Goal: Task Accomplishment & Management: Manage account settings

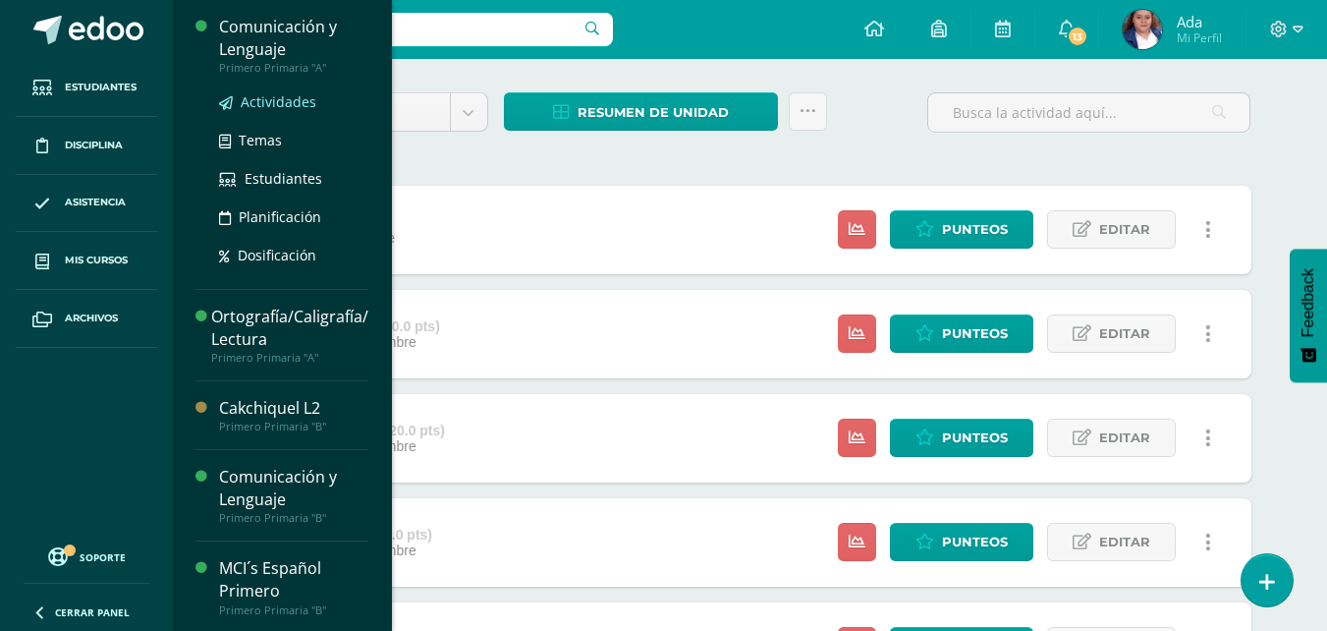
click at [265, 94] on span "Actividades" at bounding box center [279, 101] width 76 height 19
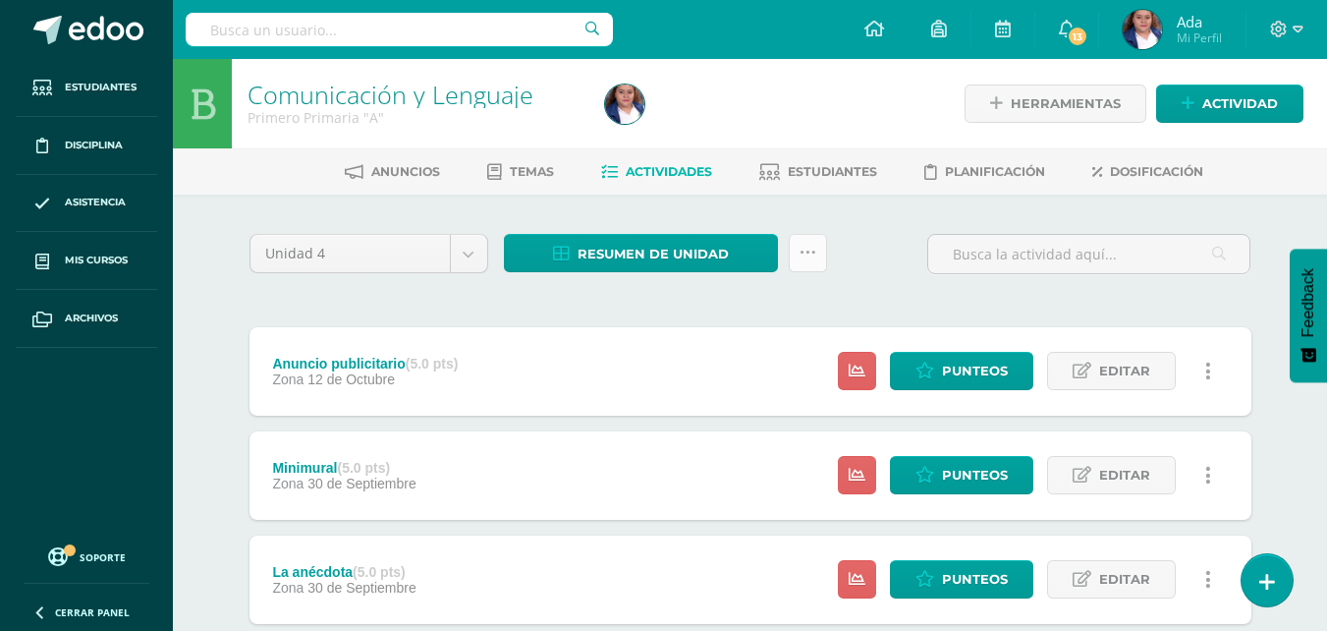
click at [812, 251] on icon at bounding box center [808, 253] width 17 height 17
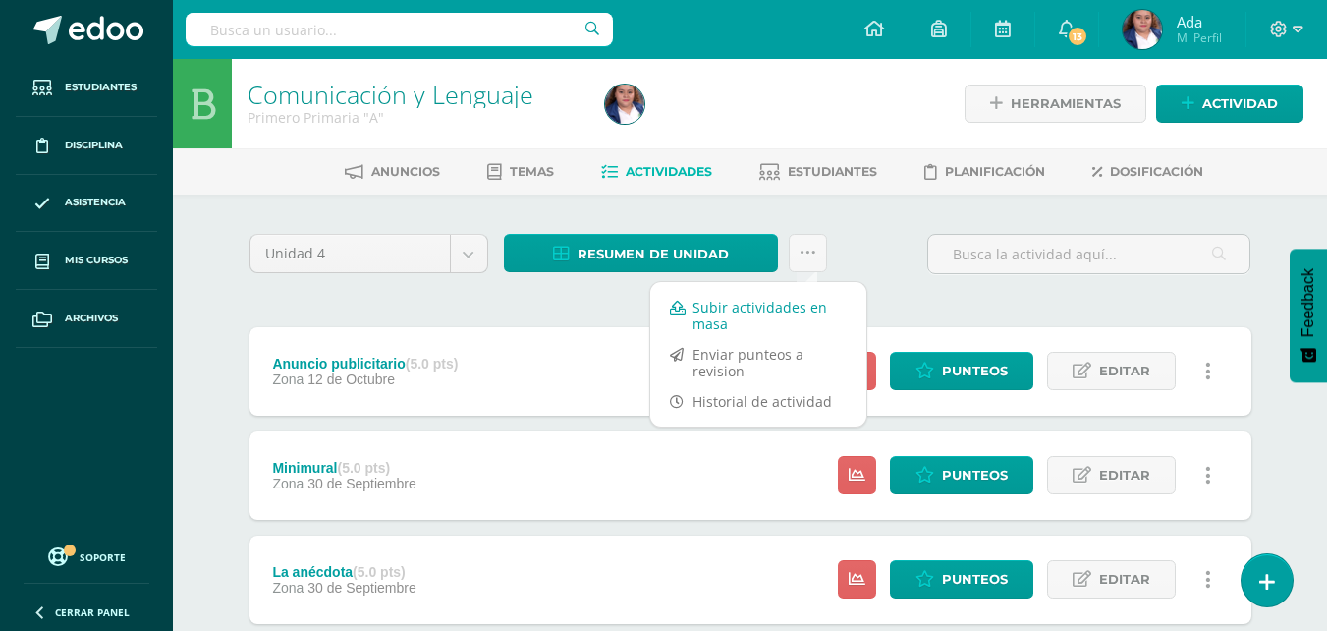
click at [747, 329] on link "Subir actividades en masa" at bounding box center [758, 315] width 216 height 47
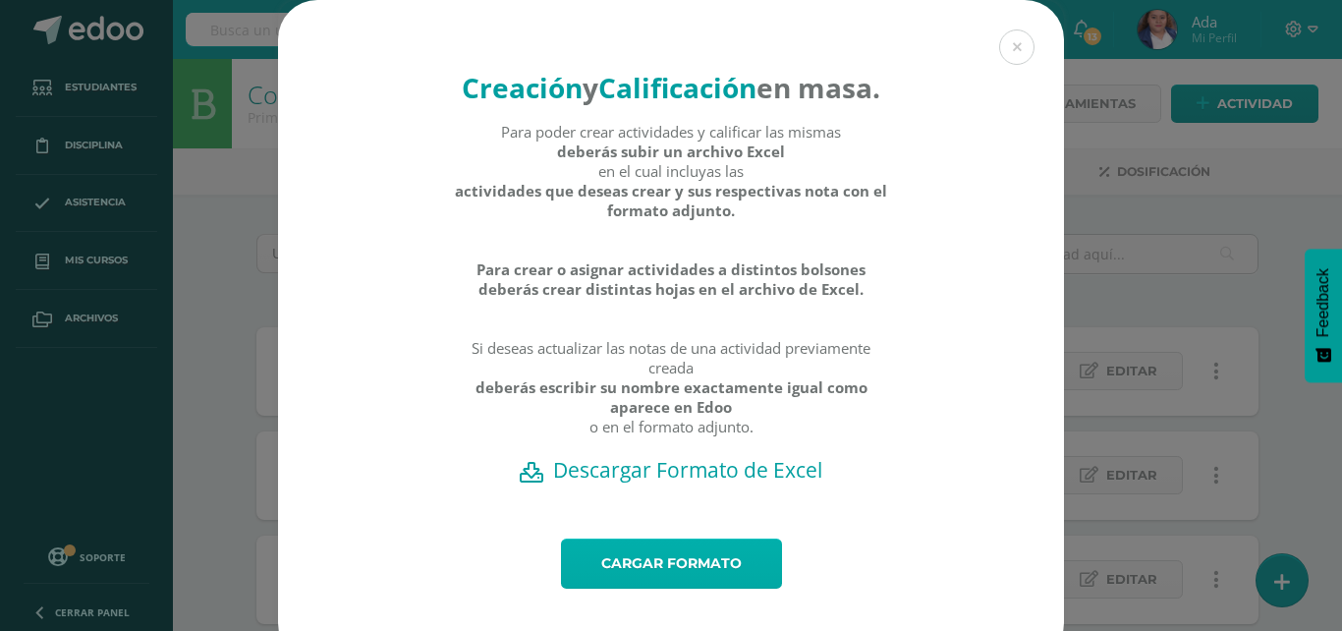
click at [649, 588] on link "Cargar formato" at bounding box center [671, 563] width 221 height 50
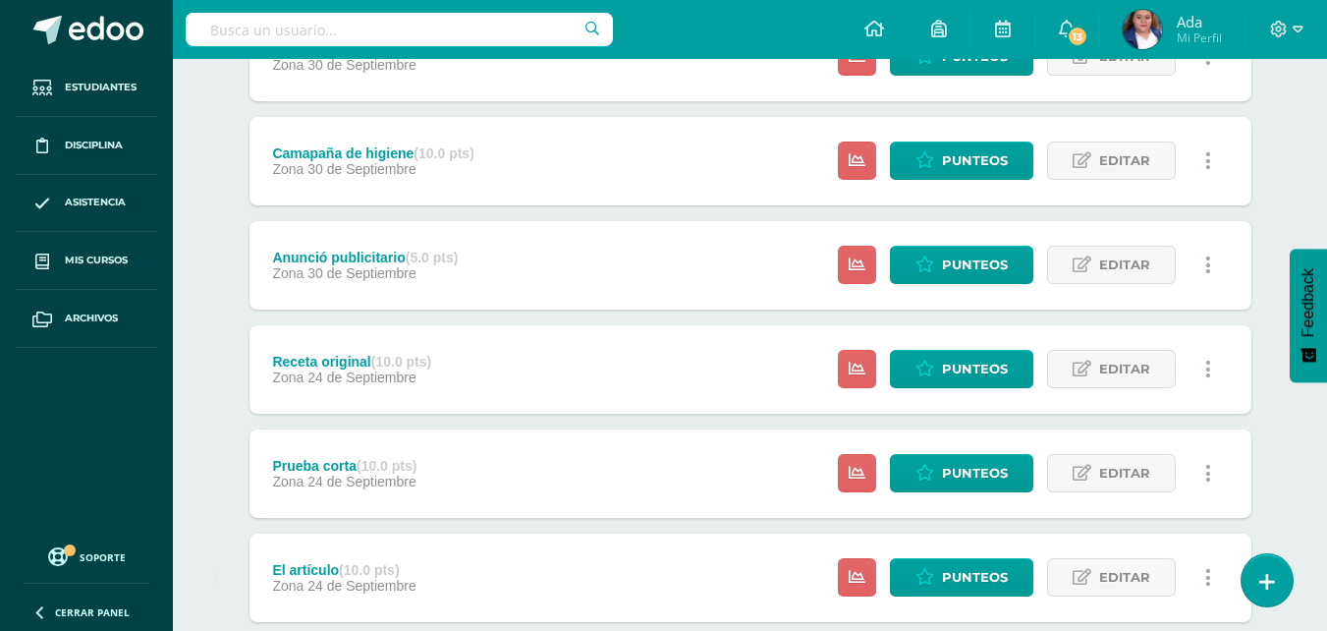
scroll to position [748, 0]
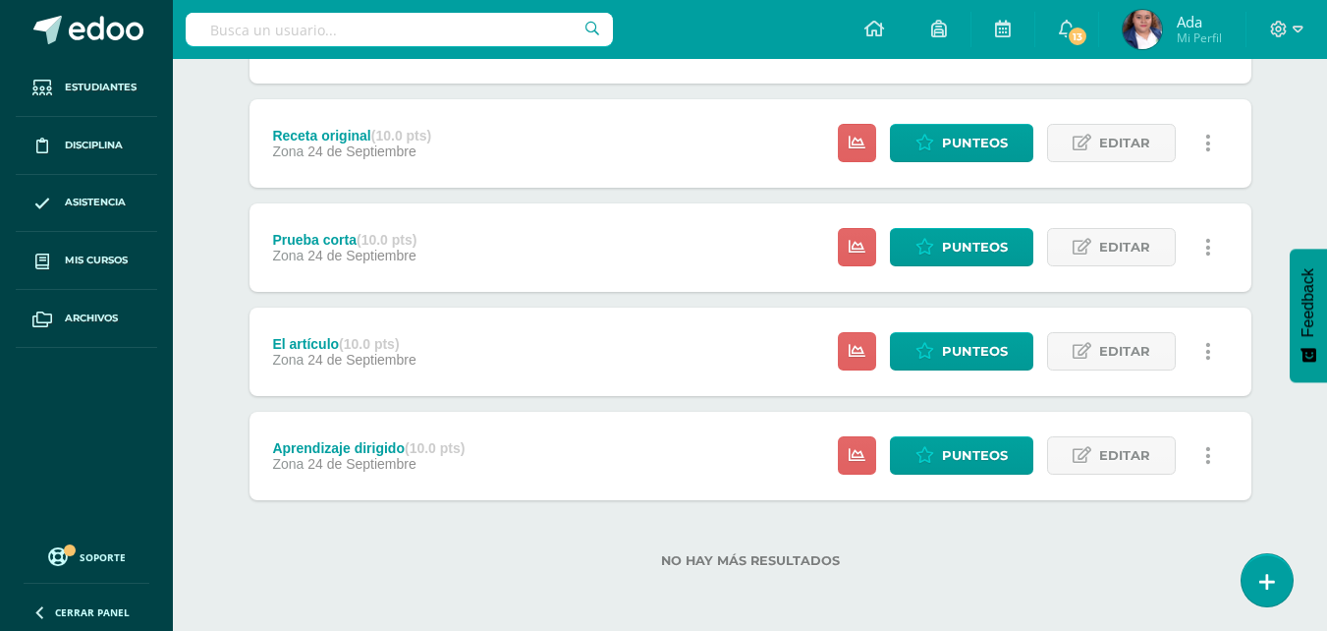
click at [363, 527] on div "No hay más resultados" at bounding box center [750, 545] width 1002 height 91
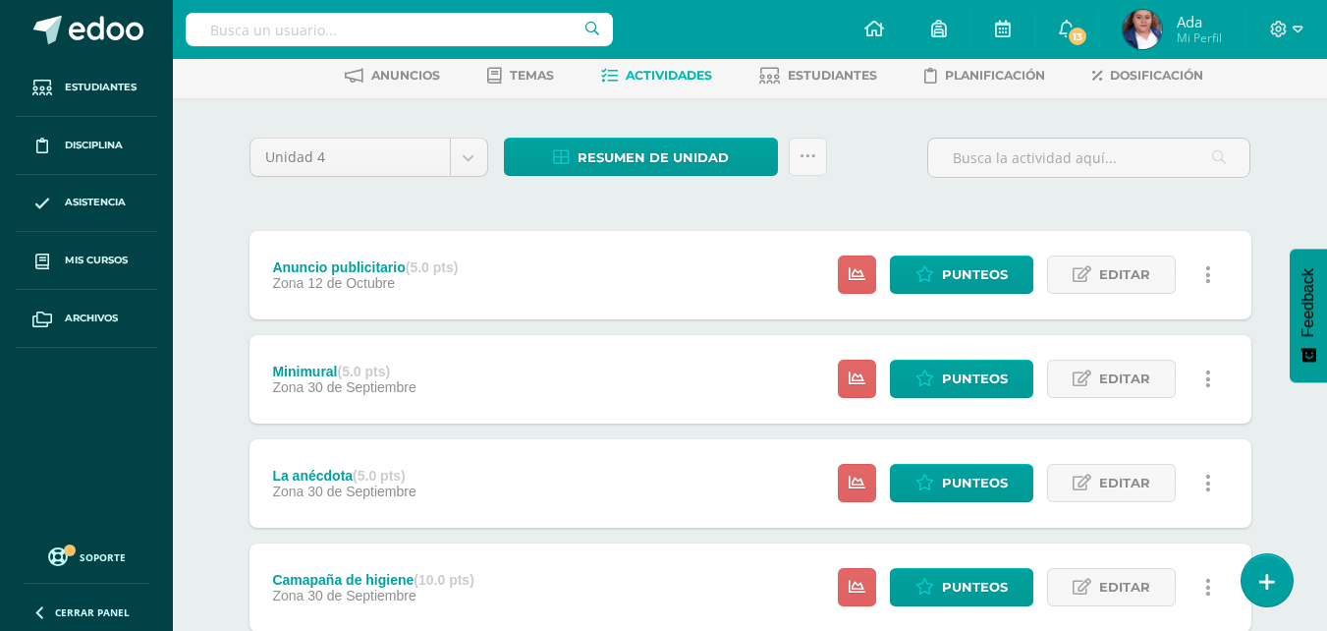
scroll to position [44, 0]
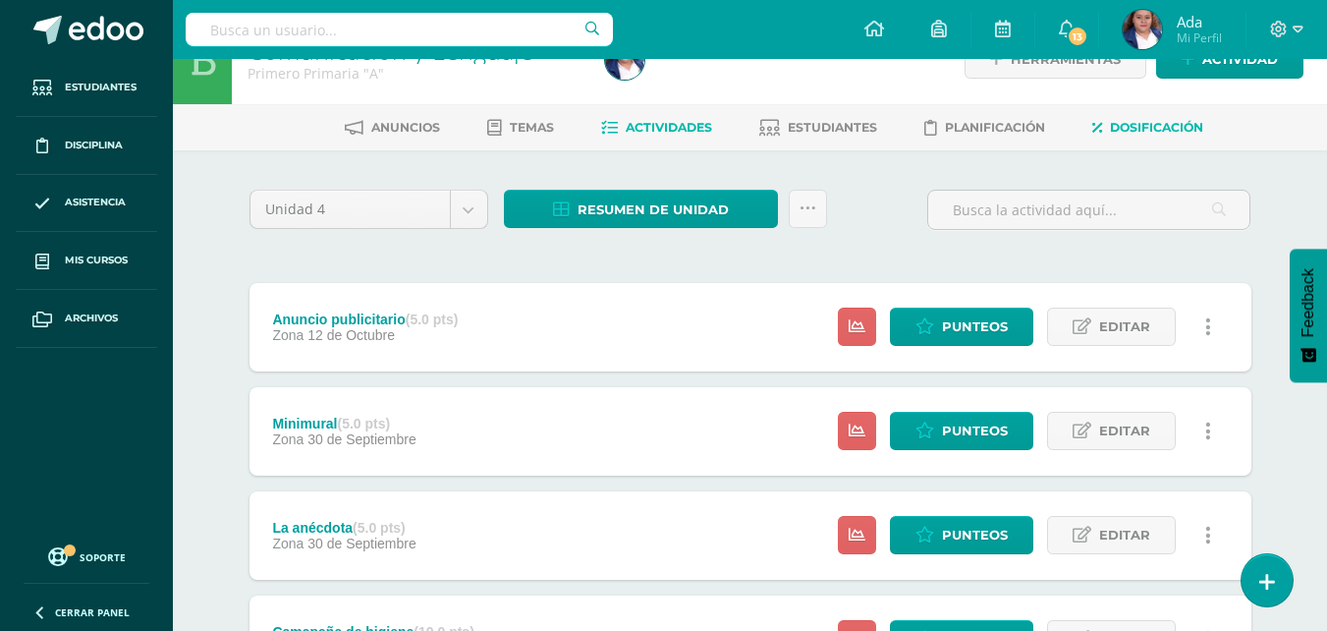
click at [1154, 120] on span "Dosificación" at bounding box center [1156, 127] width 93 height 15
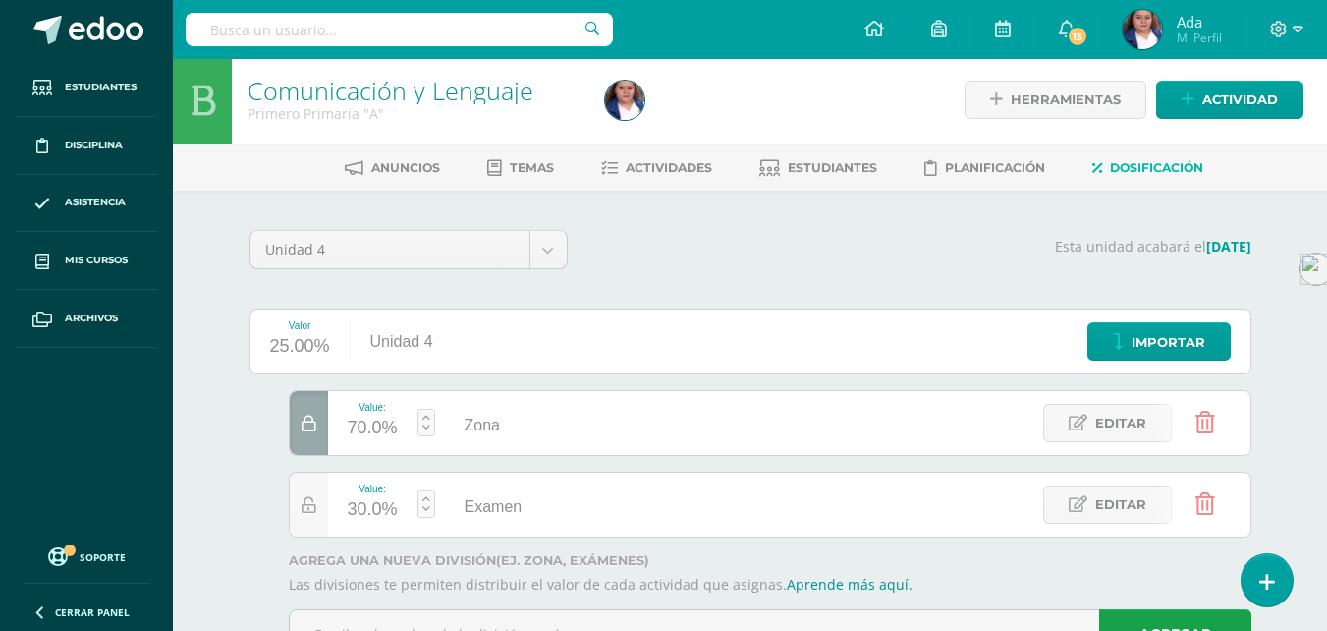
scroll to position [5, 0]
click at [306, 335] on div "25.00%" at bounding box center [300, 345] width 60 height 31
click at [401, 286] on div "Unidad 4 Unidad 1 Unidad 2 Unidad 3 Unidad 4 Esta unidad acabará el 24/10/2025 …" at bounding box center [750, 451] width 1002 height 445
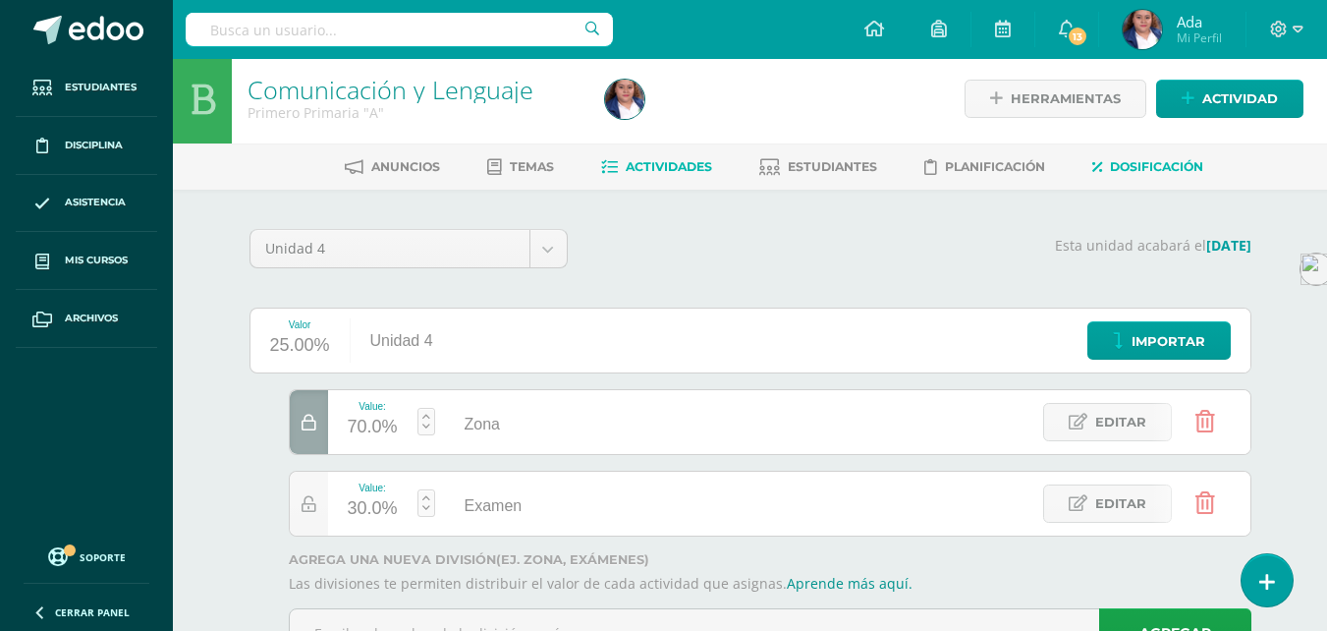
click at [708, 174] on span "Actividades" at bounding box center [669, 166] width 86 height 15
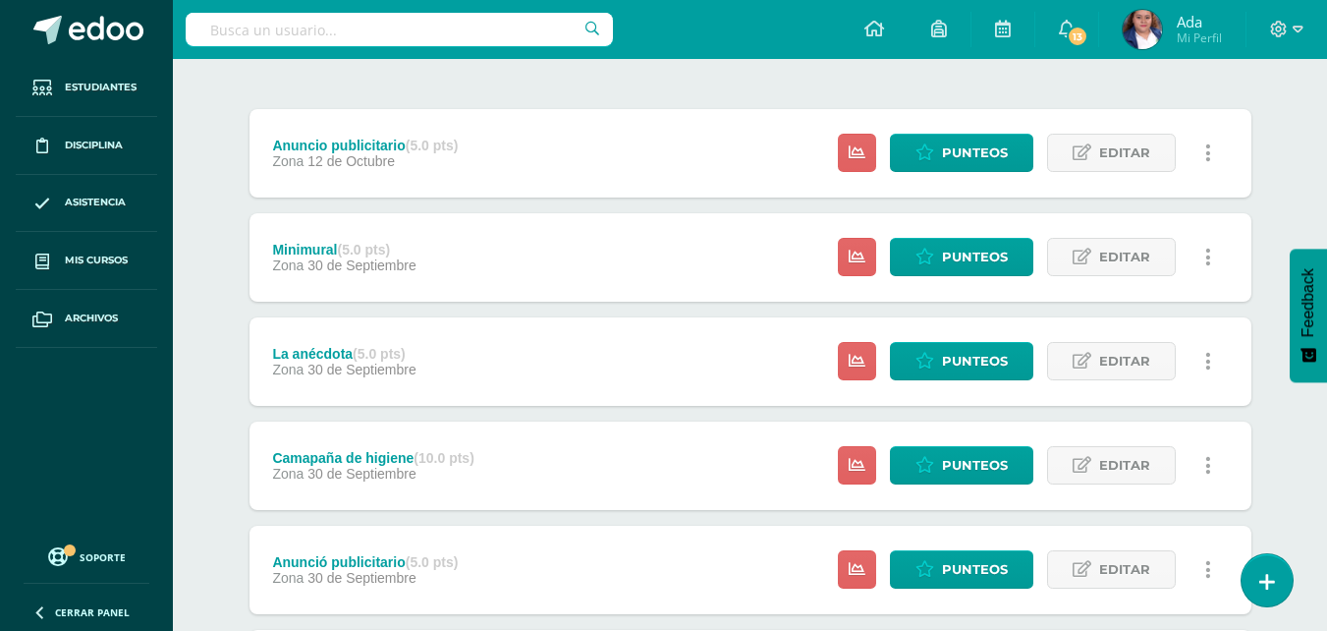
scroll to position [217, 0]
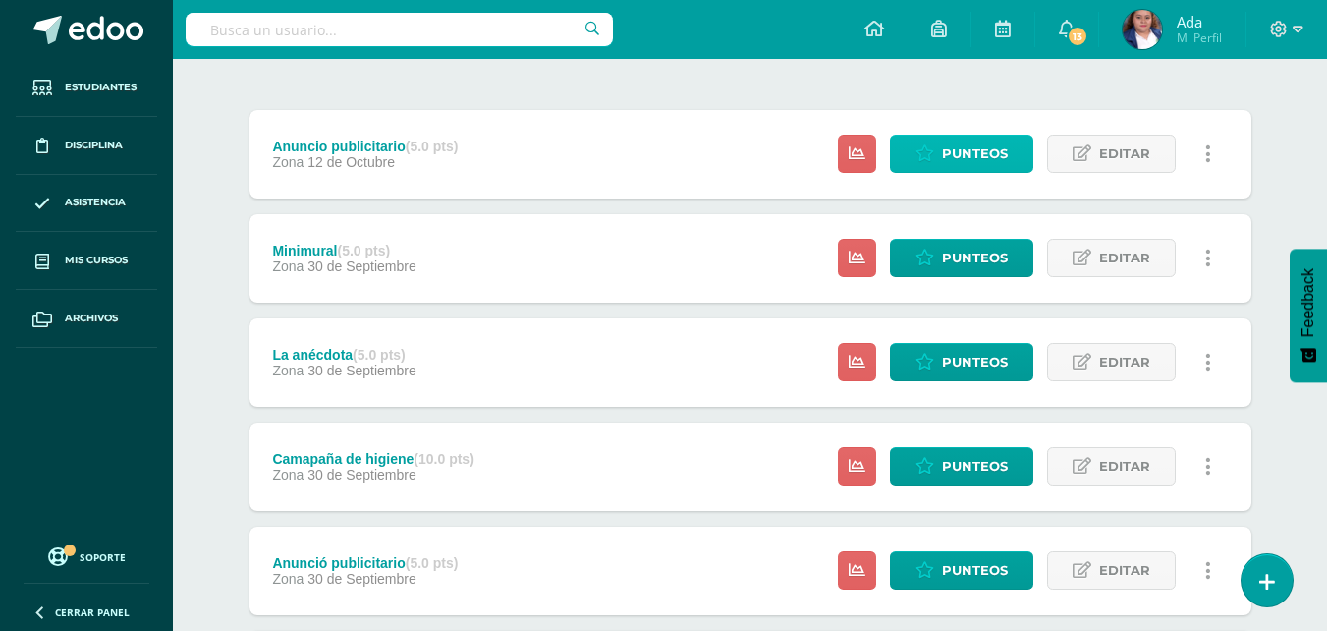
click at [925, 142] on link "Punteos" at bounding box center [961, 154] width 143 height 38
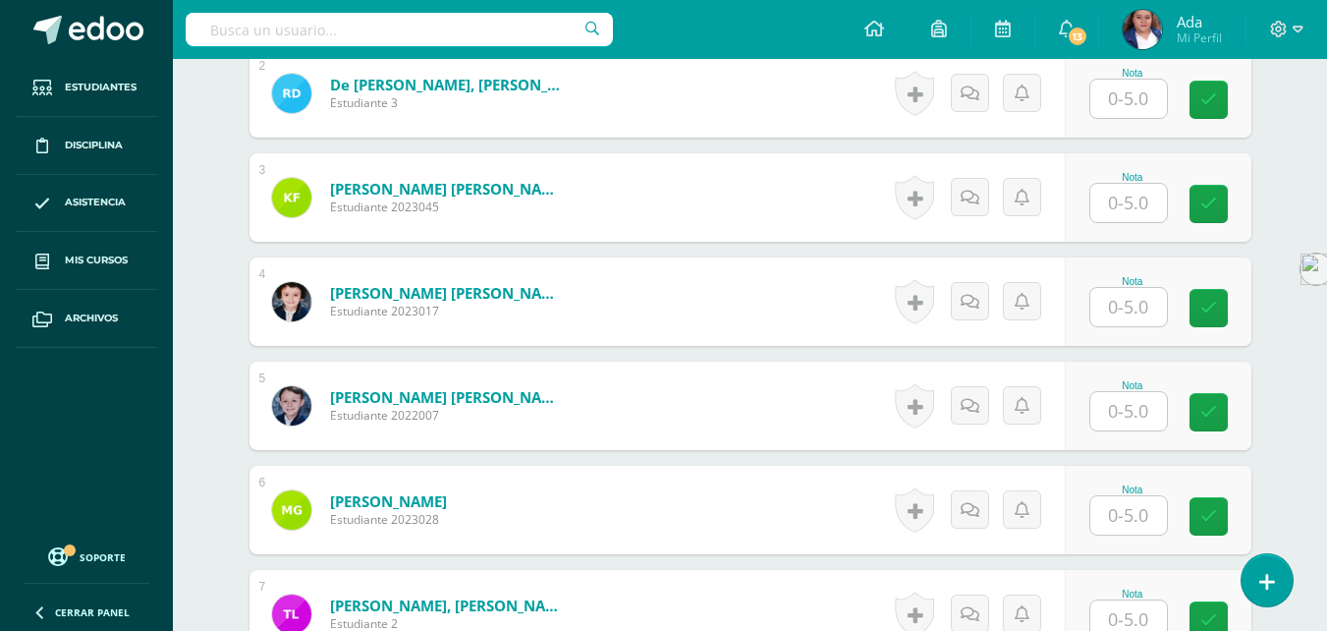
scroll to position [757, 0]
click at [230, 404] on div "¿Estás seguro que quieres eliminar esta actividad? Esto borrará la actividad y …" at bounding box center [750, 628] width 1081 height 2382
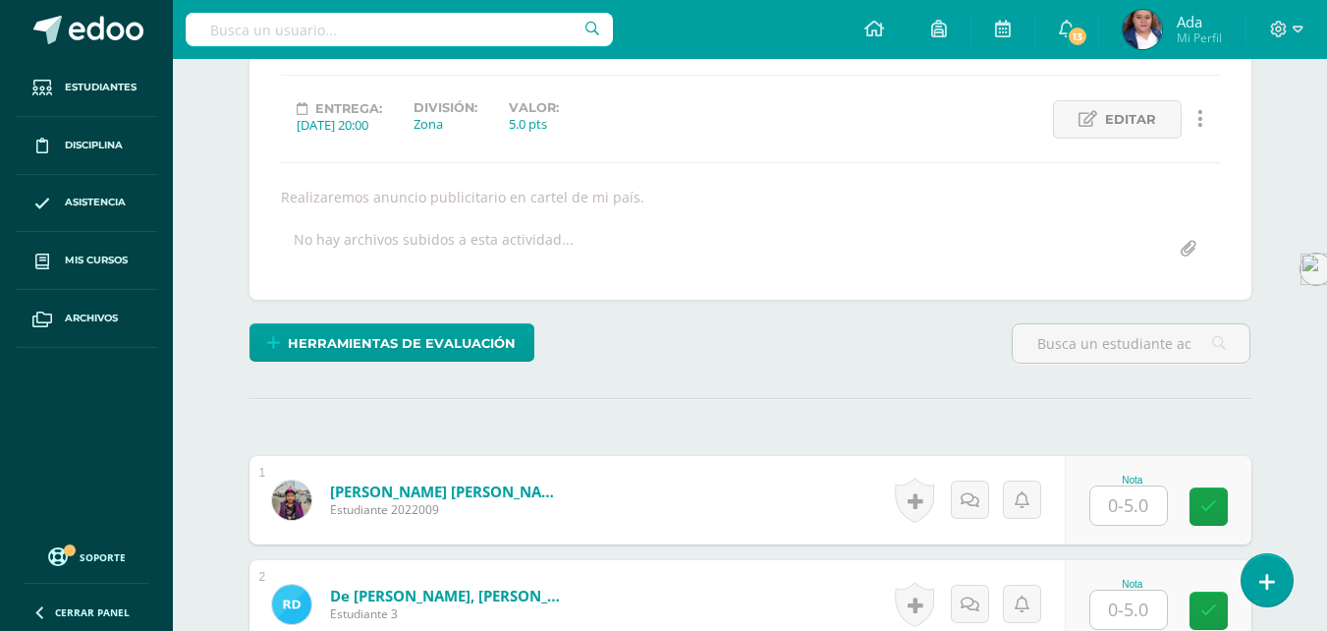
scroll to position [0, 0]
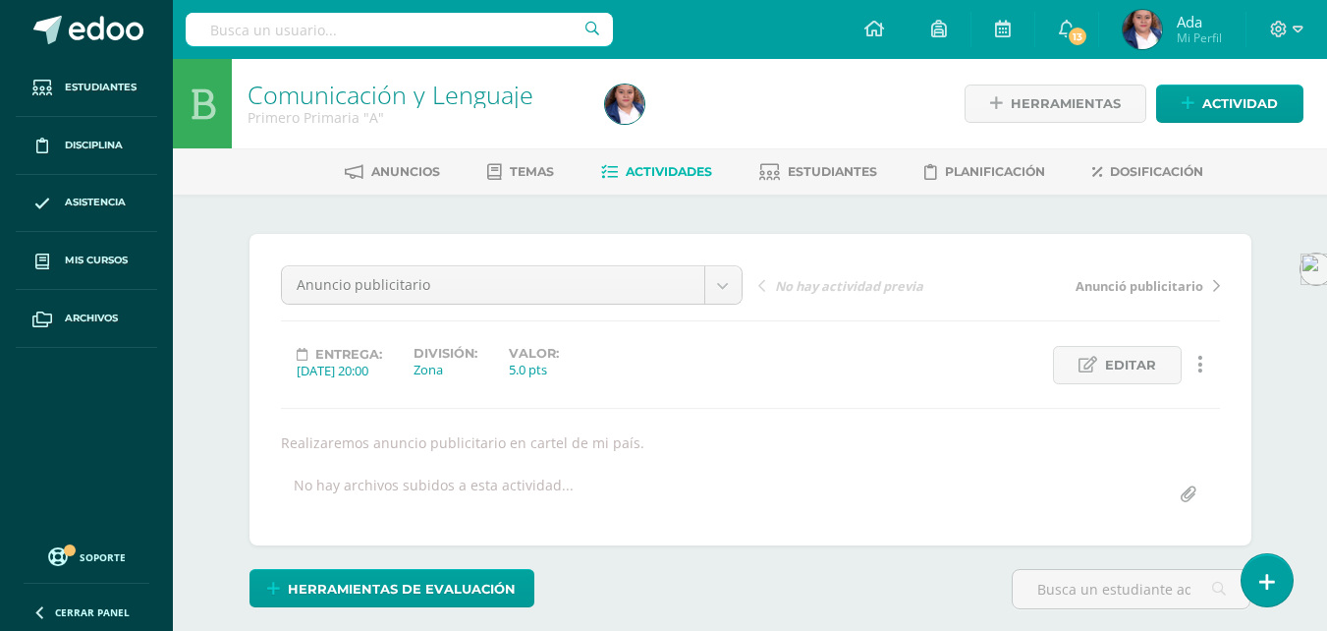
click at [675, 167] on span "Actividades" at bounding box center [669, 171] width 86 height 15
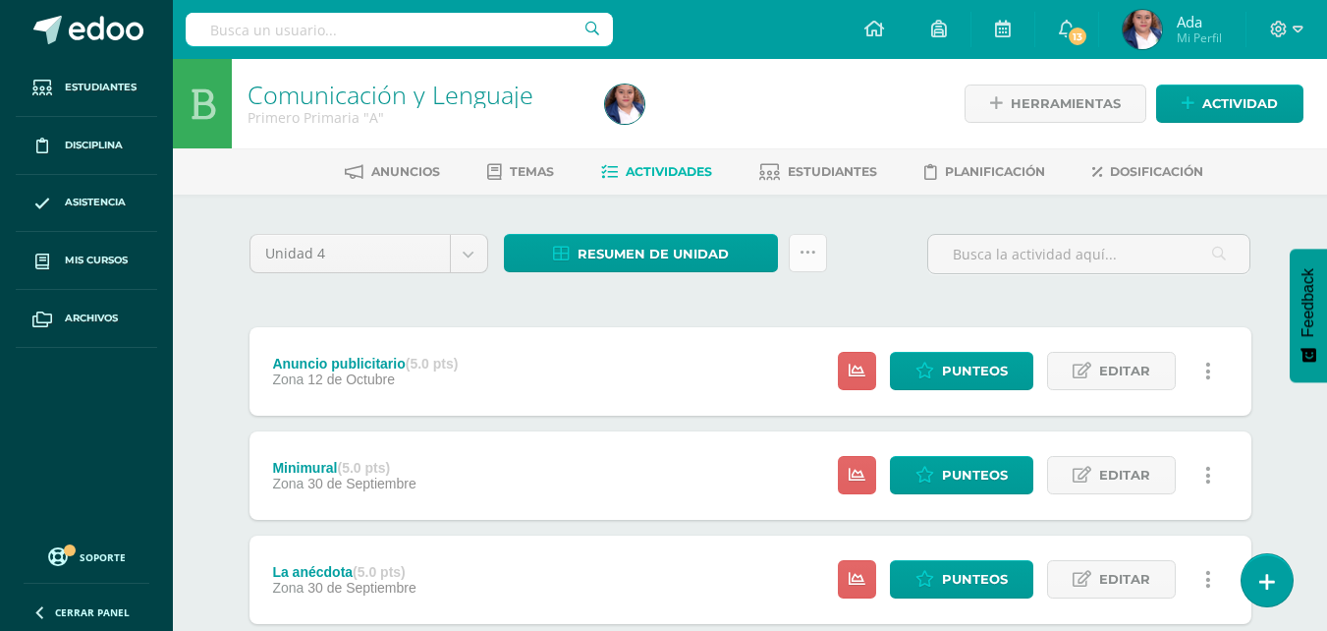
click at [818, 249] on link at bounding box center [808, 253] width 38 height 38
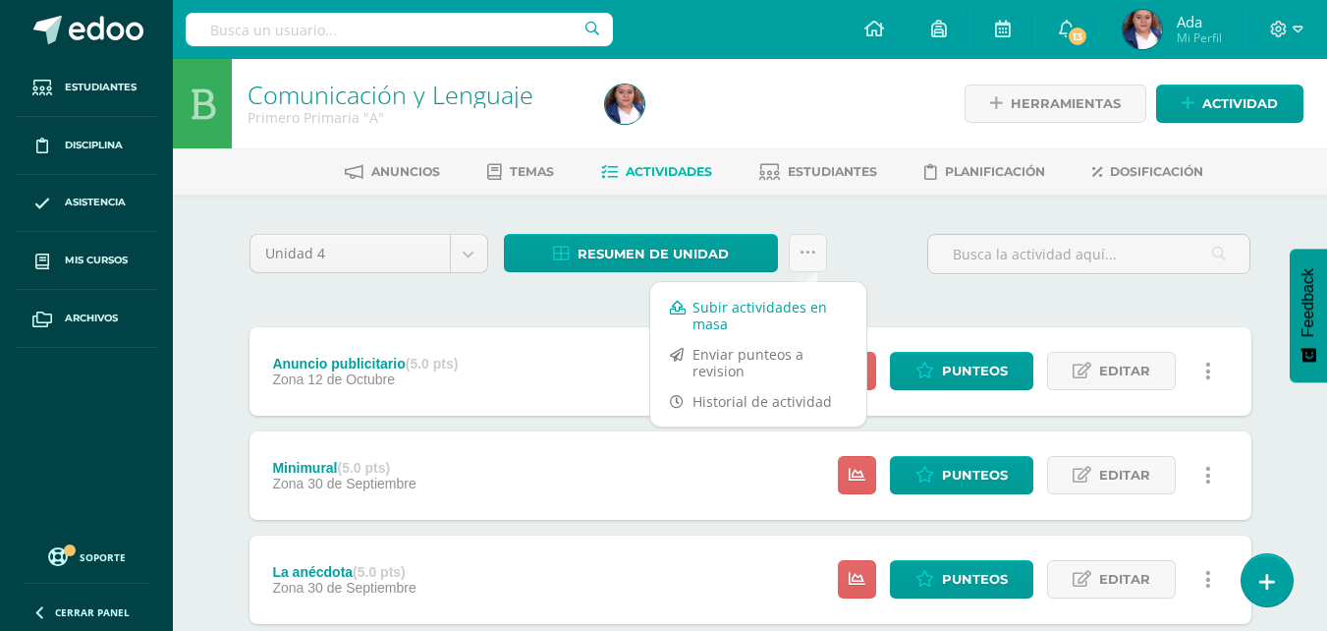
click at [719, 321] on link "Subir actividades en masa" at bounding box center [758, 315] width 216 height 47
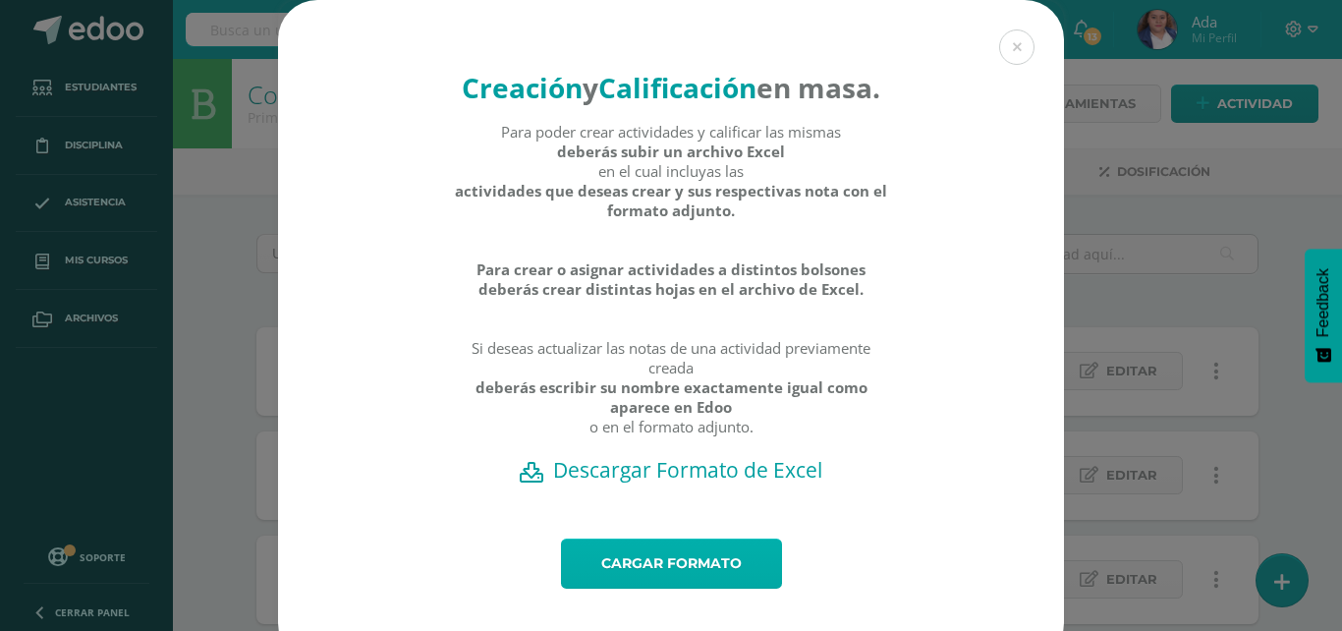
click at [659, 588] on link "Cargar formato" at bounding box center [671, 563] width 221 height 50
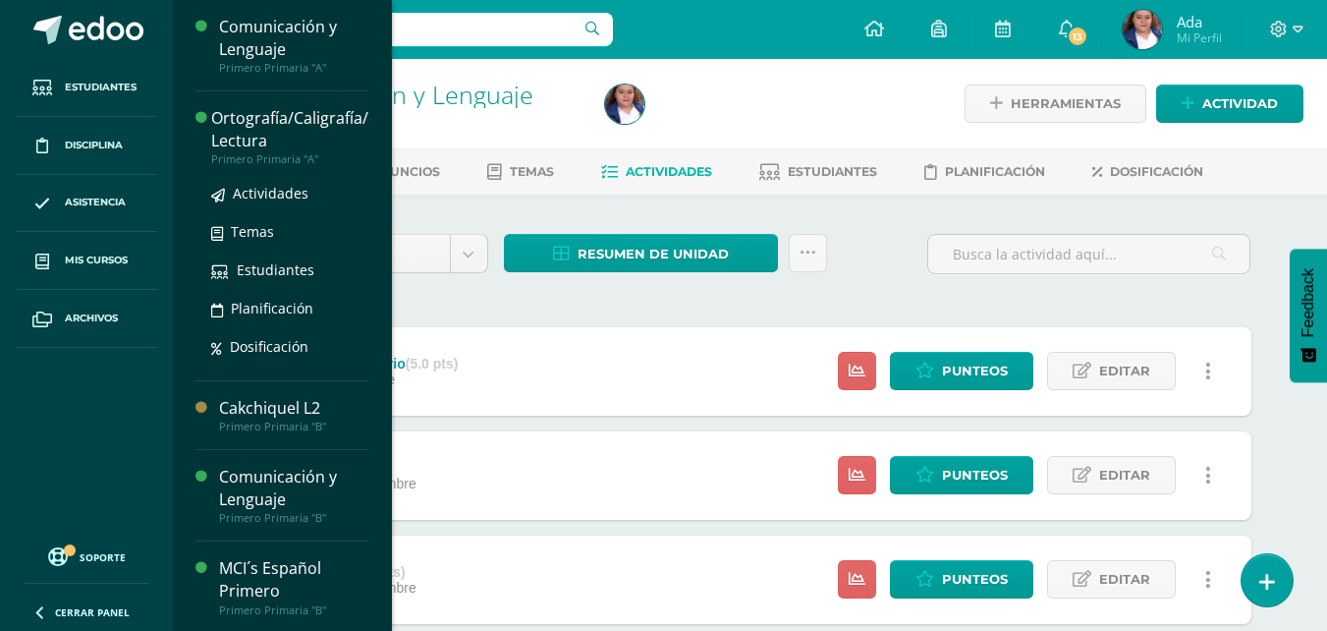
click at [249, 120] on div "Ortografía/Caligrafía/ Lectura" at bounding box center [289, 129] width 157 height 45
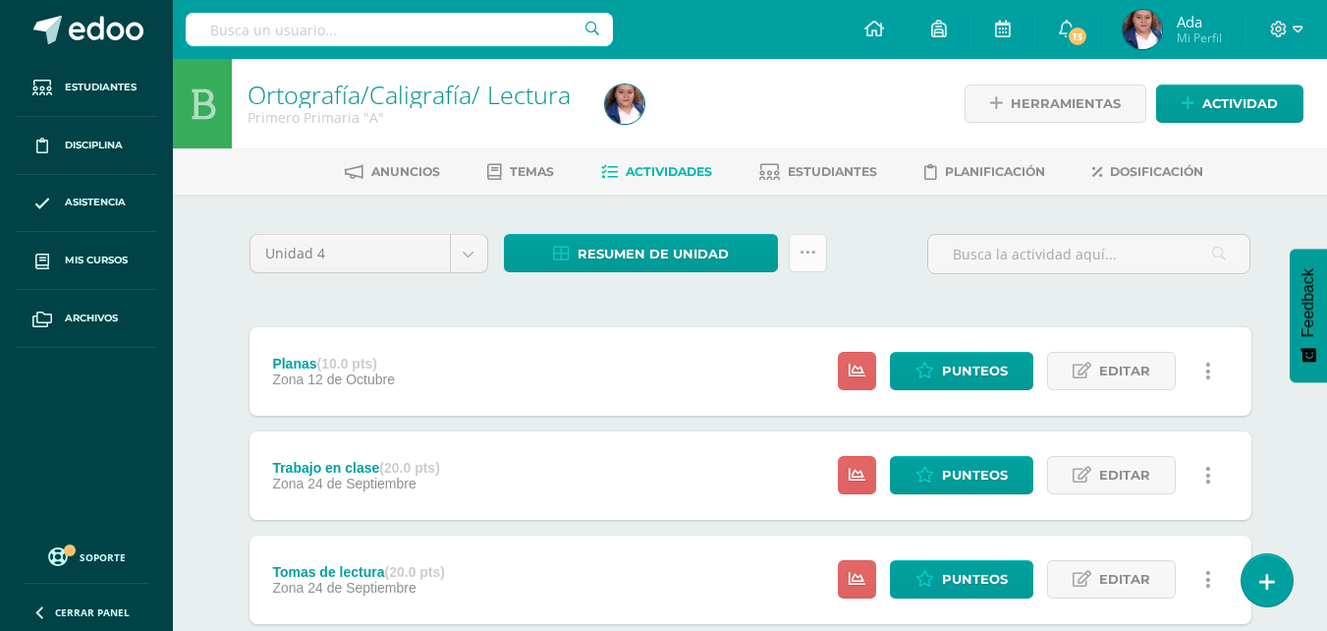
click at [803, 254] on icon at bounding box center [808, 253] width 17 height 17
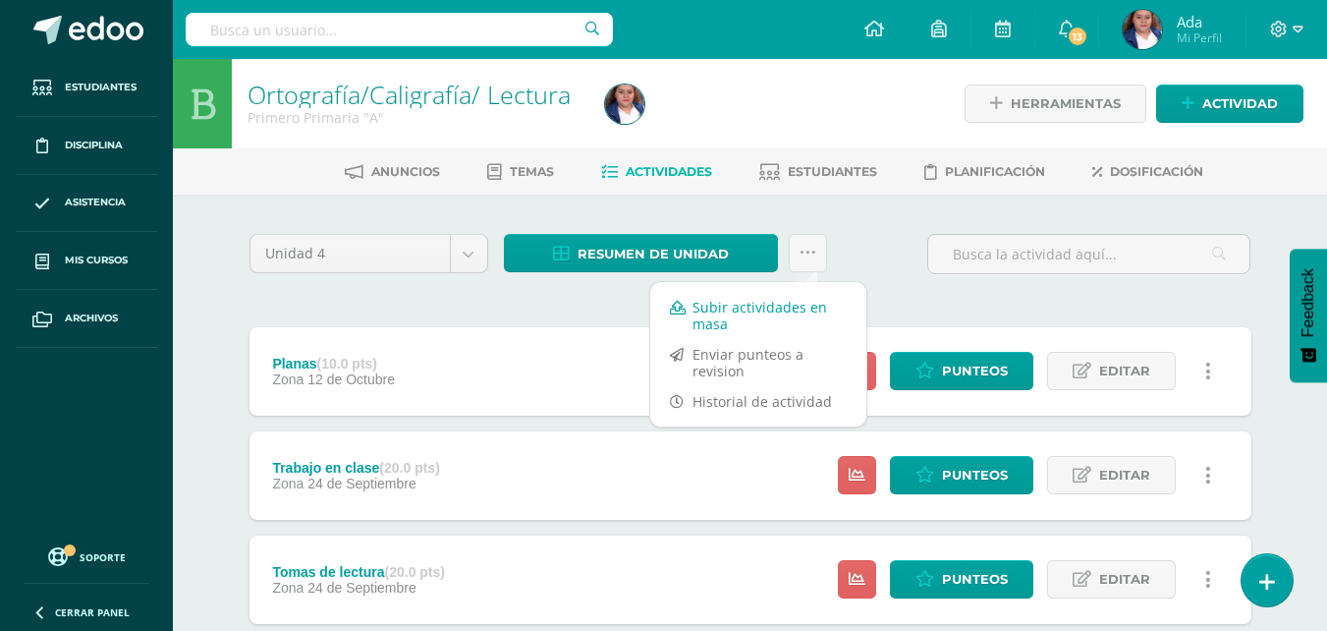
click at [752, 297] on link "Subir actividades en masa" at bounding box center [758, 315] width 216 height 47
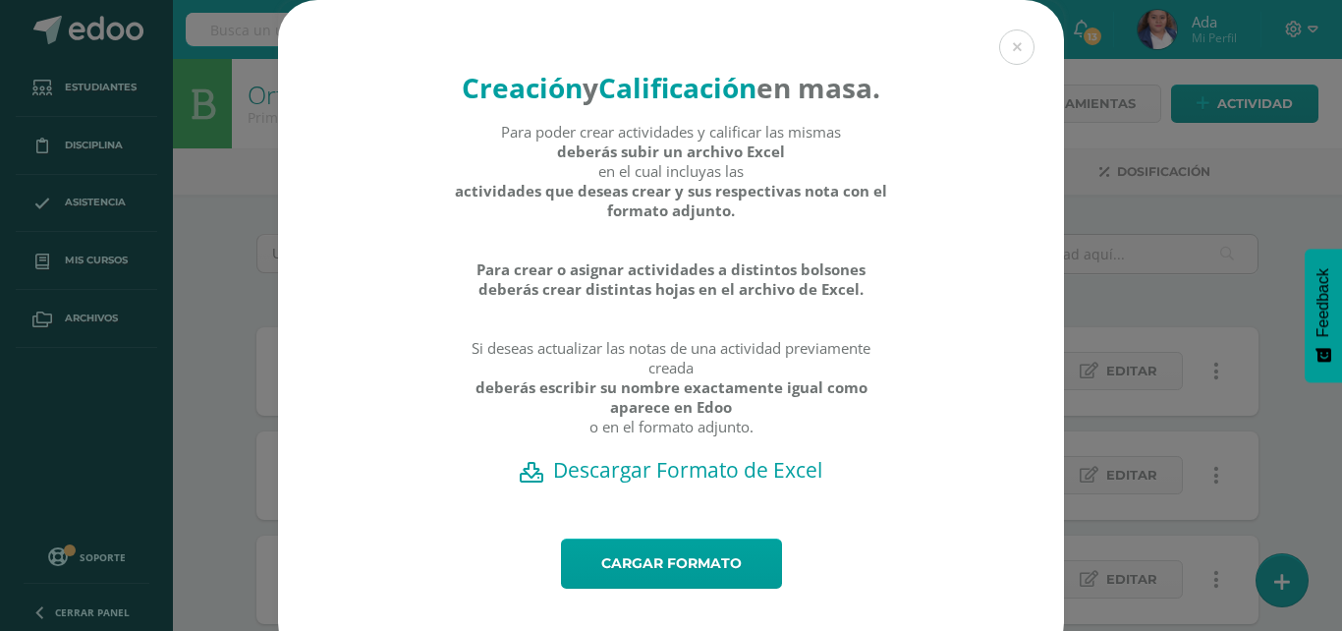
click at [666, 483] on h2 "Descargar Formato de Excel" at bounding box center [670, 470] width 717 height 28
click at [681, 588] on link "Cargar formato" at bounding box center [671, 563] width 221 height 50
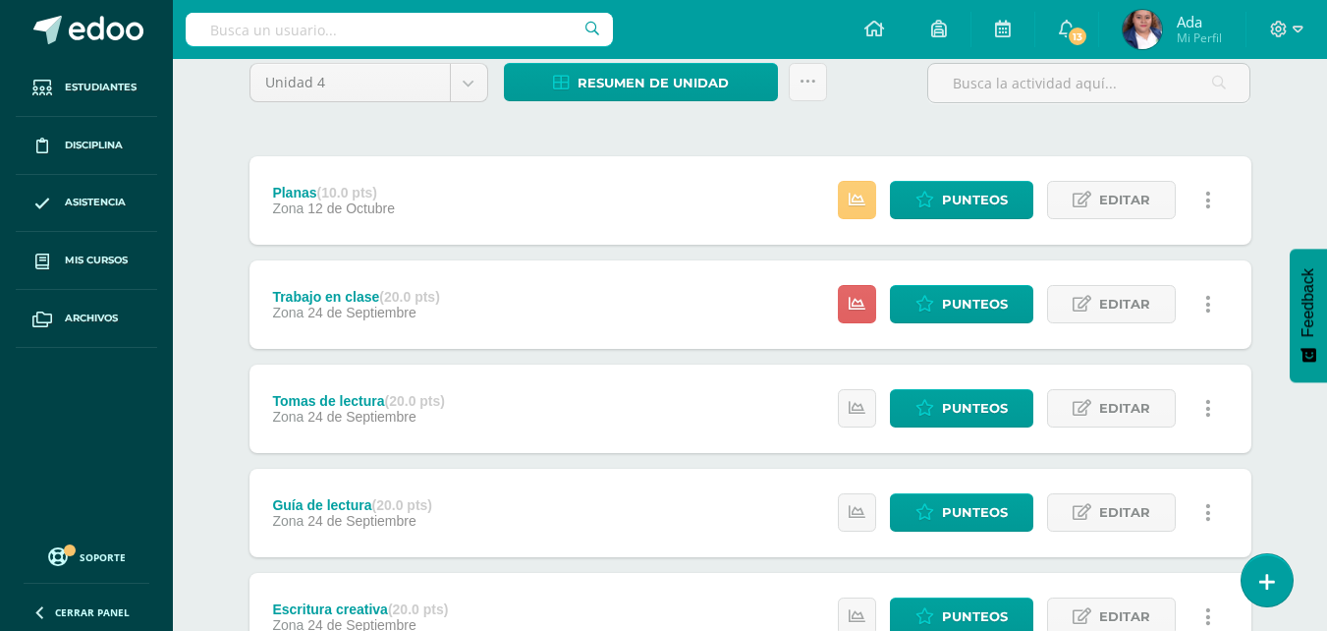
scroll to position [170, 0]
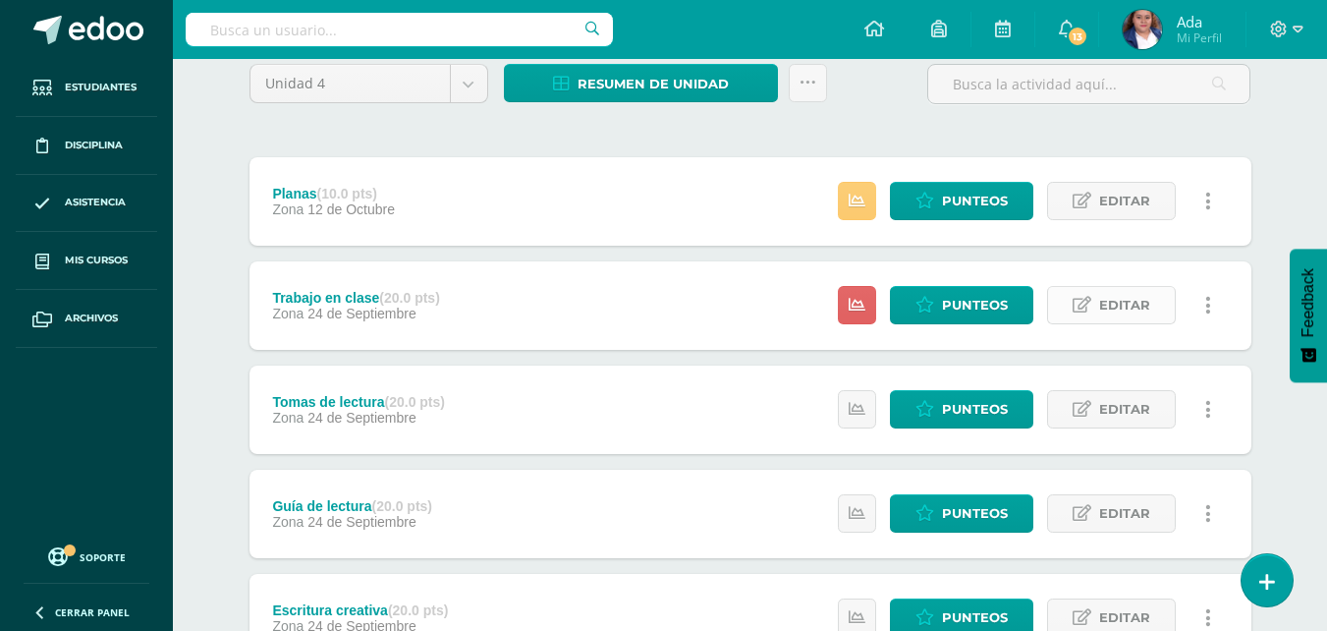
click at [1081, 313] on icon at bounding box center [1082, 305] width 19 height 17
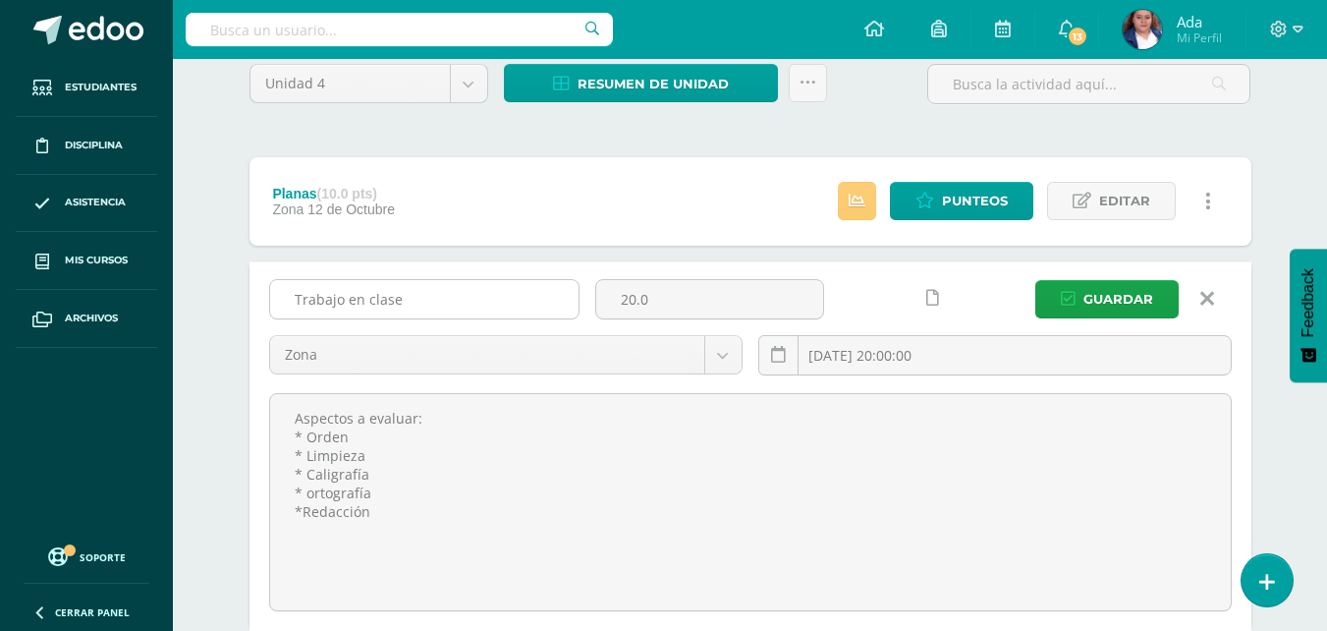
click at [420, 295] on input "Trabajo en clase" at bounding box center [424, 299] width 308 height 38
type input "T"
type input "Videos de horizum"
click at [1133, 281] on span "Guardar" at bounding box center [1118, 299] width 70 height 36
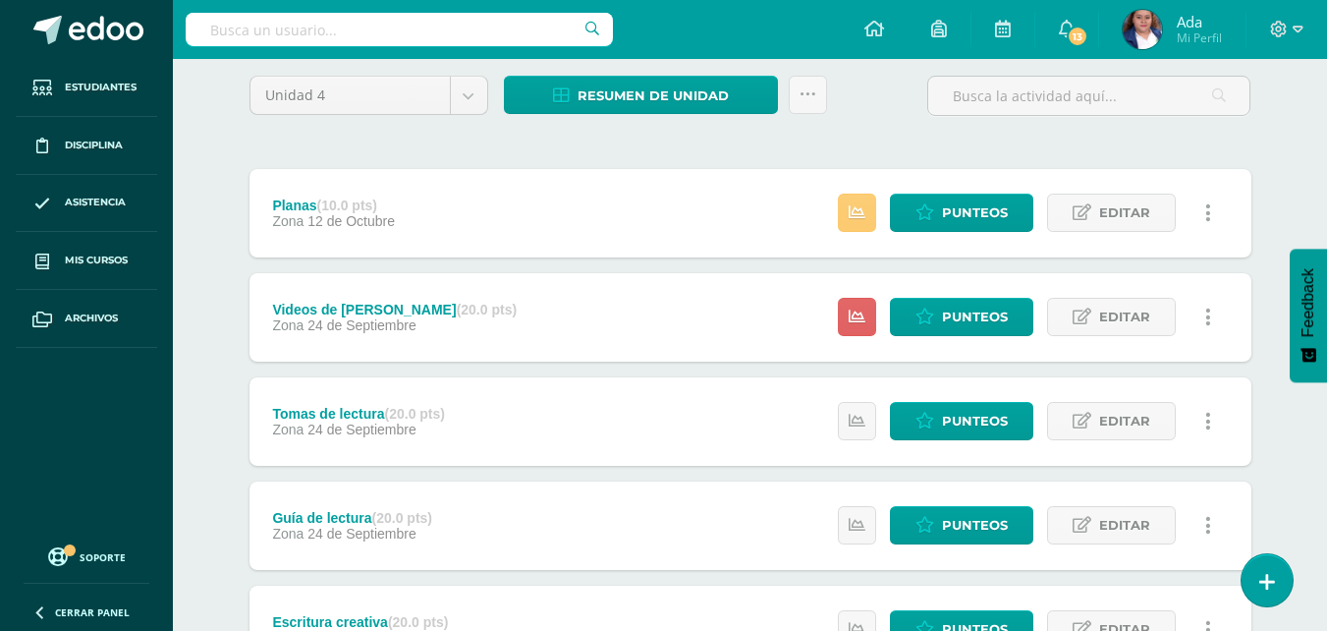
scroll to position [157, 0]
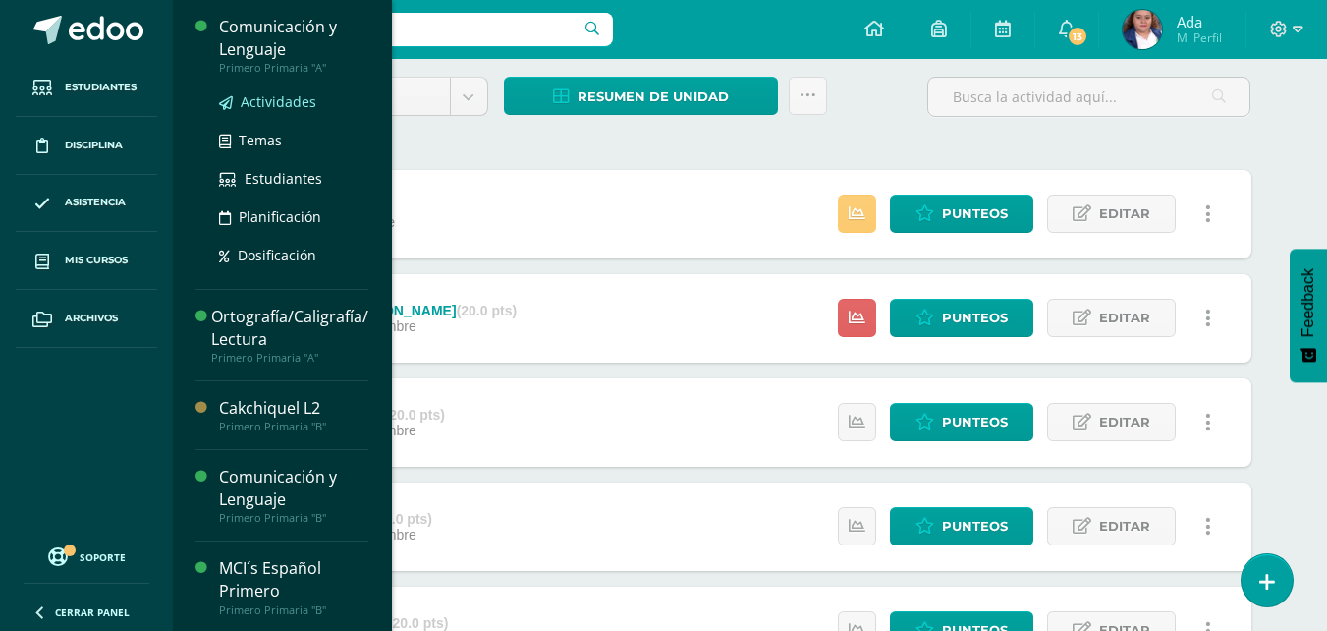
click at [290, 108] on span "Actividades" at bounding box center [279, 101] width 76 height 19
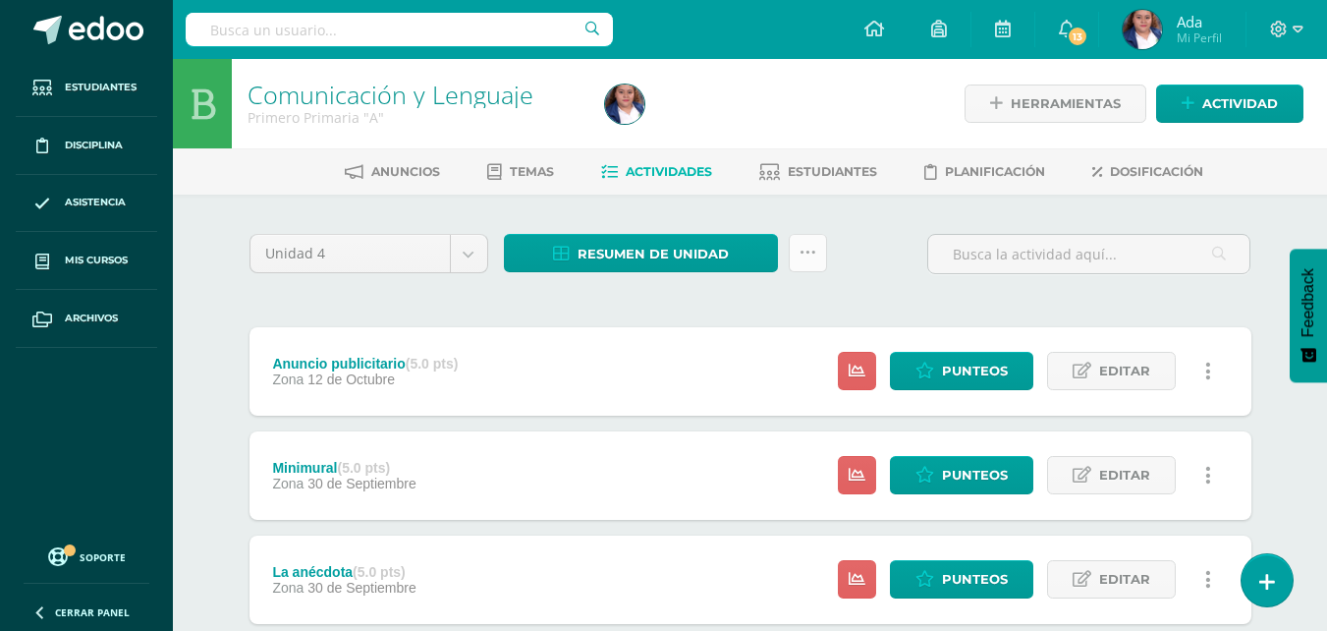
click at [819, 254] on link at bounding box center [808, 253] width 38 height 38
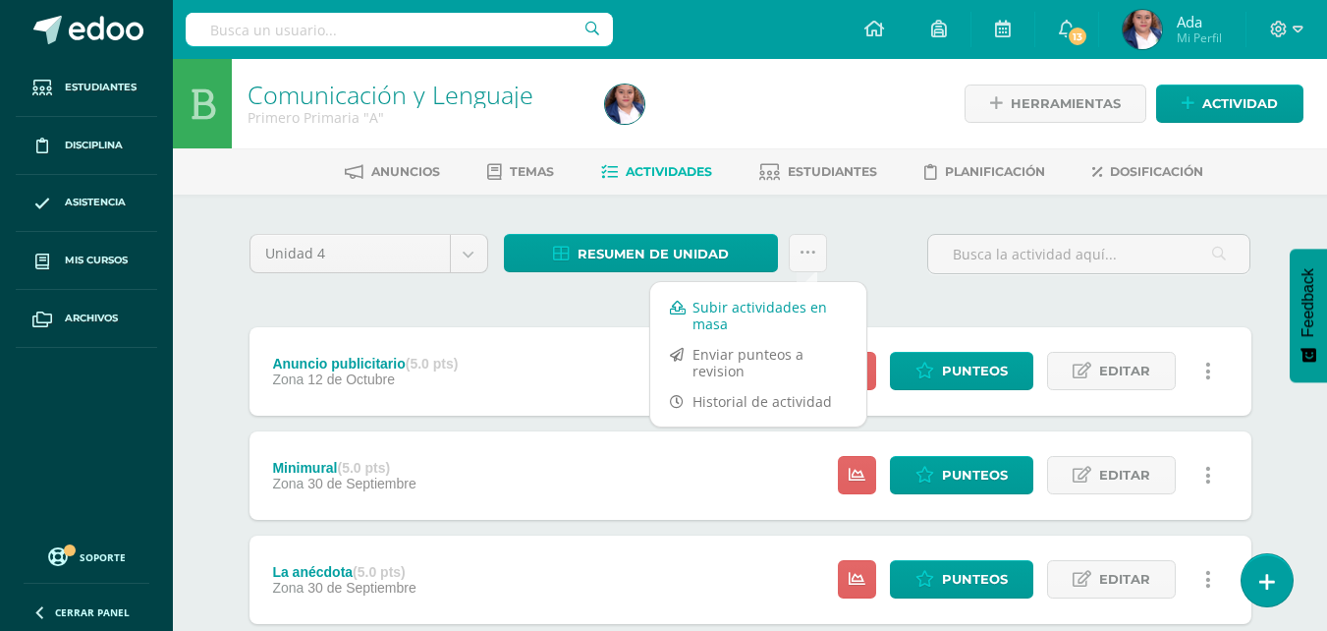
click at [743, 317] on link "Subir actividades en masa" at bounding box center [758, 315] width 216 height 47
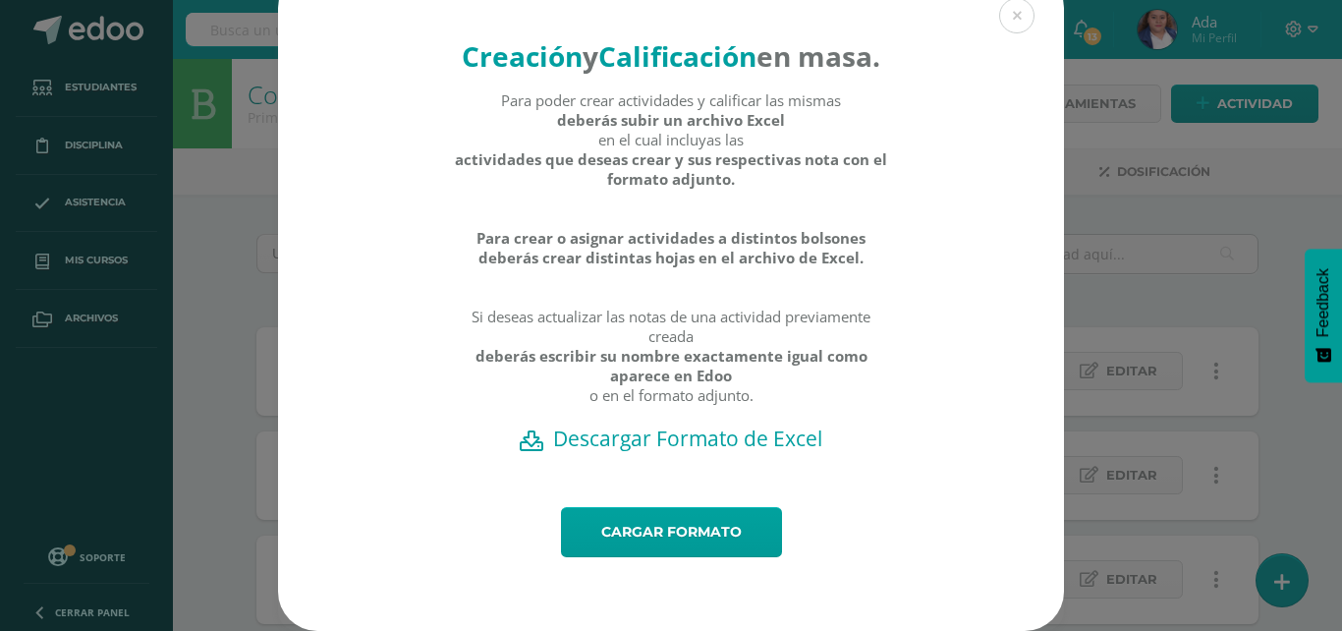
scroll to position [69, 0]
click at [687, 440] on h2 "Descargar Formato de Excel" at bounding box center [670, 438] width 717 height 28
click at [918, 183] on div "Creación y Calificación en masa. Para poder crear actividades y calificar las m…" at bounding box center [671, 238] width 786 height 538
click at [698, 519] on link "Cargar formato" at bounding box center [671, 532] width 221 height 50
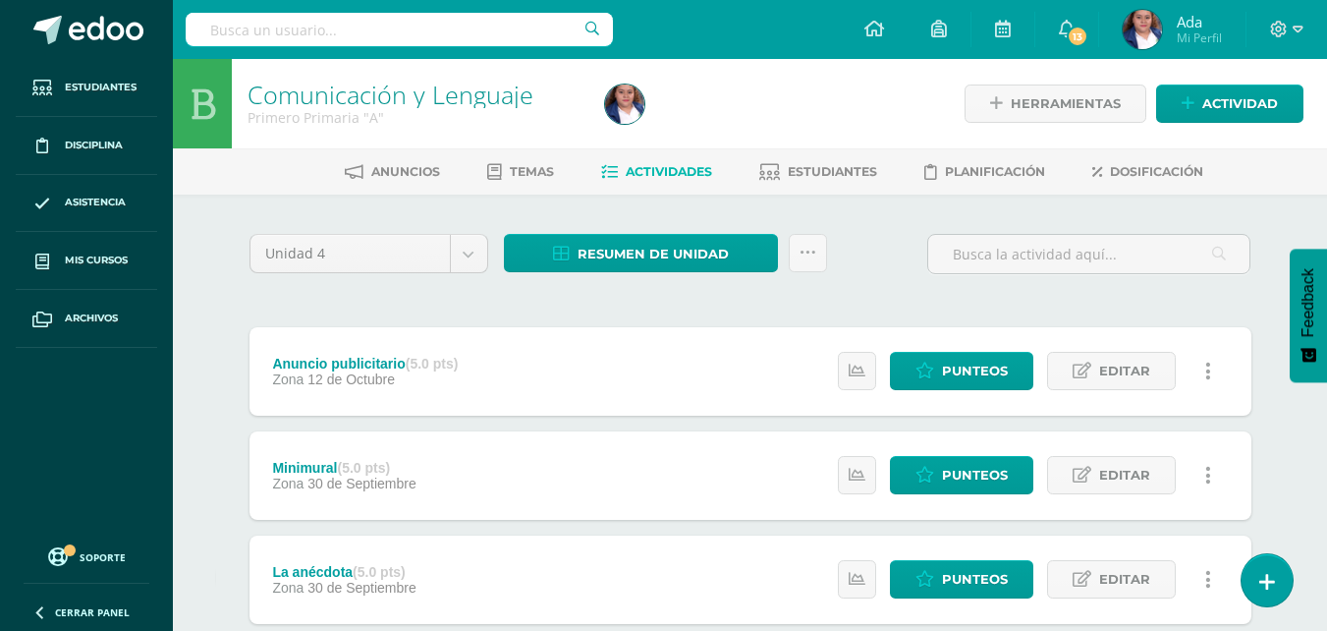
click at [531, 354] on div "Anuncio publicitario (5.0 pts) Zona 12 de Octubre Estatus de Actividad: 0 Estud…" at bounding box center [750, 371] width 1002 height 88
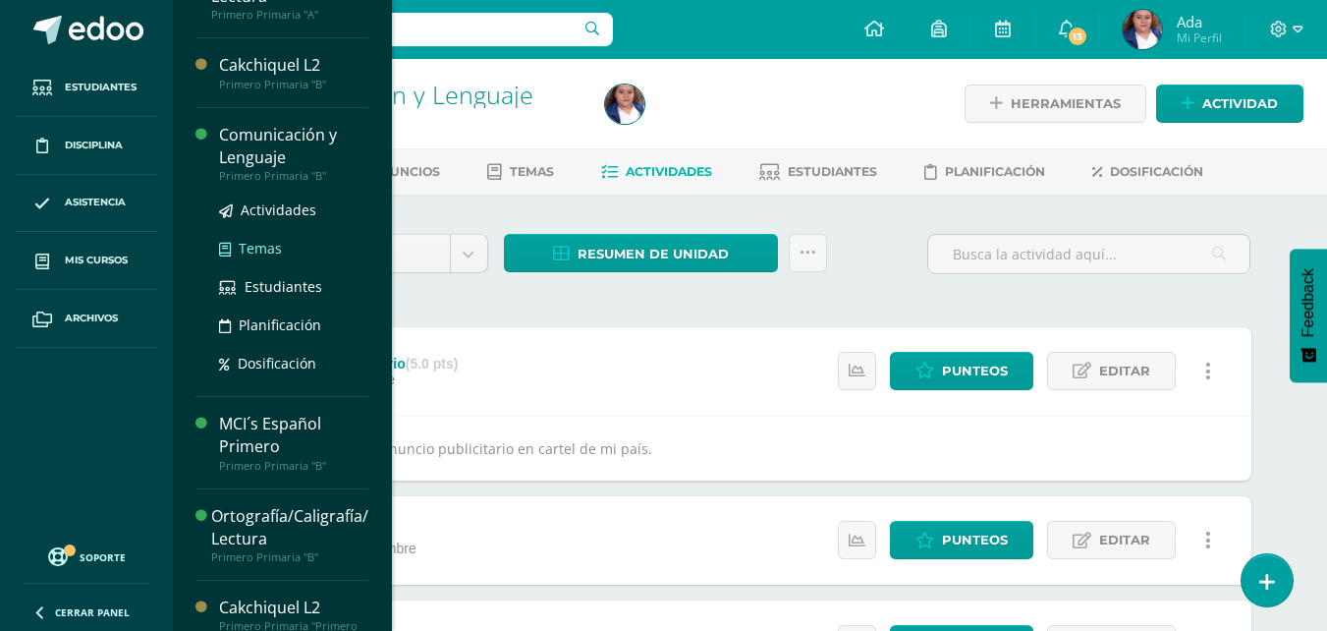
scroll to position [168, 0]
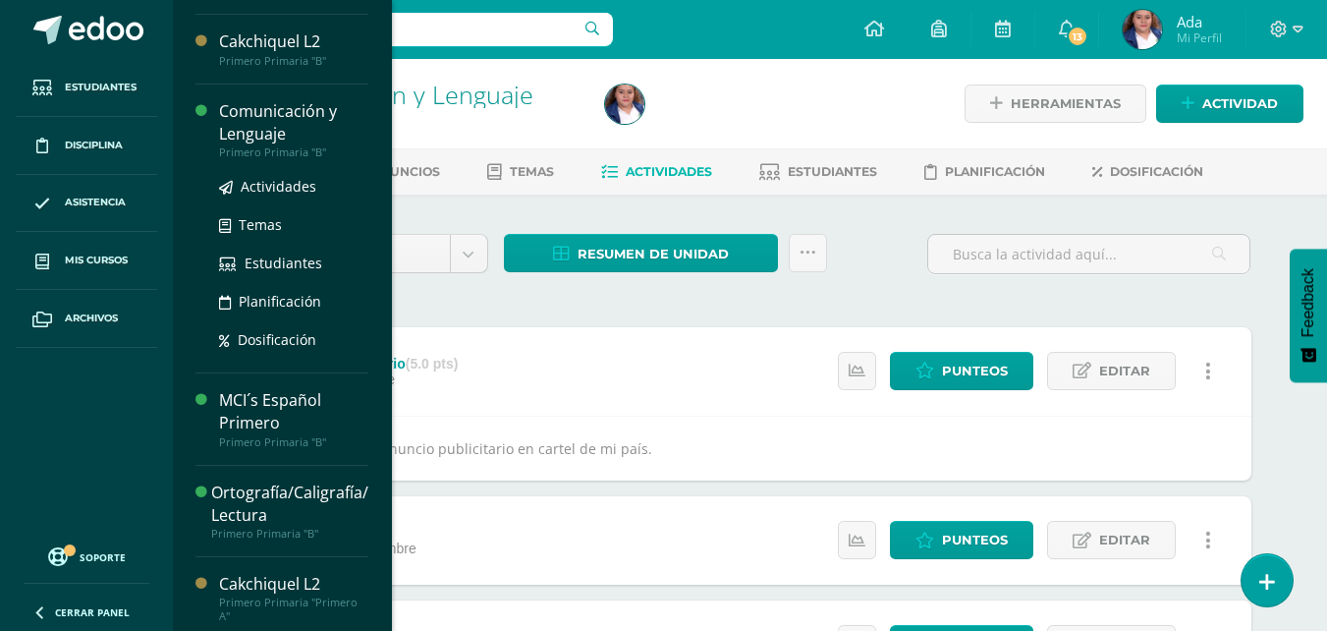
click at [257, 129] on div "Comunicación y Lenguaje" at bounding box center [293, 122] width 149 height 45
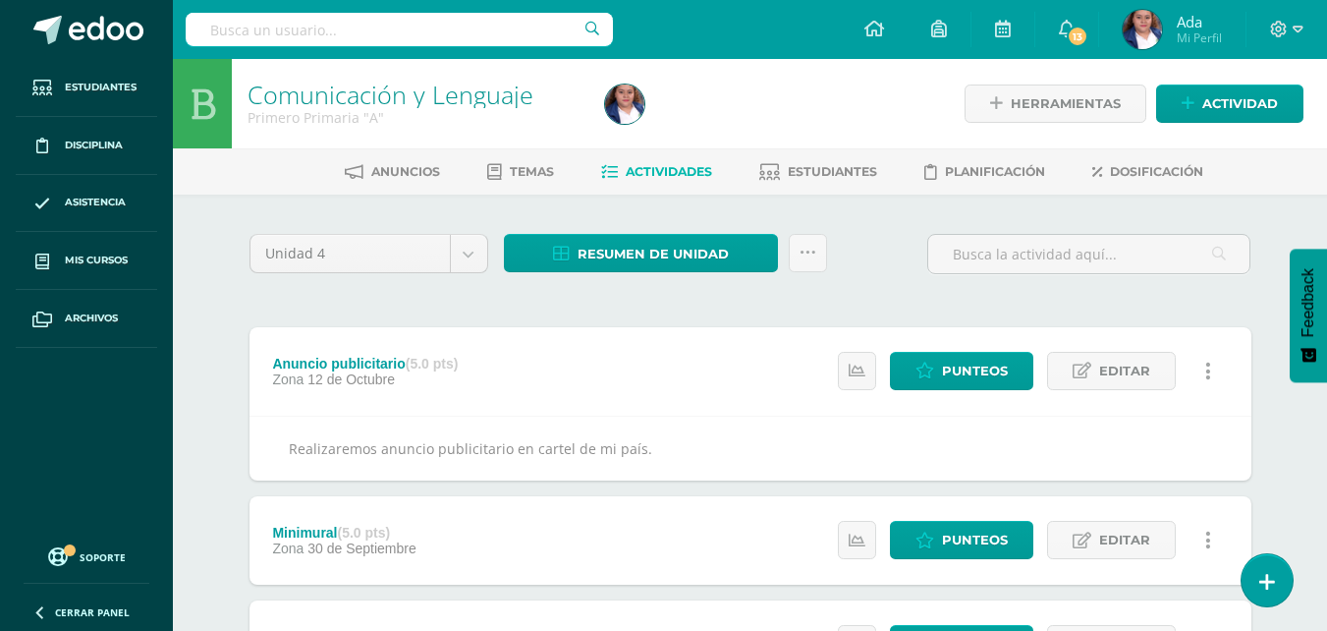
scroll to position [0, 0]
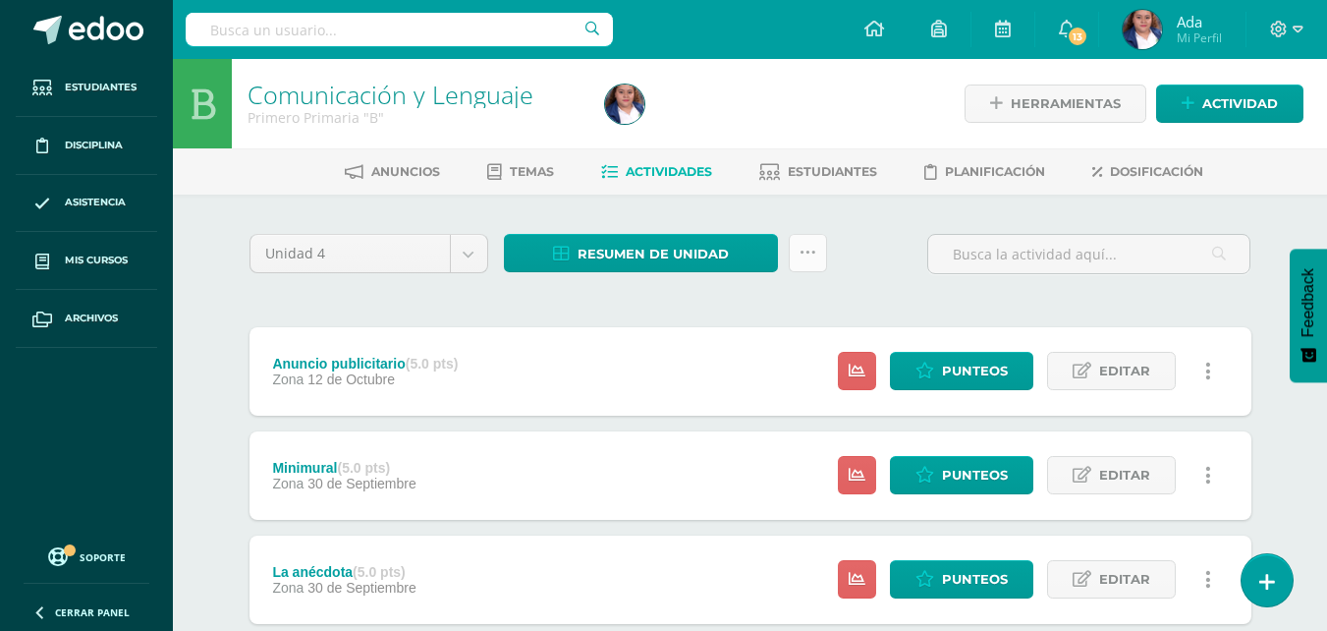
click at [817, 254] on link at bounding box center [808, 253] width 38 height 38
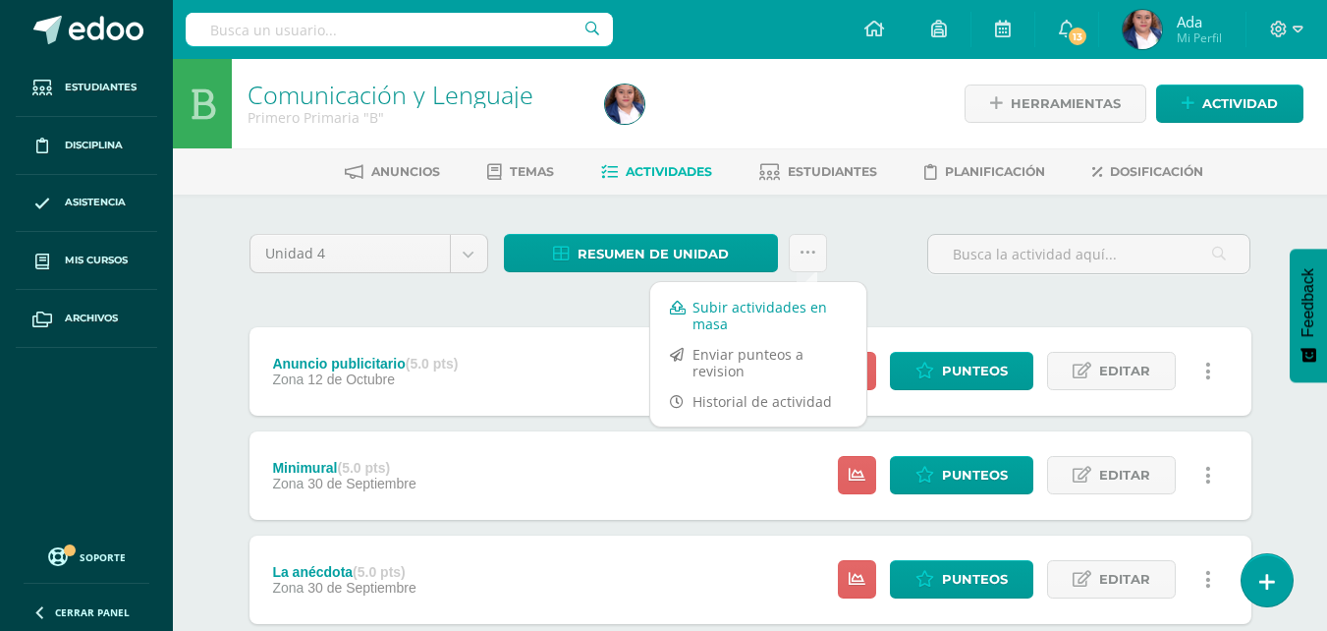
click at [740, 319] on link "Subir actividades en masa" at bounding box center [758, 315] width 216 height 47
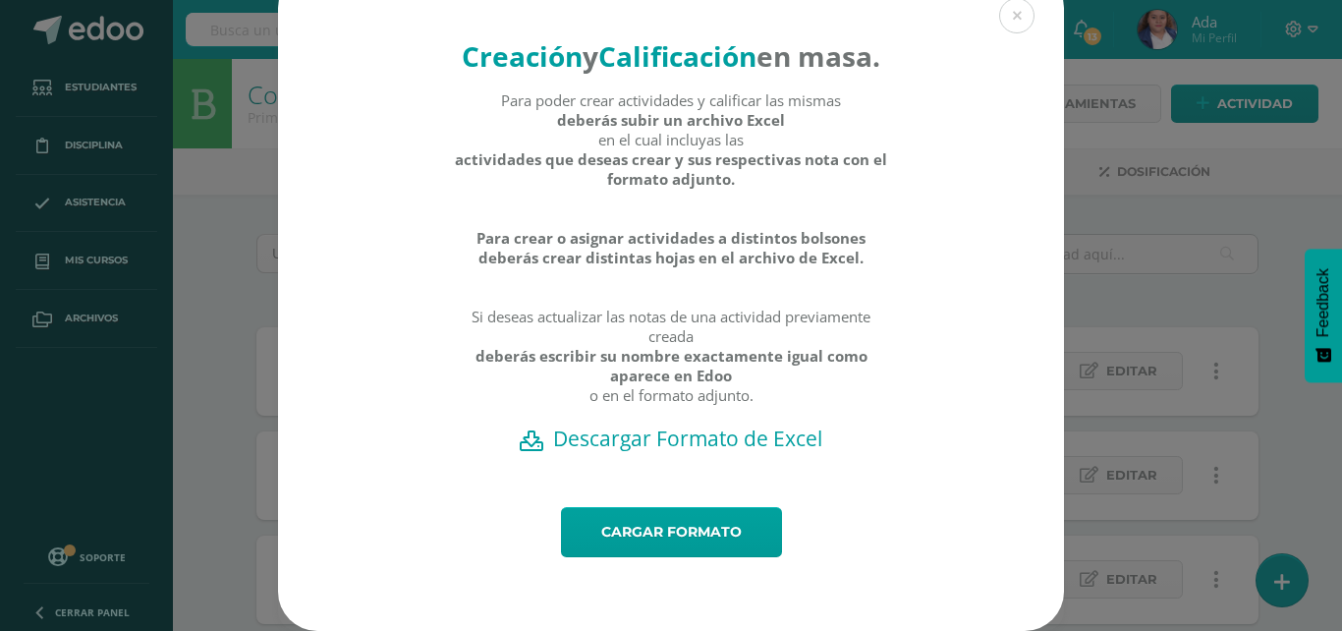
scroll to position [69, 0]
click at [674, 447] on h2 "Descargar Formato de Excel" at bounding box center [670, 438] width 717 height 28
click at [724, 529] on link "Cargar formato" at bounding box center [671, 532] width 221 height 50
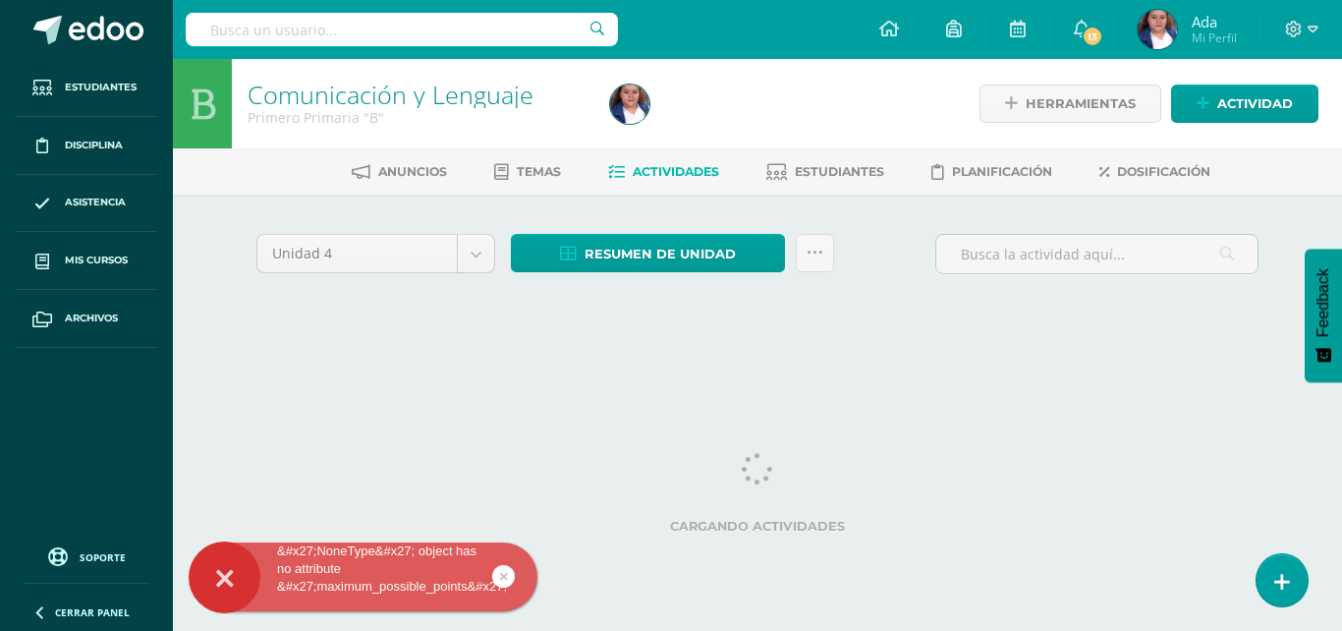
click at [224, 590] on icon at bounding box center [225, 578] width 18 height 69
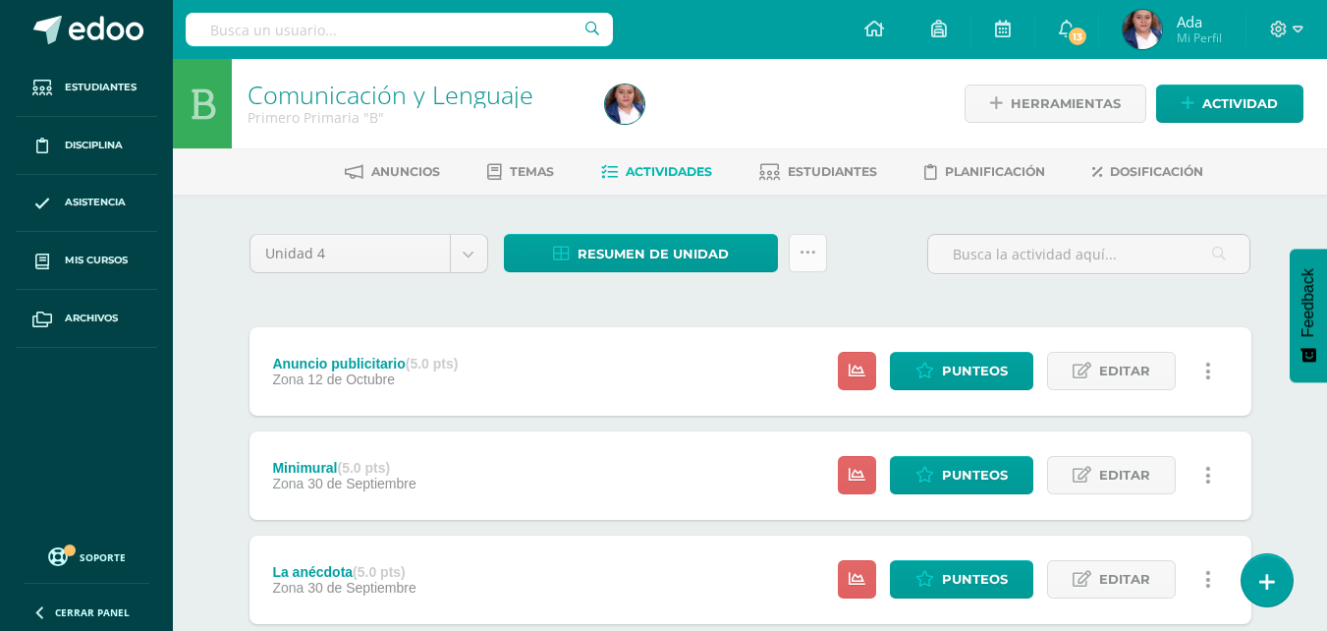
click at [812, 256] on icon at bounding box center [808, 253] width 17 height 17
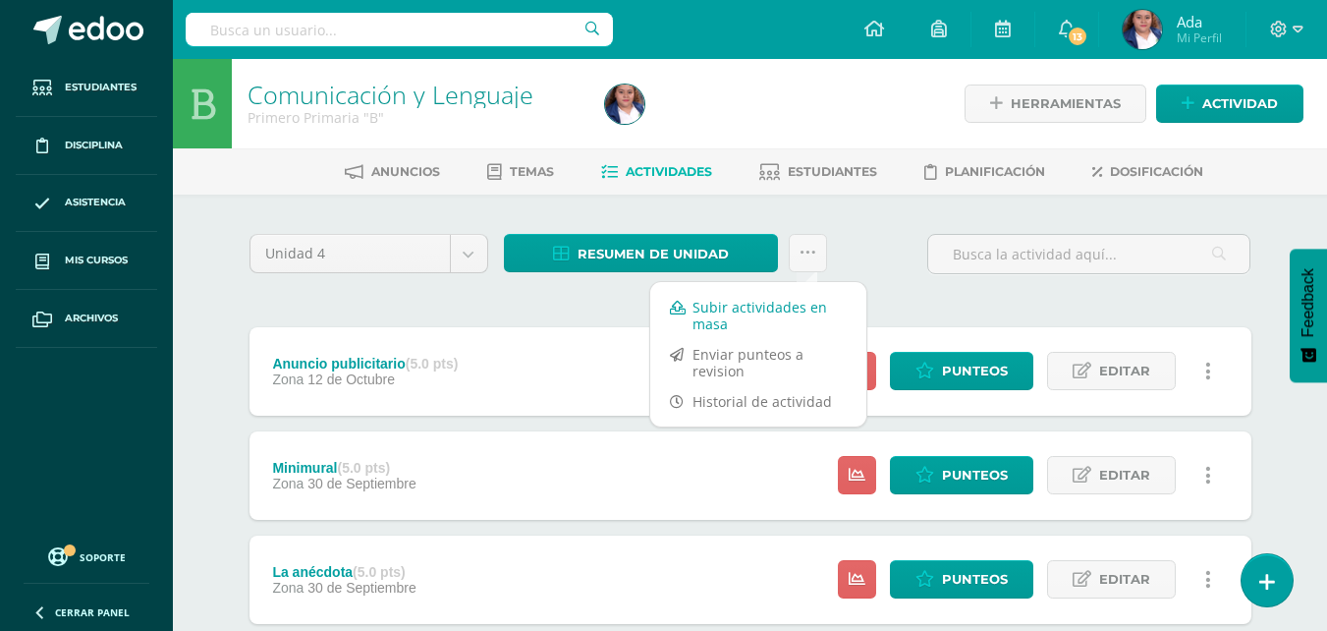
click at [735, 303] on link "Subir actividades en masa" at bounding box center [758, 315] width 216 height 47
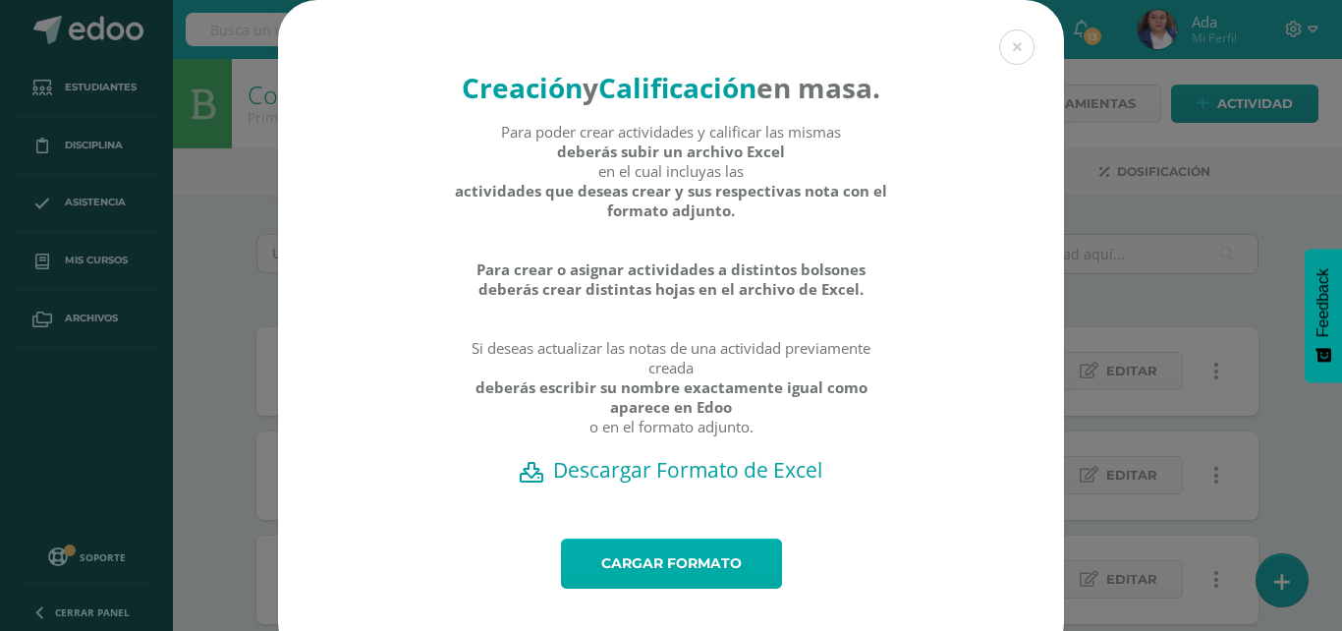
click at [657, 588] on link "Cargar formato" at bounding box center [671, 563] width 221 height 50
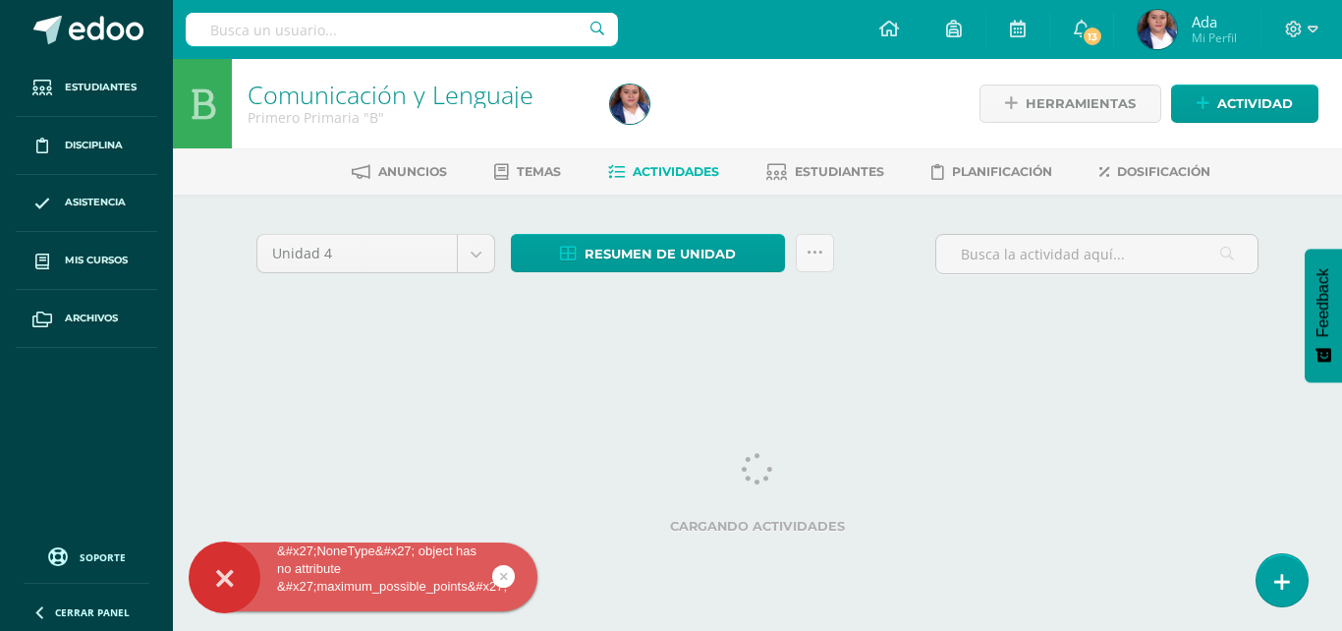
click at [224, 568] on icon at bounding box center [225, 578] width 18 height 69
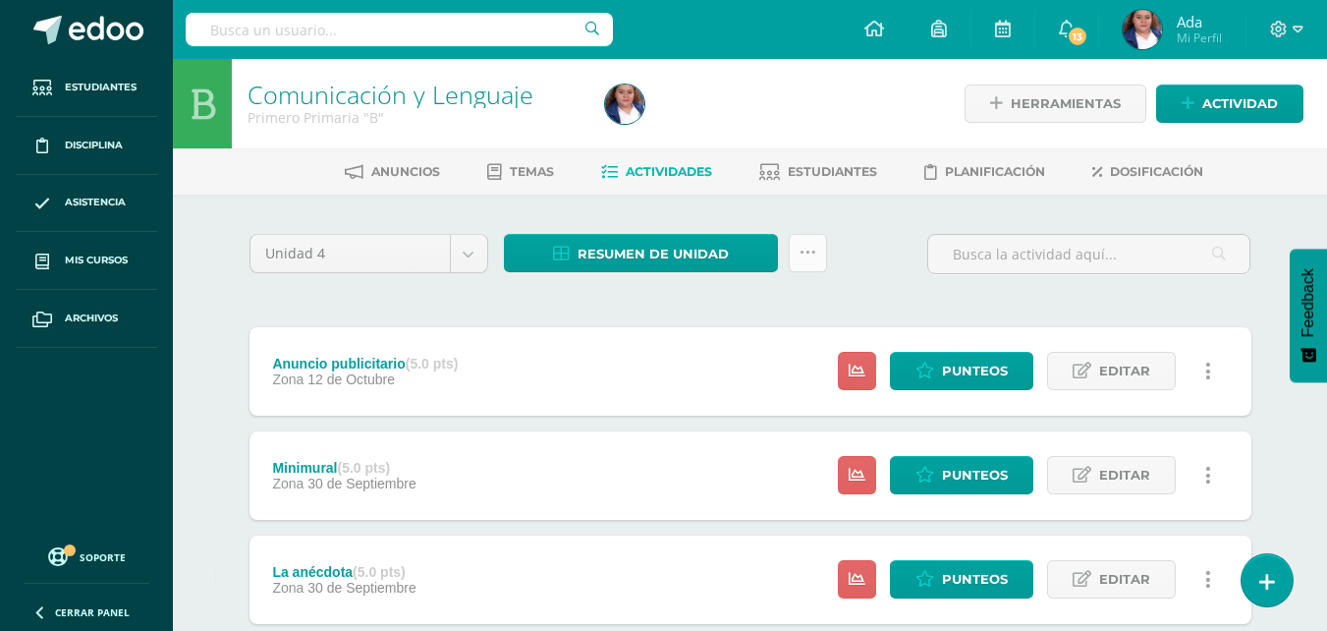
click at [812, 258] on icon at bounding box center [808, 253] width 17 height 17
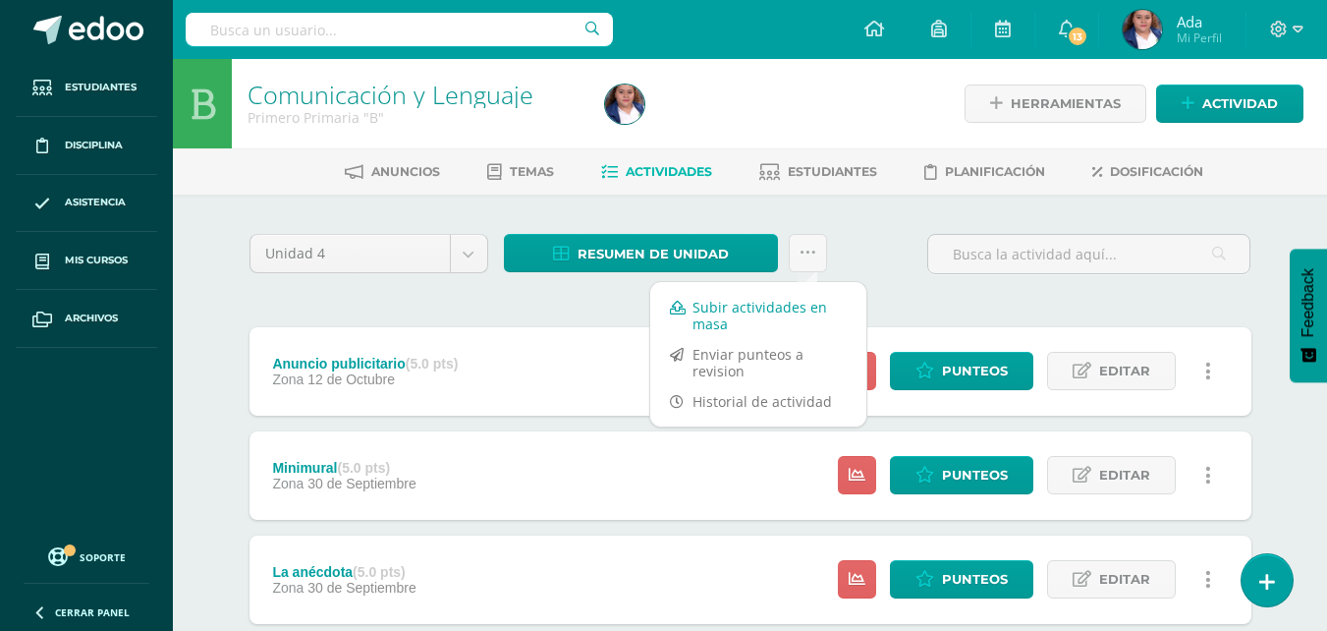
click at [760, 317] on link "Subir actividades en masa" at bounding box center [758, 315] width 216 height 47
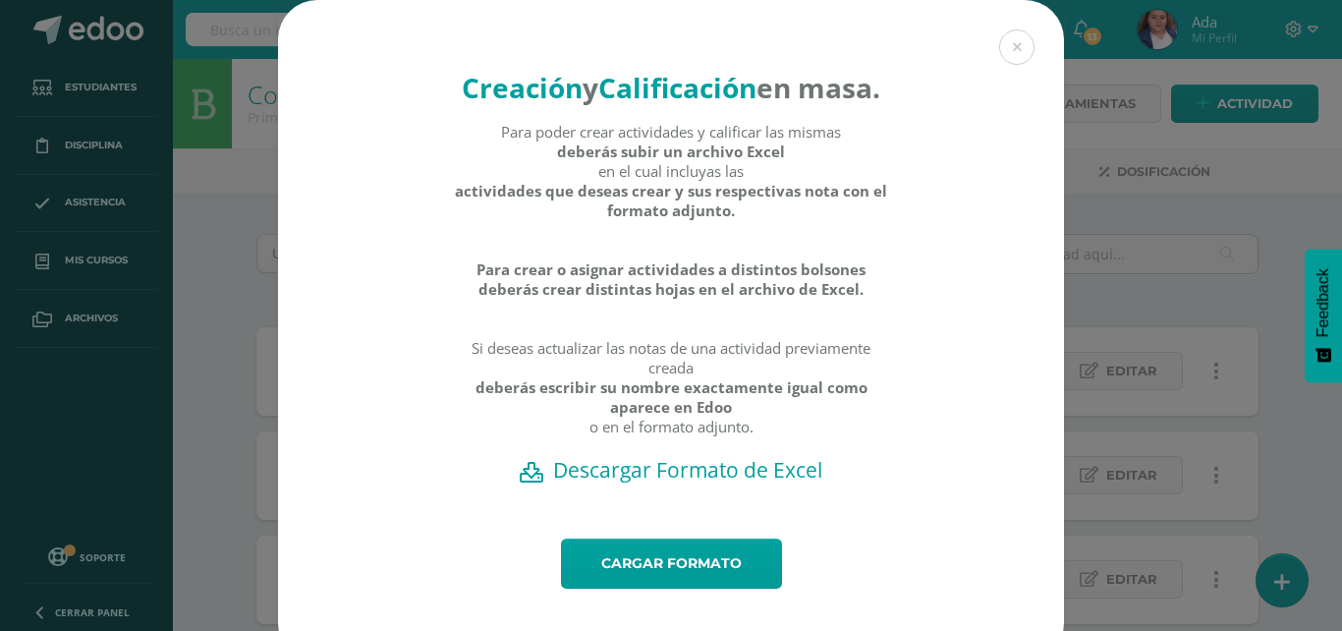
click at [683, 483] on h2 "Descargar Formato de Excel" at bounding box center [670, 470] width 717 height 28
click at [745, 586] on link "Cargar formato" at bounding box center [671, 563] width 221 height 50
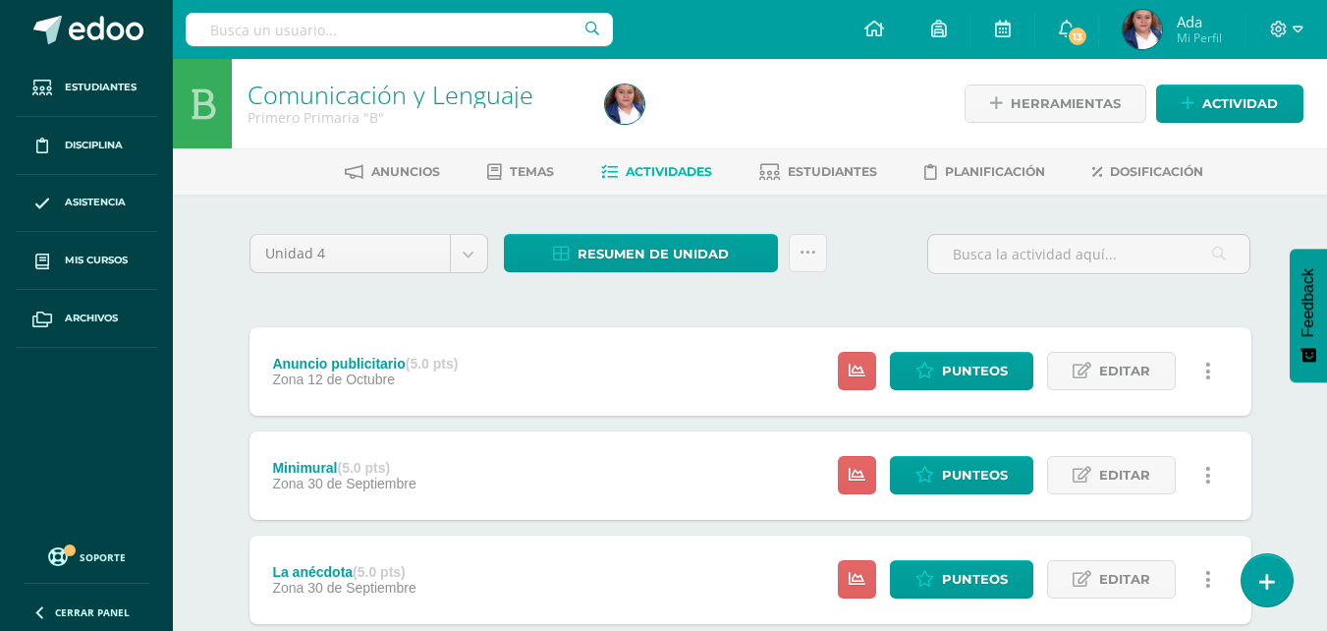
click at [867, 254] on div "Unidad 4 Unidad 1 Unidad 2 Unidad 3 Unidad 4 Resumen de unidad Descargar como H…" at bounding box center [751, 262] width 1018 height 56
click at [816, 249] on link at bounding box center [808, 253] width 38 height 38
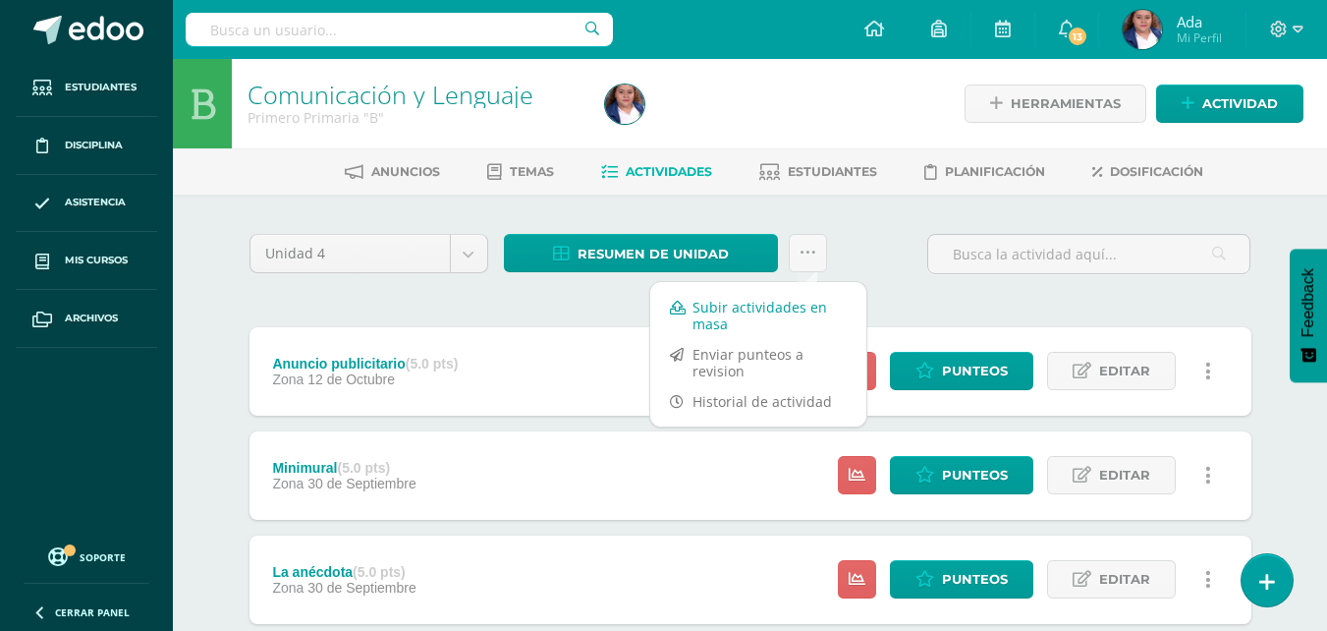
click at [735, 323] on link "Subir actividades en masa" at bounding box center [758, 315] width 216 height 47
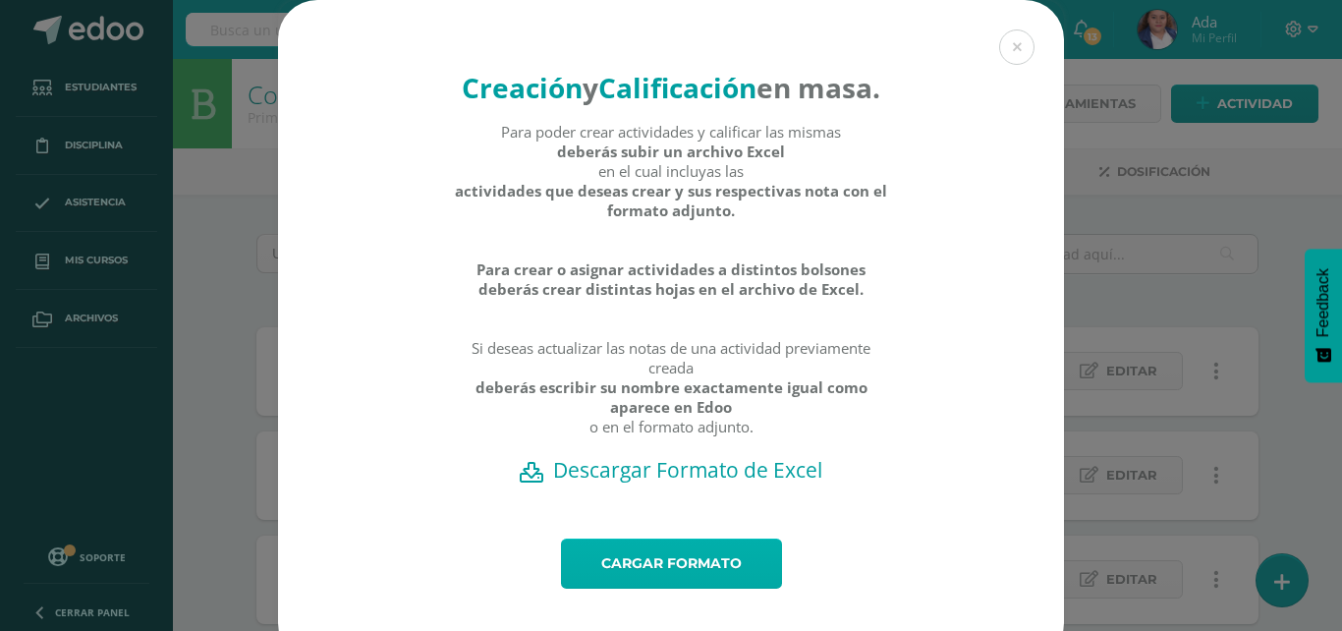
click at [690, 588] on link "Cargar formato" at bounding box center [671, 563] width 221 height 50
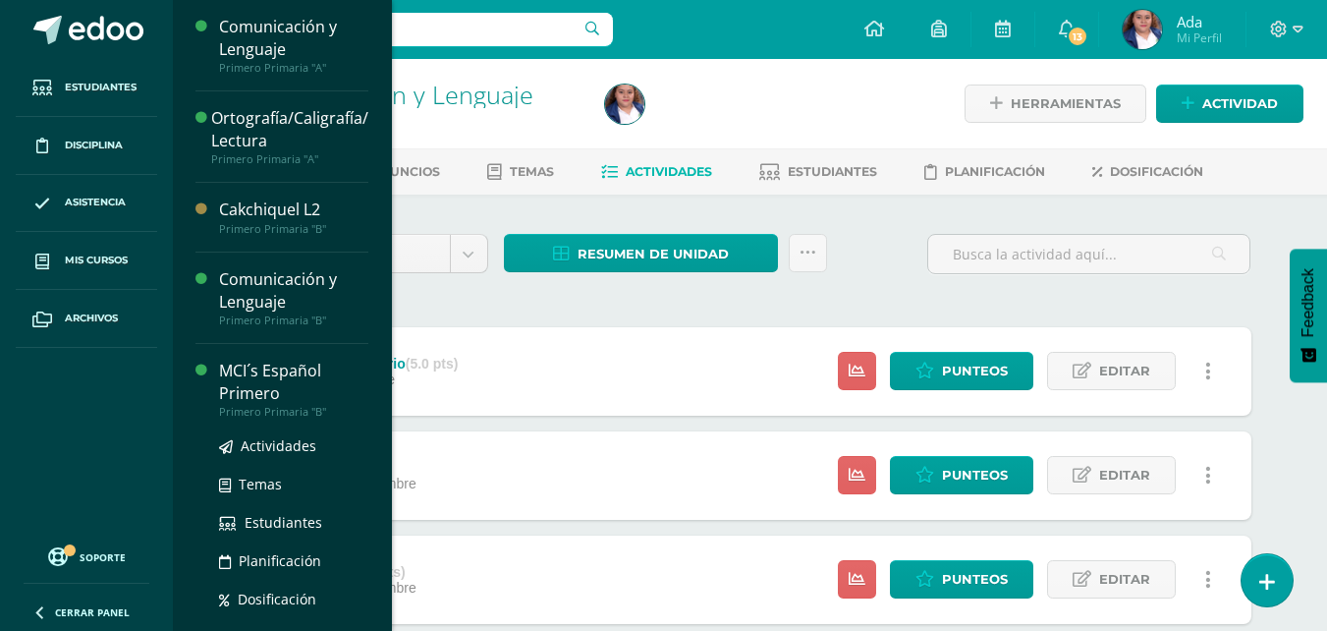
click at [243, 386] on div "MCI´s Español Primero" at bounding box center [293, 382] width 149 height 45
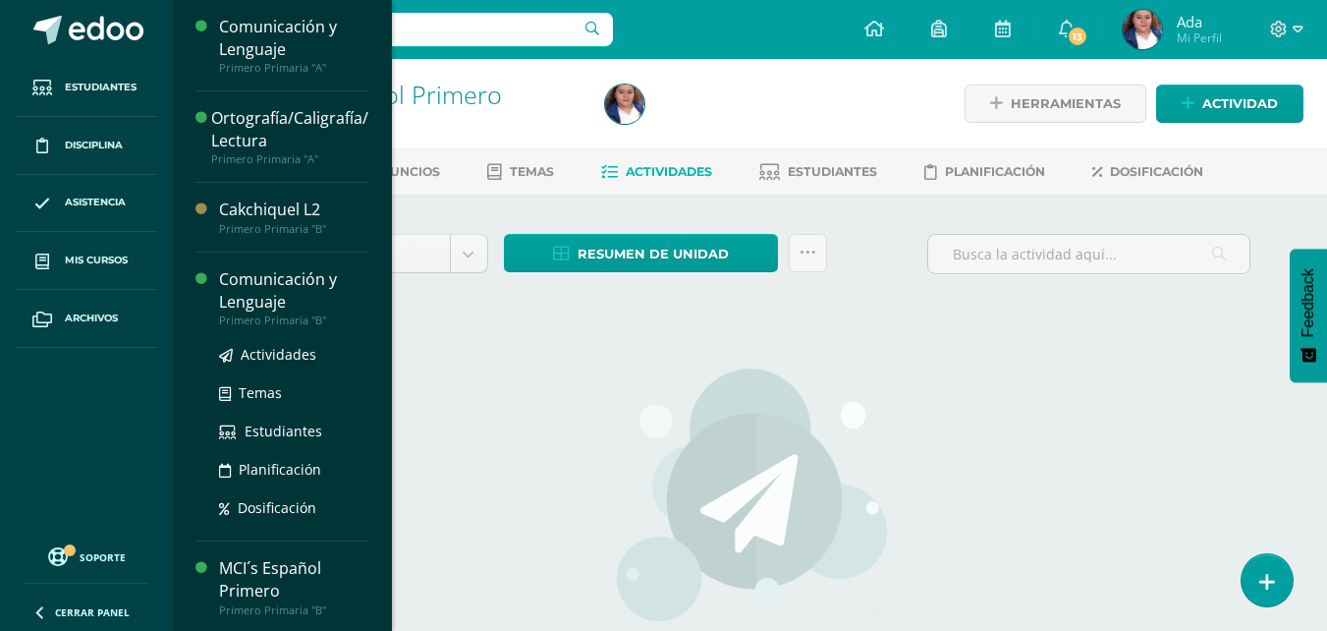
click at [285, 277] on div "Unidad 4 Unidad 1 Unidad 2 Unidad 3 Unidad 4" at bounding box center [369, 262] width 254 height 56
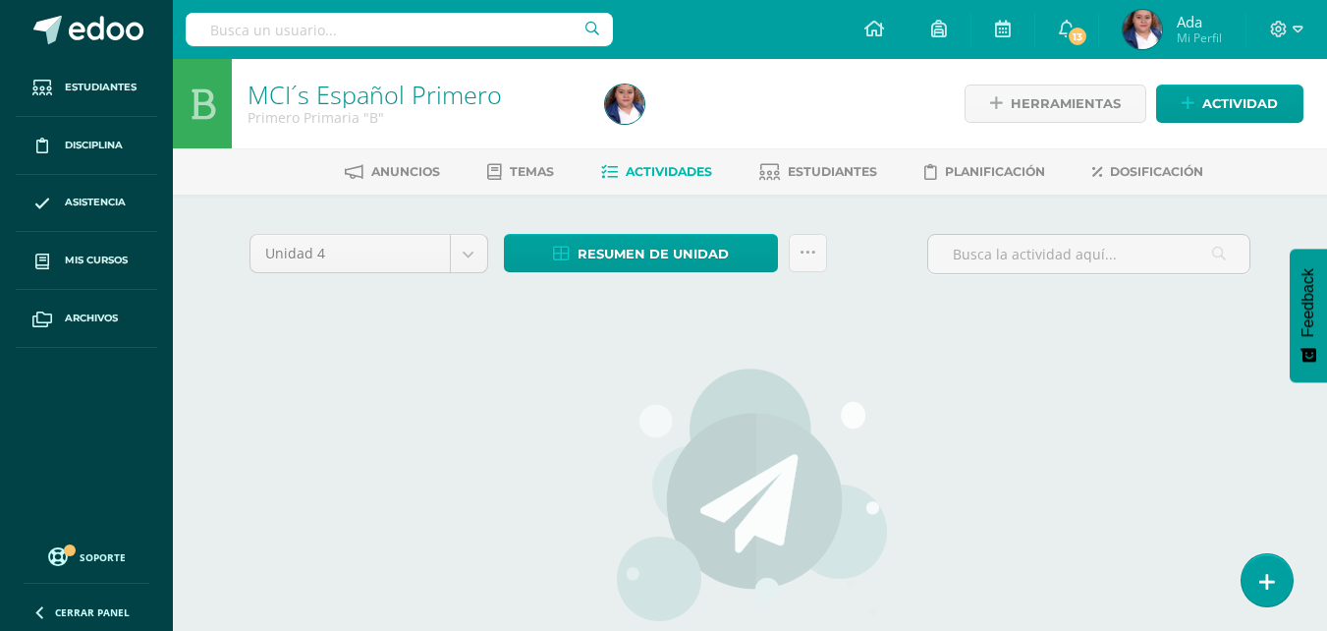
click at [237, 336] on body "Estudiantes Disciplina Asistencia Mis cursos Archivos Soporte Ayuda Reportar un…" at bounding box center [663, 422] width 1327 height 844
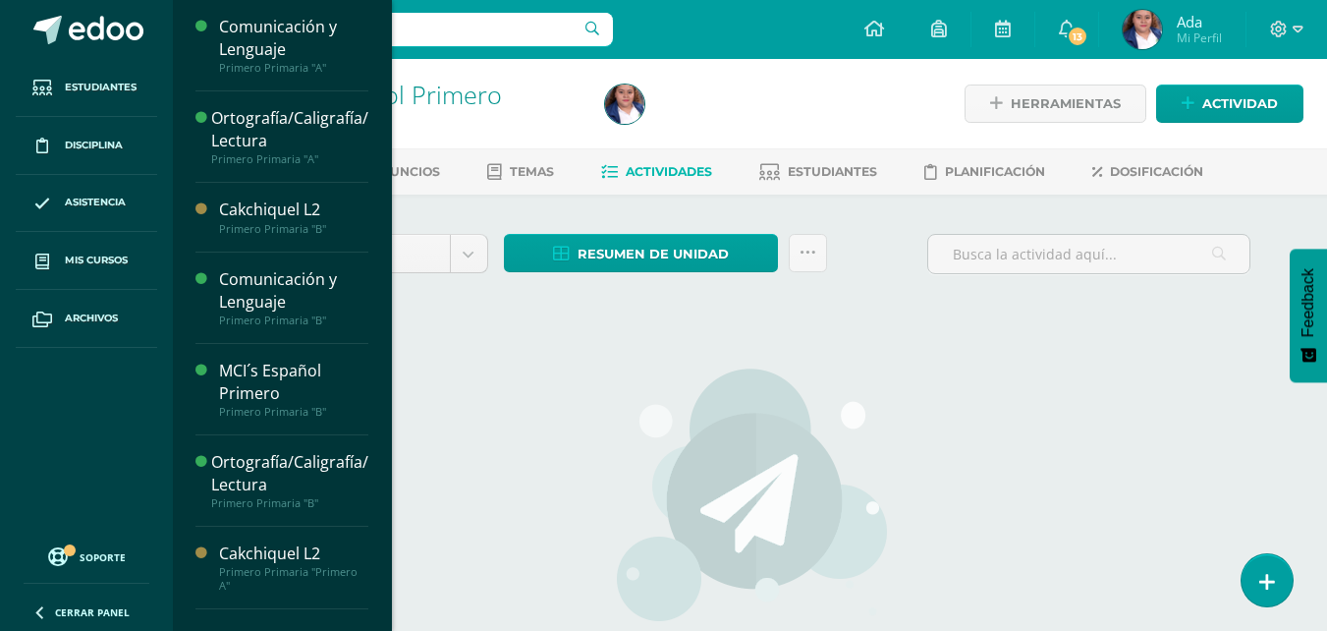
click at [472, 418] on div "No hay actividades Este curso no tiene ninguna actividad en esta Unidad, puedes…" at bounding box center [751, 566] width 580 height 478
click at [528, 201] on div "Unidad 4 Unidad 1 Unidad 2 Unidad 3 Unidad 4 Resumen de unidad Descargar como H…" at bounding box center [750, 519] width 1081 height 650
click at [529, 169] on span "Temas" at bounding box center [532, 171] width 44 height 15
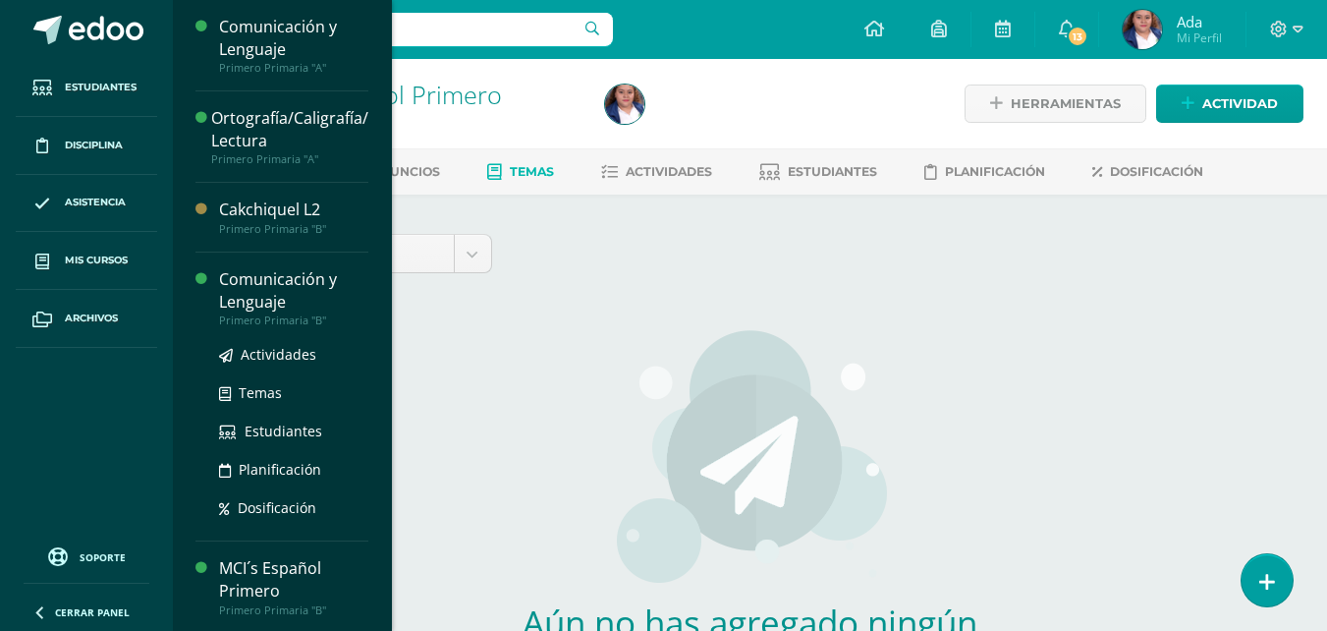
click at [250, 302] on div "Comunicación y Lenguaje" at bounding box center [293, 290] width 149 height 45
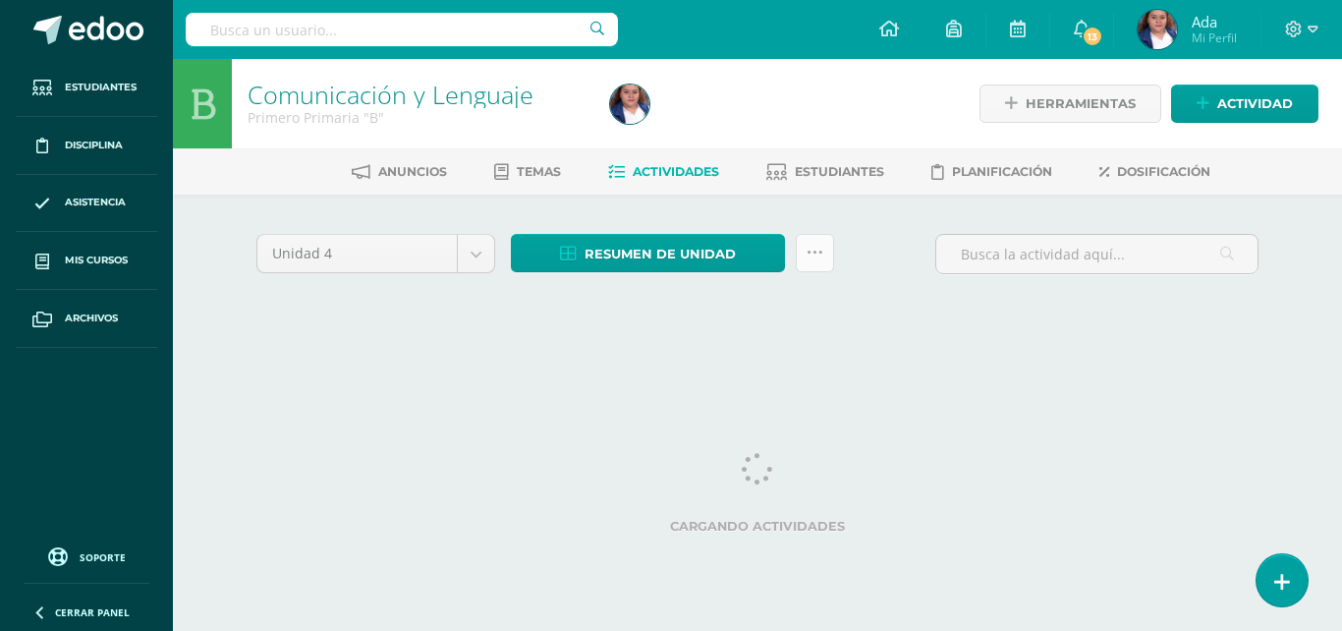
click at [826, 259] on link at bounding box center [815, 253] width 38 height 38
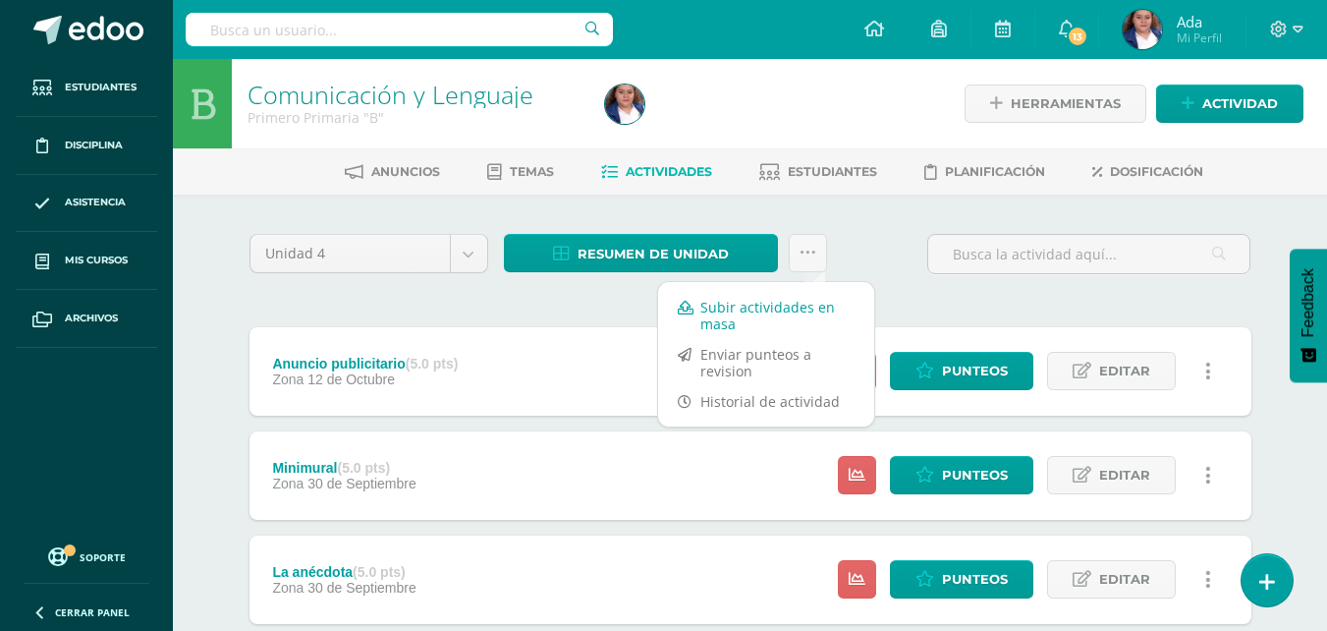
click at [788, 295] on link "Subir actividades en masa" at bounding box center [766, 315] width 216 height 47
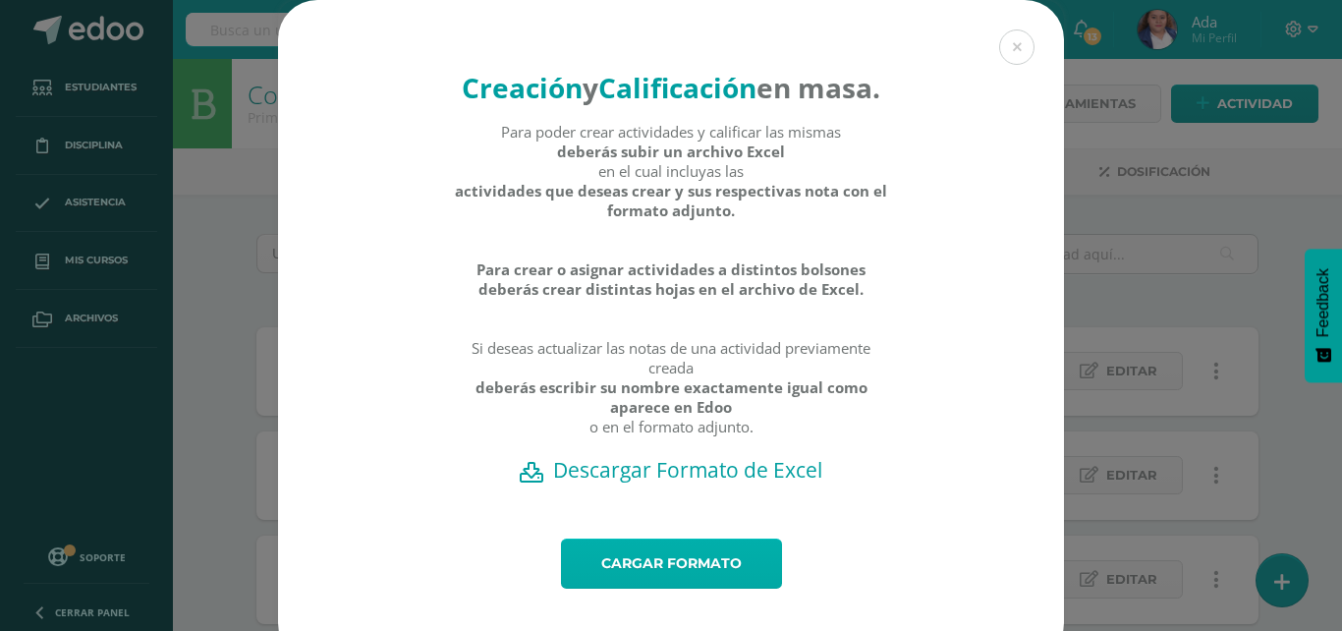
click at [654, 588] on link "Cargar formato" at bounding box center [671, 563] width 221 height 50
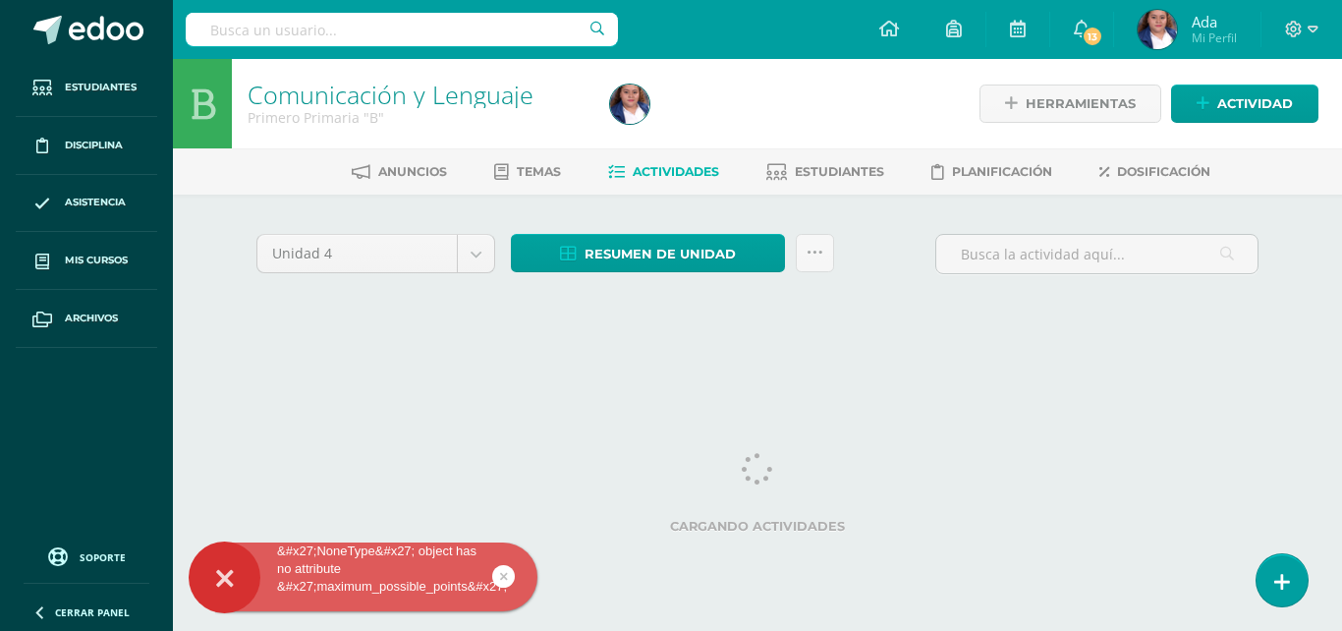
click at [202, 595] on div at bounding box center [225, 577] width 72 height 72
click at [361, 504] on div "Cargando actividades" at bounding box center [757, 497] width 1002 height 88
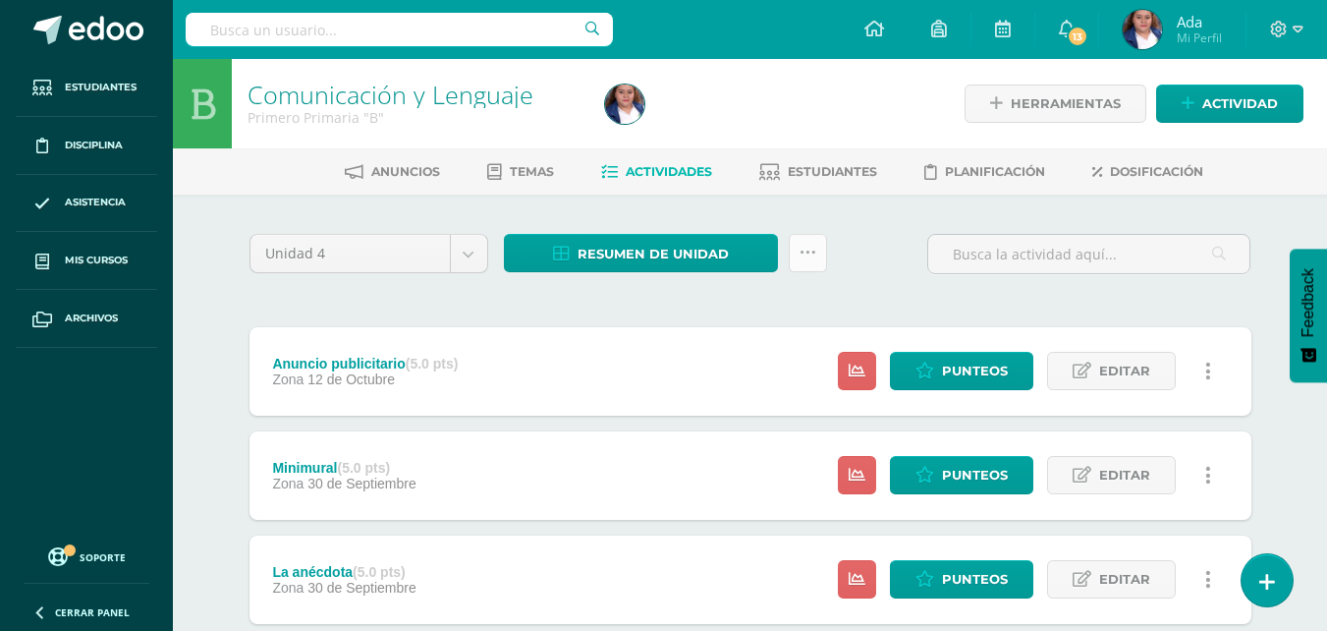
click at [804, 265] on link at bounding box center [808, 253] width 38 height 38
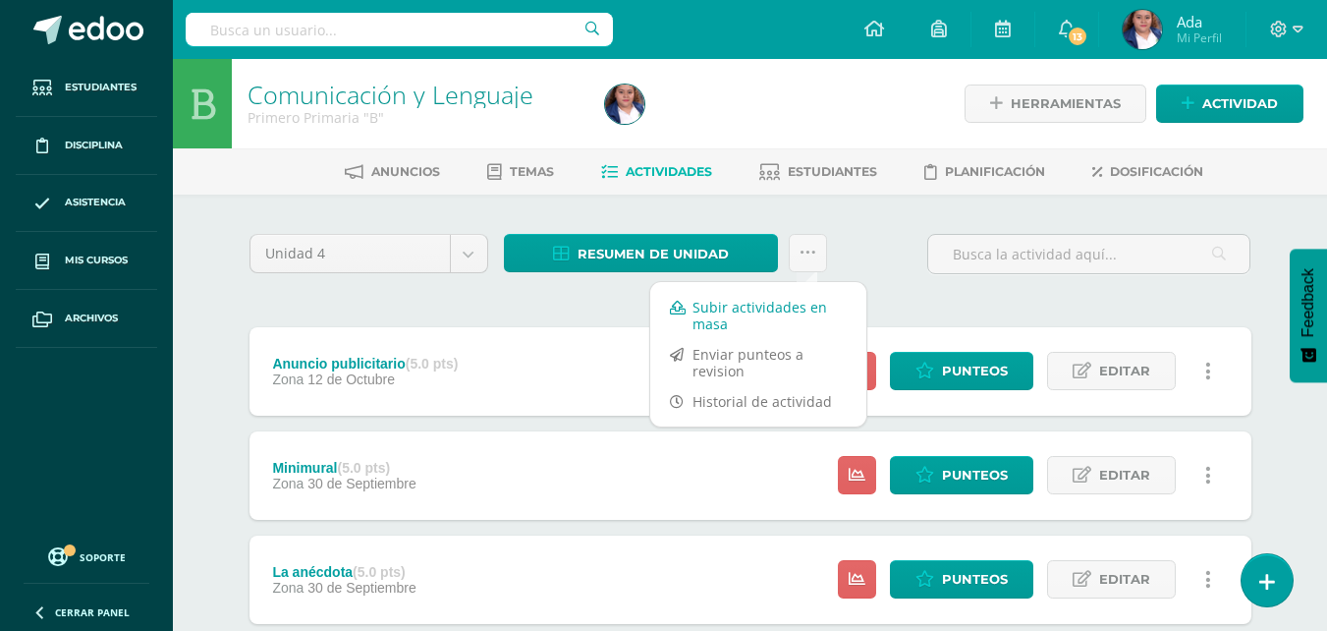
click at [760, 309] on link "Subir actividades en masa" at bounding box center [758, 315] width 216 height 47
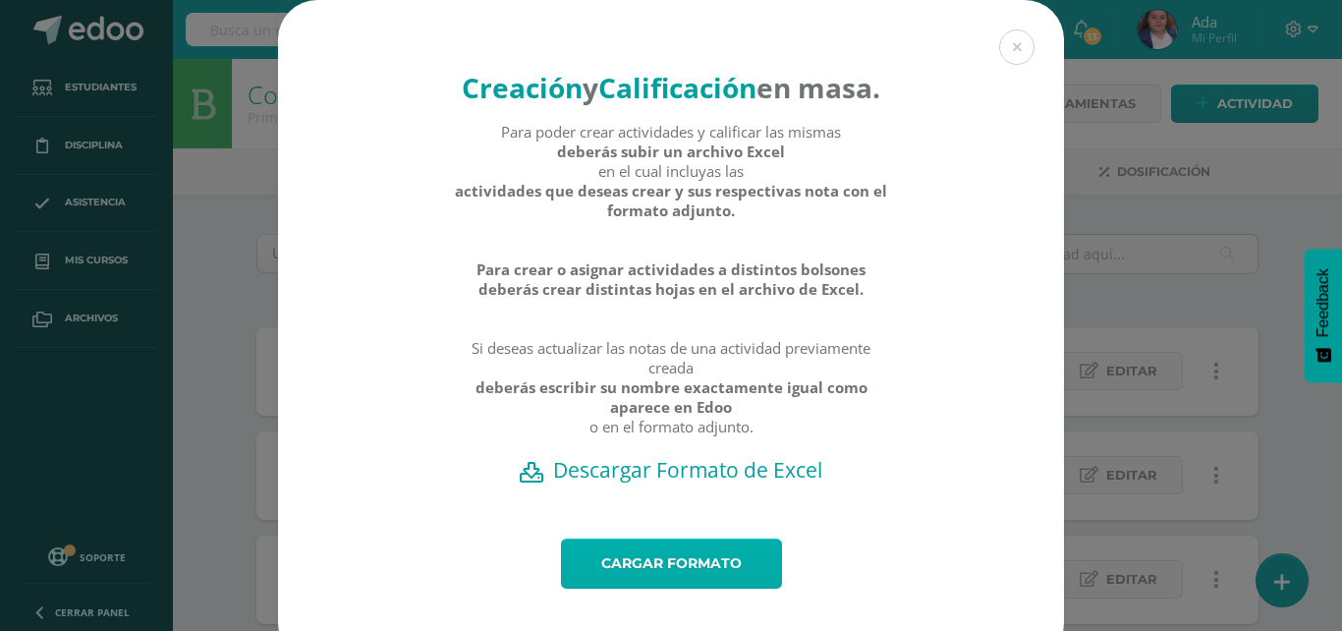
click at [635, 588] on link "Cargar formato" at bounding box center [671, 563] width 221 height 50
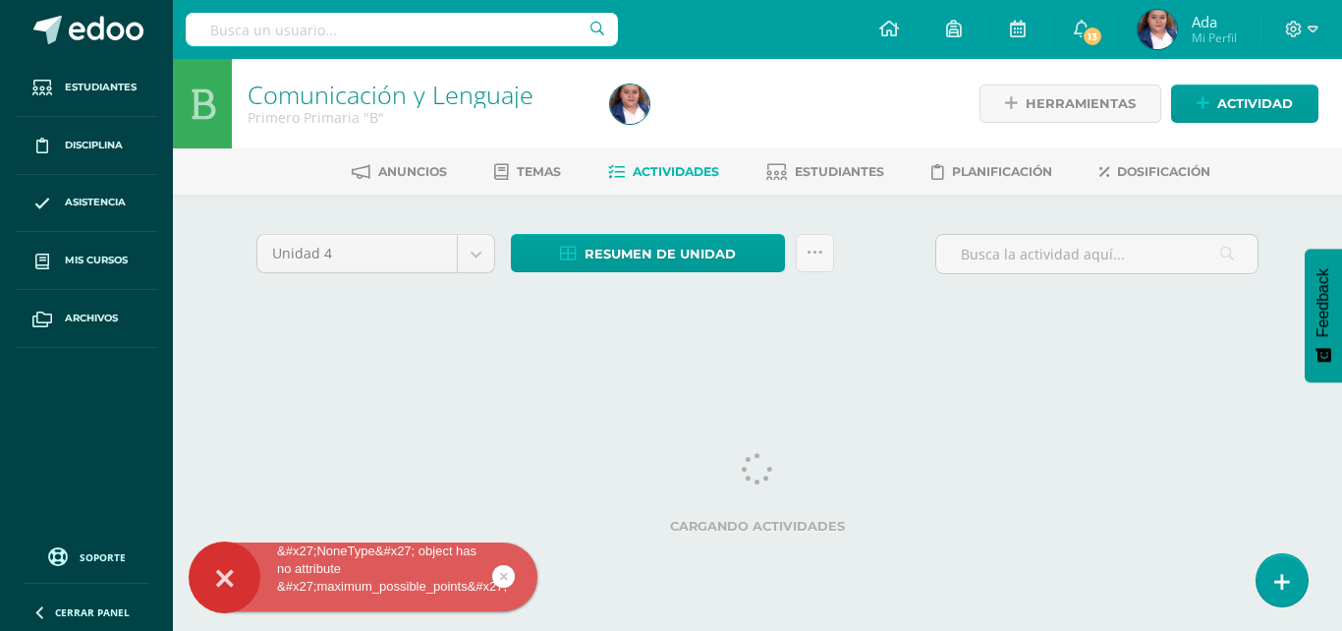
click at [240, 575] on div at bounding box center [225, 577] width 72 height 72
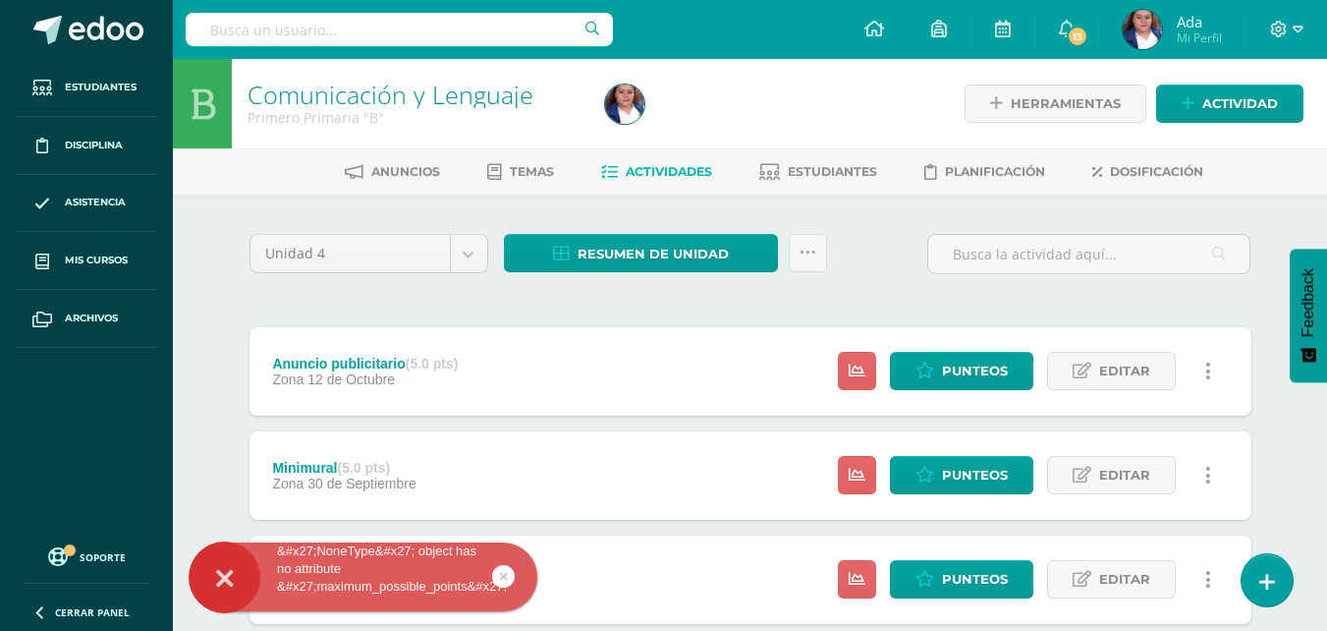
click at [569, 349] on div "Anuncio publicitario (5.0 pts) Zona 12 de Octubre Estatus de Actividad: 17 Estu…" at bounding box center [750, 371] width 1002 height 88
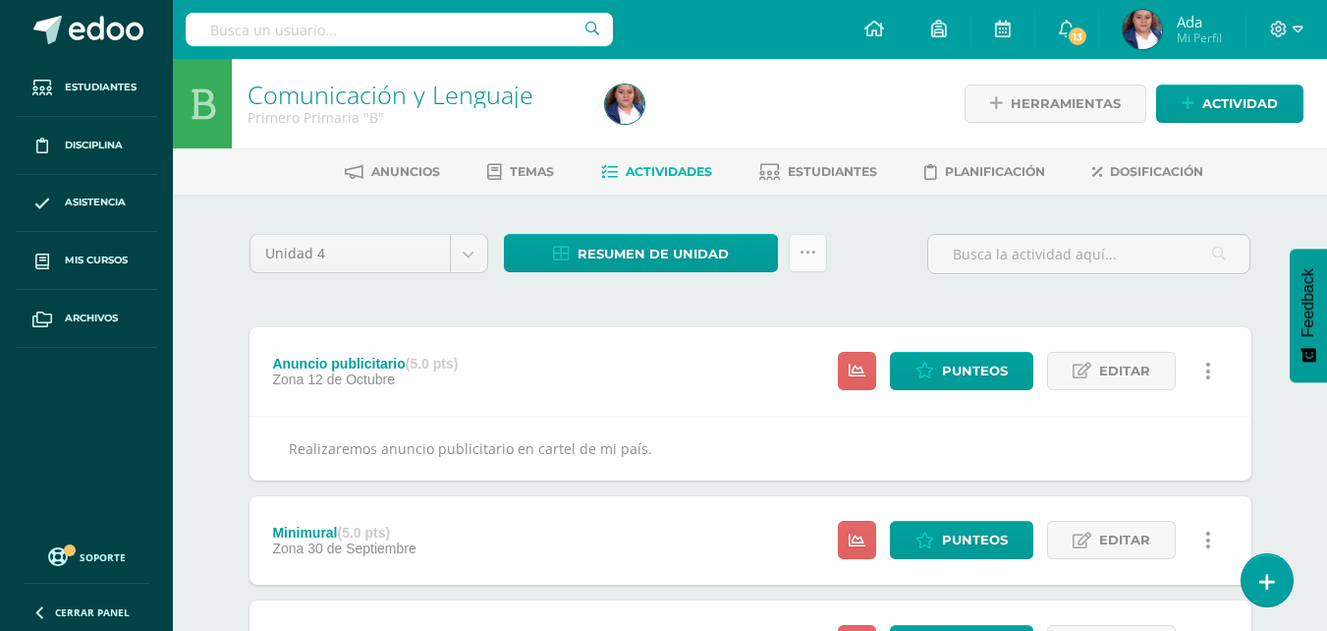
click at [804, 254] on icon at bounding box center [808, 253] width 17 height 17
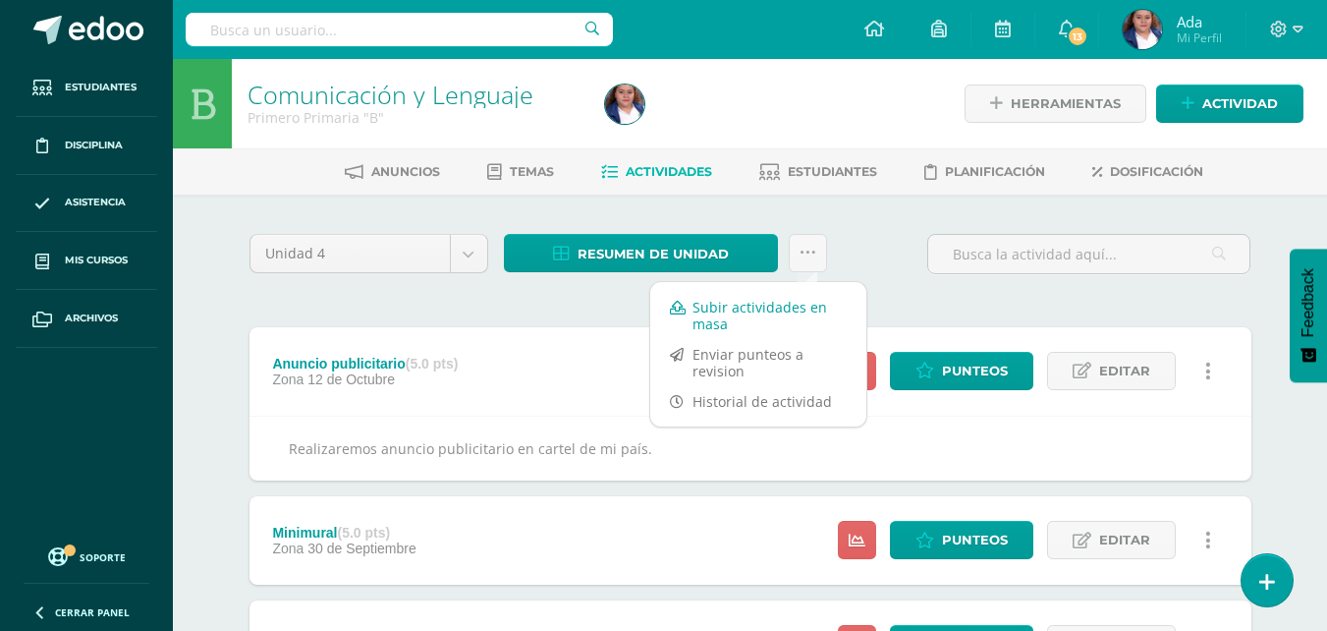
click at [777, 309] on link "Subir actividades en masa" at bounding box center [758, 315] width 216 height 47
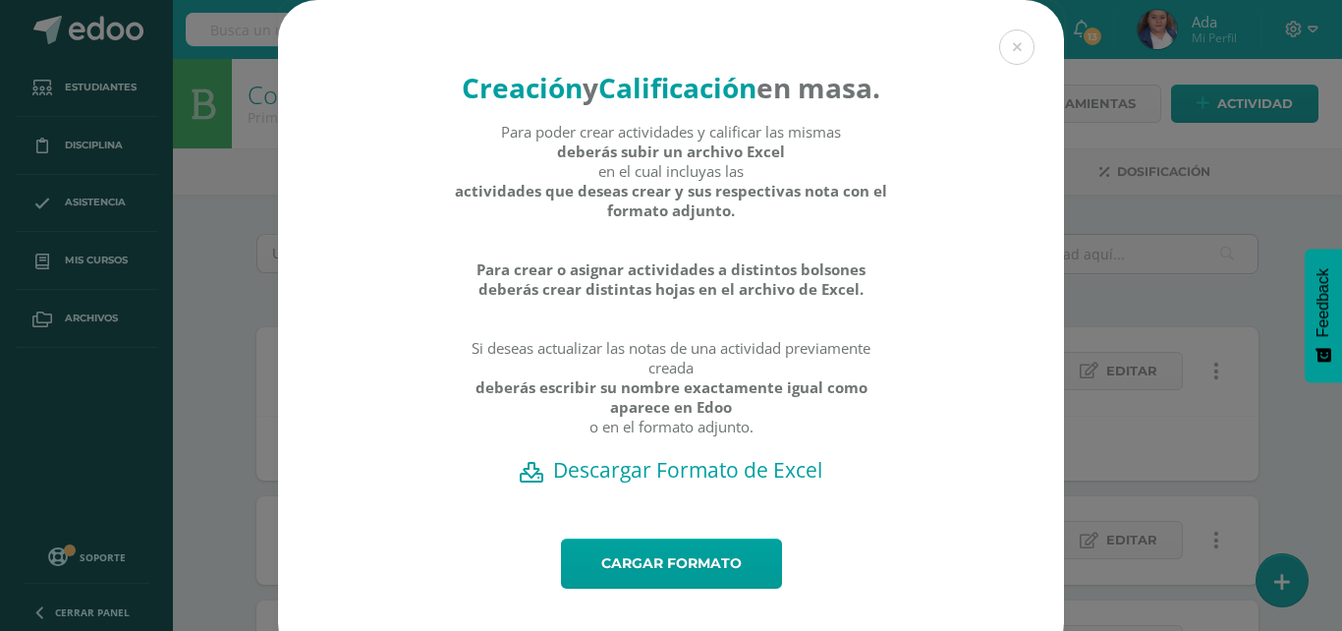
click at [719, 483] on h2 "Descargar Formato de Excel" at bounding box center [670, 470] width 717 height 28
click at [422, 433] on div "Creación y Calificación en masa. Para poder crear actividades y calificar las m…" at bounding box center [671, 269] width 786 height 538
click at [658, 588] on link "Cargar formato" at bounding box center [671, 563] width 221 height 50
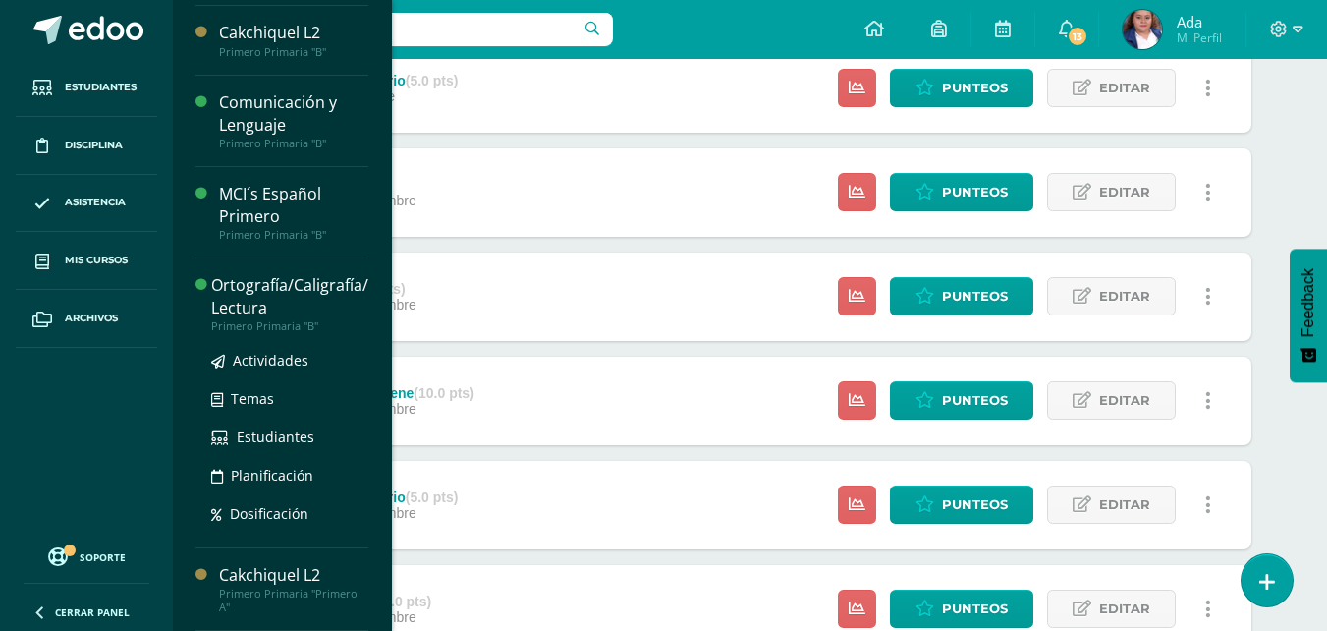
scroll to position [293, 0]
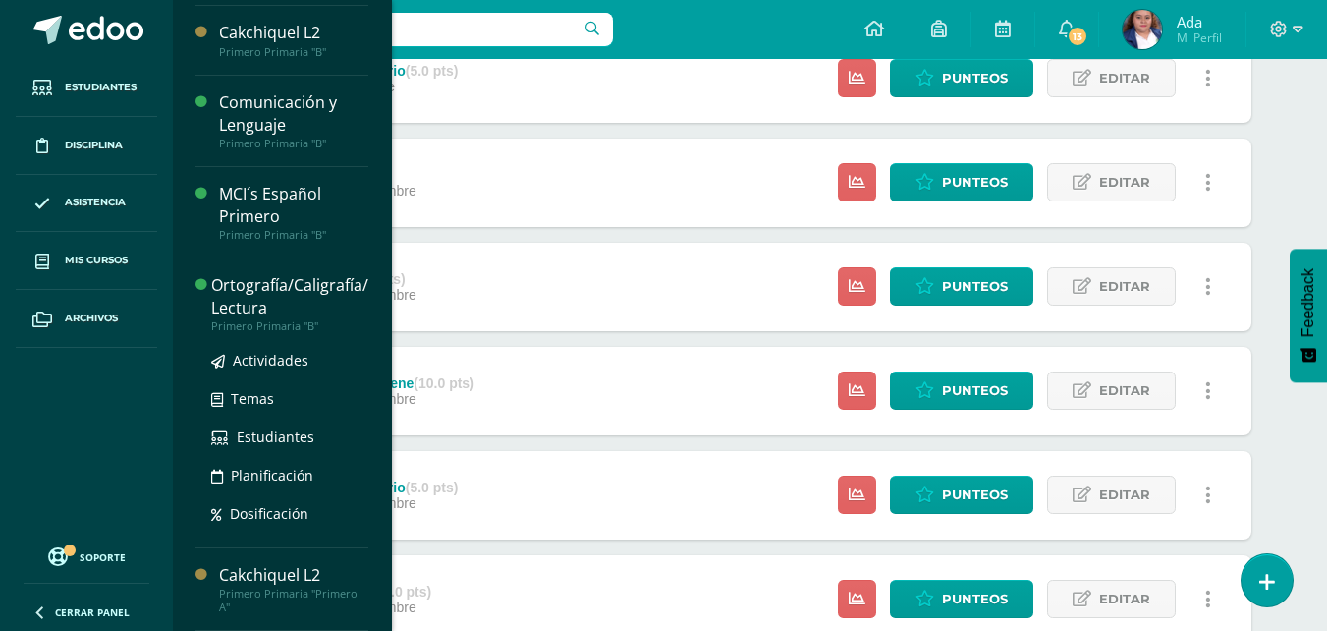
click at [283, 289] on div "Ortografía/Caligrafía/ Lectura" at bounding box center [289, 296] width 157 height 45
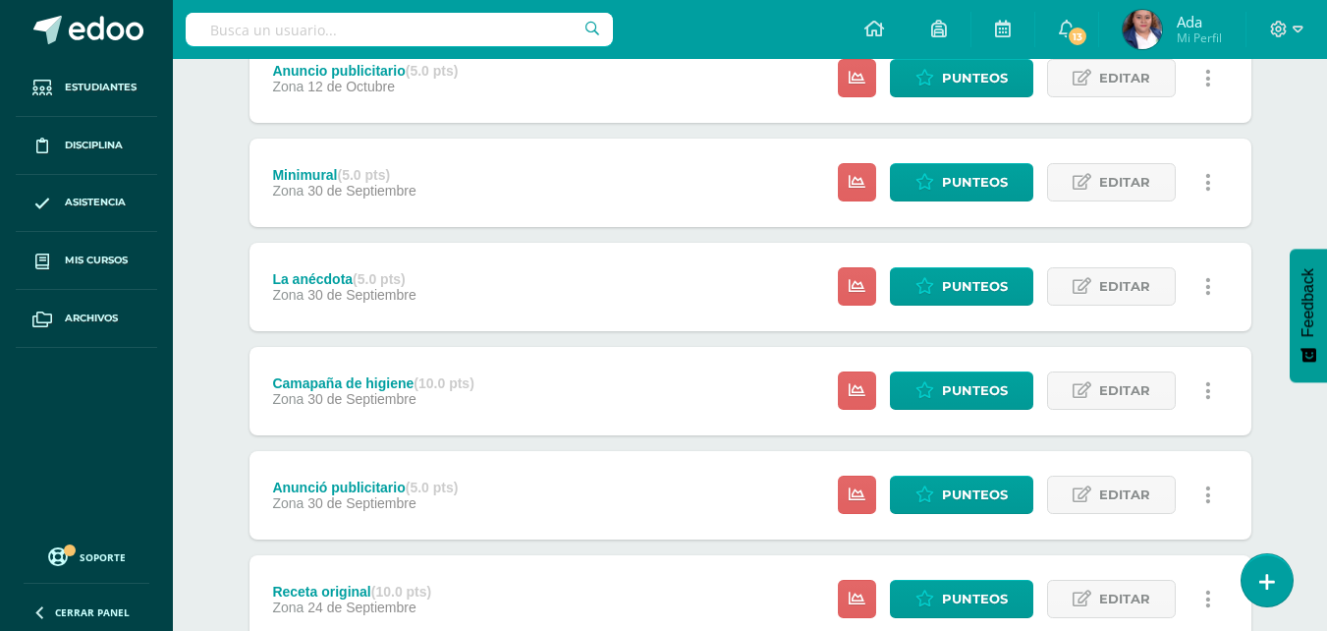
scroll to position [0, 0]
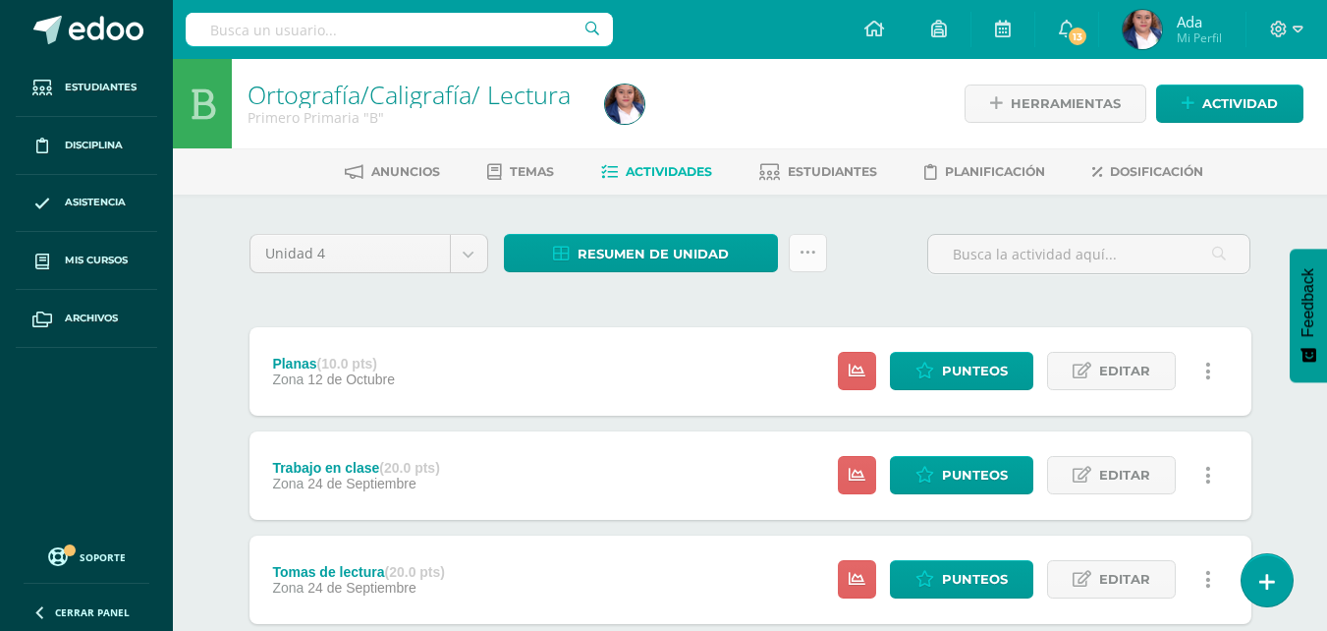
click at [795, 262] on link at bounding box center [808, 253] width 38 height 38
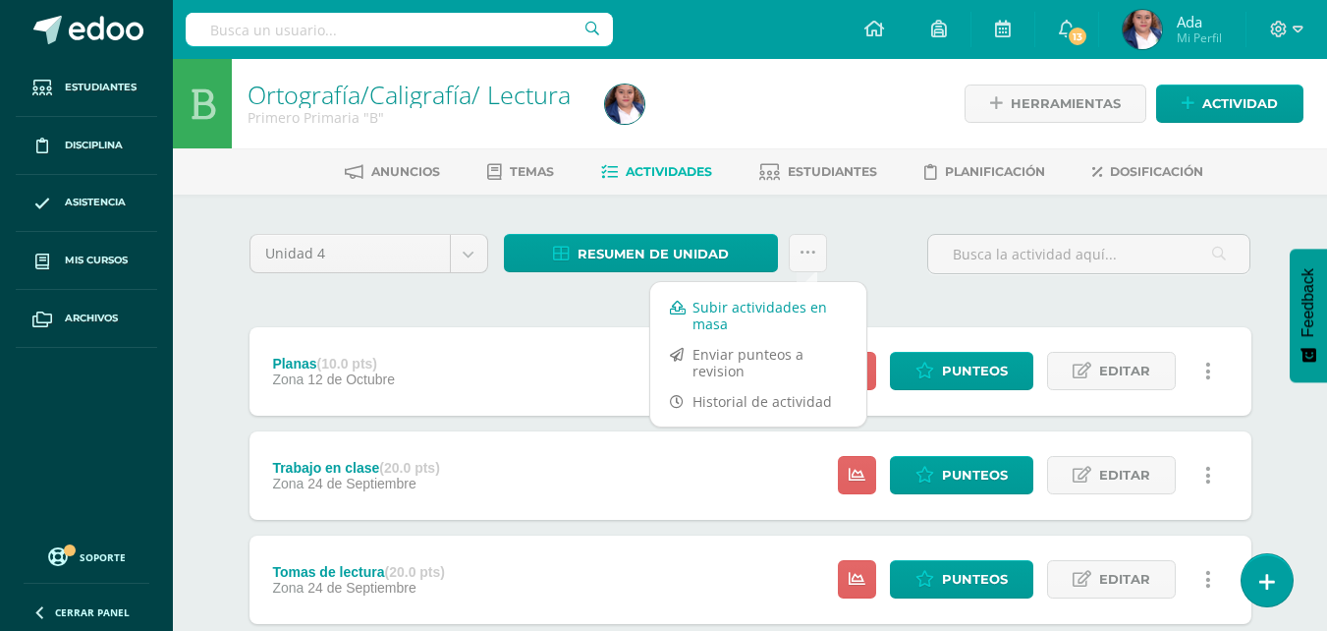
click at [767, 293] on link "Subir actividades en masa" at bounding box center [758, 315] width 216 height 47
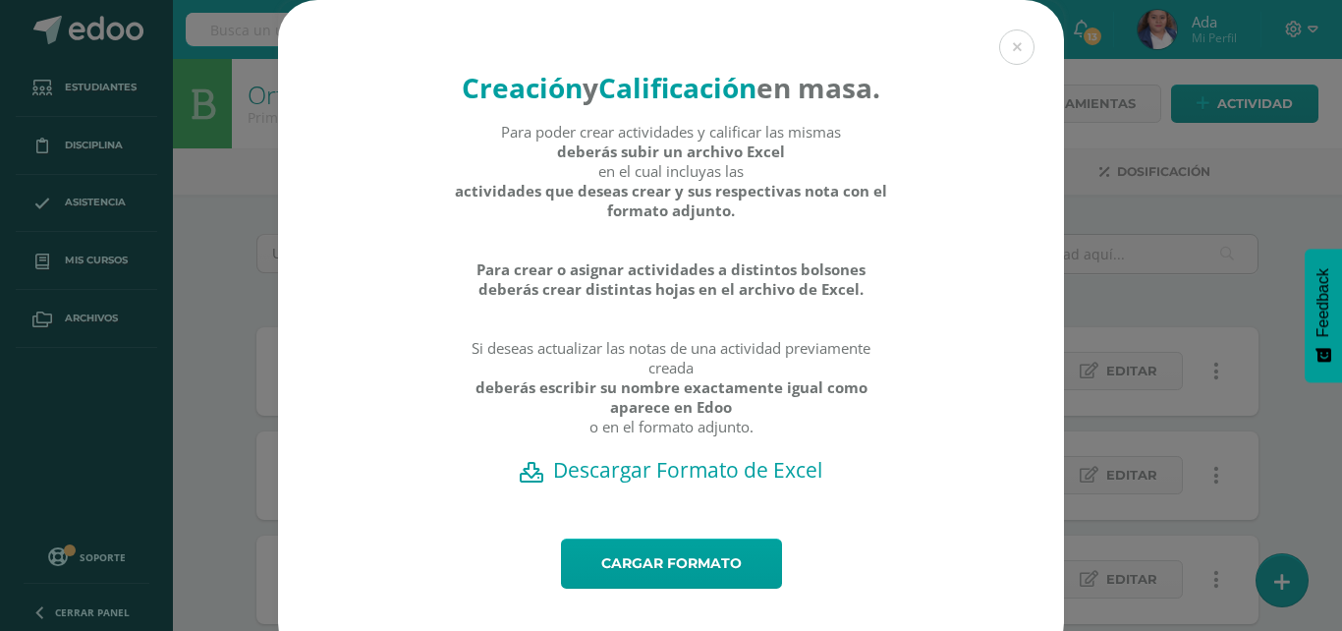
click at [658, 483] on h2 "Descargar Formato de Excel" at bounding box center [670, 470] width 717 height 28
click at [736, 588] on link "Cargar formato" at bounding box center [671, 563] width 221 height 50
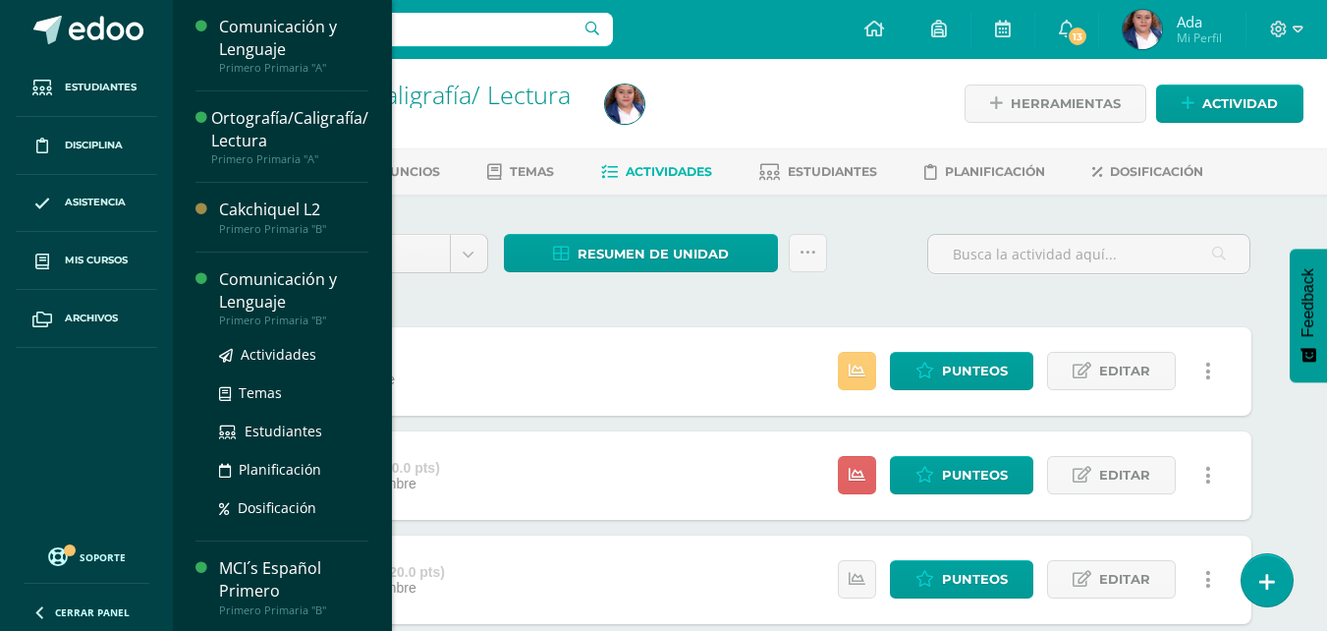
click at [265, 319] on div "Primero Primaria "B"" at bounding box center [293, 320] width 149 height 14
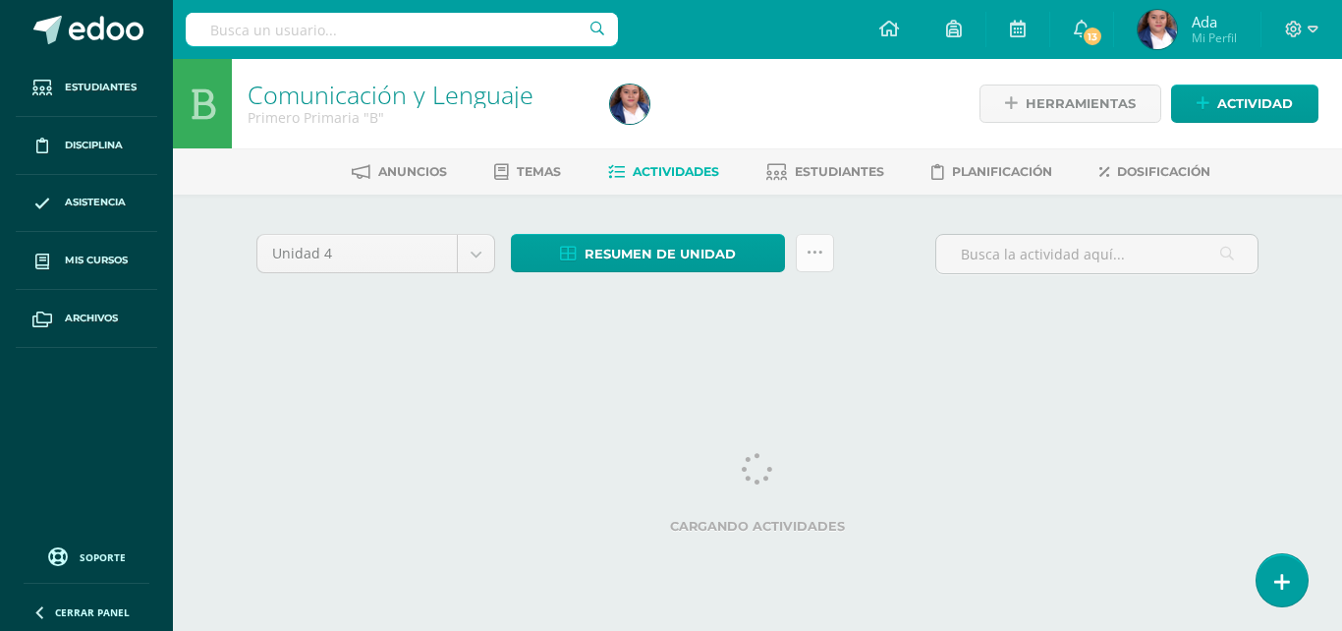
click at [819, 252] on icon at bounding box center [814, 253] width 17 height 17
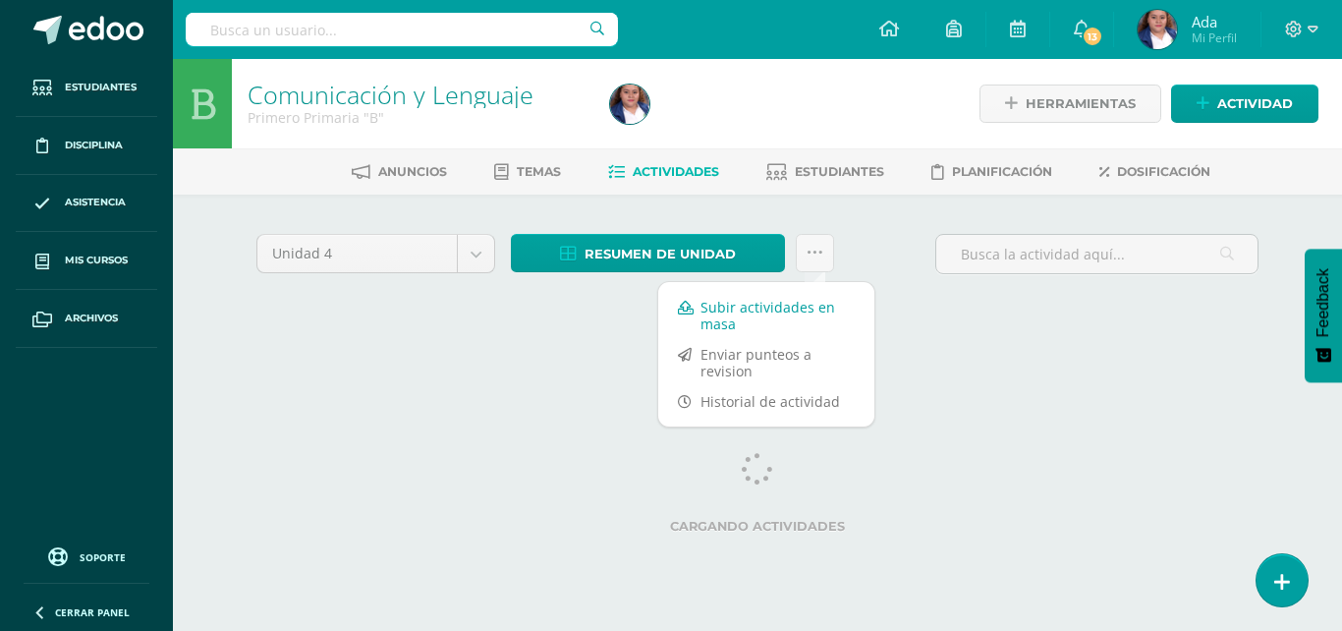
click at [800, 314] on link "Subir actividades en masa" at bounding box center [766, 315] width 216 height 47
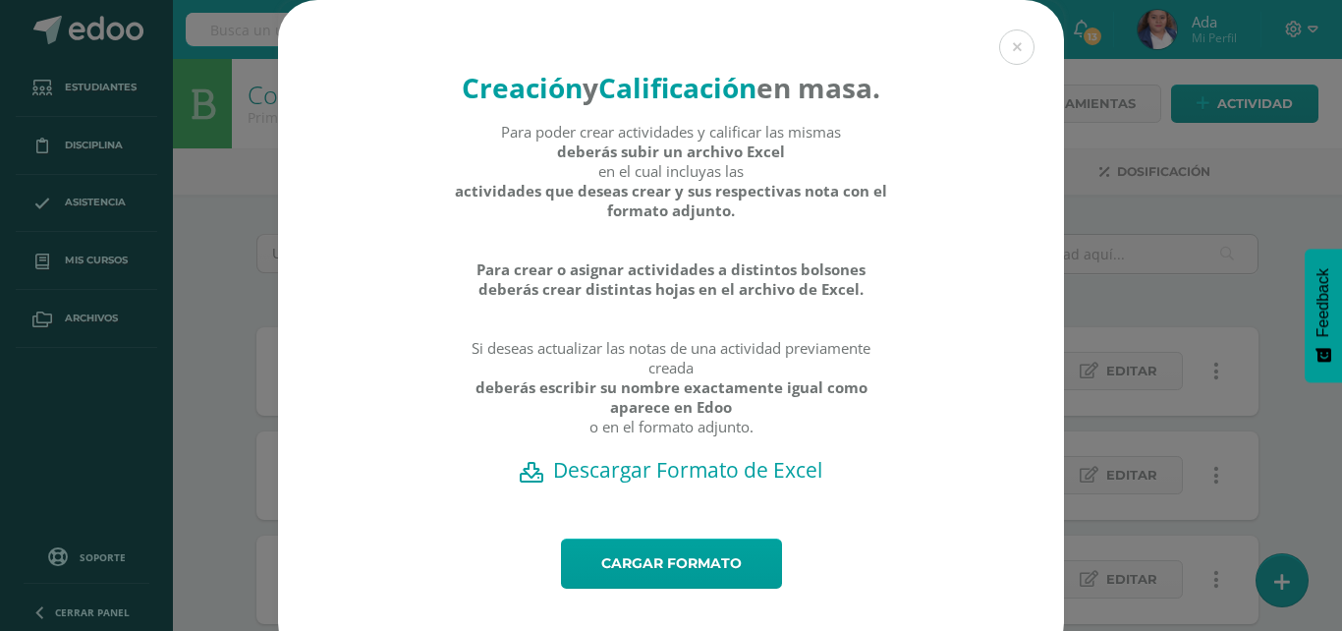
click at [673, 483] on h2 "Descargar Formato de Excel" at bounding box center [670, 470] width 717 height 28
click at [686, 588] on link "Cargar formato" at bounding box center [671, 563] width 221 height 50
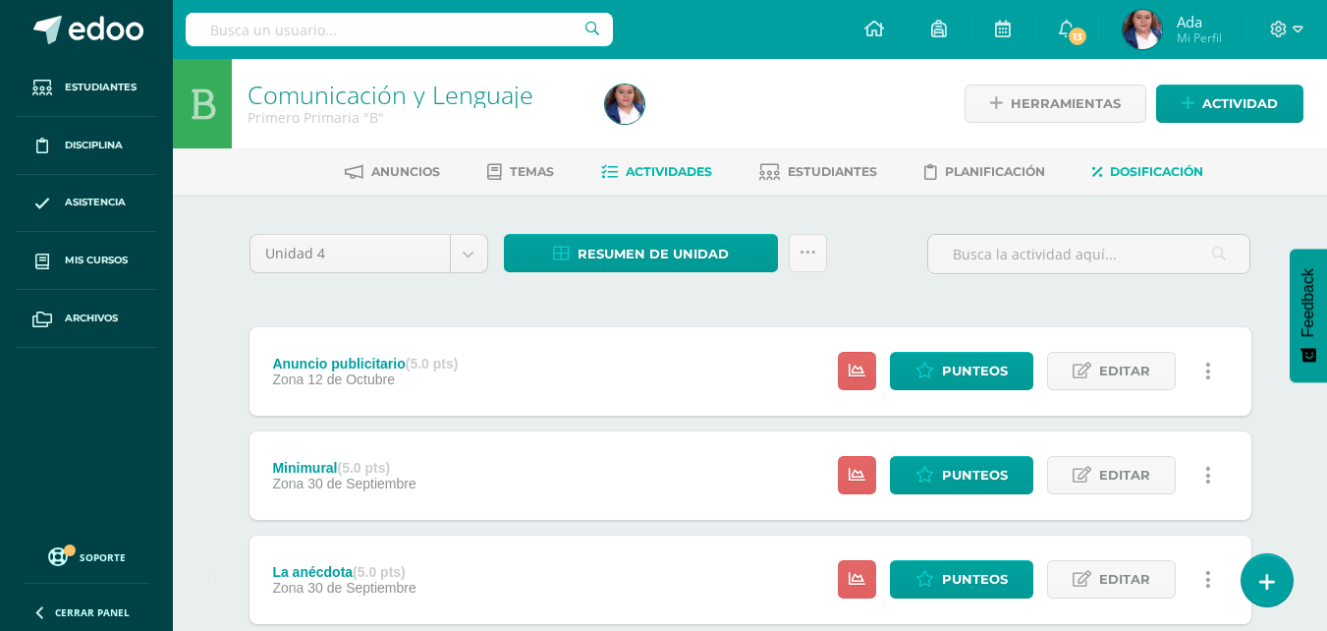
click at [1150, 172] on span "Dosificación" at bounding box center [1156, 171] width 93 height 15
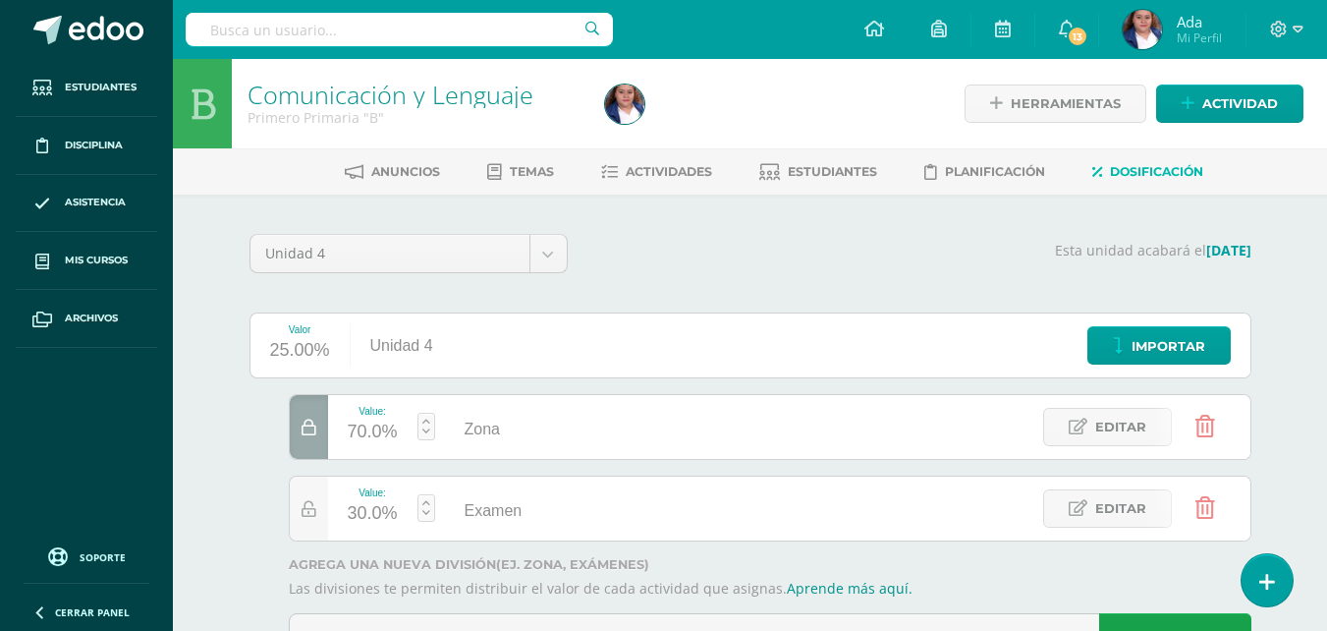
scroll to position [68, 0]
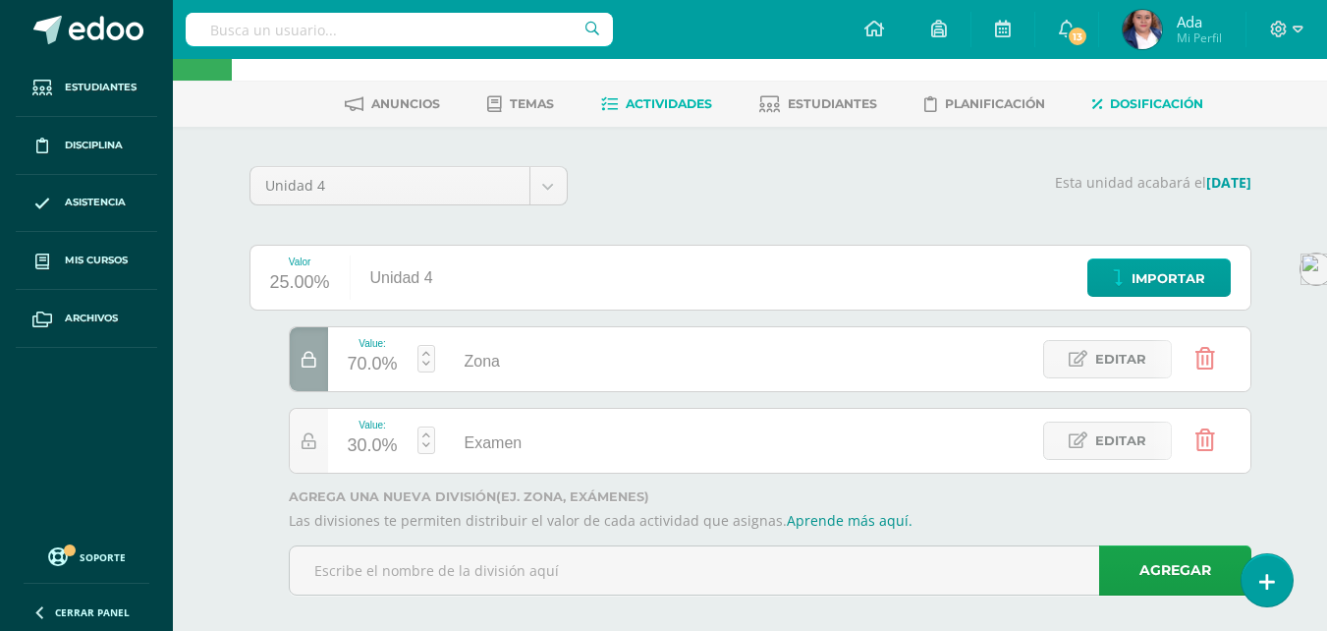
click at [677, 108] on span "Actividades" at bounding box center [669, 103] width 86 height 15
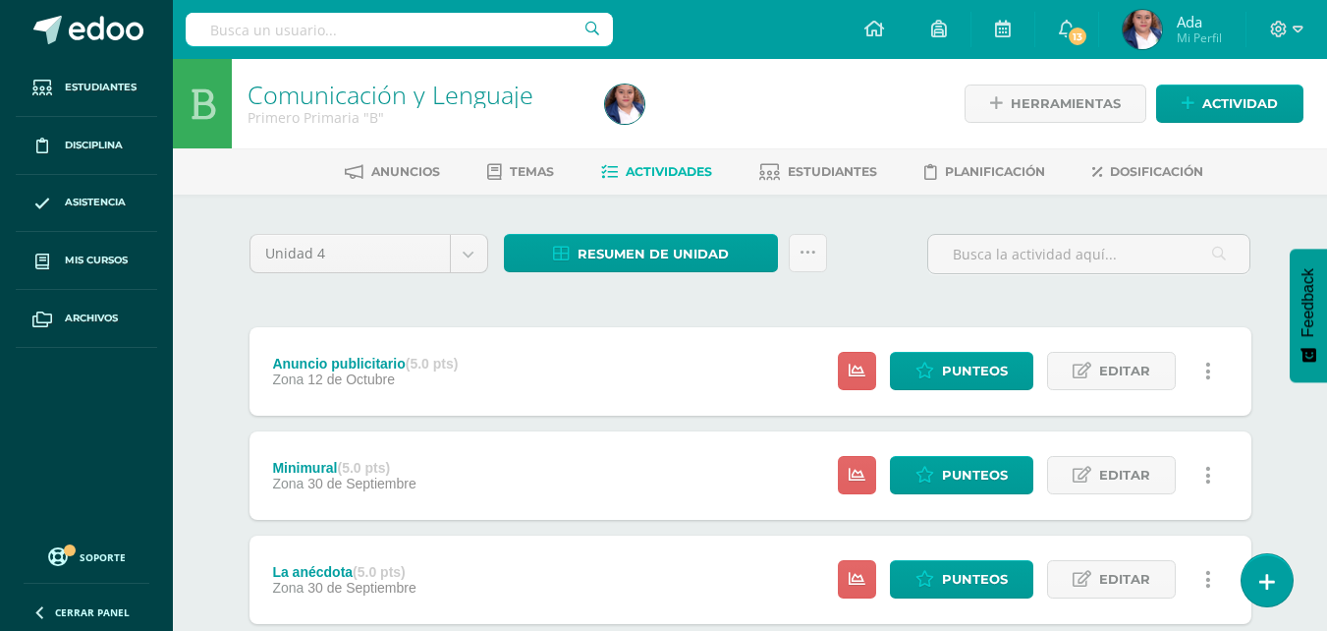
click at [1133, 177] on span "Dosificación" at bounding box center [1156, 171] width 93 height 15
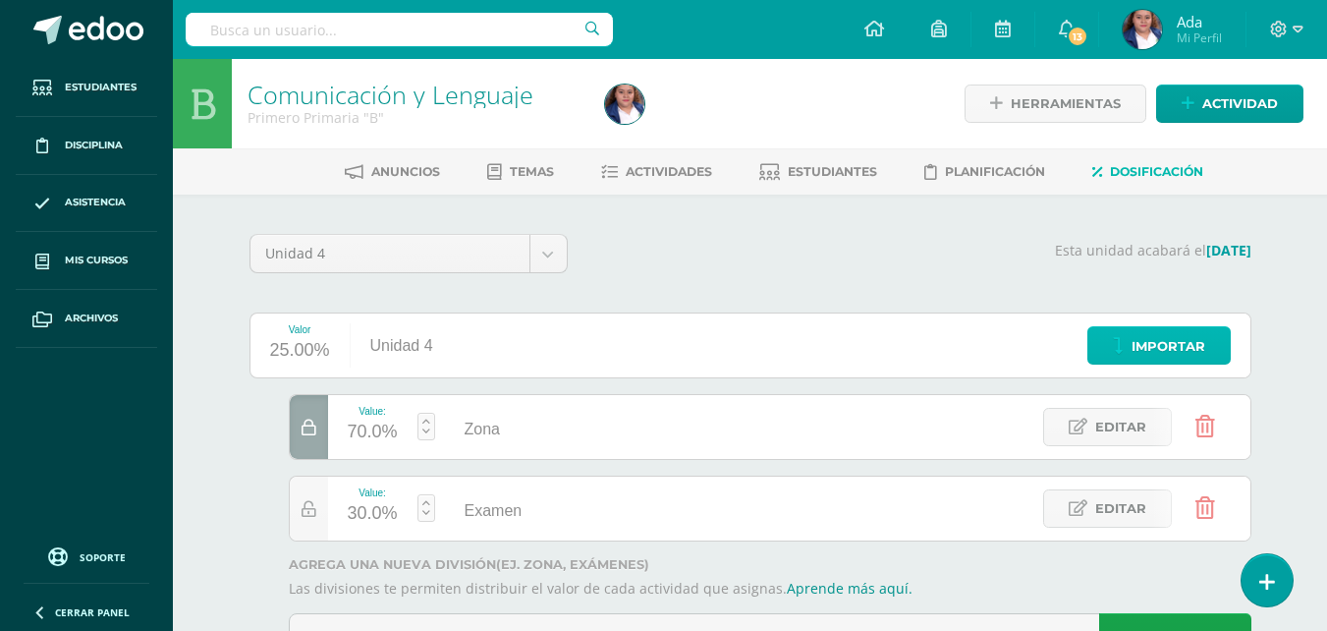
click at [1146, 345] on span "Importar" at bounding box center [1169, 346] width 74 height 36
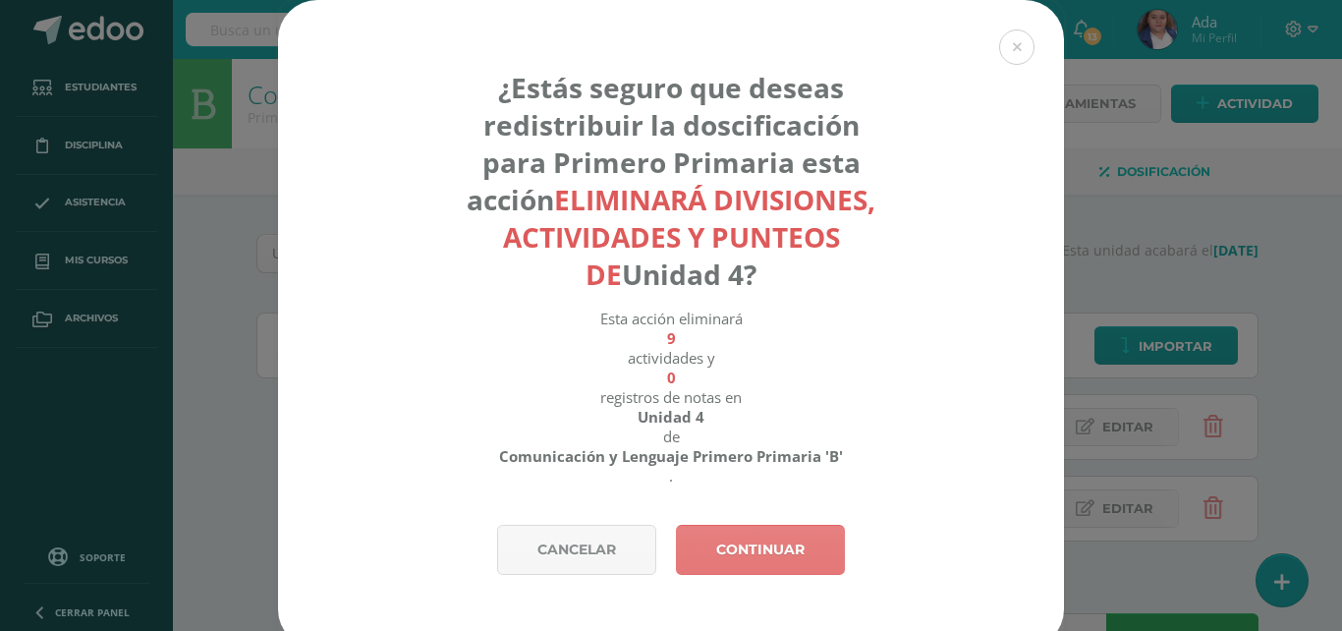
click at [726, 557] on link "Continuar" at bounding box center [760, 550] width 169 height 50
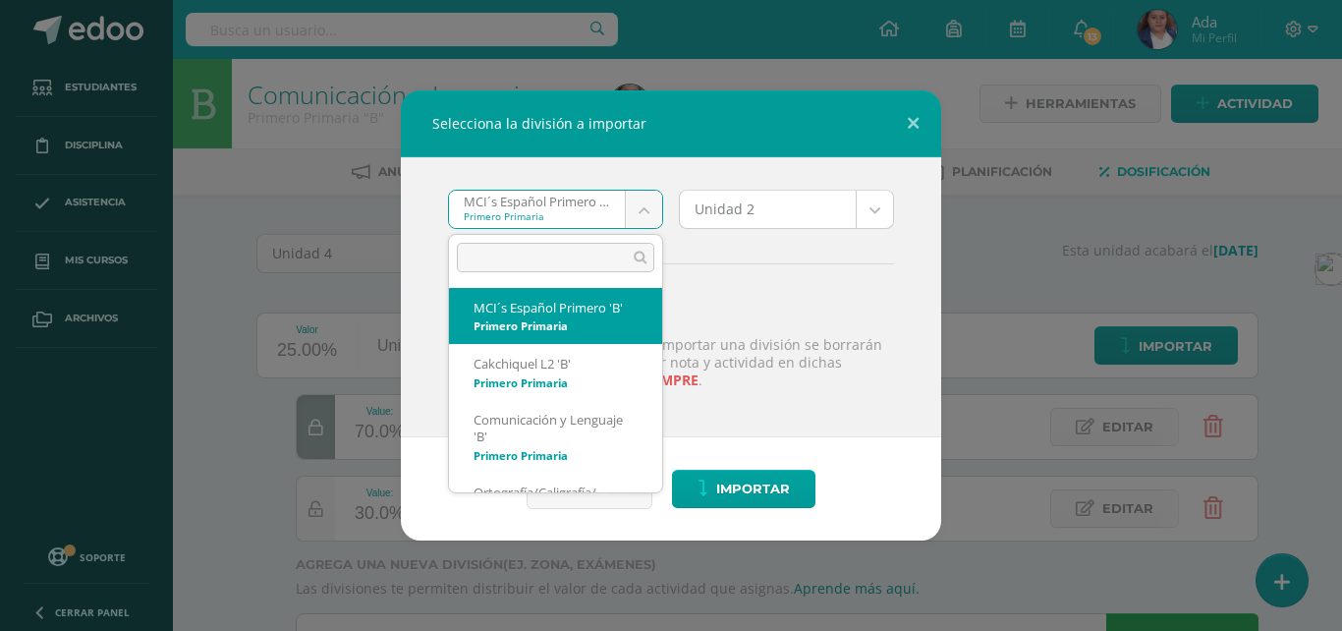
click at [637, 210] on body "Selecciona la división a importar MCI´s Español Primero 'B' Primero Primaria MC…" at bounding box center [671, 359] width 1342 height 718
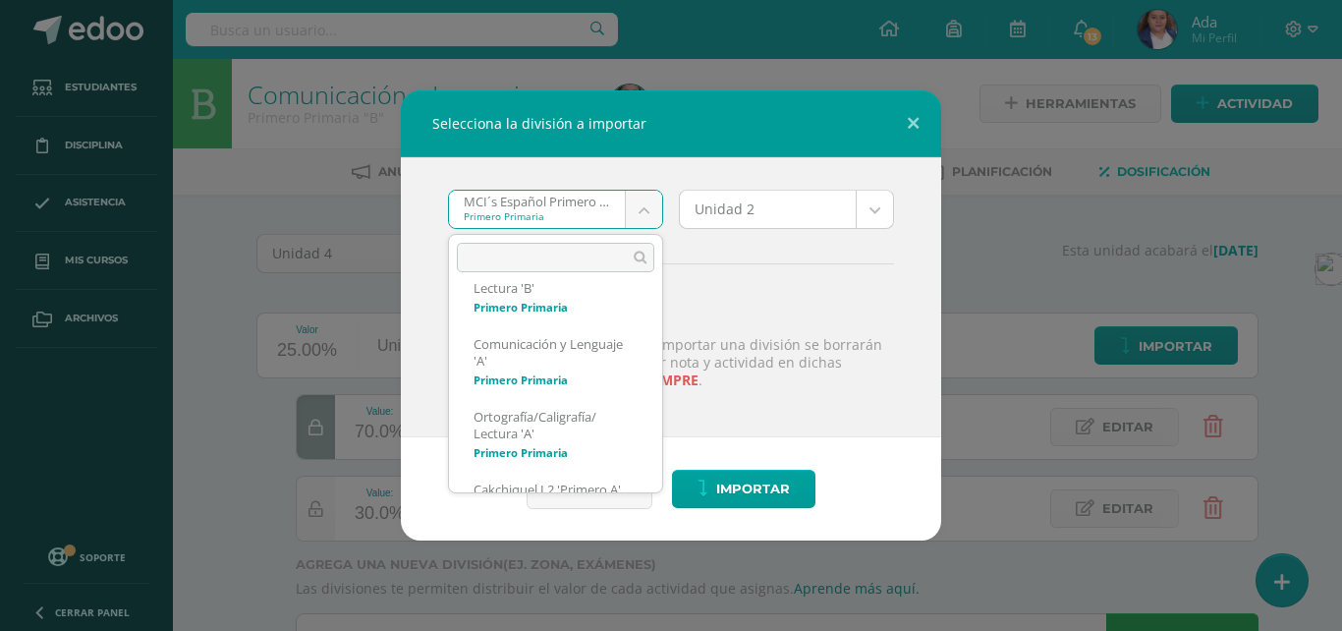
scroll to position [222, 0]
select select "1301"
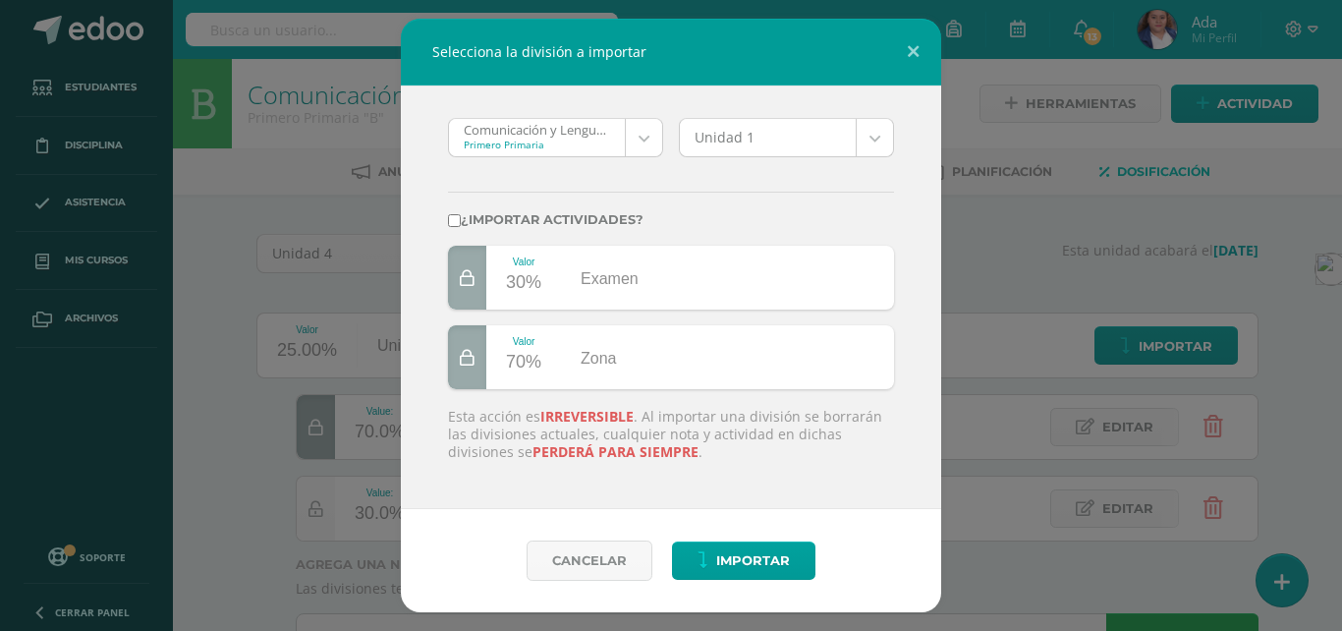
click at [447, 223] on div "¿Importar actividades?" at bounding box center [671, 209] width 462 height 73
click at [457, 223] on input "¿Importar actividades?" at bounding box center [454, 220] width 13 height 13
checkbox input "true"
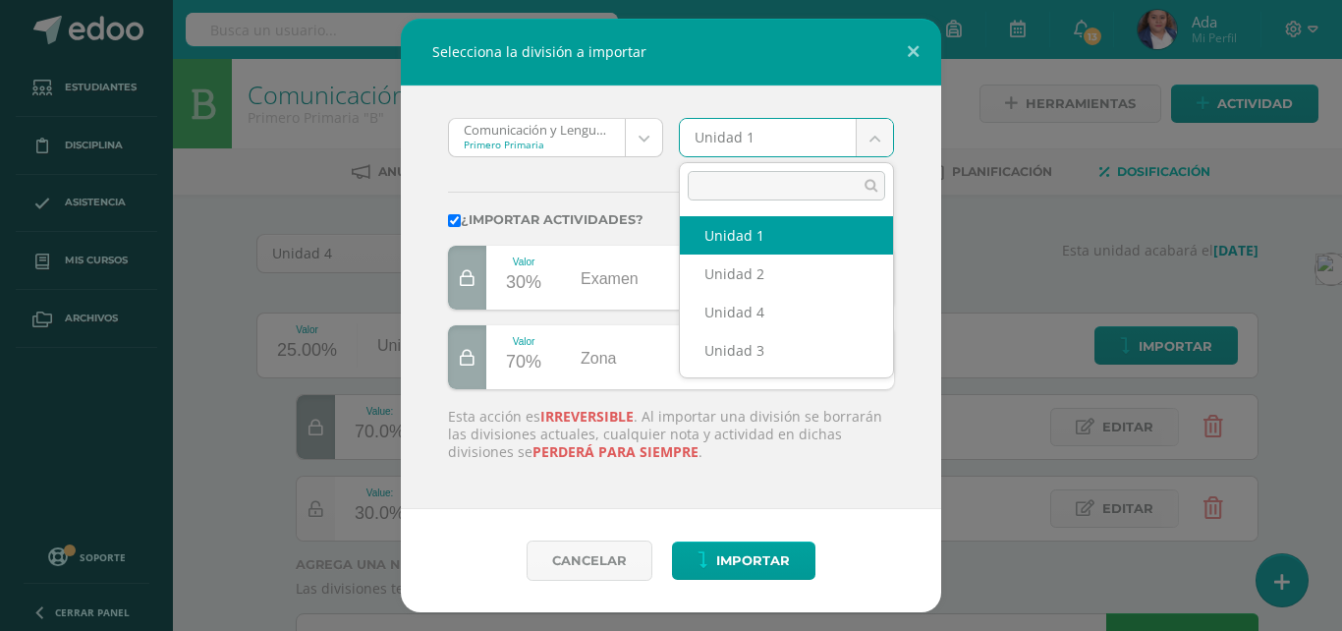
click at [878, 140] on body "Selecciona la división a importar Comunicación y Lenguaje 'A' Primero Primaria …" at bounding box center [671, 359] width 1342 height 718
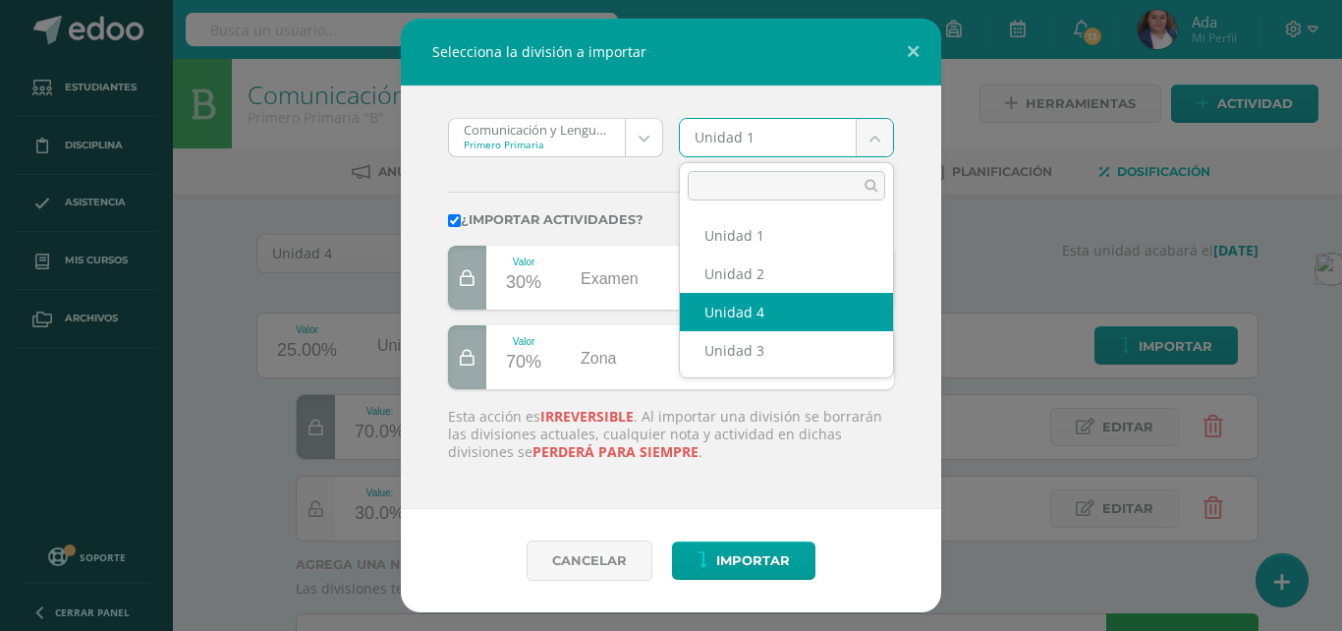
select select "58933"
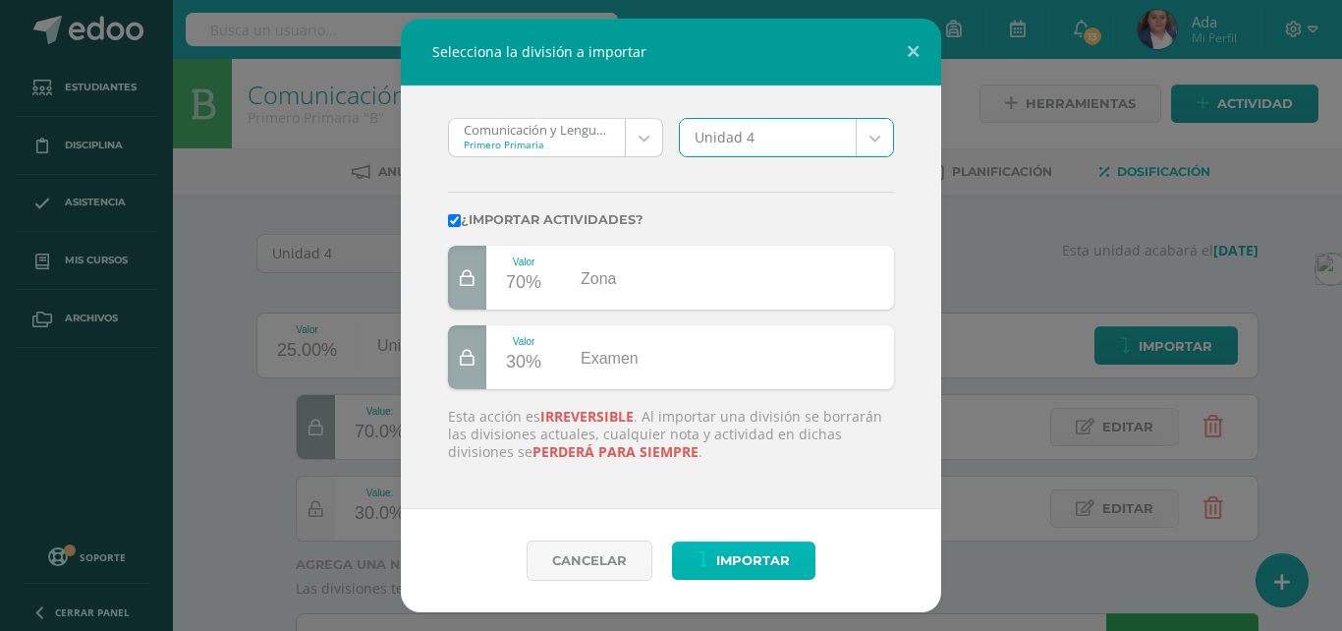
click at [731, 571] on span "Importar" at bounding box center [753, 560] width 74 height 36
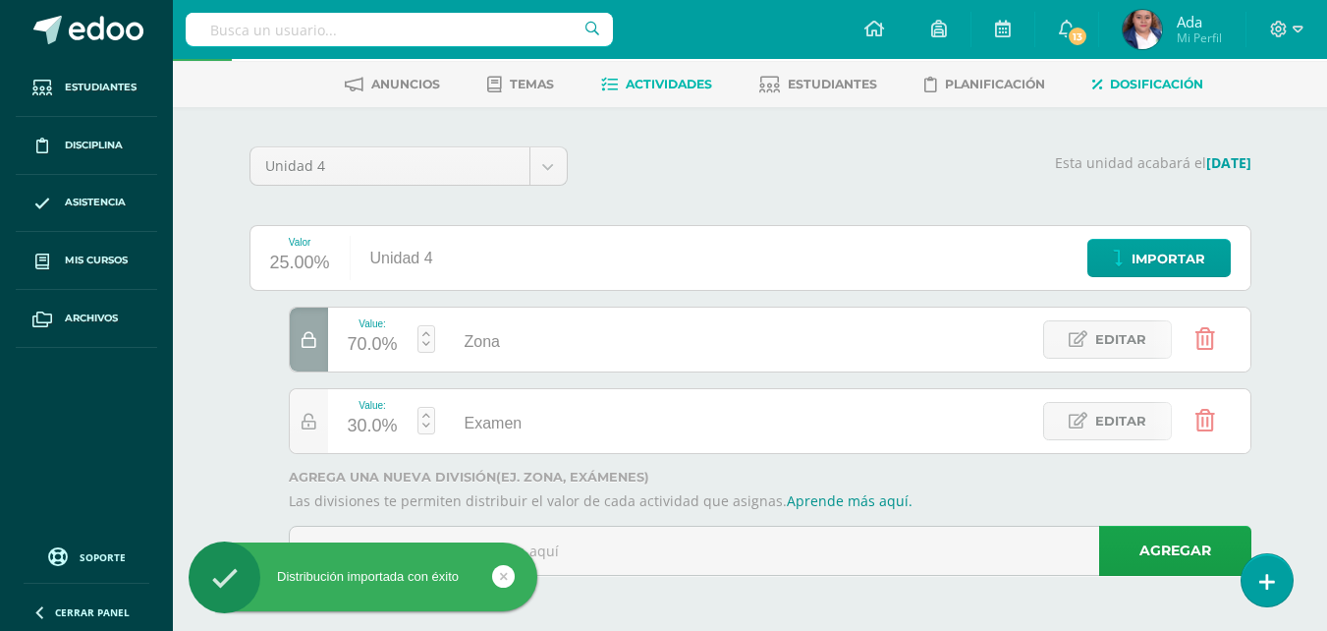
scroll to position [1, 0]
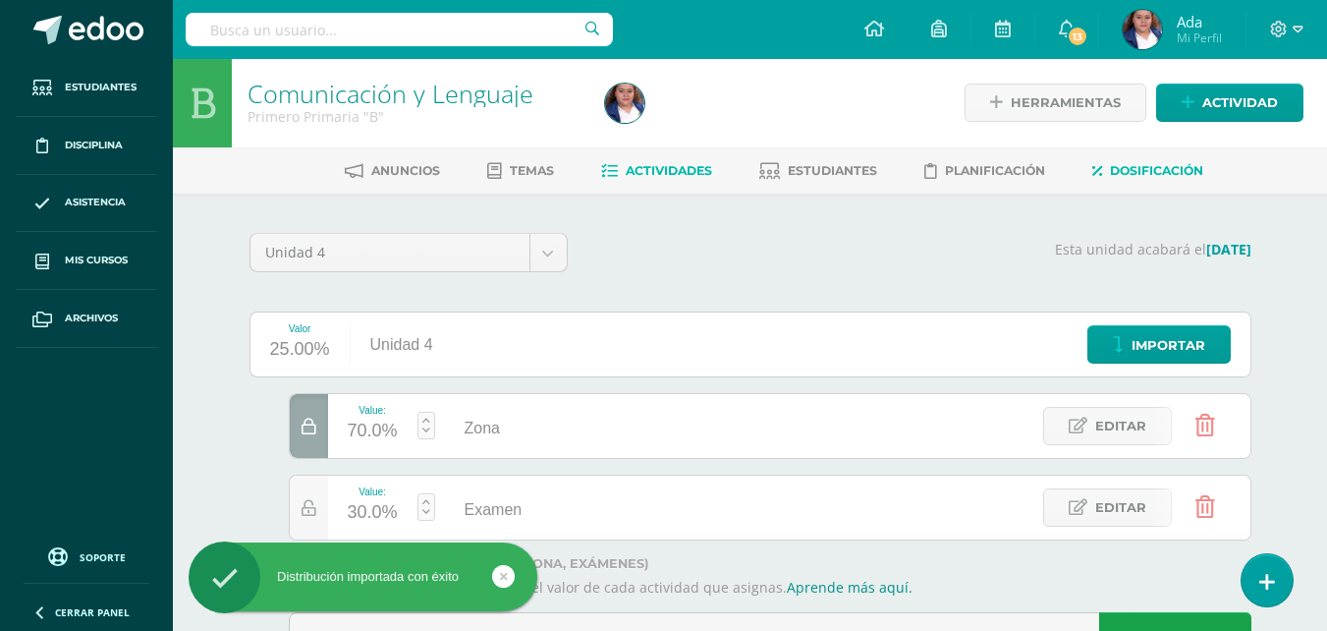
click at [675, 174] on span "Actividades" at bounding box center [669, 170] width 86 height 15
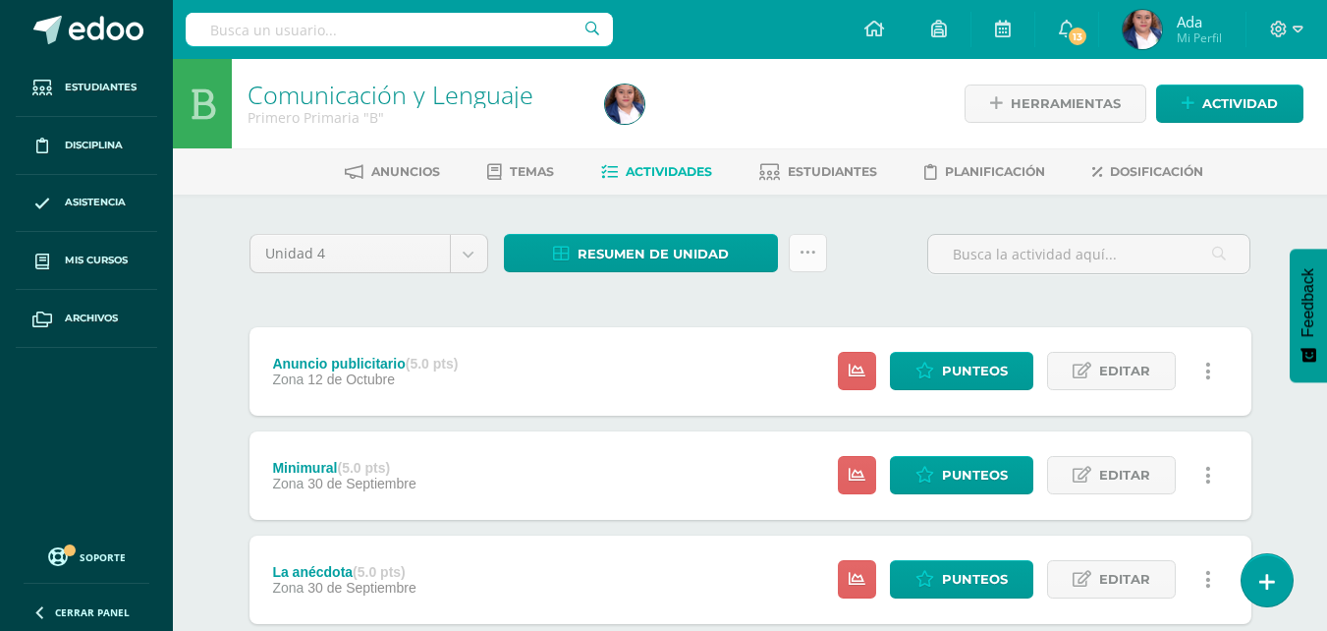
click at [810, 258] on icon at bounding box center [808, 253] width 17 height 17
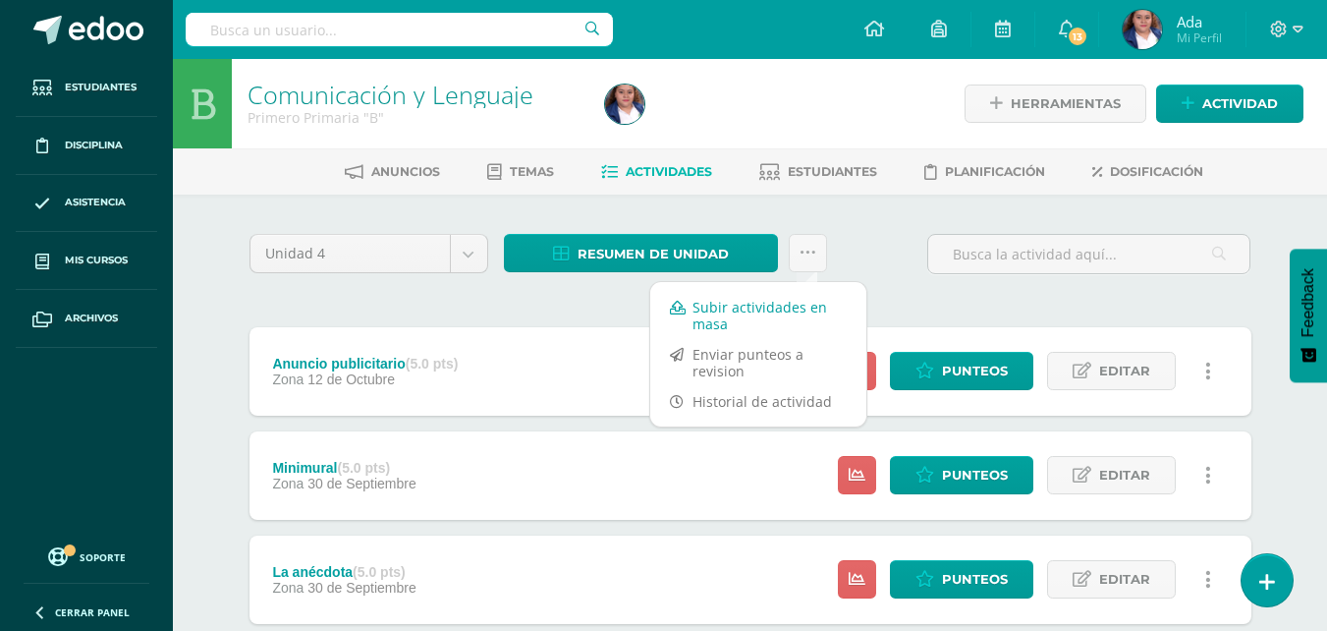
click at [765, 307] on link "Subir actividades en masa" at bounding box center [758, 315] width 216 height 47
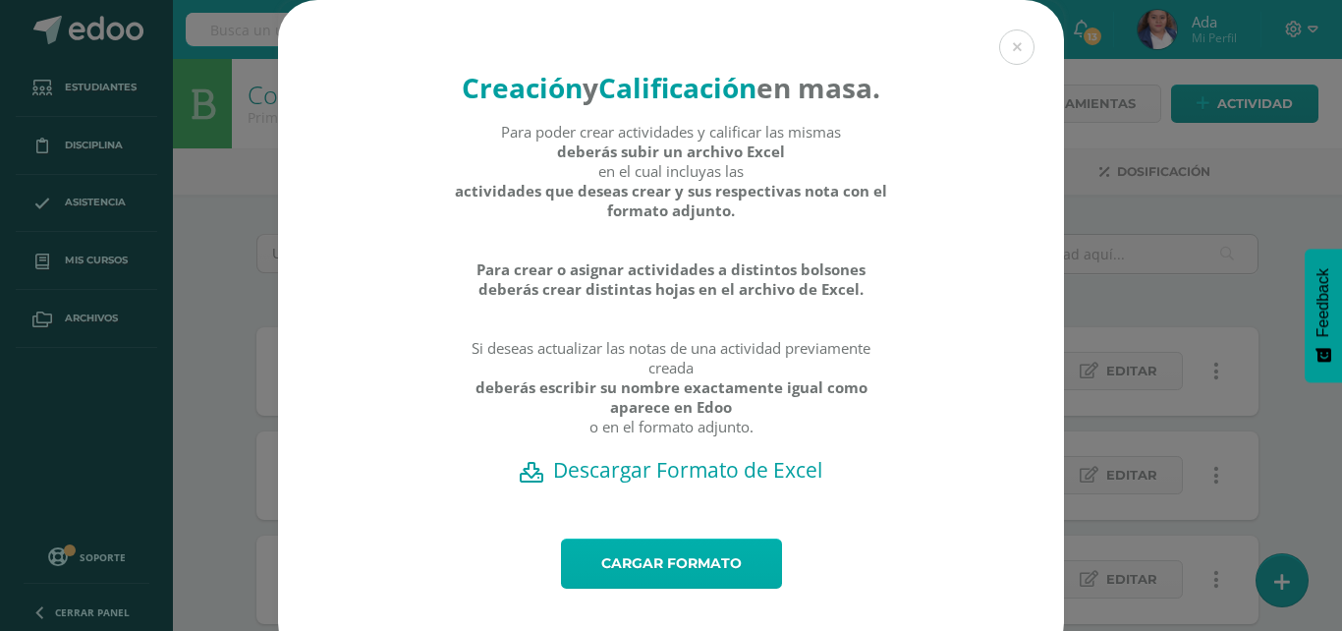
click at [649, 588] on link "Cargar formato" at bounding box center [671, 563] width 221 height 50
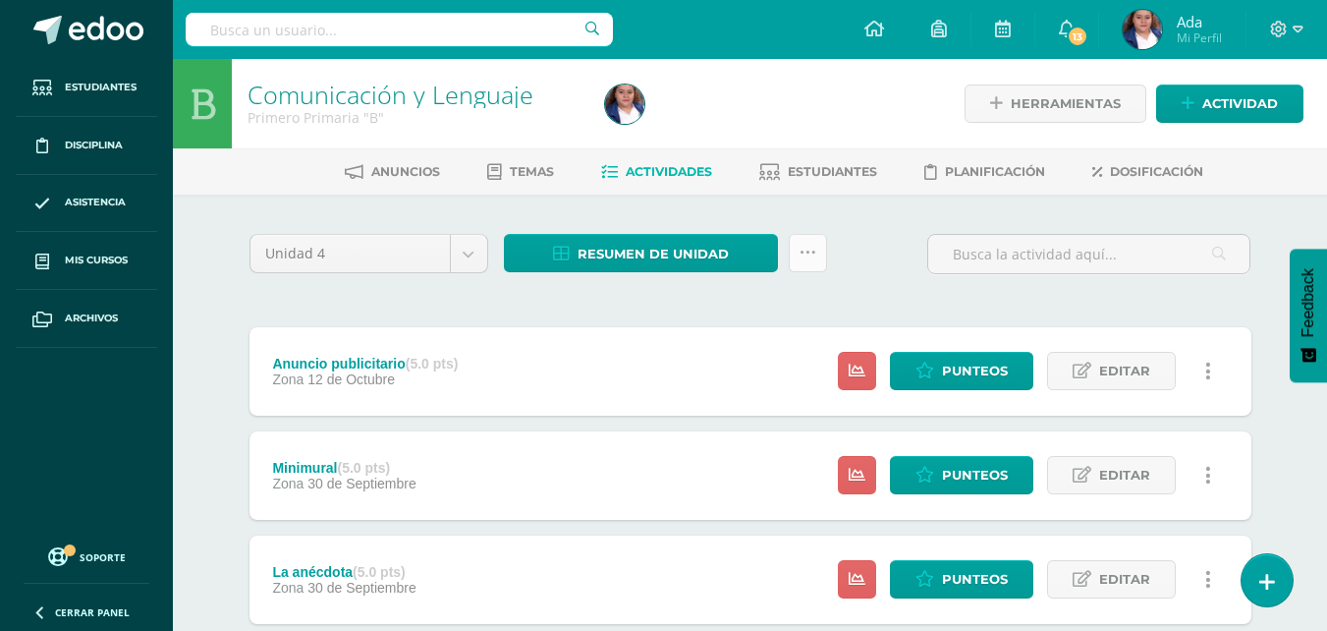
click at [804, 246] on icon at bounding box center [808, 253] width 17 height 17
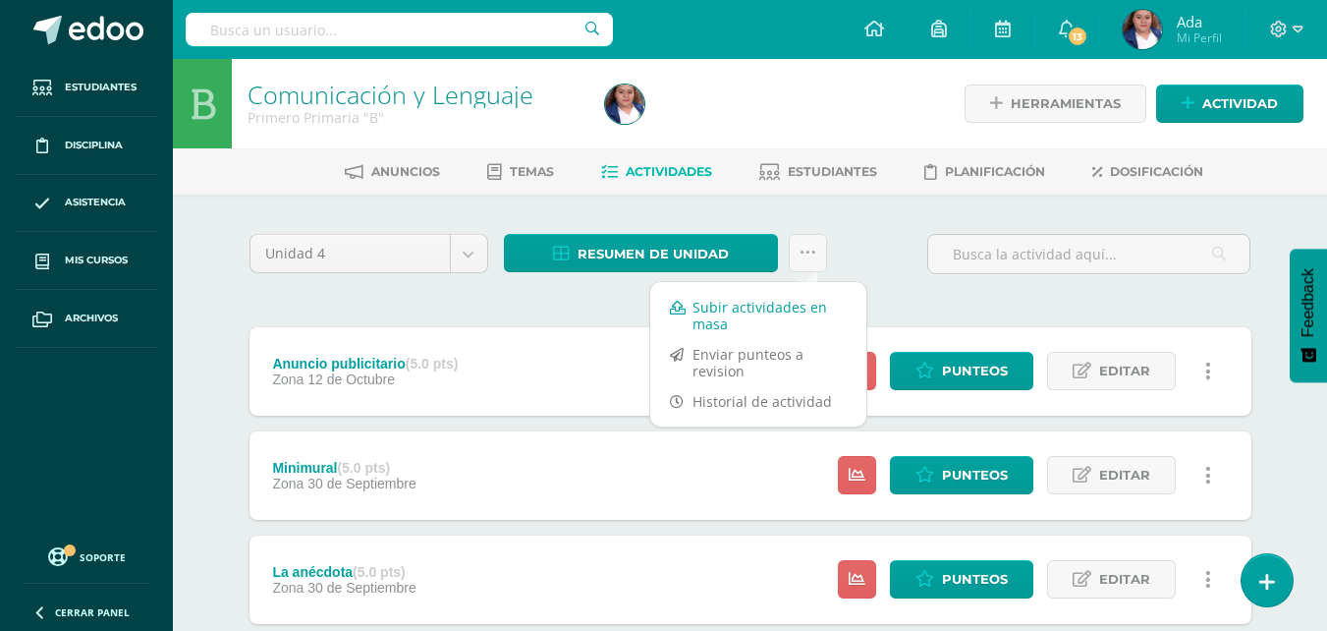
click at [710, 302] on link "Subir actividades en masa" at bounding box center [758, 315] width 216 height 47
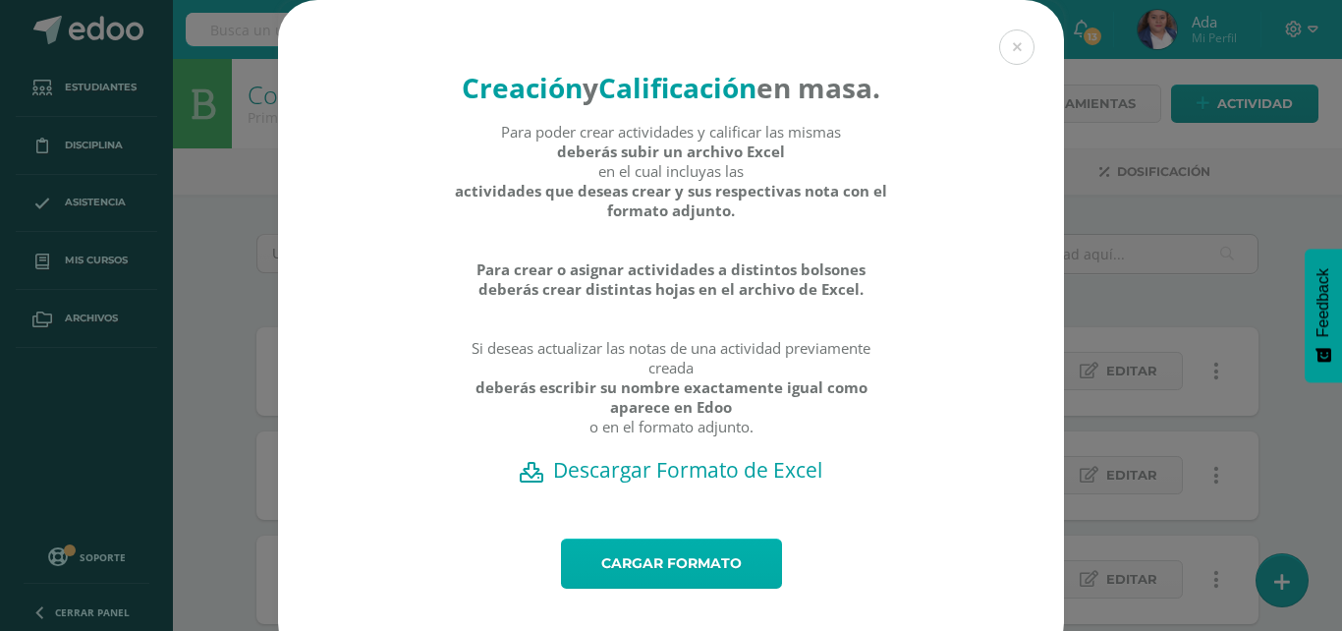
click at [635, 588] on link "Cargar formato" at bounding box center [671, 563] width 221 height 50
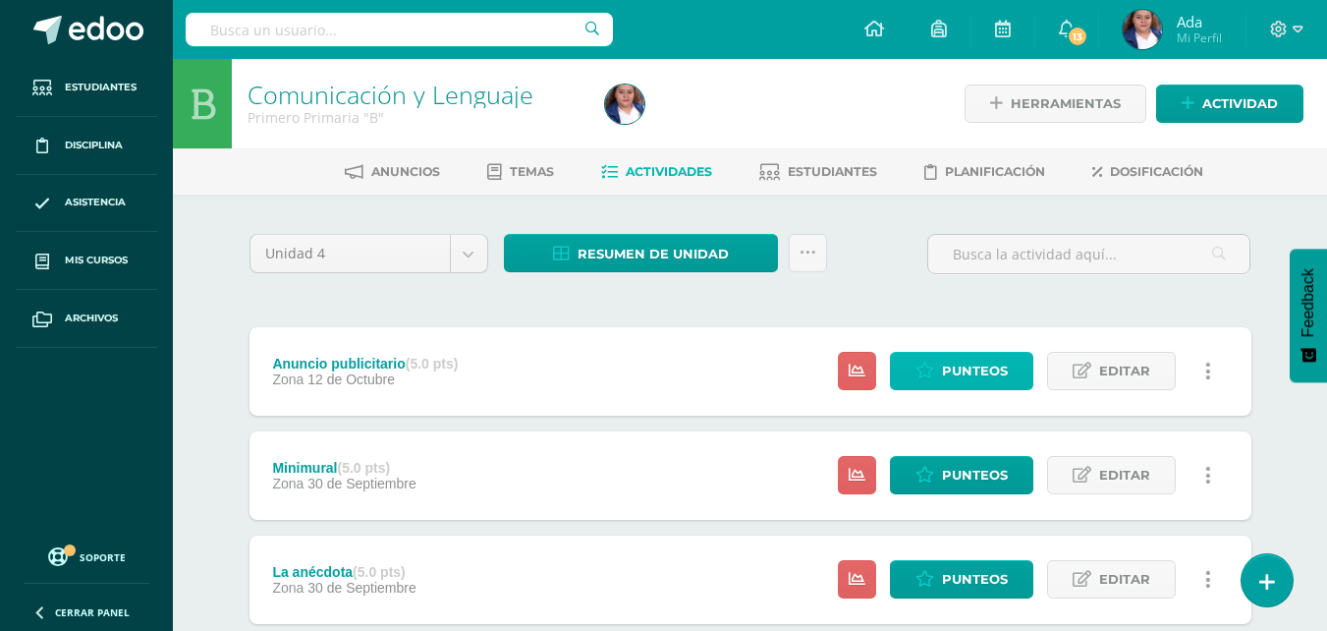
click at [947, 371] on span "Punteos" at bounding box center [975, 371] width 66 height 36
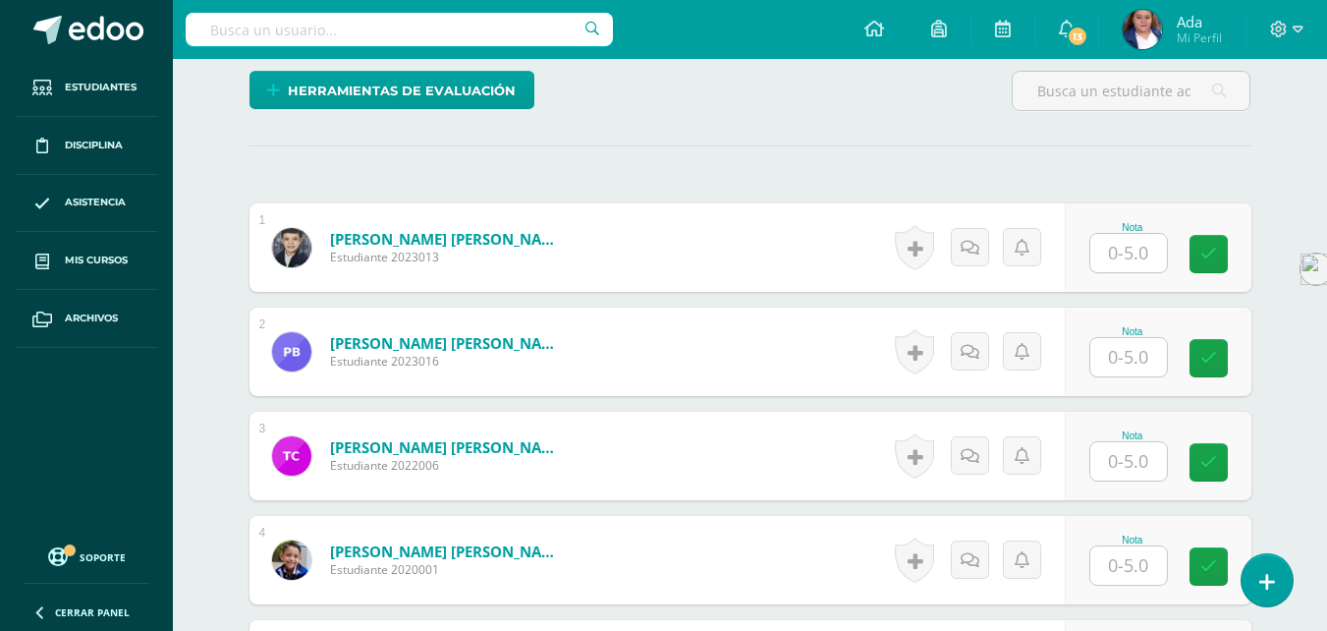
scroll to position [499, 0]
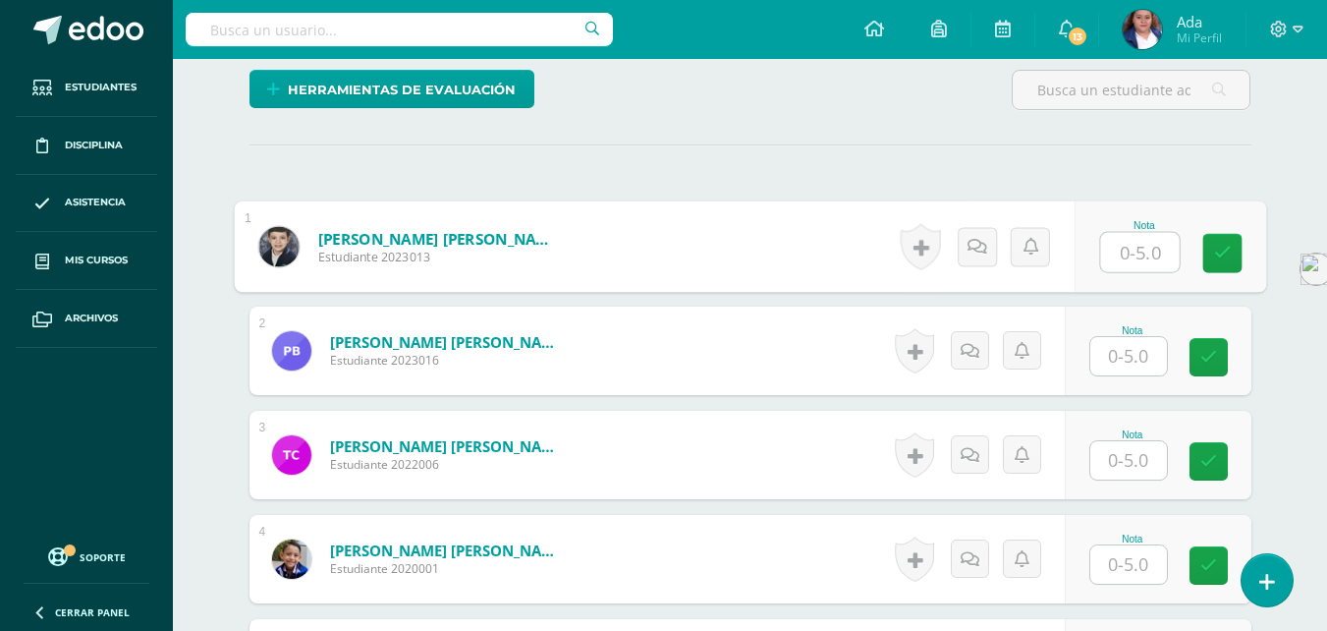
click at [1137, 255] on input "text" at bounding box center [1139, 252] width 79 height 39
type input "5"
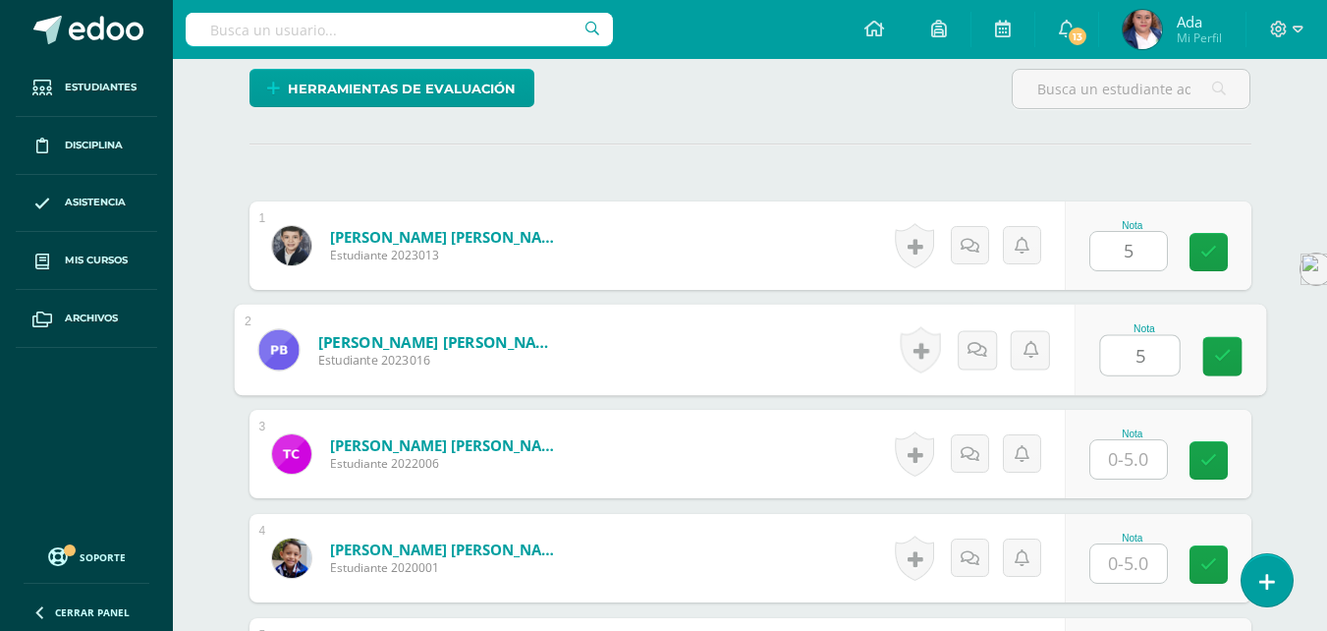
type input "5"
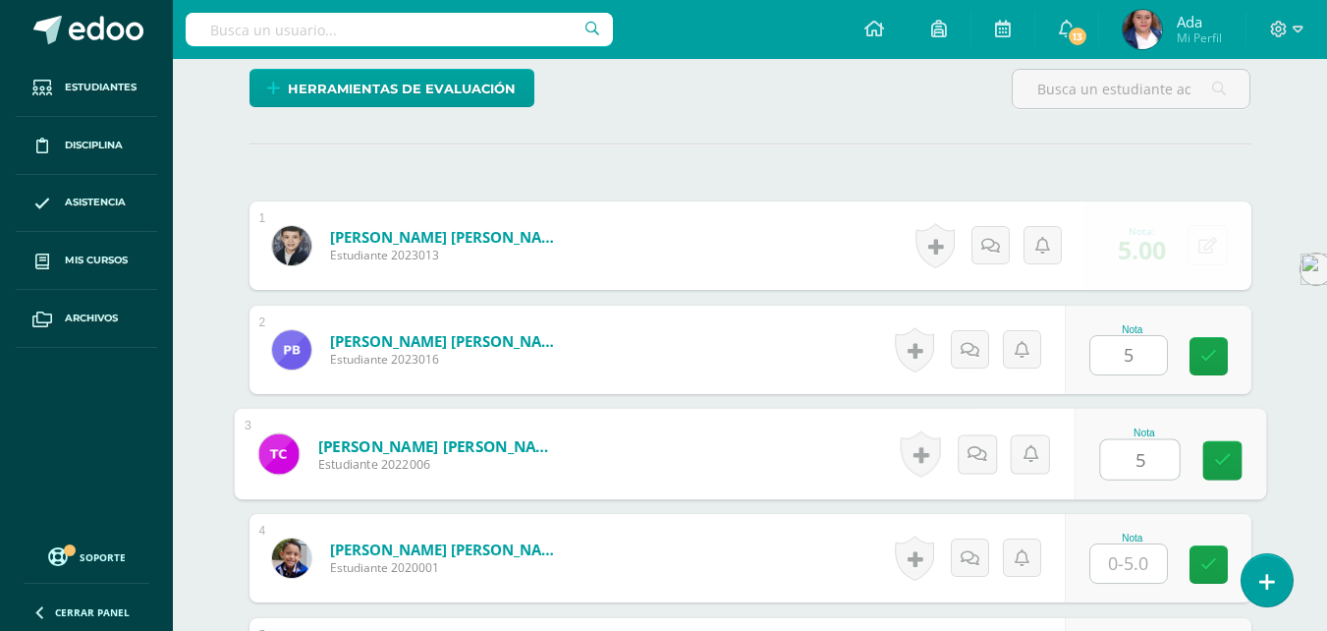
type input "5"
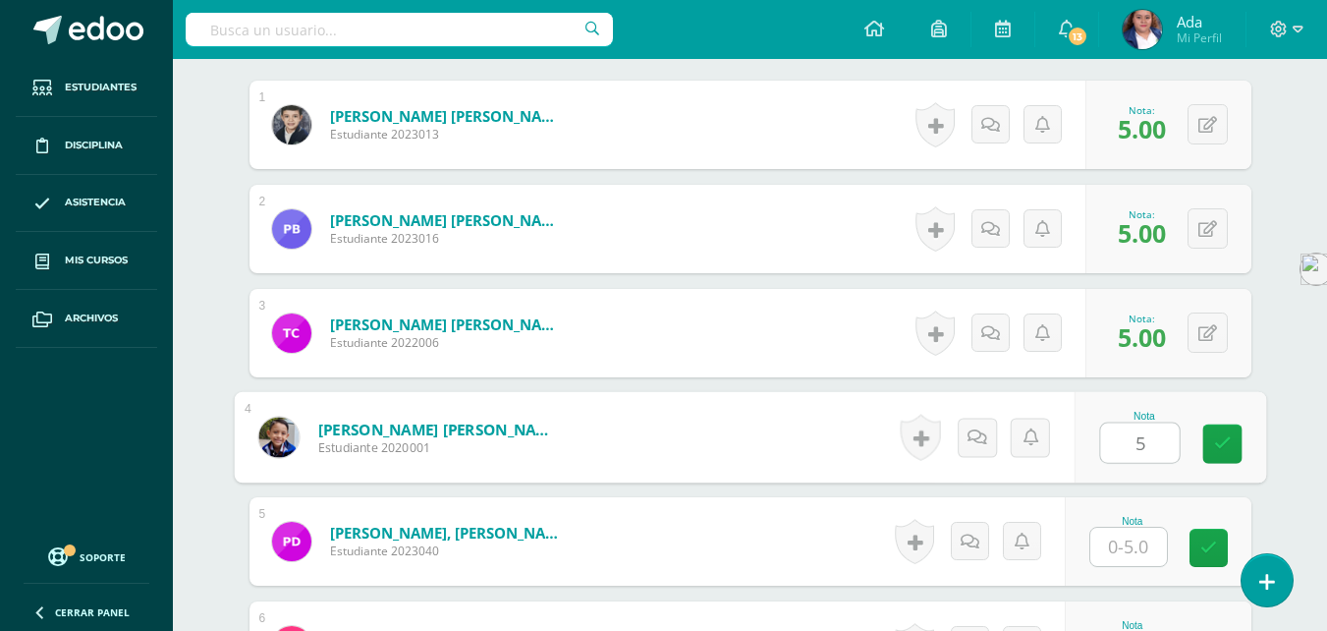
scroll to position [622, 0]
type input "5"
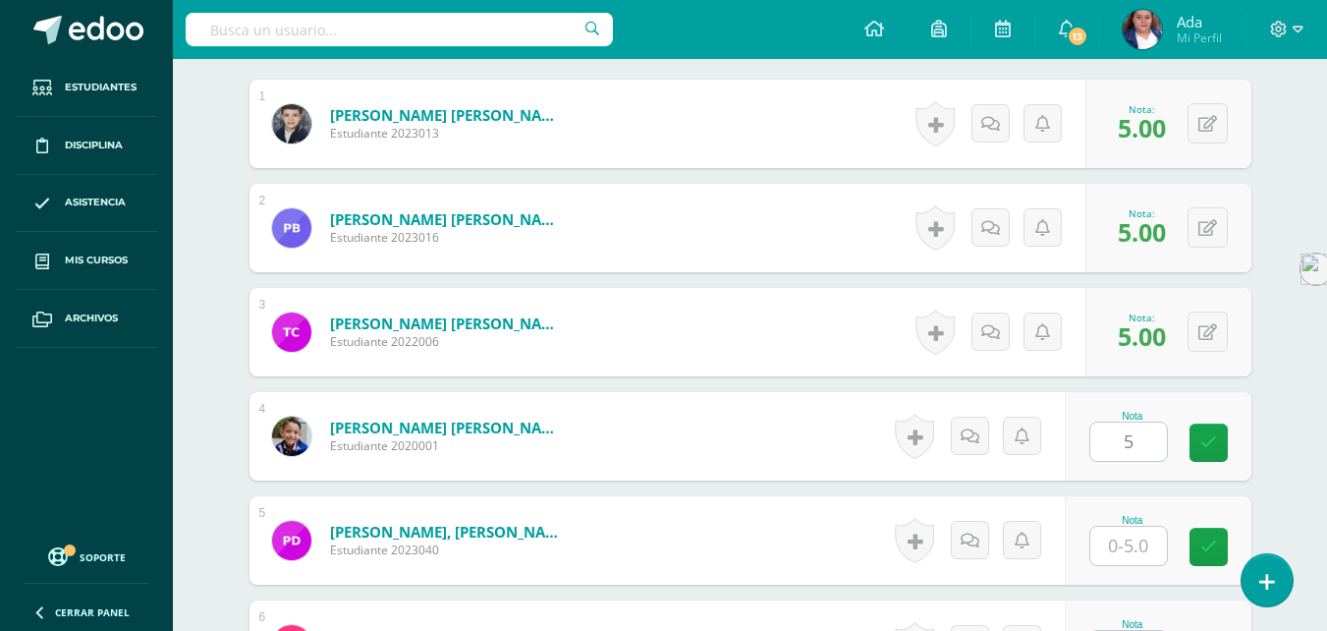
click at [1143, 129] on span "5.00" at bounding box center [1142, 127] width 48 height 33
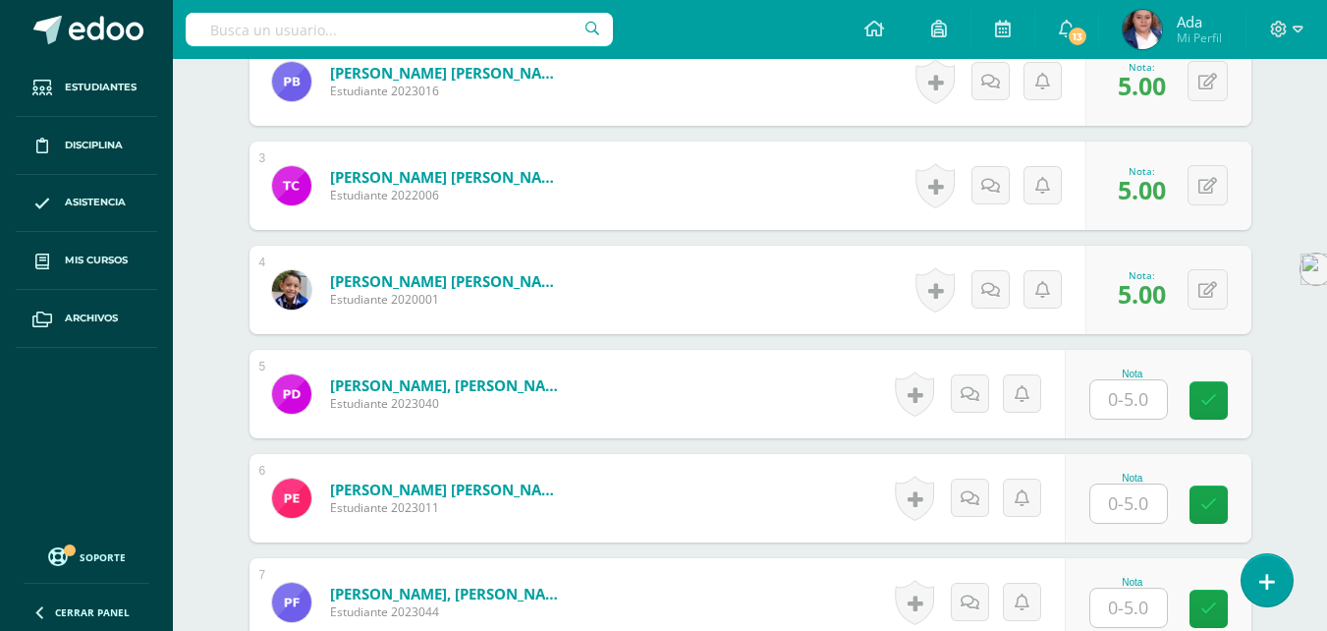
scroll to position [769, 0]
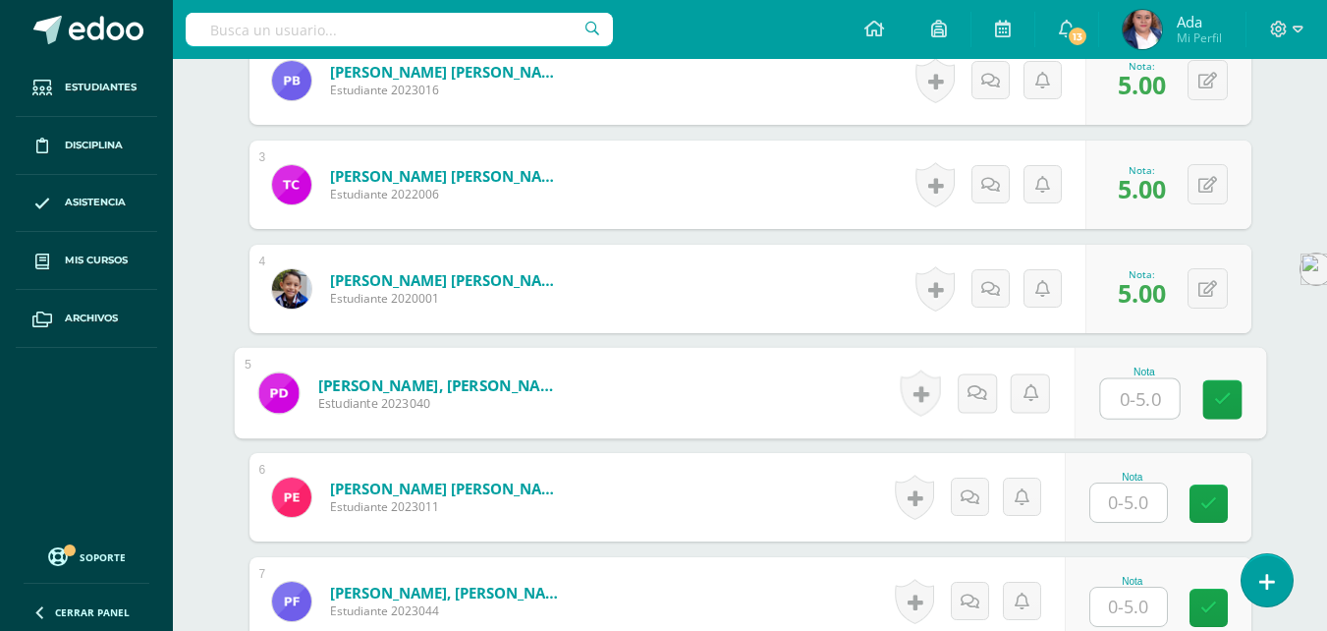
click at [1136, 386] on input "text" at bounding box center [1139, 398] width 79 height 39
type input "5"
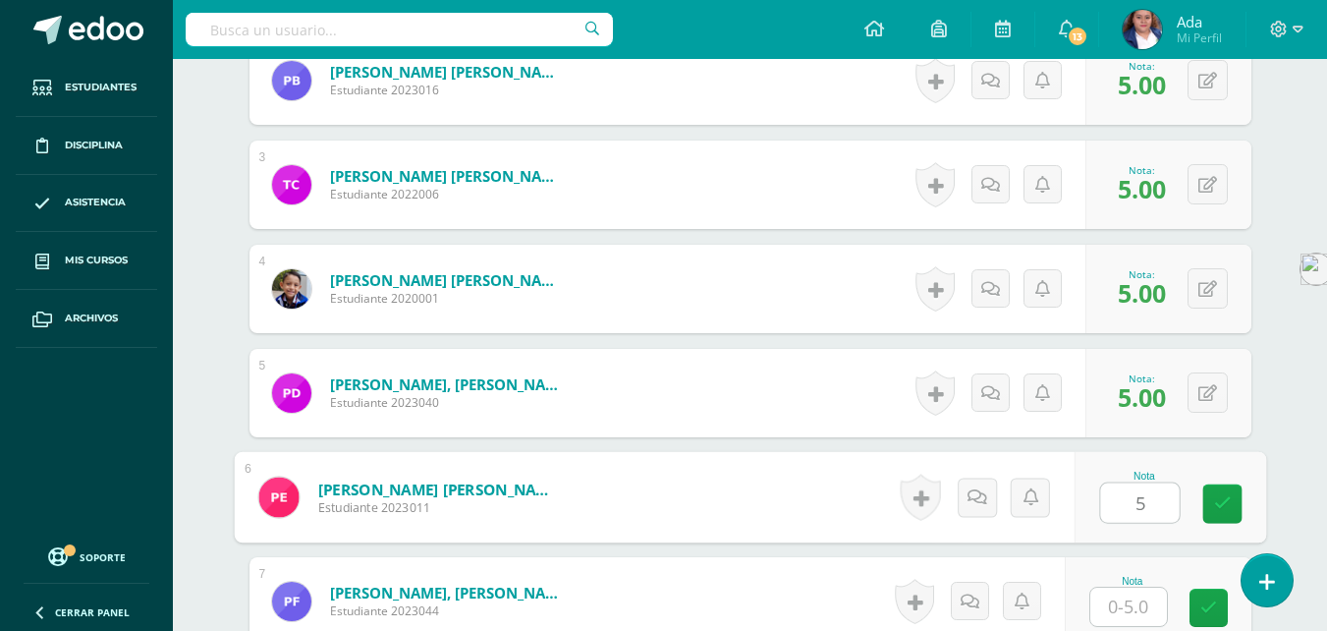
type input "5"
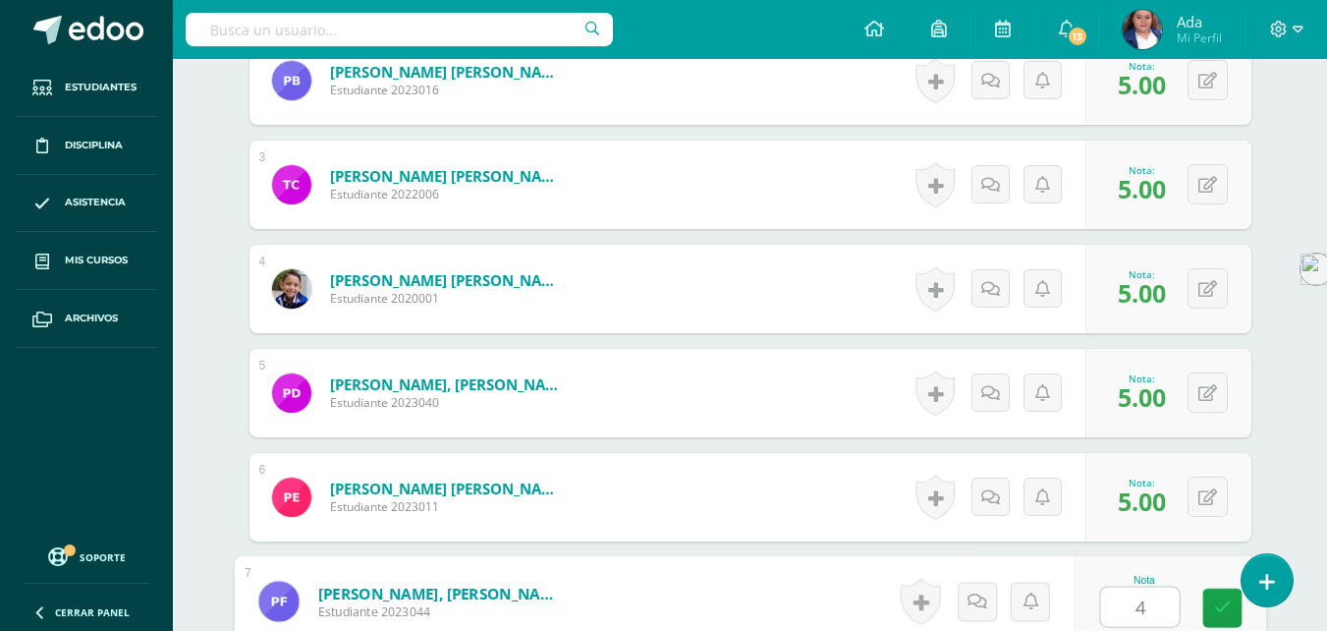
type input "4"
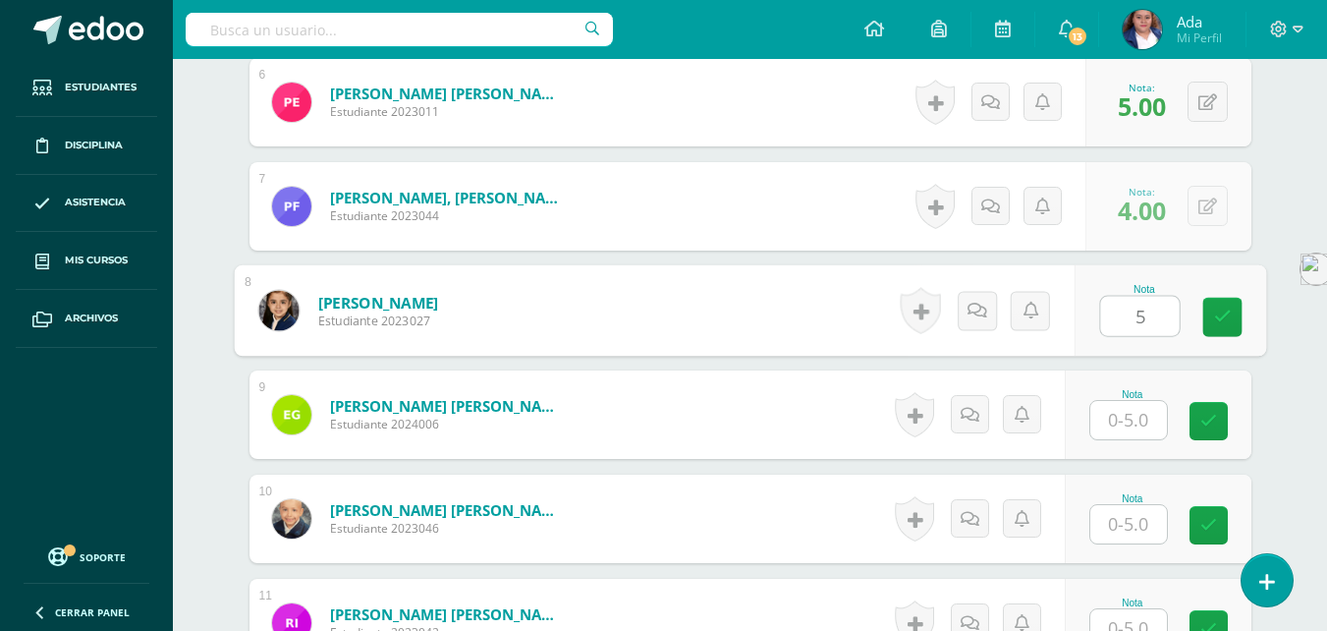
type input "5"
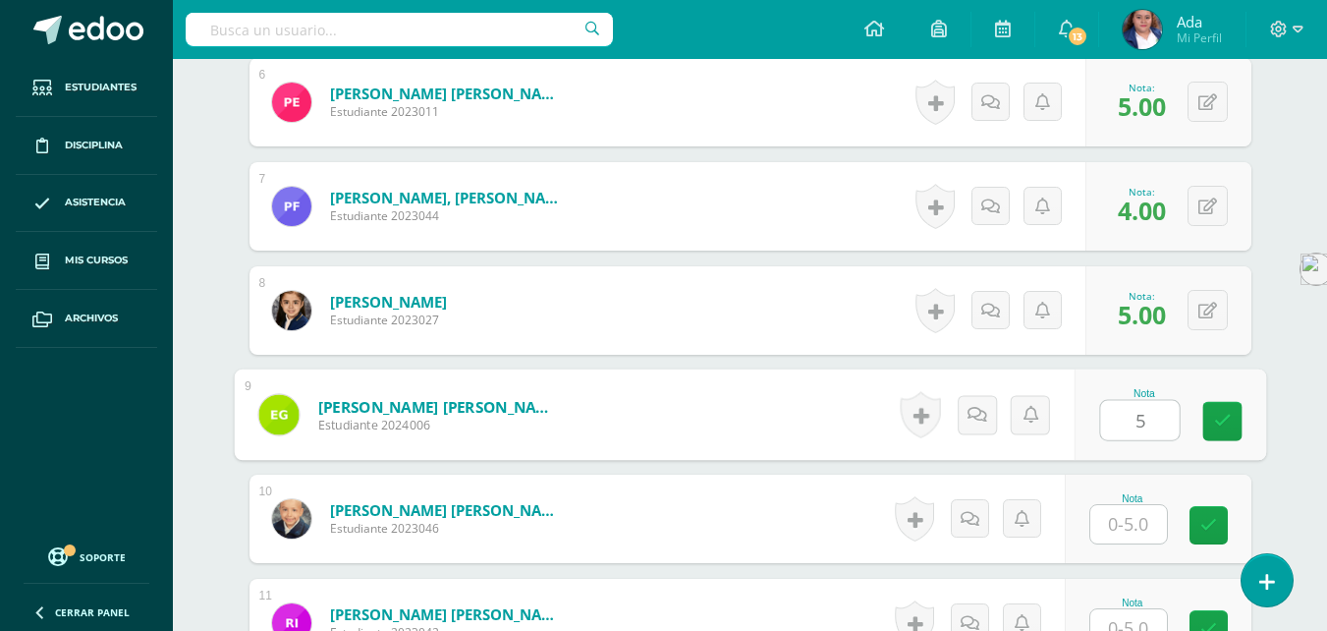
type input "5"
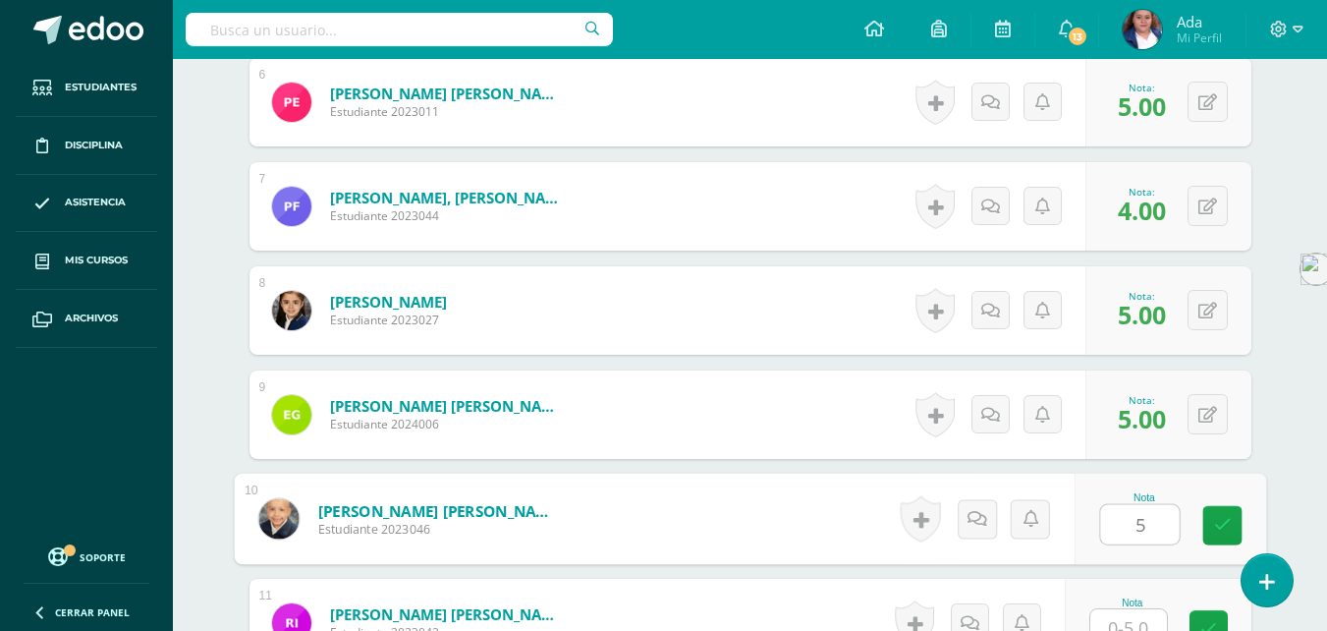
type input "5"
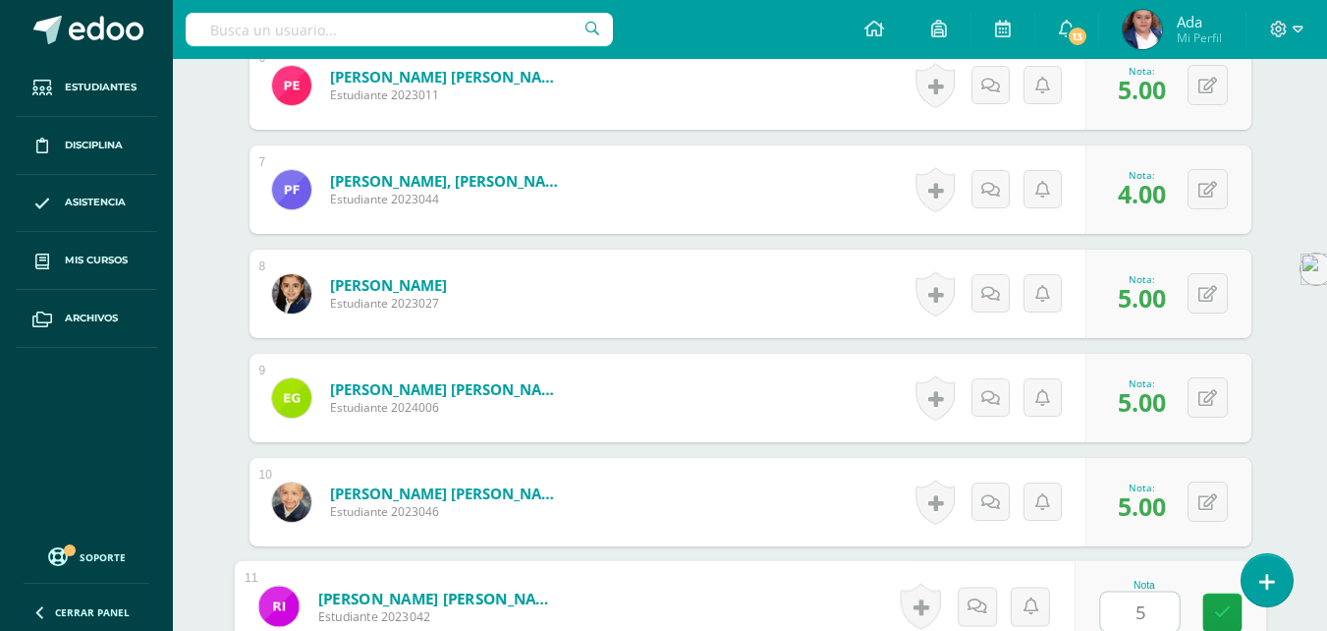
type input "5"
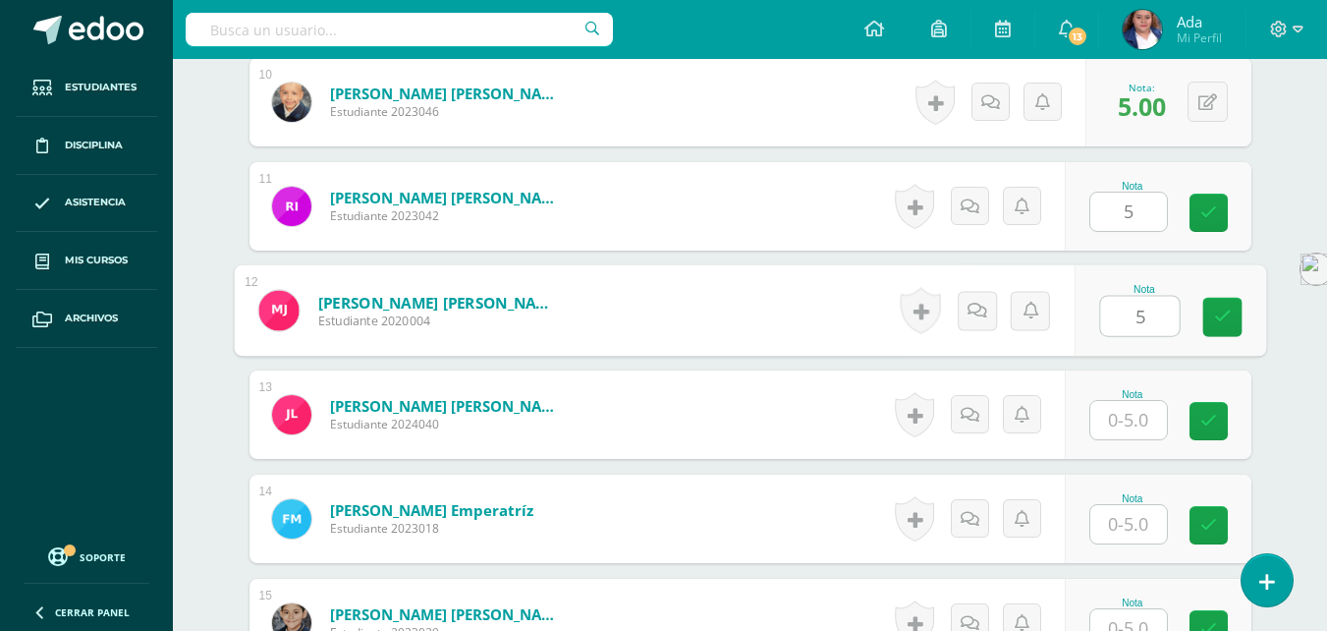
type input "5"
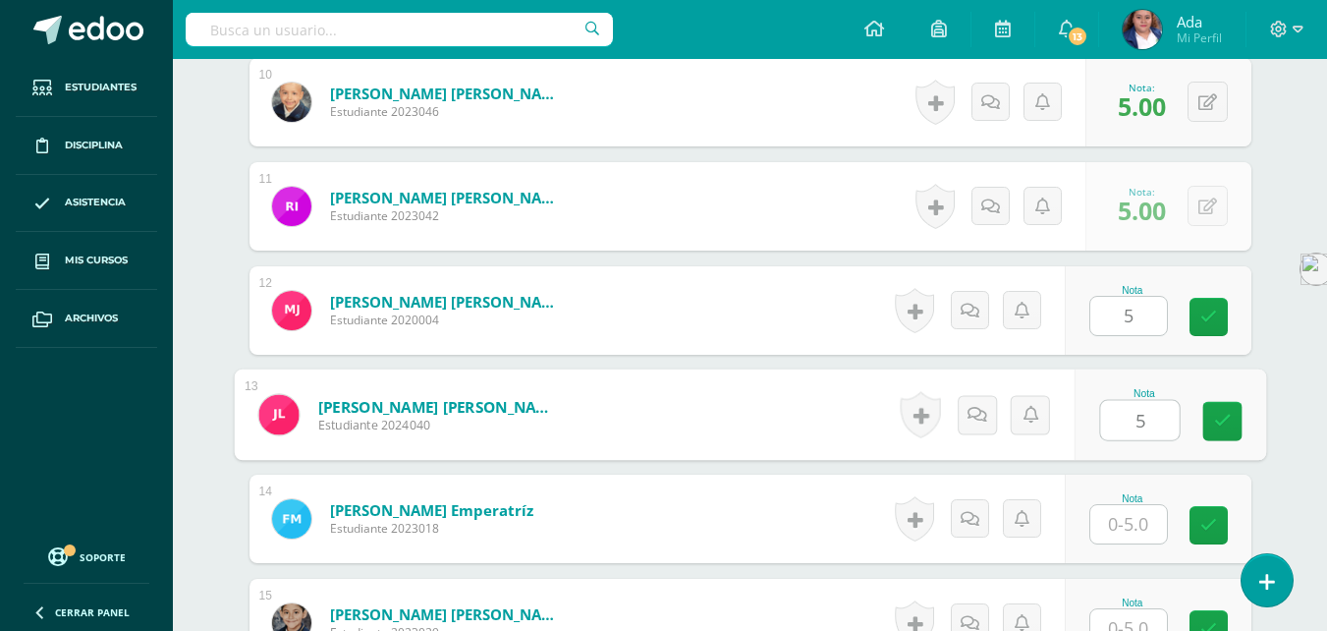
type input "5"
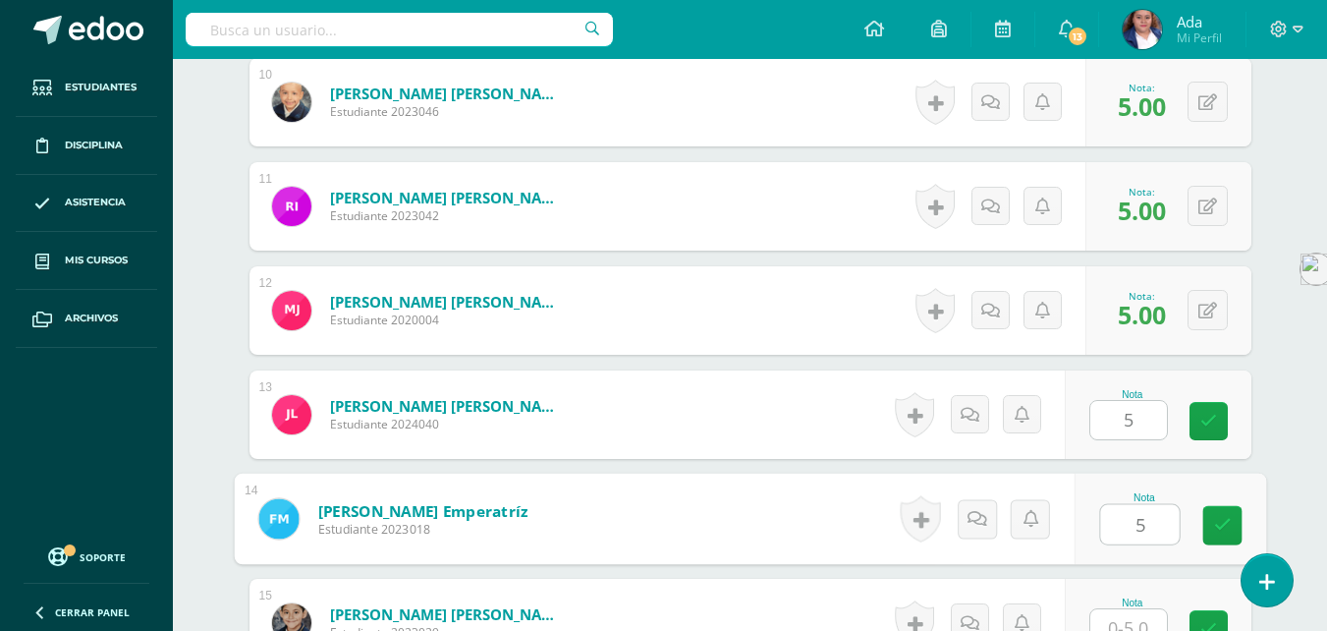
type input "5"
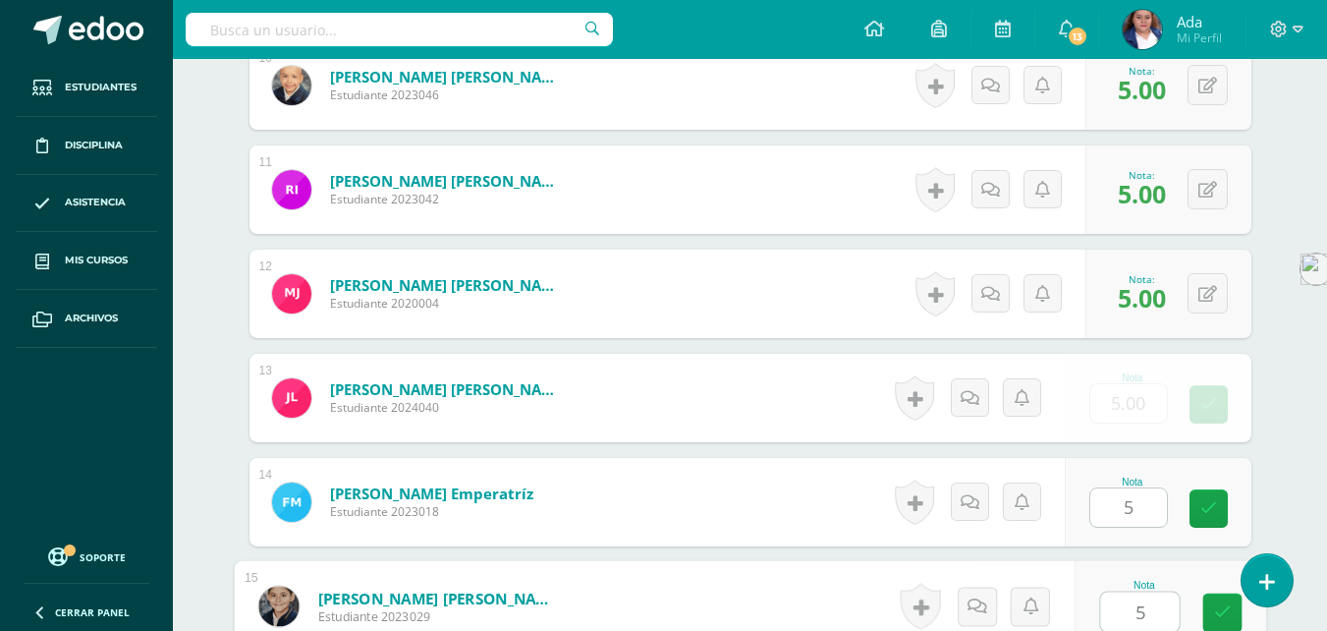
type input "5"
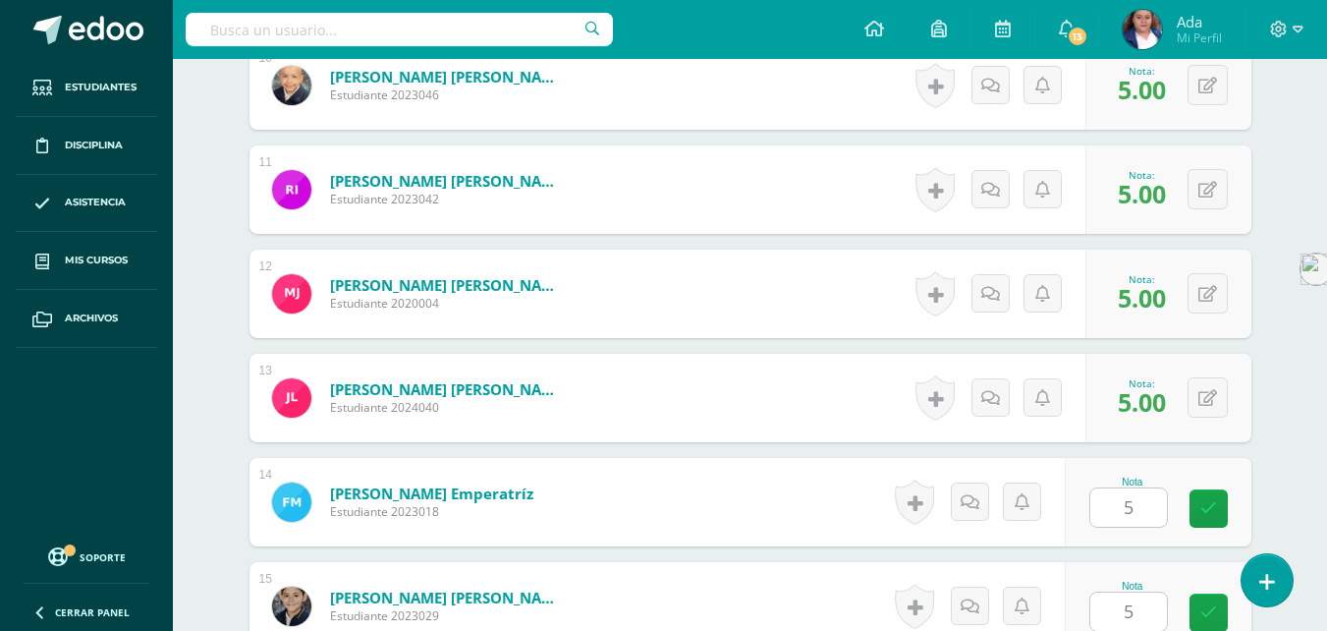
scroll to position [1997, 0]
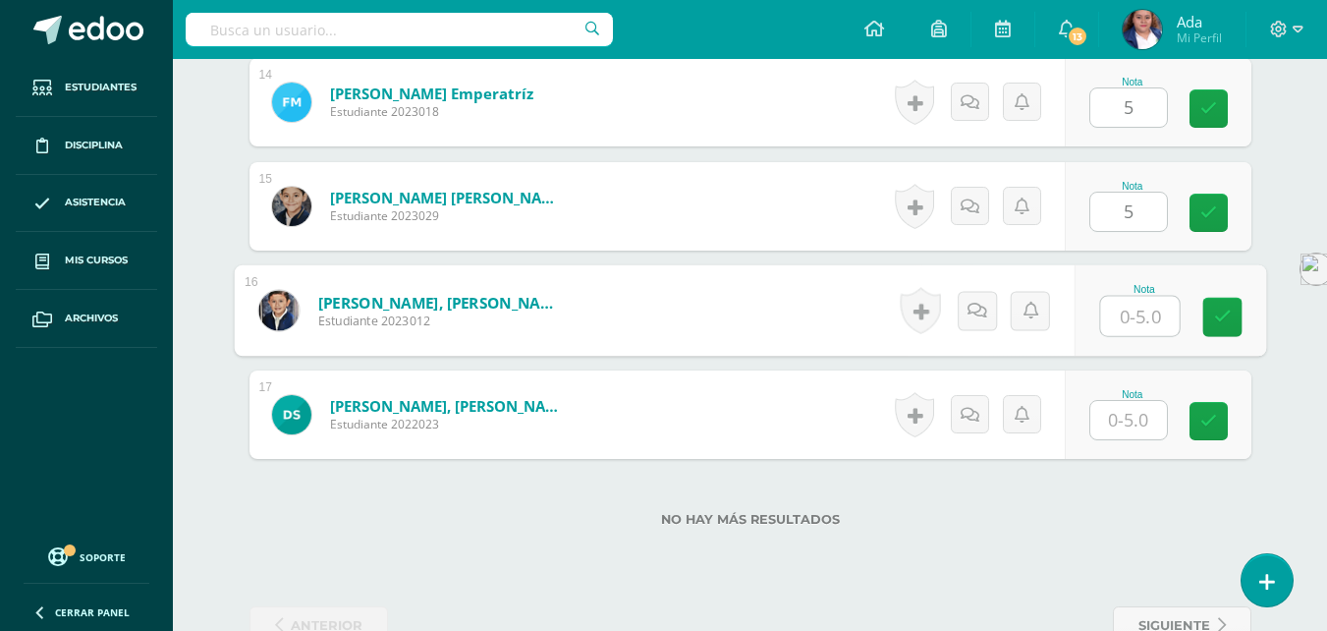
type input "5"
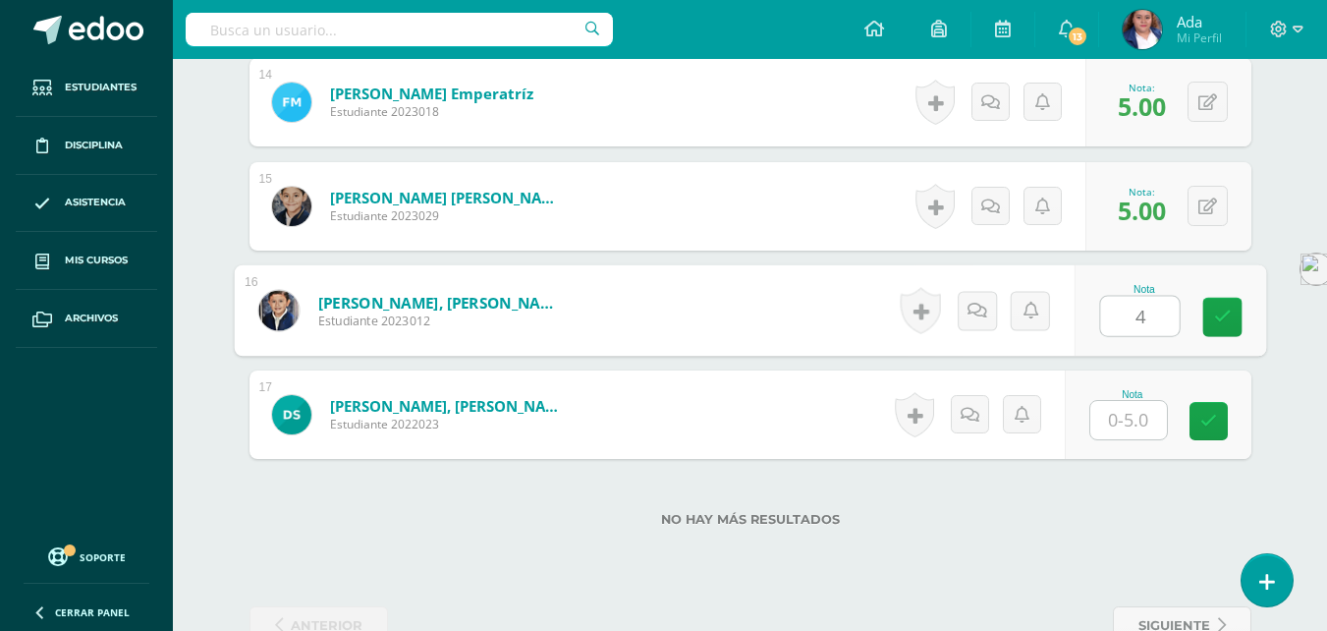
type input "4"
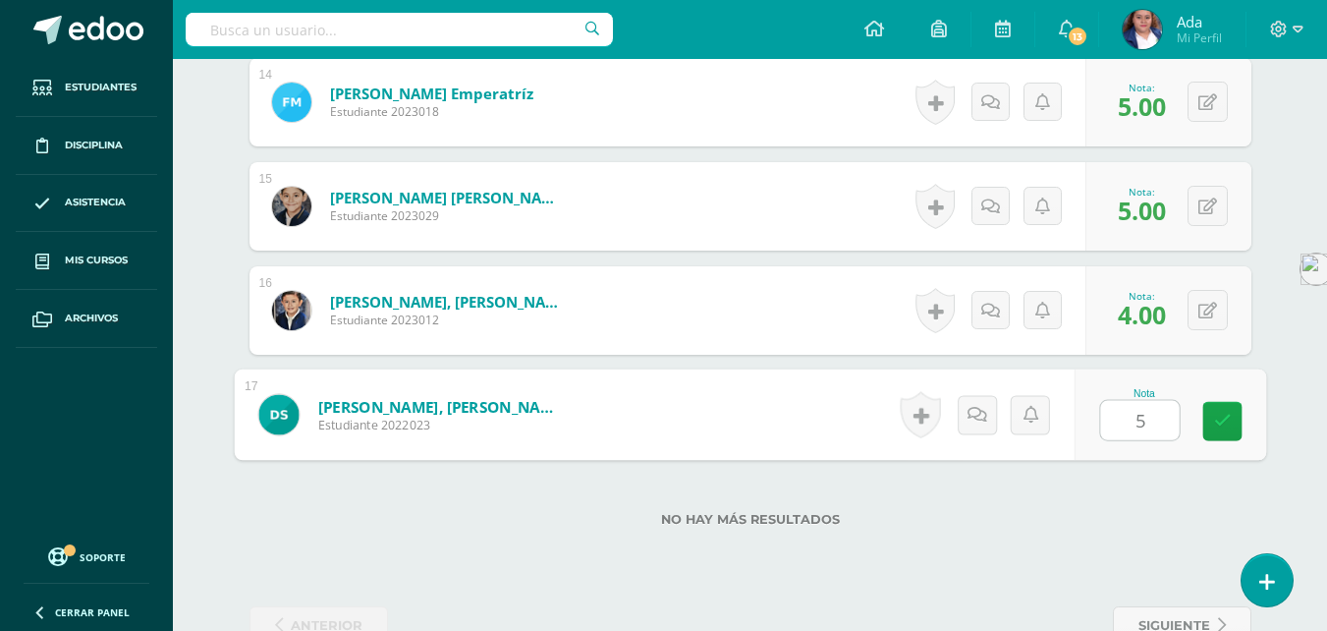
scroll to position [2050, 0]
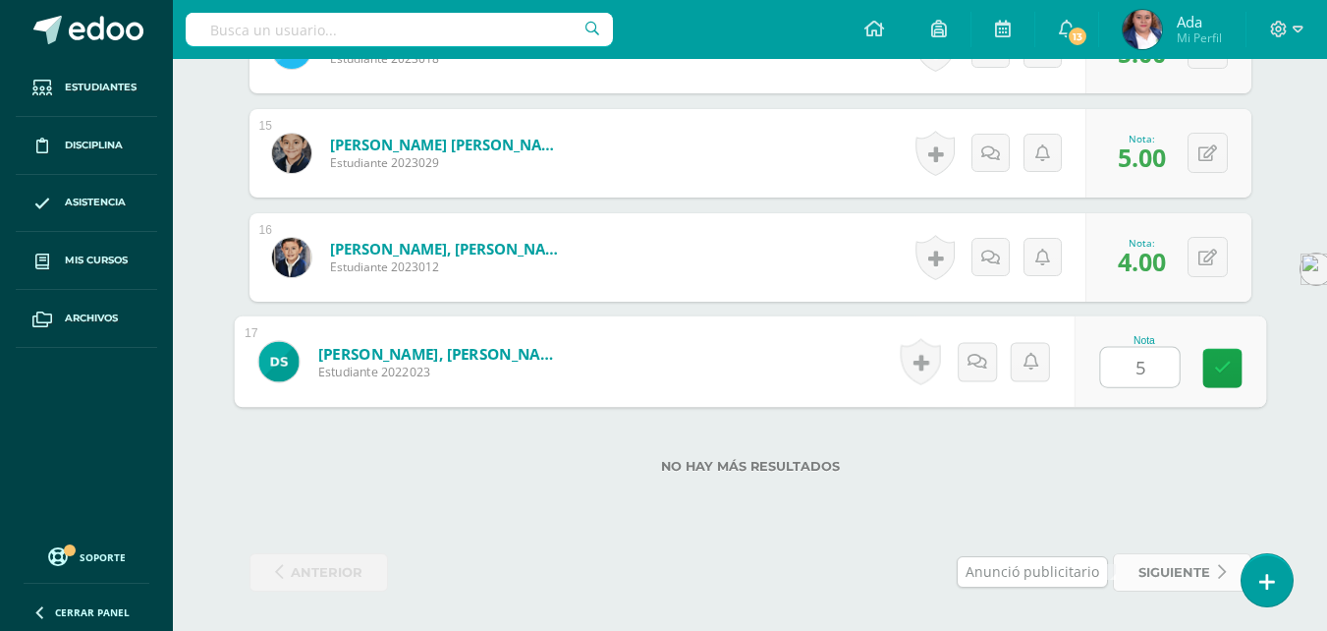
type input "5"
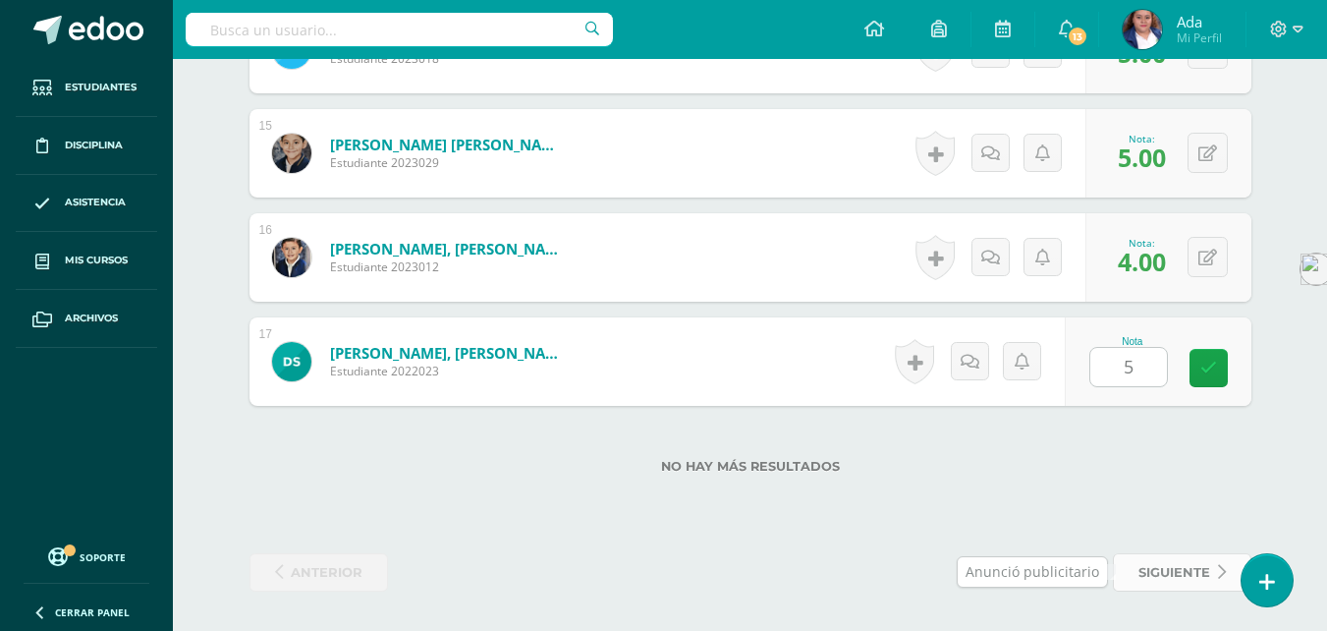
click at [1183, 576] on span "siguiente" at bounding box center [1174, 572] width 72 height 36
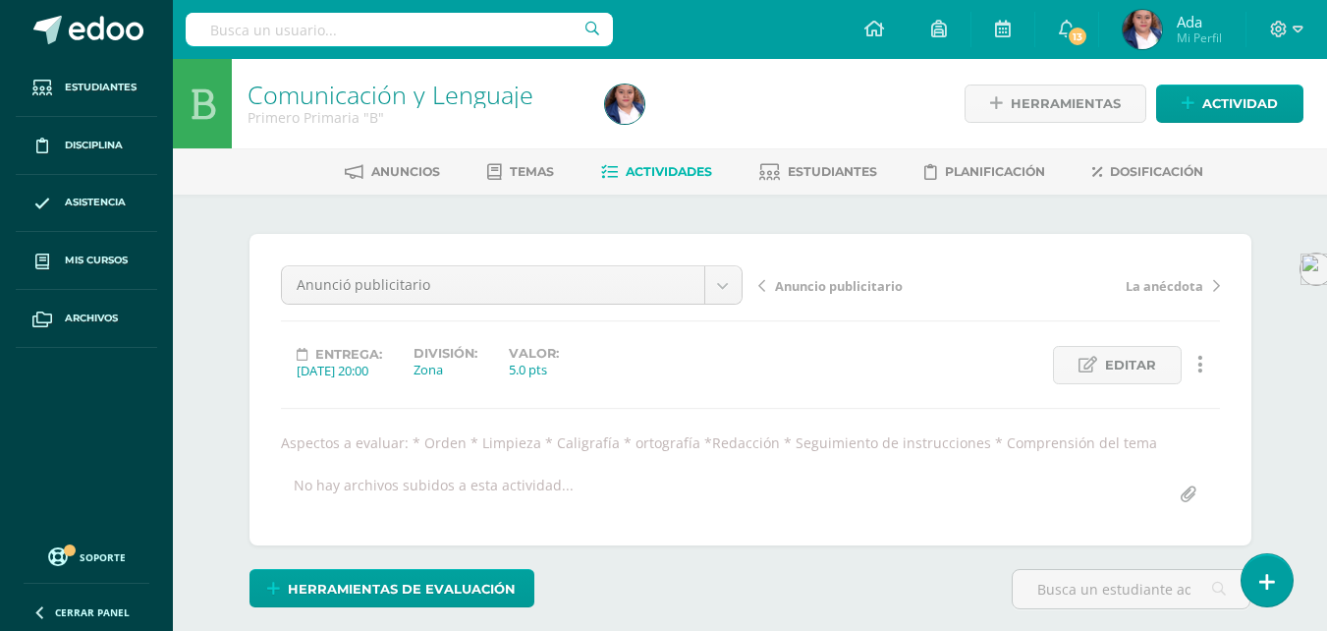
click at [652, 177] on span "Actividades" at bounding box center [669, 171] width 86 height 15
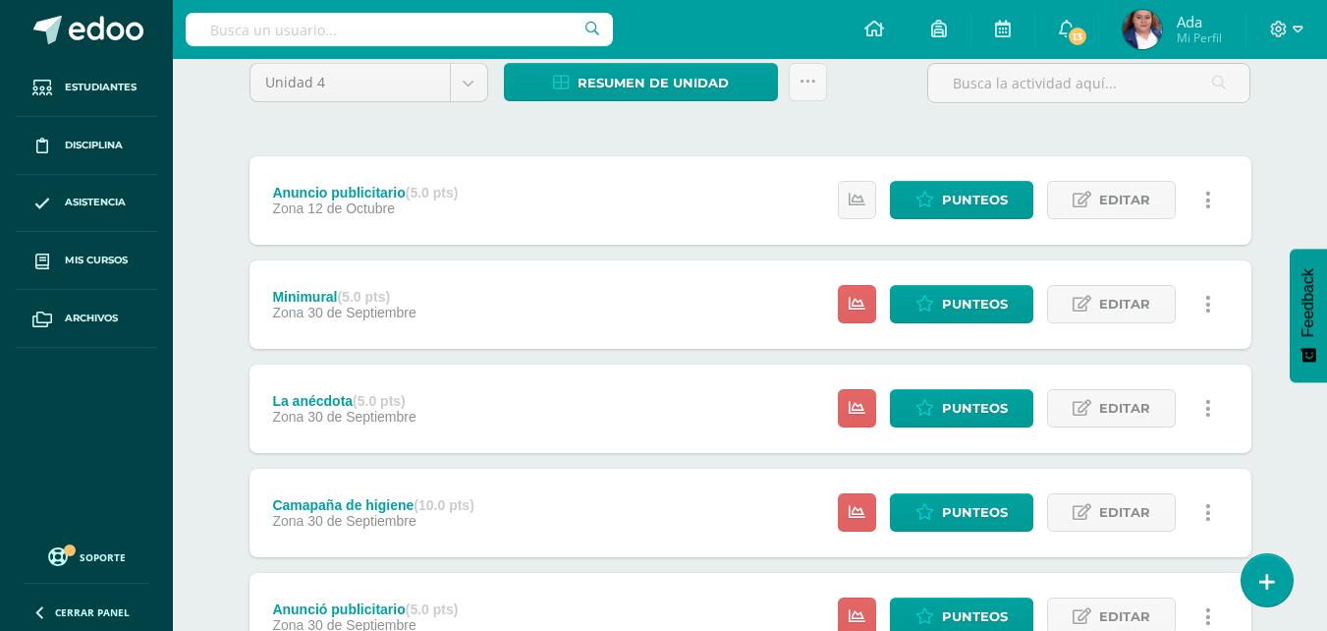
scroll to position [188, 0]
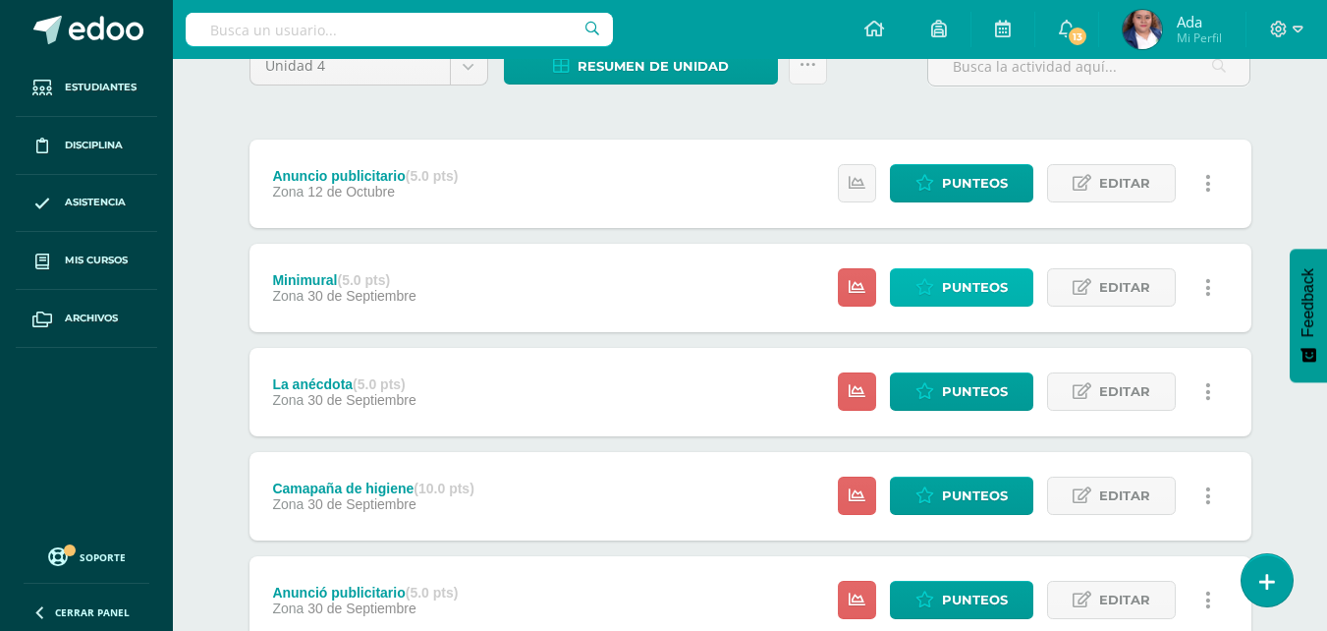
click at [974, 295] on span "Punteos" at bounding box center [975, 287] width 66 height 36
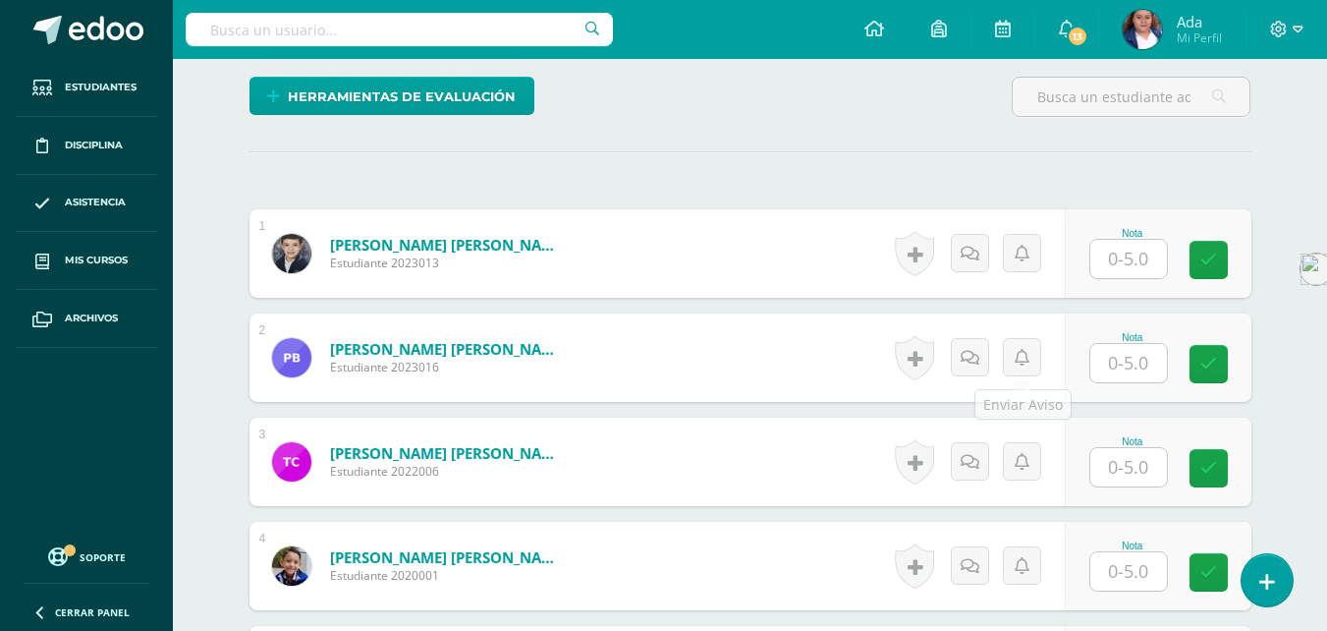
scroll to position [493, 0]
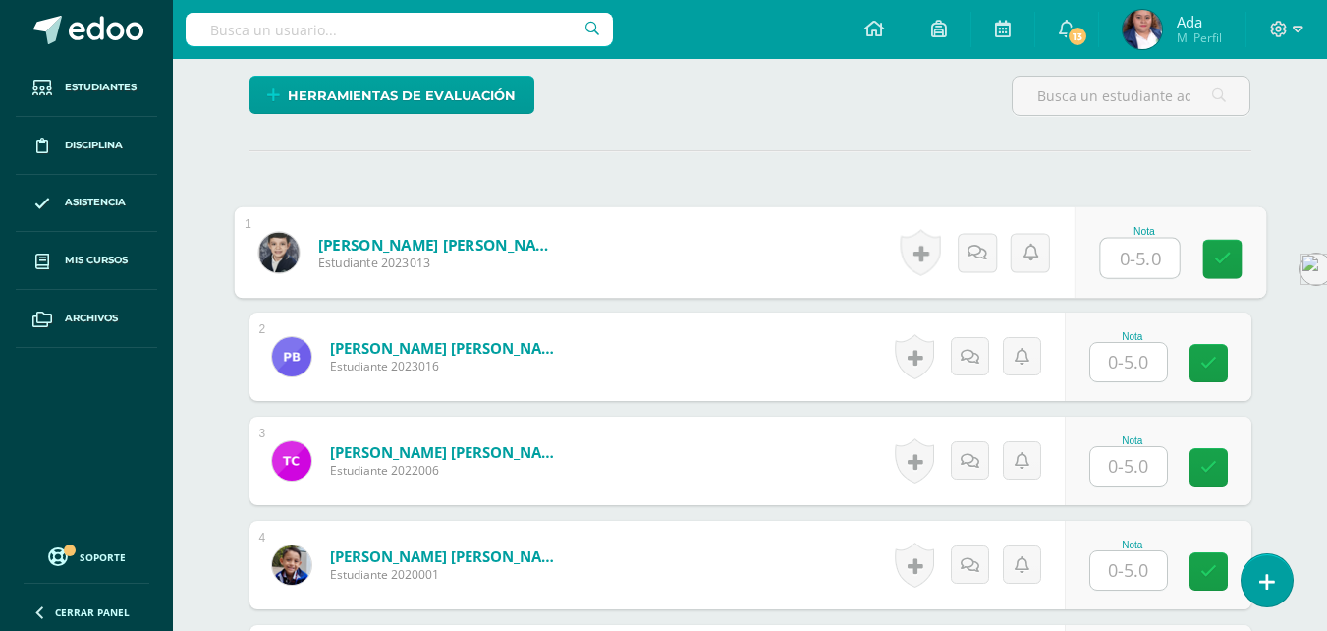
click at [1141, 264] on input "text" at bounding box center [1139, 258] width 79 height 39
type input "5"
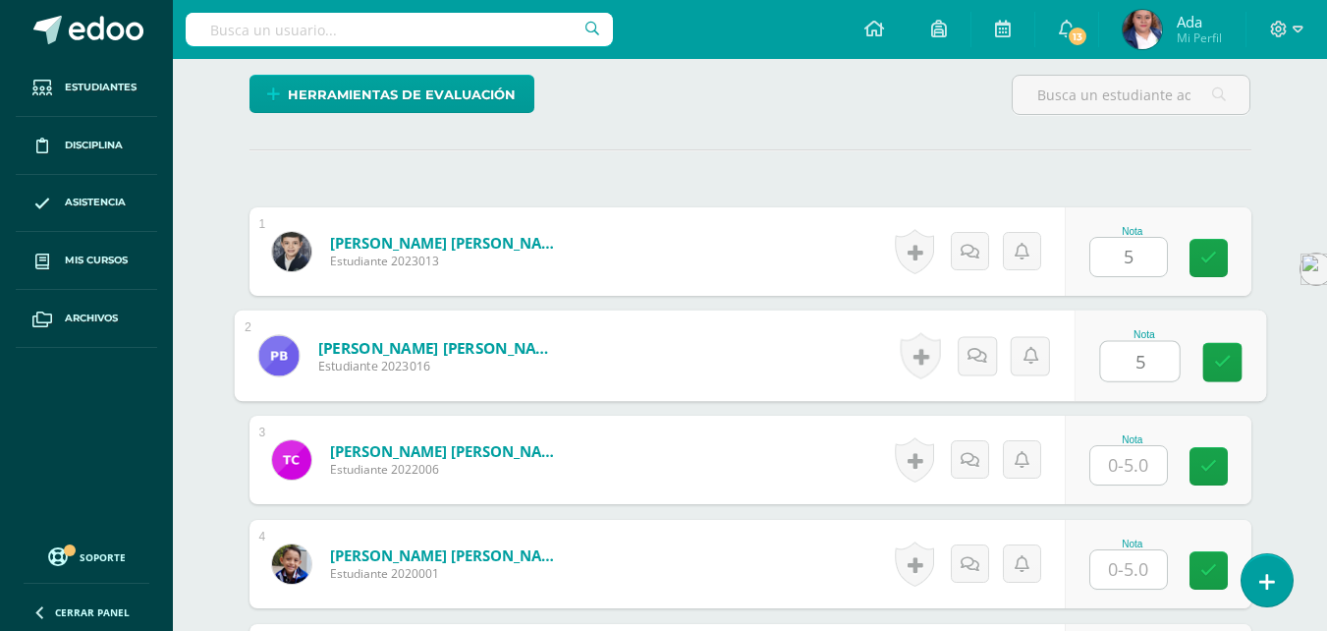
type input "5"
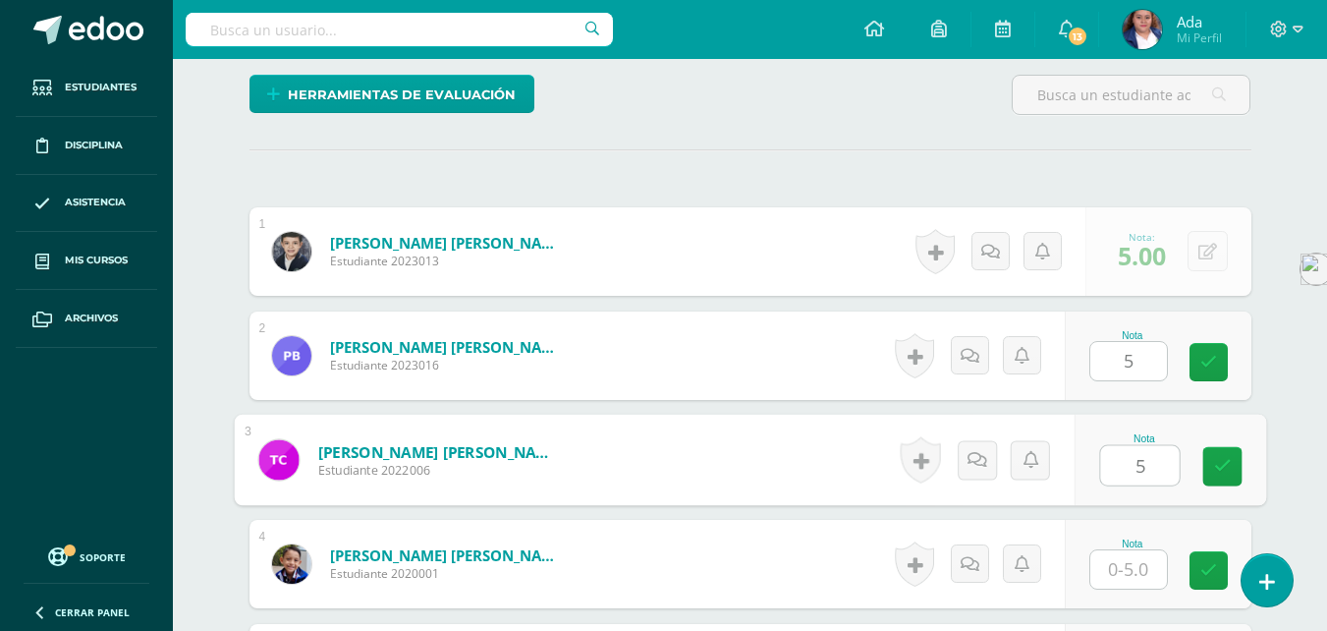
type input "5"
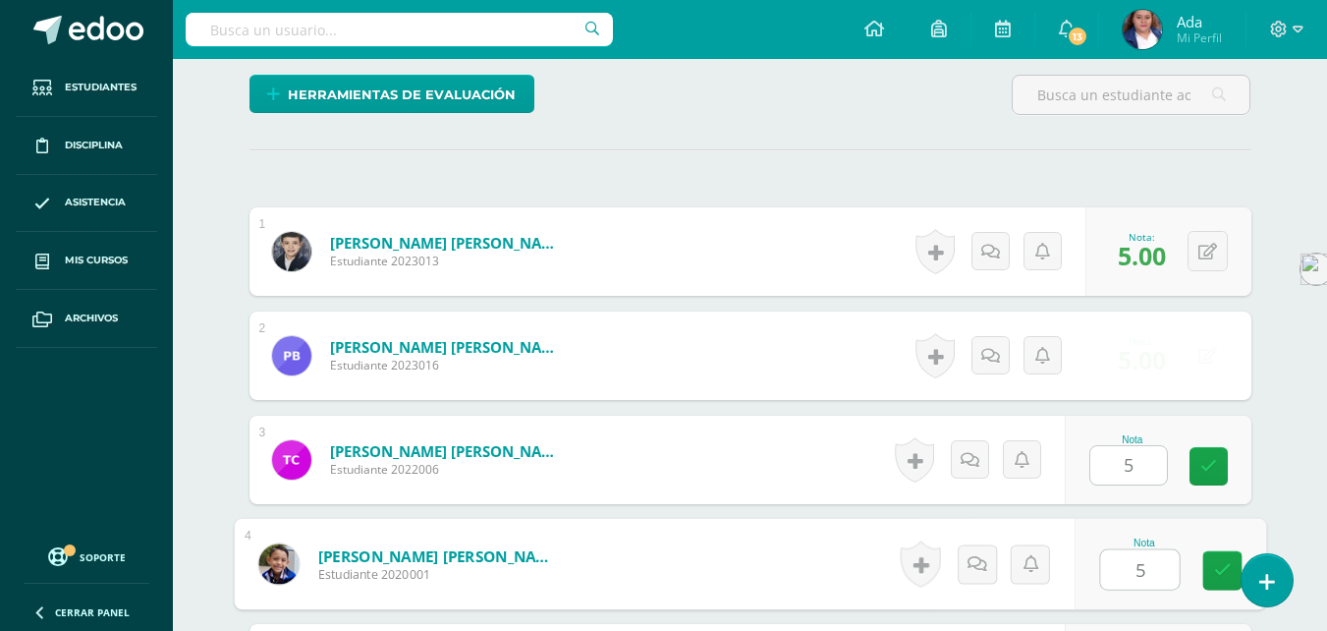
type input "5"
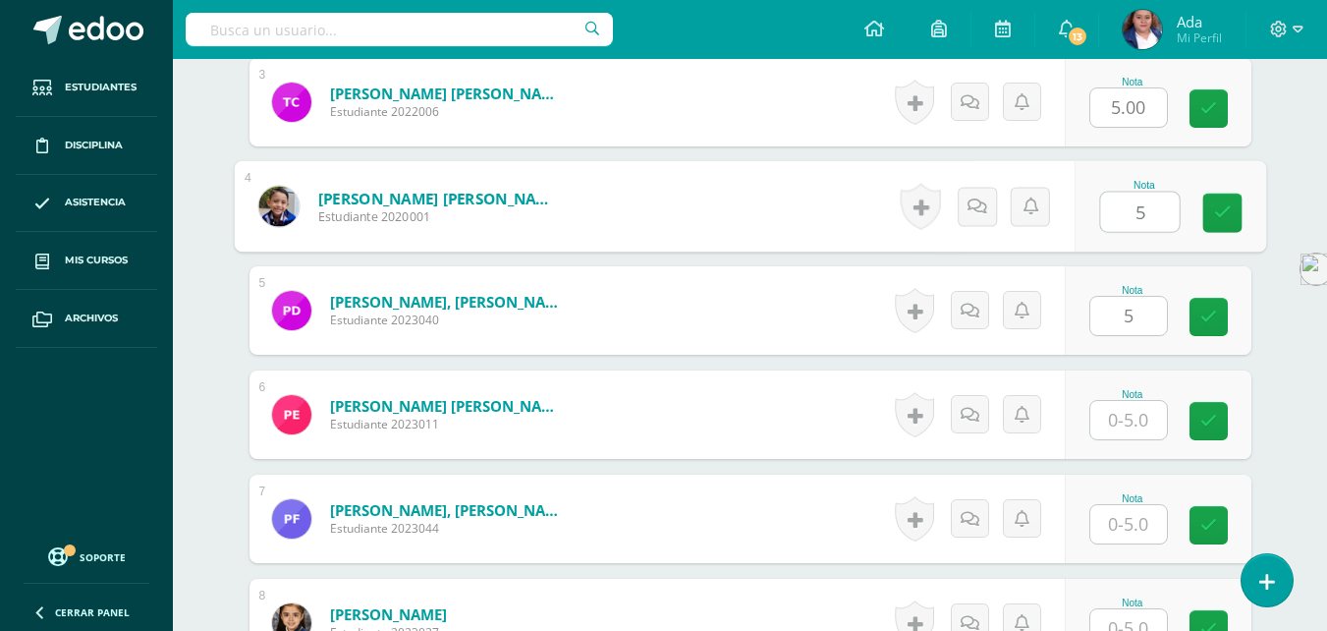
type input "5"
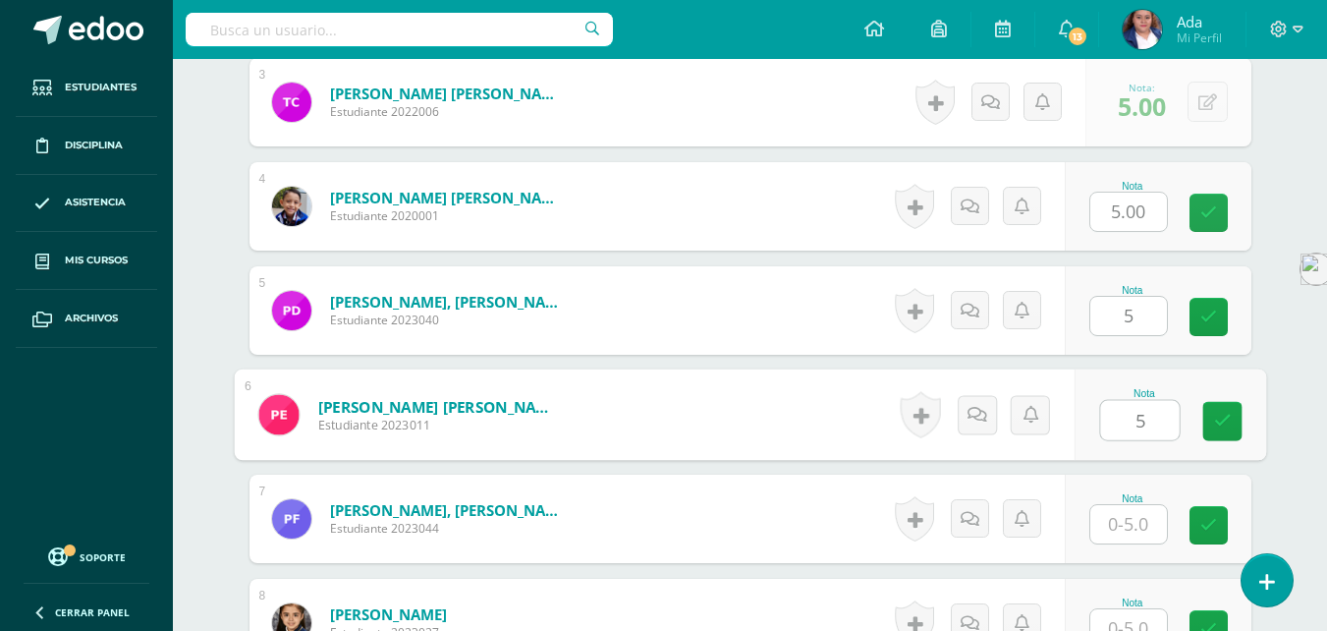
type input "5"
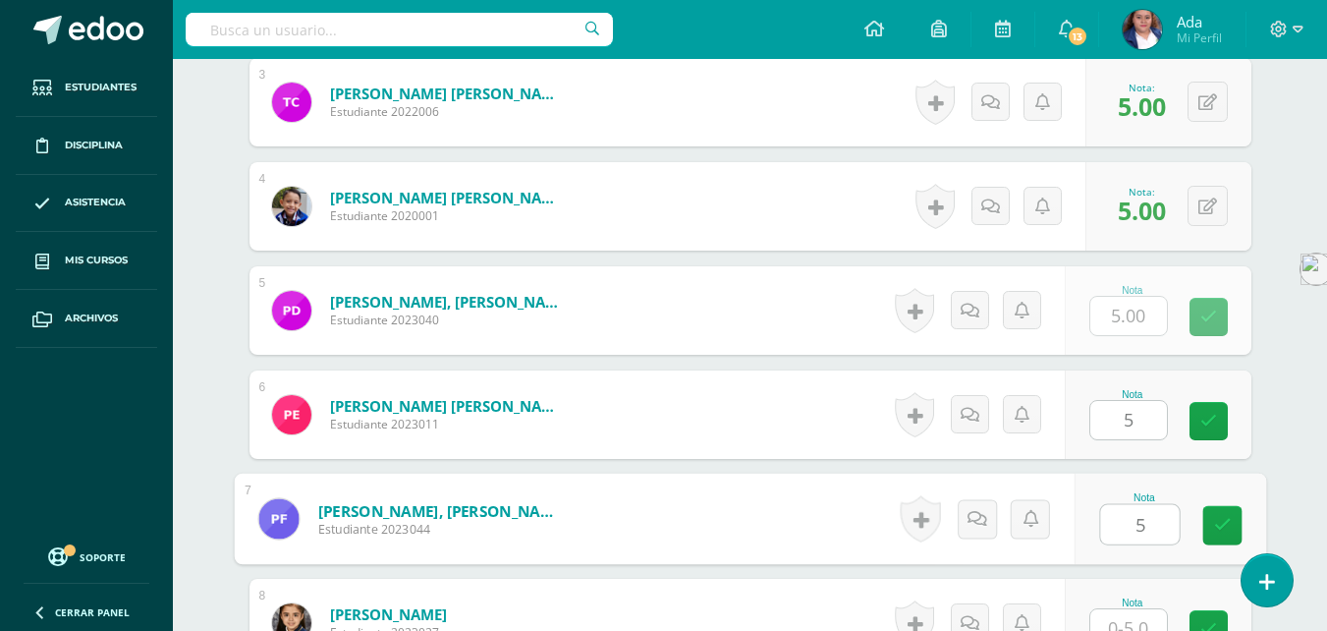
type input "5"
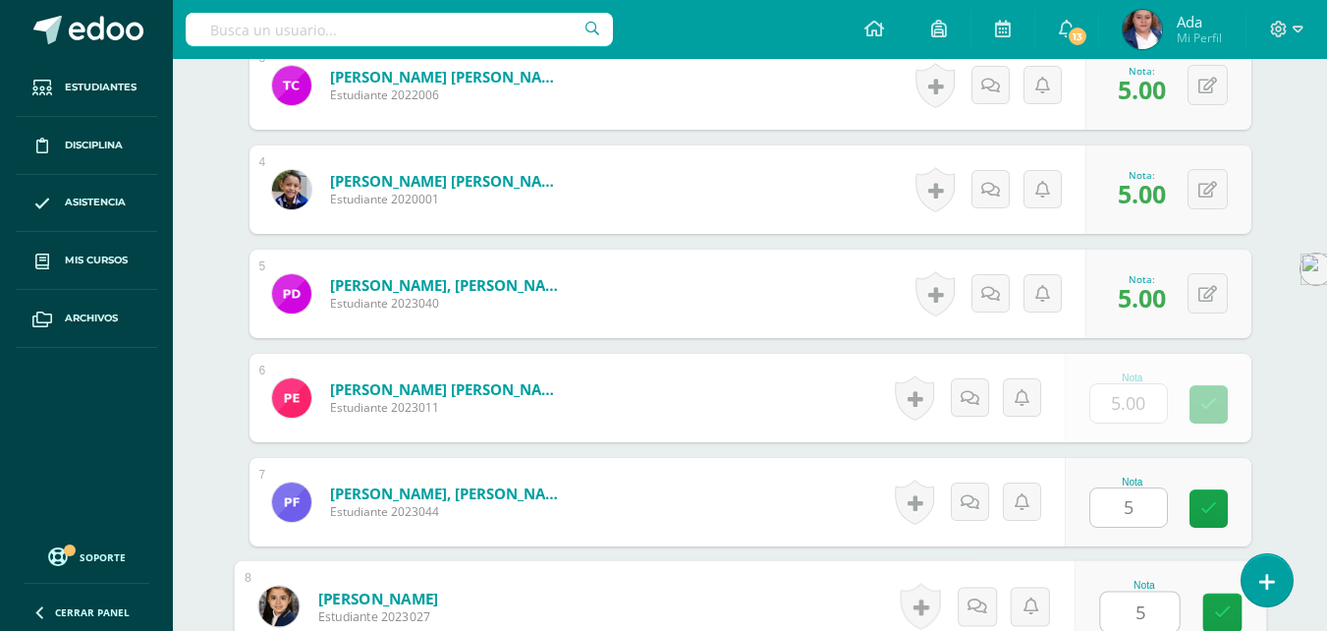
type input "5"
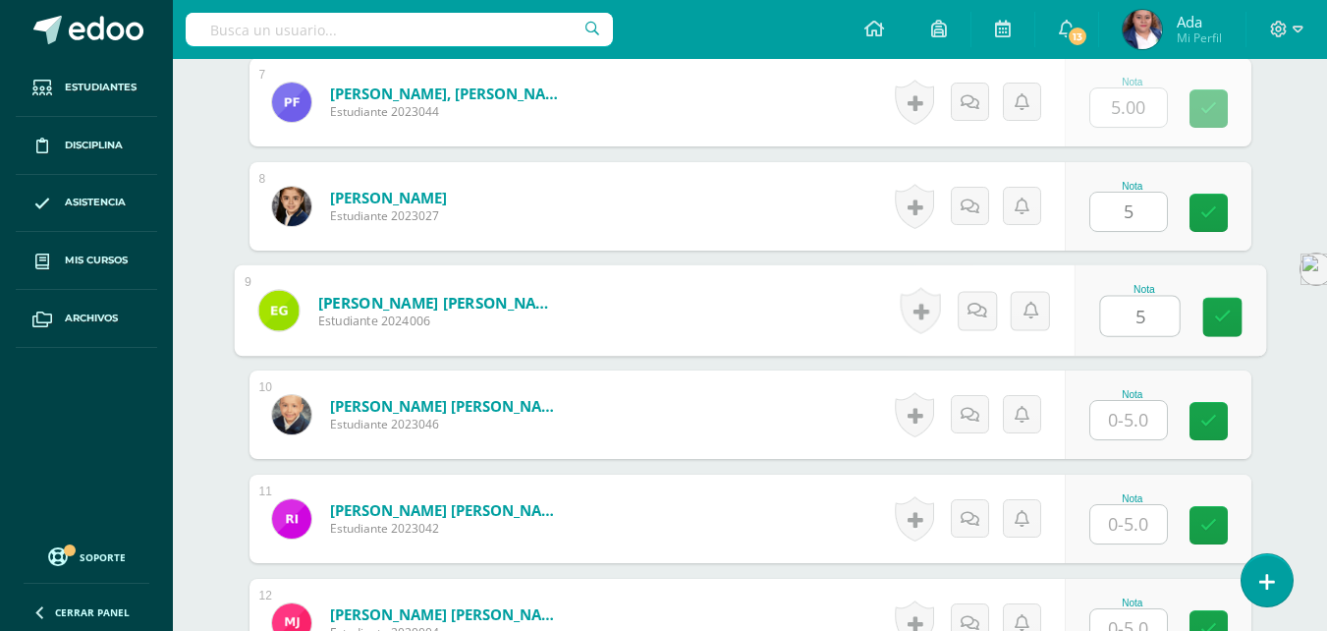
type input "5"
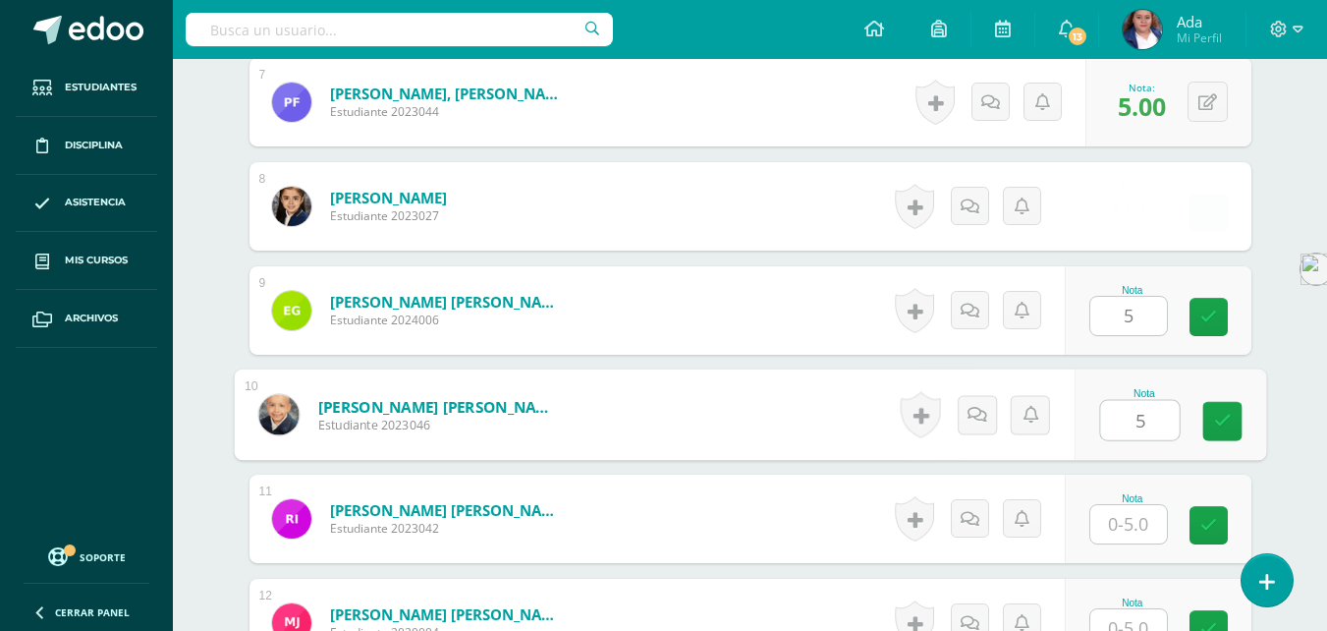
type input "5"
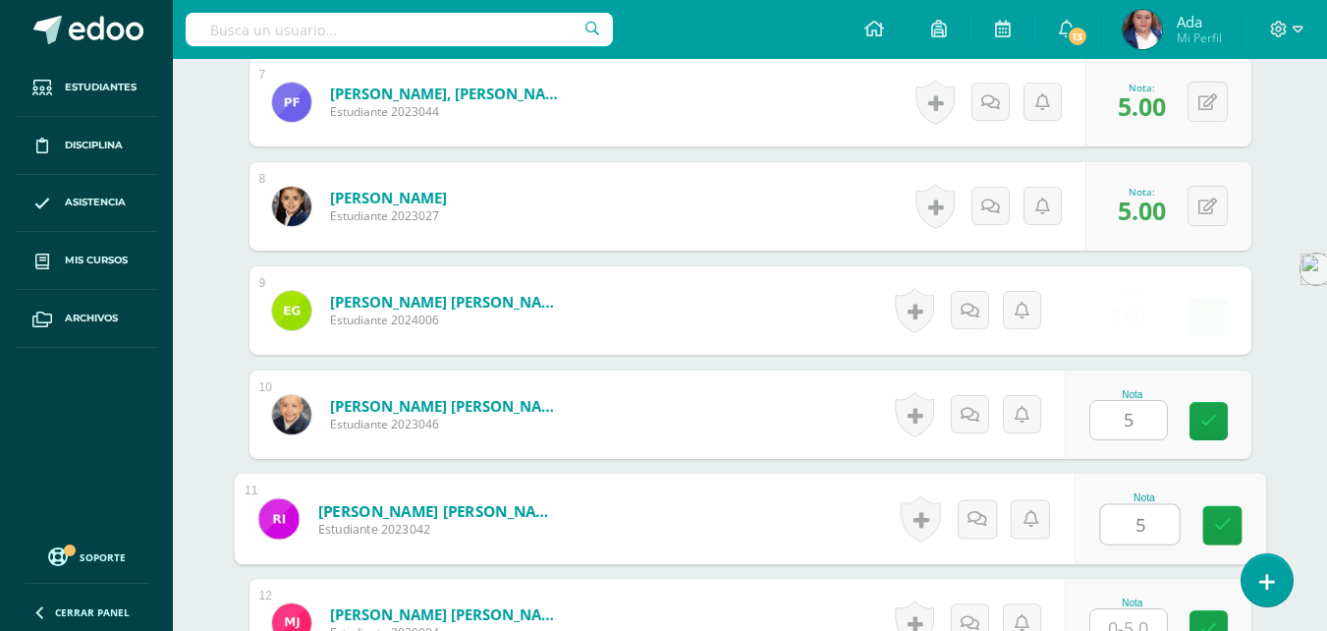
type input "5"
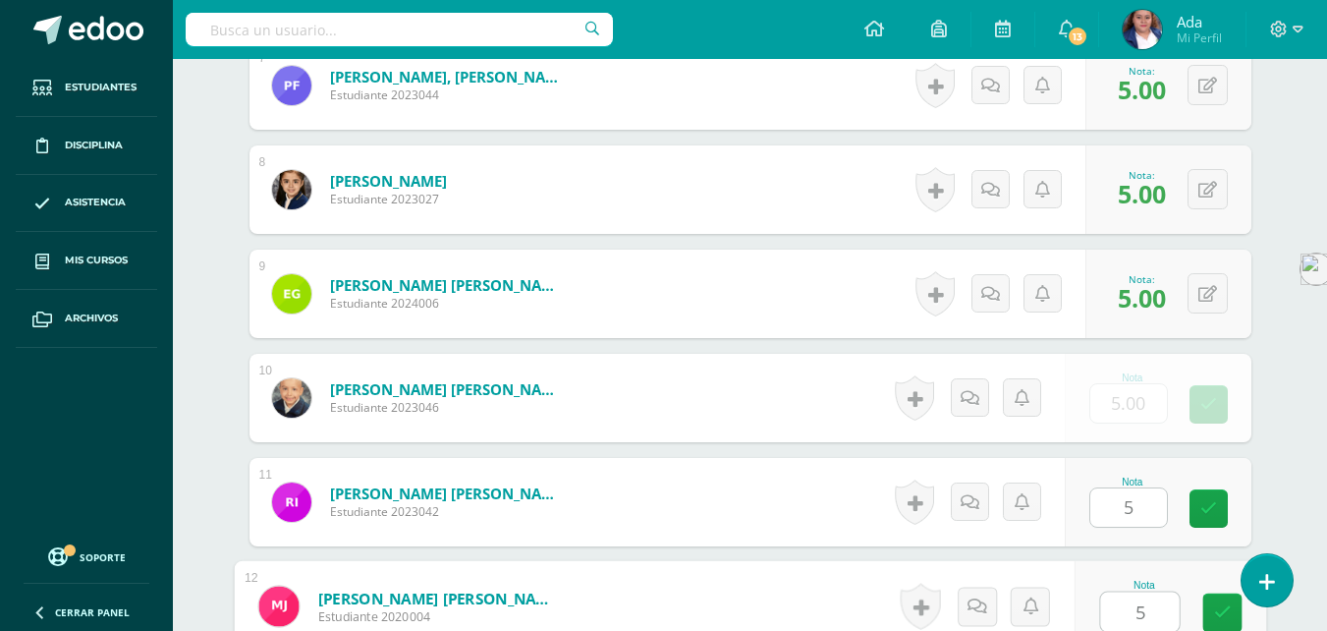
type input "5"
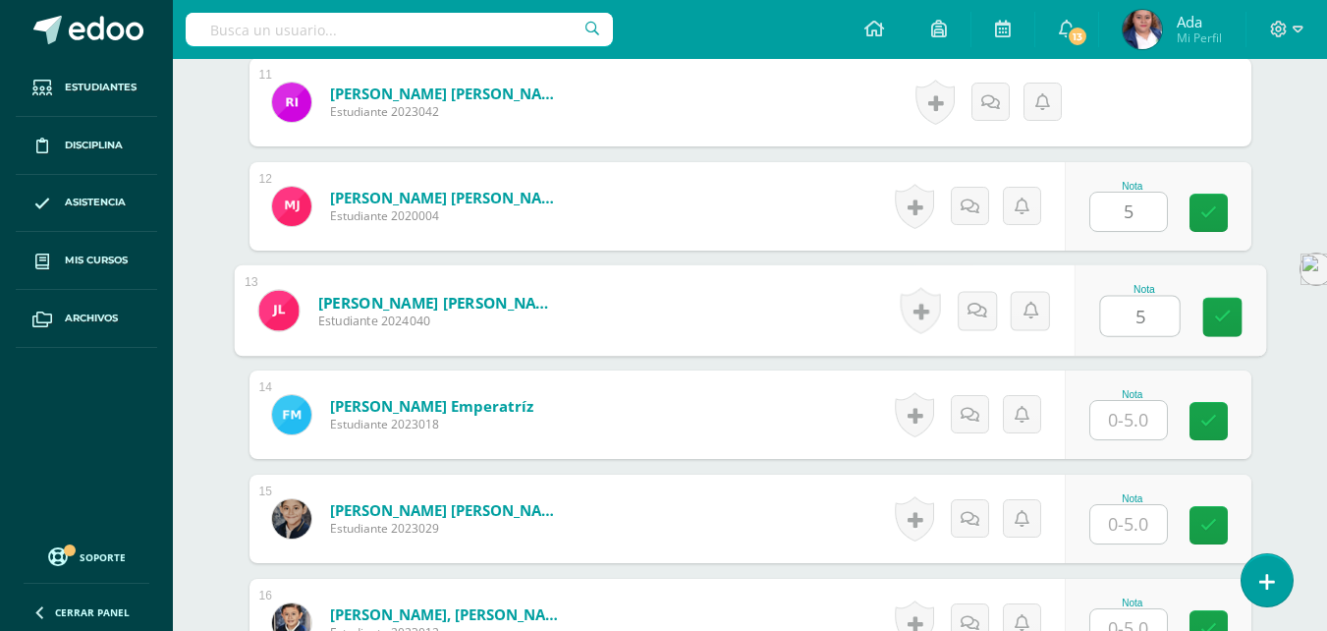
type input "5"
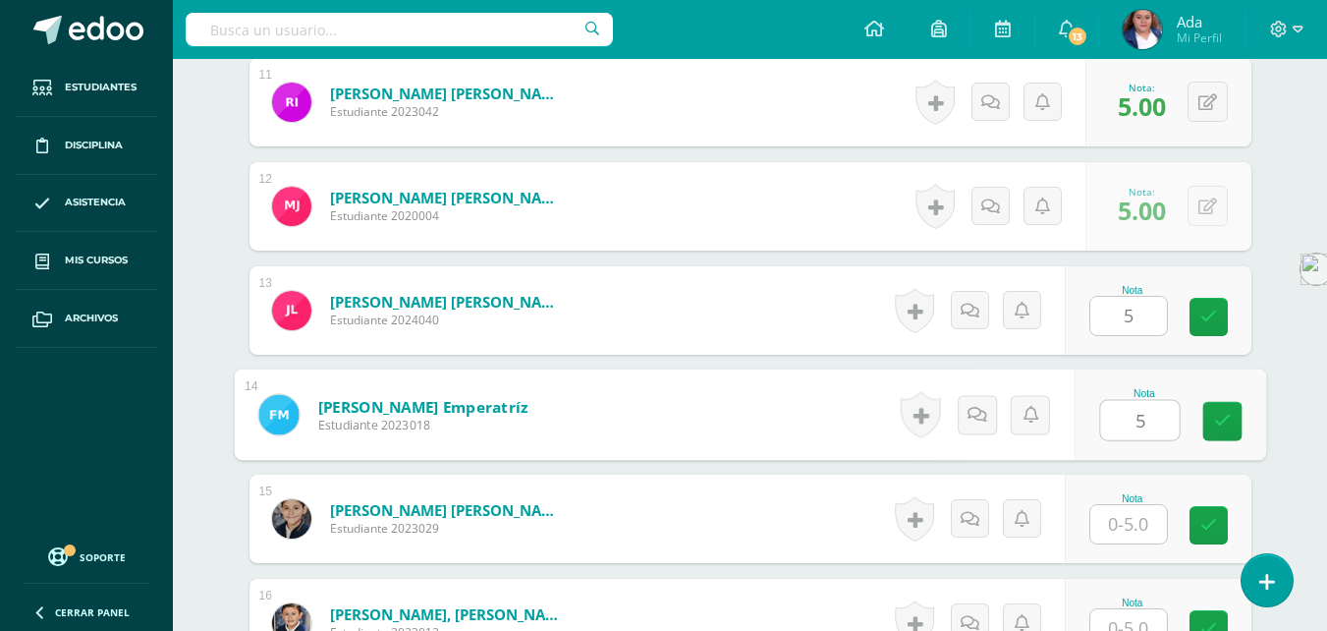
type input "5"
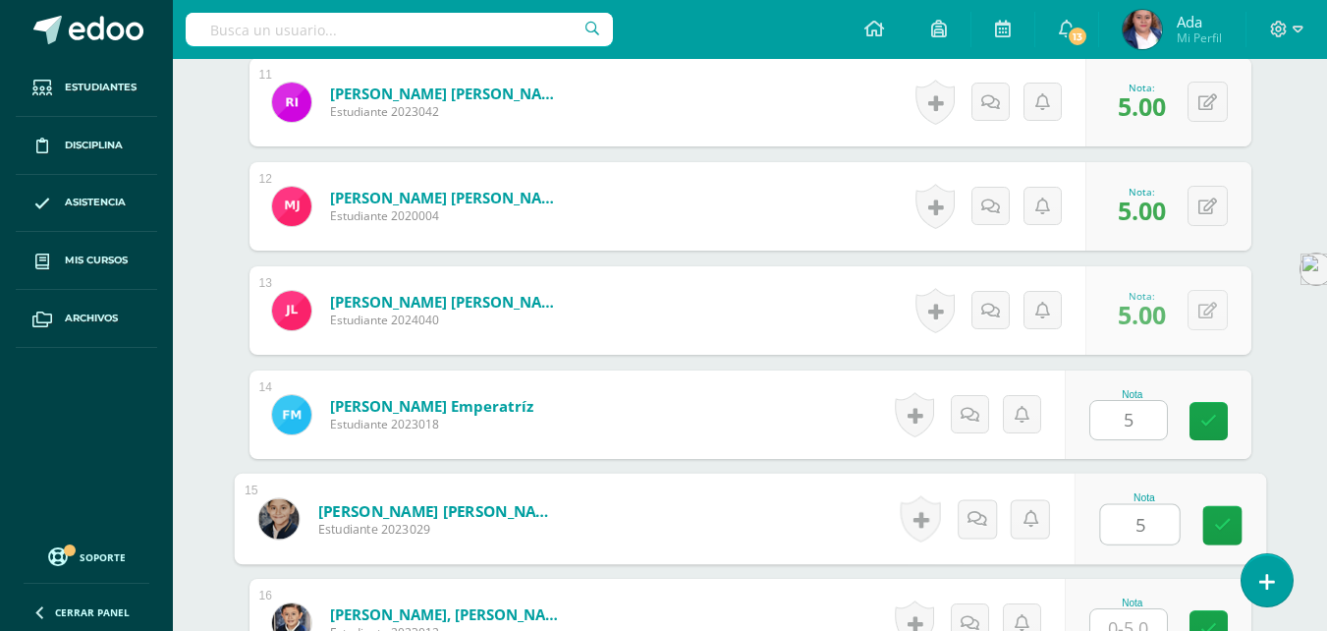
type input "5"
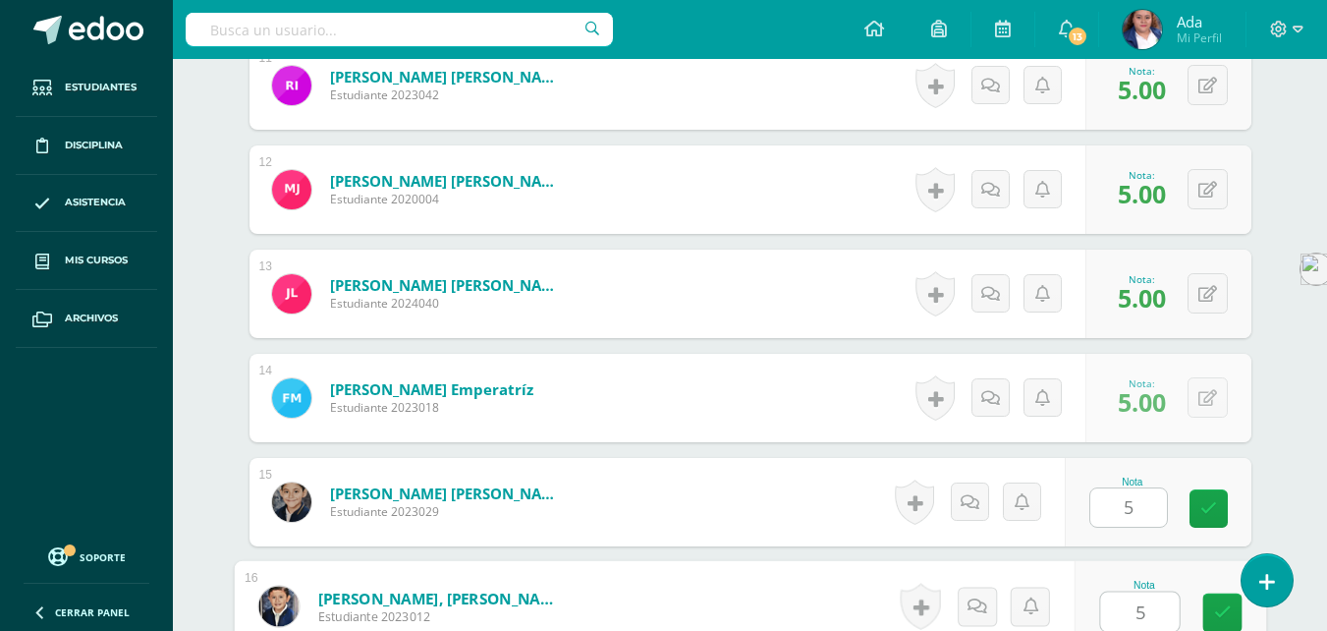
type input "5"
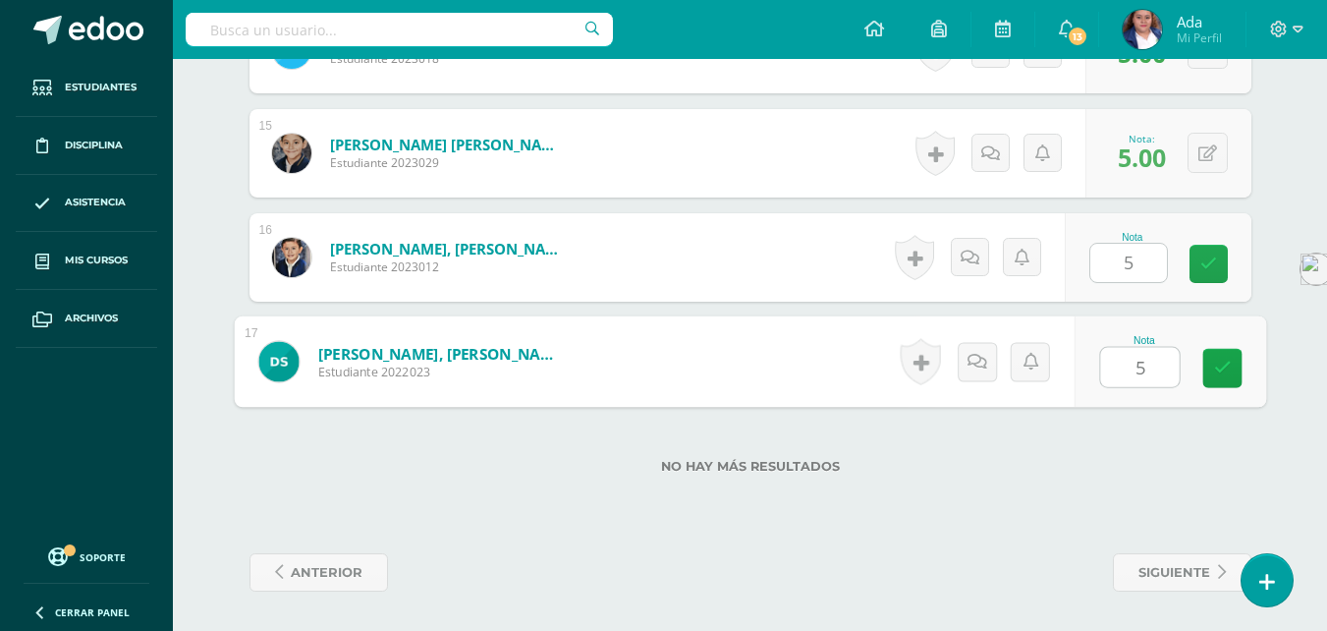
type input "5"
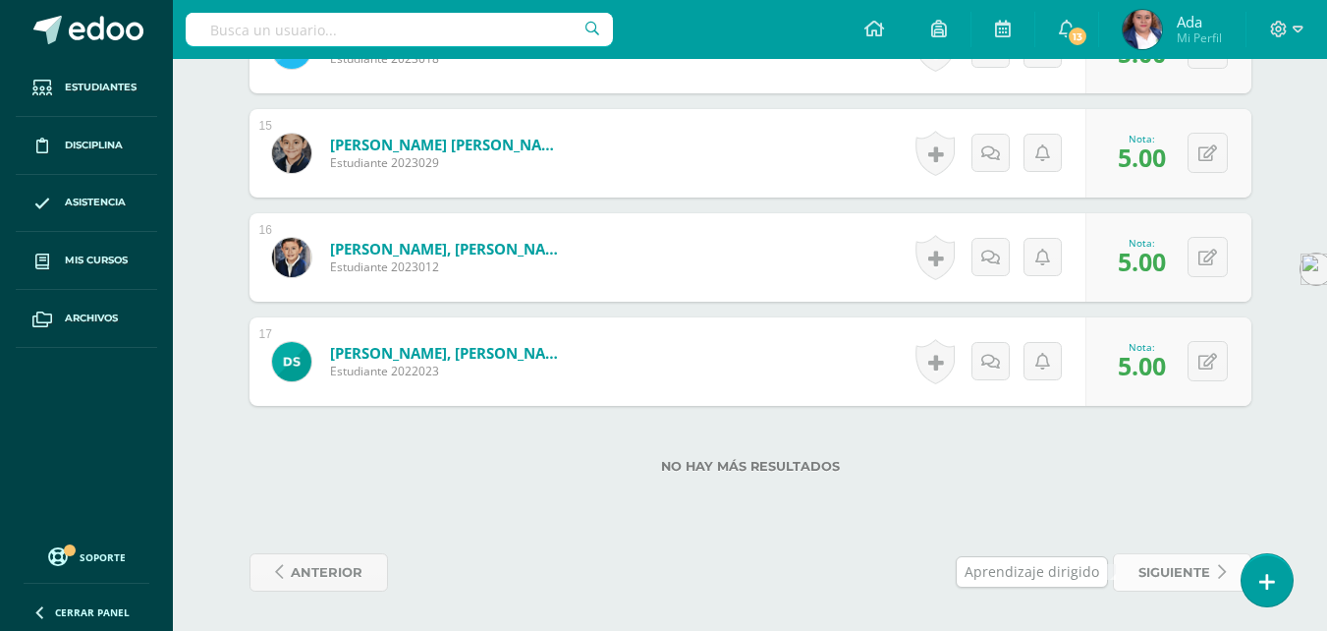
click at [1163, 565] on span "siguiente" at bounding box center [1174, 572] width 72 height 36
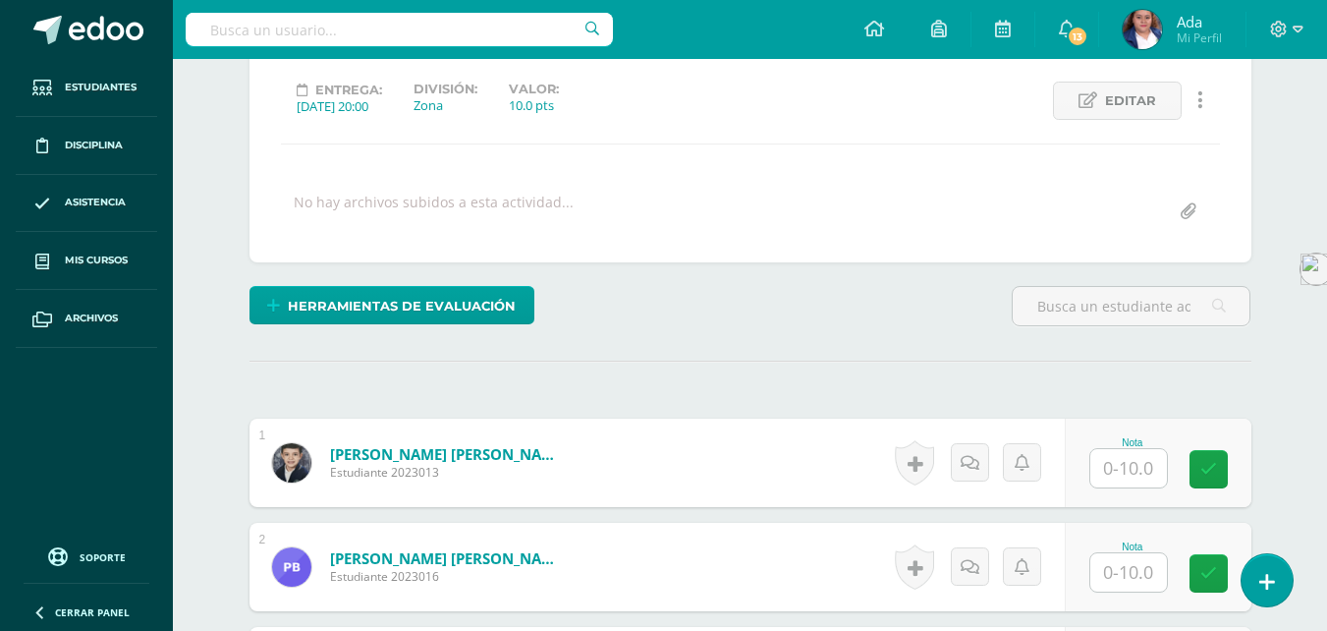
click at [1117, 471] on input "text" at bounding box center [1128, 468] width 77 height 38
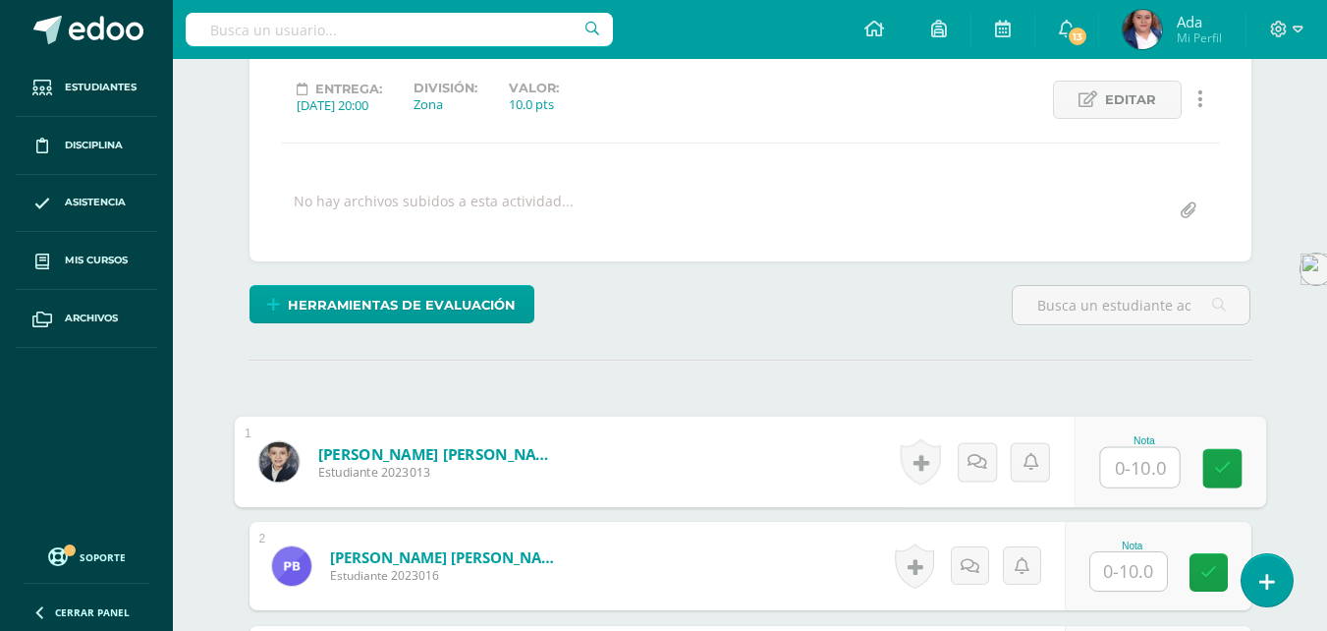
scroll to position [266, 0]
type input "8"
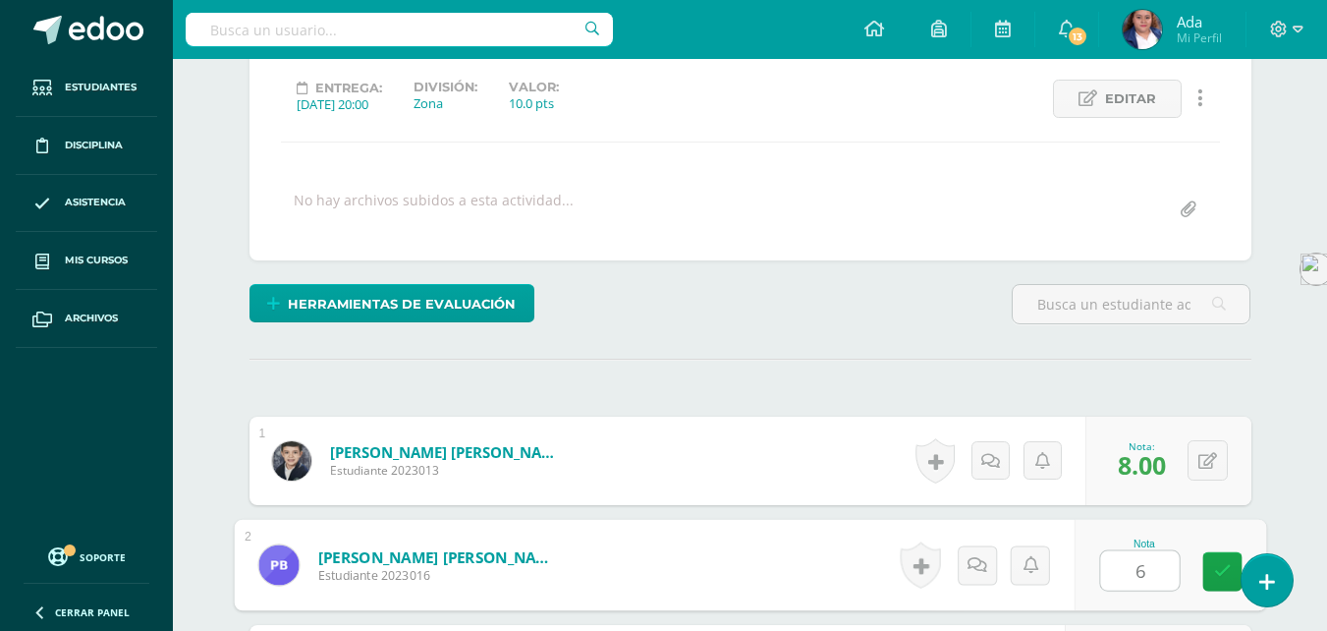
type input "6"
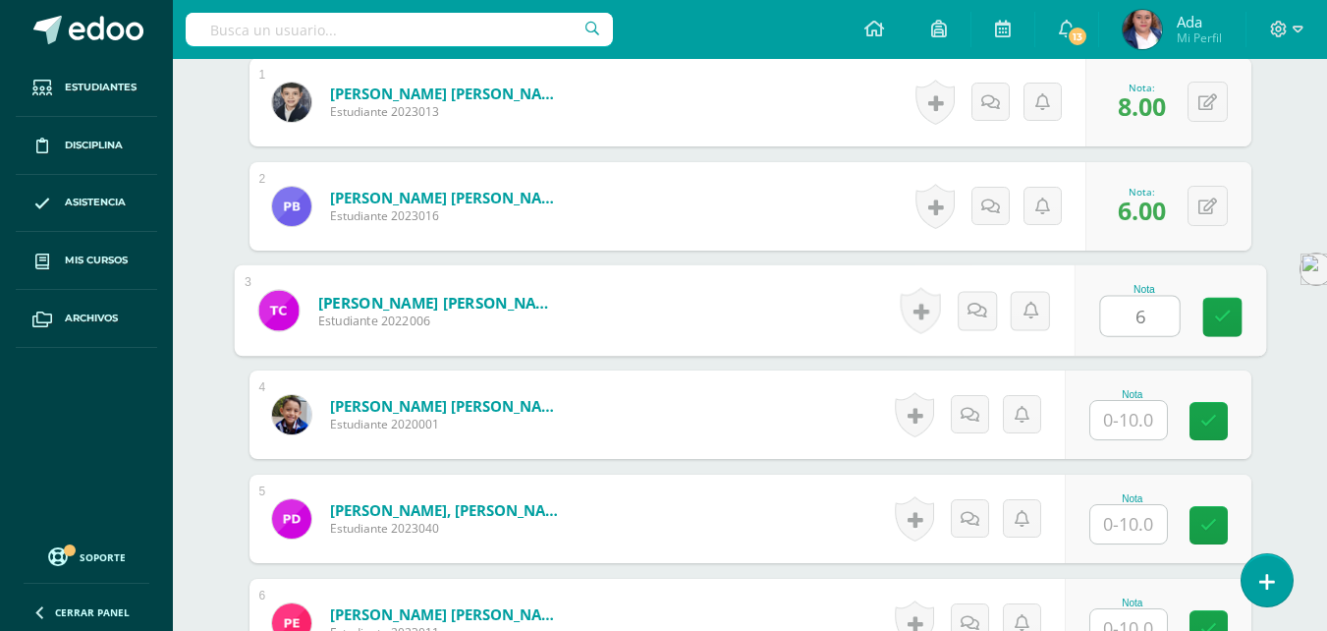
type input "6"
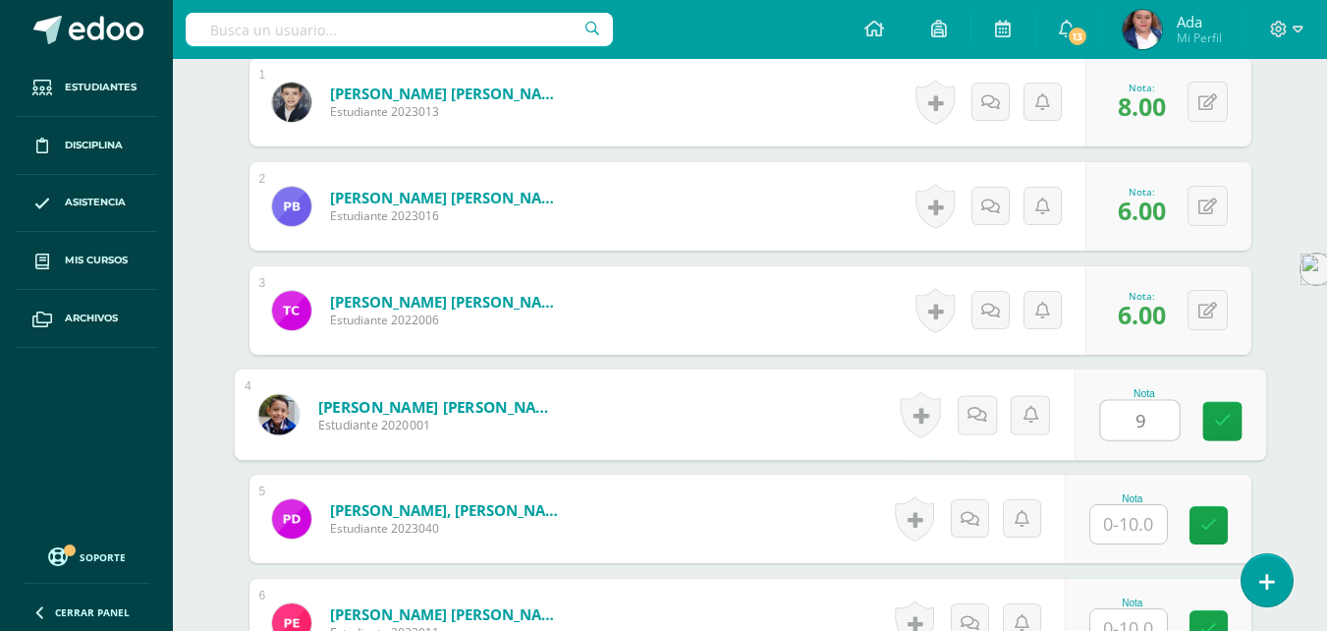
type input "9"
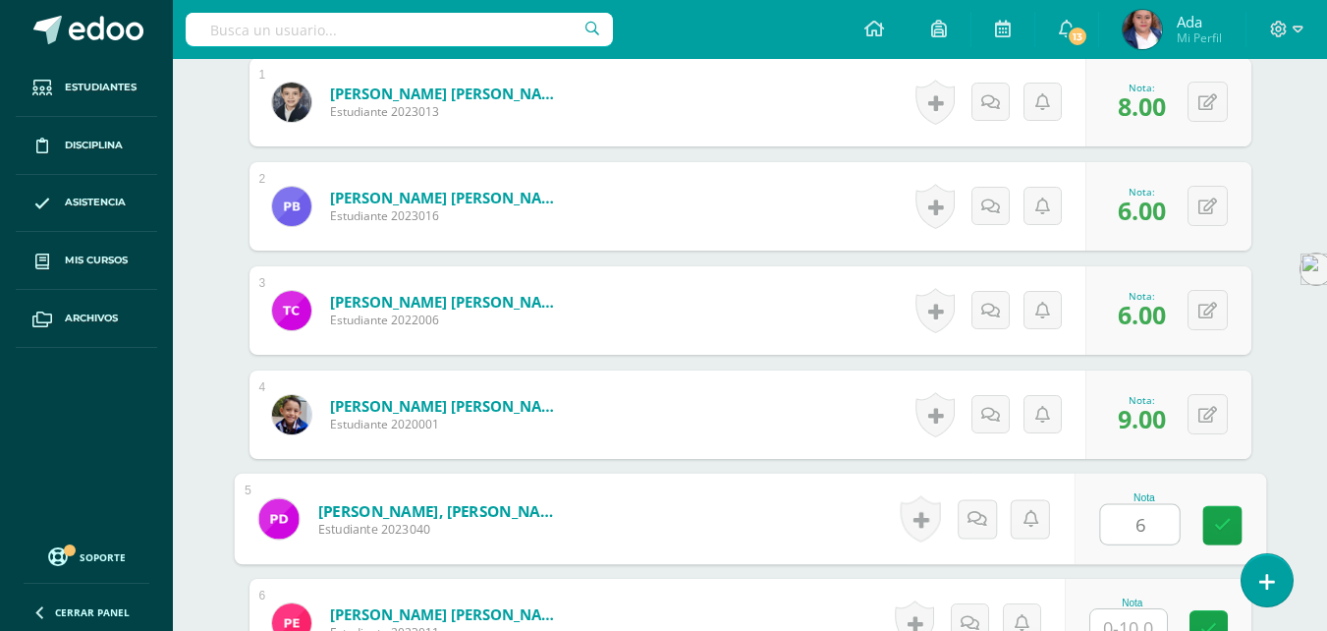
type input "6"
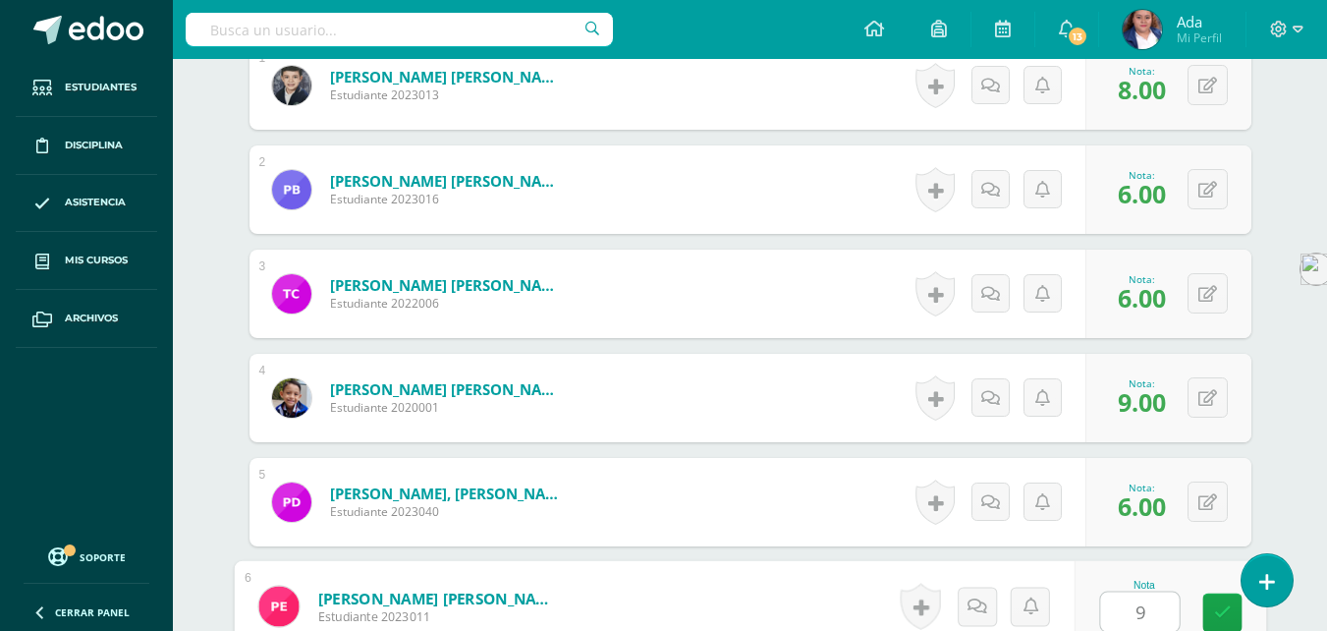
type input "9"
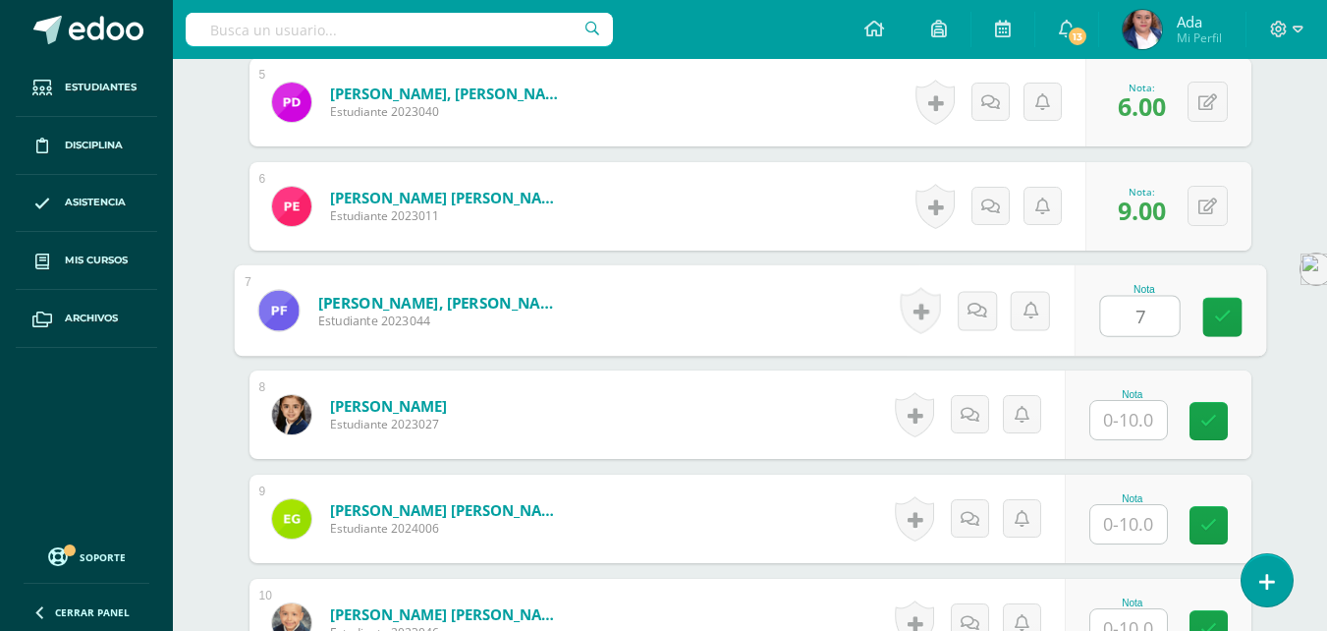
type input "7"
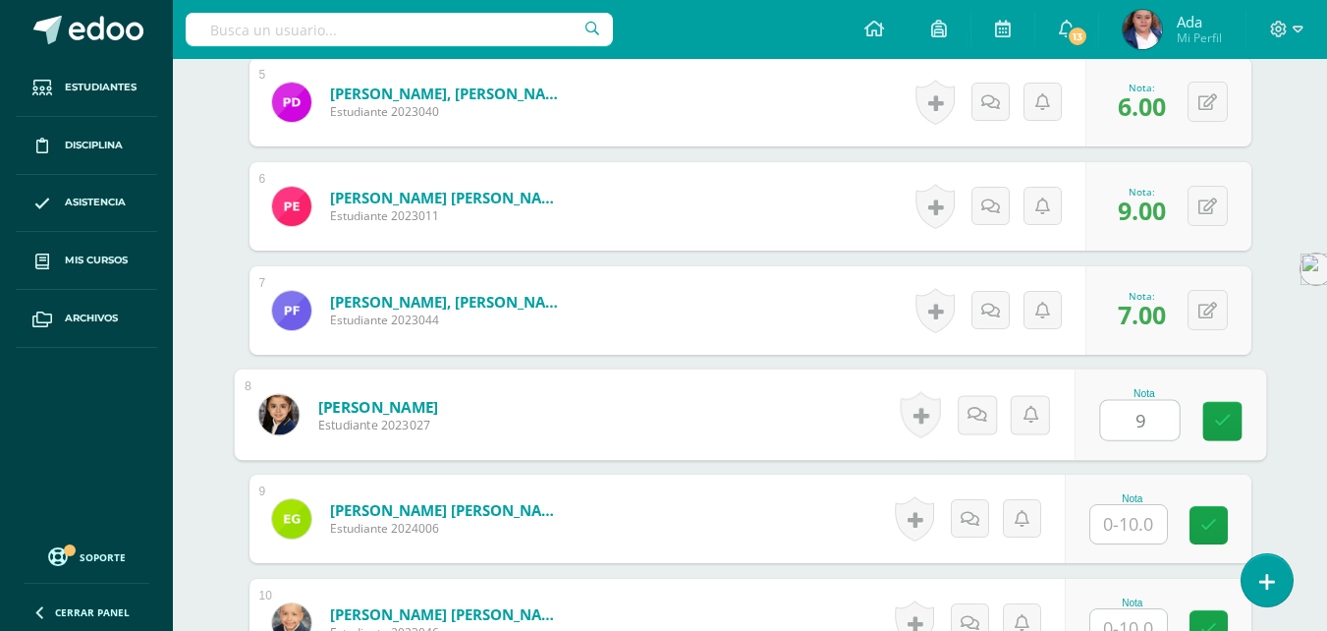
type input "9"
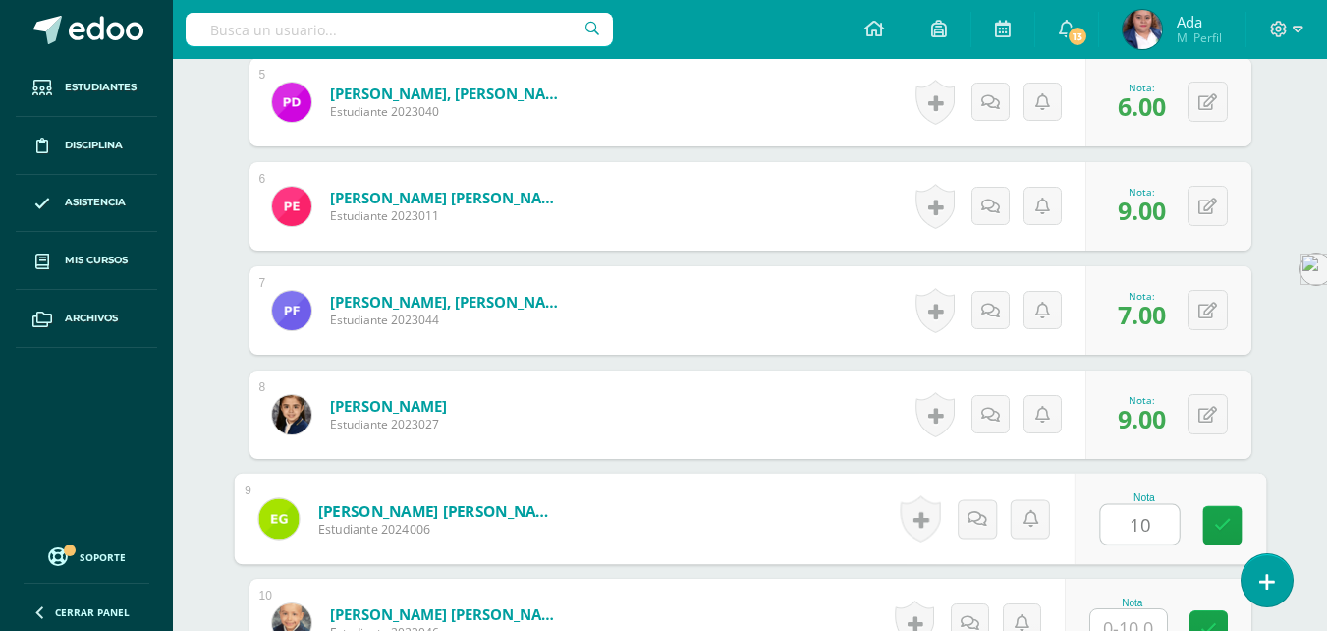
type input "10"
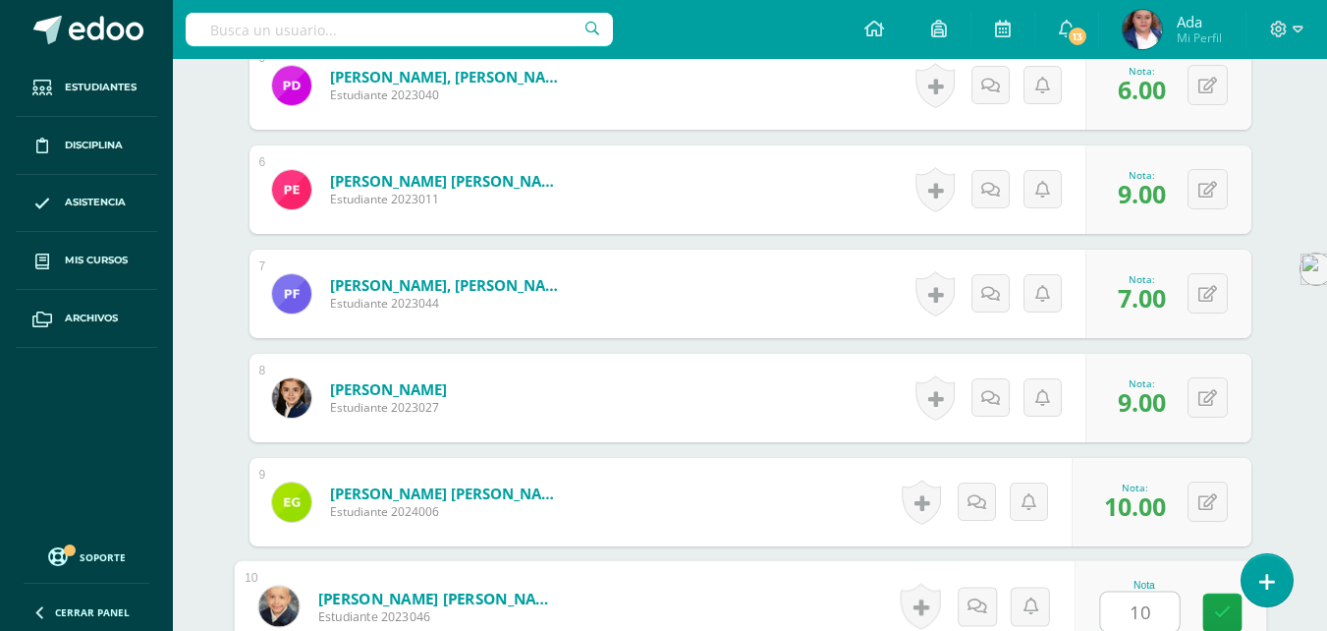
type input "10"
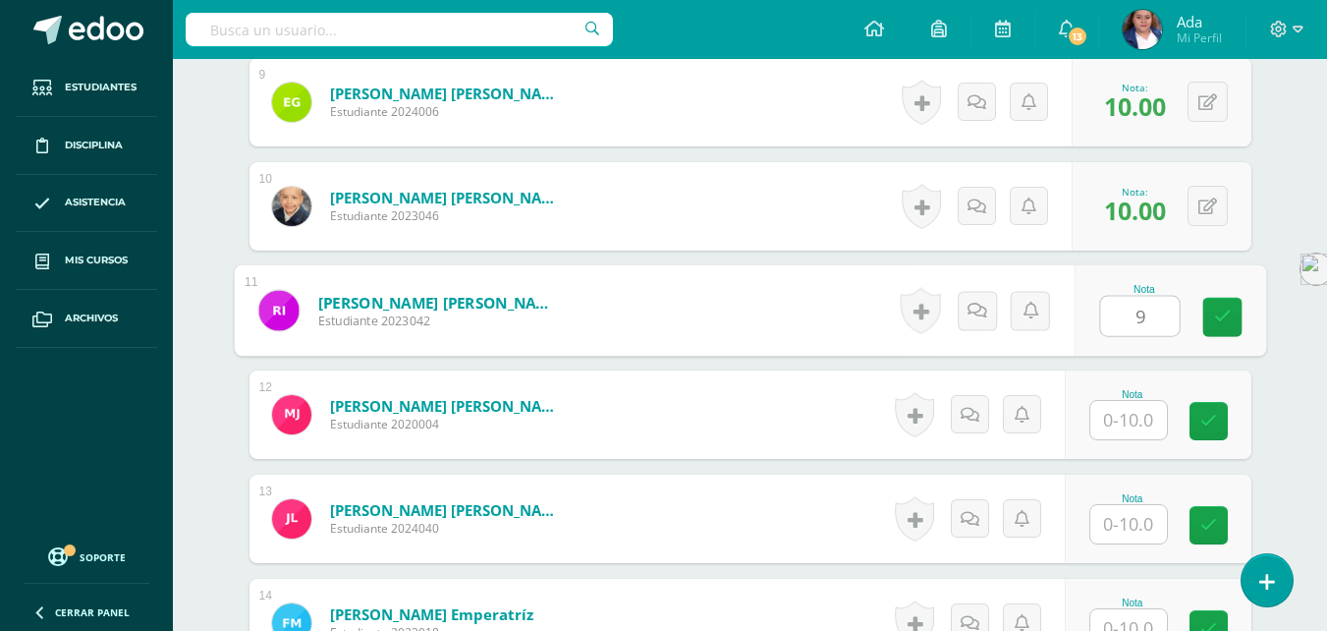
type input "9"
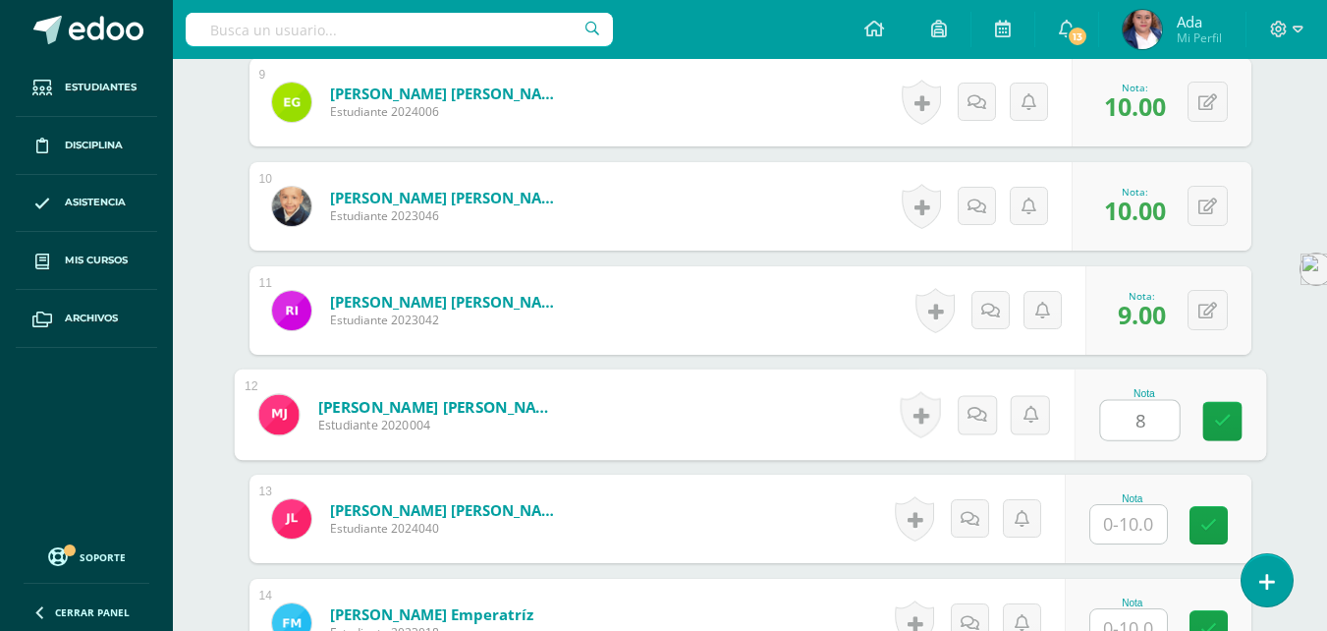
type input "8"
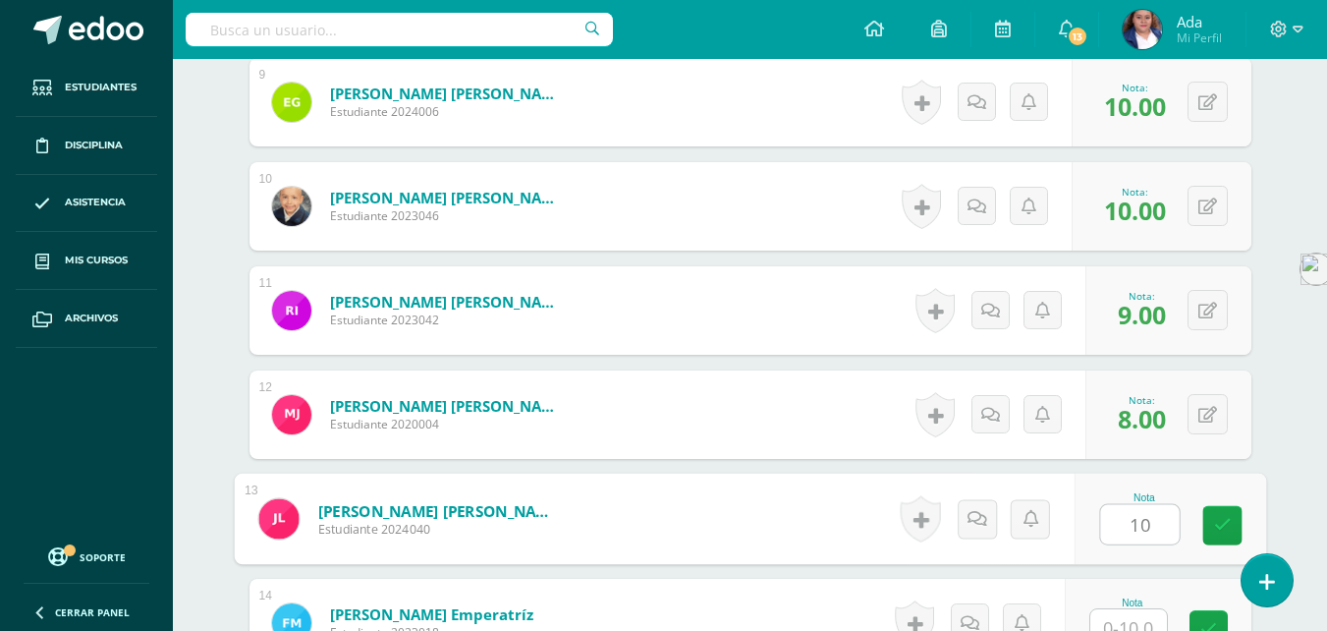
type input "10"
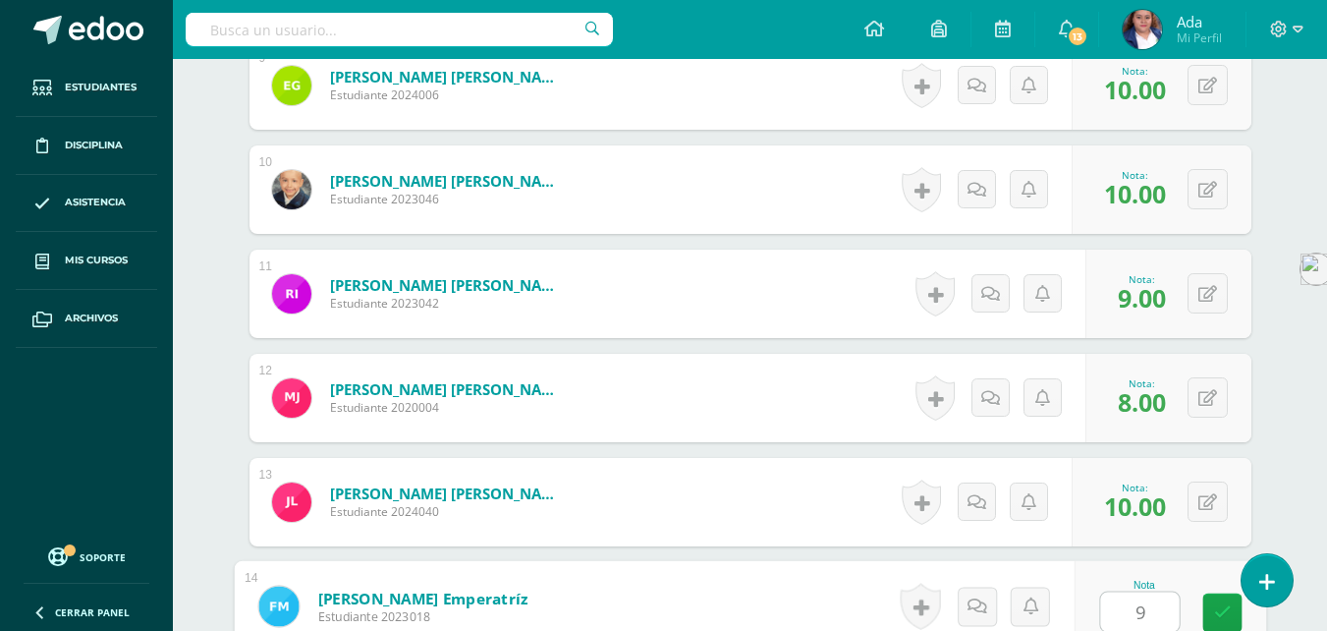
type input "9"
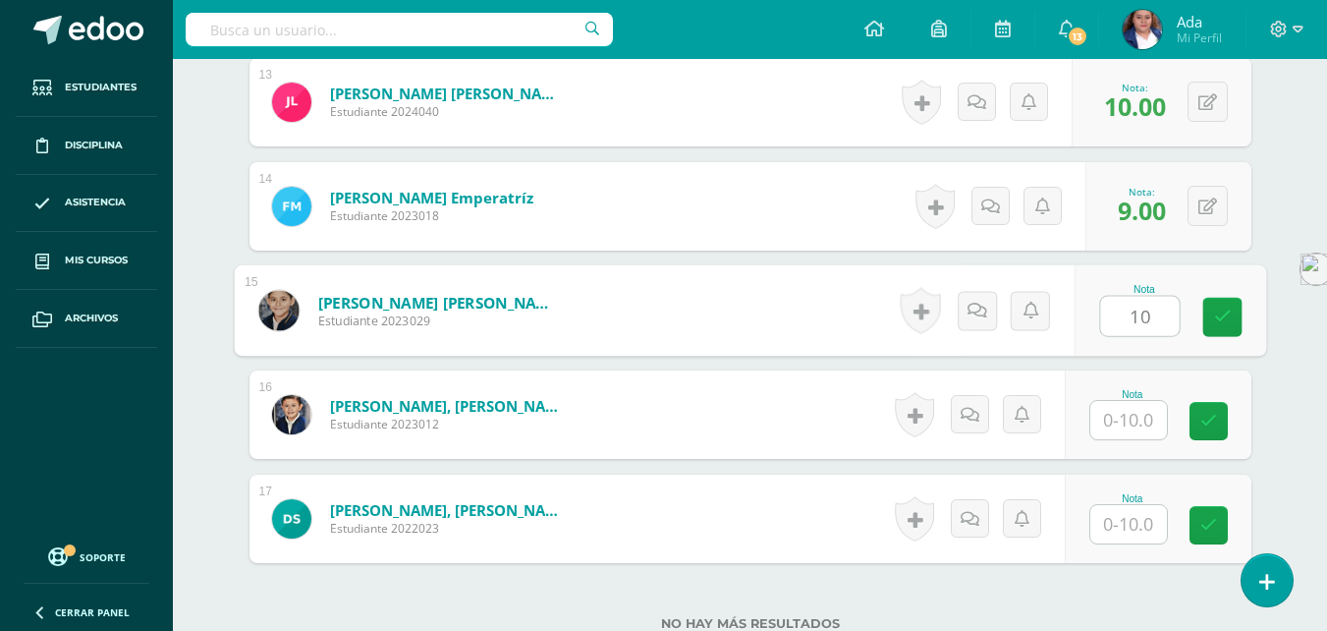
type input "10"
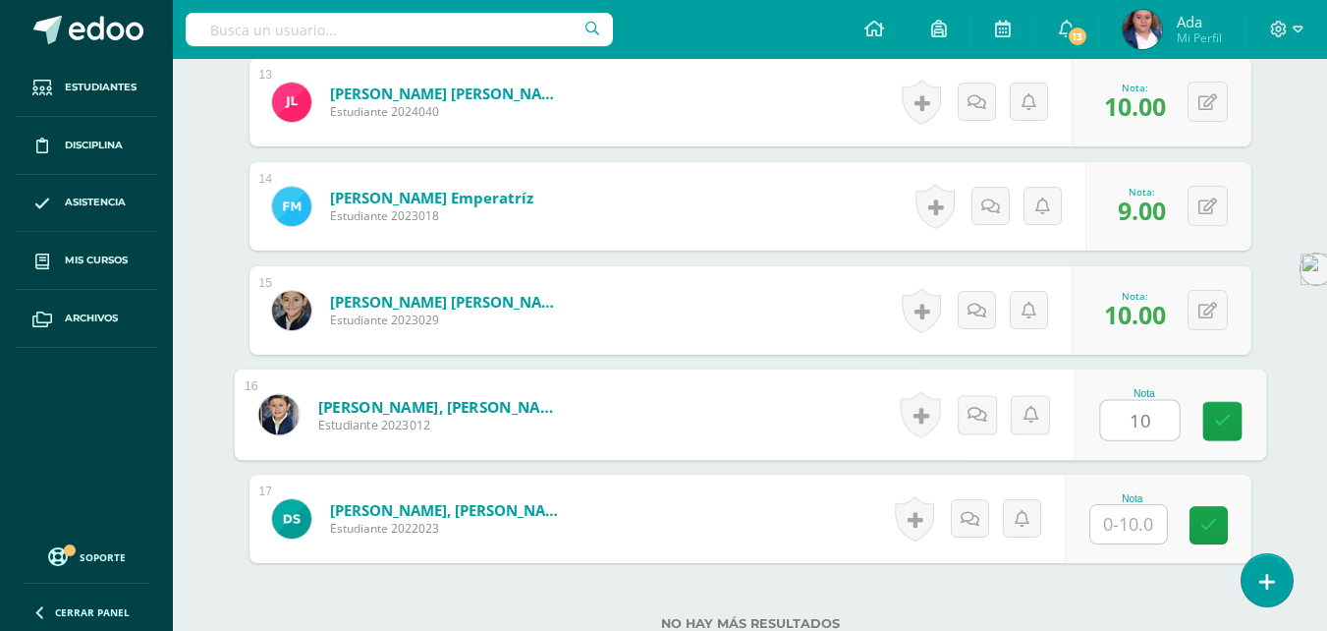
type input "10"
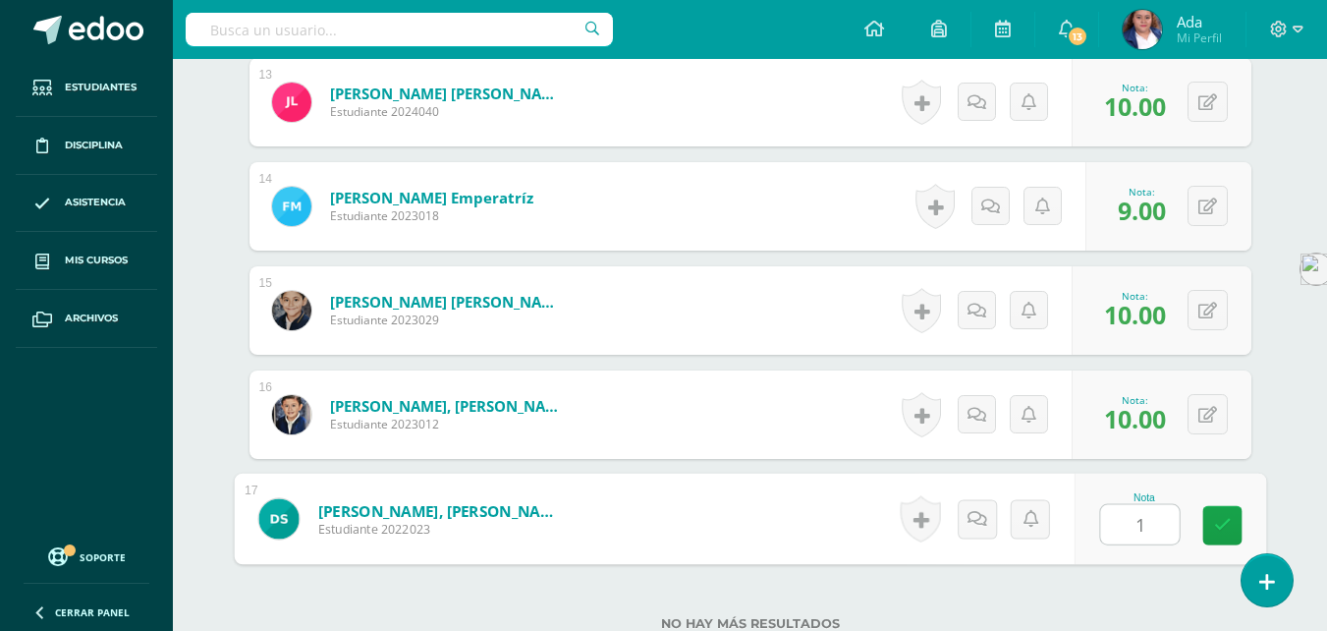
type input "10"
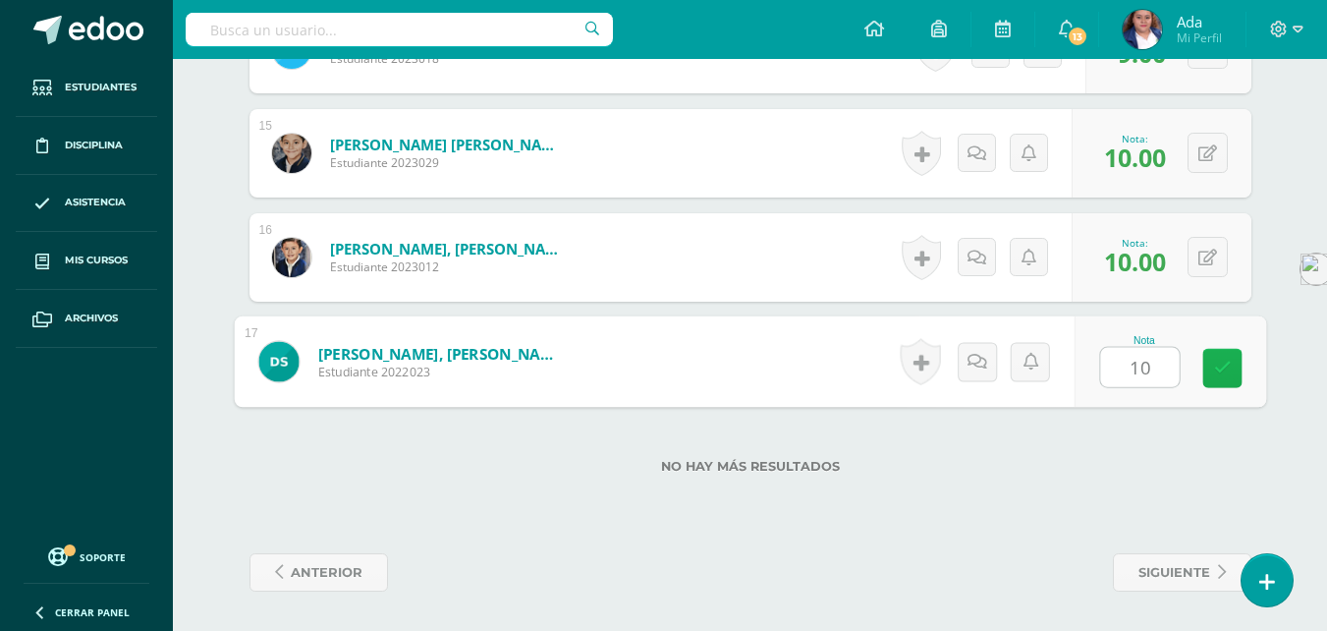
click at [1211, 373] on link at bounding box center [1221, 368] width 39 height 39
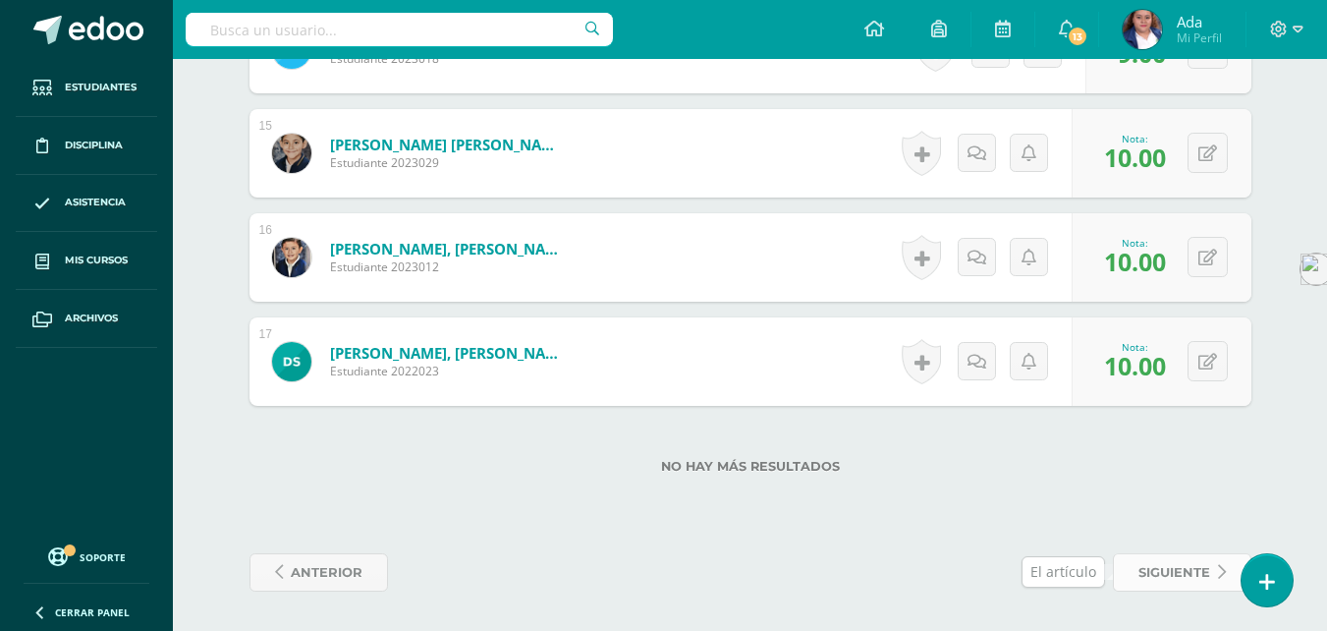
click at [1204, 568] on span "siguiente" at bounding box center [1174, 572] width 72 height 36
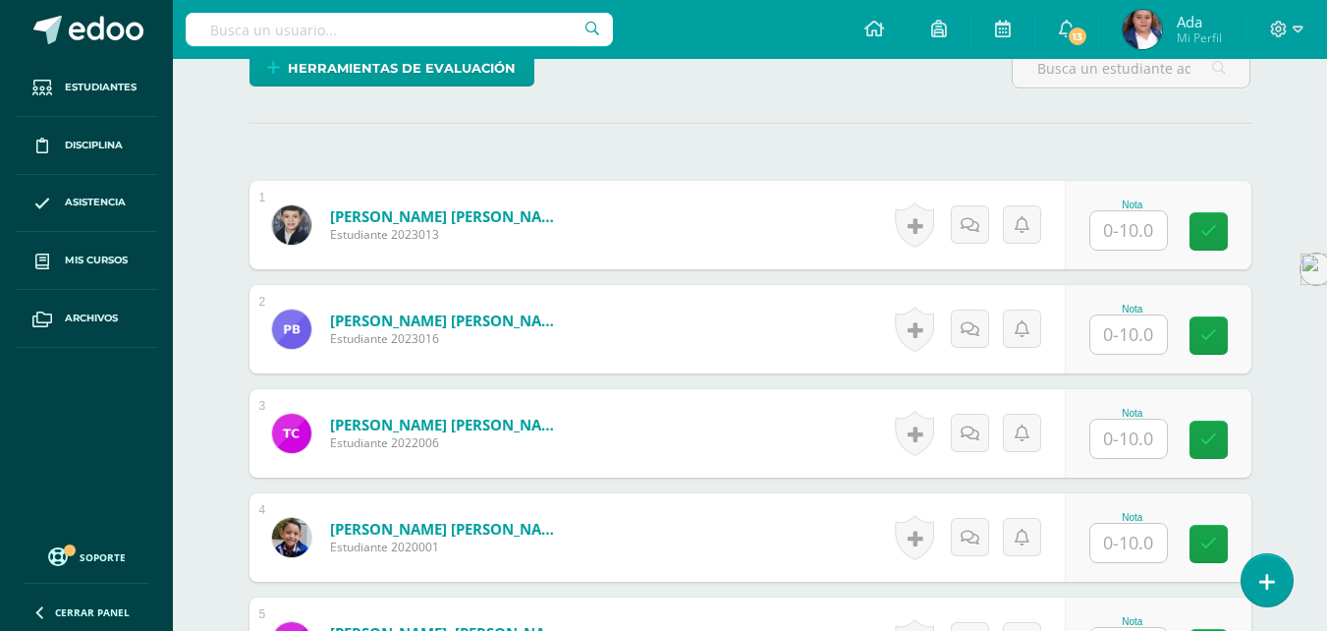
scroll to position [503, 0]
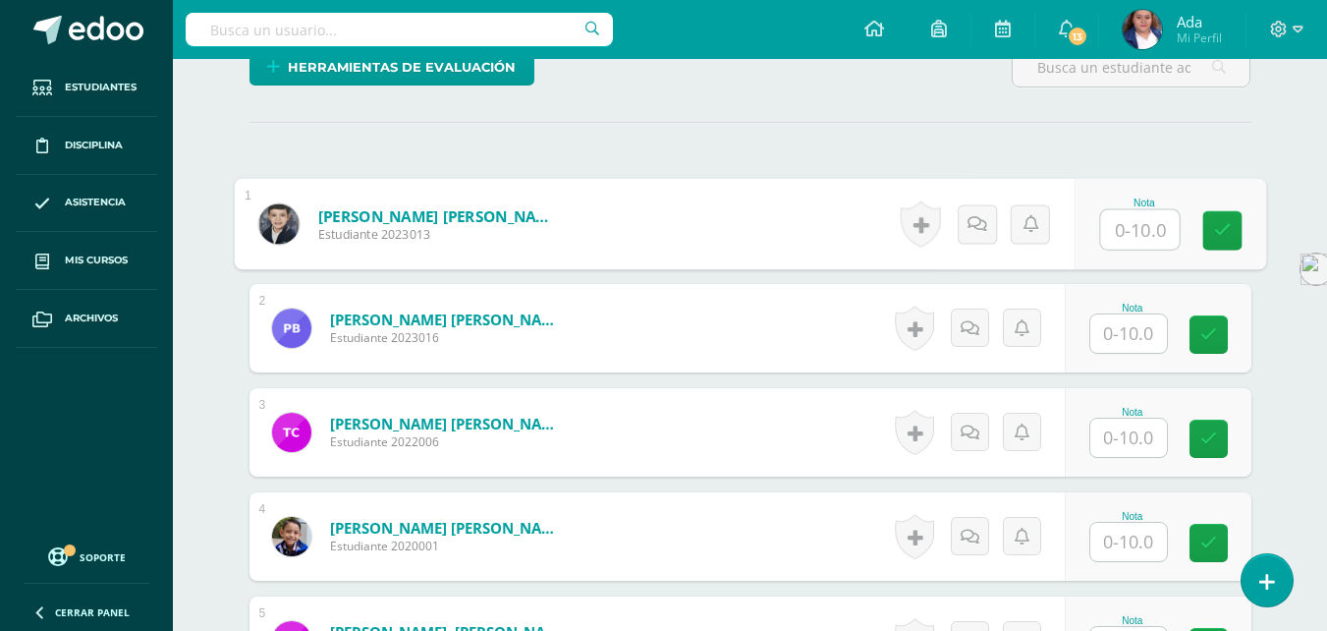
click at [1117, 241] on input "text" at bounding box center [1139, 229] width 79 height 39
type input "6"
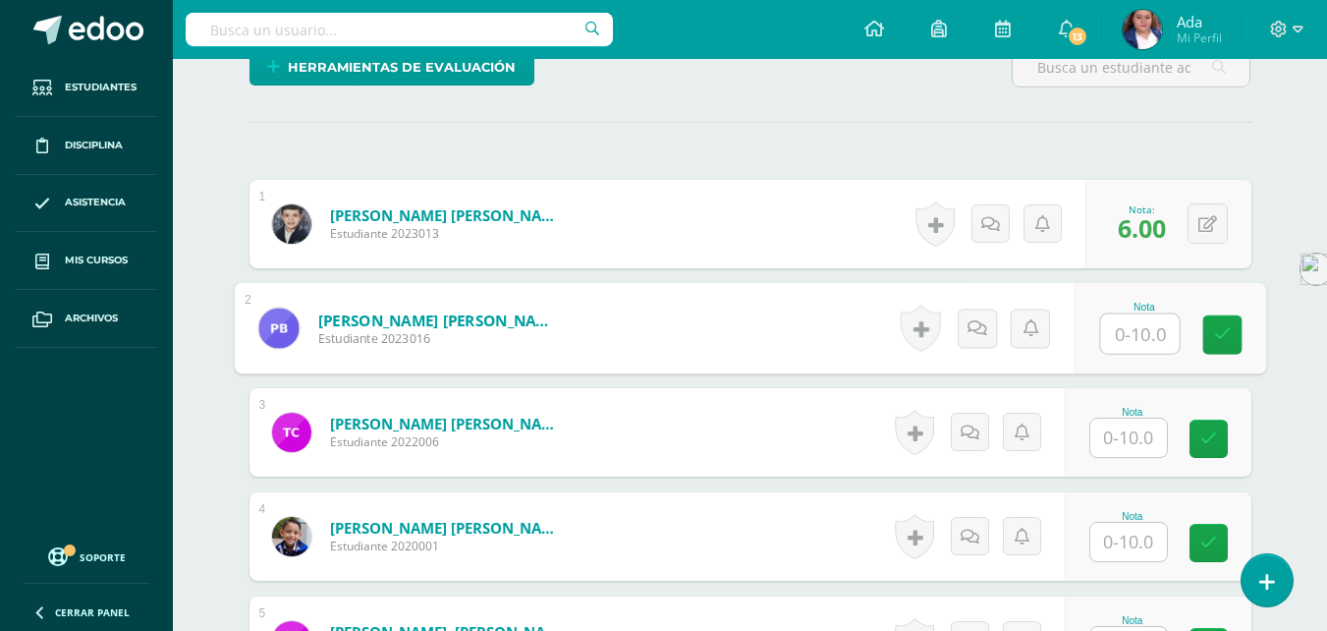
scroll to position [504, 0]
type input "8"
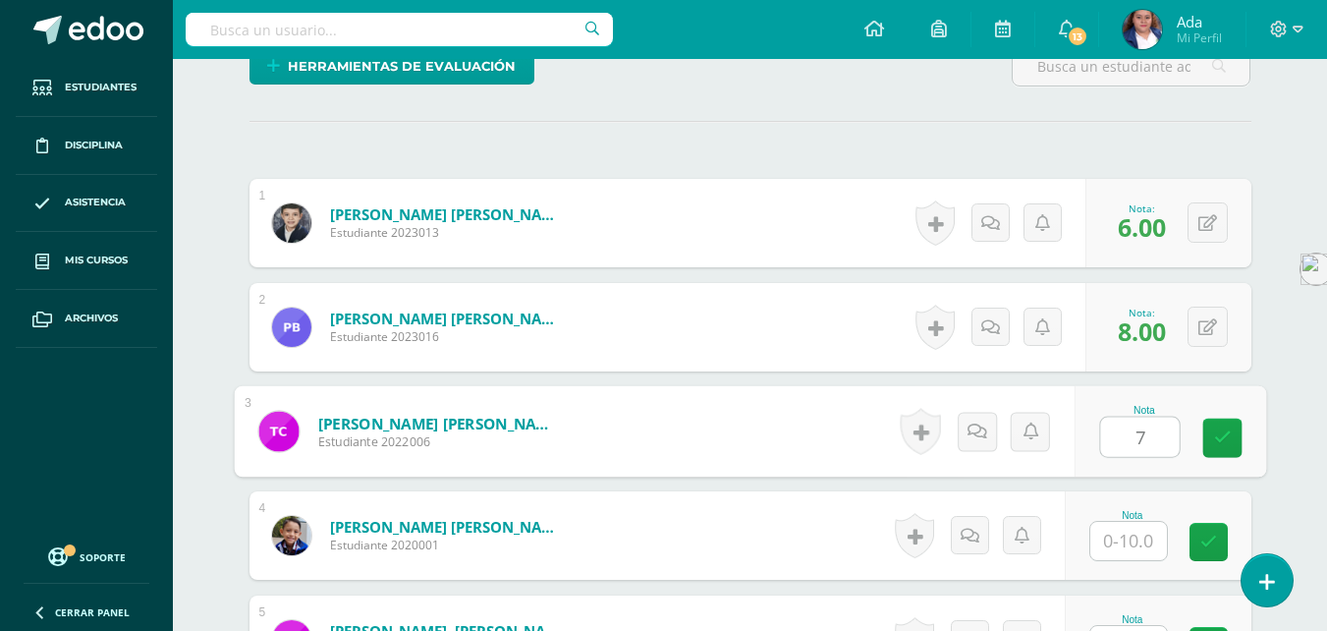
type input "7"
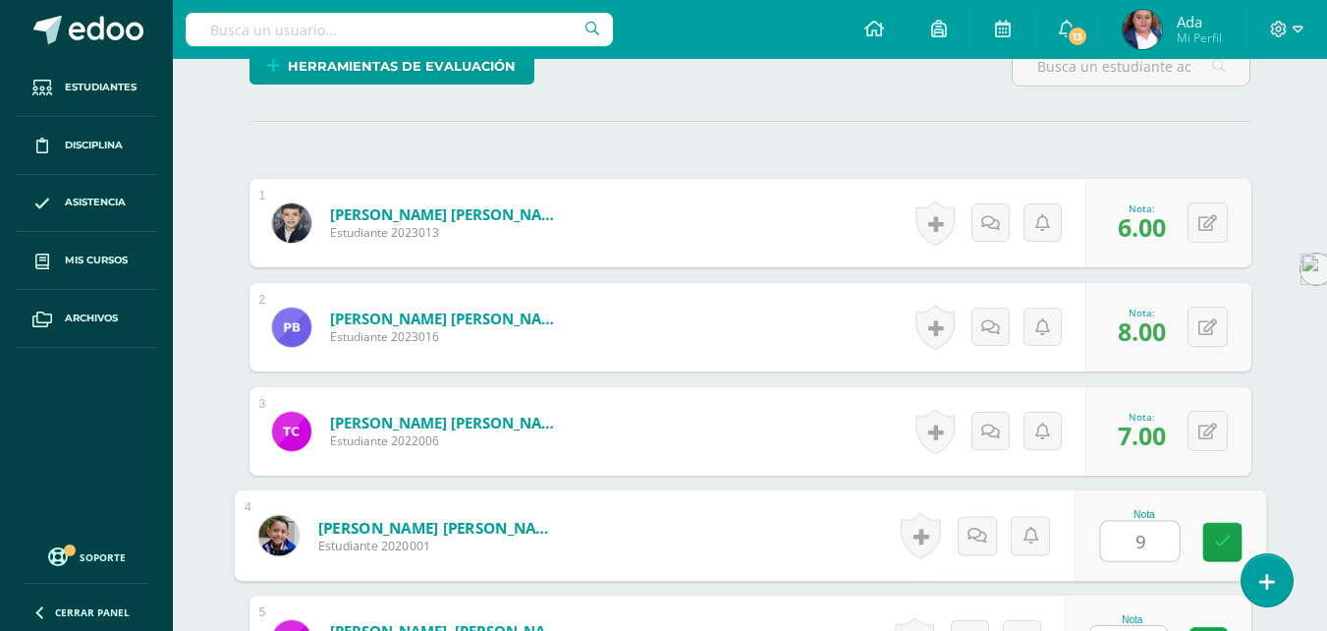
type input "9"
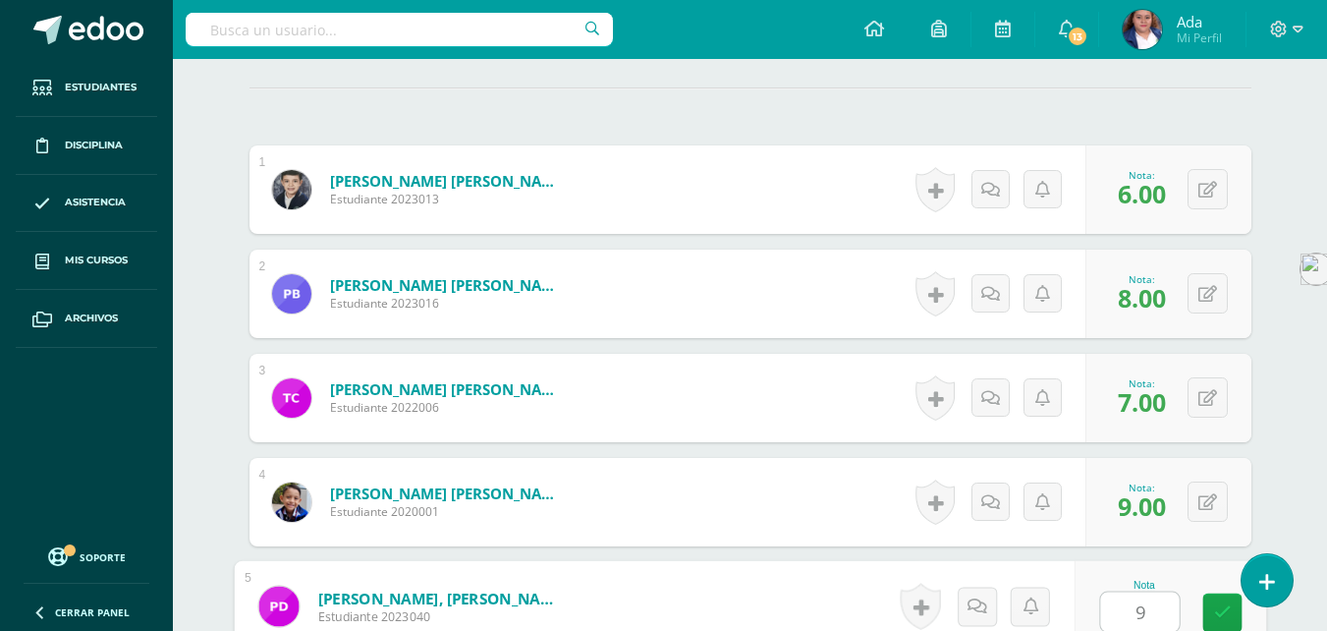
type input "9"
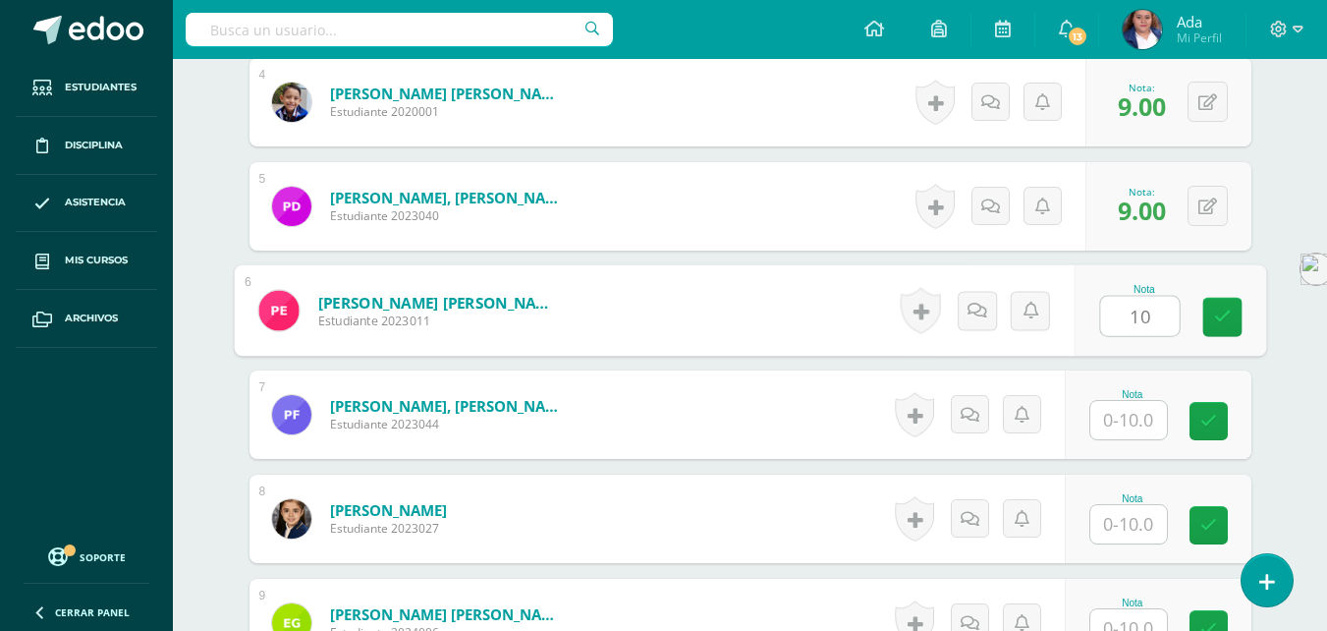
type input "10"
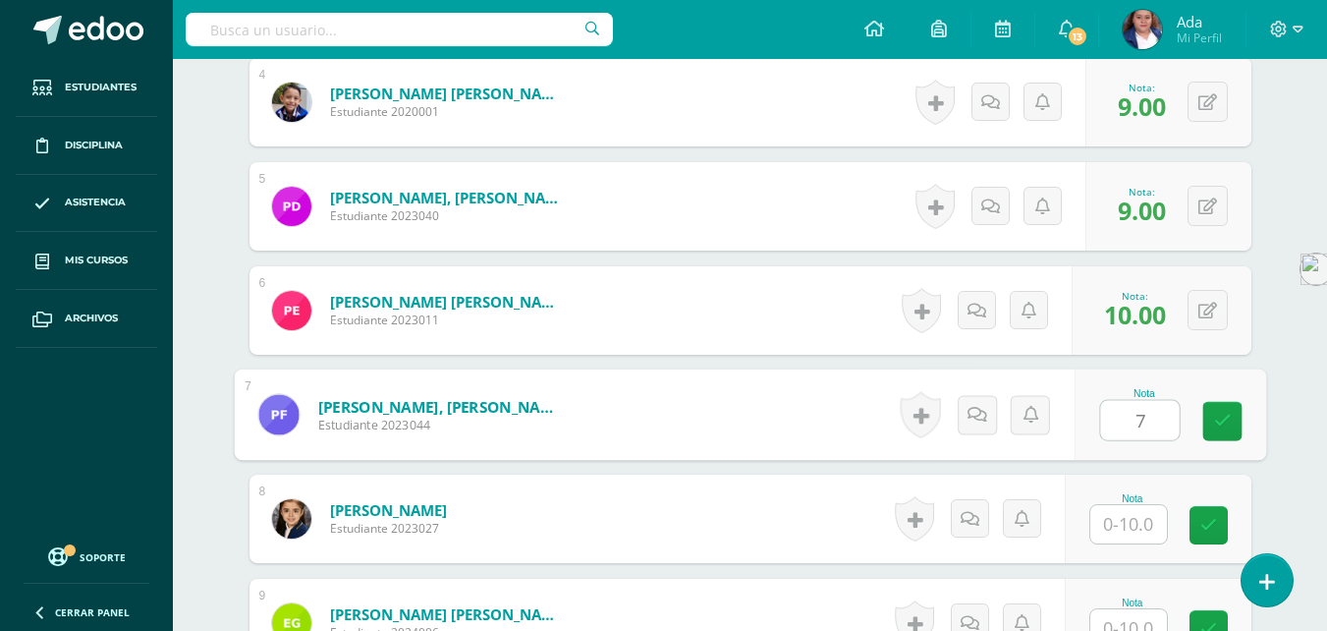
type input "7"
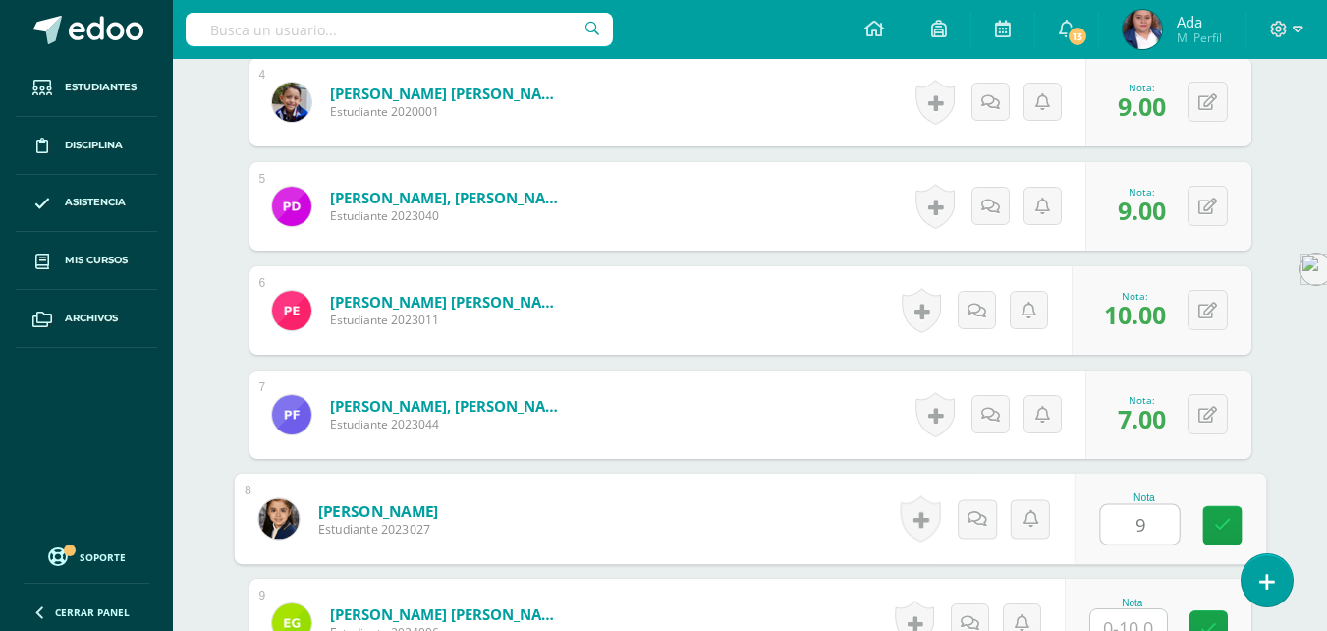
type input "9"
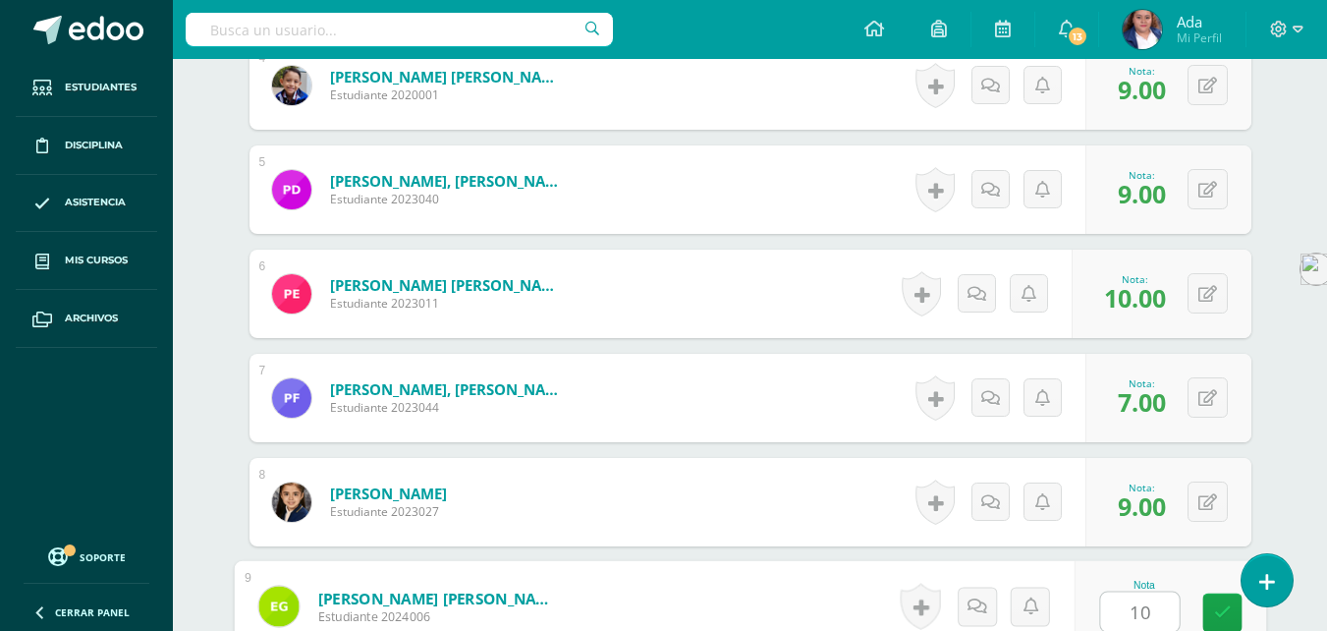
type input "10"
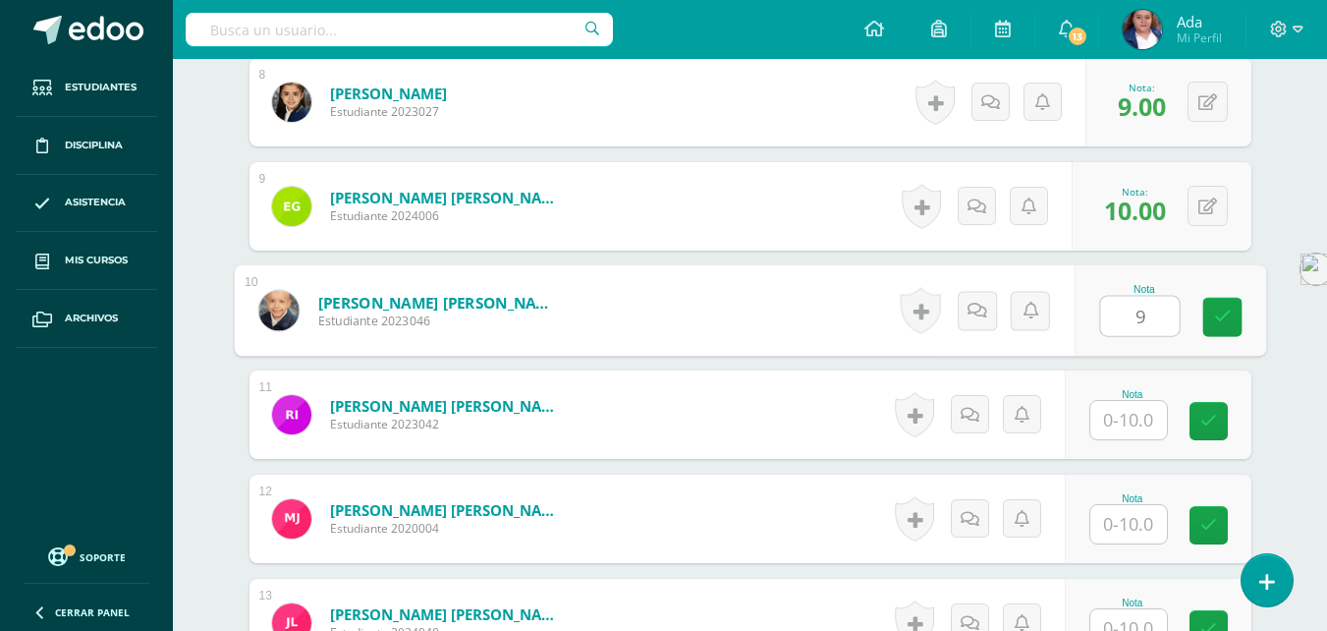
type input "9"
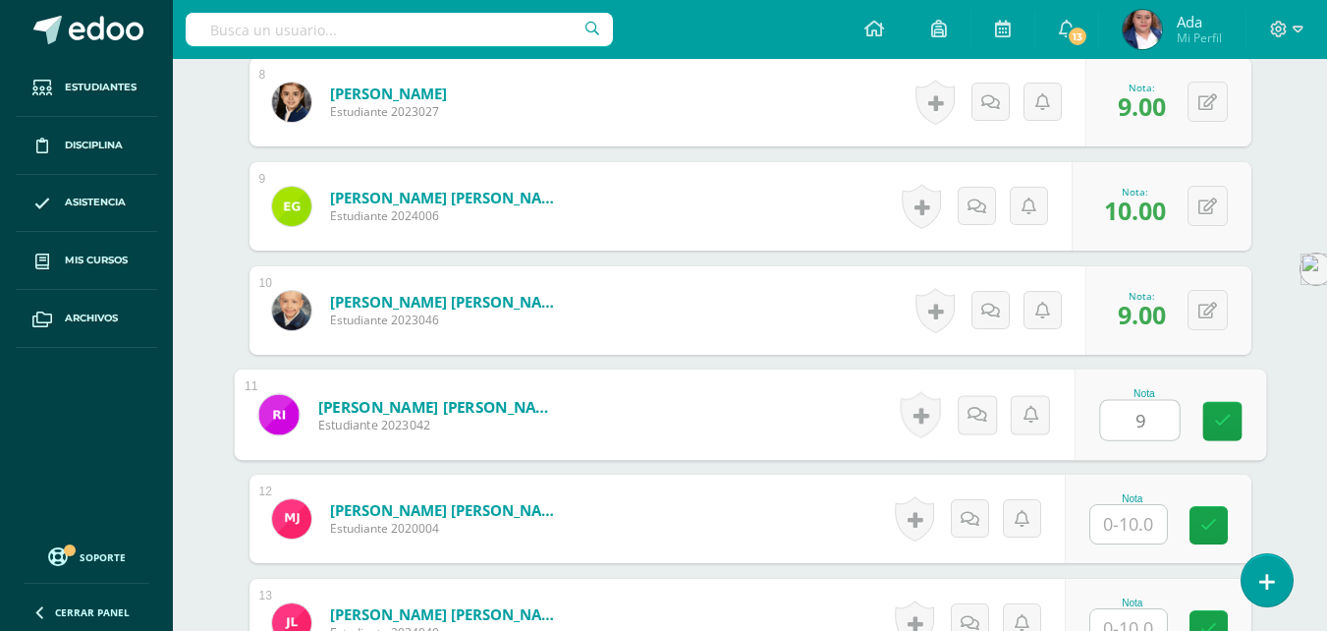
type input "9"
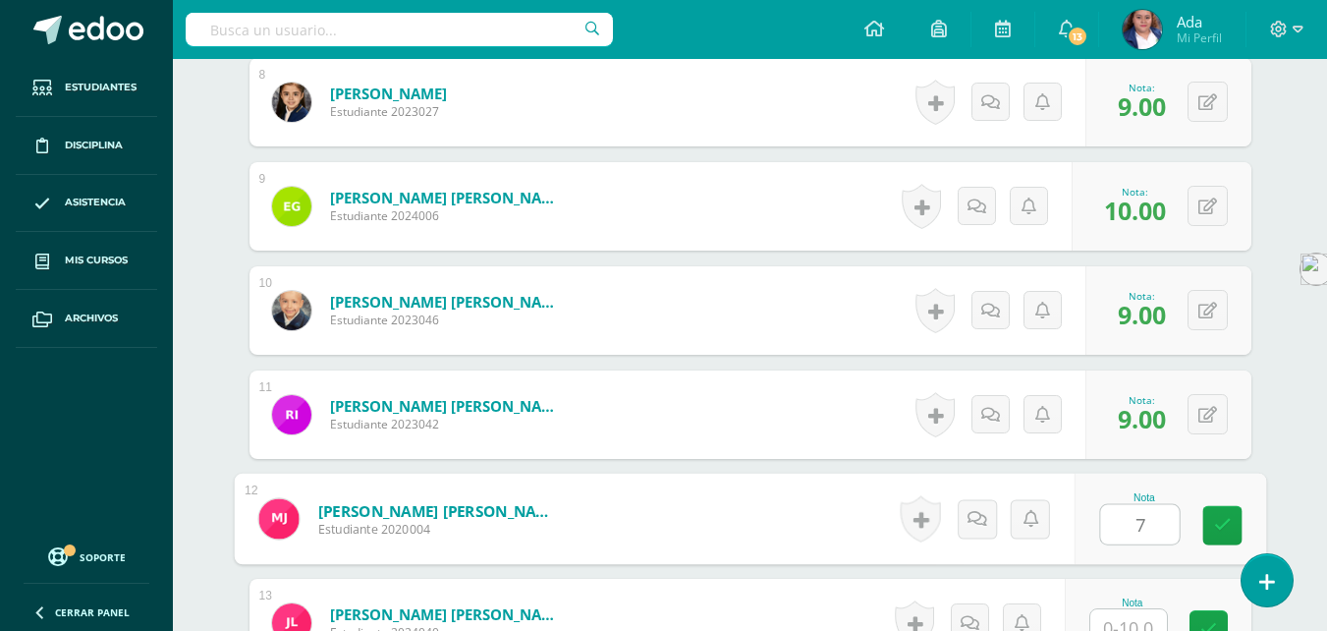
type input "7"
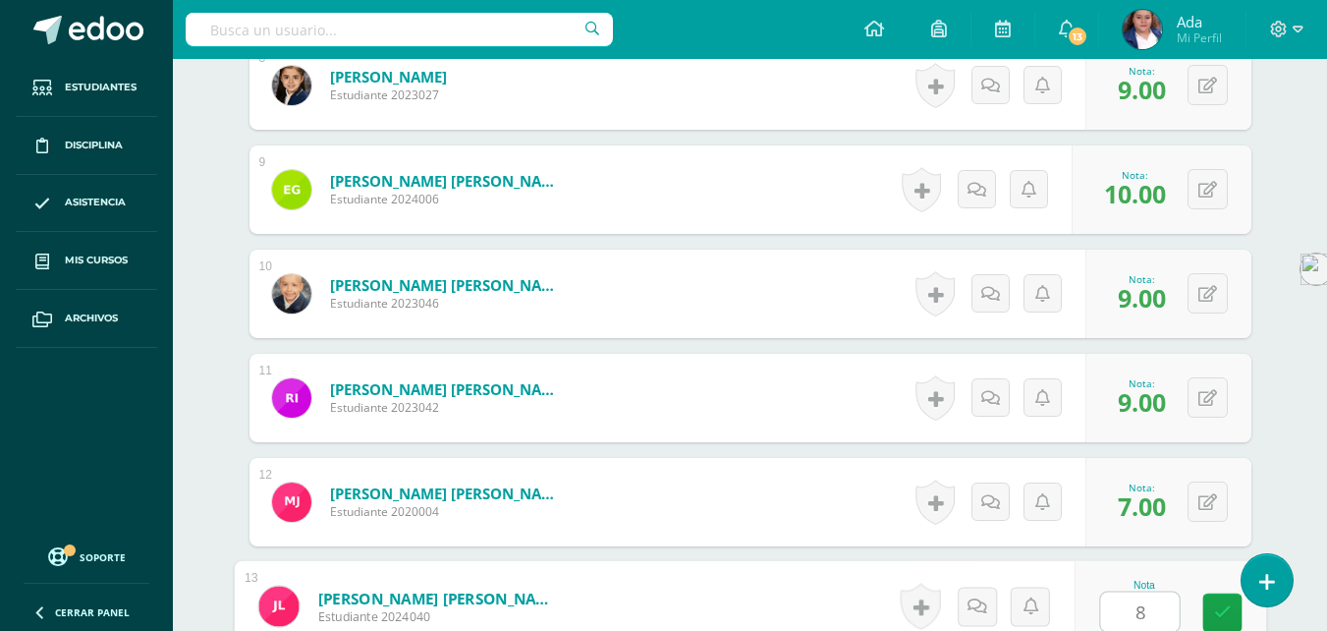
type input "8"
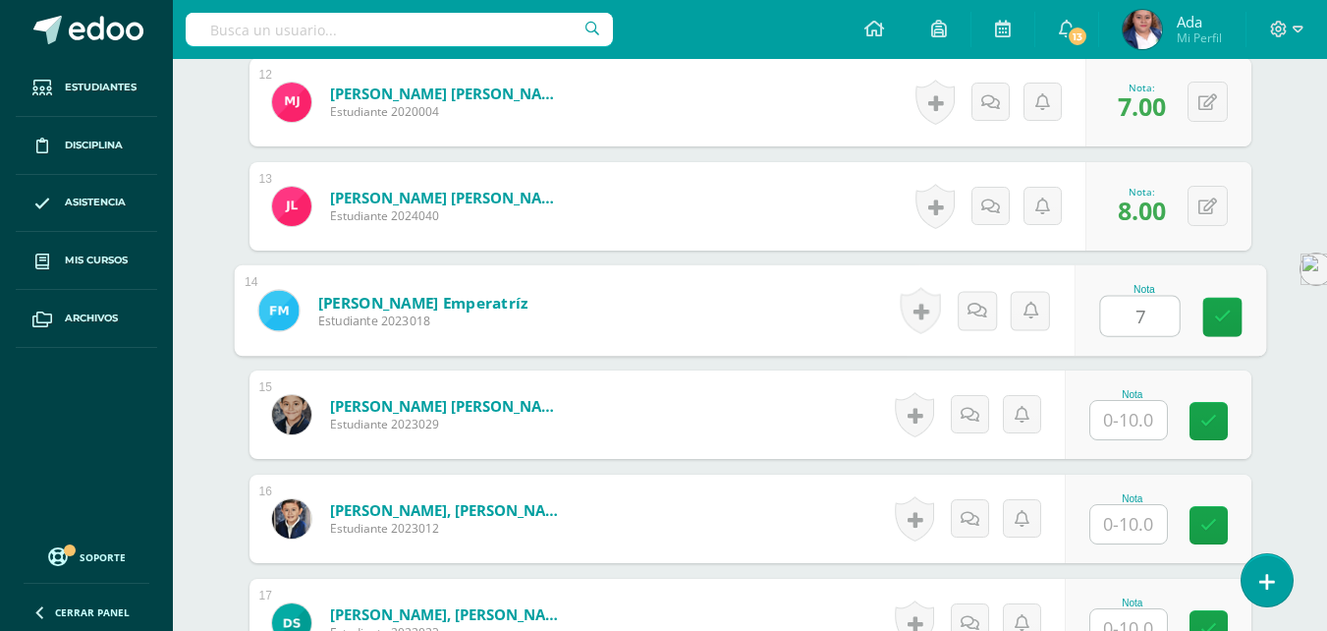
type input "7"
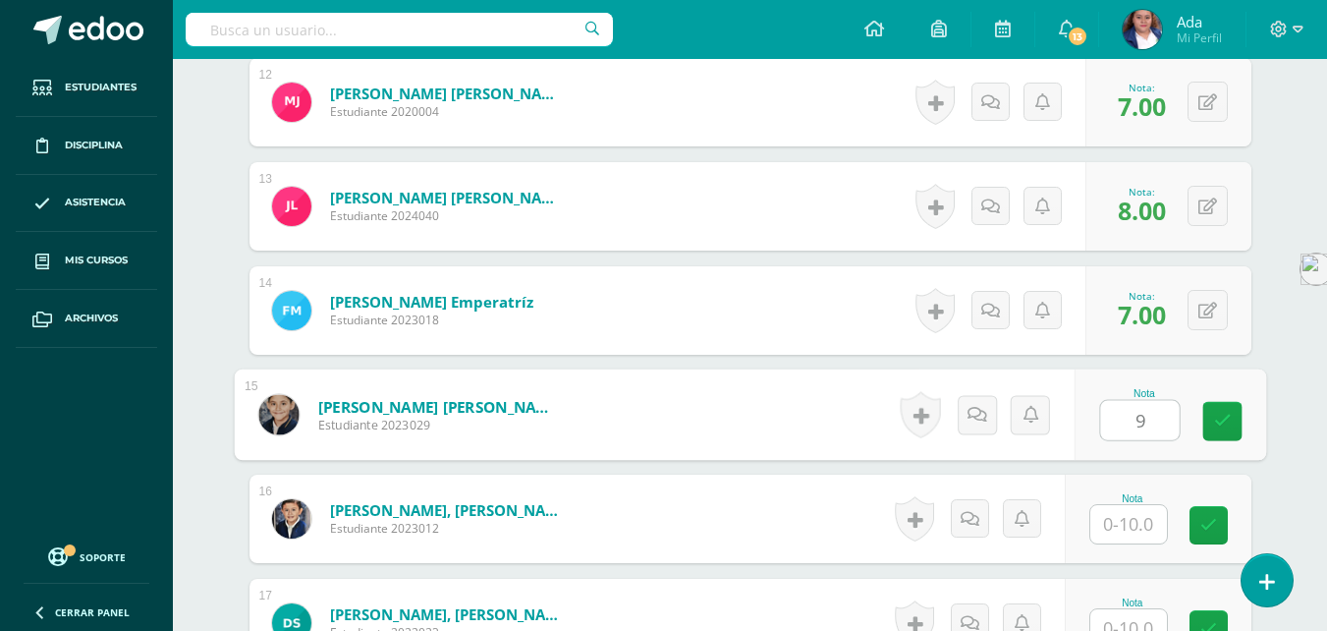
type input "9"
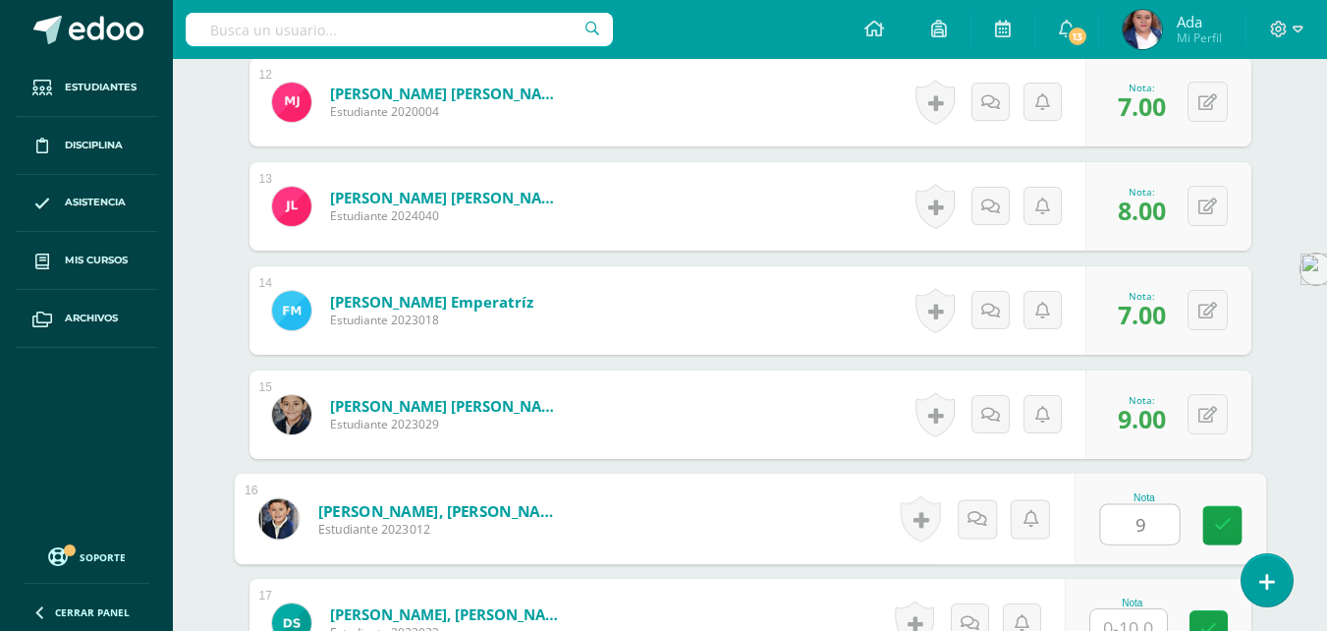
type input "9"
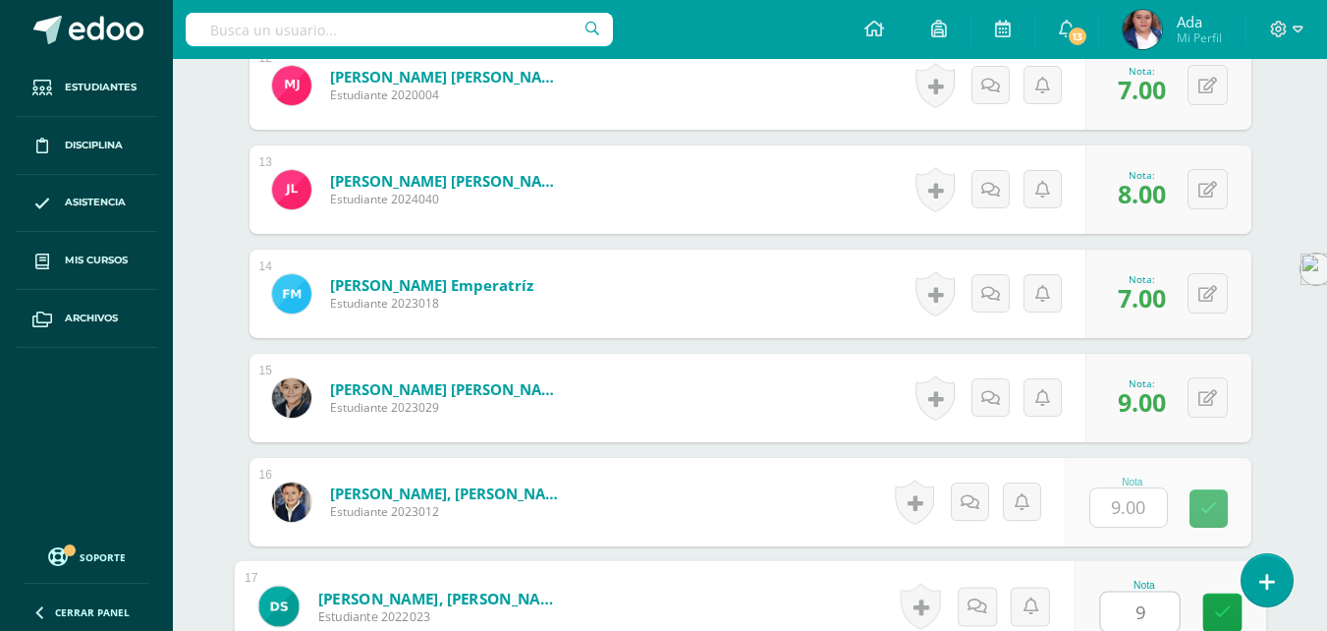
type input "9"
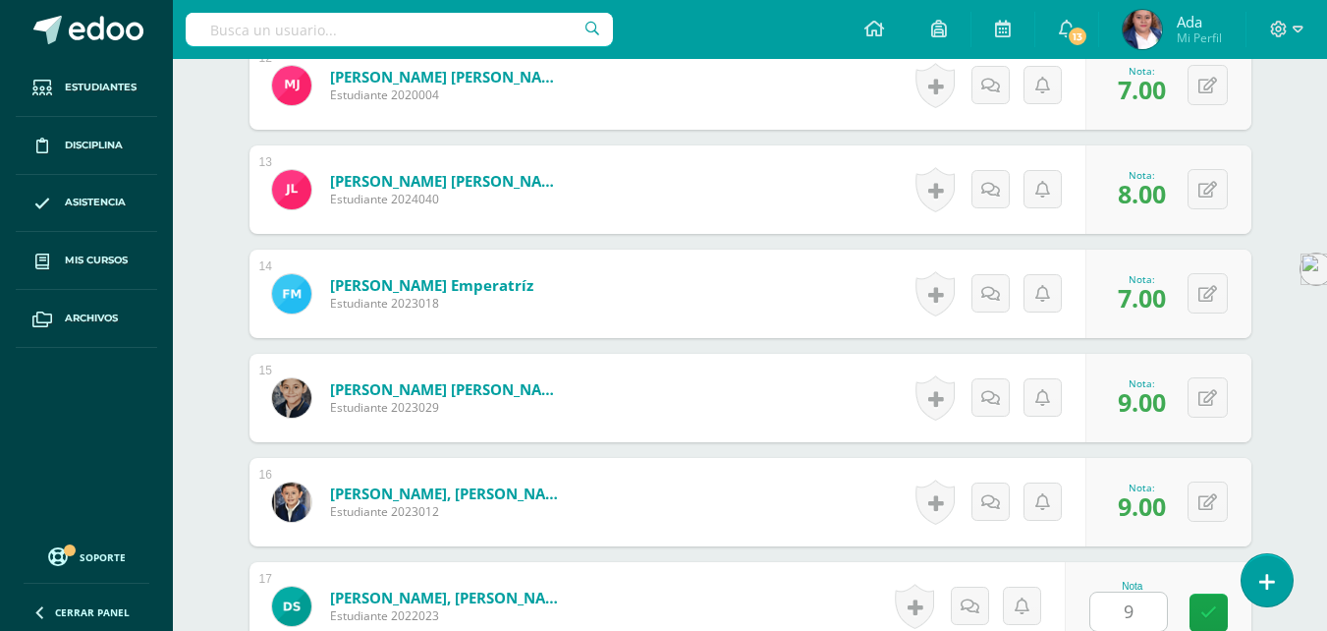
scroll to position [2031, 0]
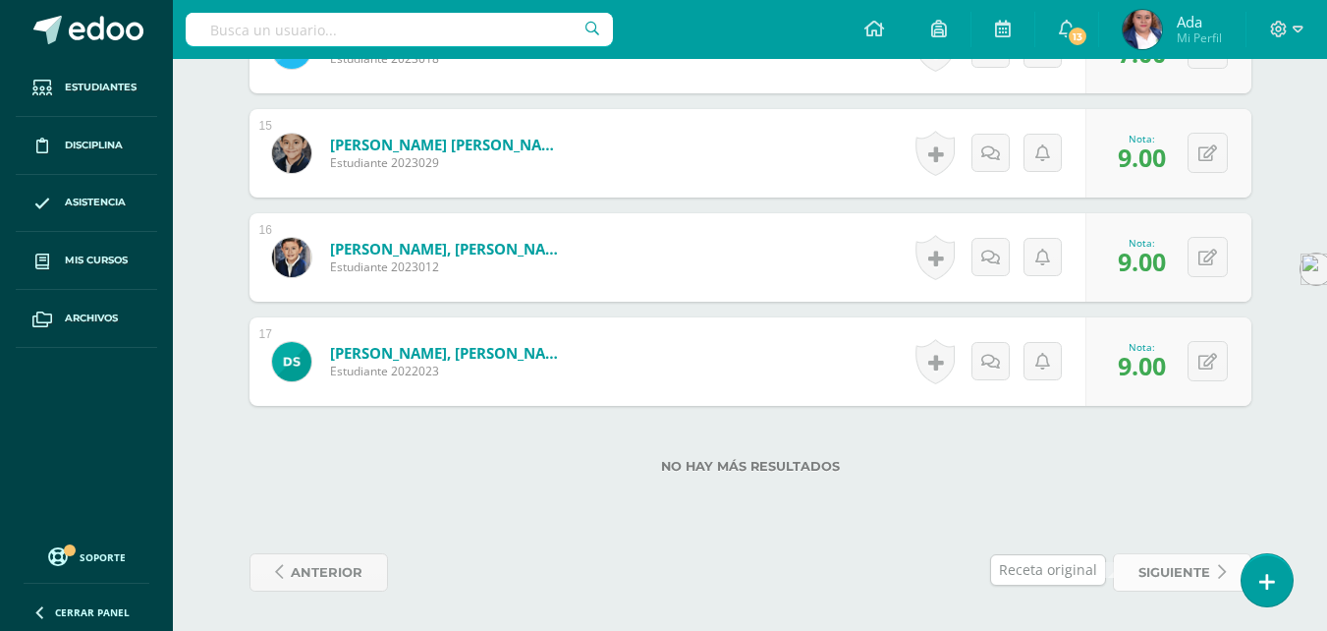
click at [1196, 566] on span "siguiente" at bounding box center [1174, 572] width 72 height 36
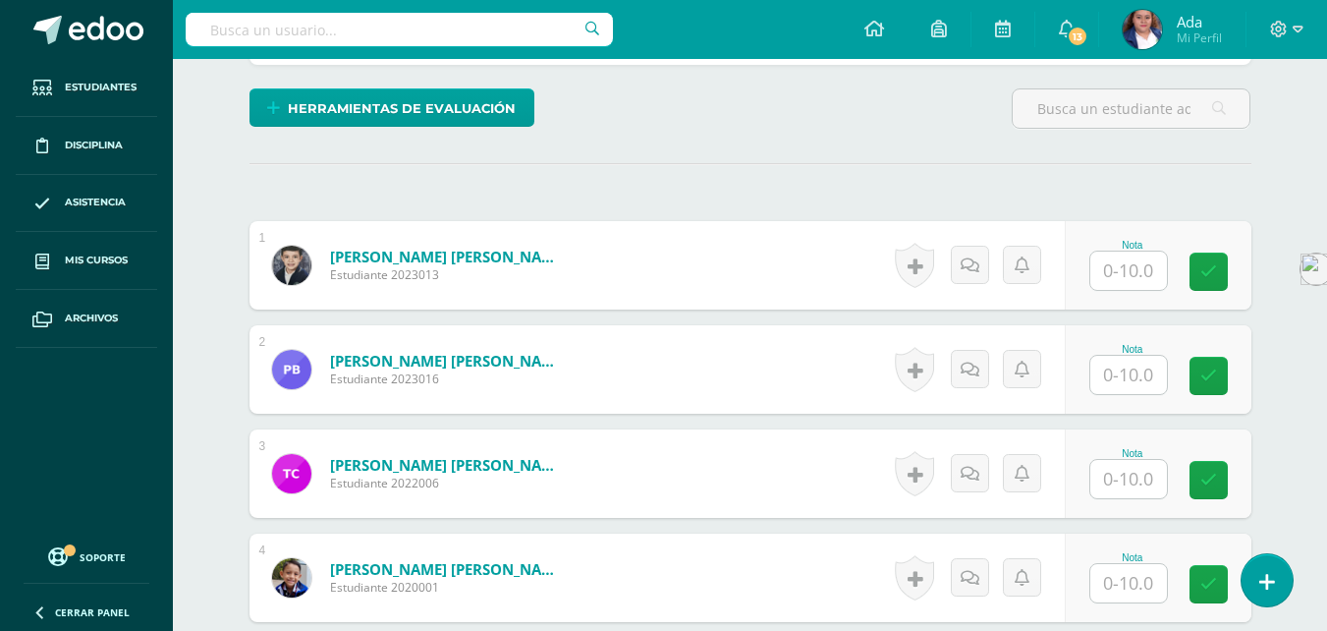
scroll to position [481, 0]
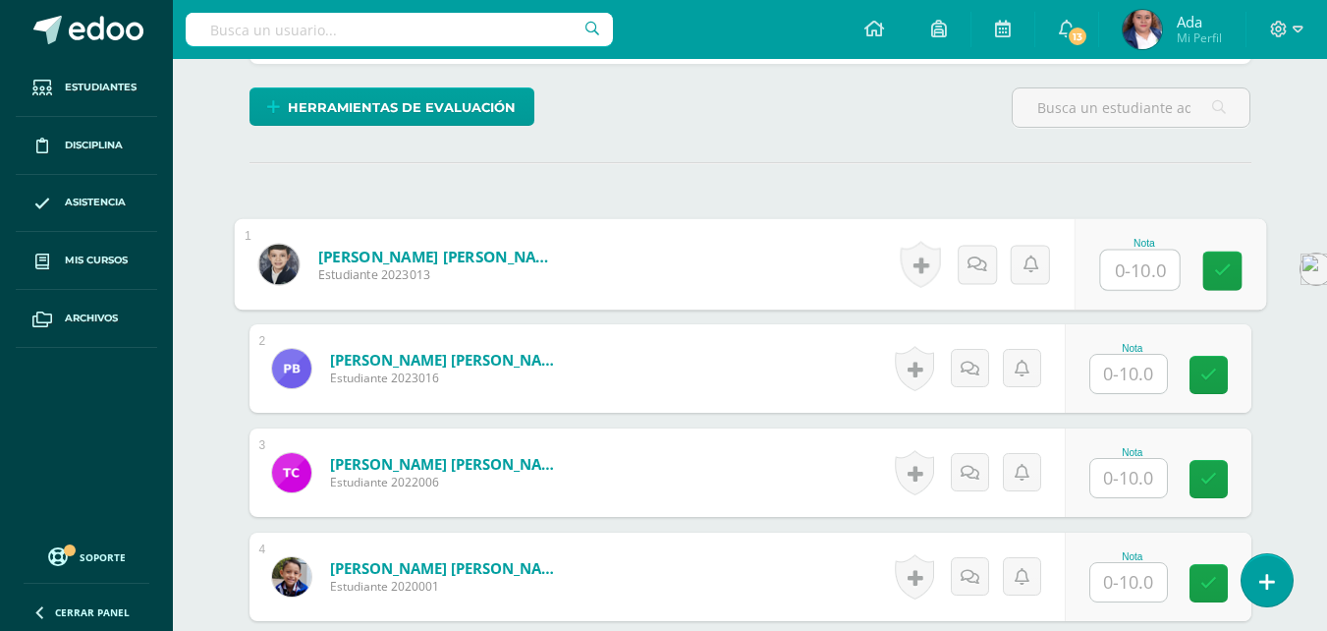
click at [1143, 275] on input "text" at bounding box center [1139, 269] width 79 height 39
type input "10"
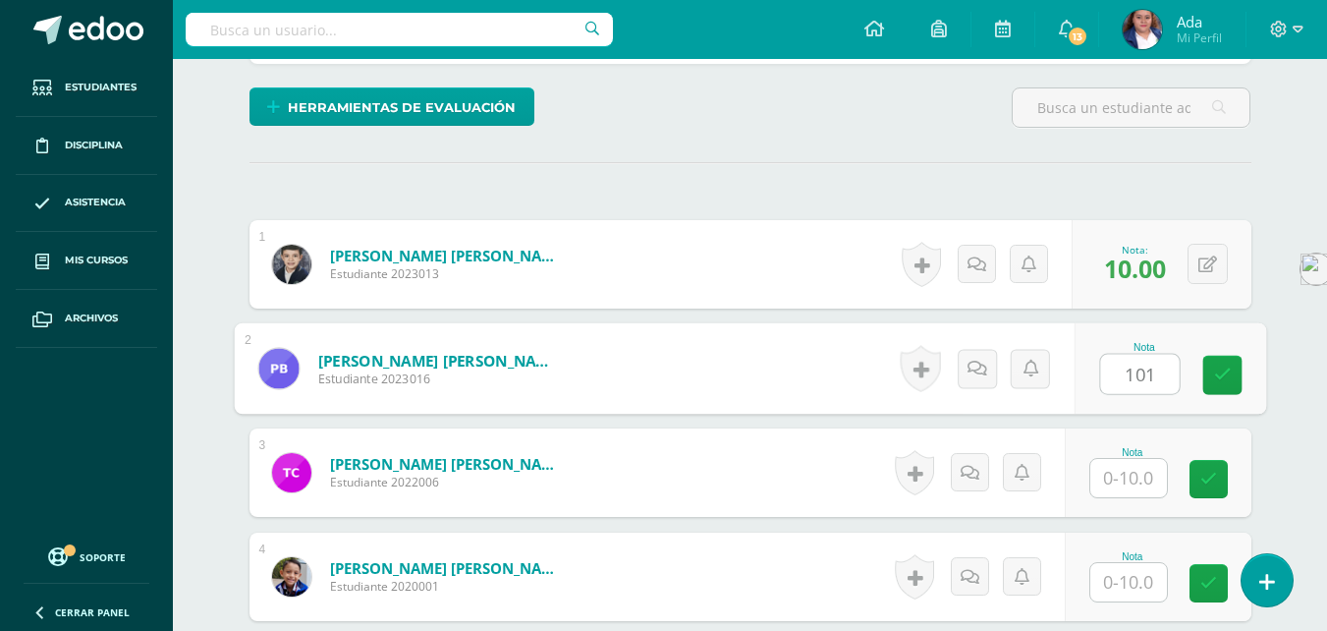
scroll to position [482, 0]
type input "10"
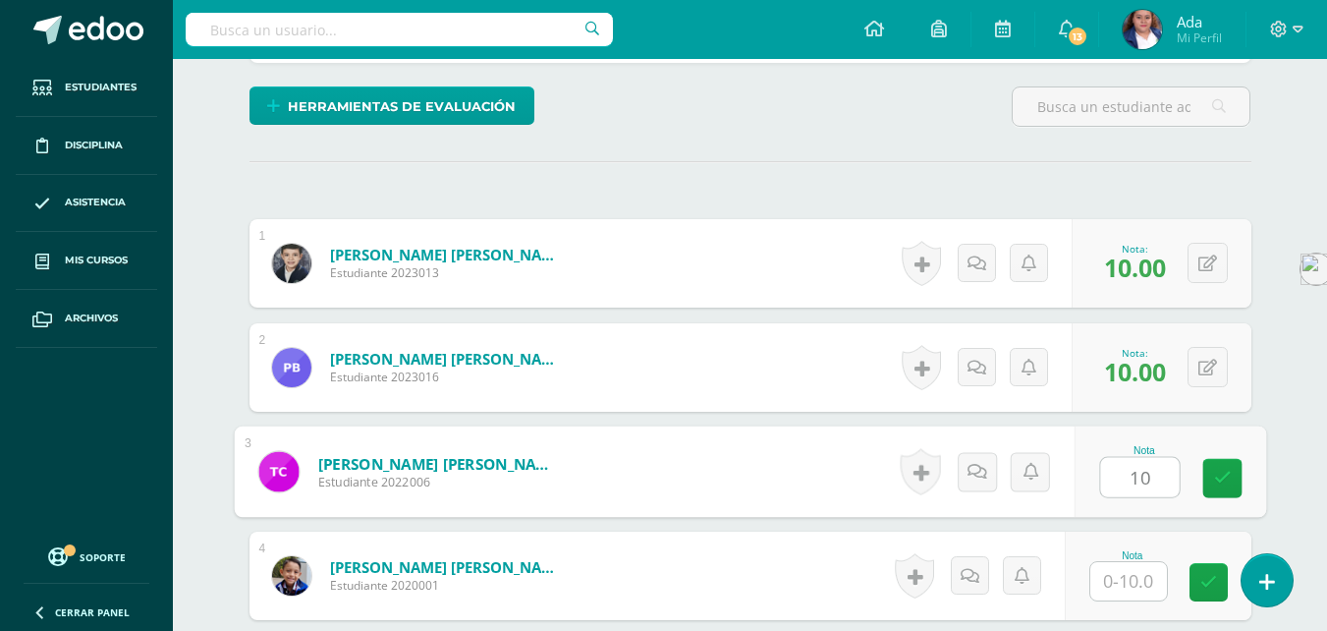
type input "10"
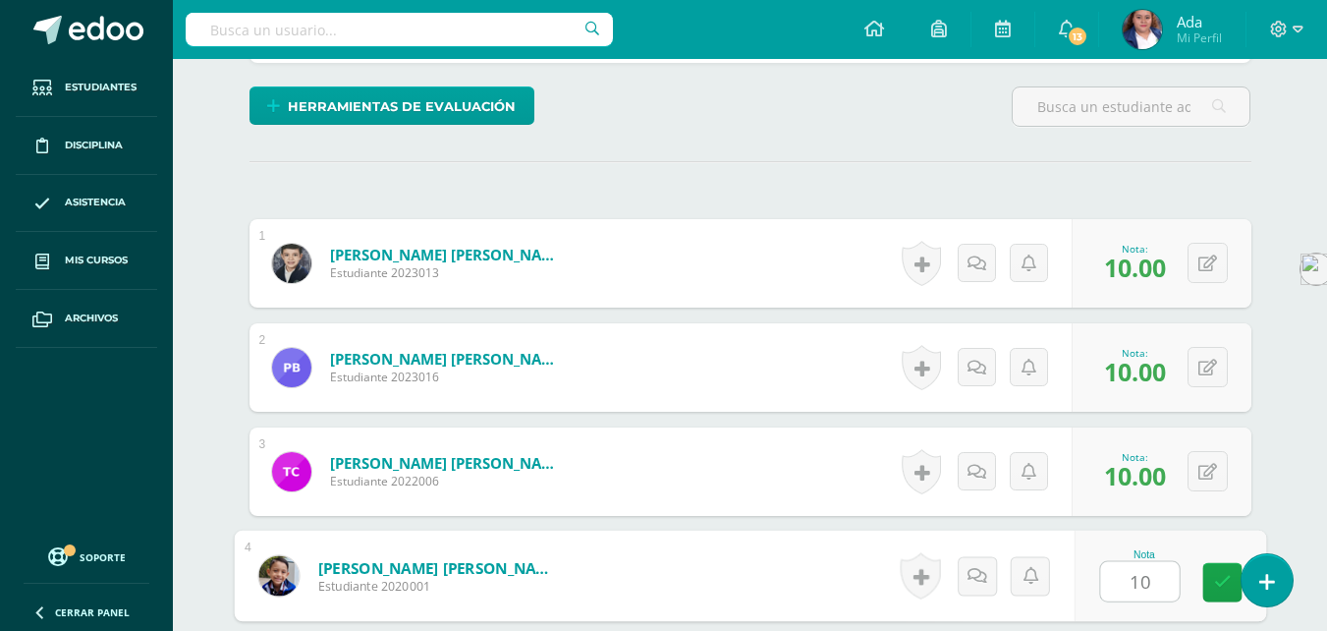
type input "10"
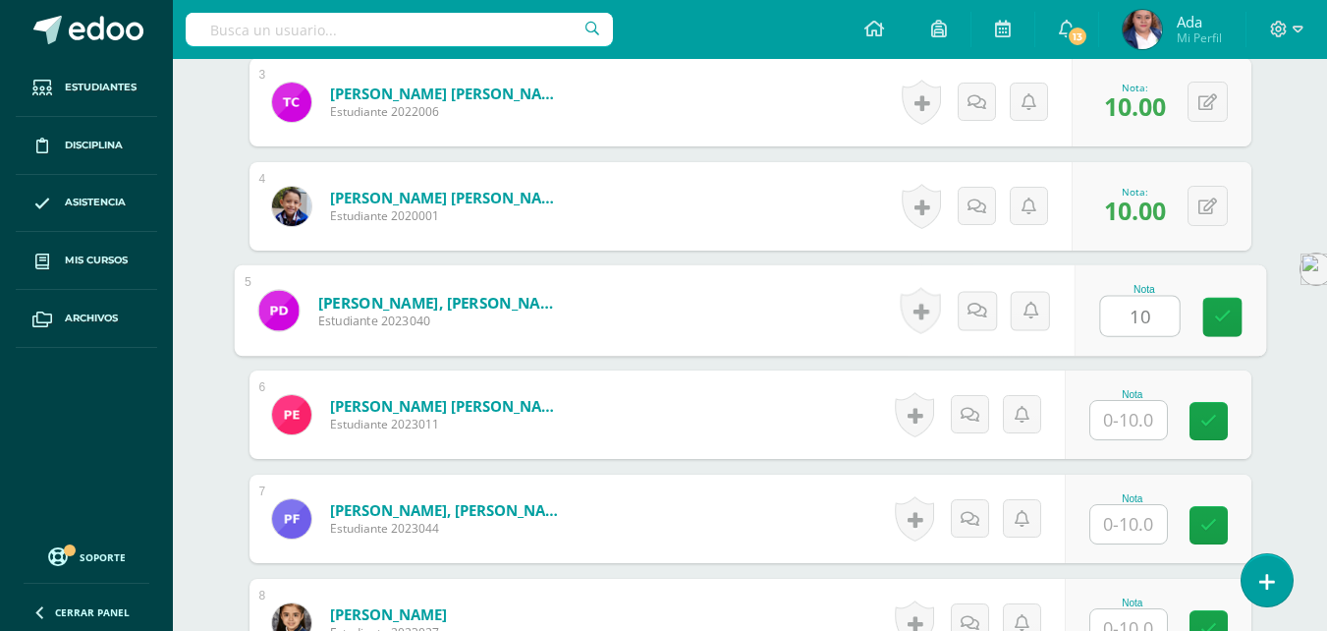
type input "10"
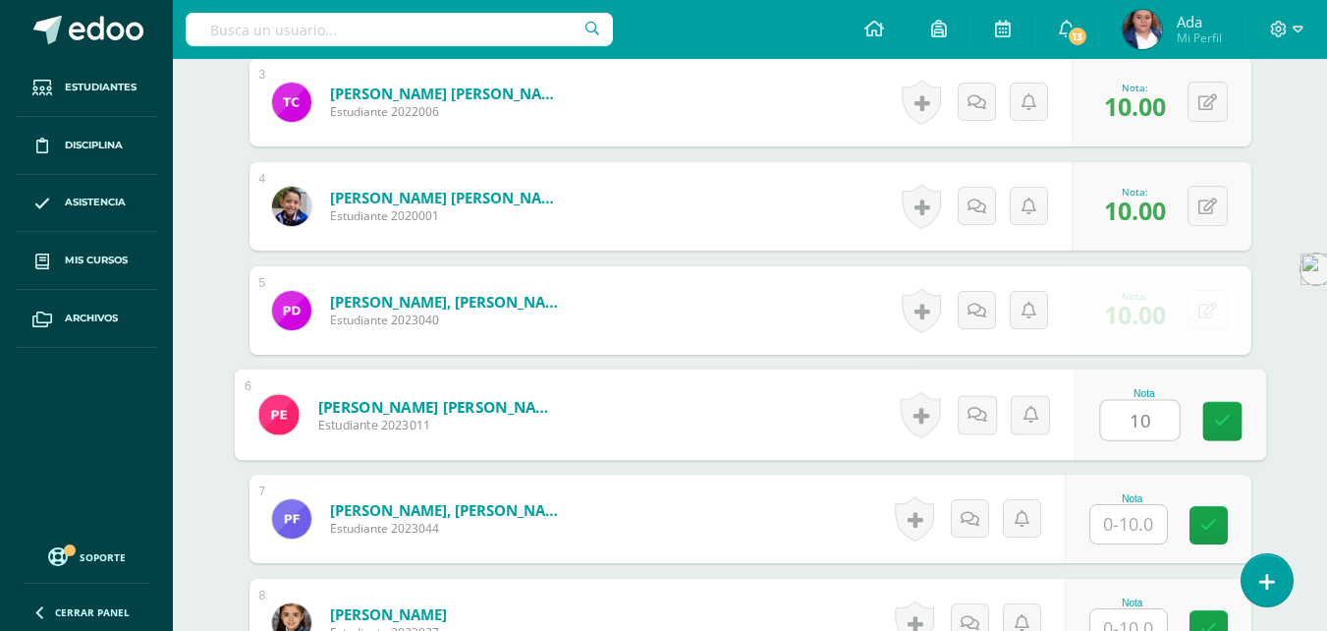
type input "10"
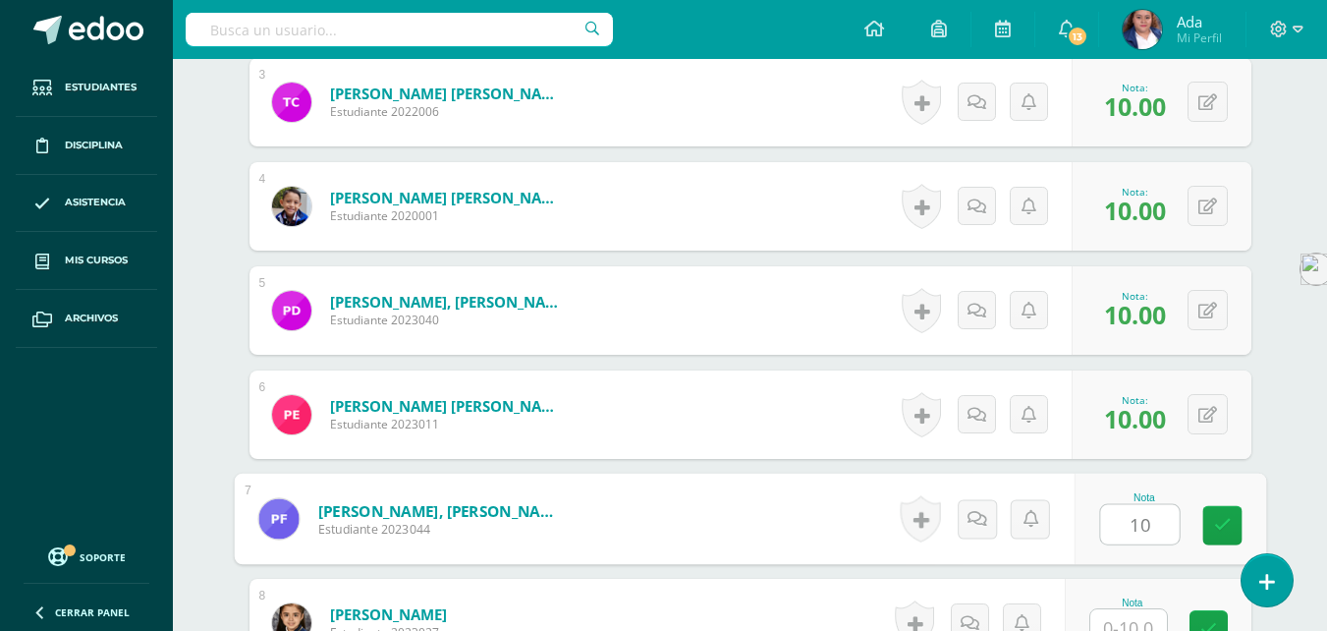
type input "10"
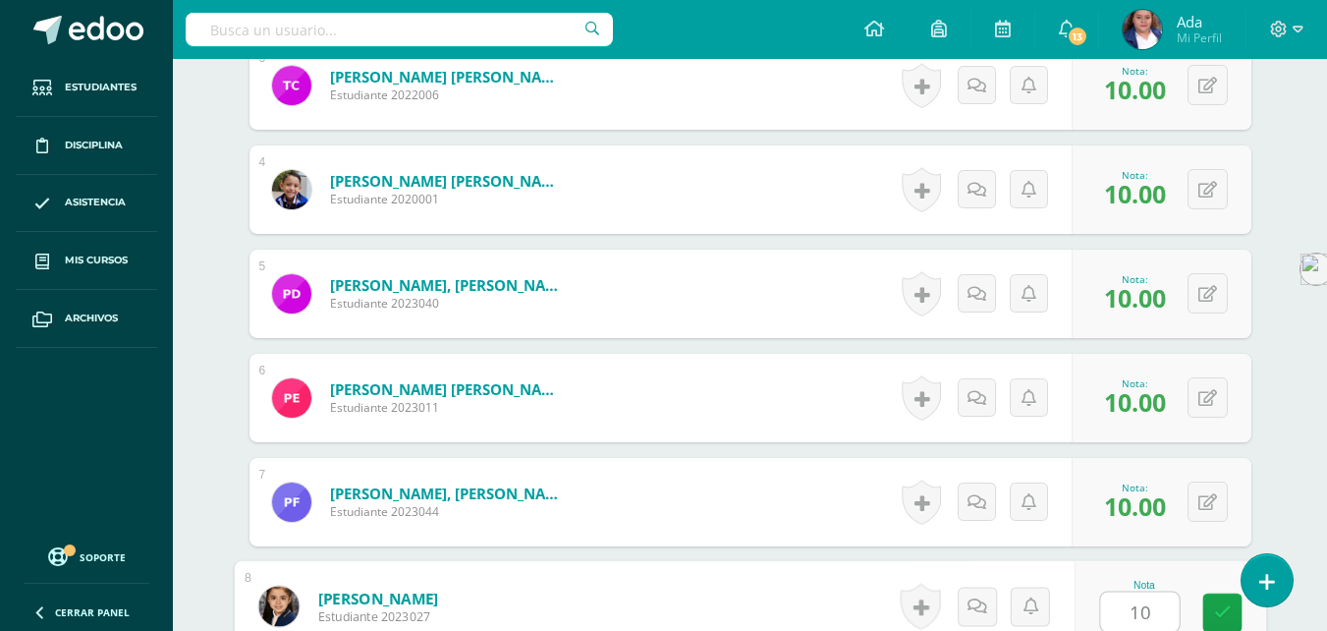
type input "10"
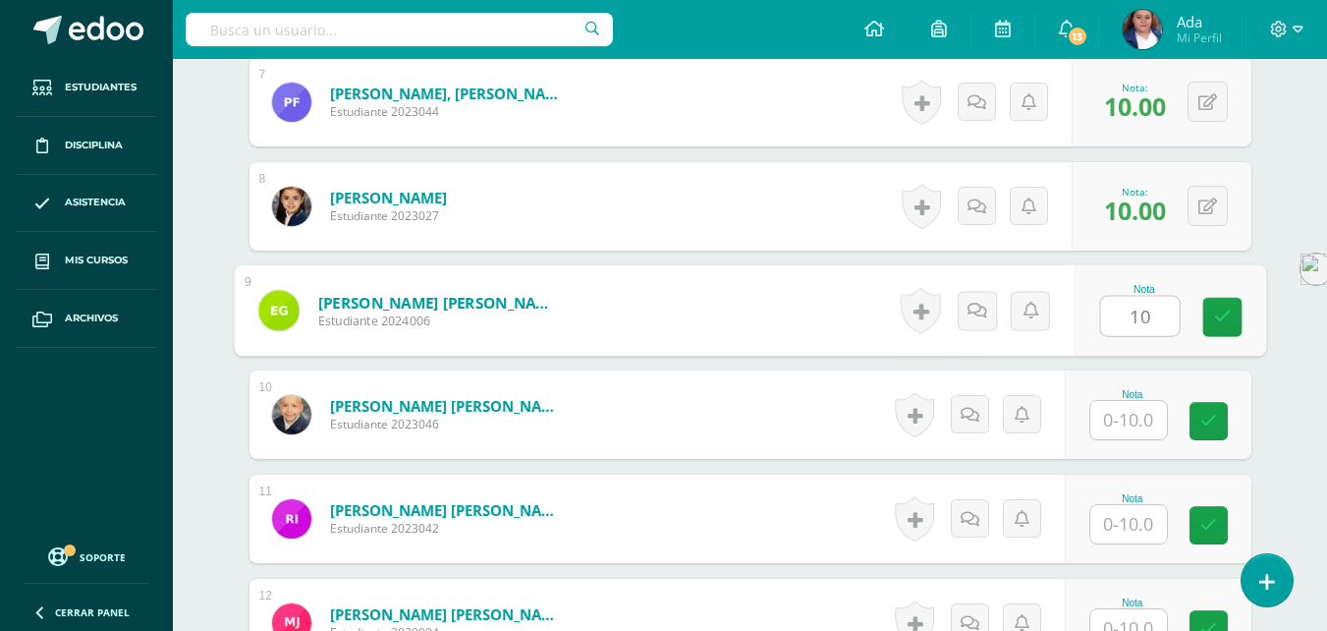
type input "10"
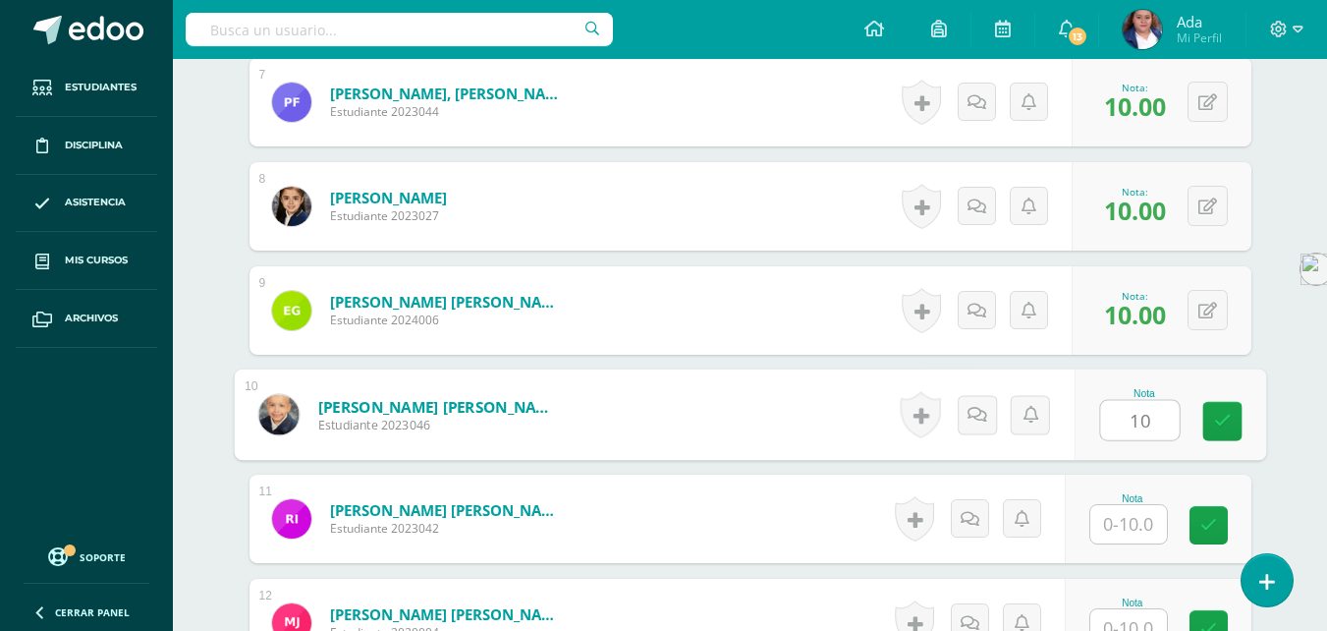
type input "10"
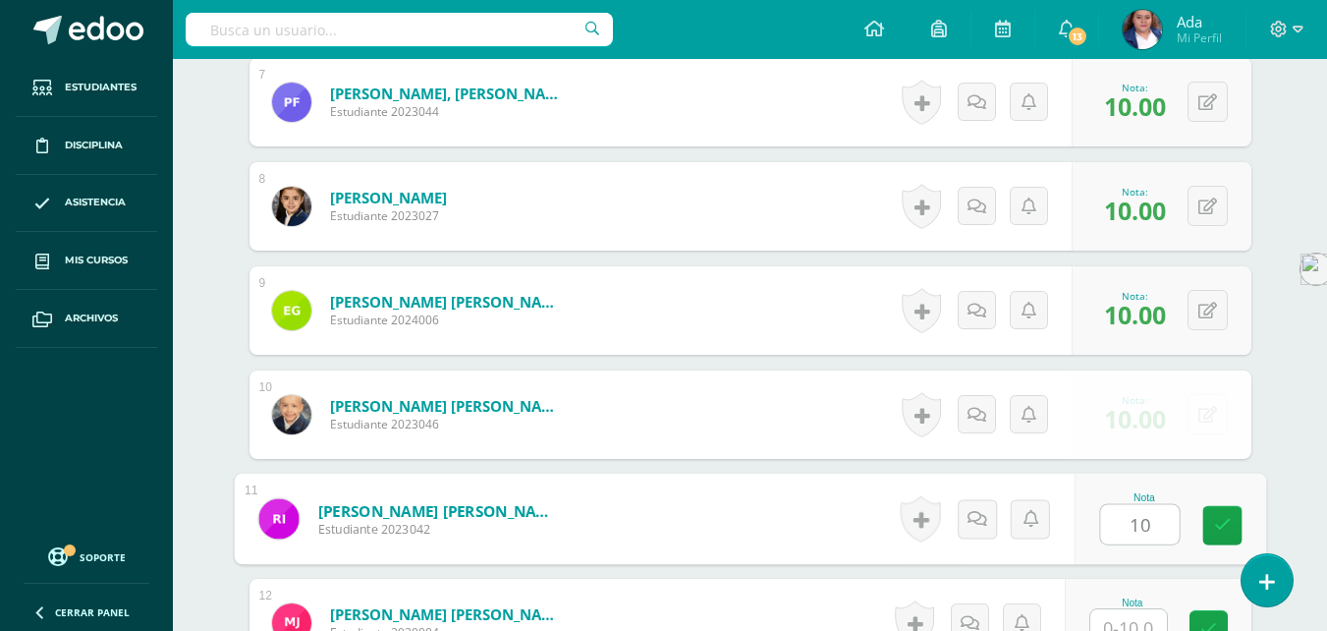
type input "10"
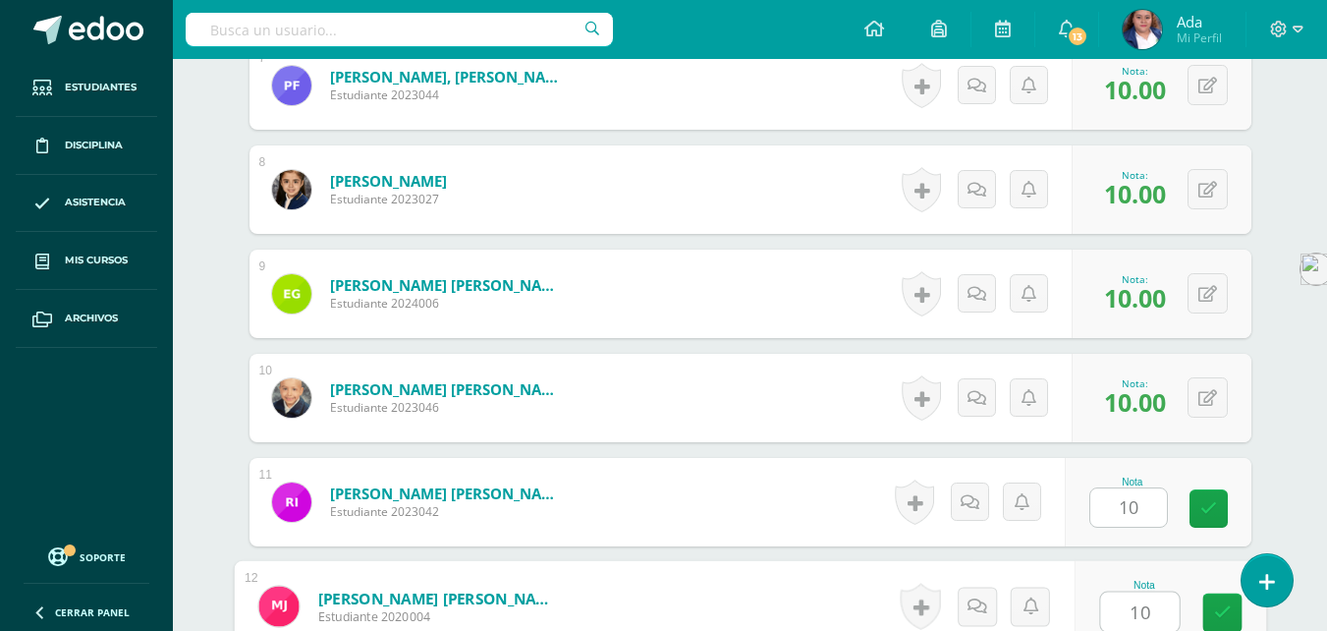
type input "10"
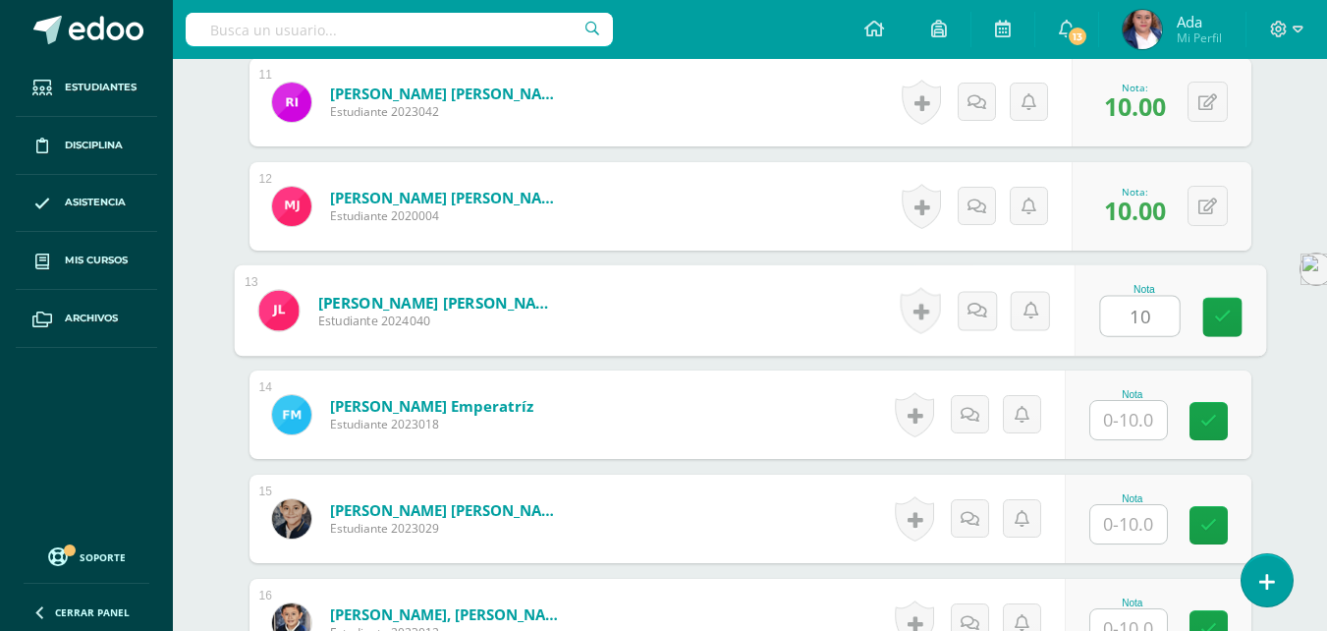
type input "10"
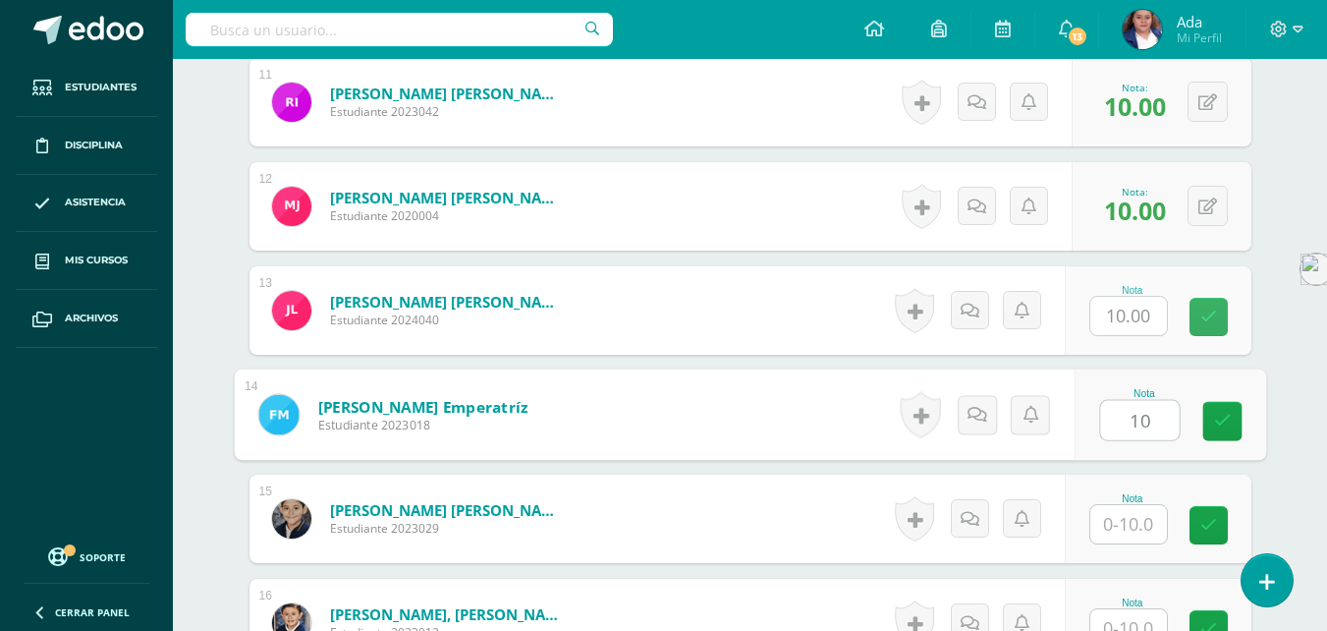
type input "10"
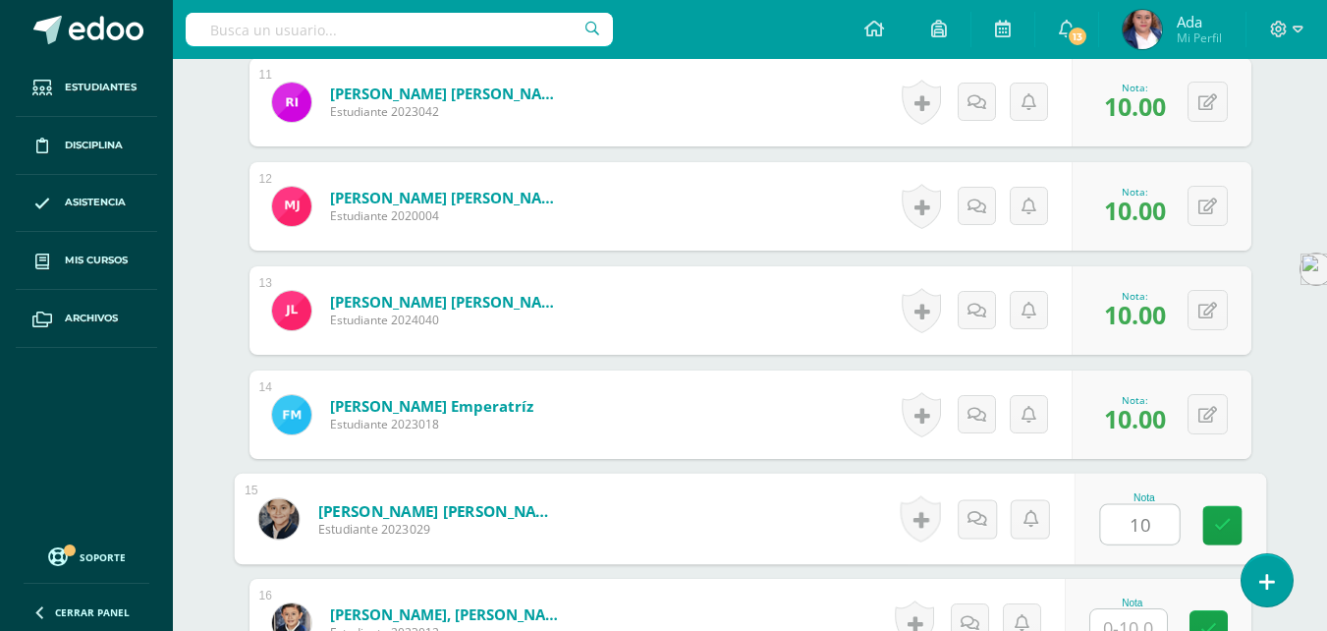
type input "10"
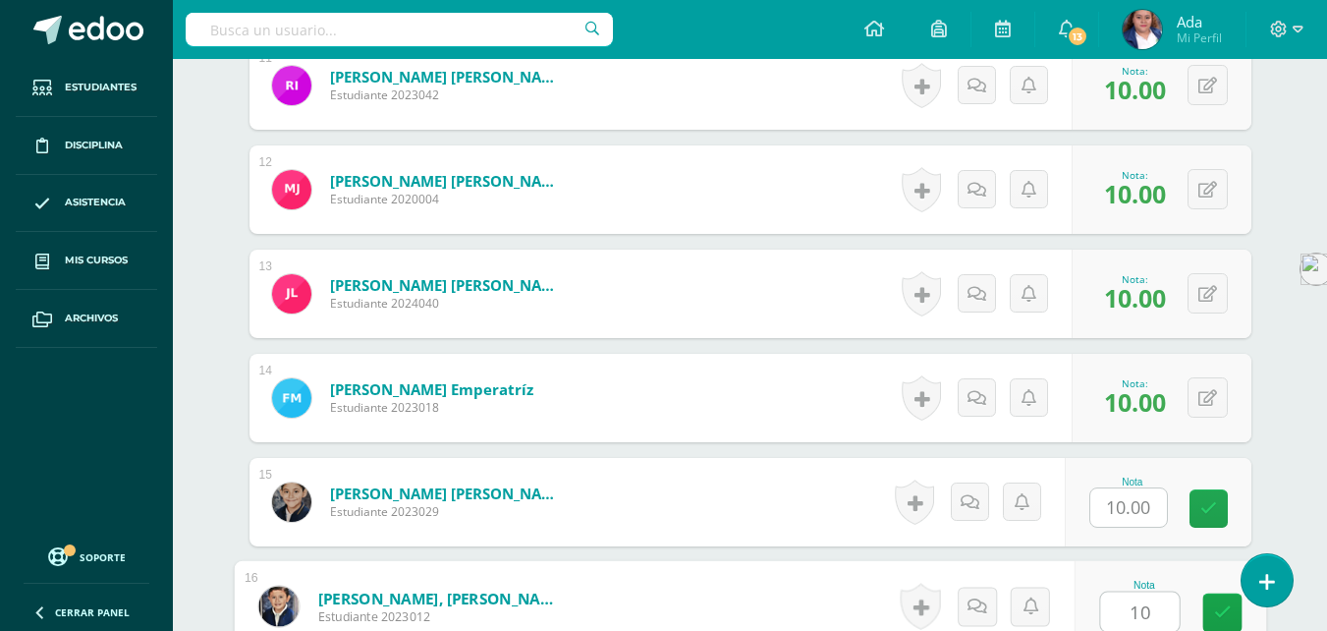
type input "10"
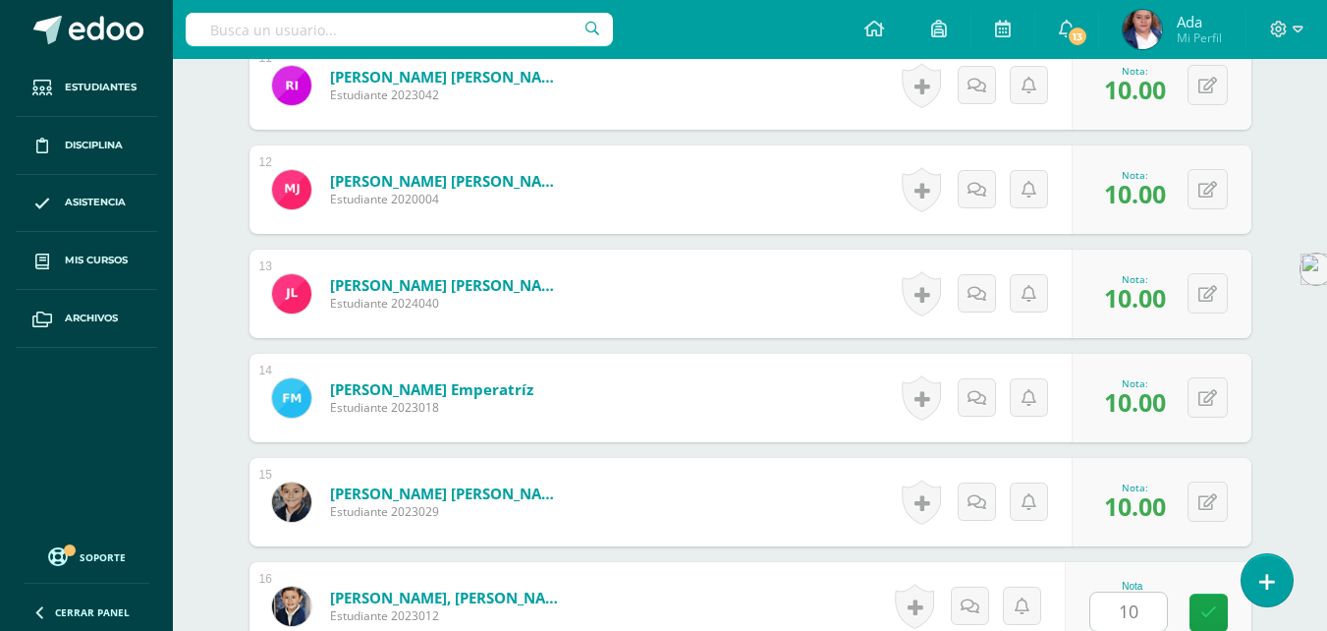
scroll to position [2050, 0]
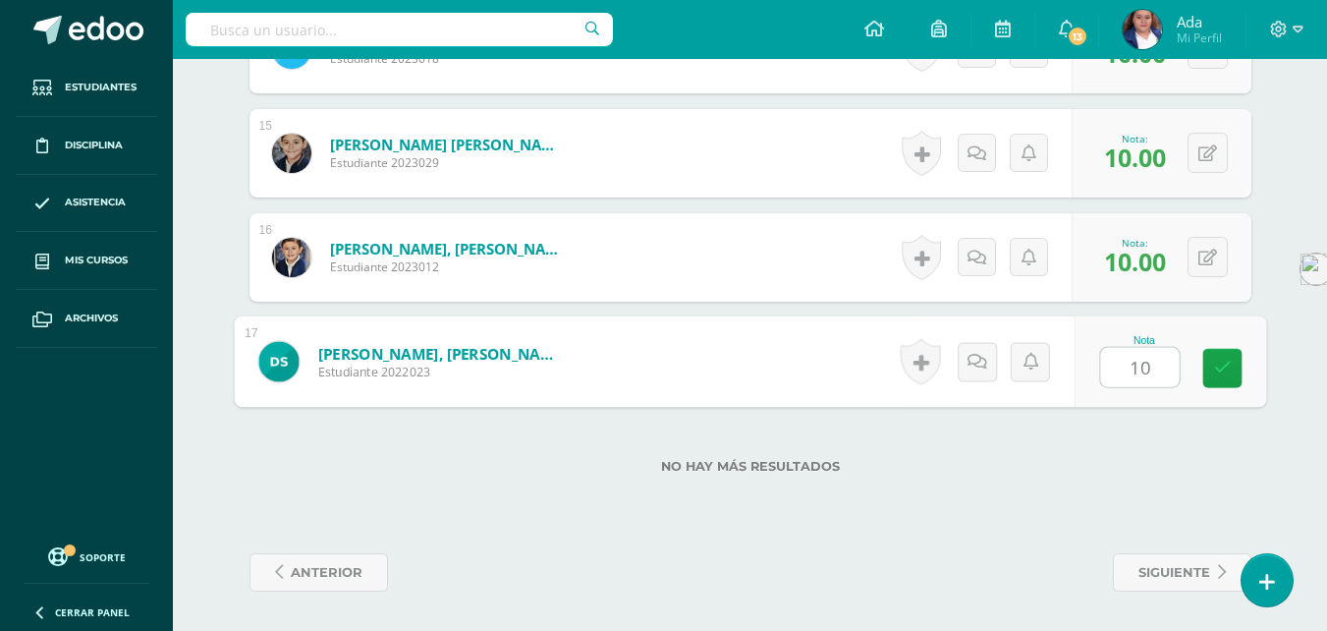
type input "10"
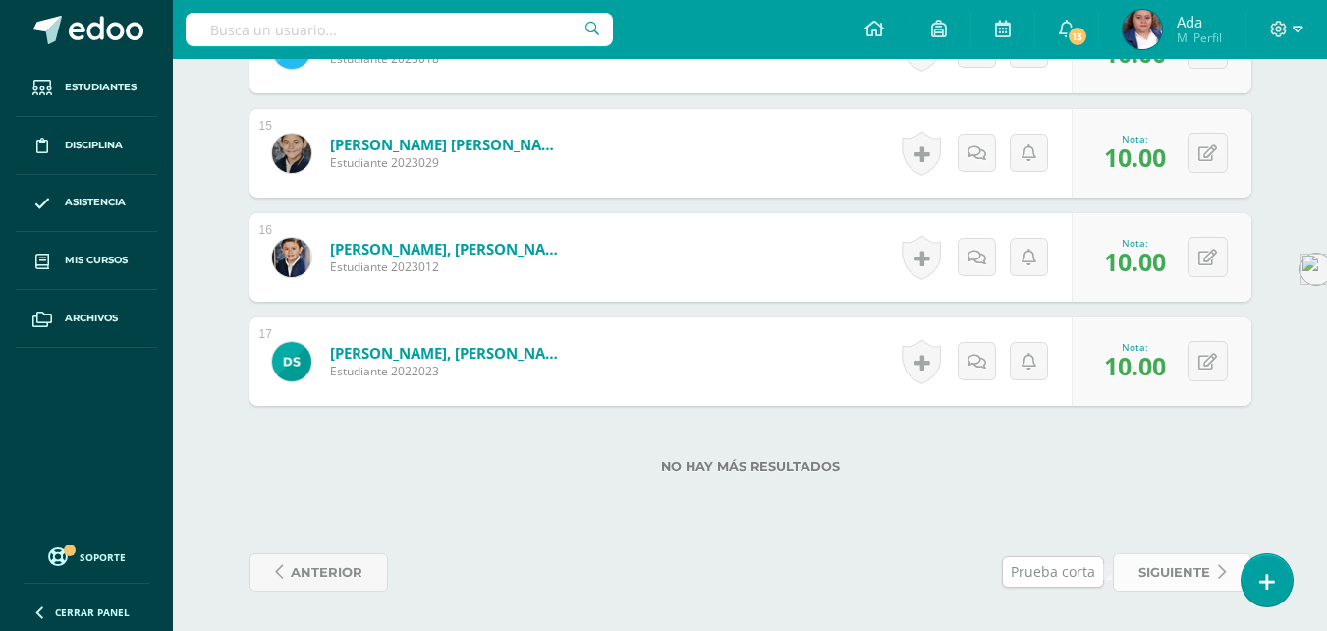
click at [1191, 563] on span "siguiente" at bounding box center [1174, 572] width 72 height 36
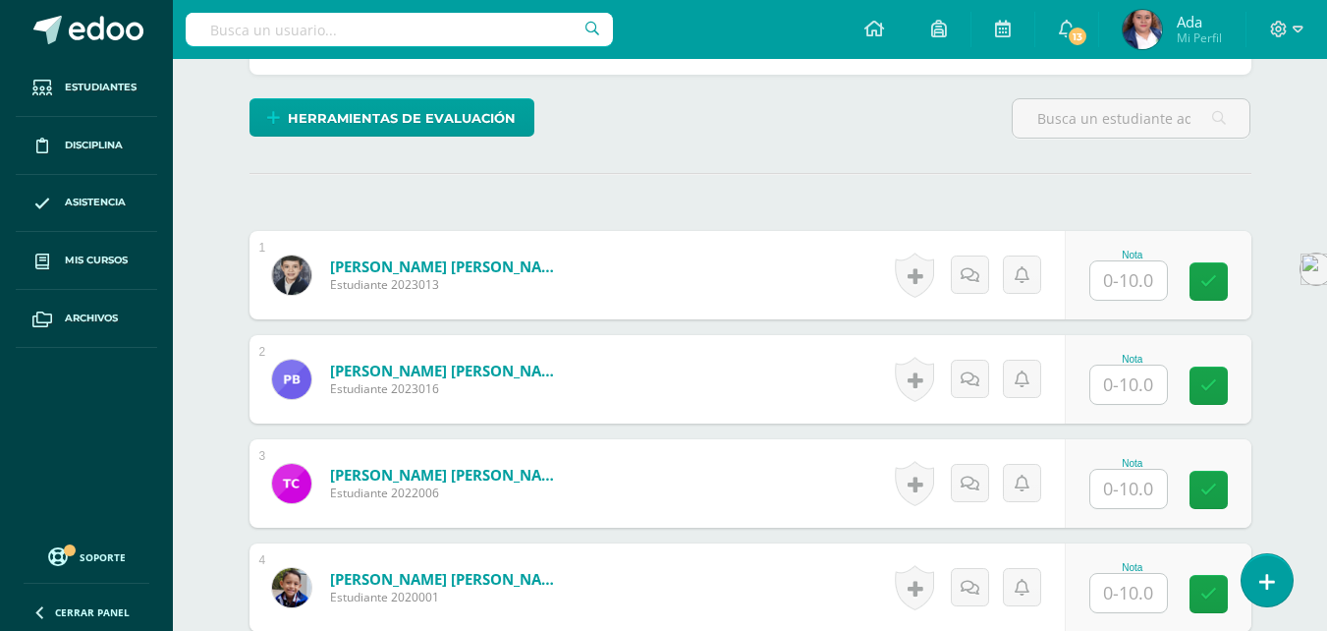
scroll to position [471, 0]
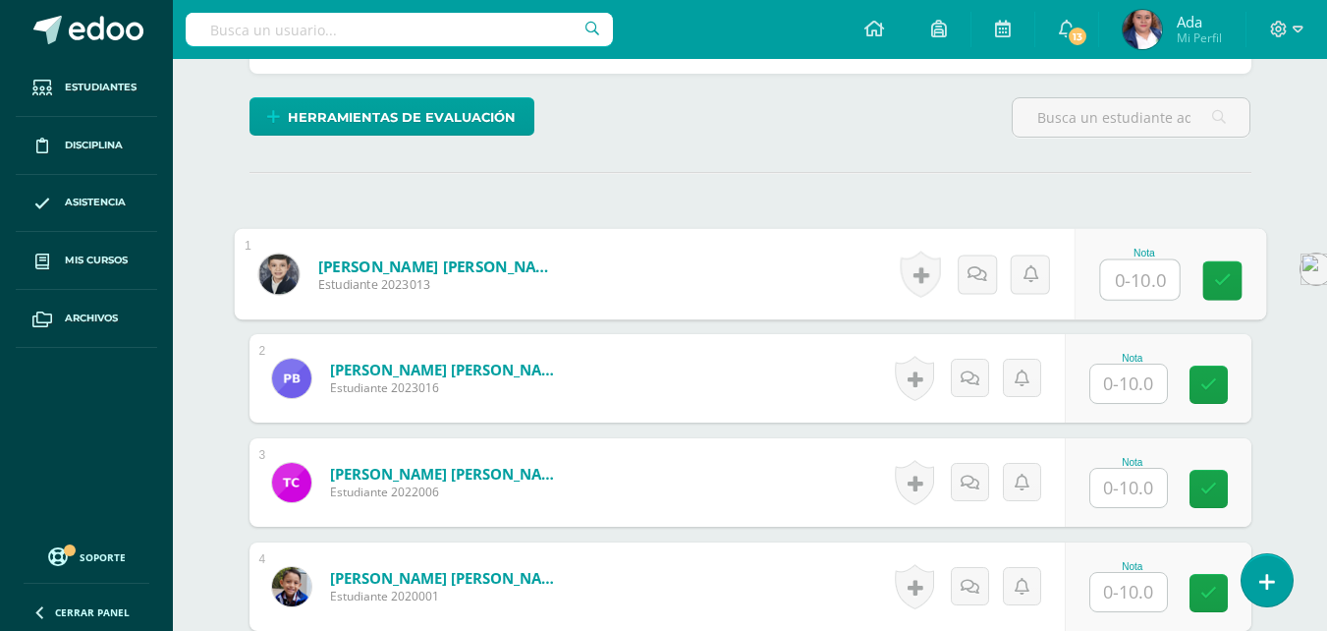
click at [1127, 290] on input "text" at bounding box center [1139, 279] width 79 height 39
click at [1155, 276] on input "text" at bounding box center [1139, 278] width 79 height 39
type input "8"
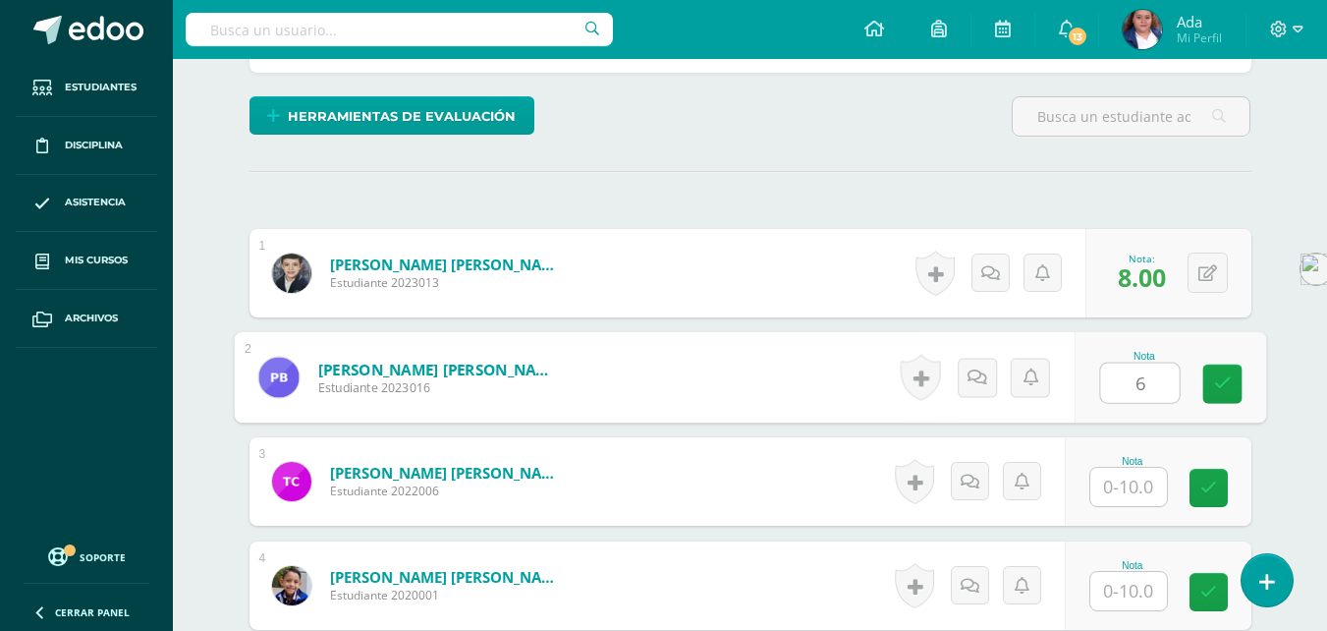
type input "6"
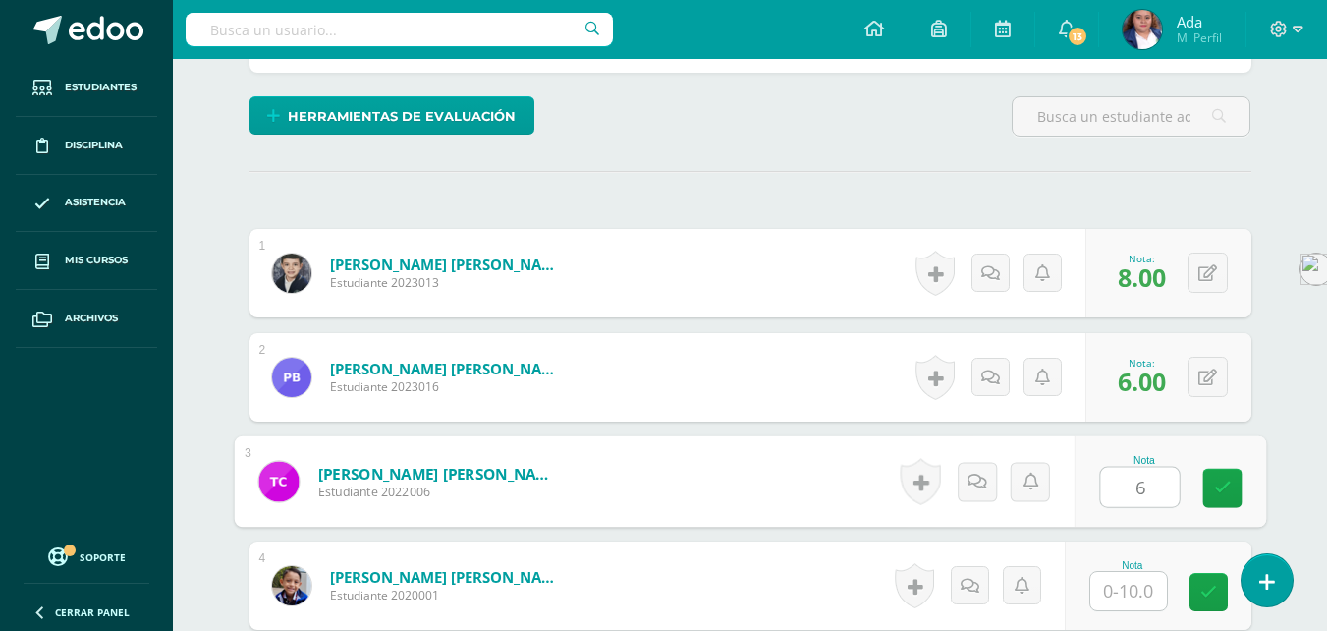
type input "6"
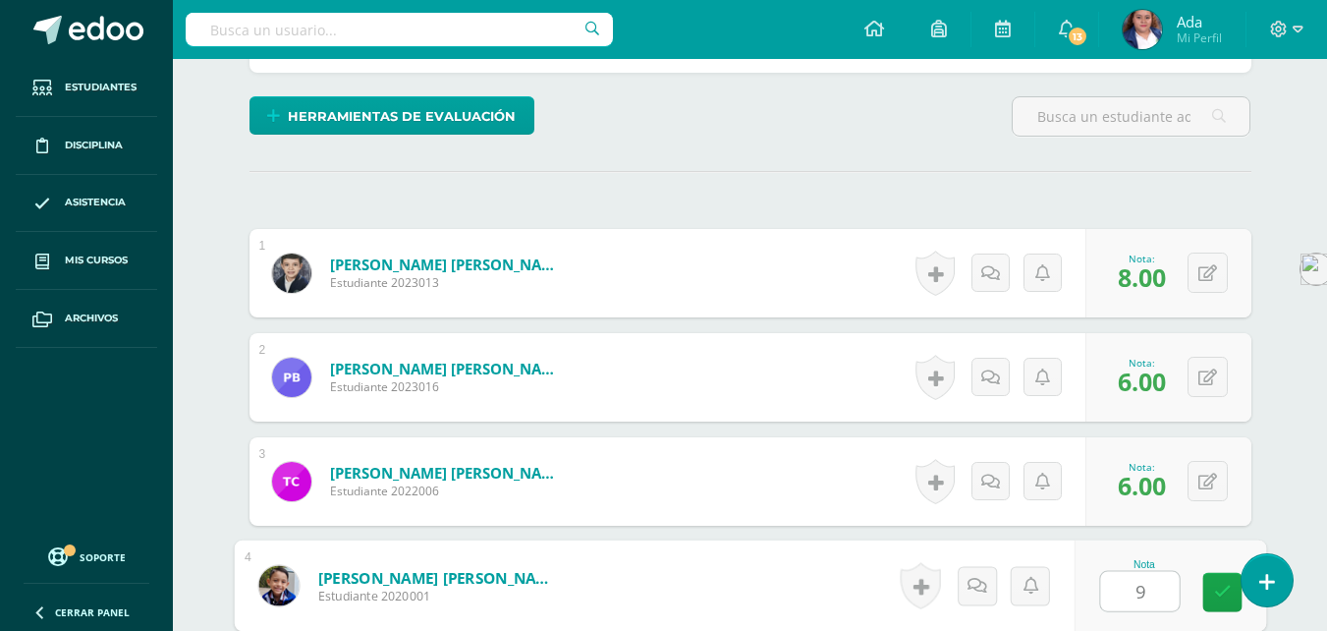
type input "9"
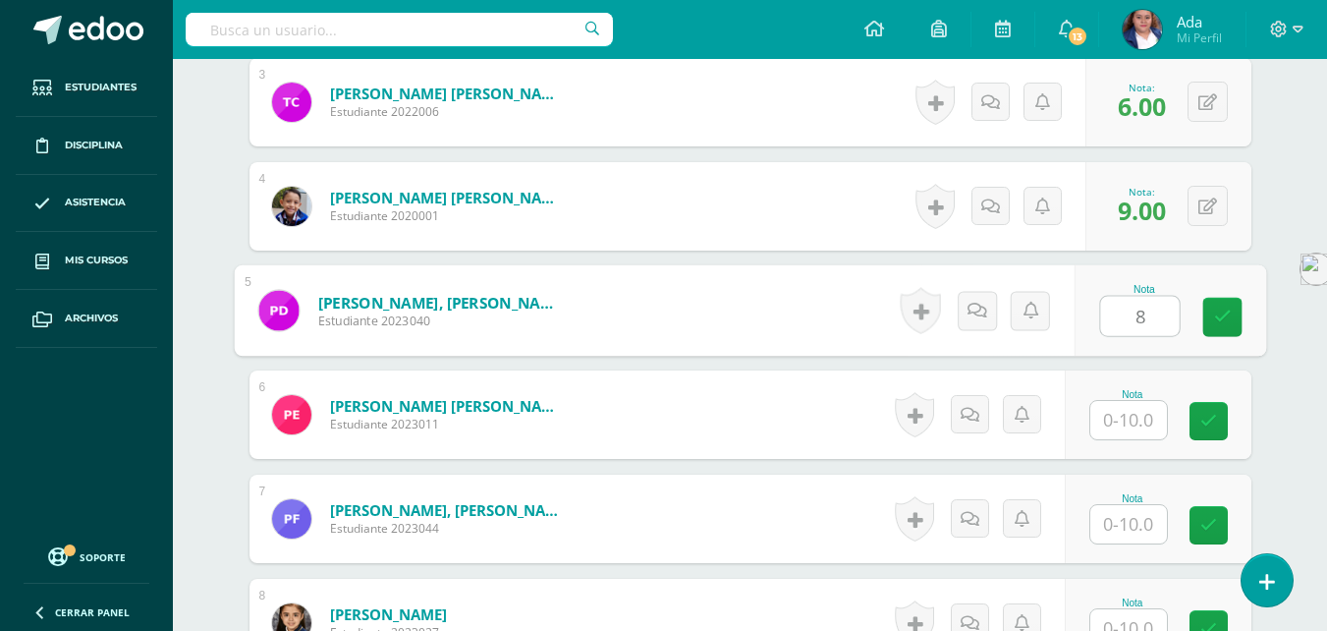
type input "8"
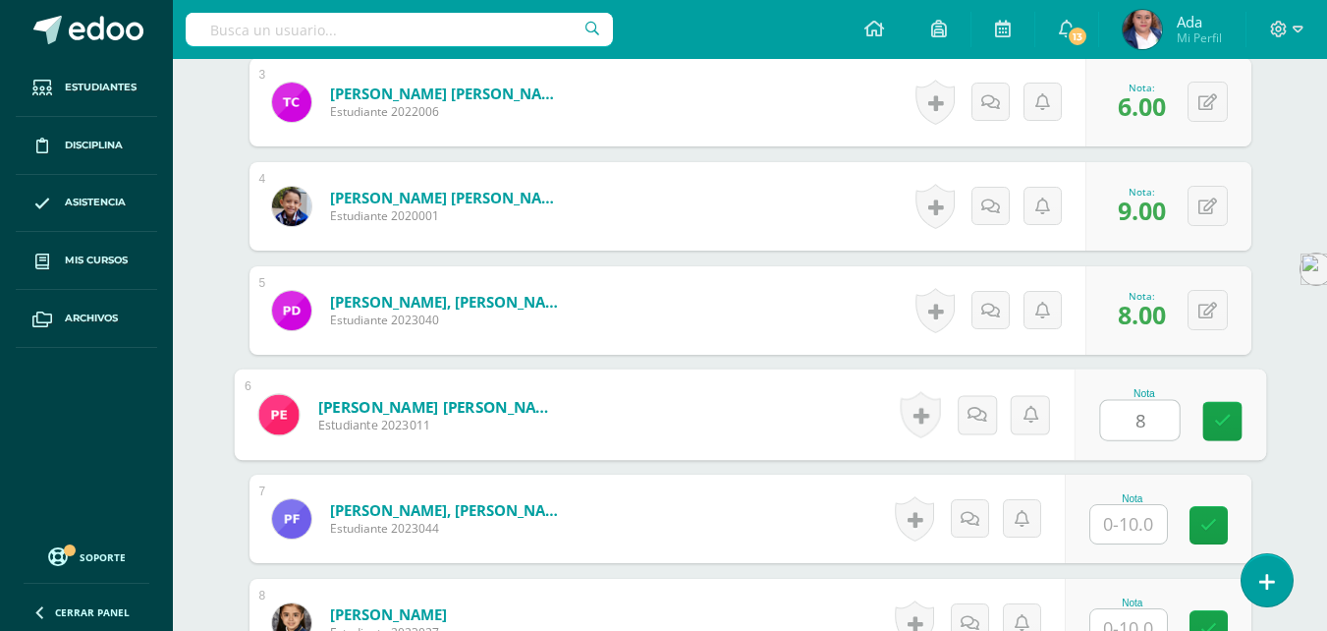
type input "8"
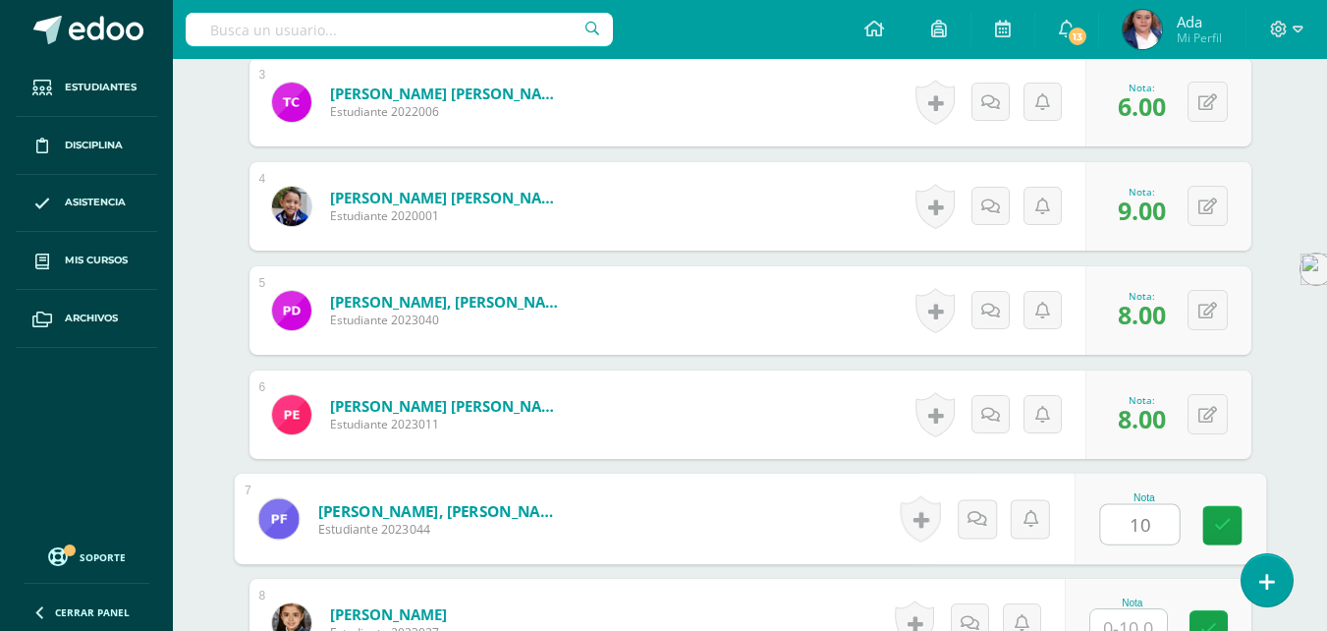
type input "10"
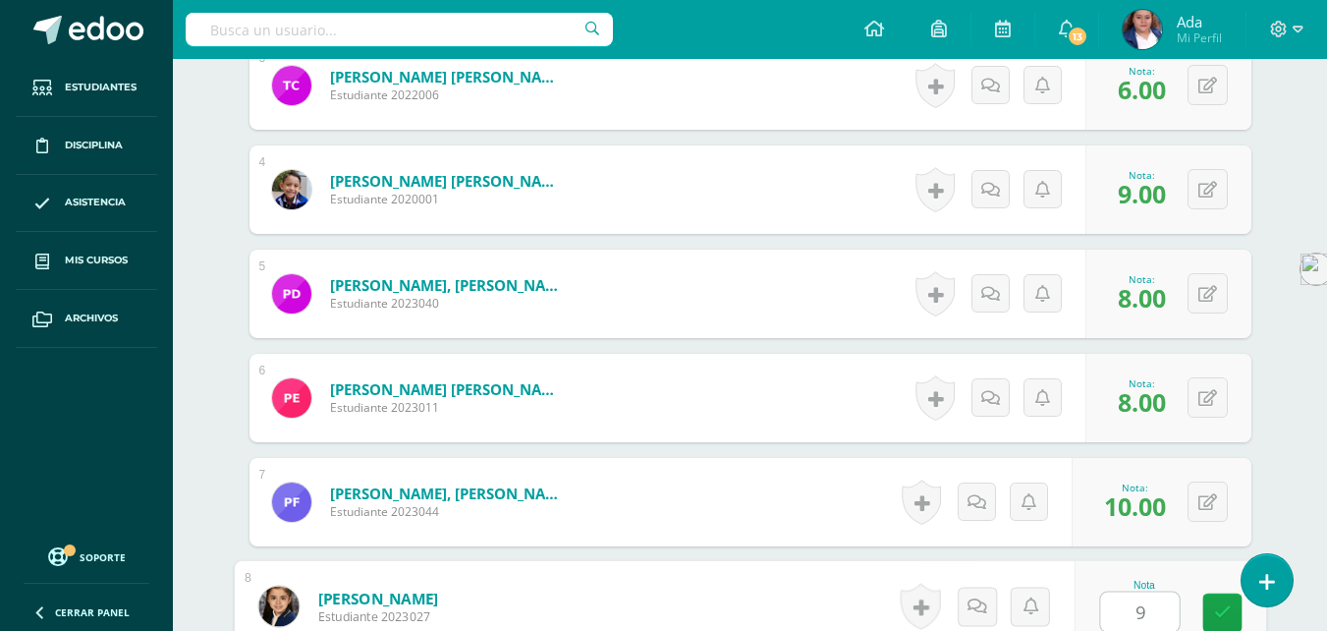
type input "9"
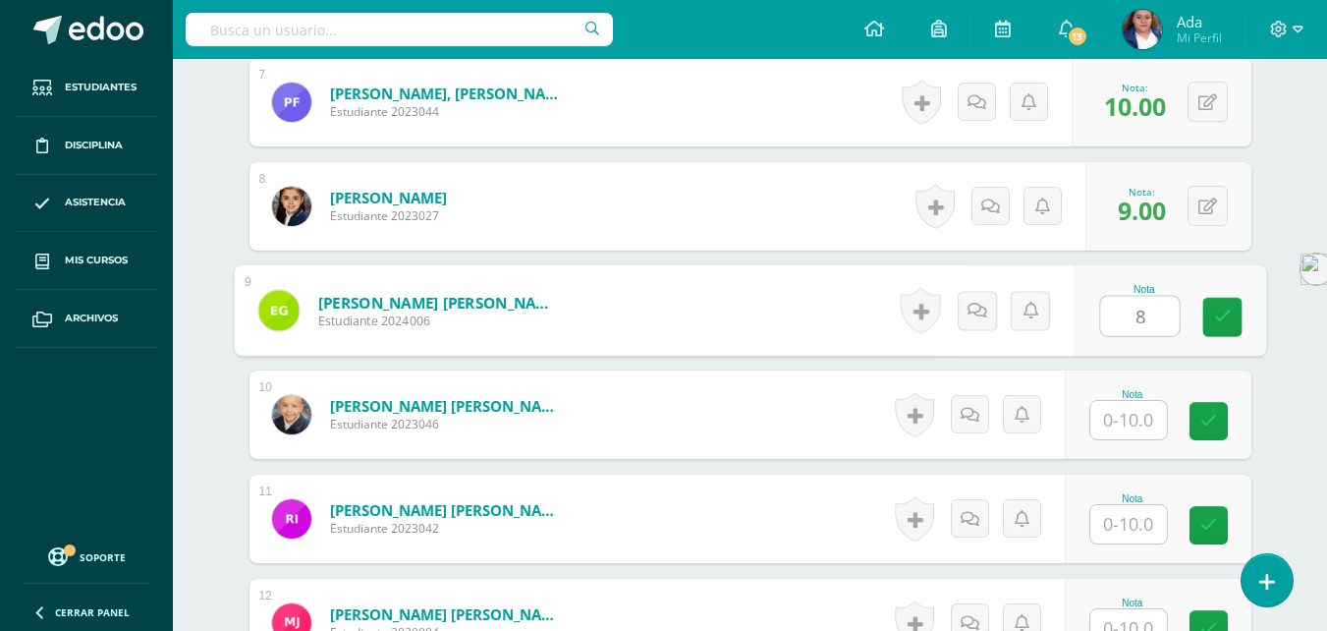
type input "8"
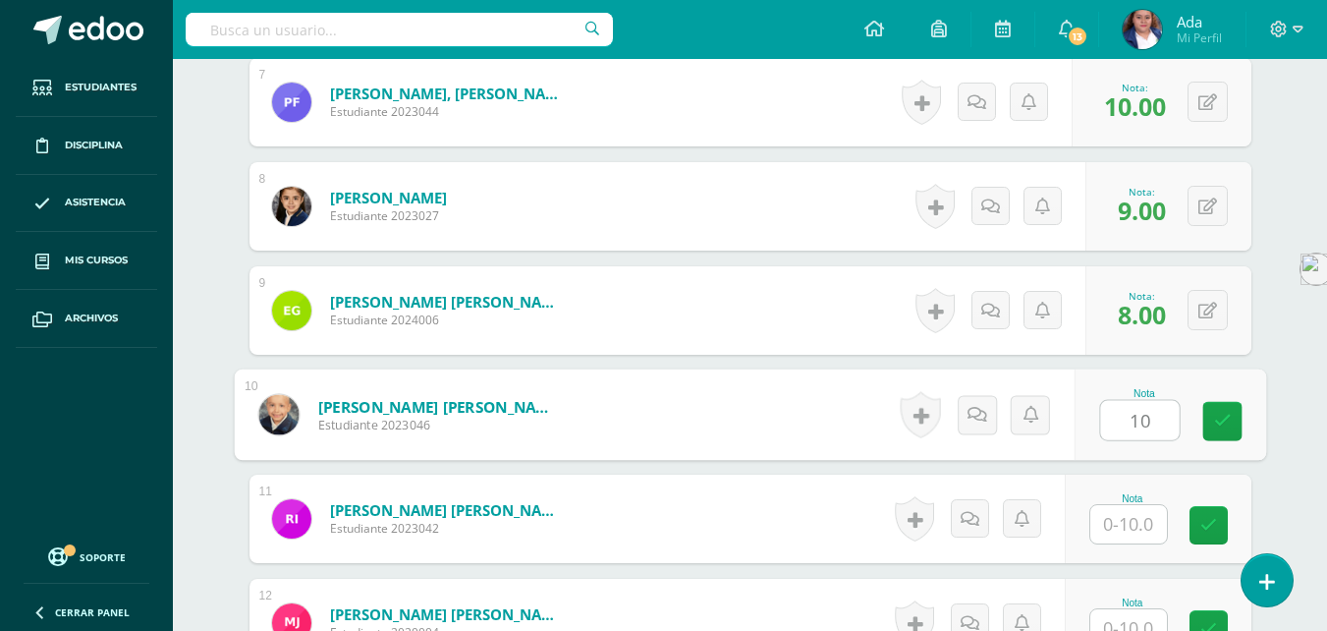
type input "10"
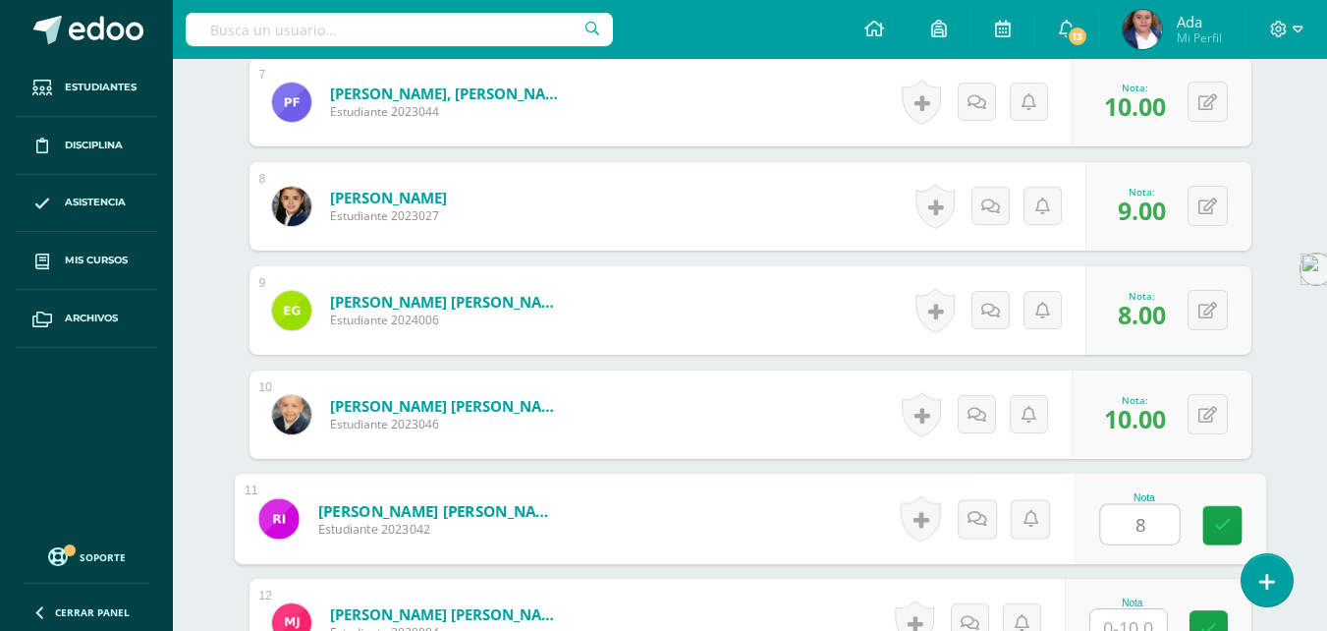
type input "8"
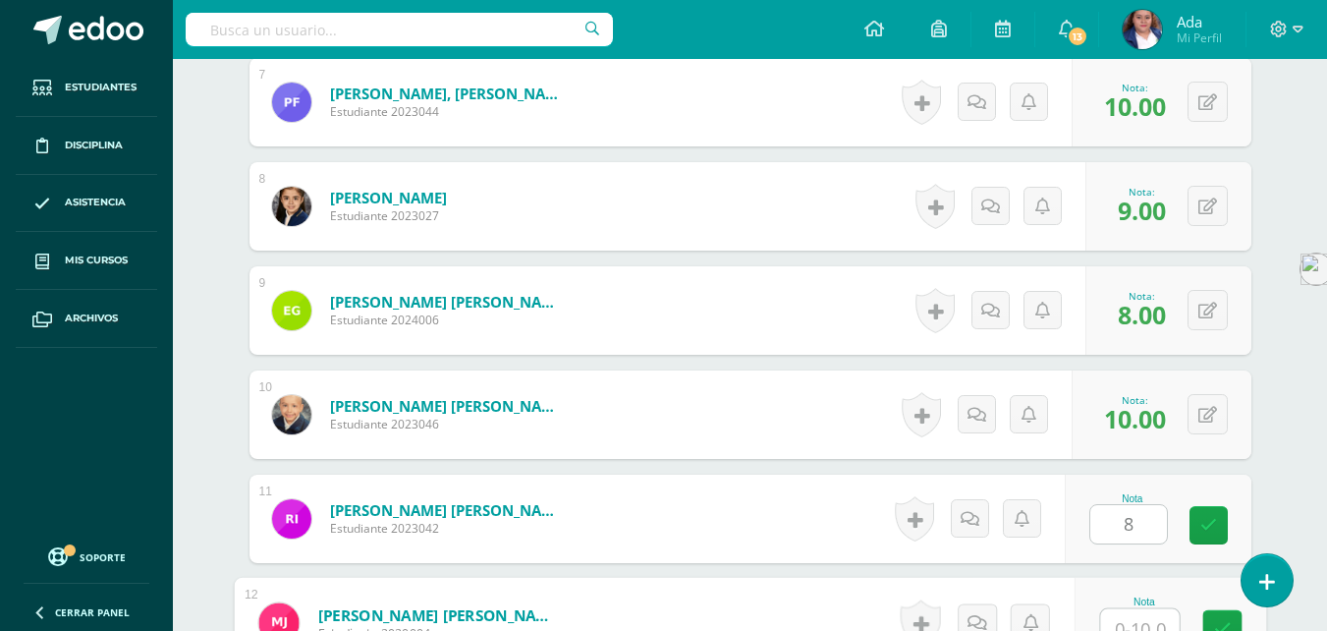
scroll to position [1285, 0]
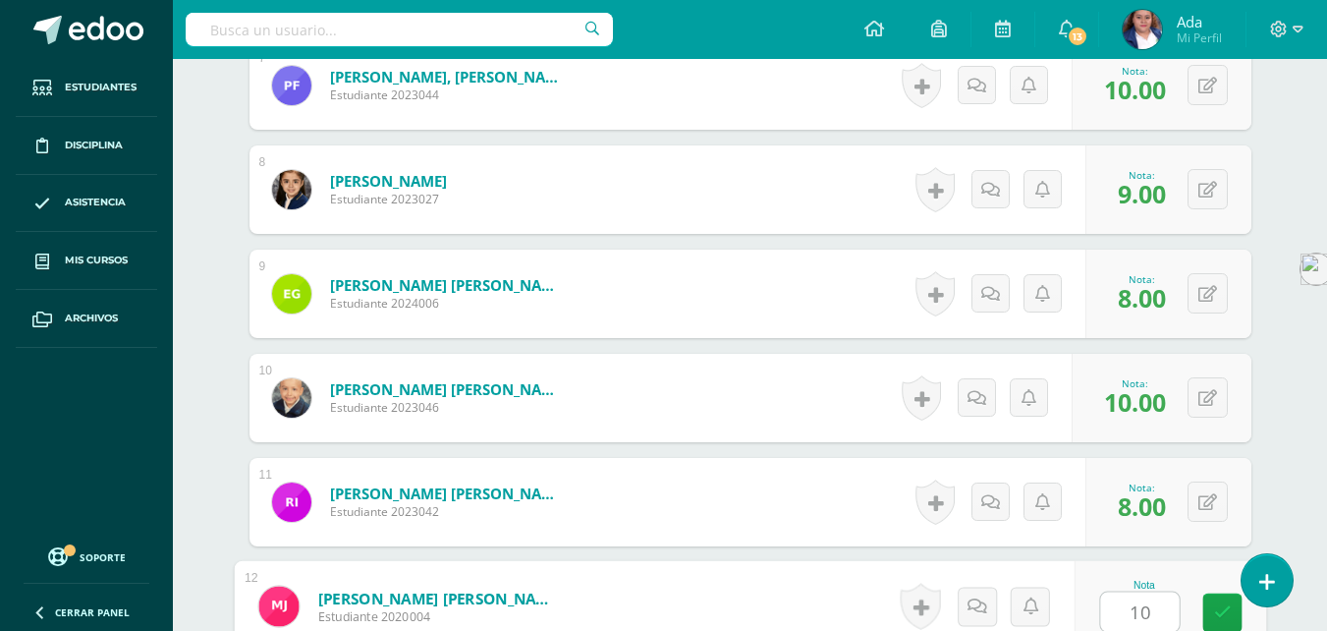
type input "10"
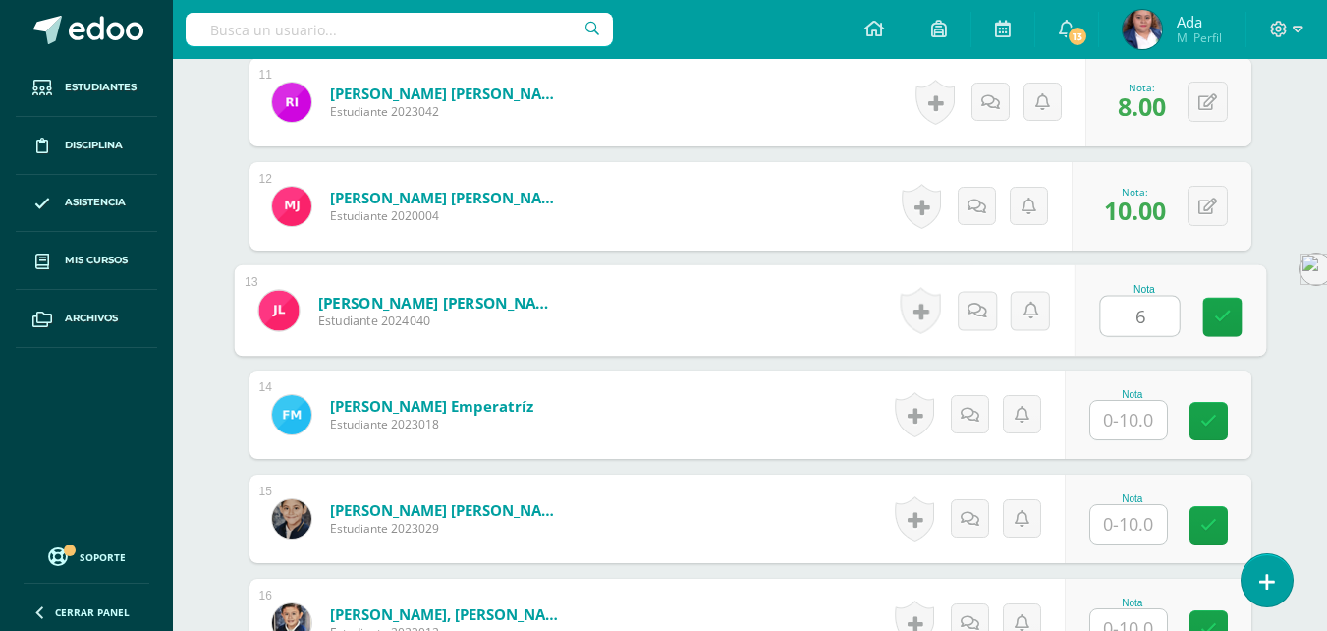
type input "6"
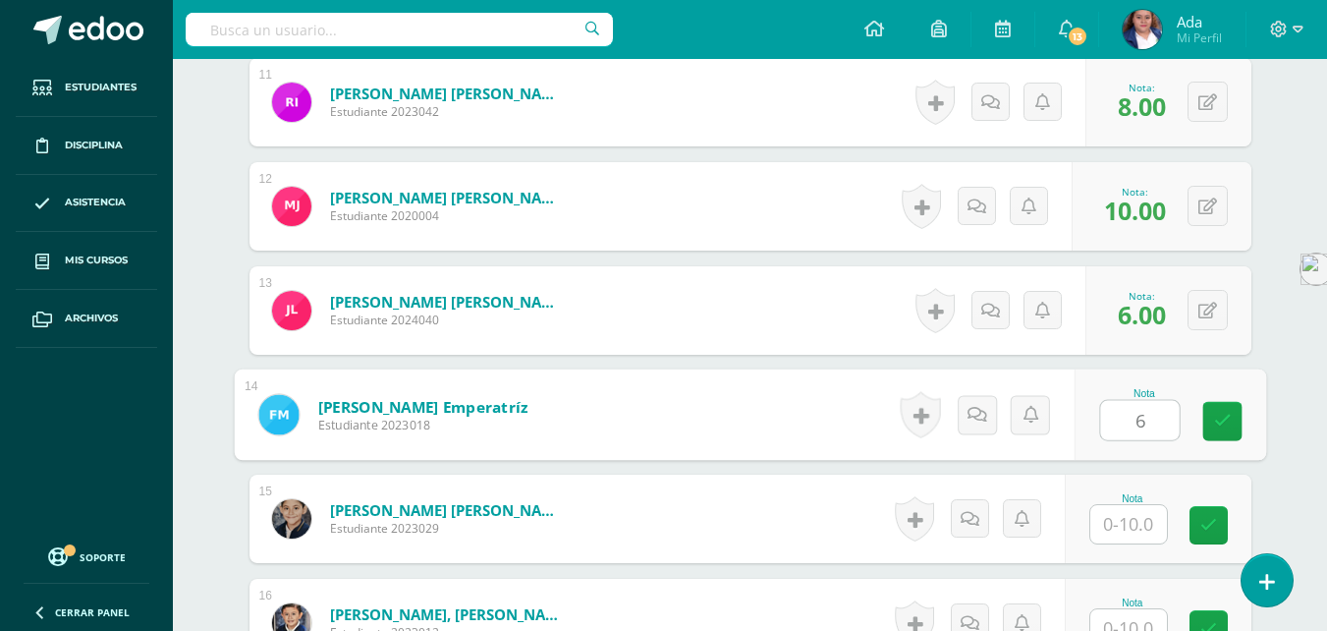
type input "6"
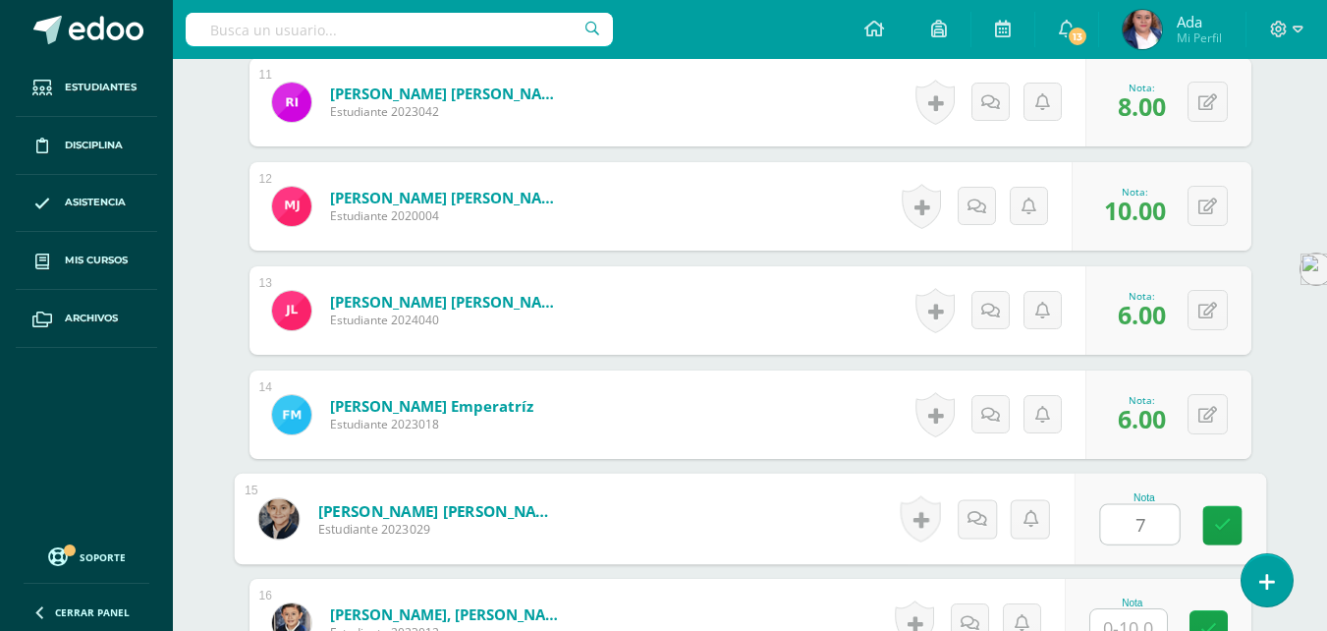
type input "7"
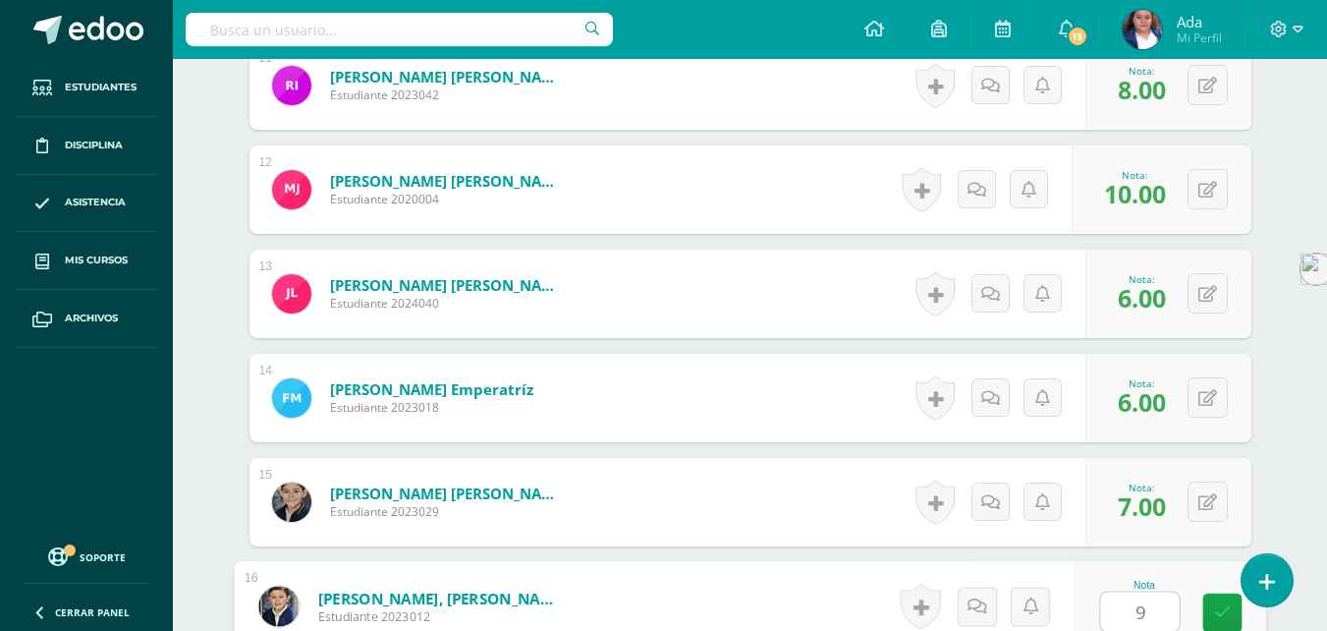
type input "9"
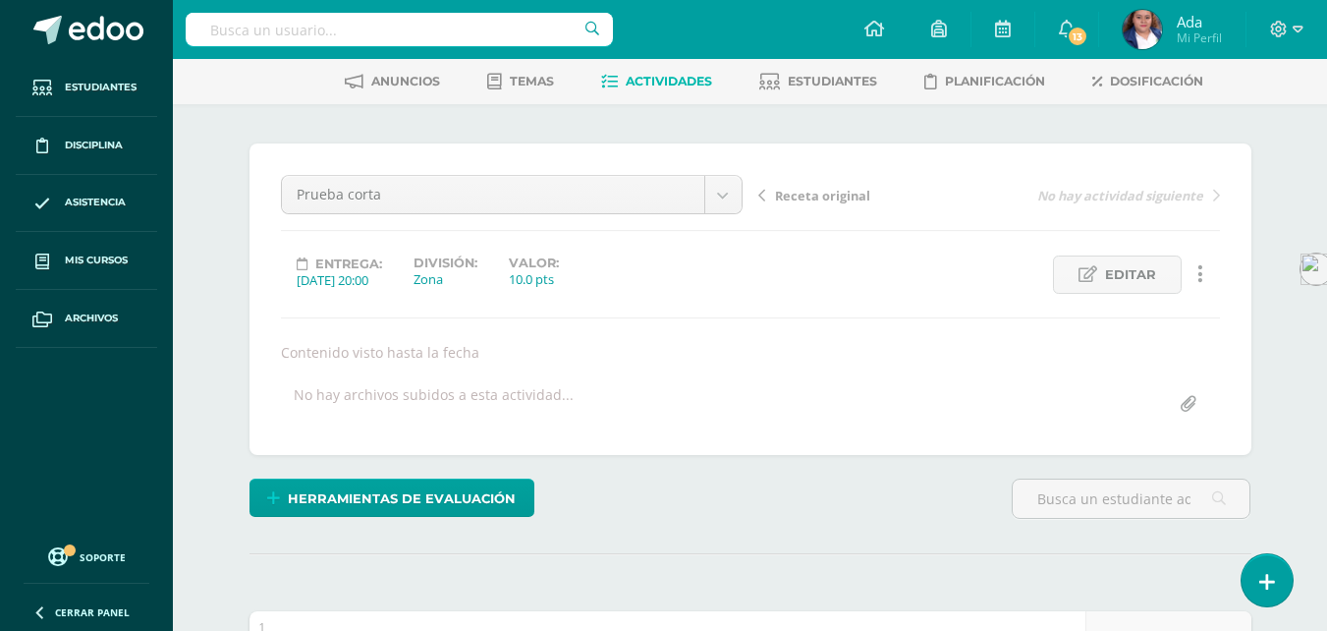
scroll to position [0, 0]
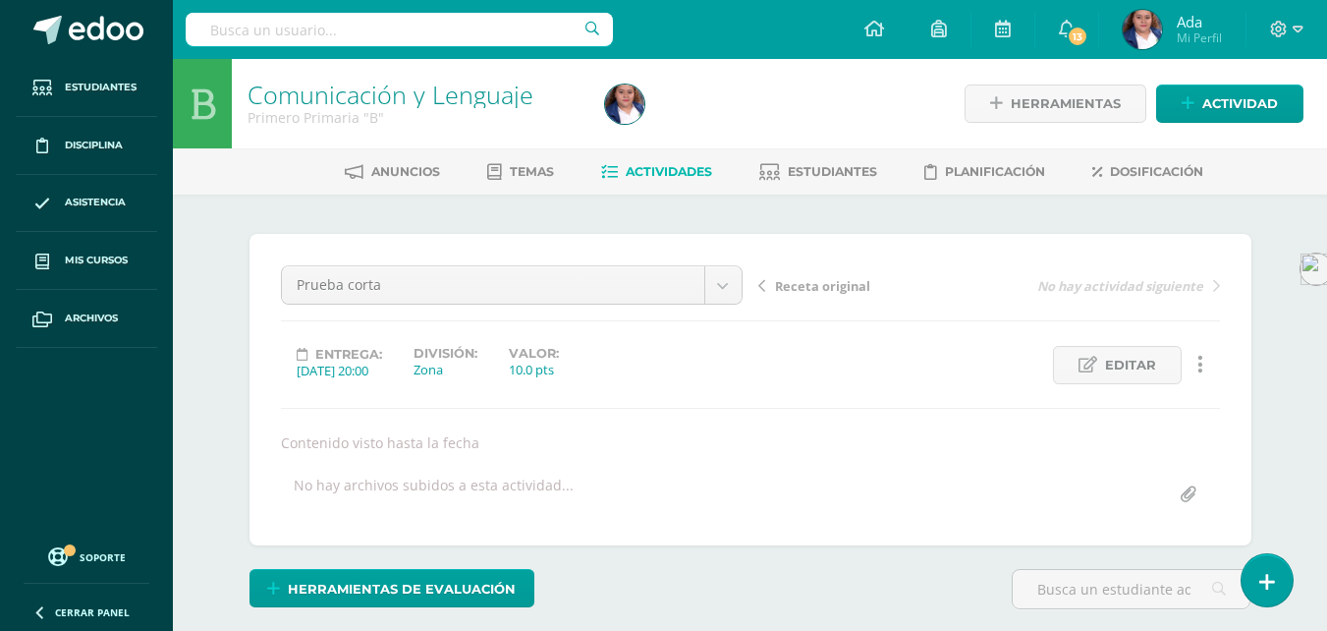
click at [658, 173] on span "Actividades" at bounding box center [669, 171] width 86 height 15
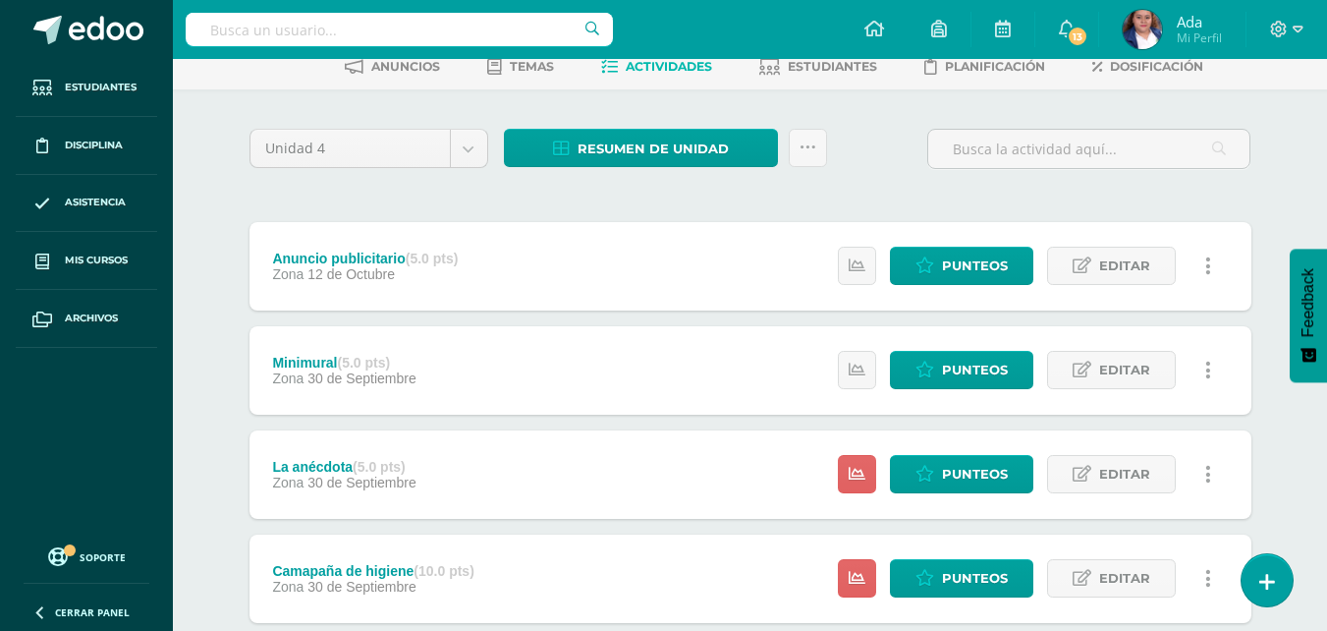
scroll to position [106, 0]
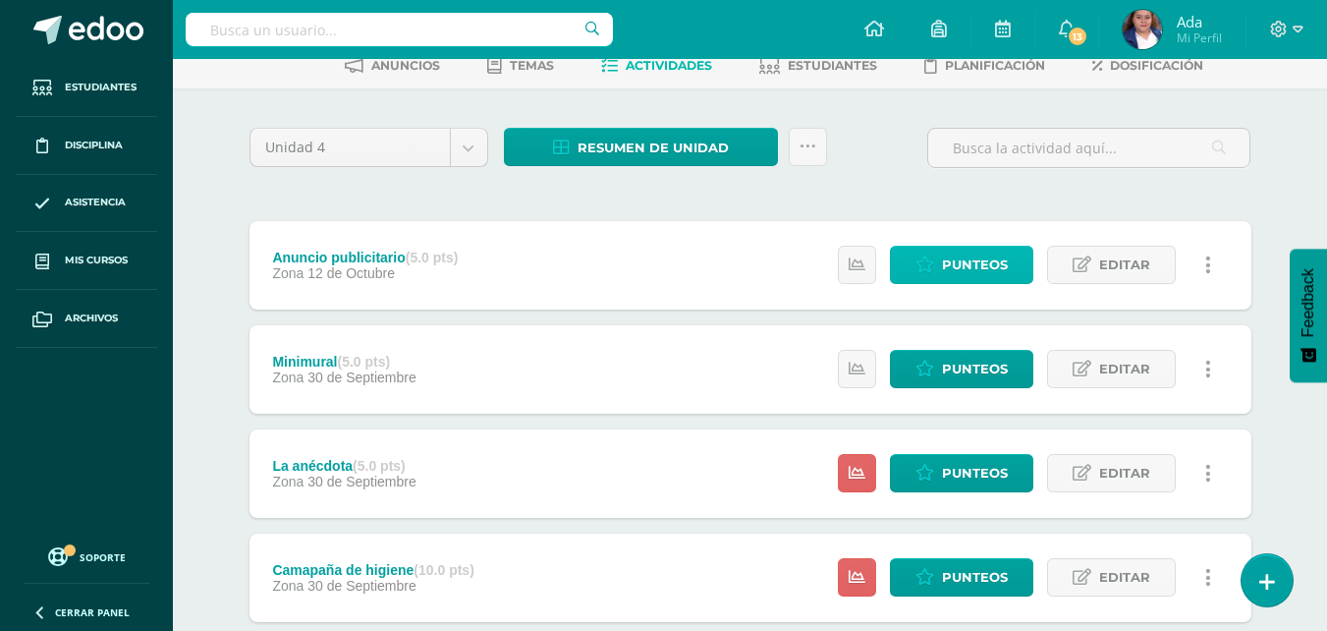
click at [994, 249] on span "Punteos" at bounding box center [975, 265] width 66 height 36
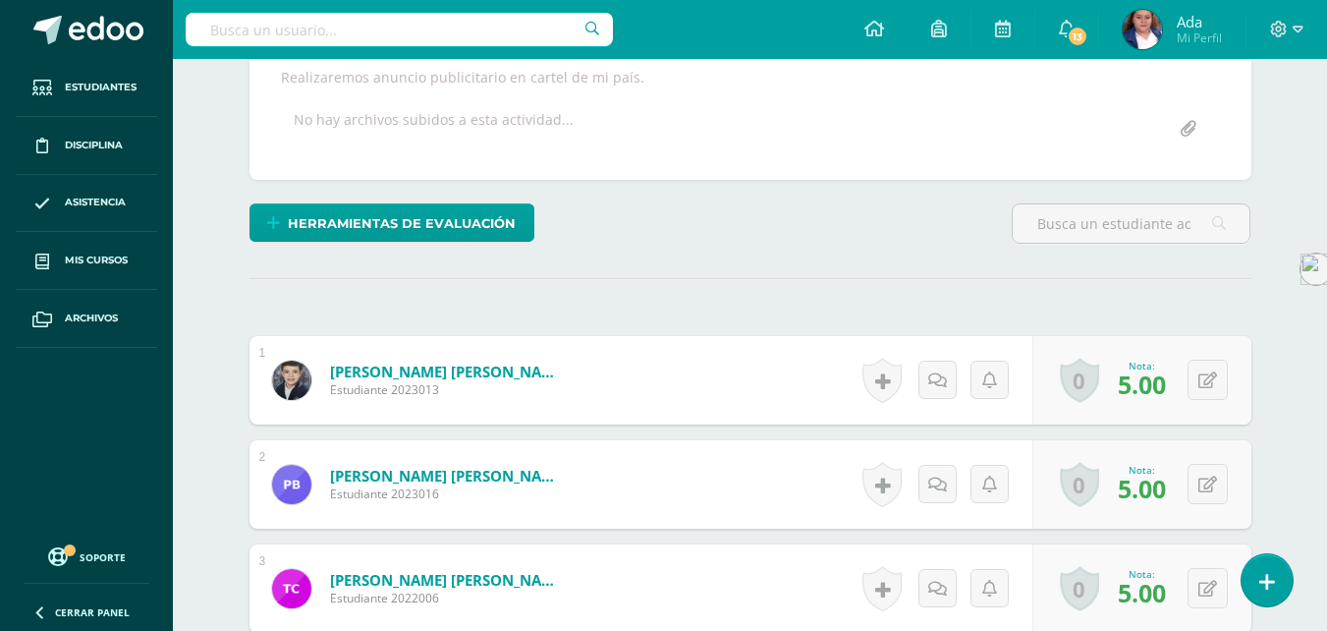
scroll to position [366, 0]
click at [1152, 385] on span "5.00" at bounding box center [1142, 382] width 48 height 33
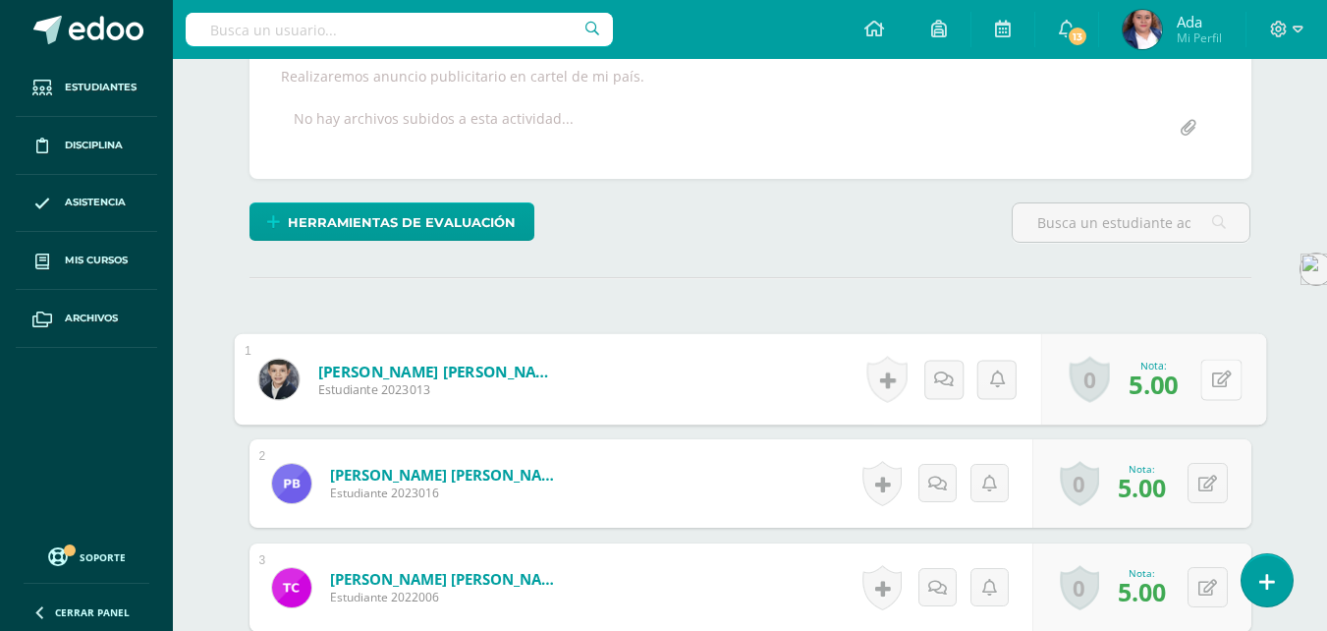
scroll to position [367, 0]
click at [1213, 377] on icon at bounding box center [1221, 377] width 20 height 17
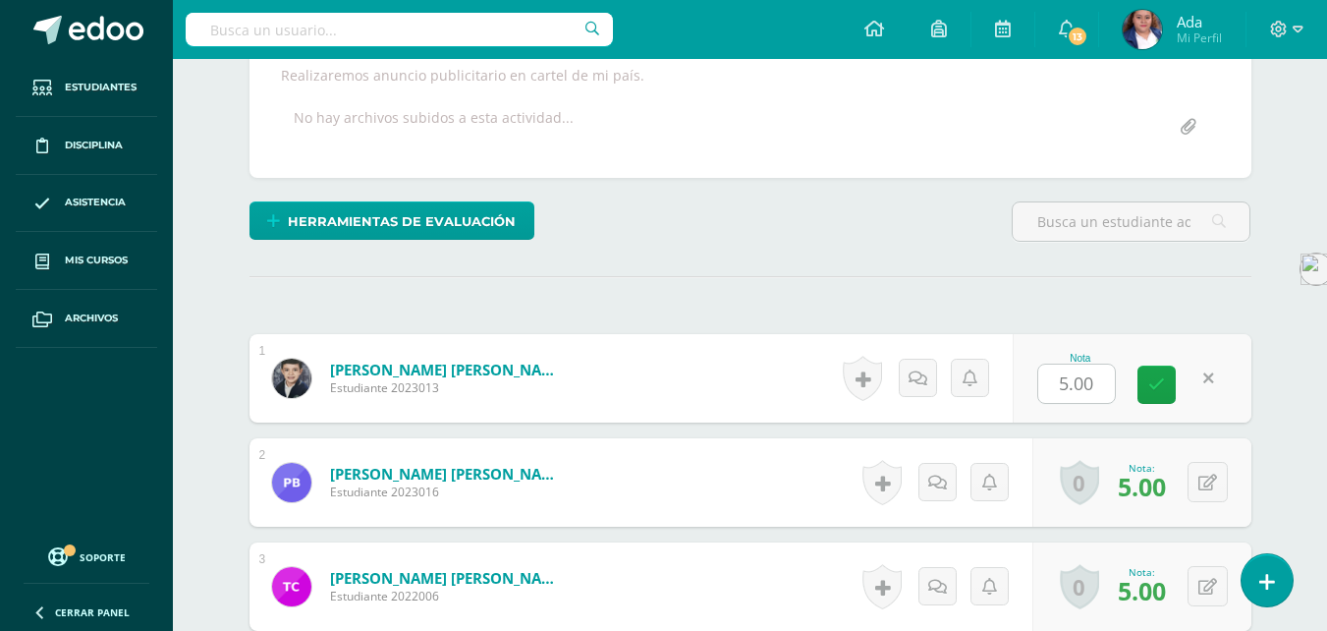
click at [1209, 368] on button at bounding box center [1208, 378] width 40 height 40
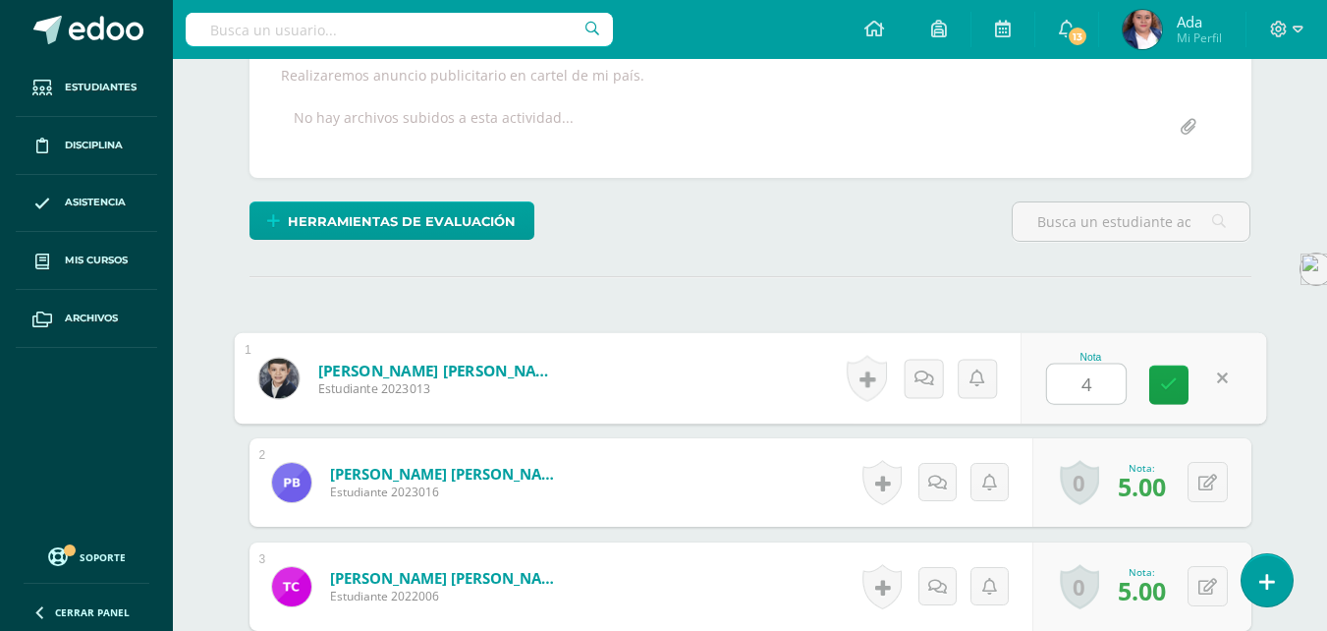
type input "4"
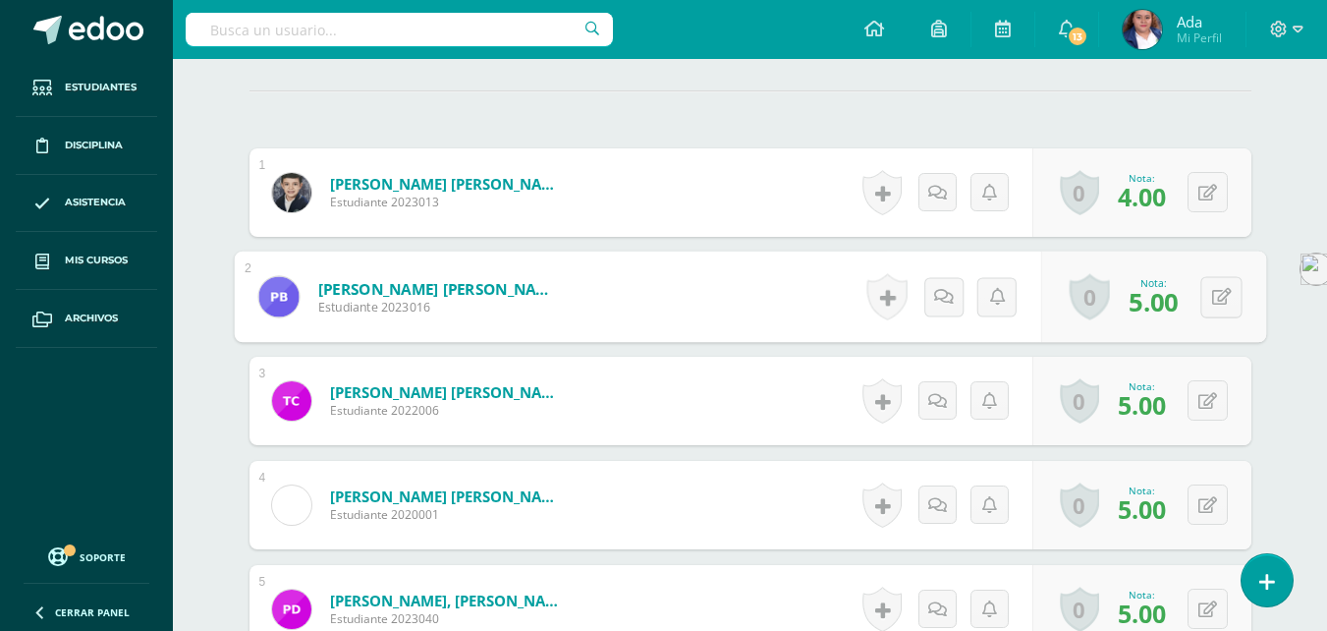
scroll to position [554, 0]
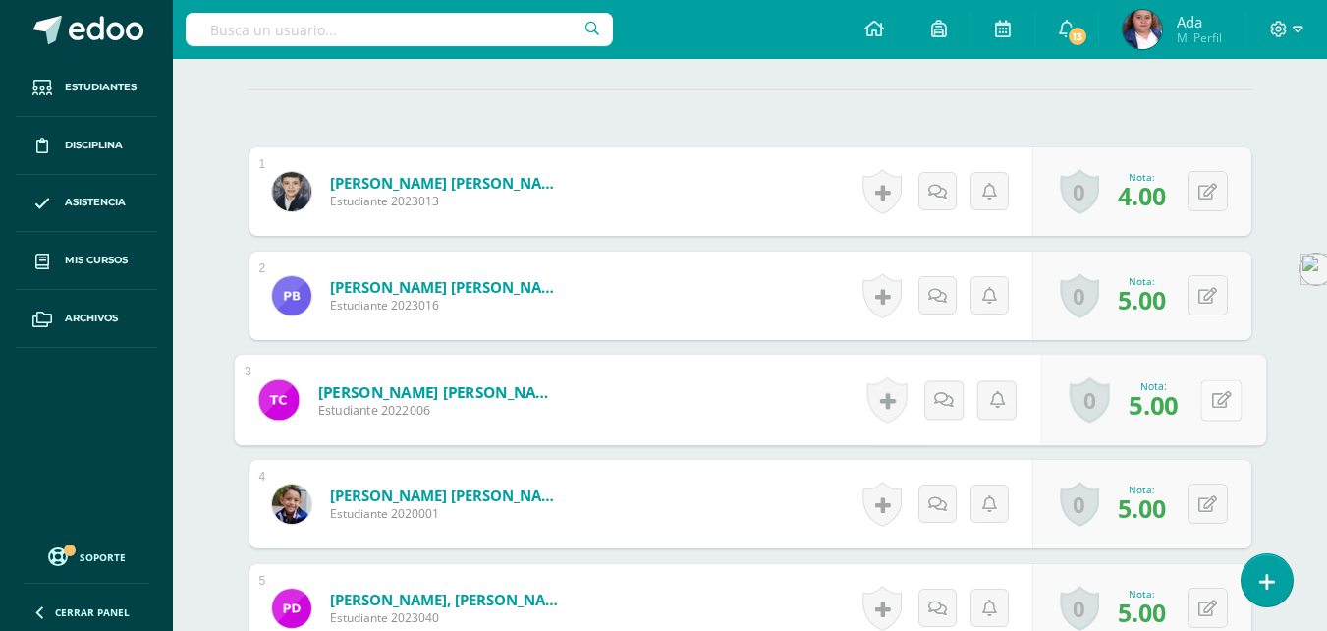
click at [1216, 387] on button at bounding box center [1220, 399] width 41 height 41
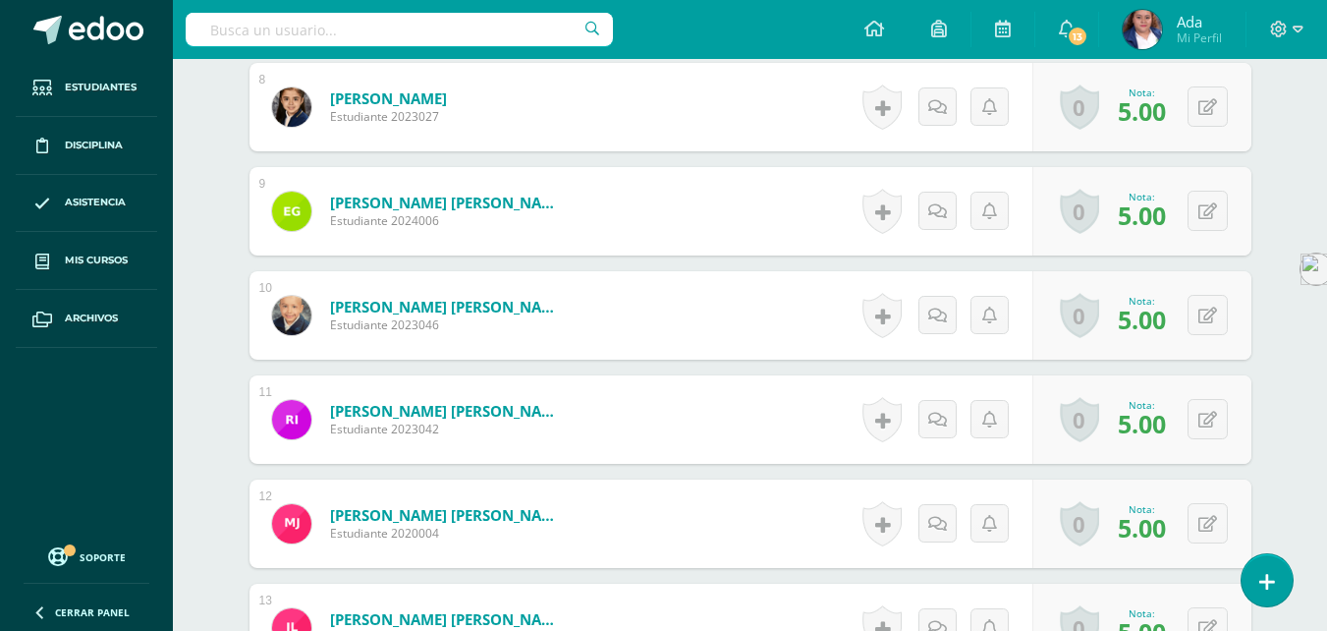
scroll to position [1368, 0]
type input "4"
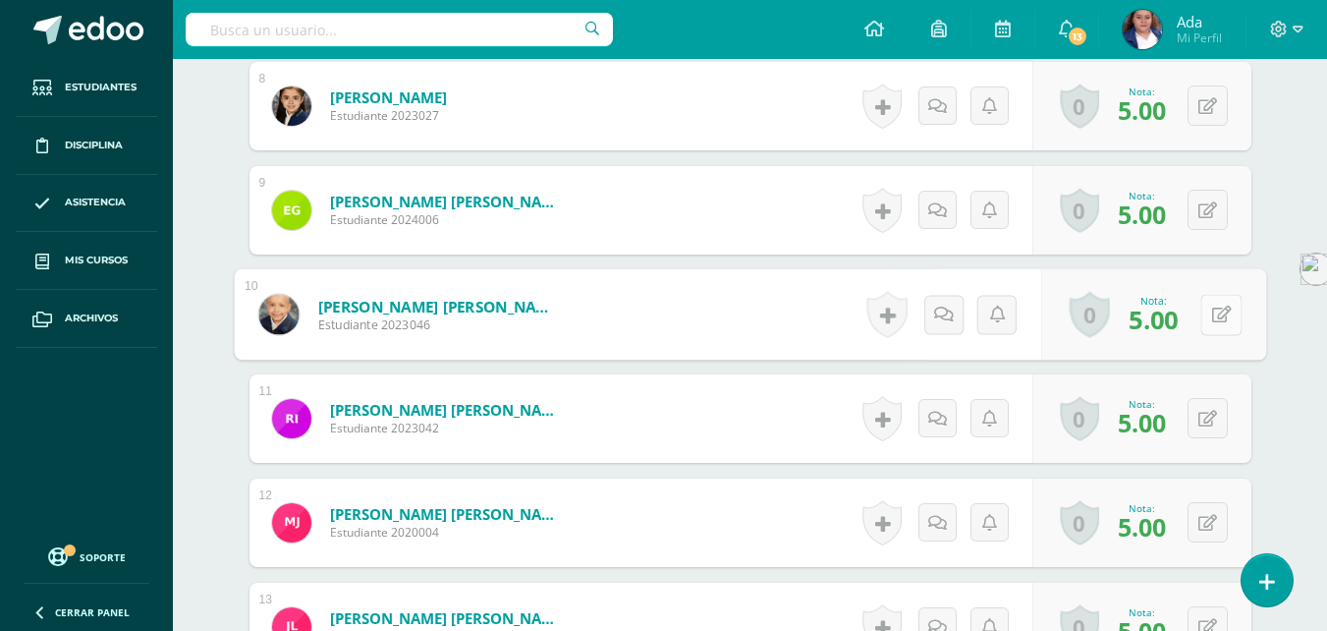
click at [1205, 315] on button at bounding box center [1220, 314] width 41 height 41
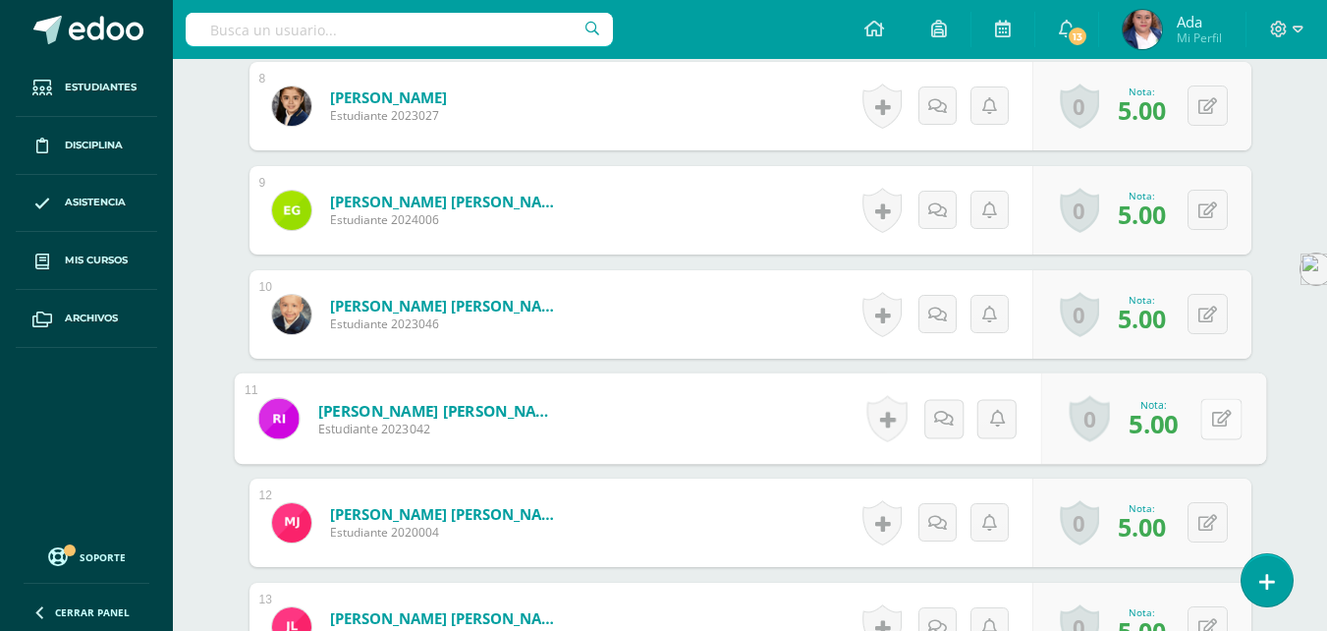
click at [1217, 417] on icon at bounding box center [1221, 418] width 20 height 17
click at [1217, 417] on button at bounding box center [1220, 418] width 41 height 41
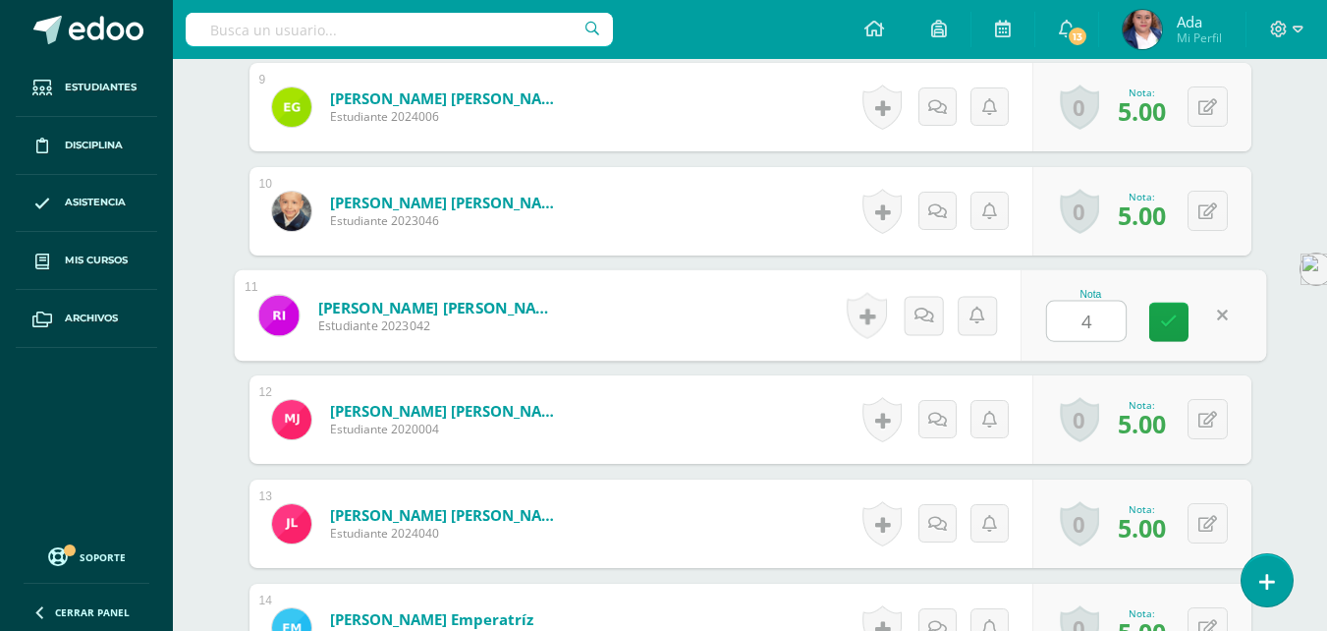
scroll to position [1473, 0]
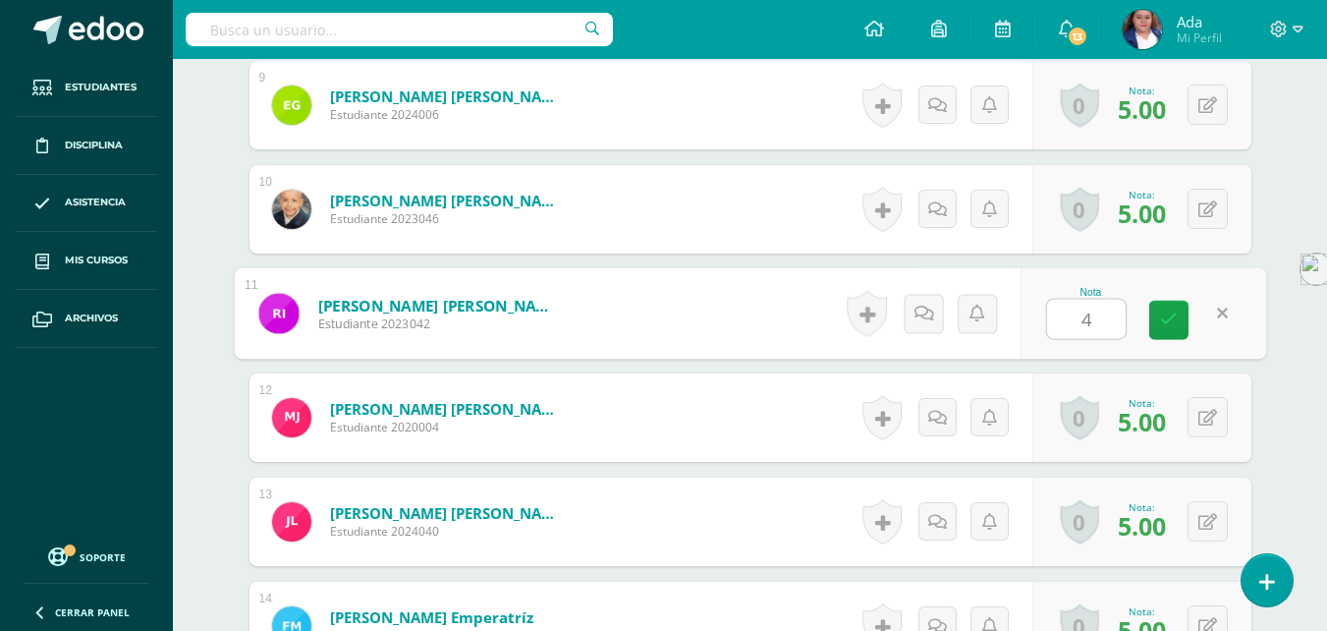
type input "4"
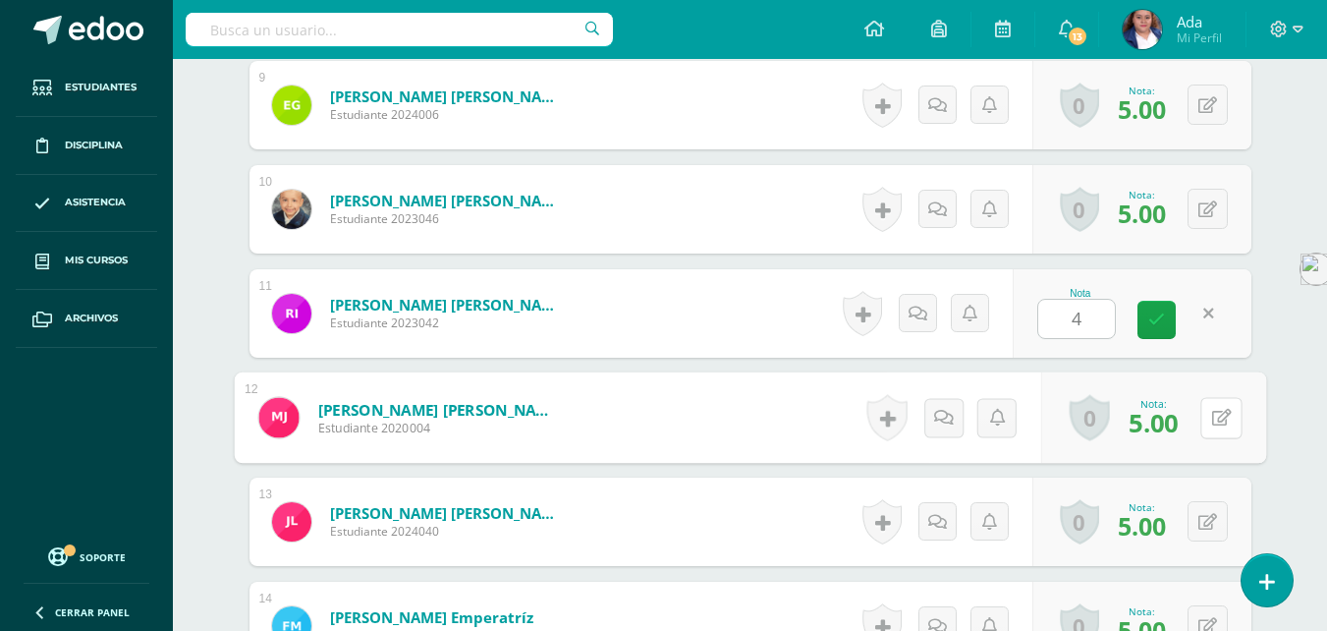
click at [1217, 417] on button at bounding box center [1220, 417] width 41 height 41
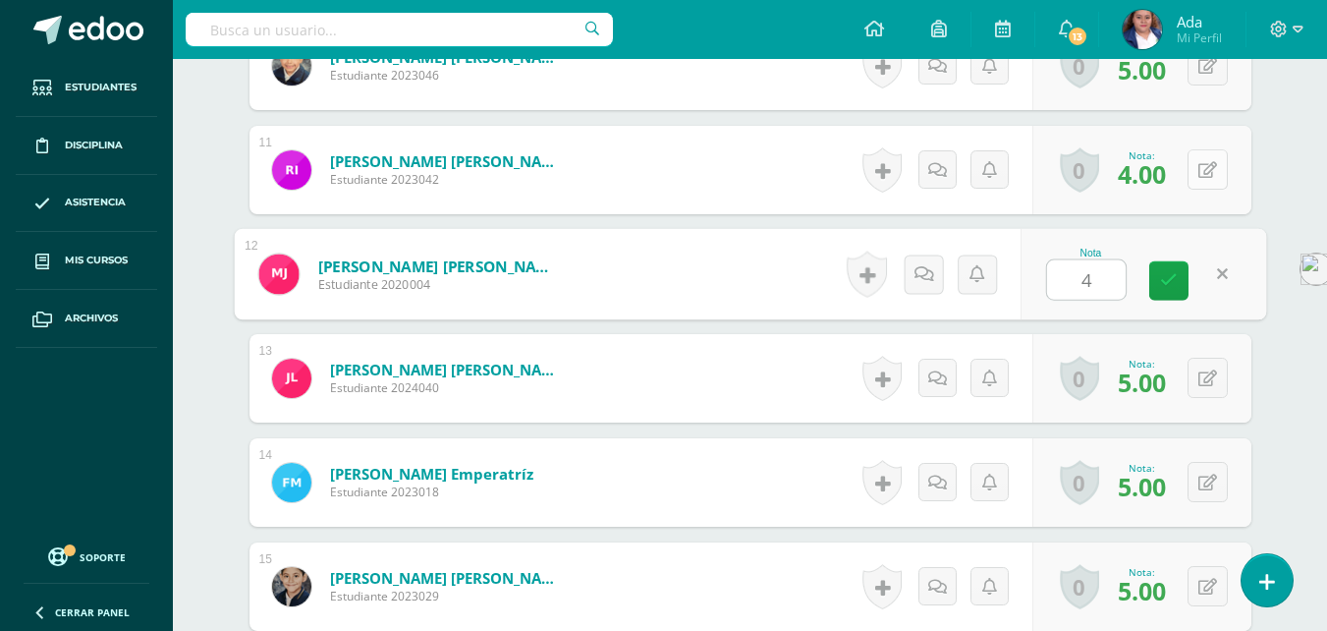
scroll to position [1631, 0]
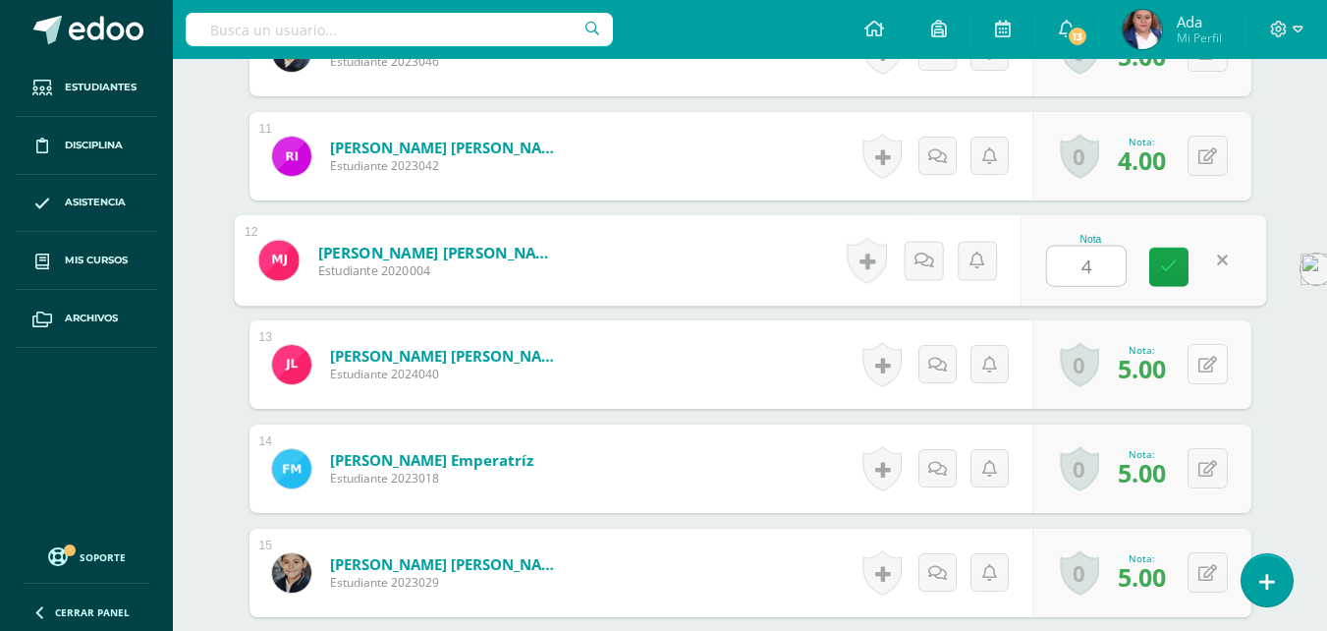
type input "4"
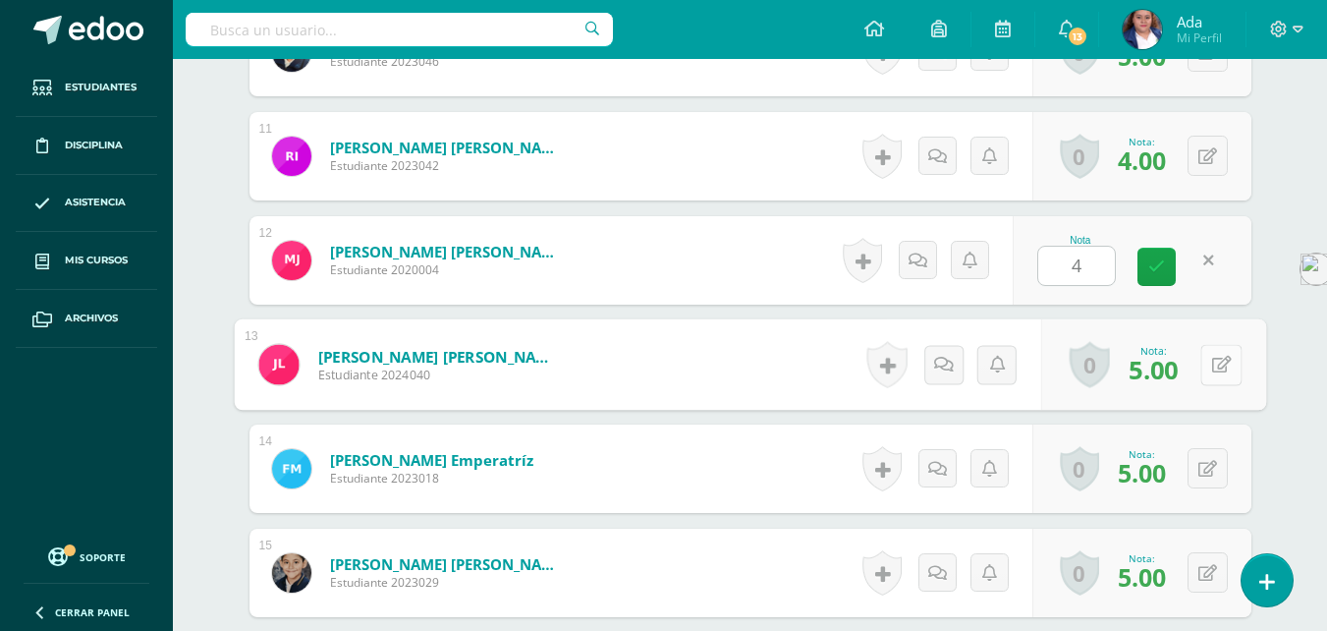
click at [1216, 377] on button at bounding box center [1220, 364] width 41 height 41
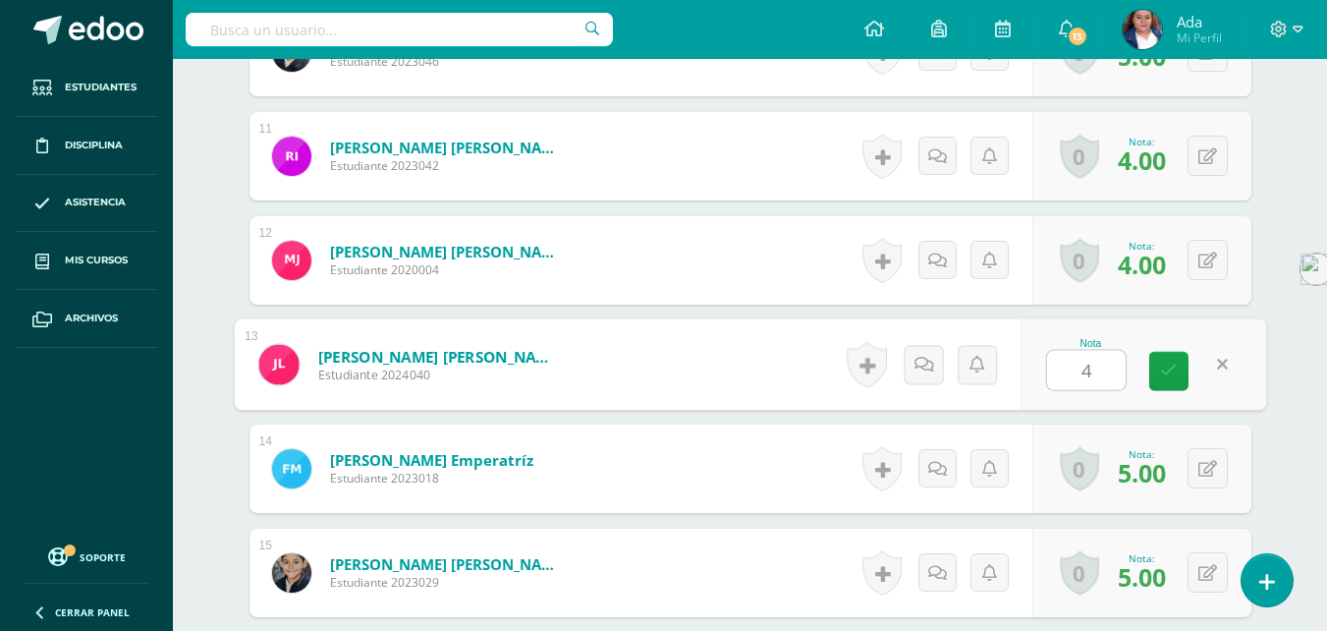
type input "4"
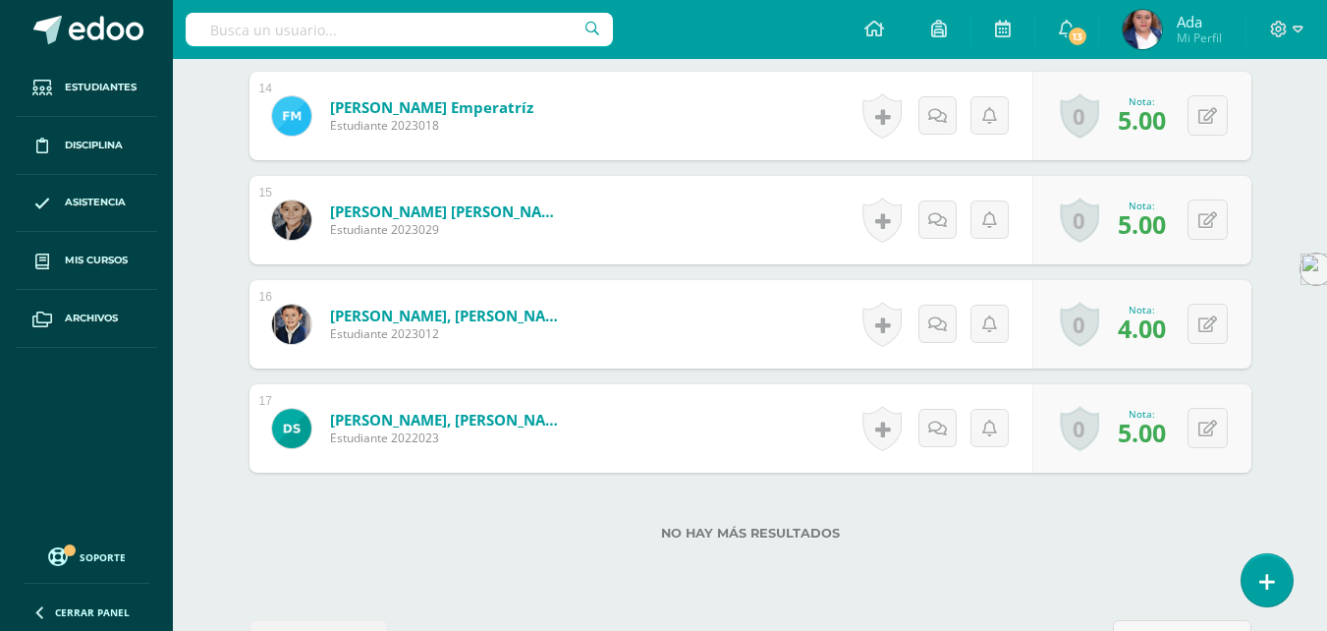
scroll to position [1984, 0]
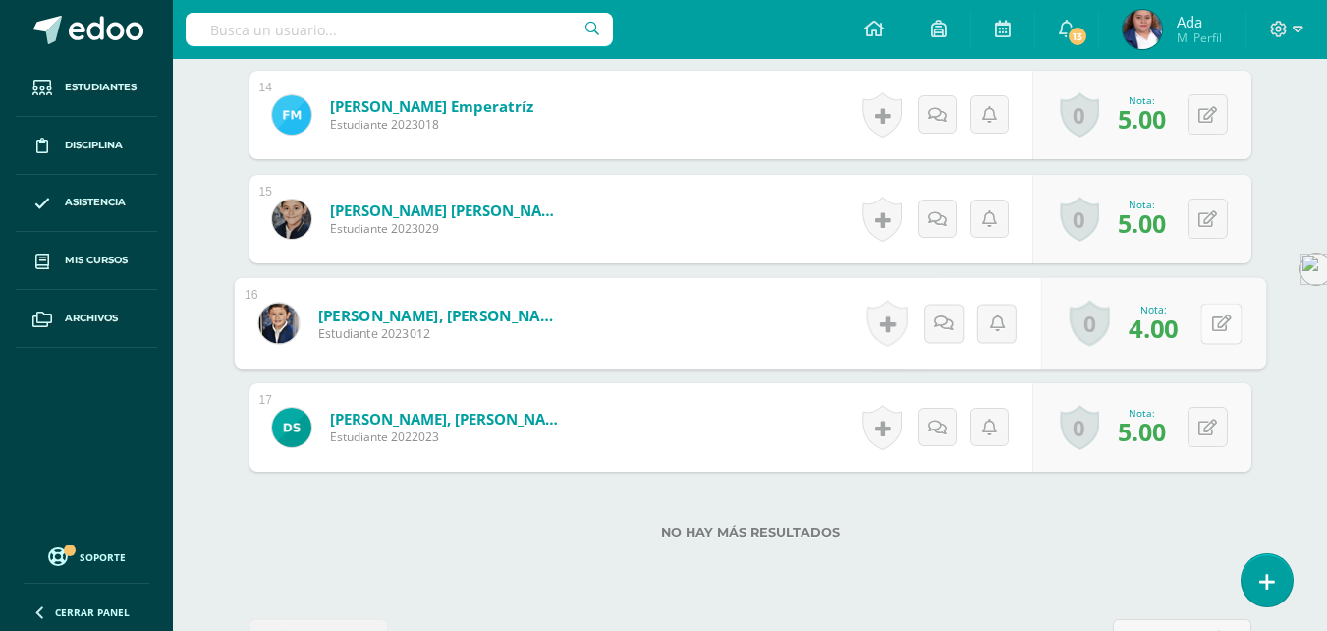
click at [1201, 318] on button at bounding box center [1220, 323] width 41 height 41
type input "5"
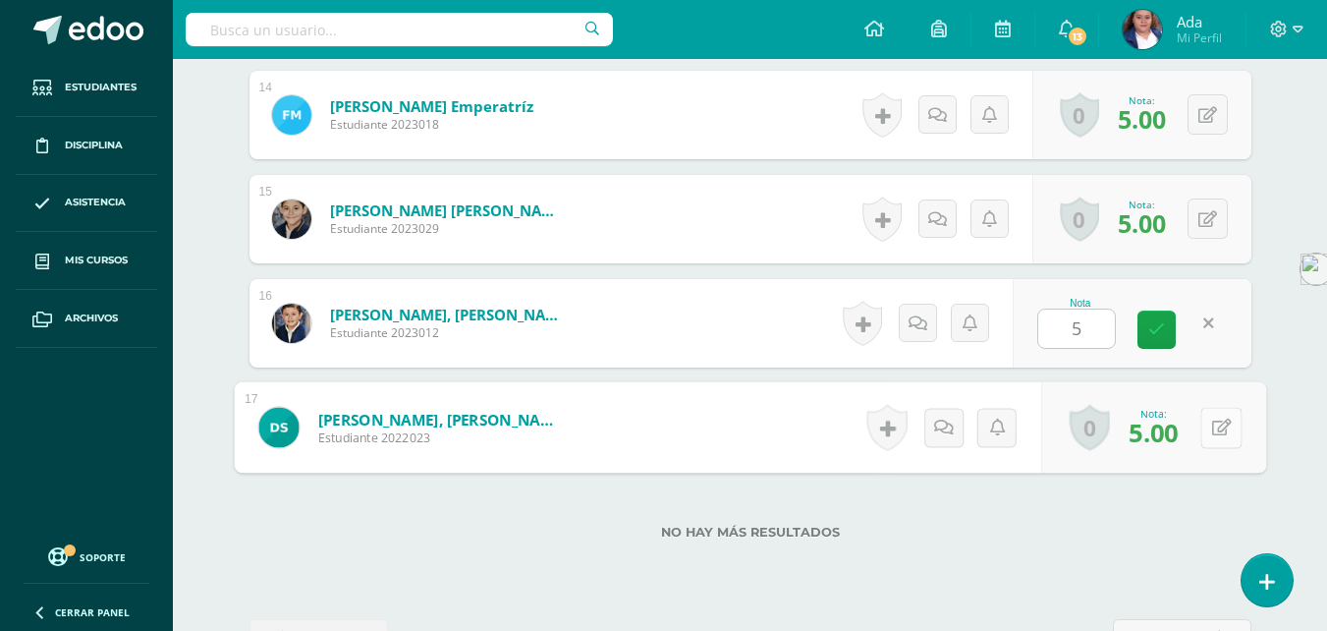
click at [1208, 429] on button at bounding box center [1220, 427] width 41 height 41
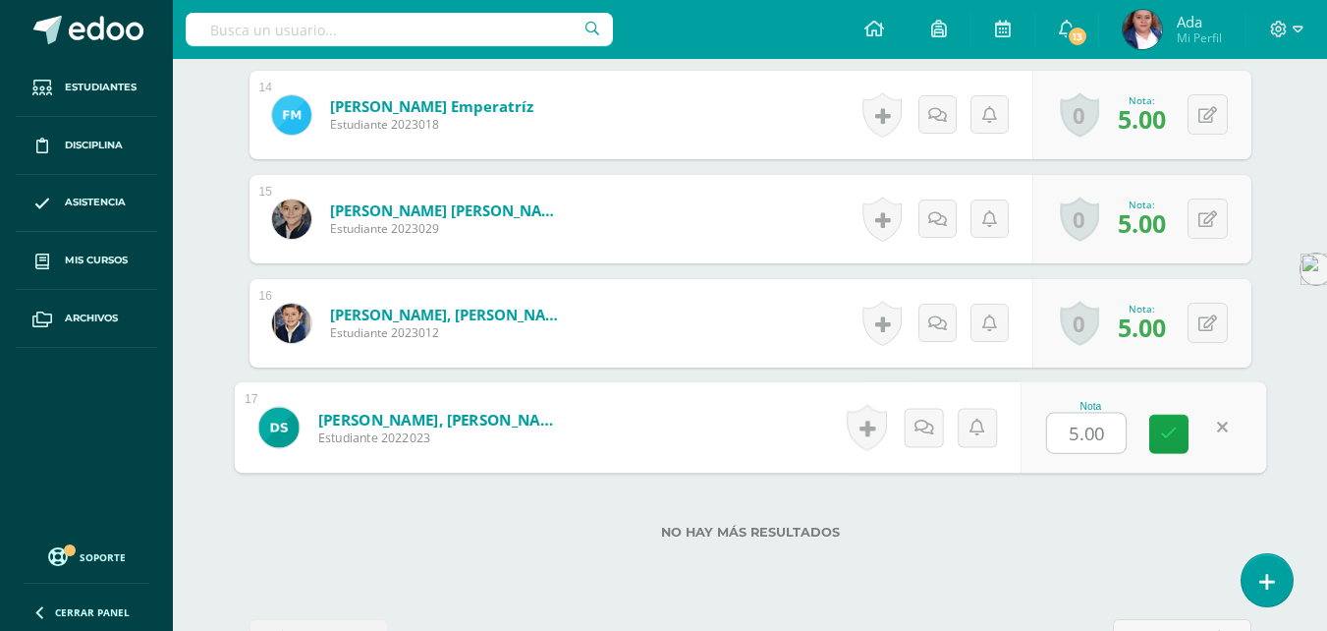
type input "3"
click at [1172, 430] on icon at bounding box center [1169, 433] width 18 height 17
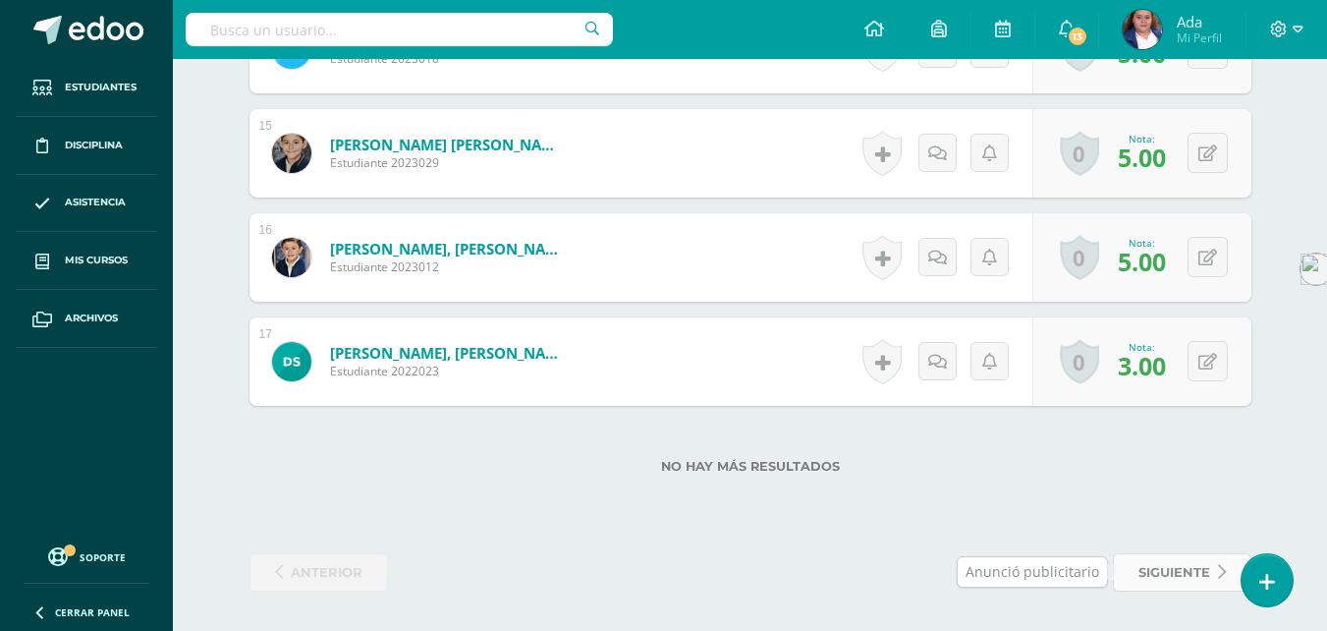
click at [1191, 576] on span "siguiente" at bounding box center [1174, 572] width 72 height 36
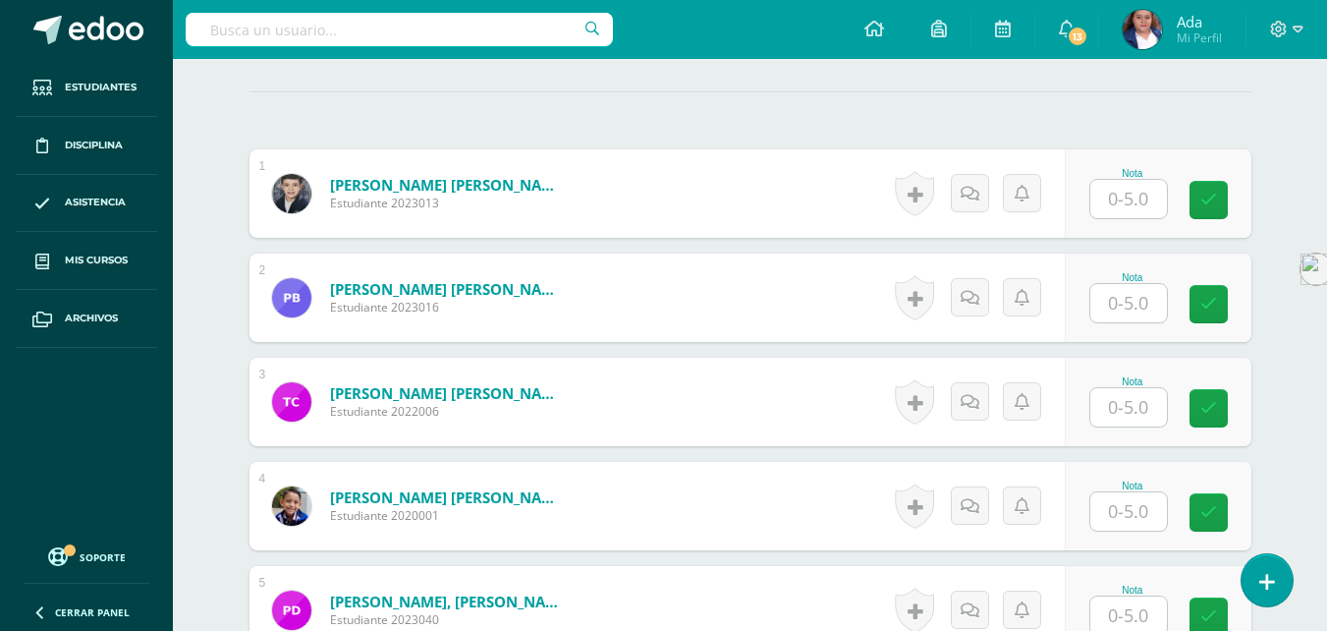
scroll to position [553, 0]
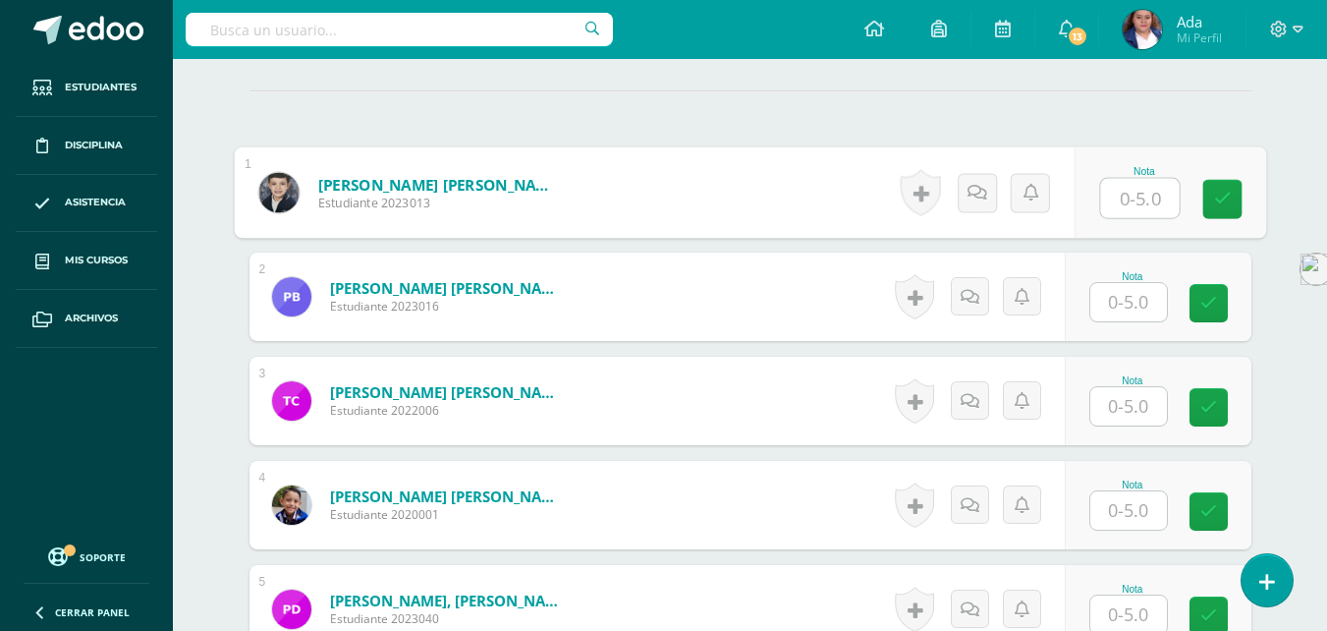
click at [1140, 208] on input "text" at bounding box center [1139, 198] width 79 height 39
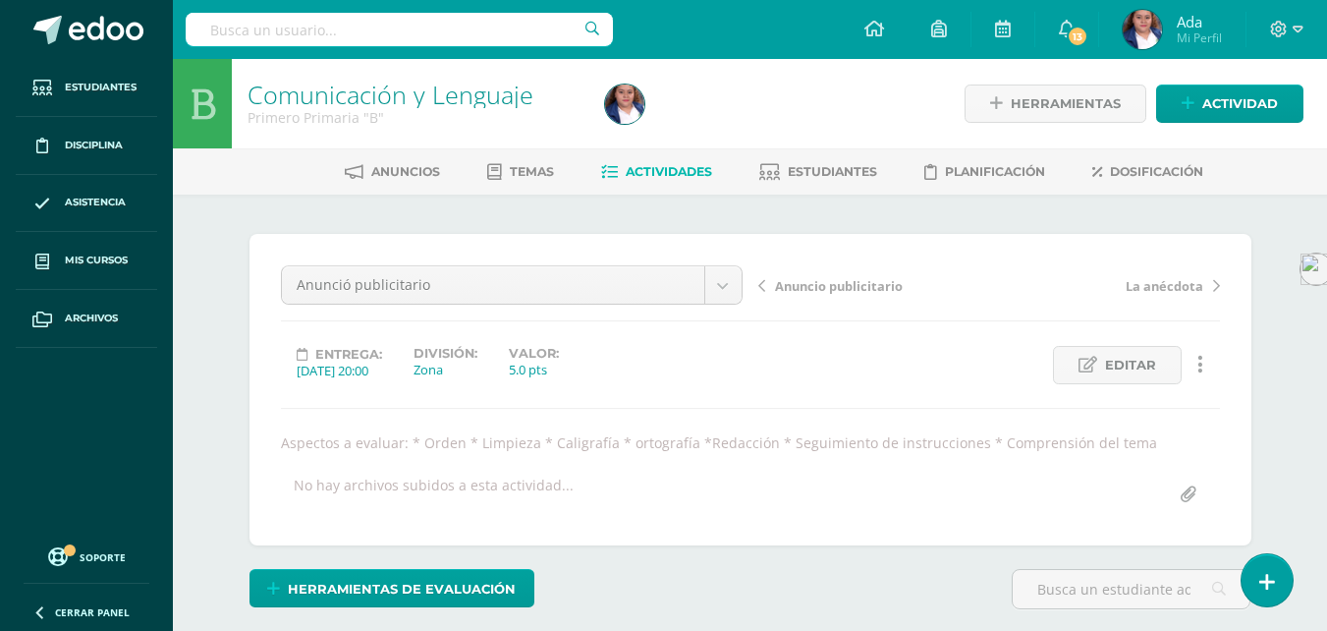
scroll to position [1, 0]
click at [647, 173] on span "Actividades" at bounding box center [669, 170] width 86 height 15
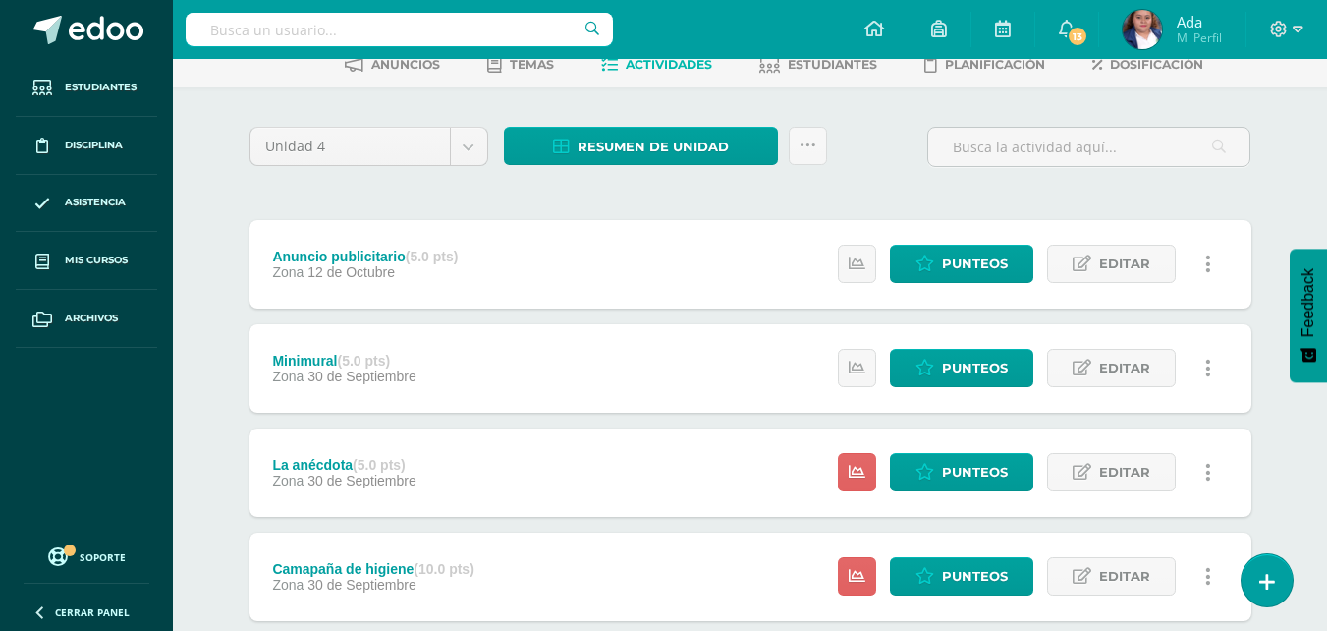
scroll to position [108, 0]
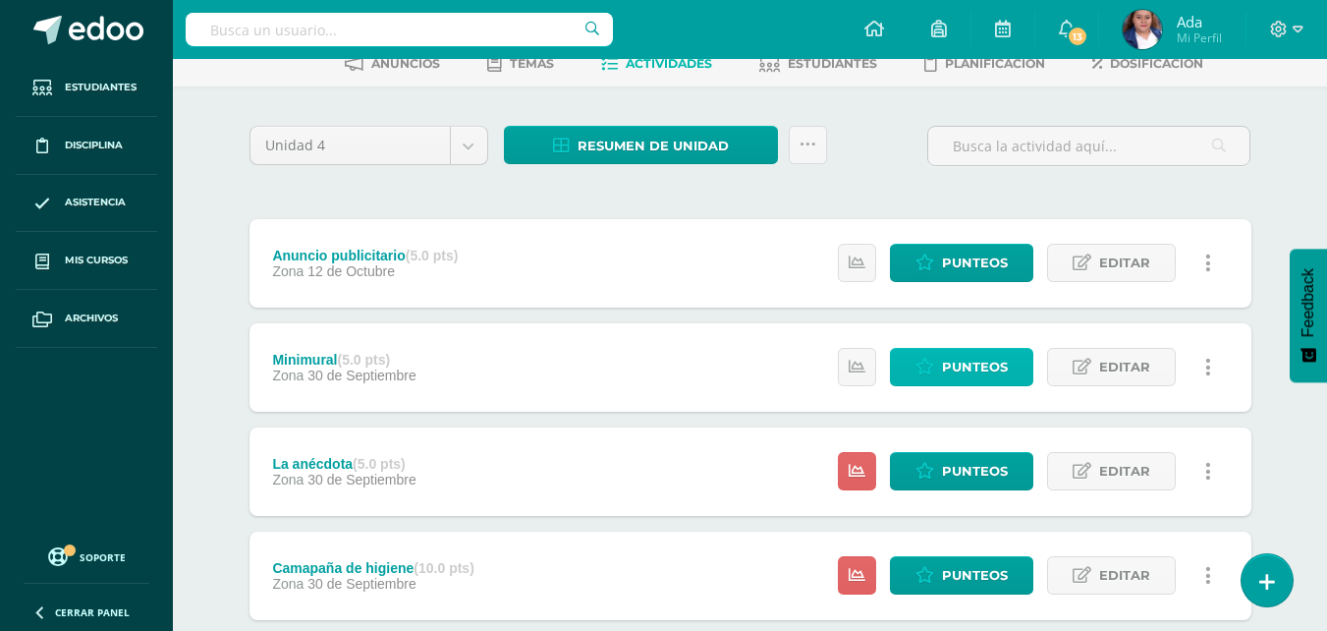
click at [937, 365] on link "Punteos" at bounding box center [961, 367] width 143 height 38
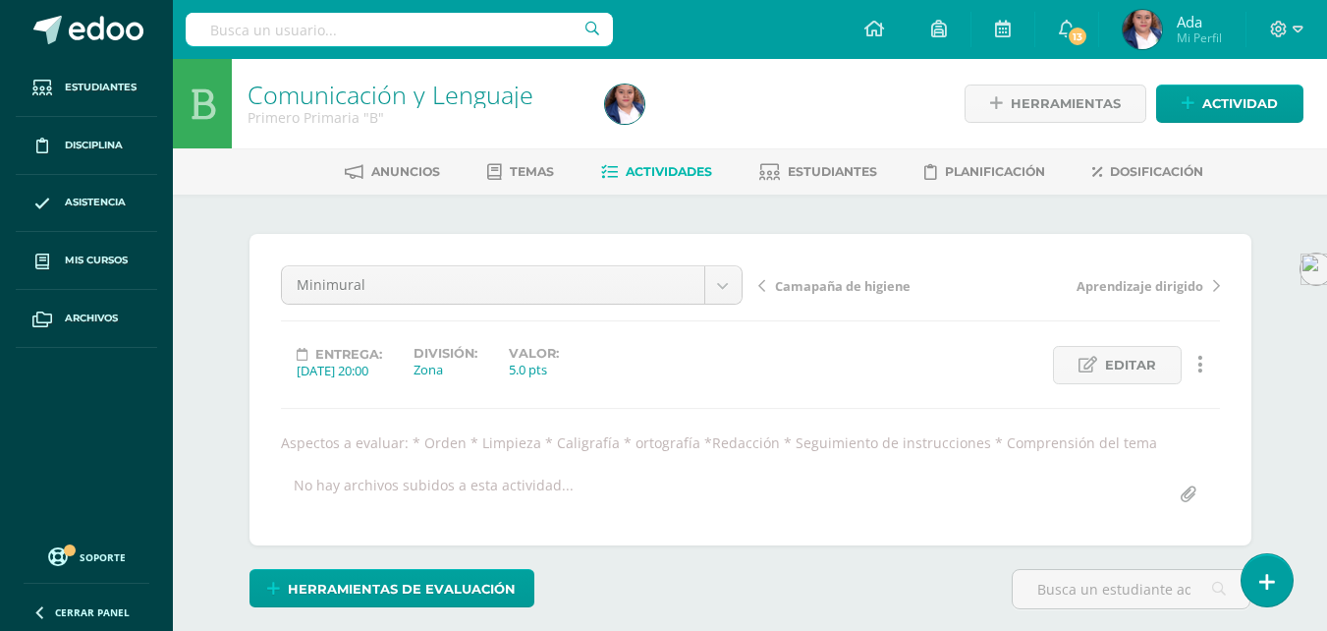
click at [646, 177] on span "Actividades" at bounding box center [669, 171] width 86 height 15
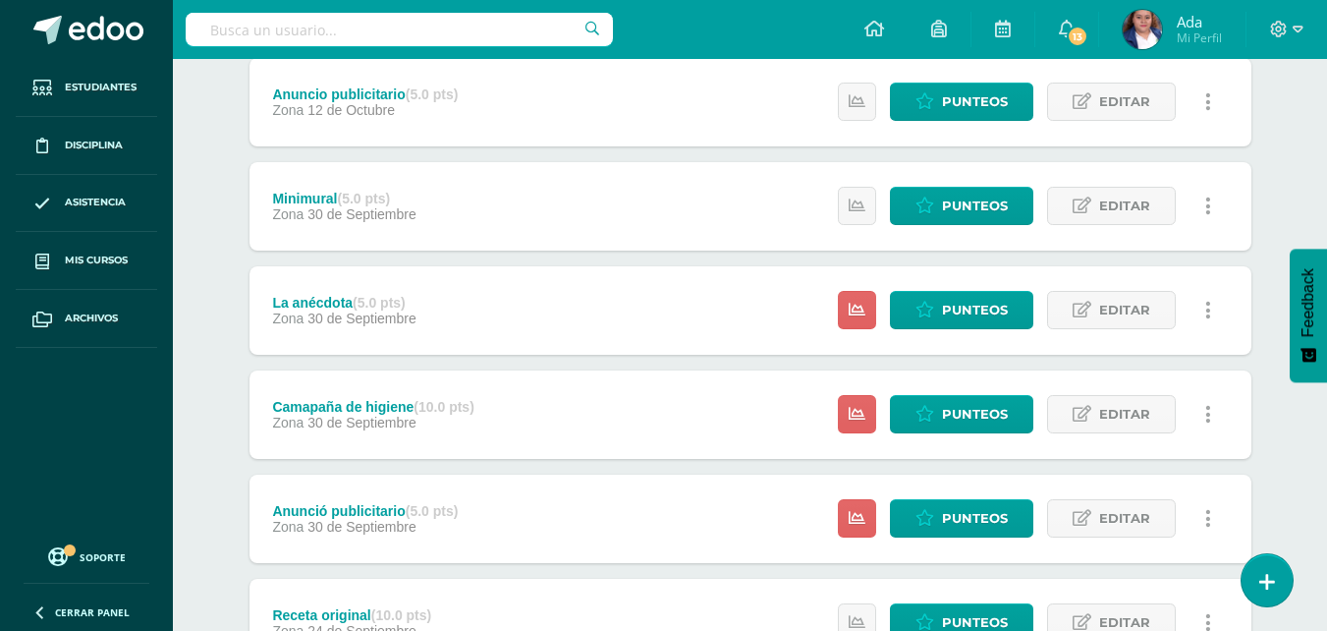
scroll to position [271, 0]
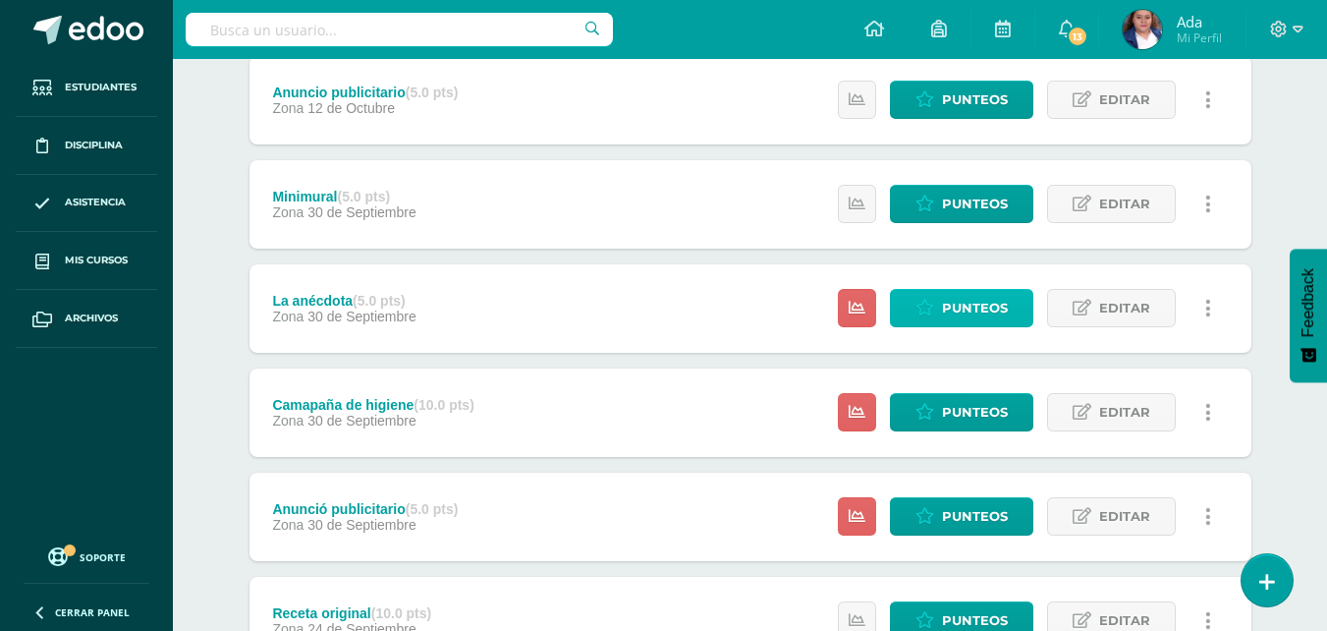
click at [958, 301] on span "Punteos" at bounding box center [975, 308] width 66 height 36
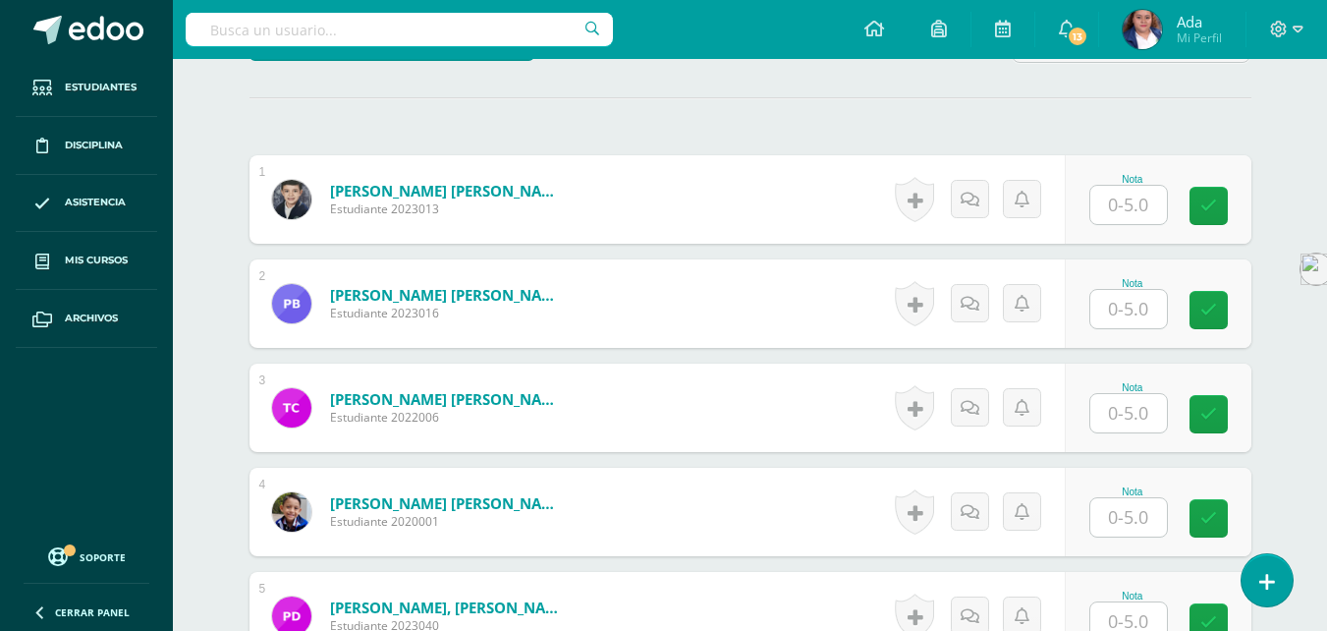
scroll to position [547, 0]
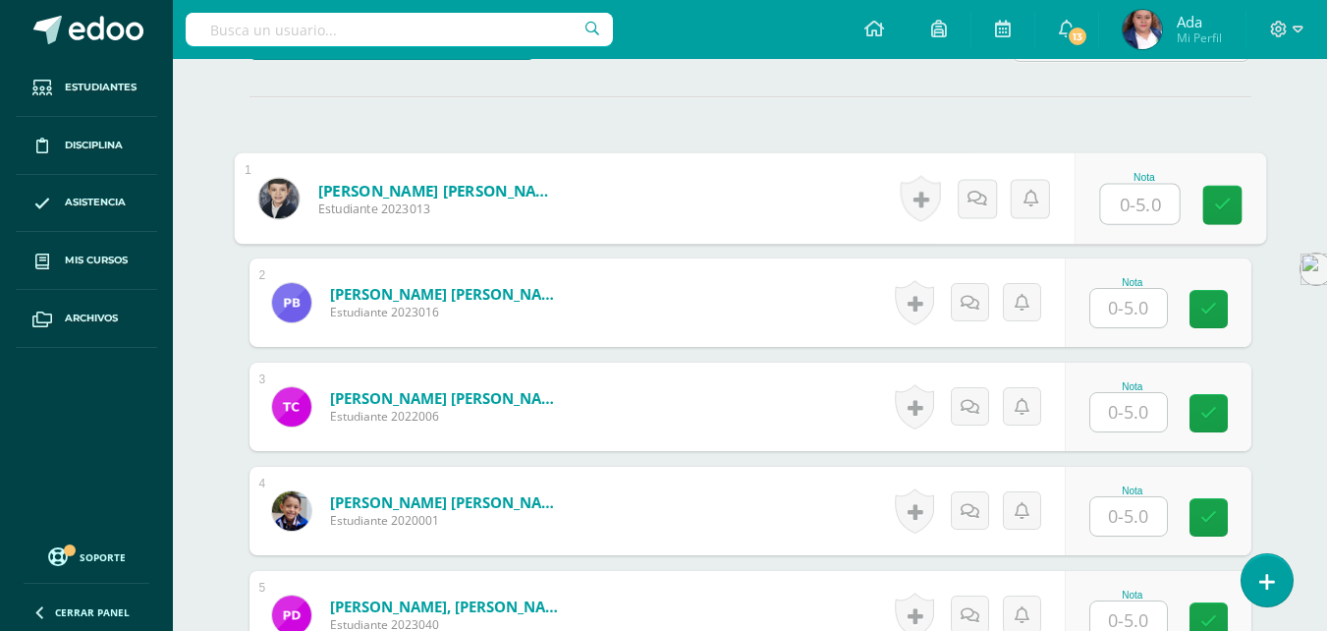
click at [1152, 201] on input "text" at bounding box center [1139, 204] width 79 height 39
type input "4"
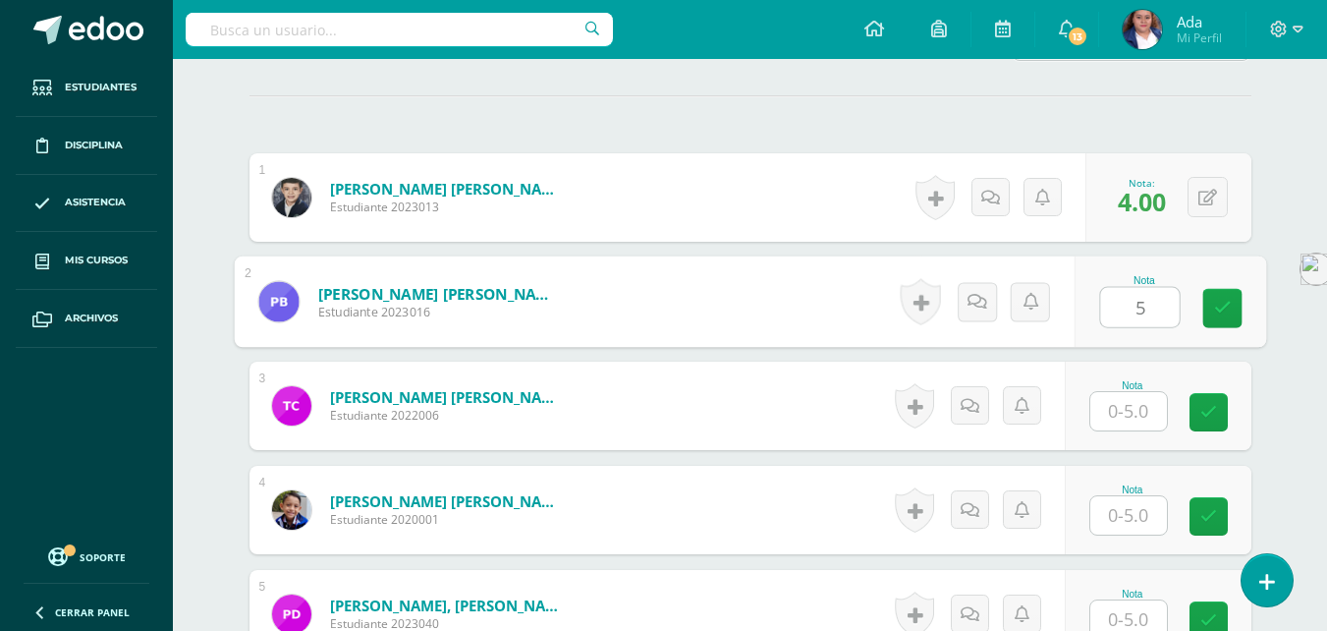
type input "5"
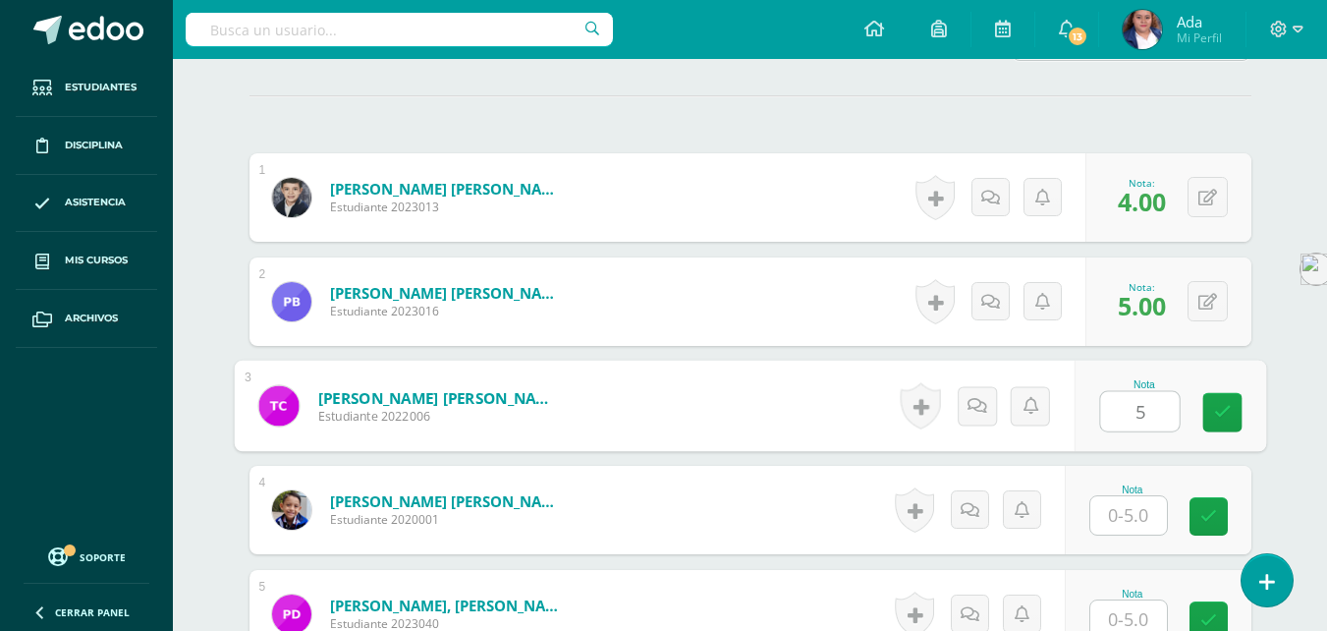
type input "5"
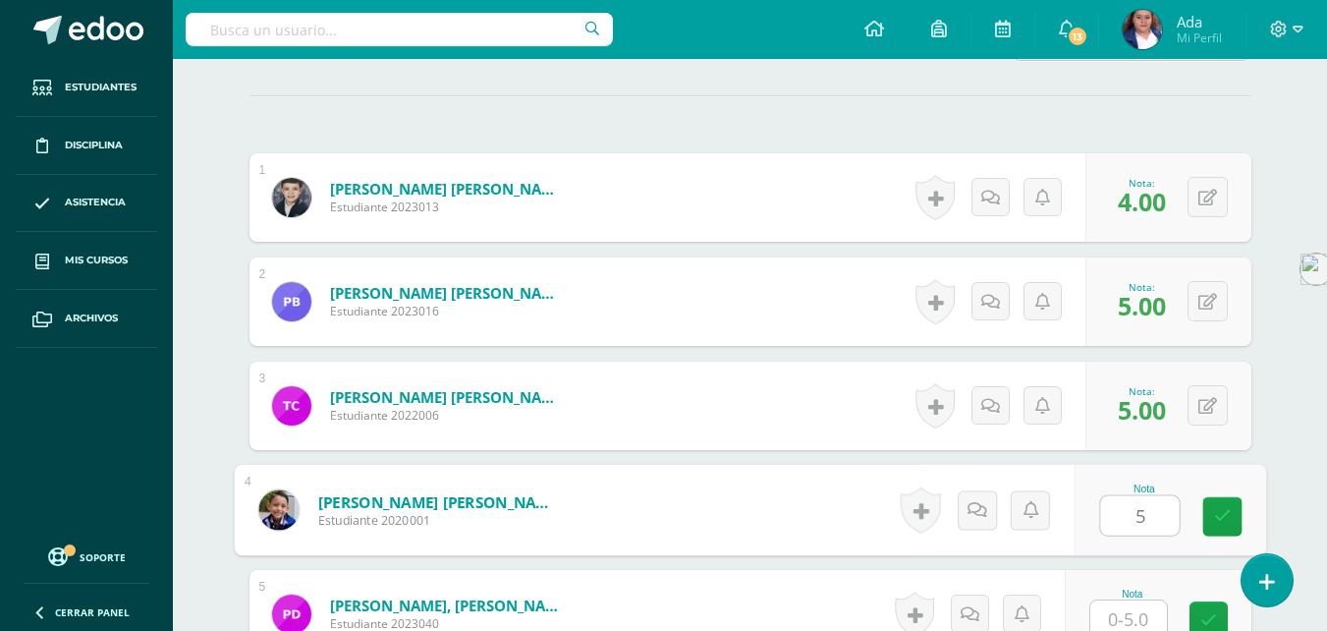
type input "5"
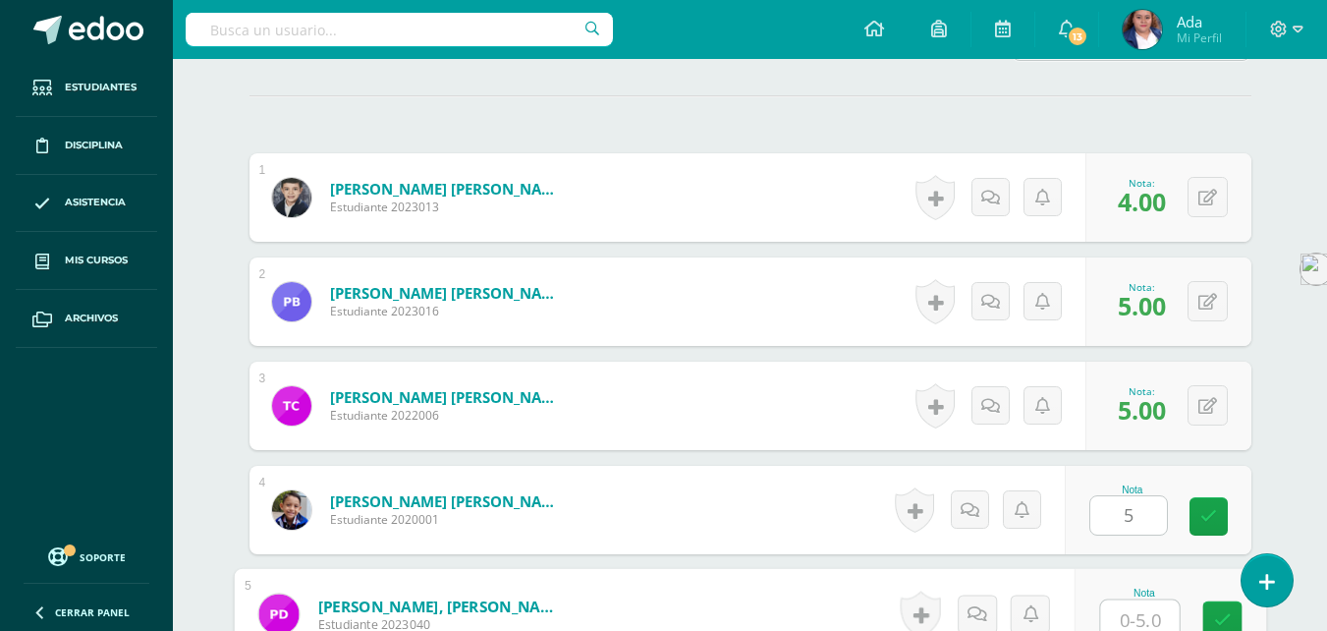
scroll to position [556, 0]
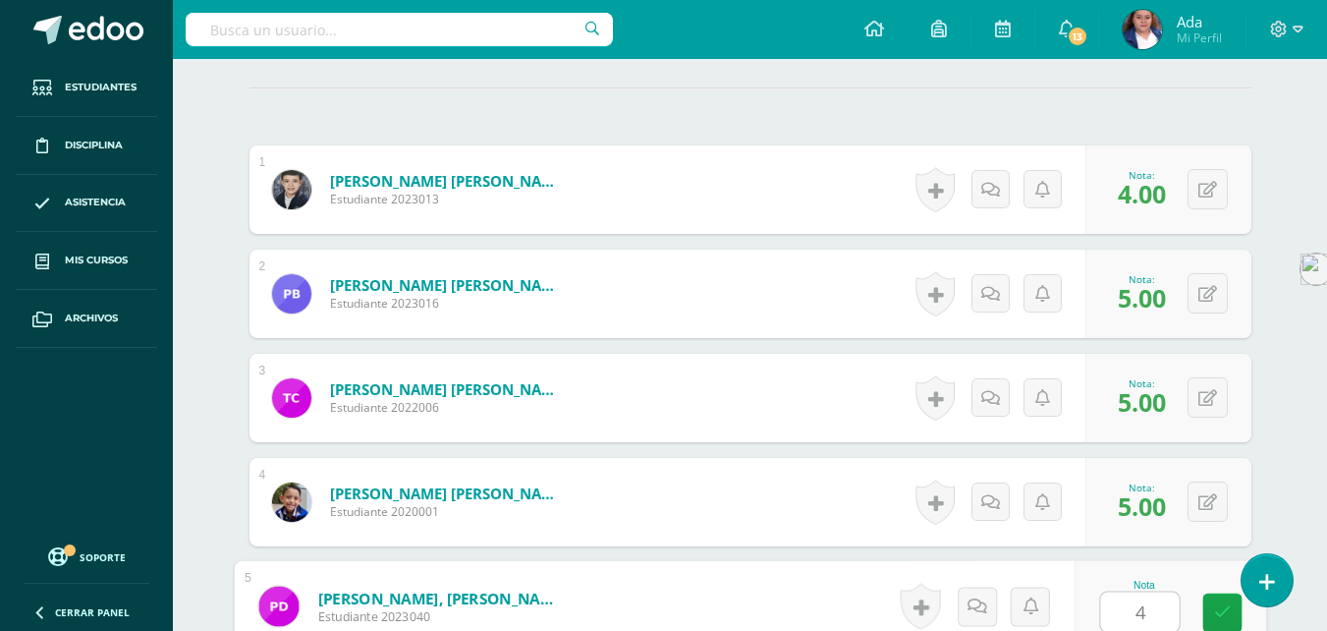
type input "4"
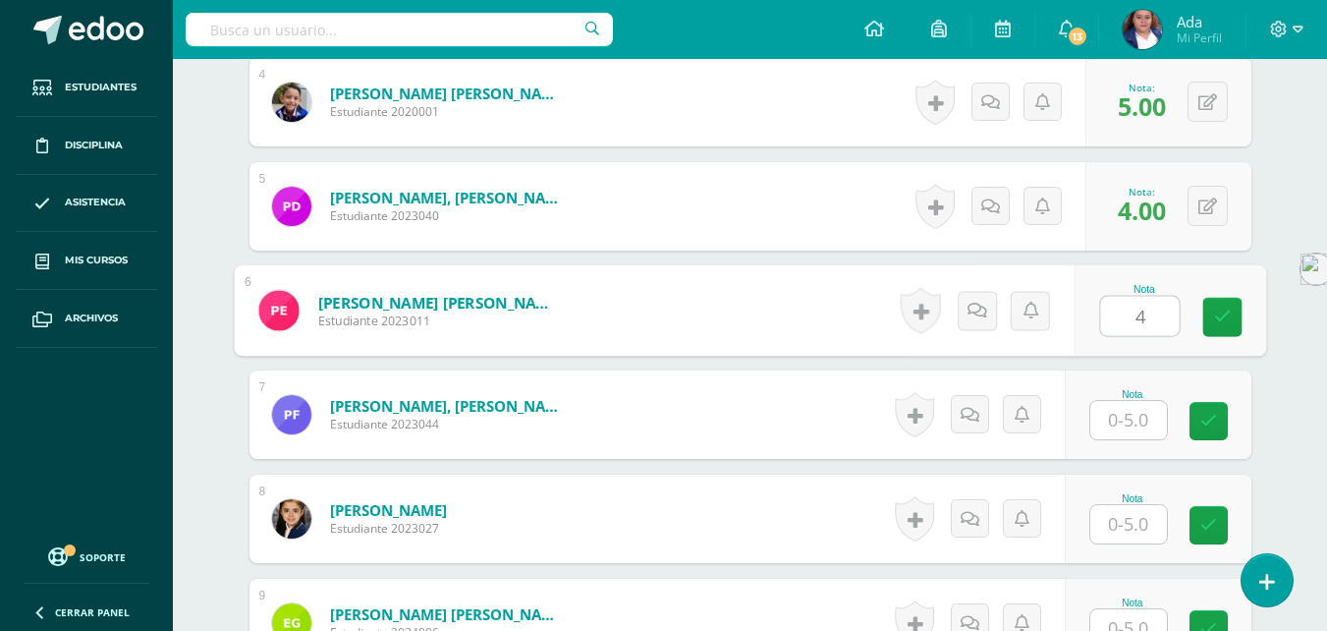
type input "4"
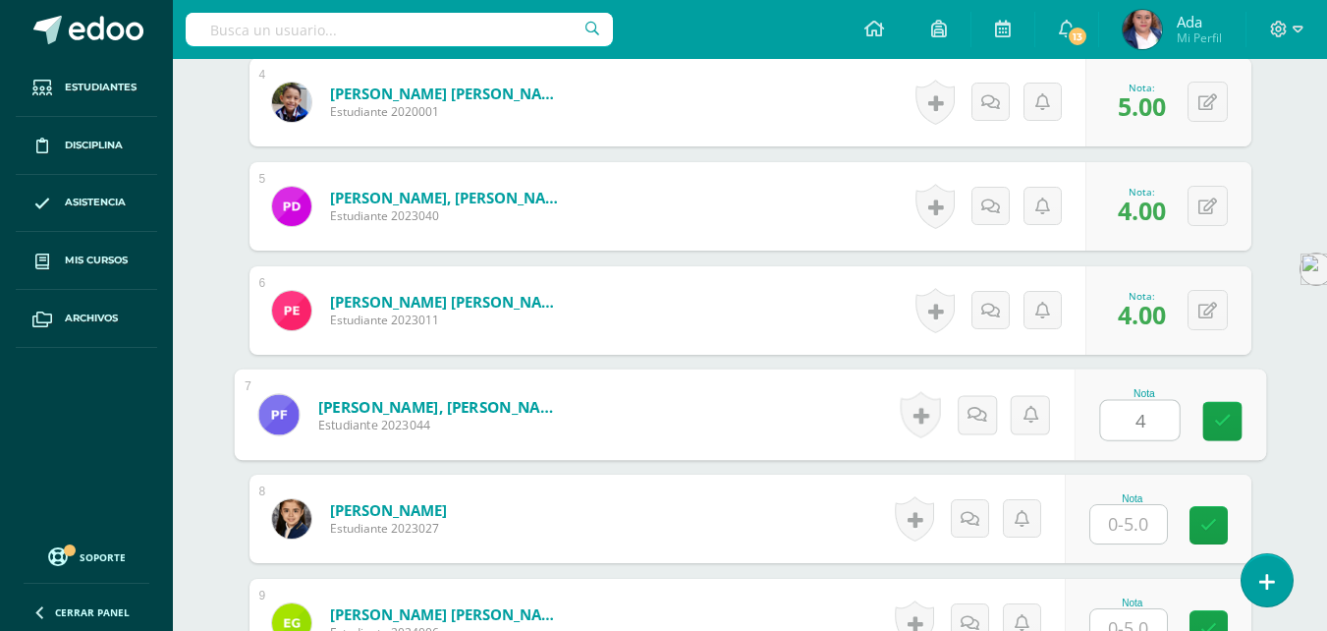
type input "4"
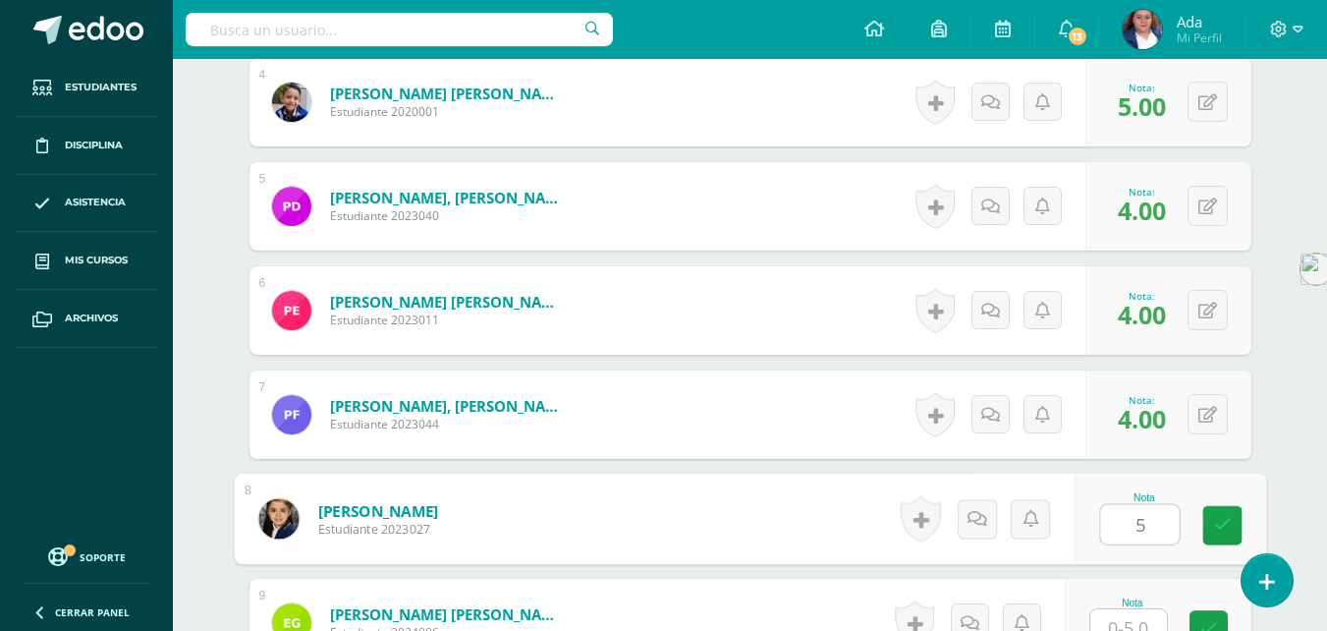
type input "5"
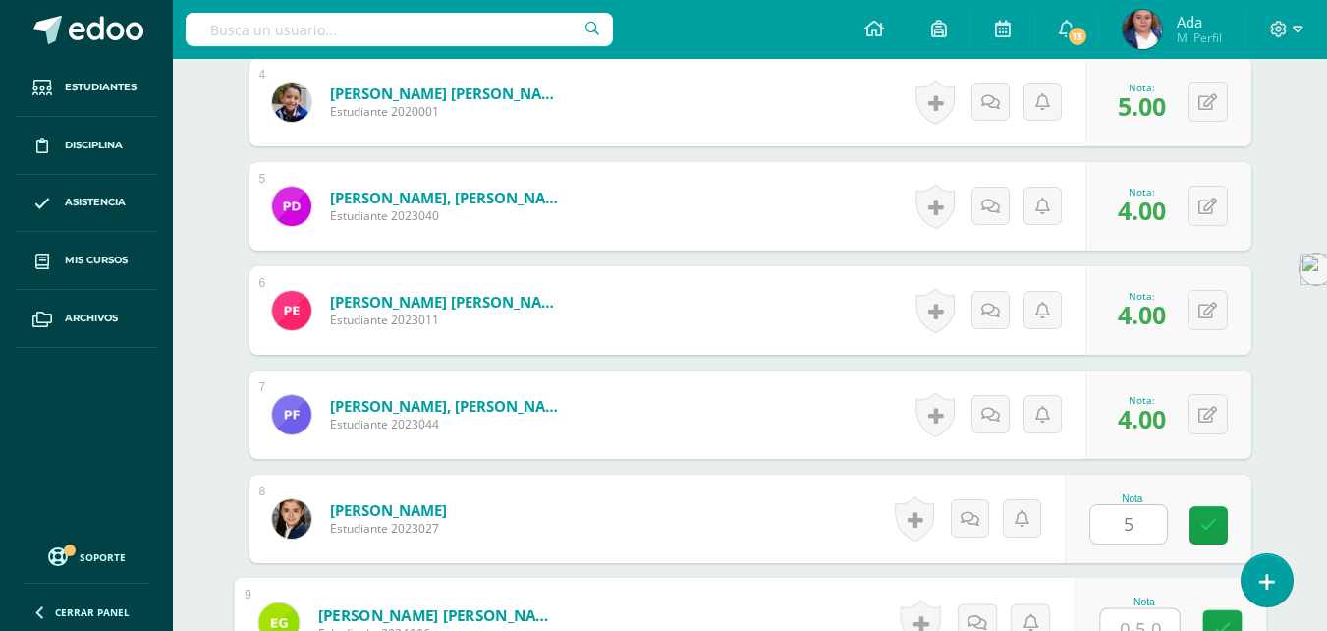
scroll to position [972, 0]
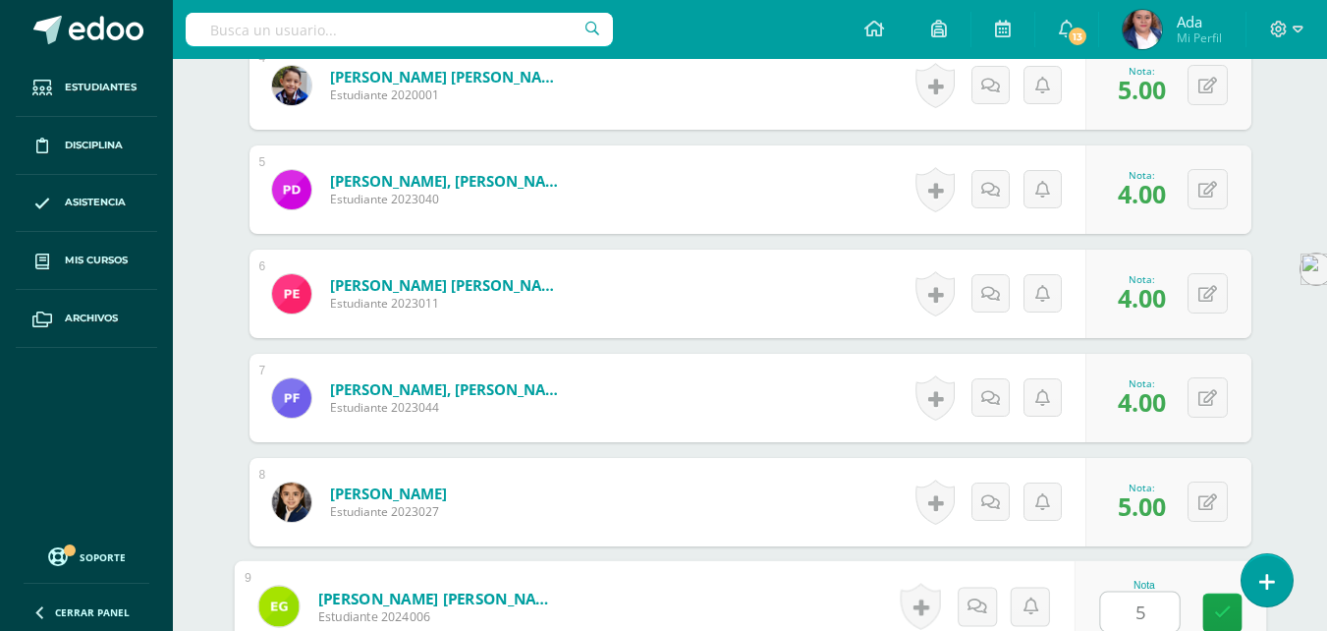
type input "5"
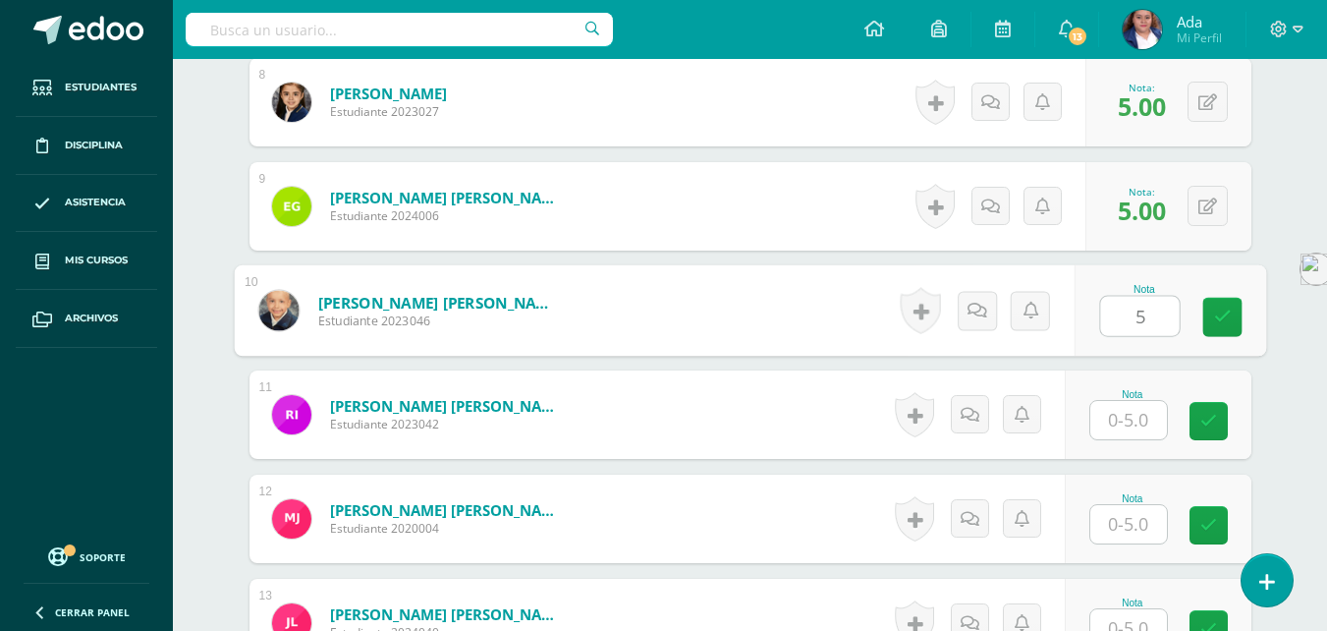
type input "5"
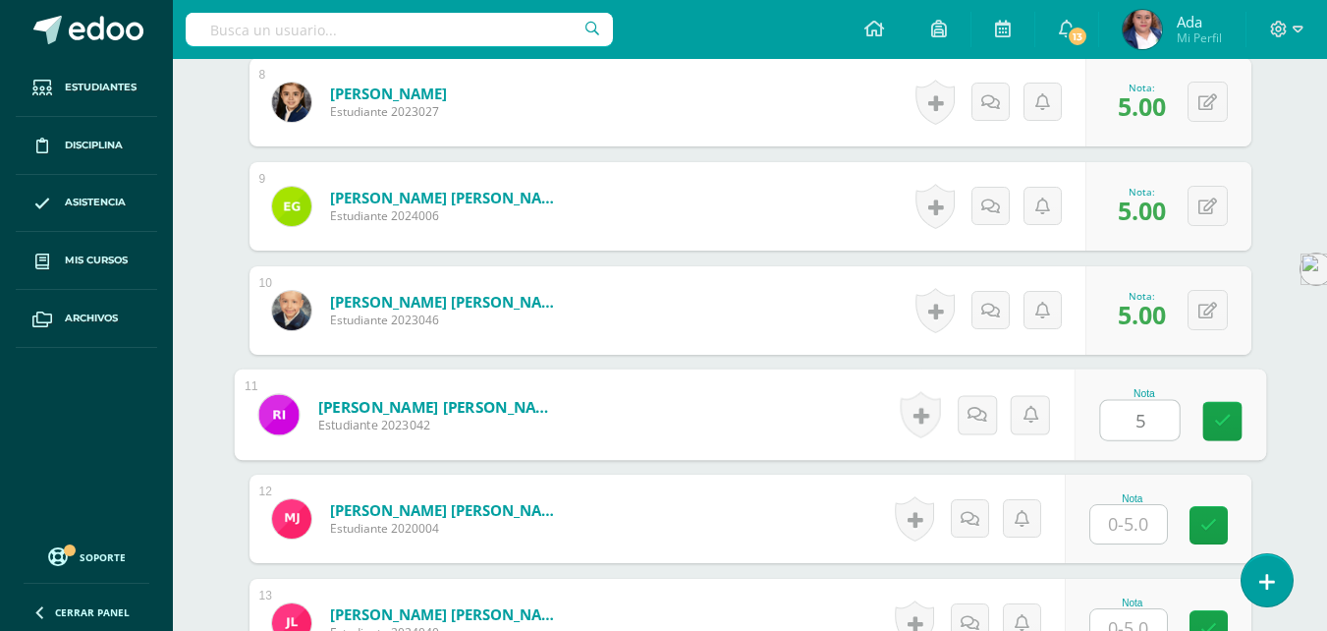
type input "5"
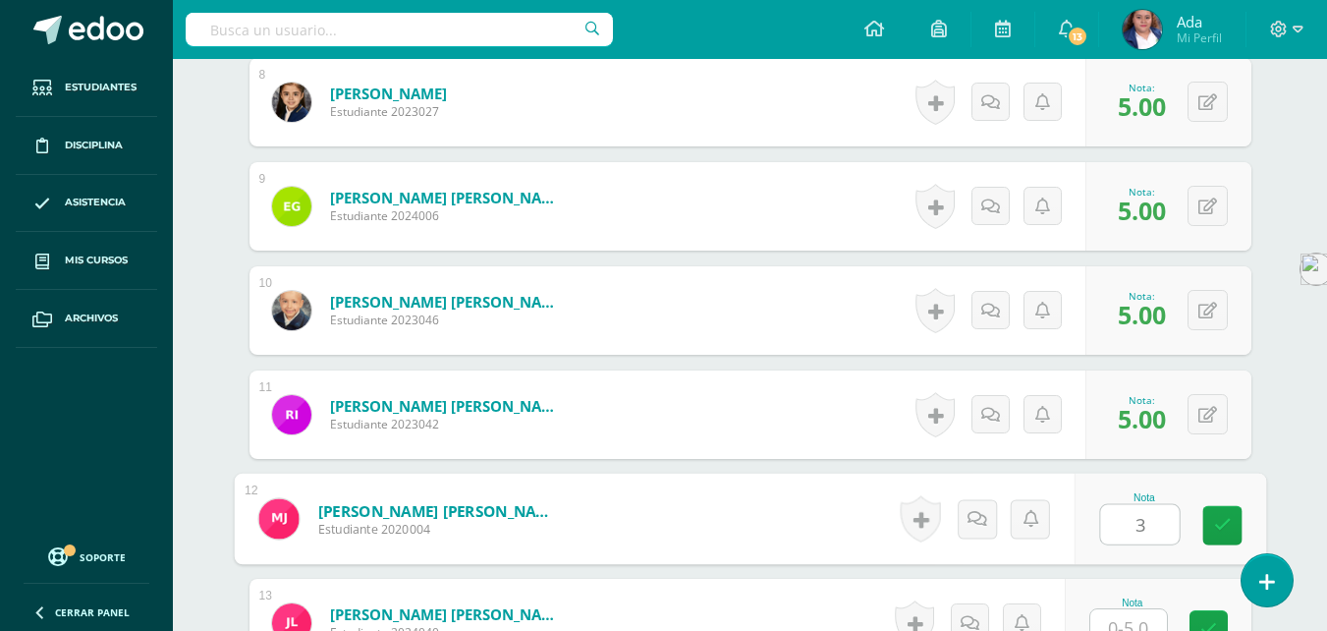
type input "3"
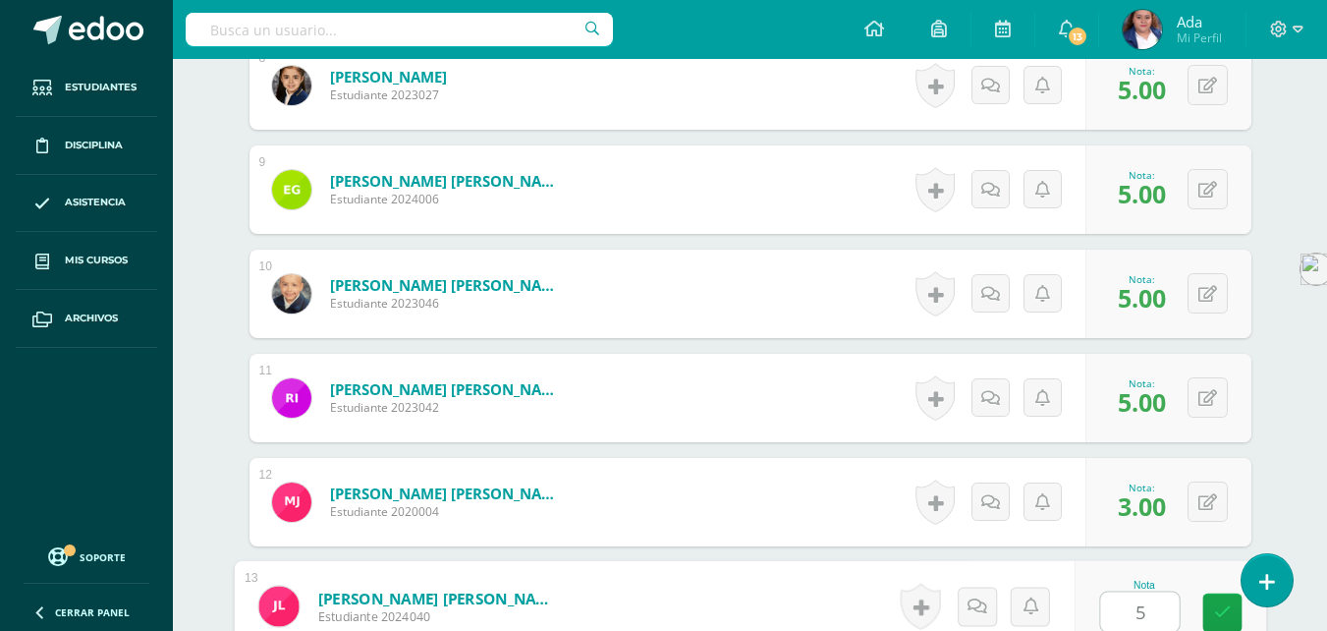
type input "5"
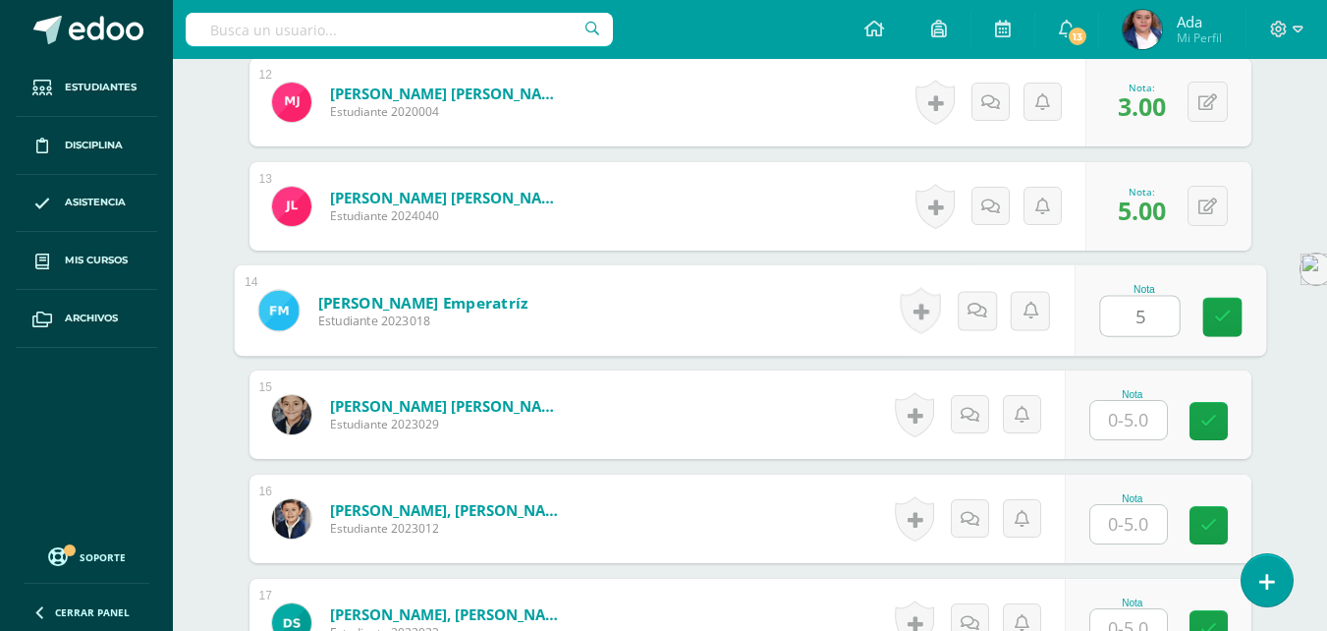
type input "5"
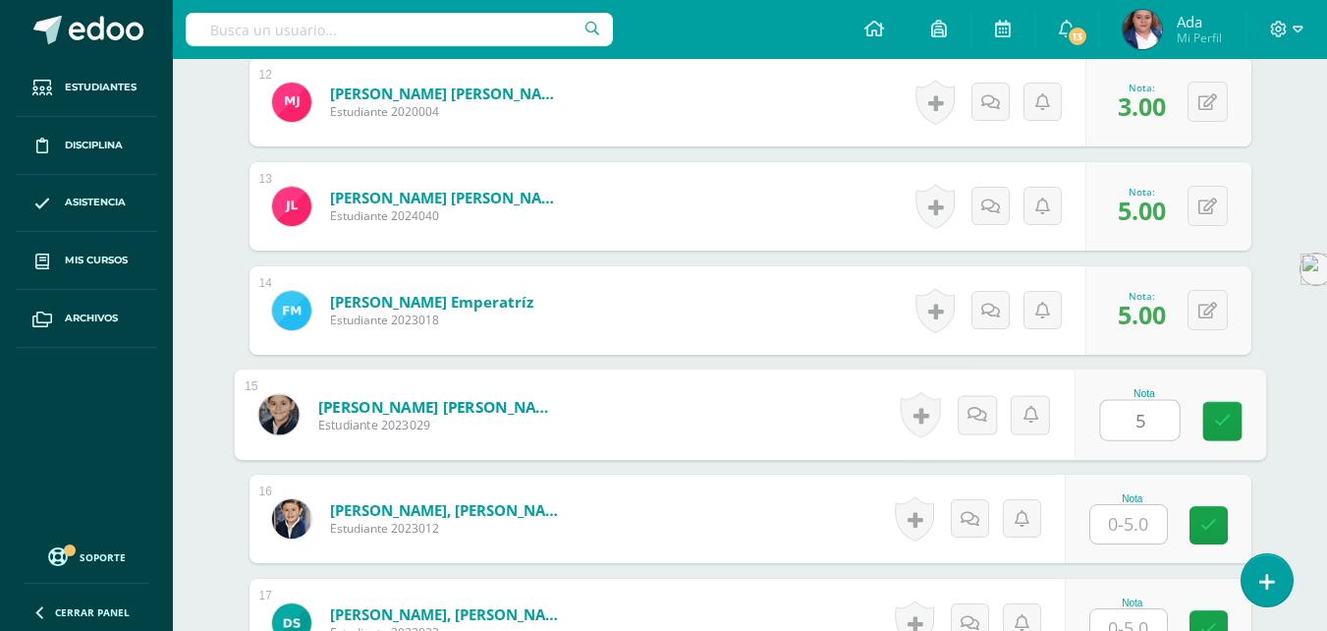
type input "5"
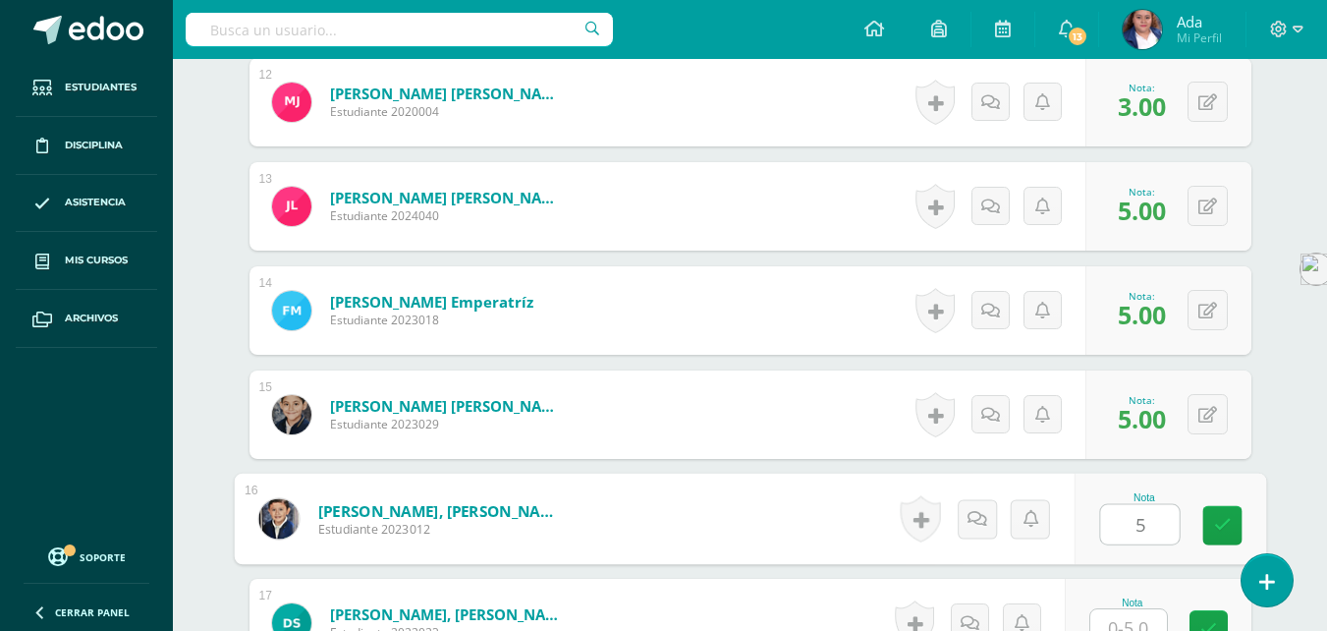
type input "5"
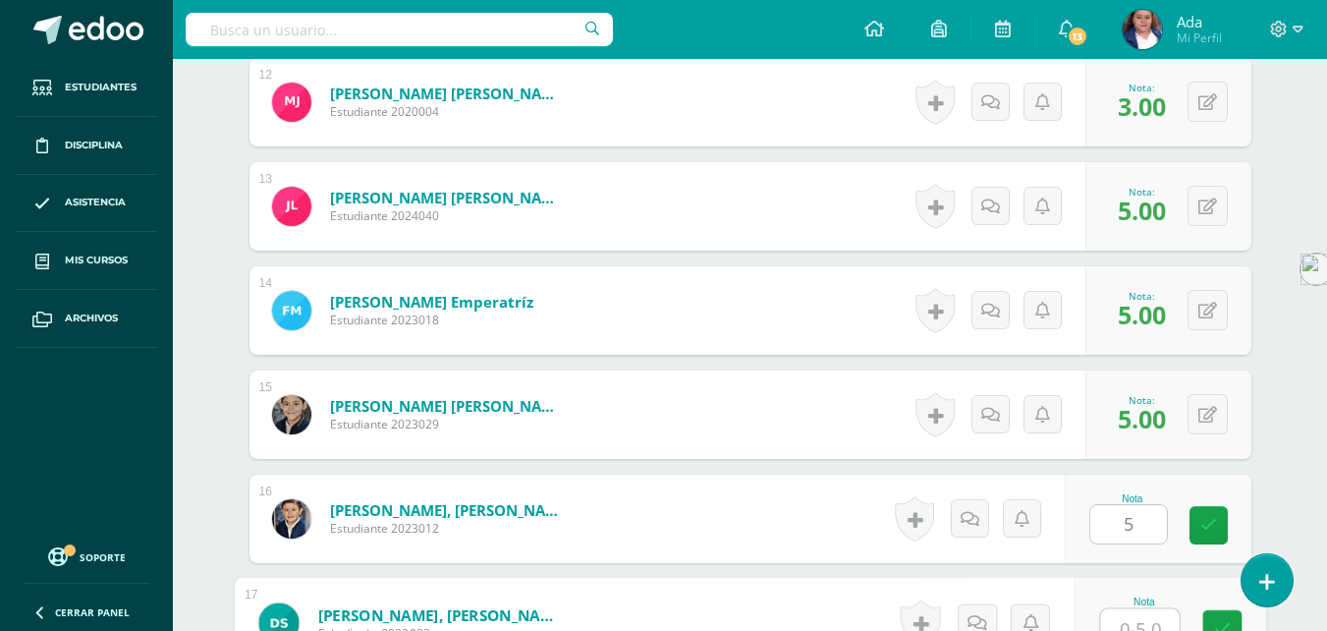
scroll to position [1805, 0]
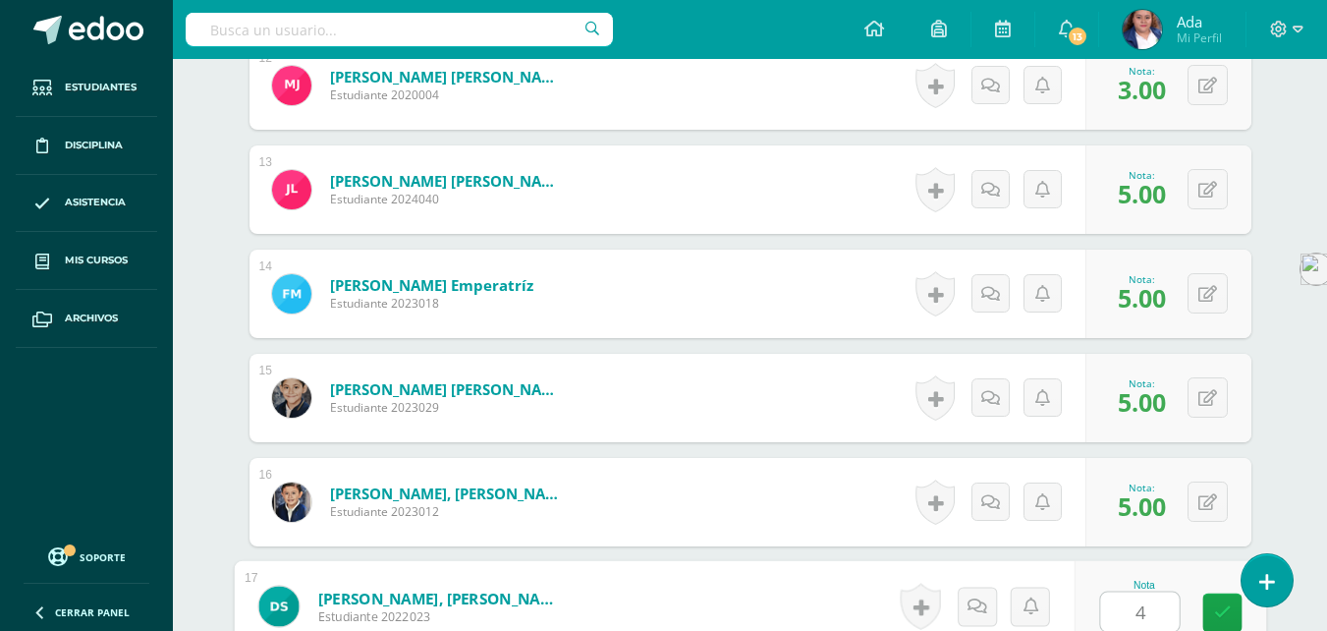
type input "4"
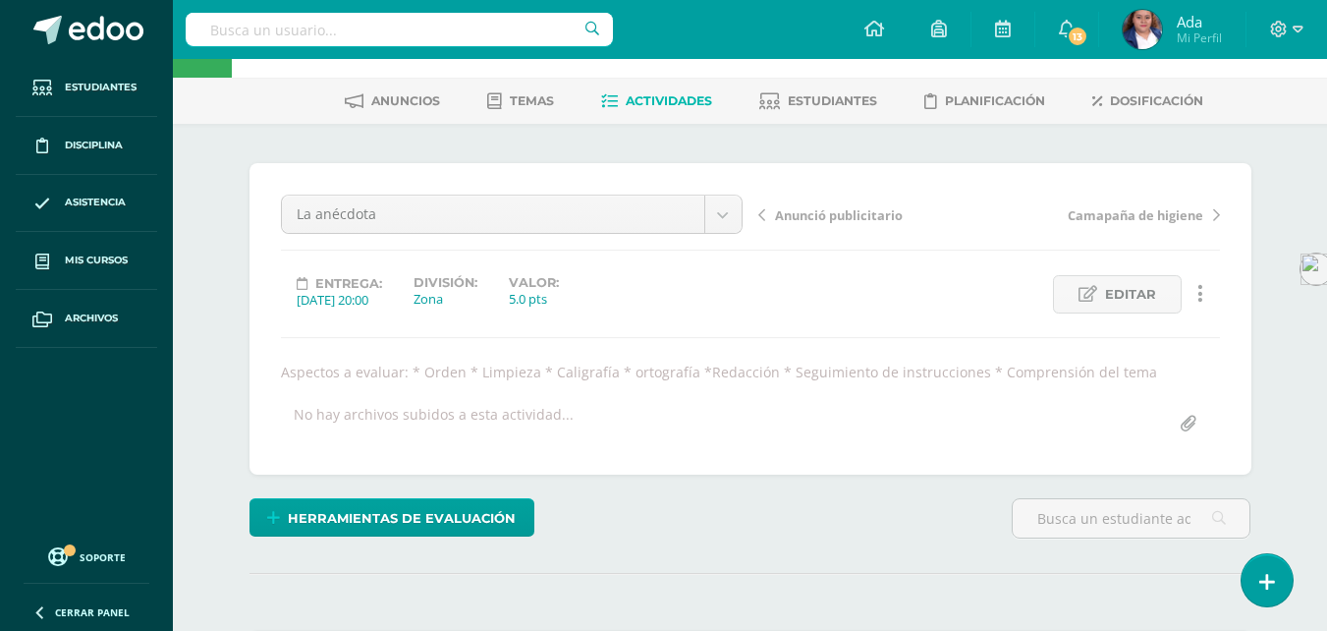
scroll to position [0, 0]
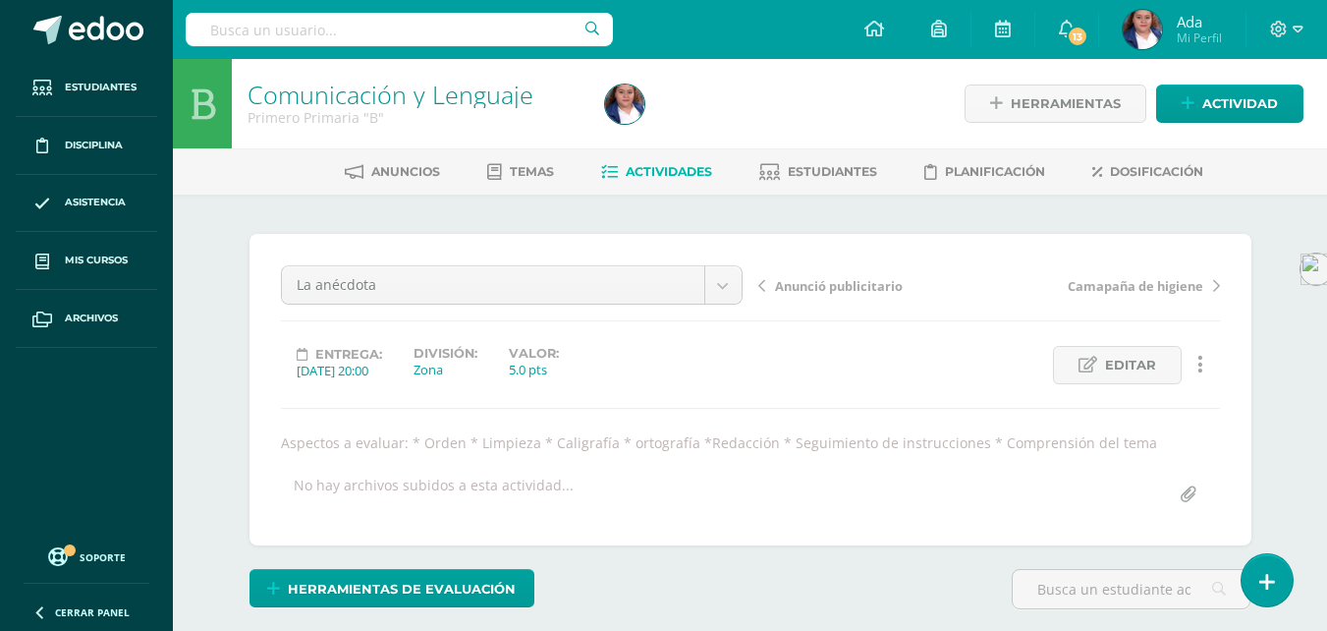
click at [643, 170] on span "Actividades" at bounding box center [669, 171] width 86 height 15
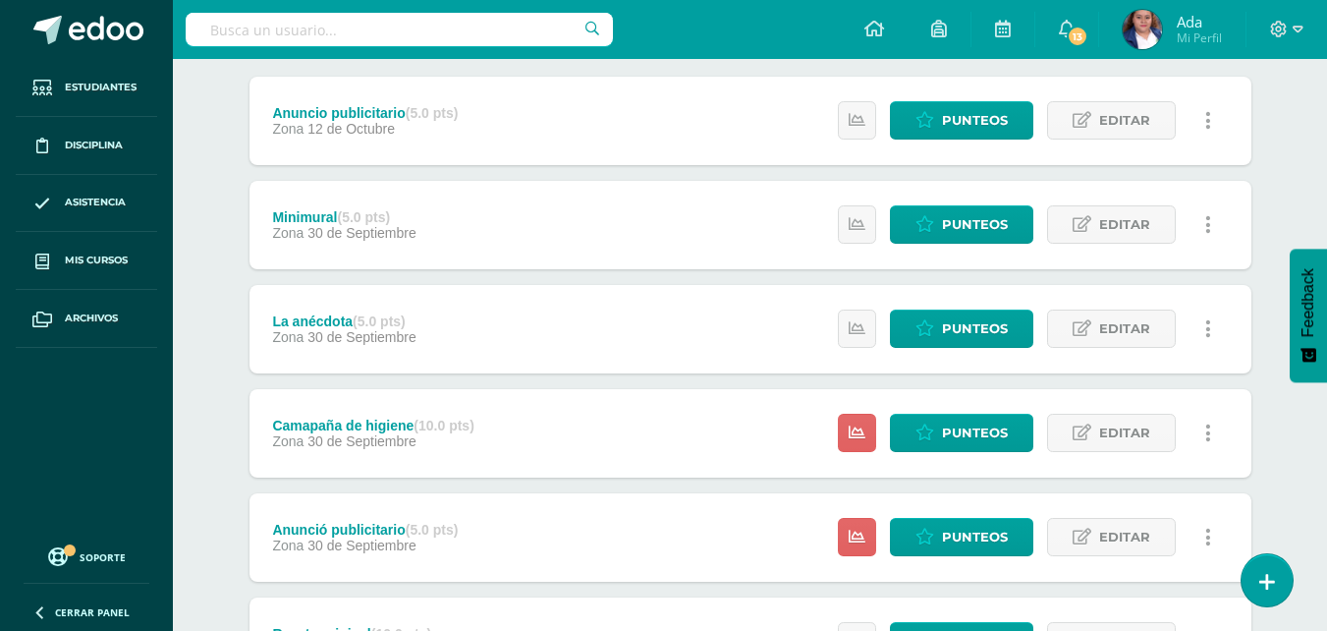
scroll to position [347, 0]
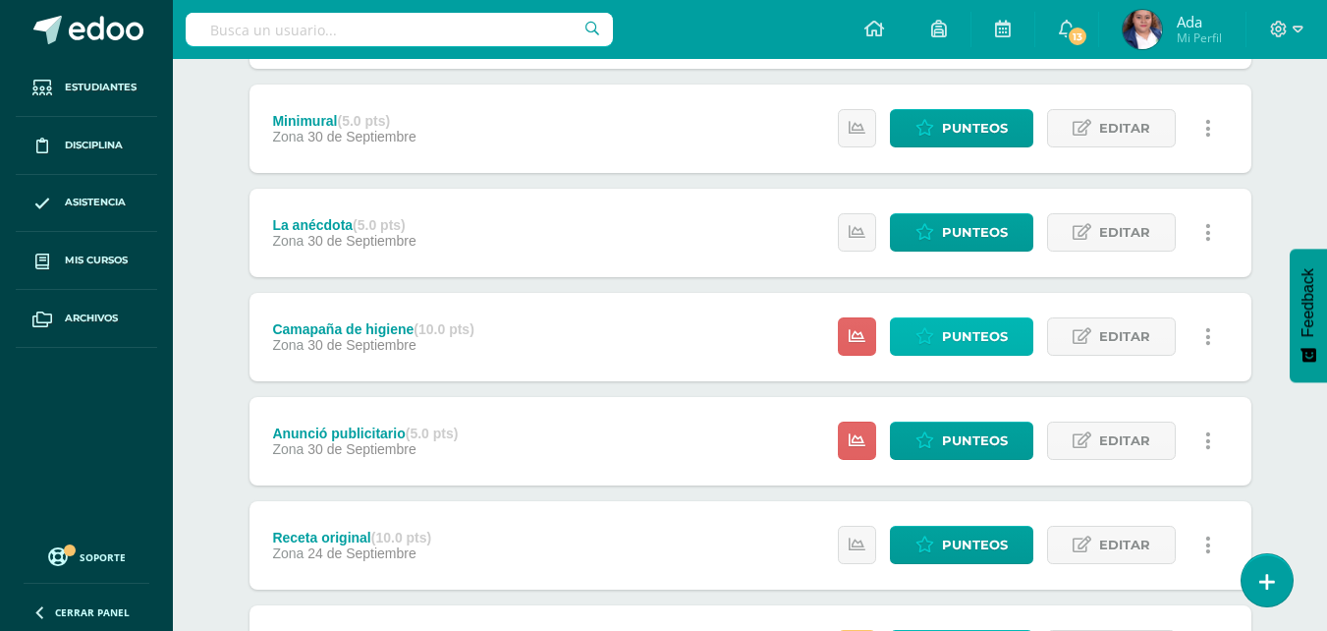
click at [936, 331] on link "Punteos" at bounding box center [961, 336] width 143 height 38
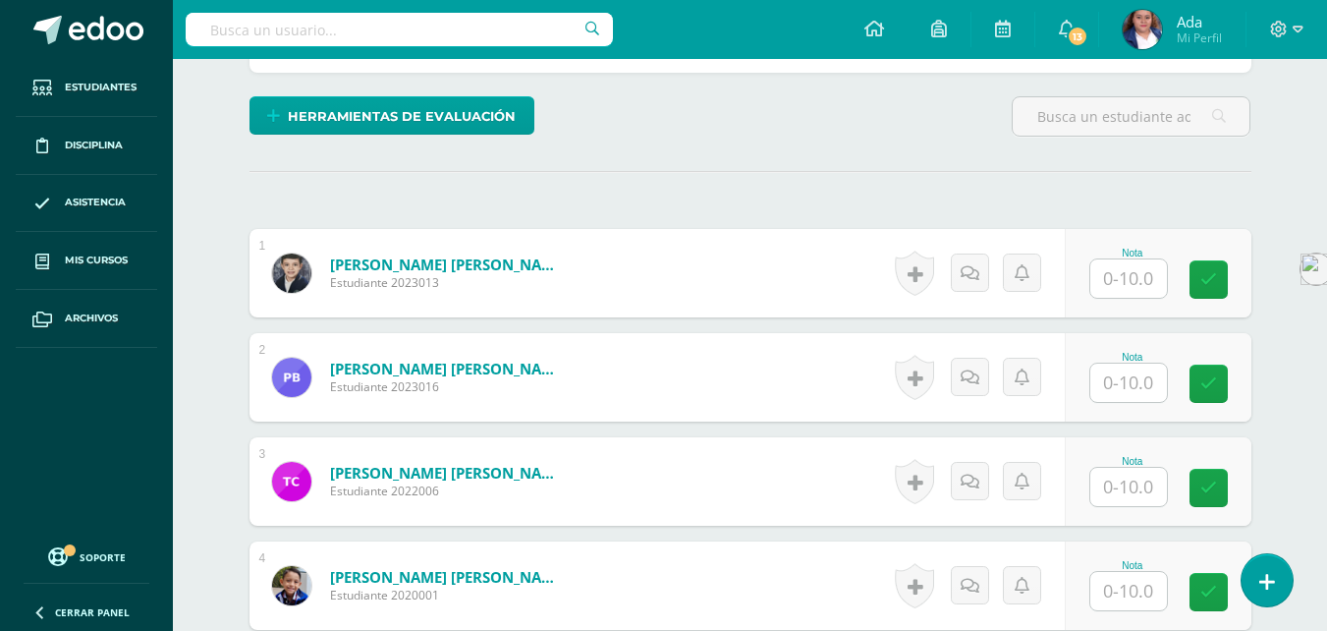
scroll to position [473, 0]
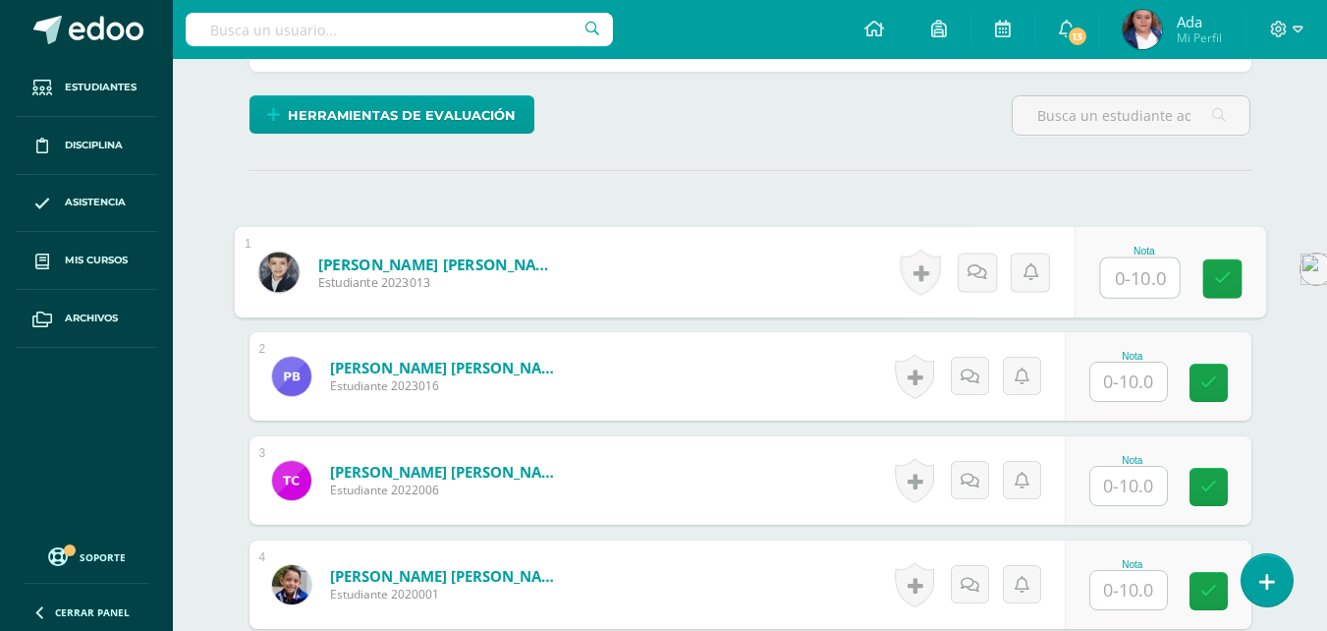
click at [1136, 271] on input "text" at bounding box center [1139, 277] width 79 height 39
type input "10"
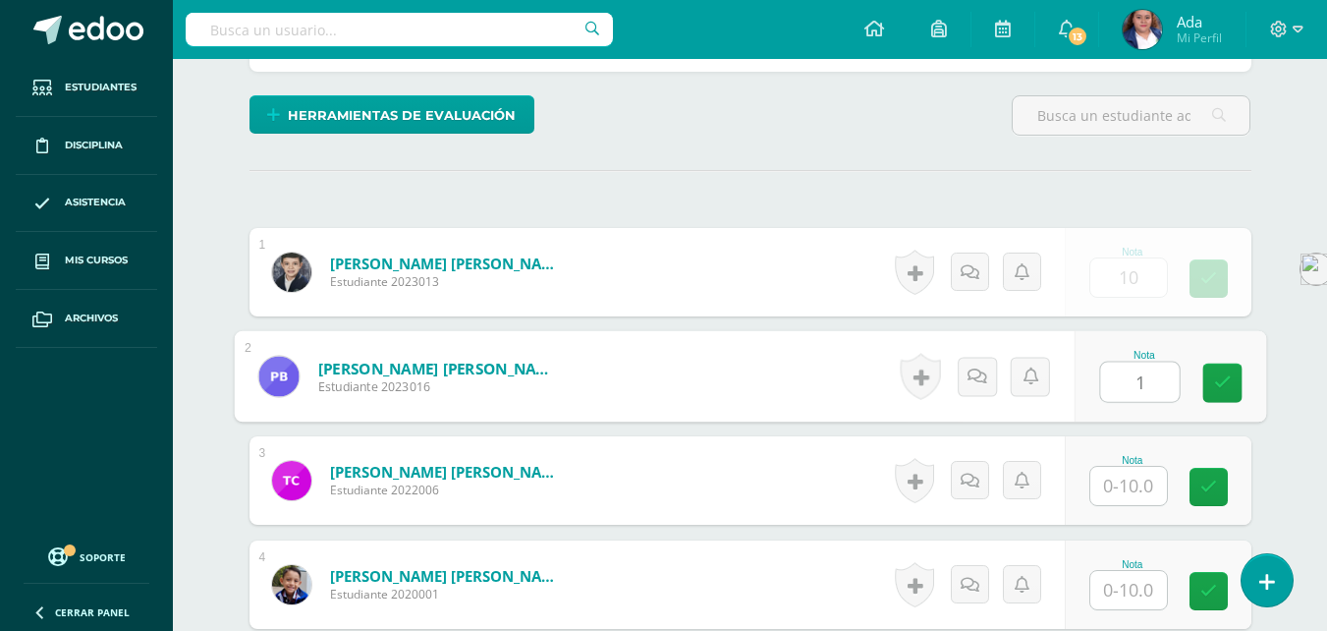
scroll to position [474, 0]
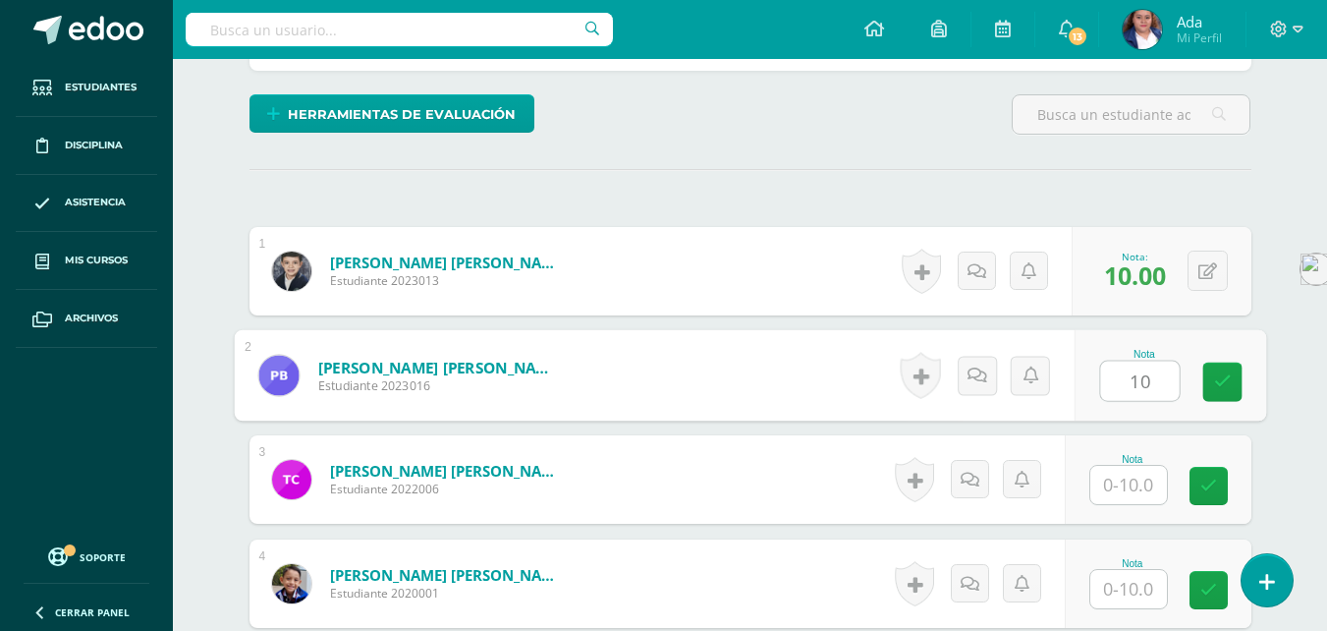
type input "10"
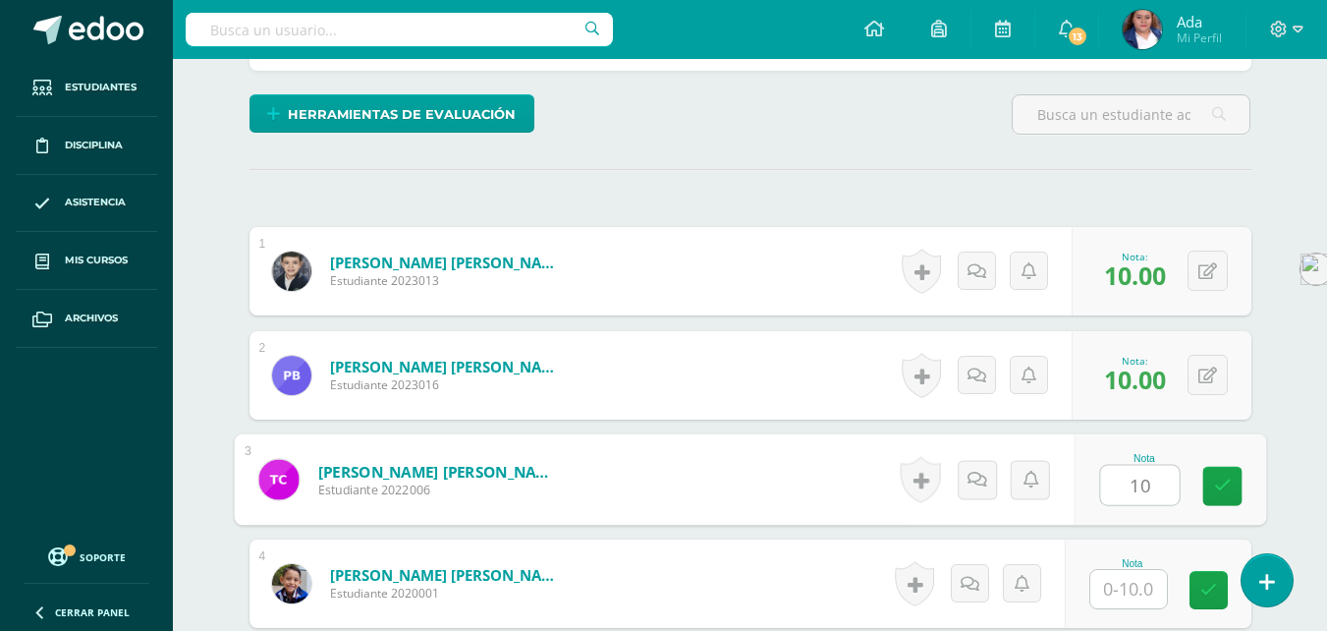
type input "10"
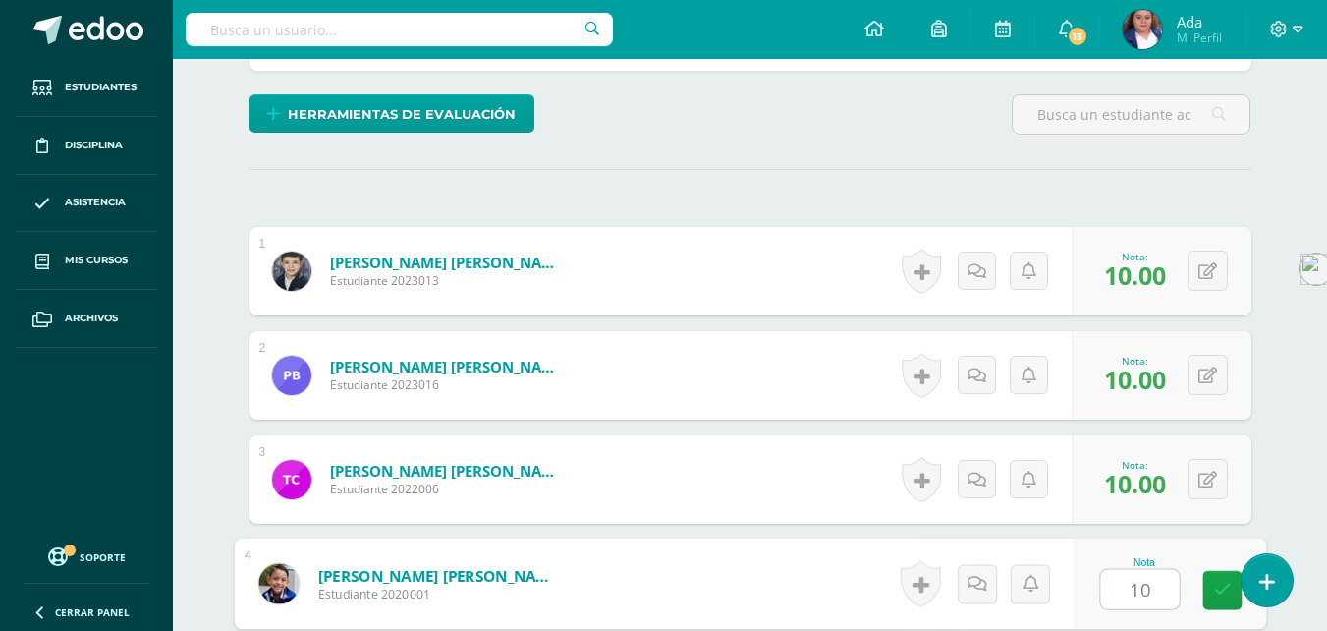
type input "10"
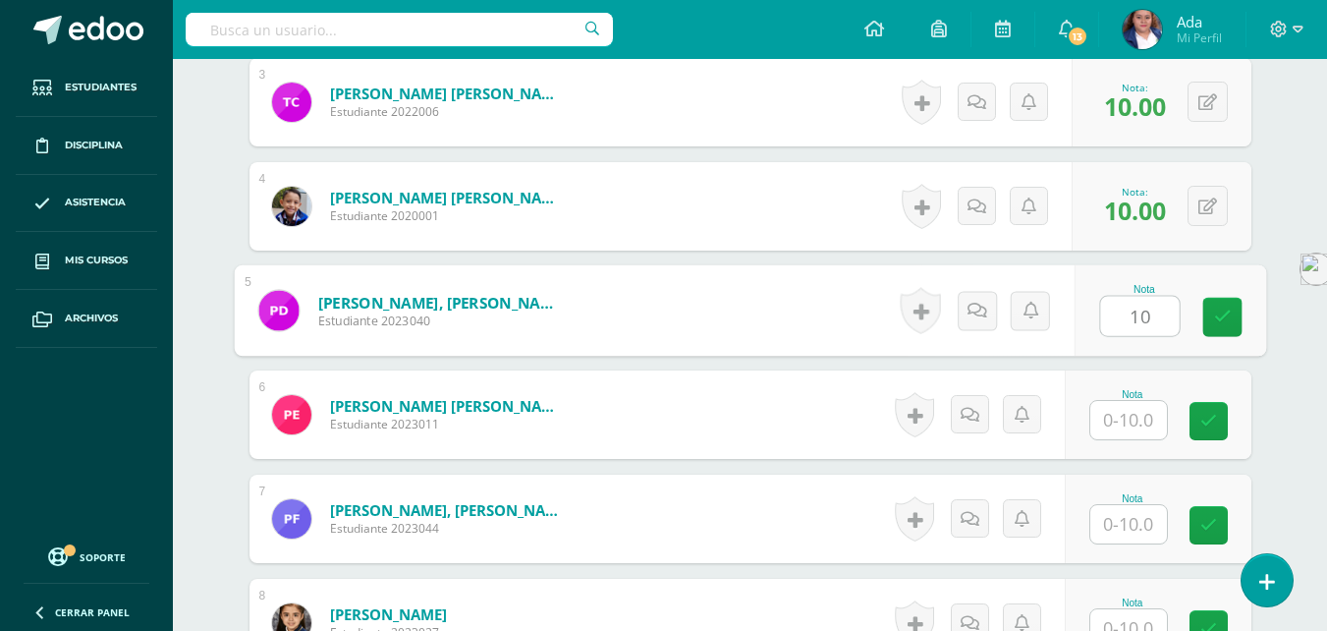
type input "10"
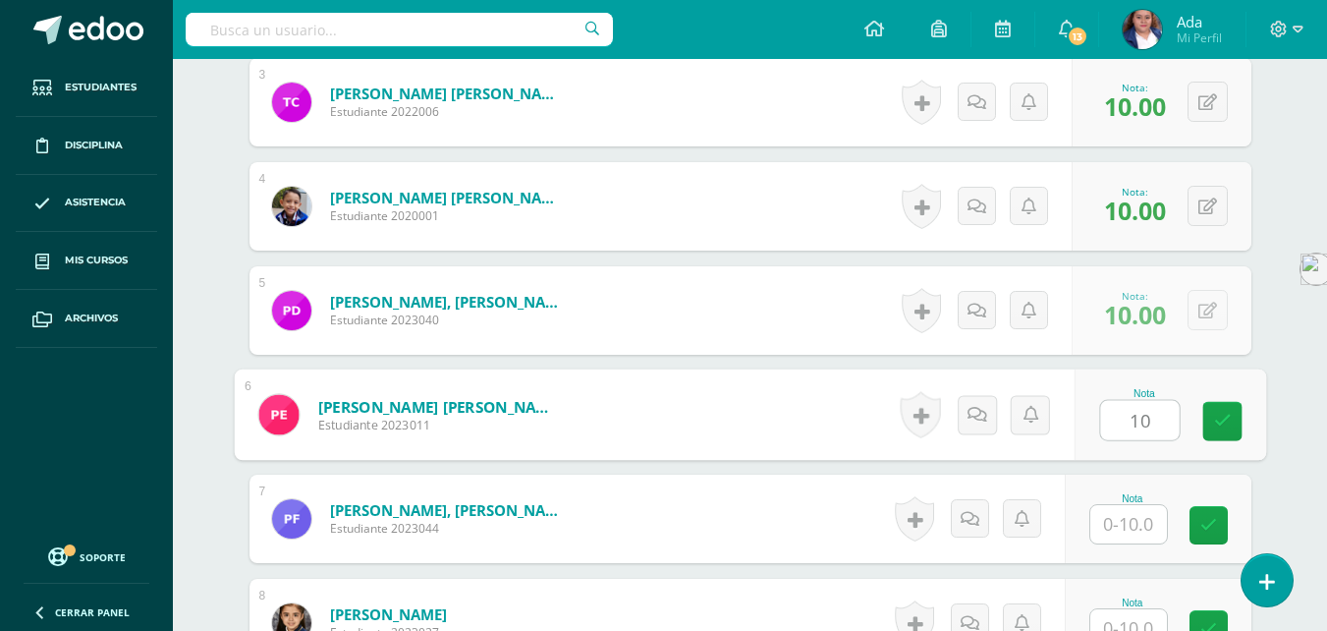
type input "10"
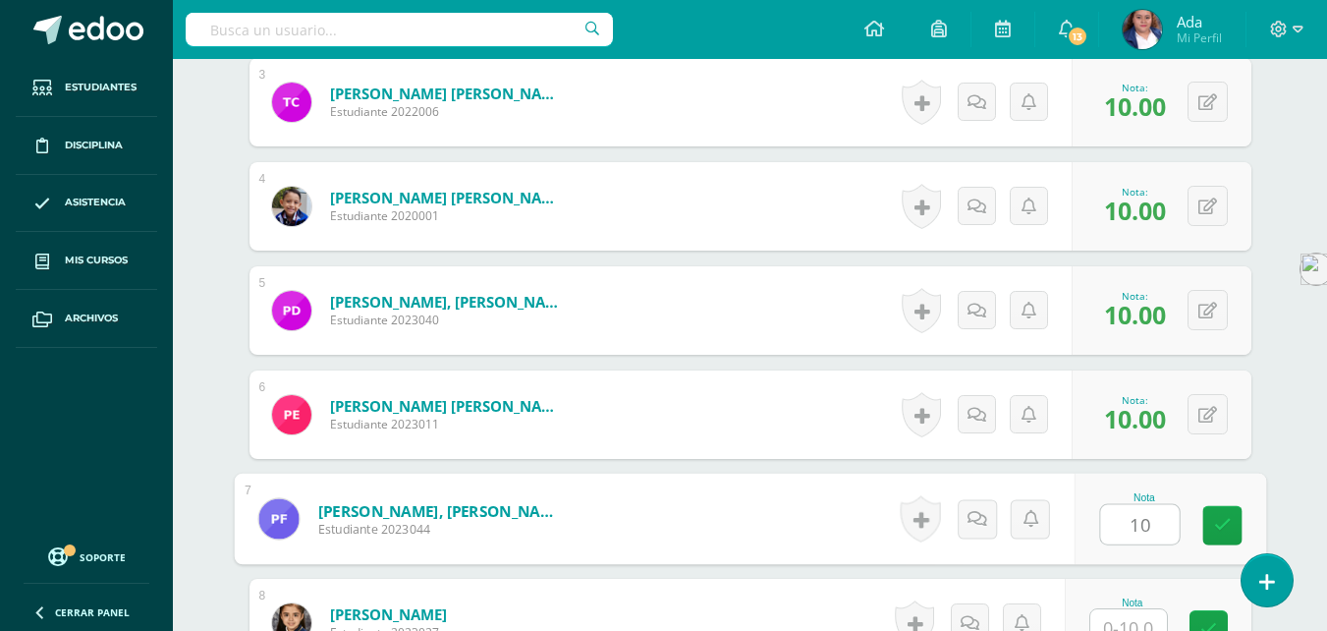
type input "10"
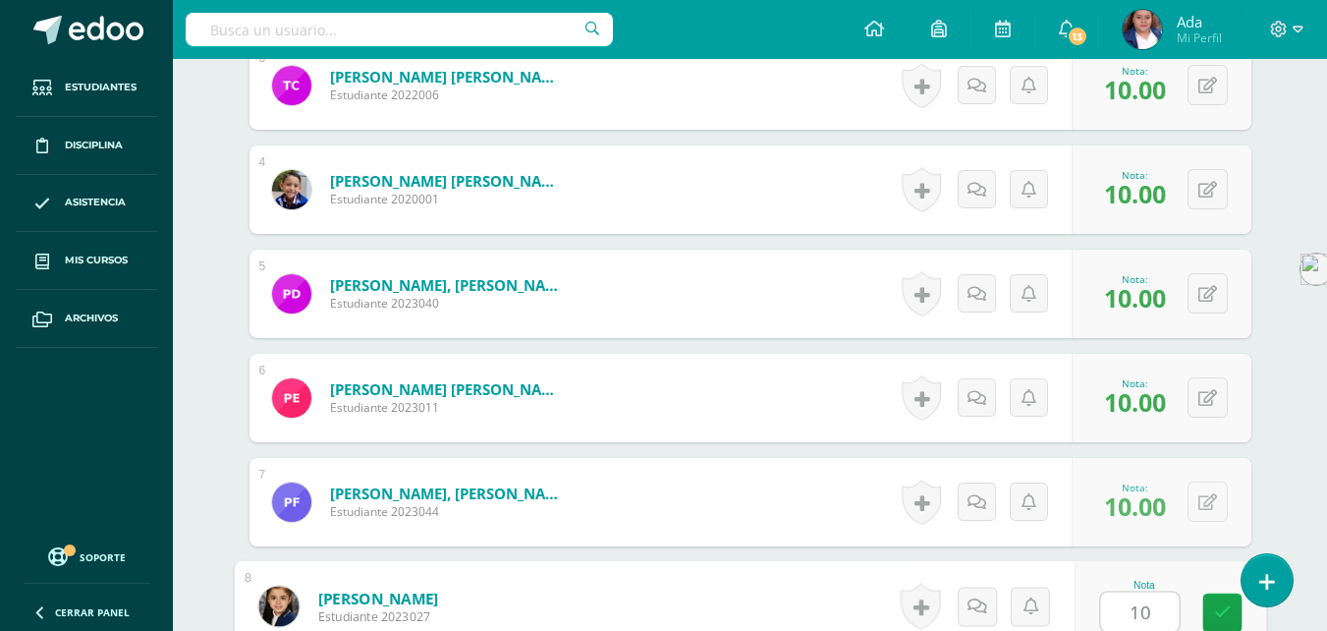
type input "10"
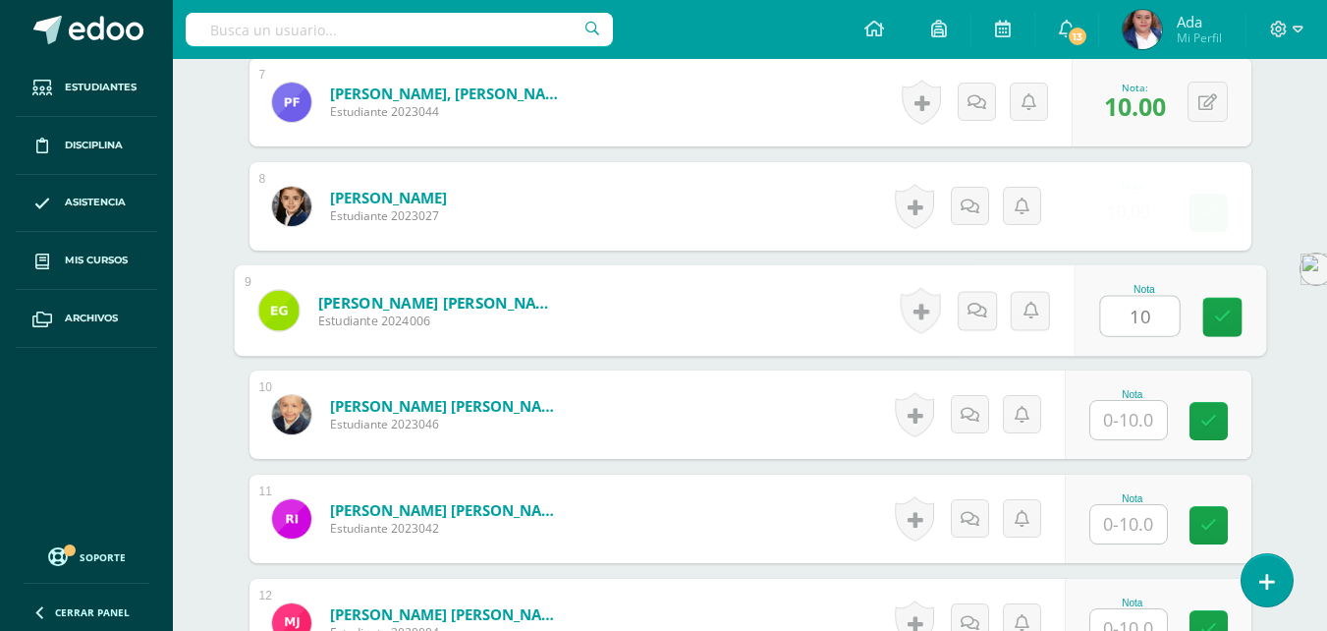
type input "10"
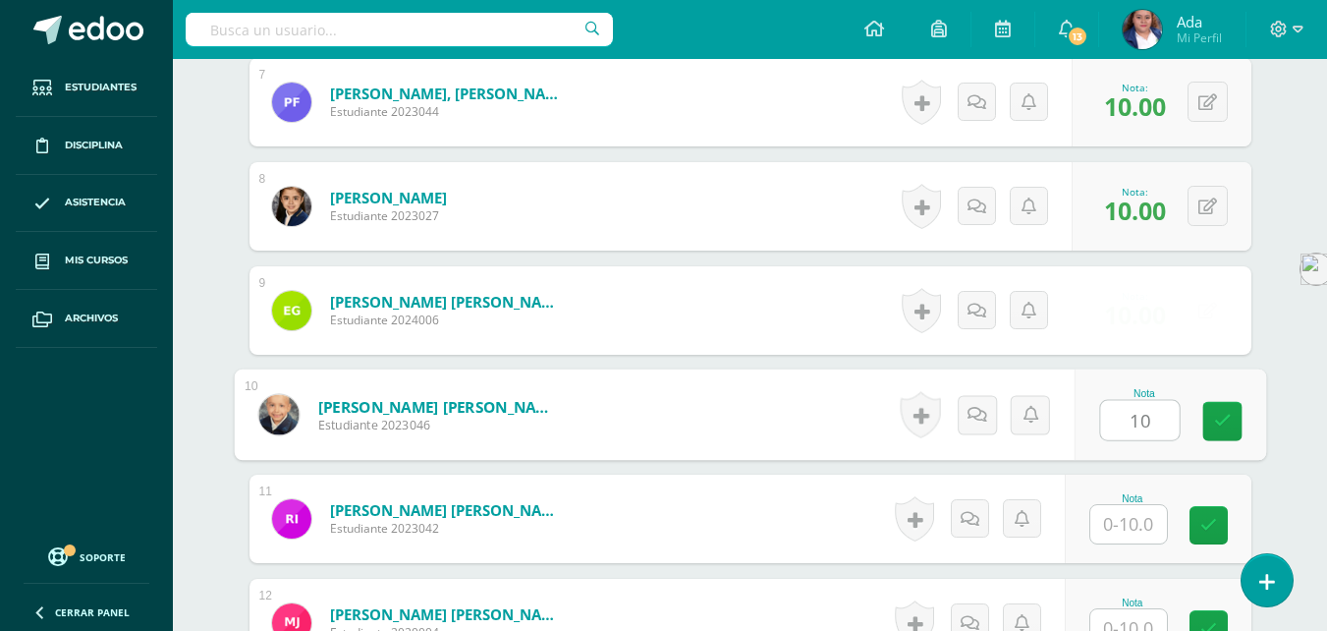
type input "10"
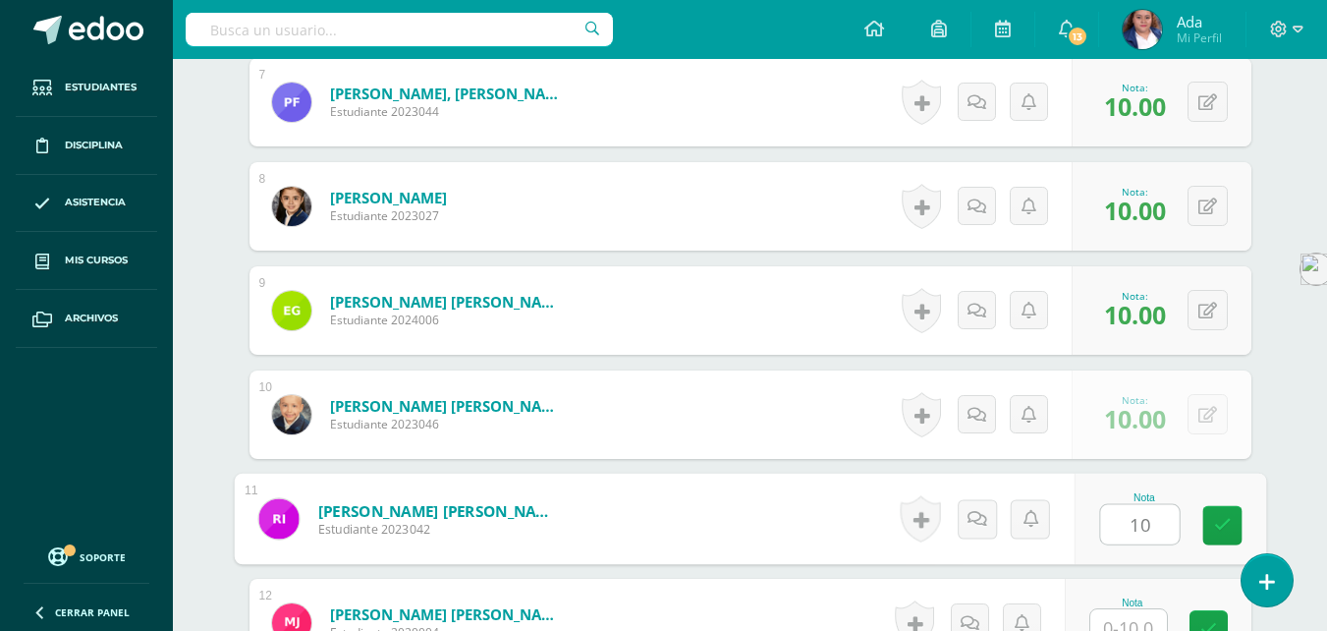
type input "10"
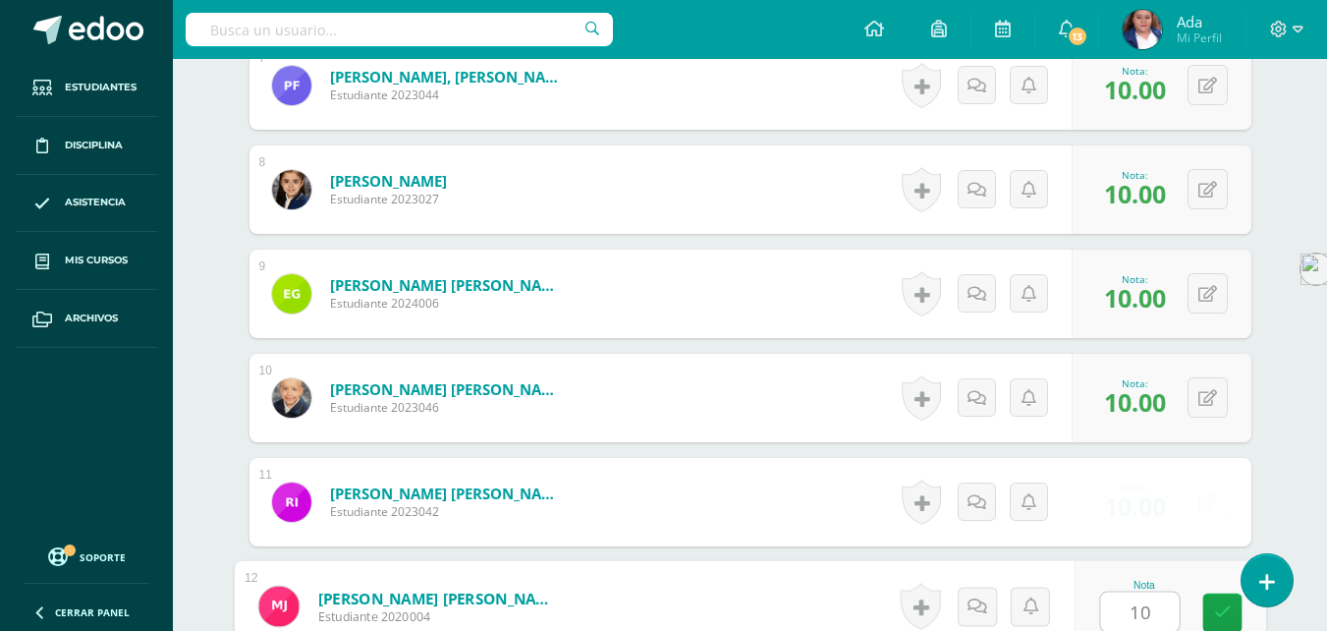
type input "10"
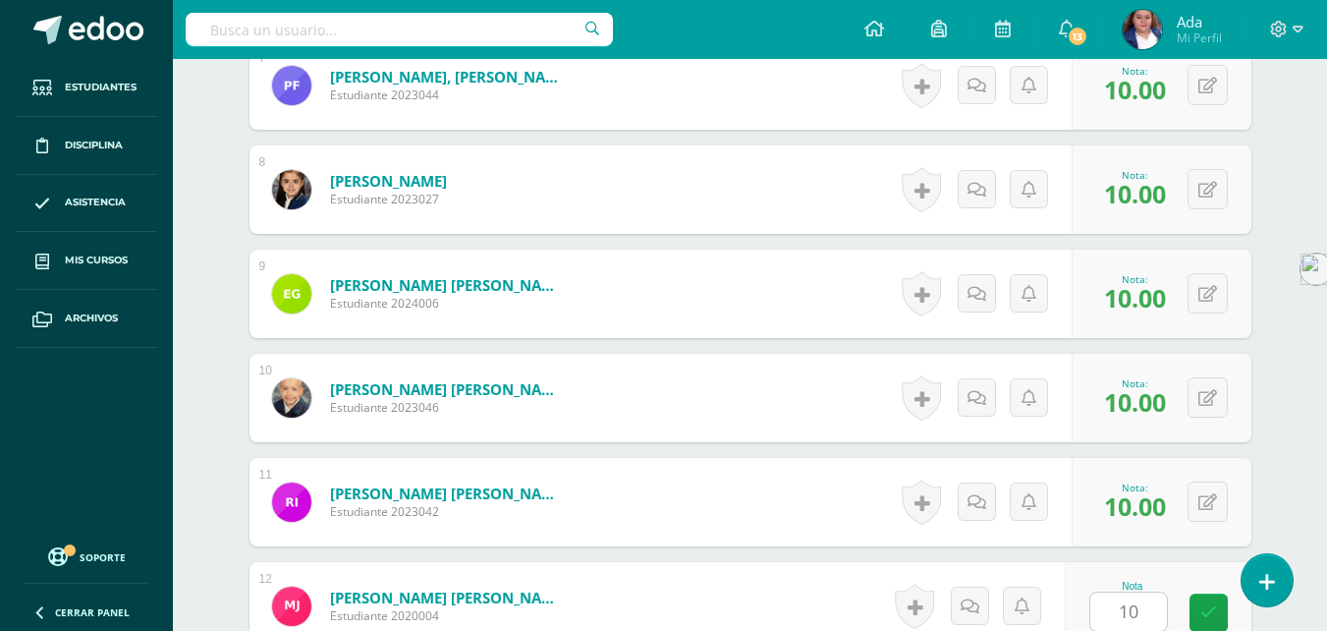
scroll to position [1685, 0]
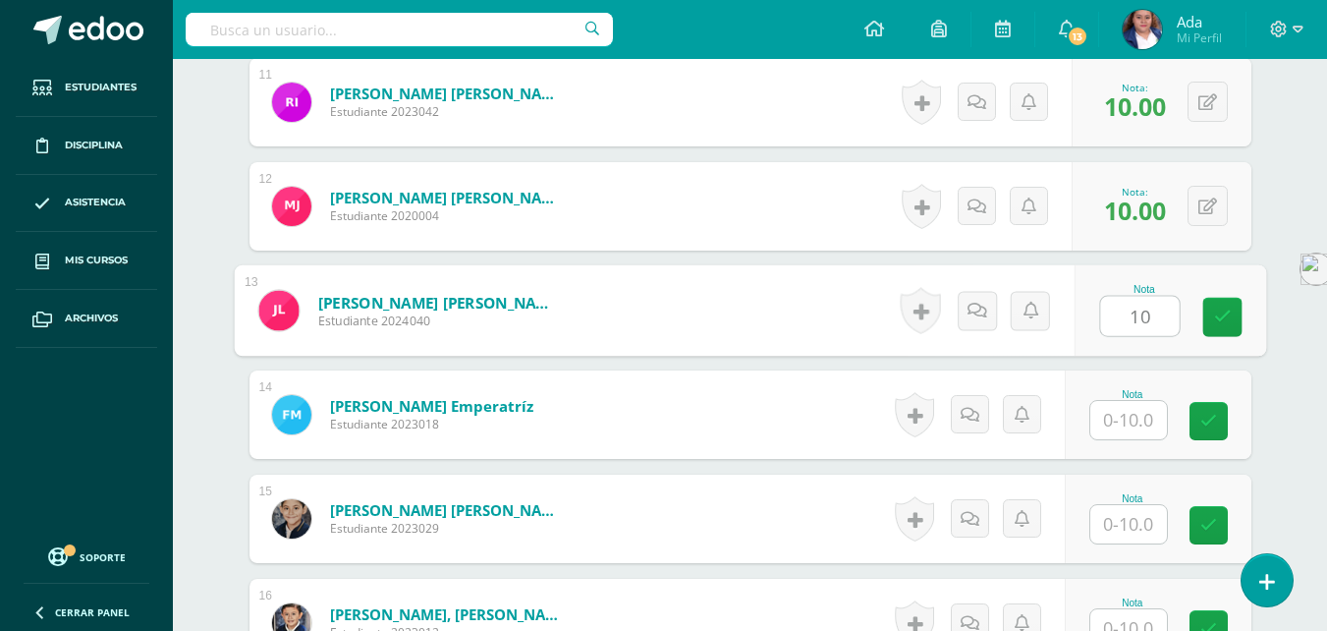
type input "10"
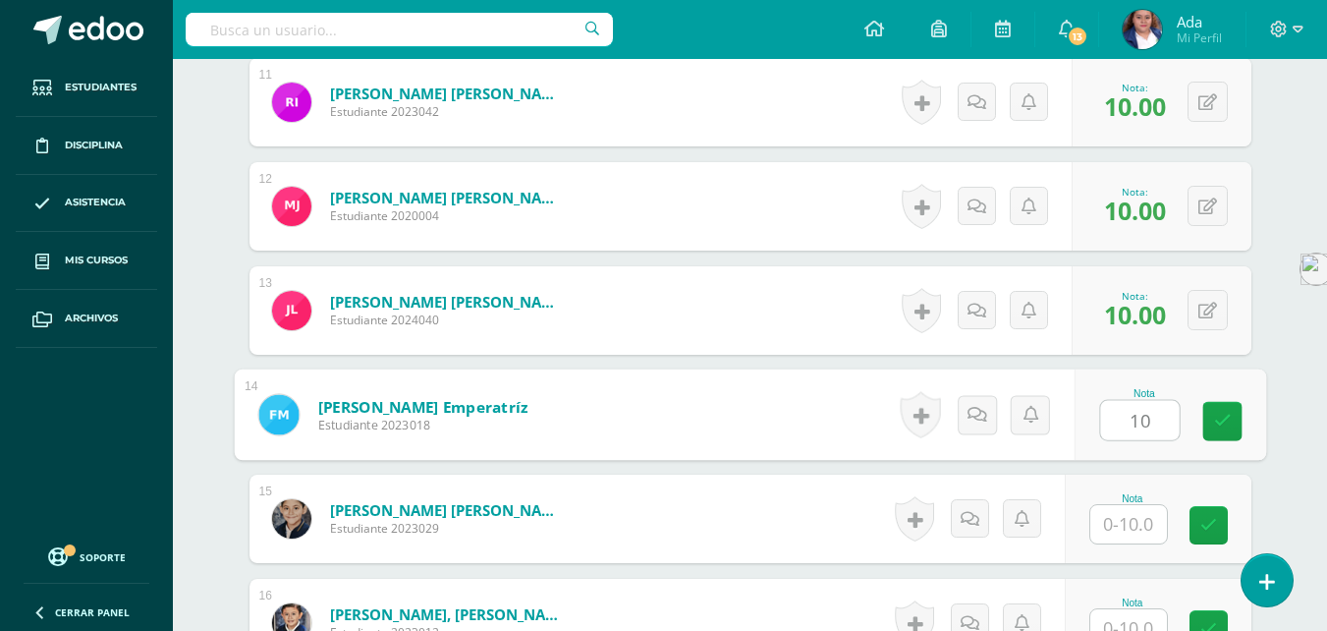
type input "10"
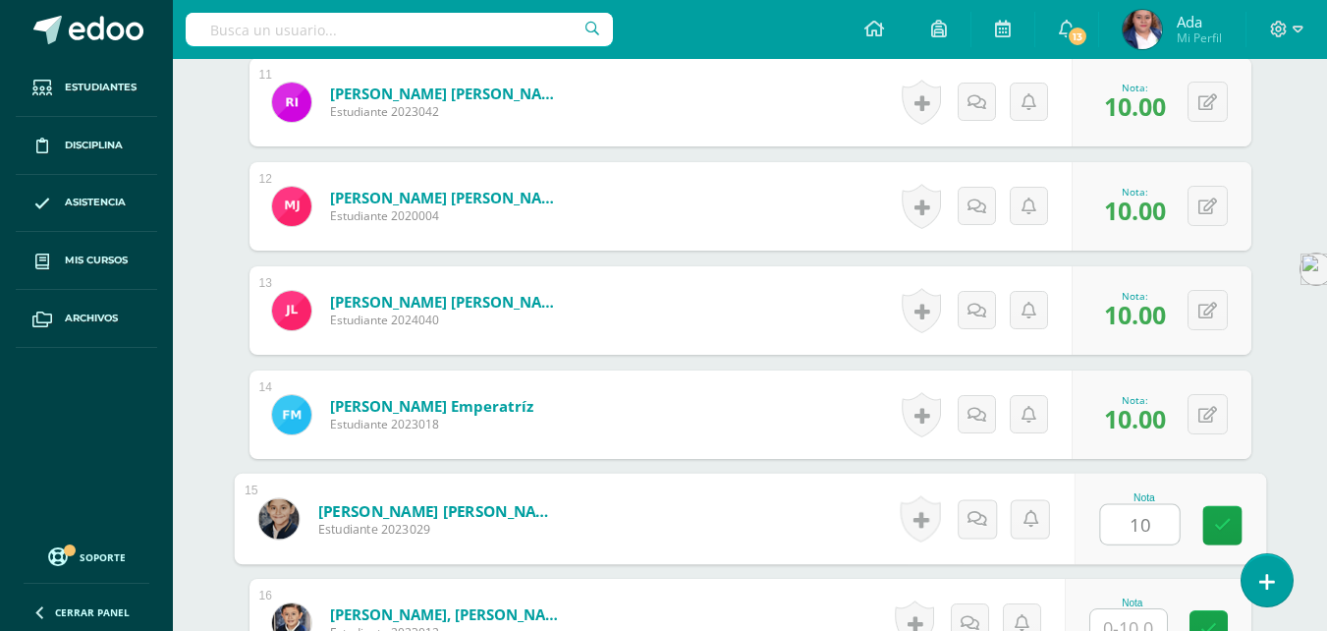
type input "10"
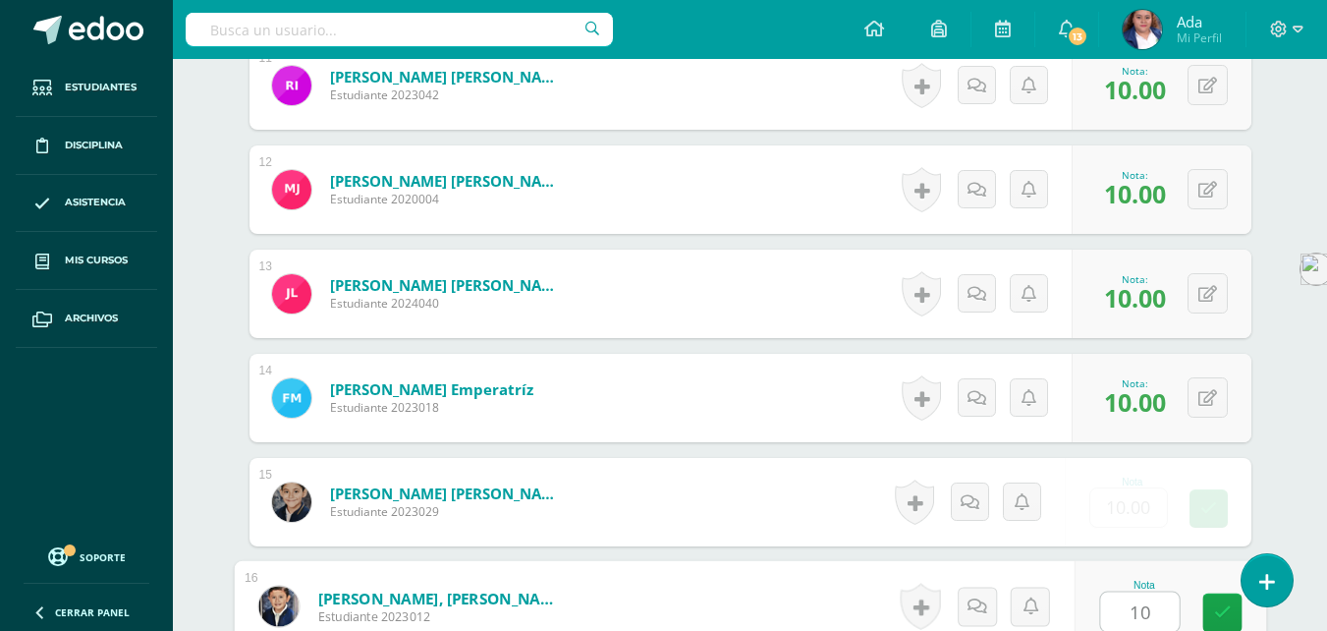
type input "10"
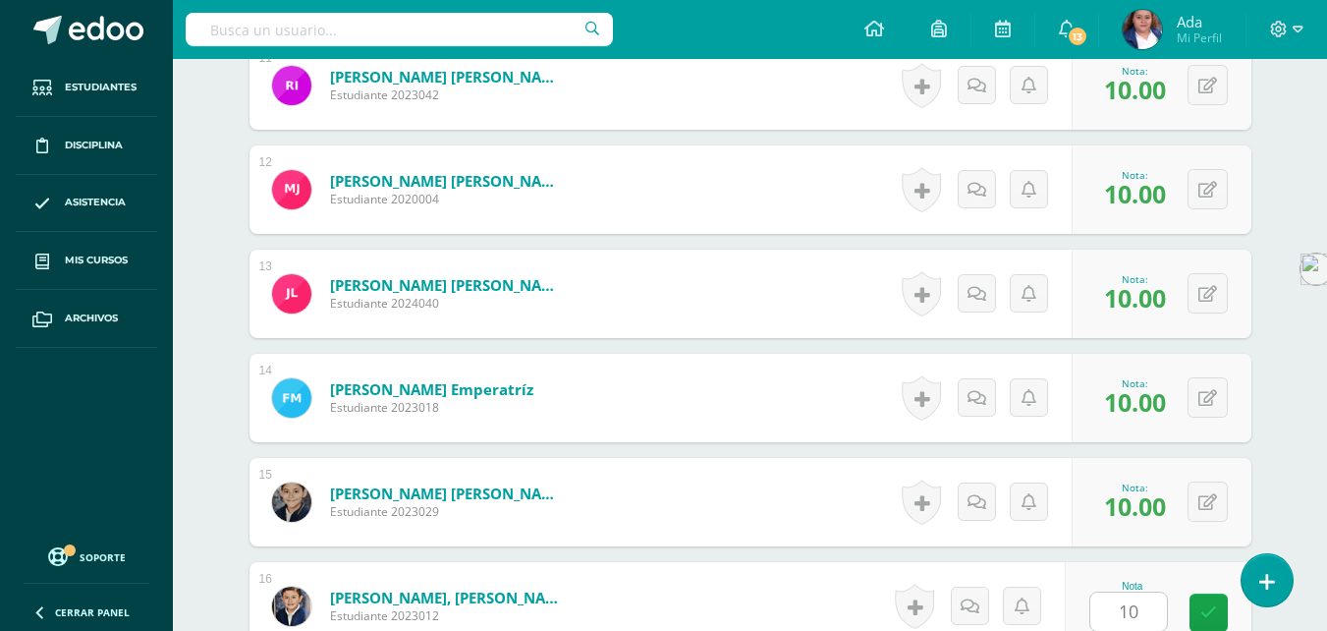
scroll to position [2050, 0]
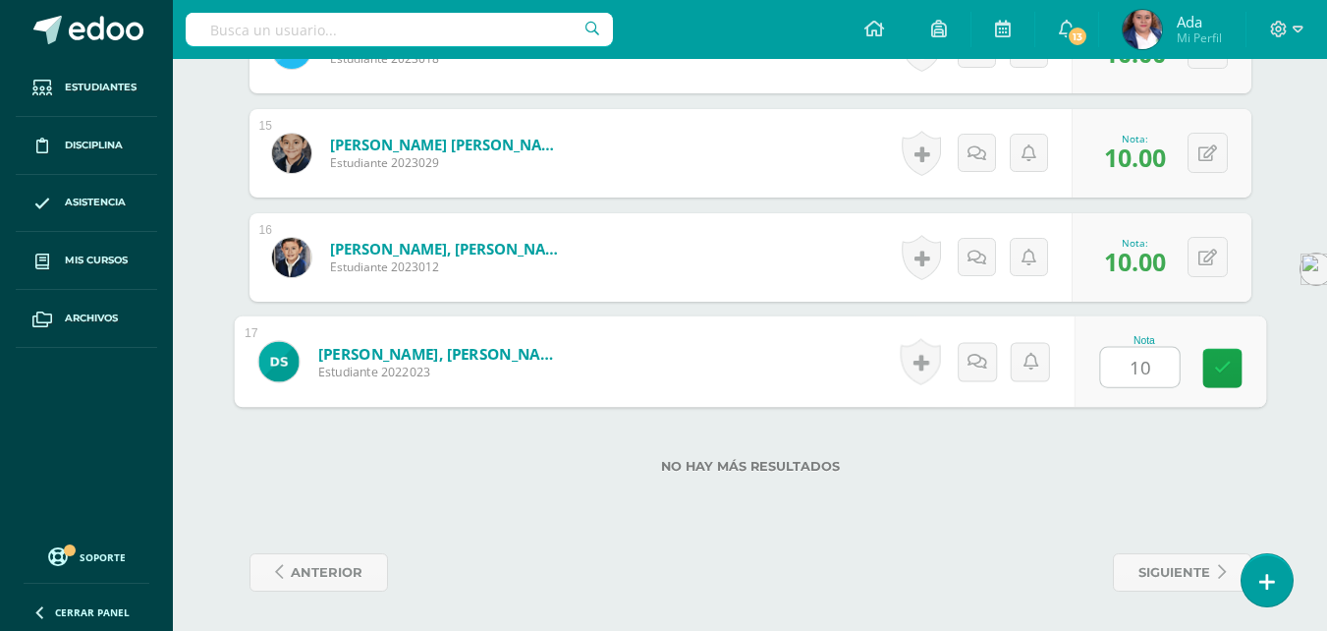
type input "10"
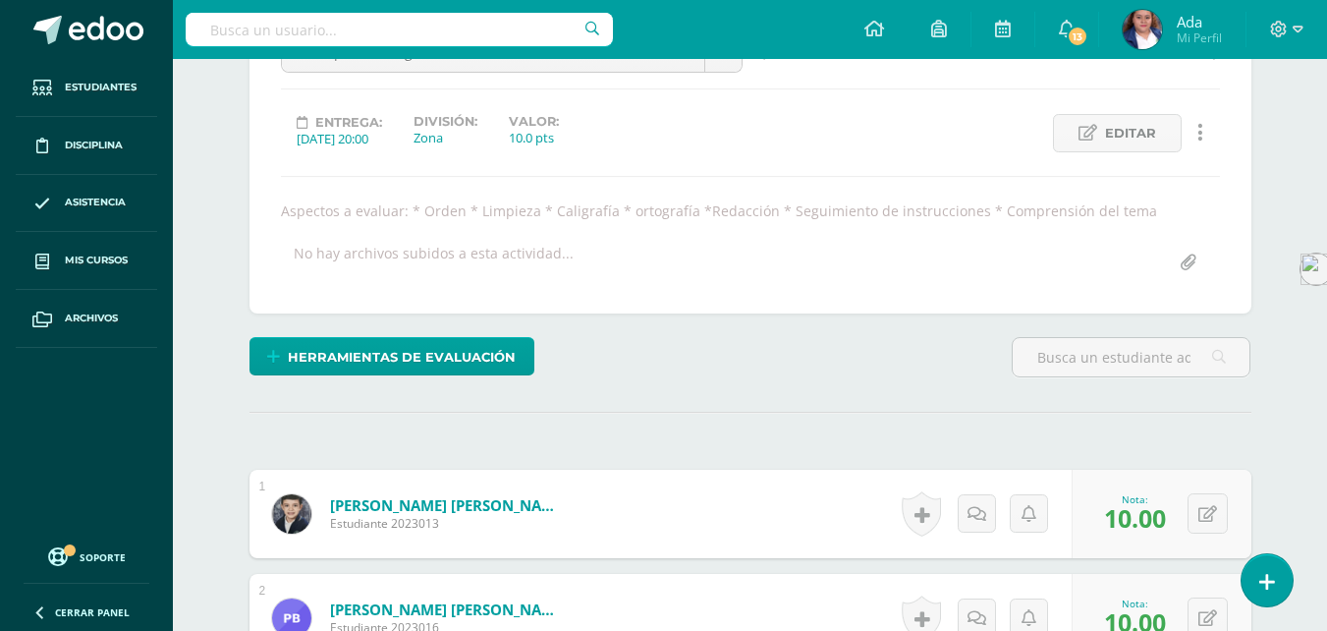
scroll to position [0, 0]
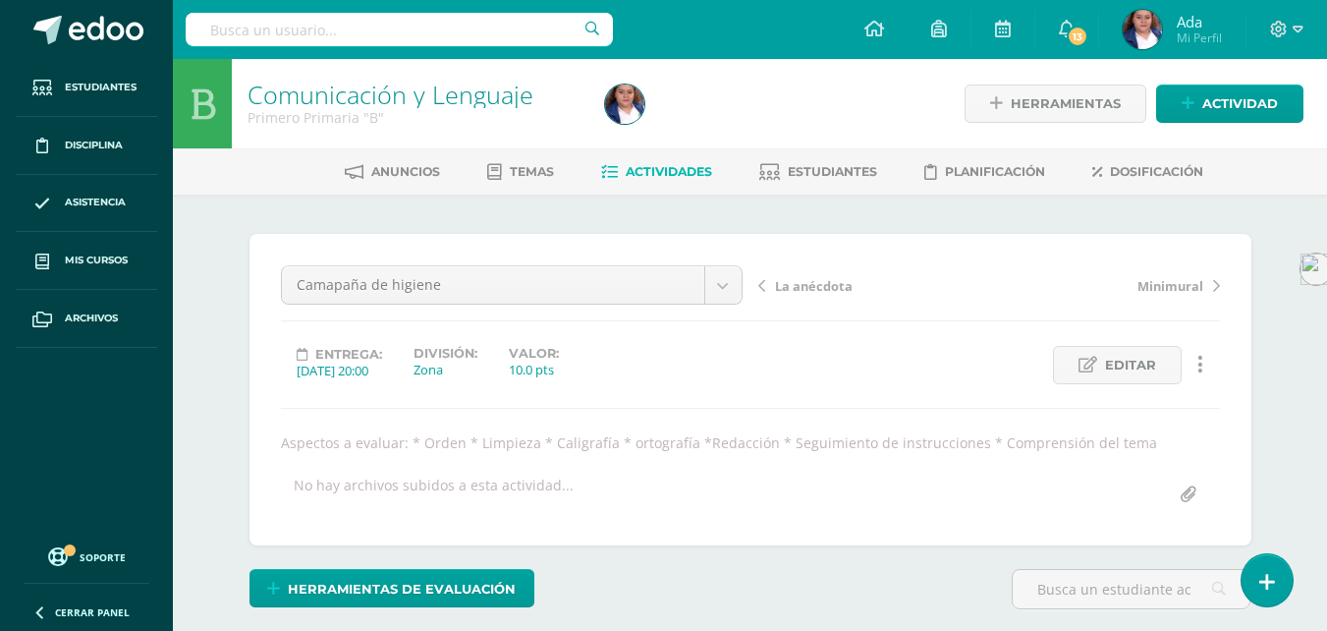
click at [659, 165] on span "Actividades" at bounding box center [669, 171] width 86 height 15
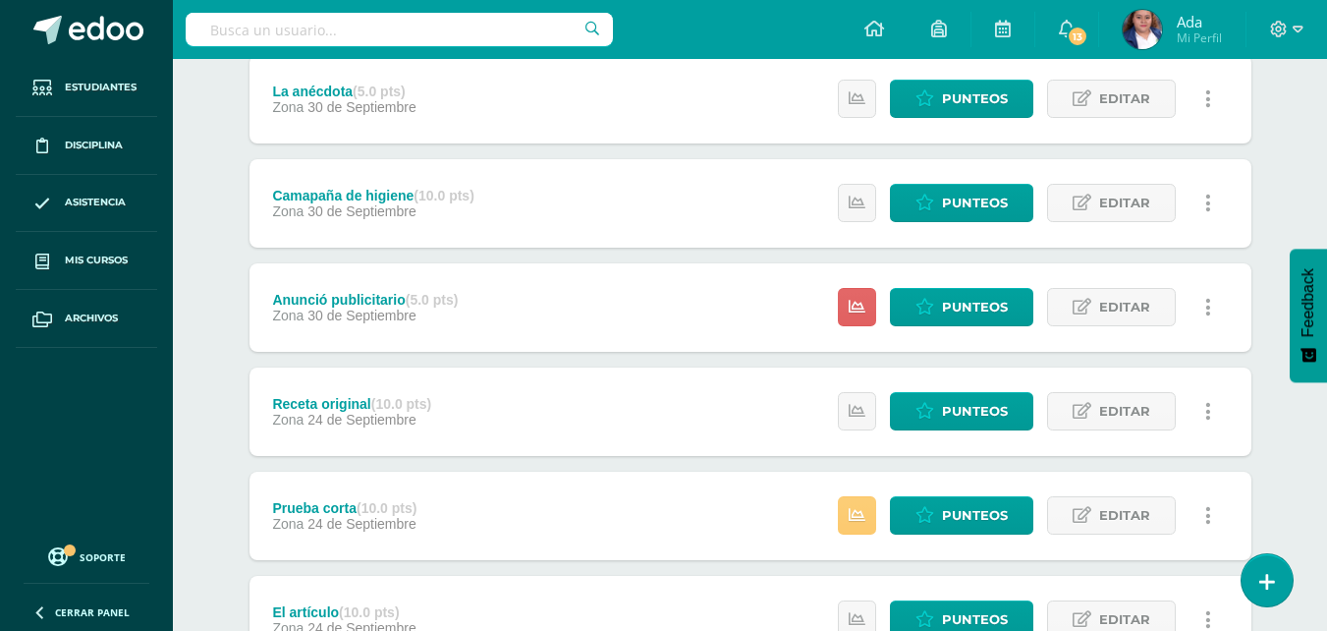
scroll to position [481, 0]
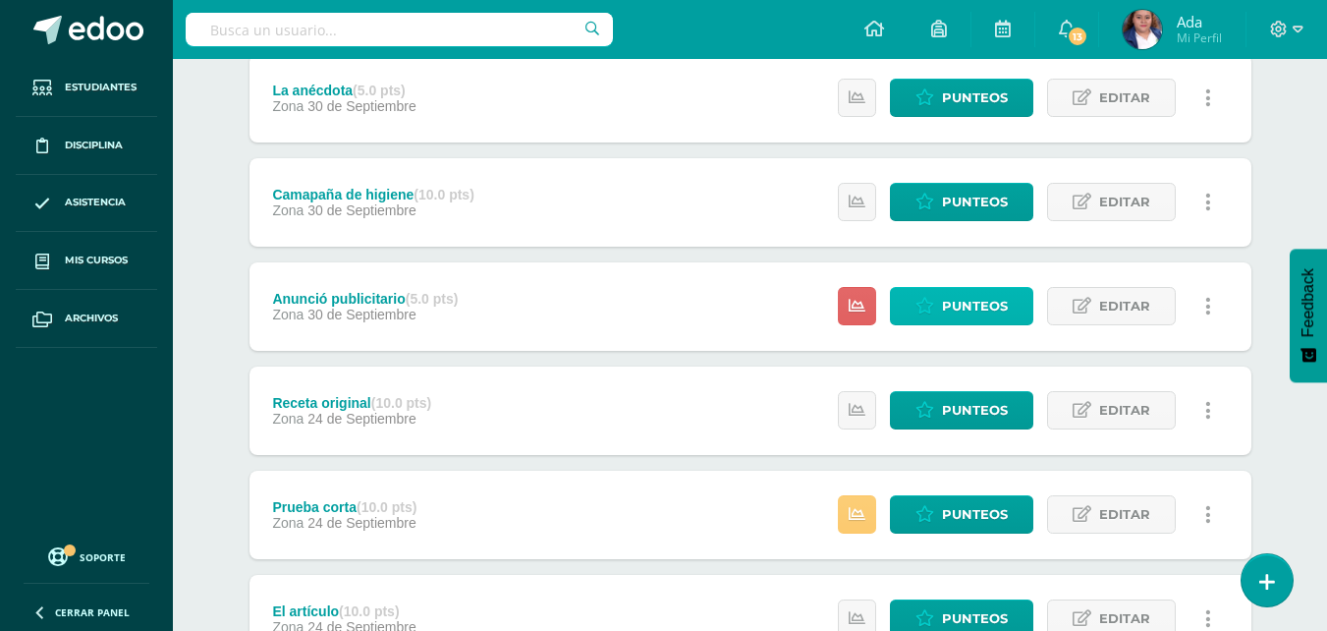
click at [936, 308] on link "Punteos" at bounding box center [961, 306] width 143 height 38
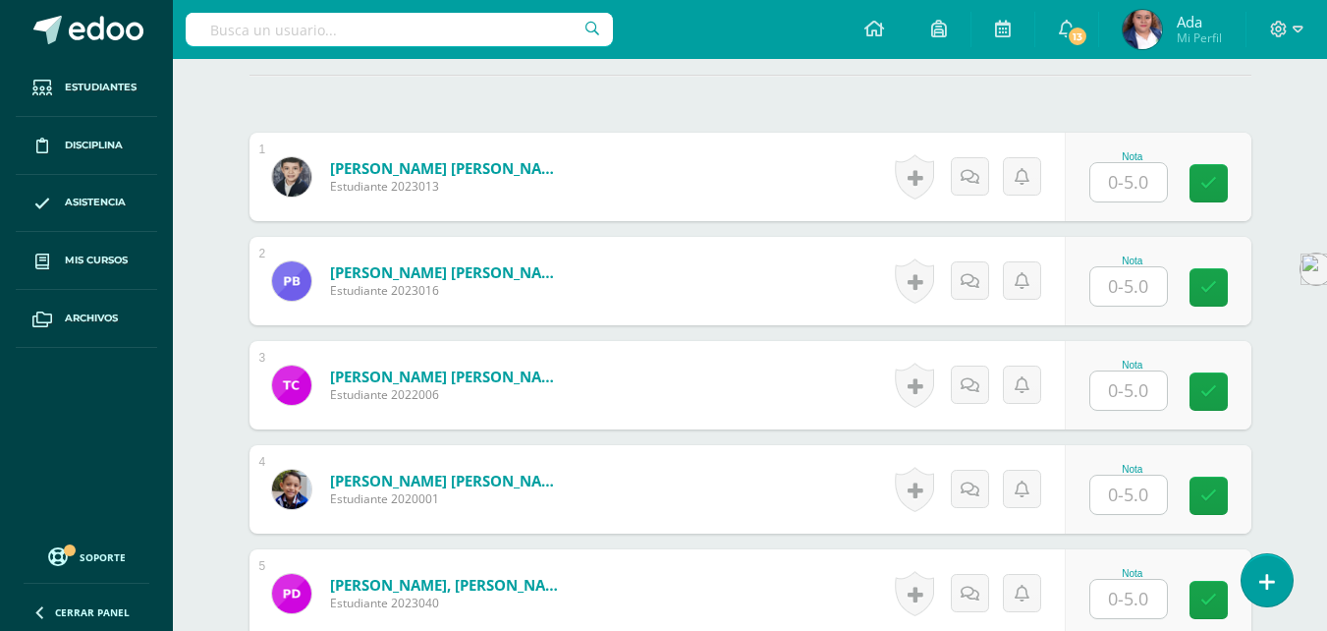
scroll to position [570, 0]
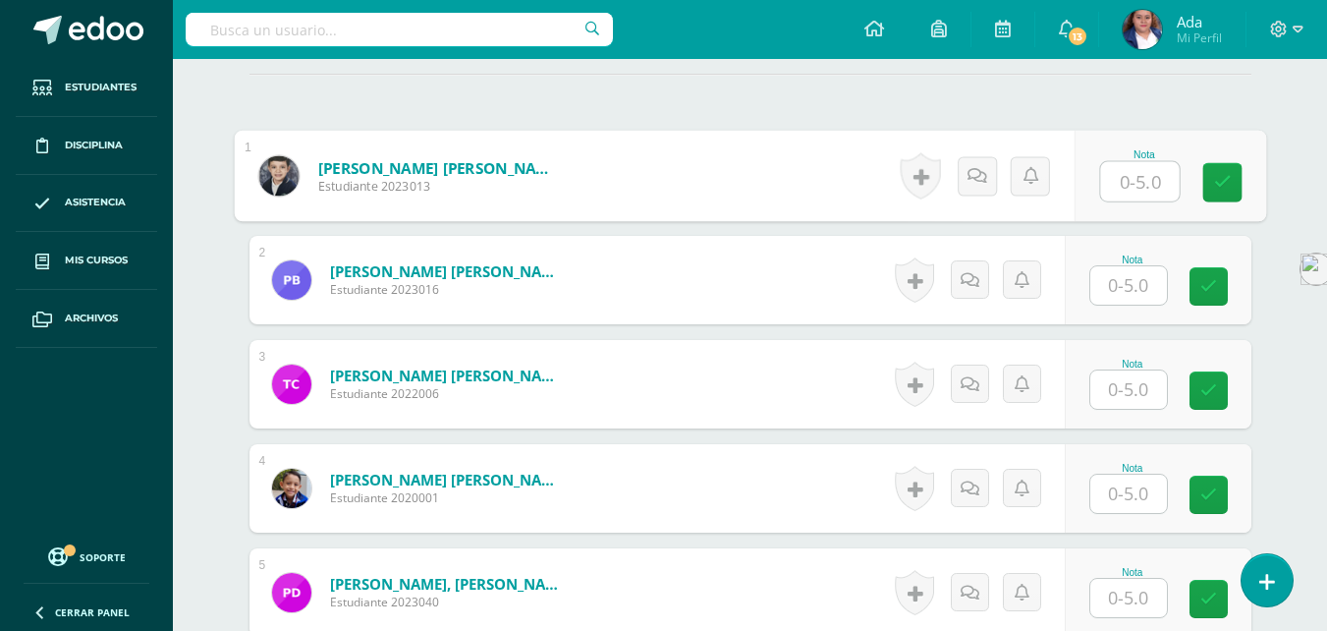
click at [1127, 187] on input "text" at bounding box center [1139, 181] width 79 height 39
type input "5"
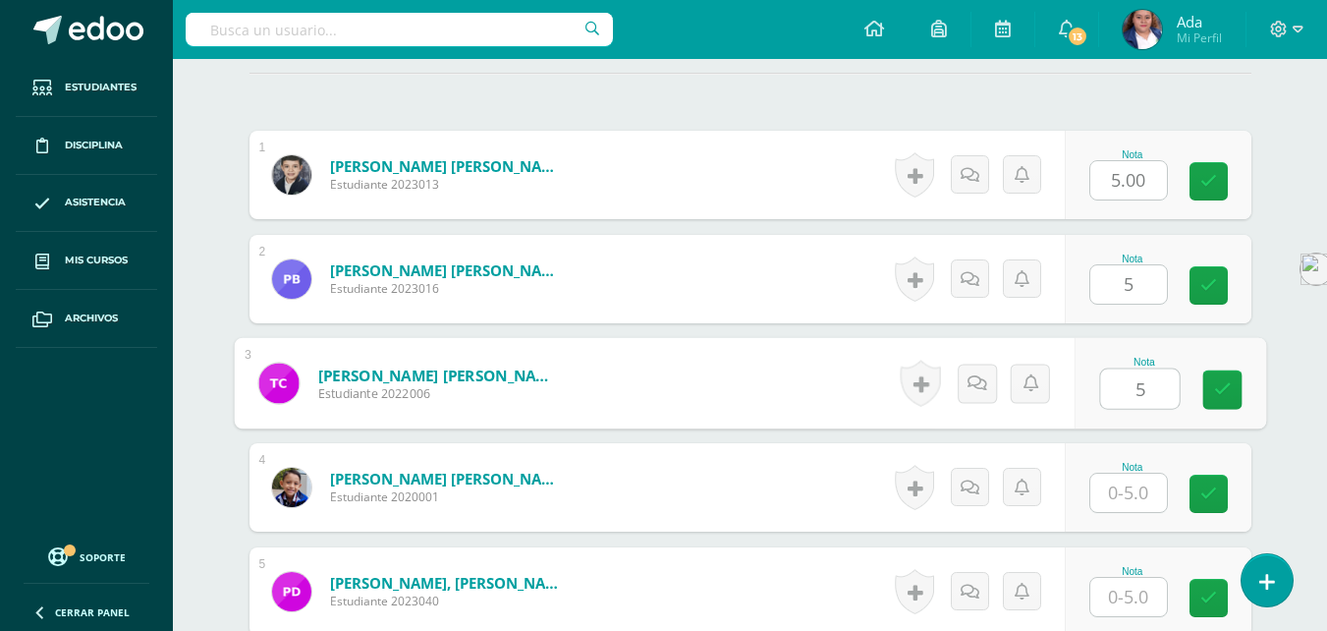
type input "5"
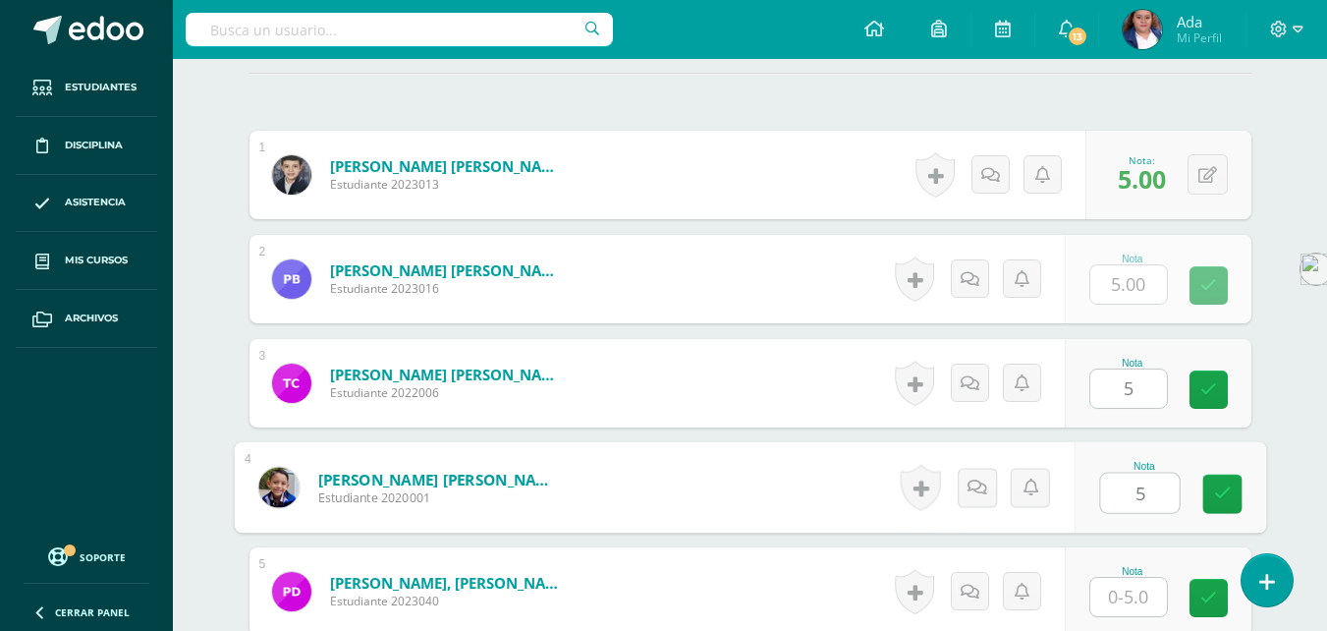
type input "5"
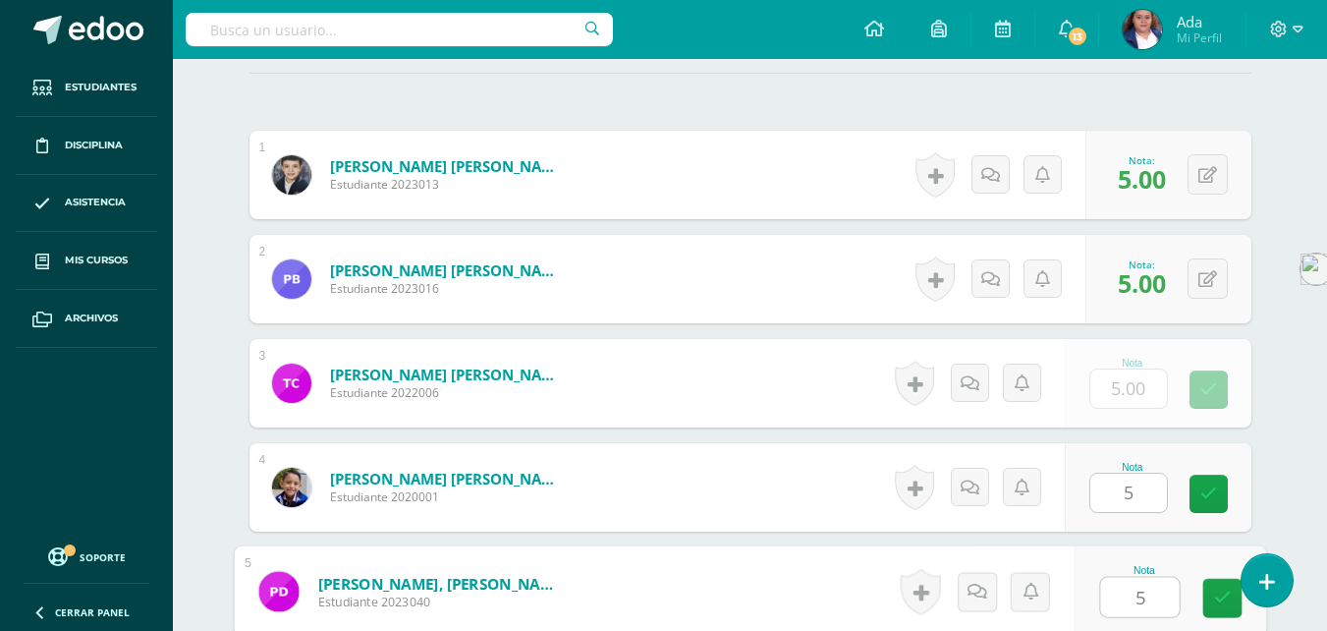
type input "5"
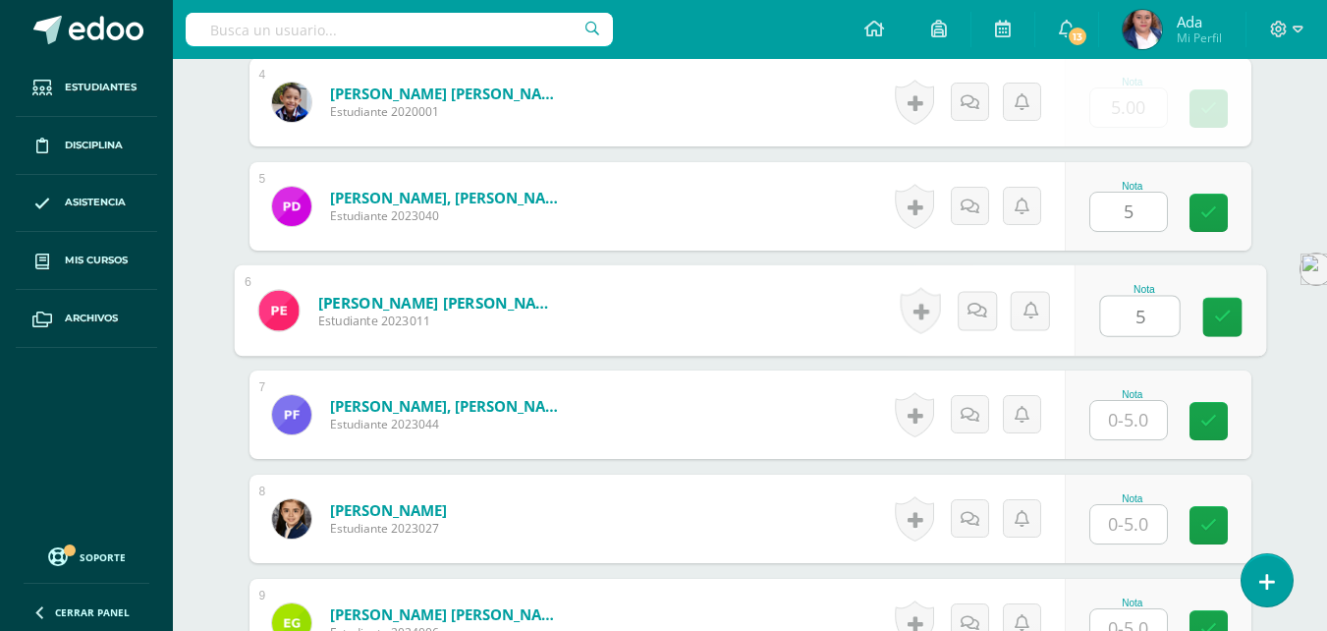
type input "5"
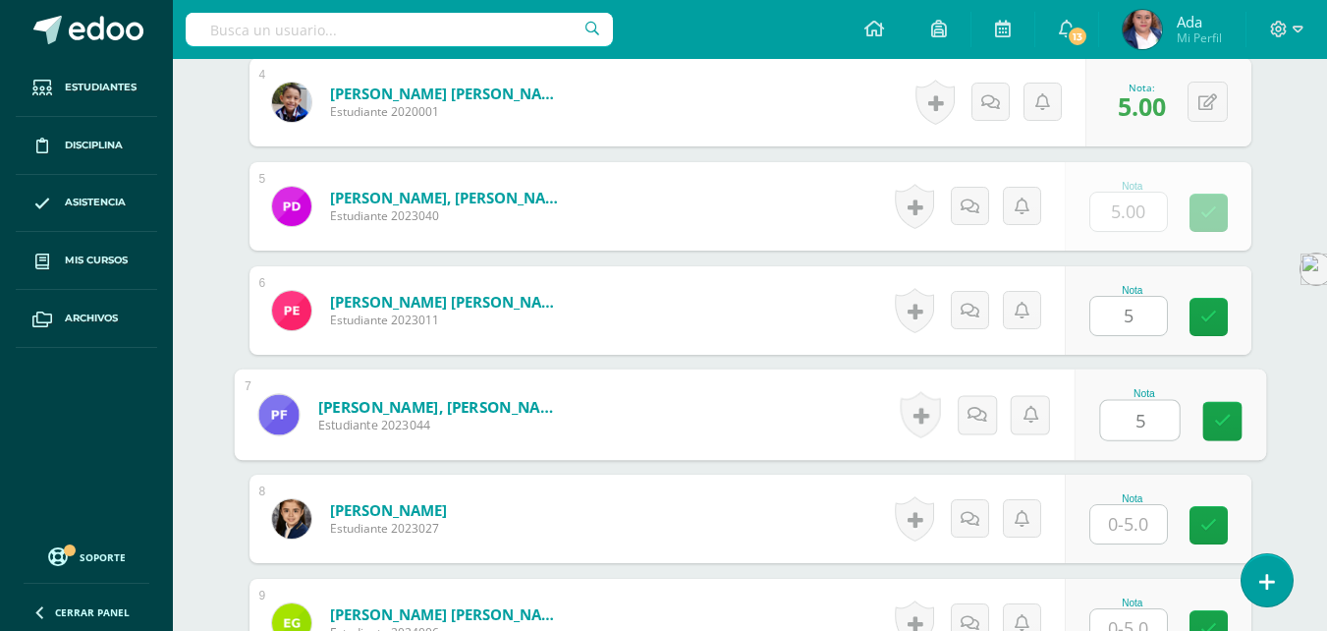
type input "5"
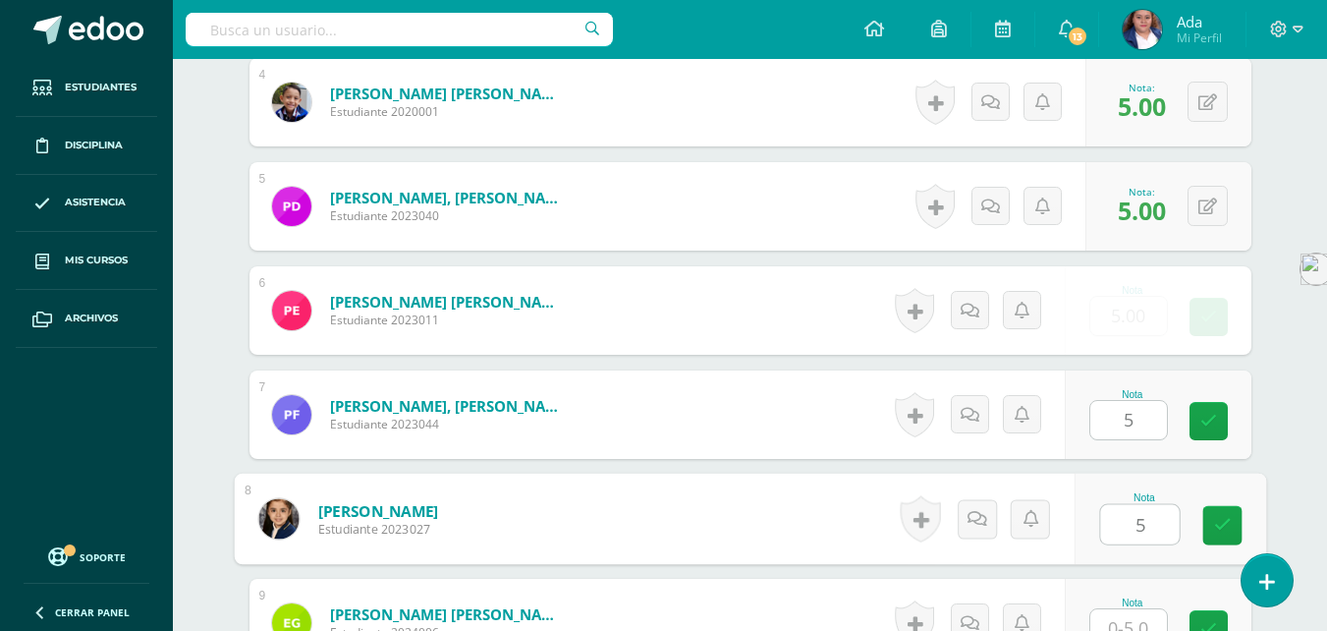
type input "5"
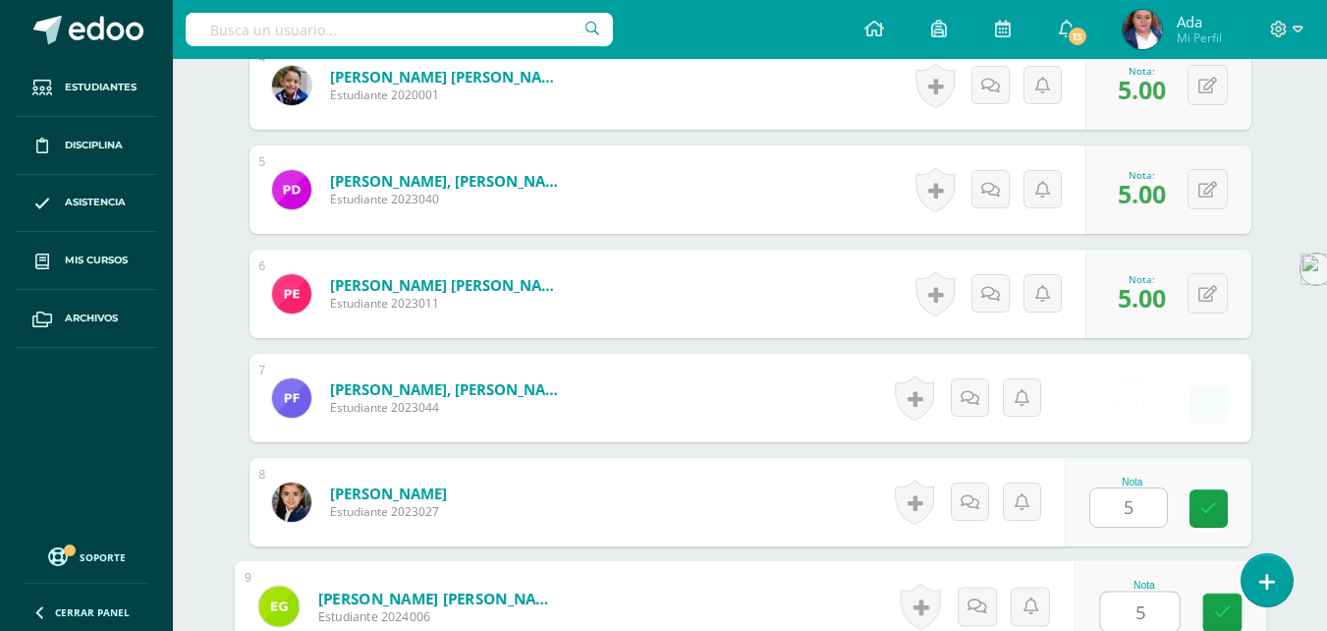
type input "5"
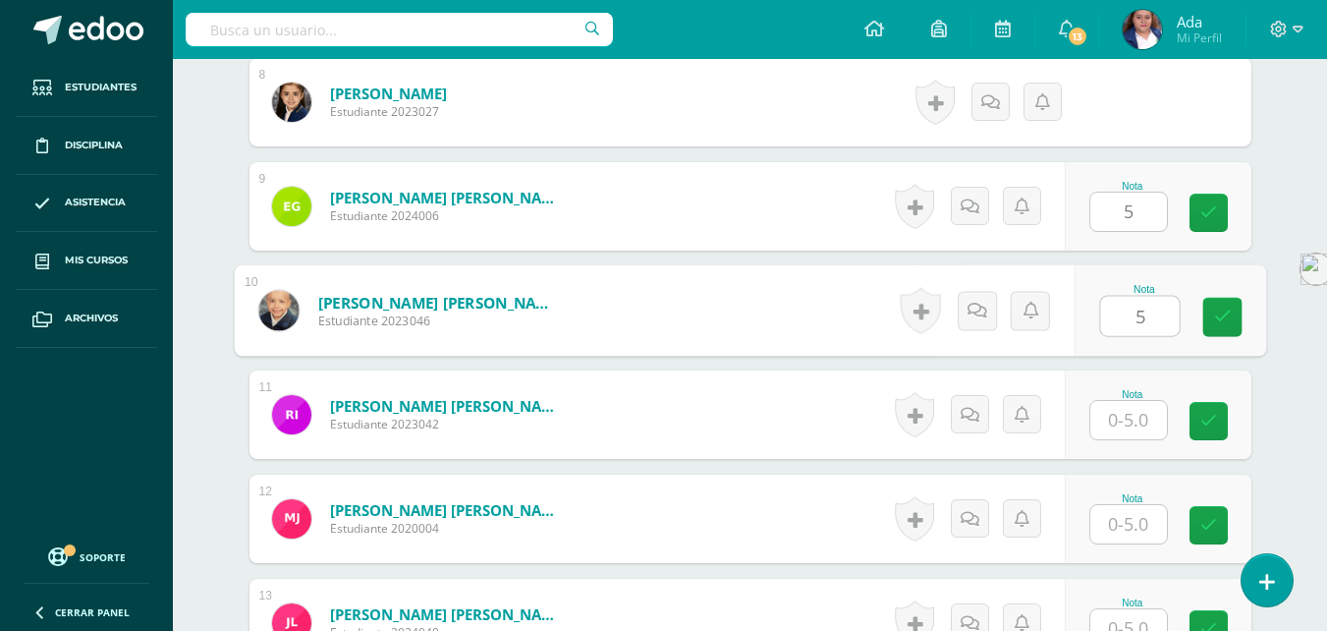
type input "5"
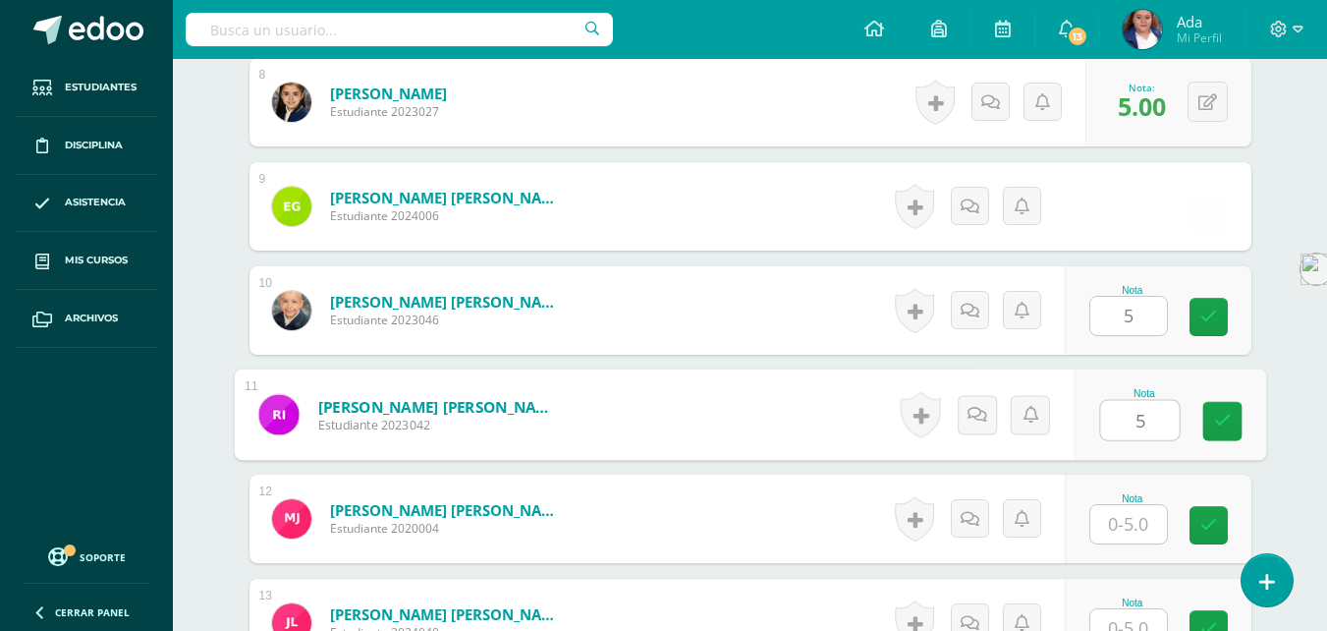
type input "5"
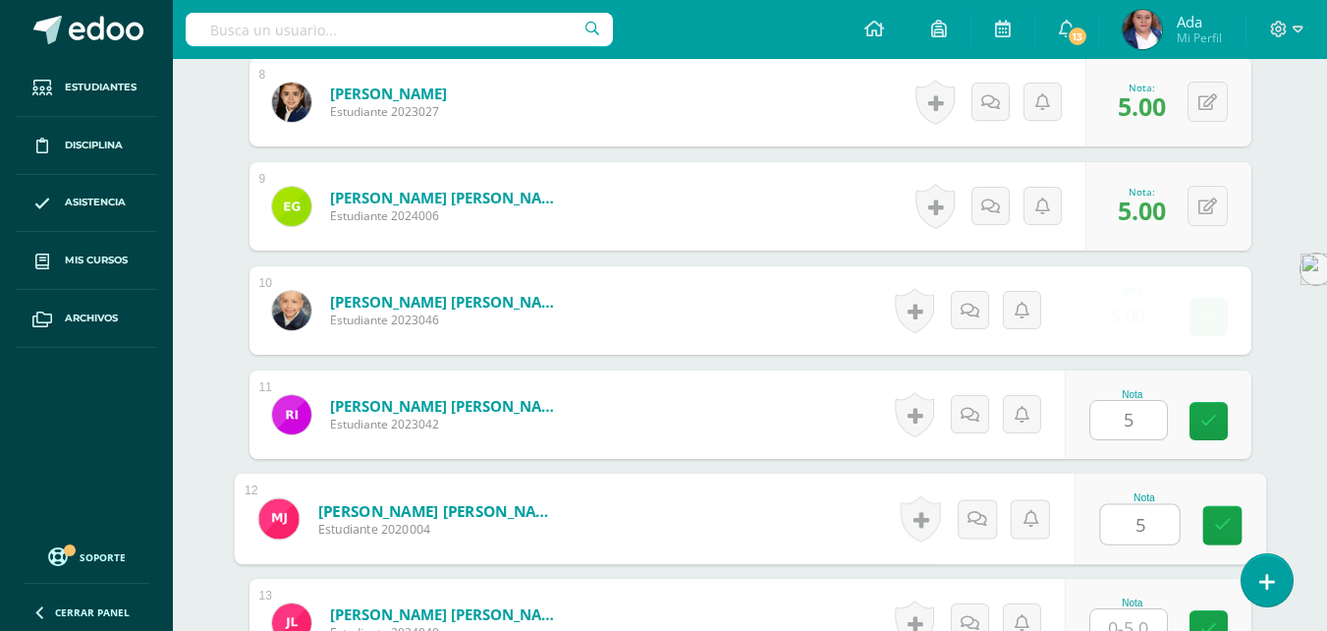
type input "5"
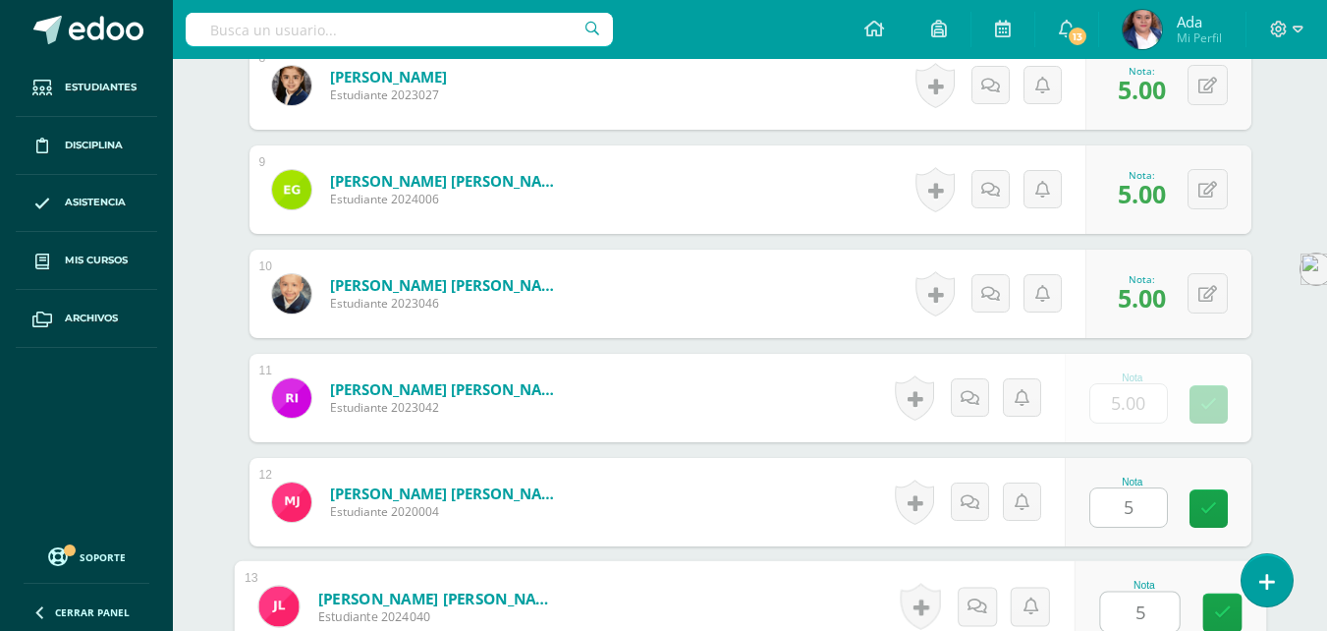
type input "5"
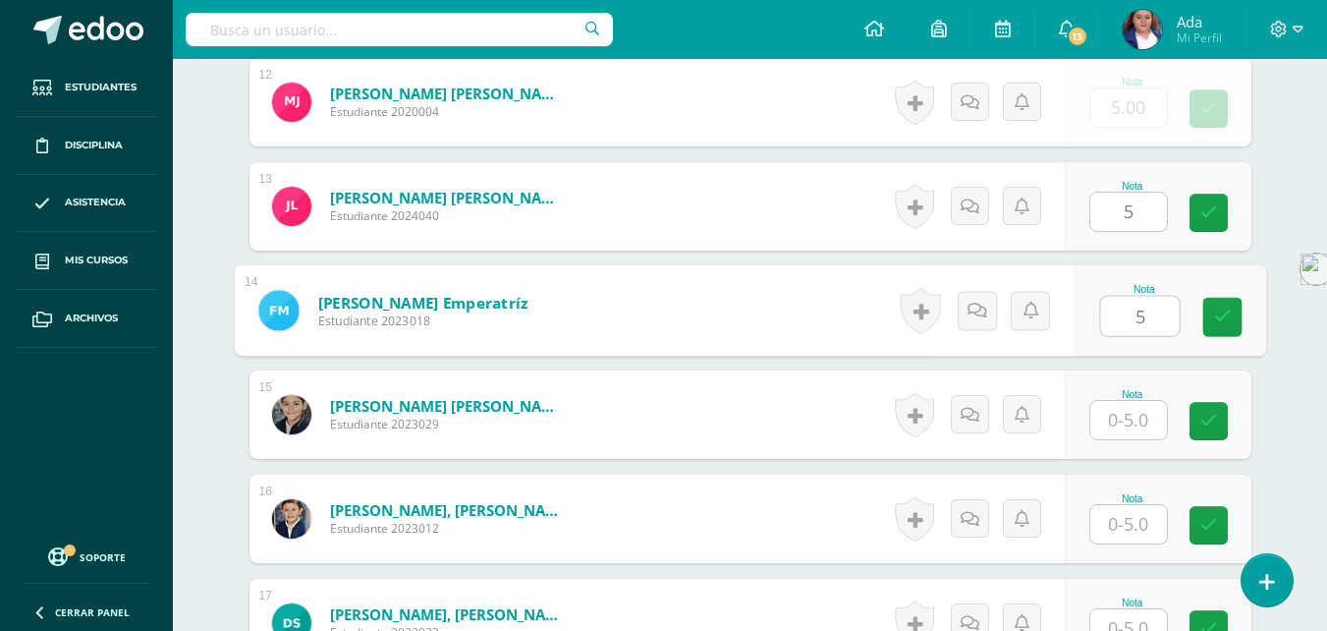
type input "5"
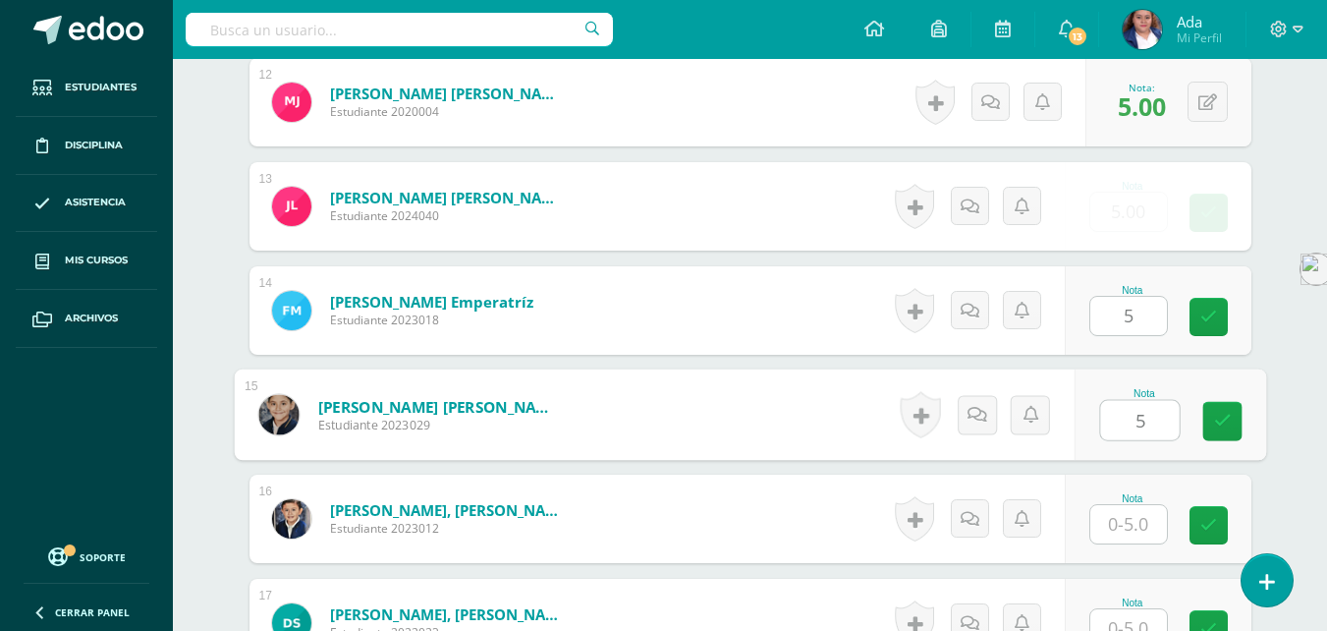
type input "5"
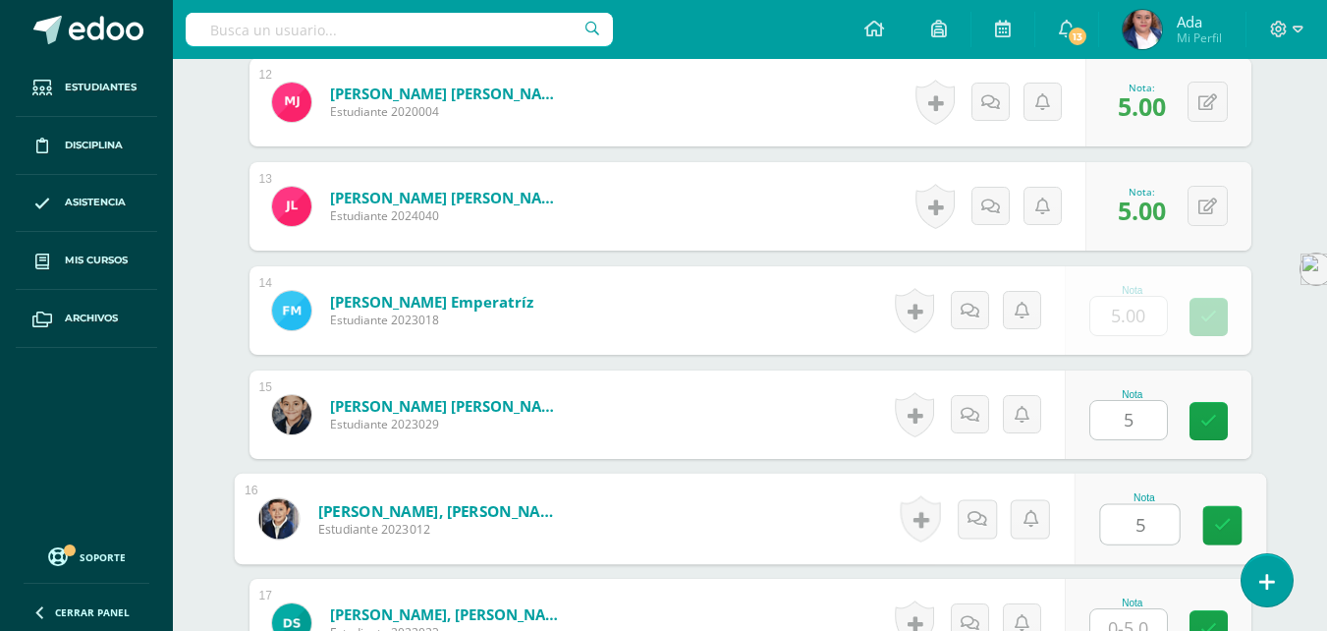
type input "5"
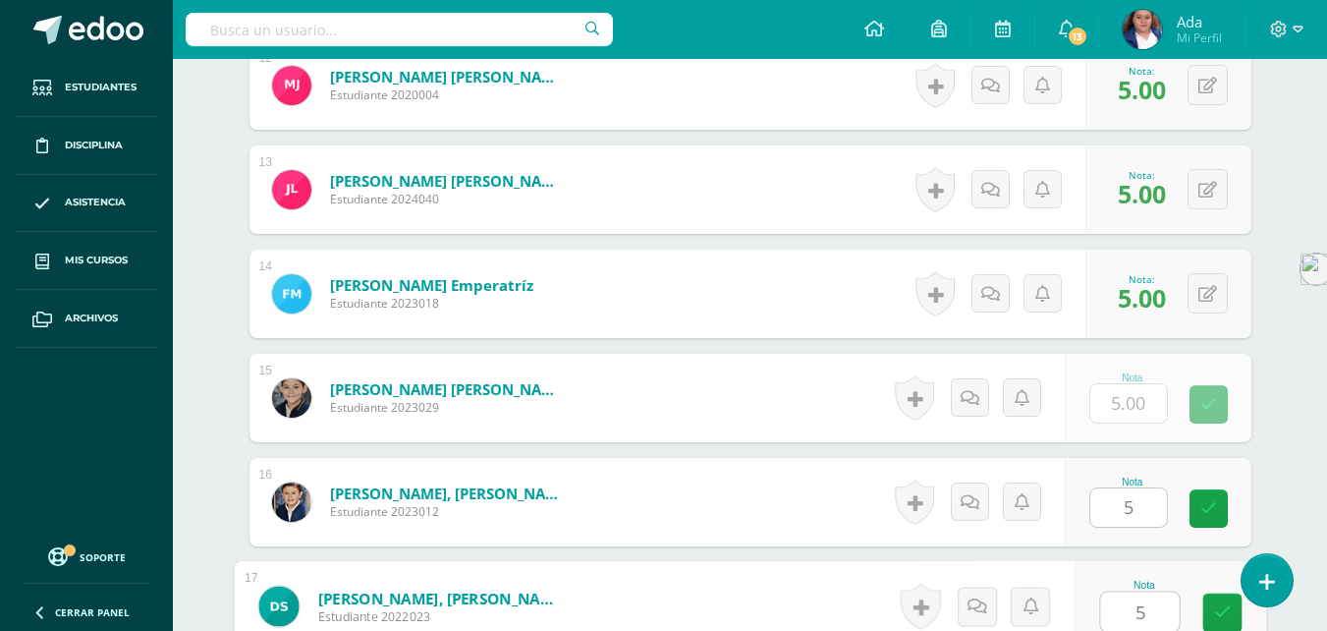
type input "5"
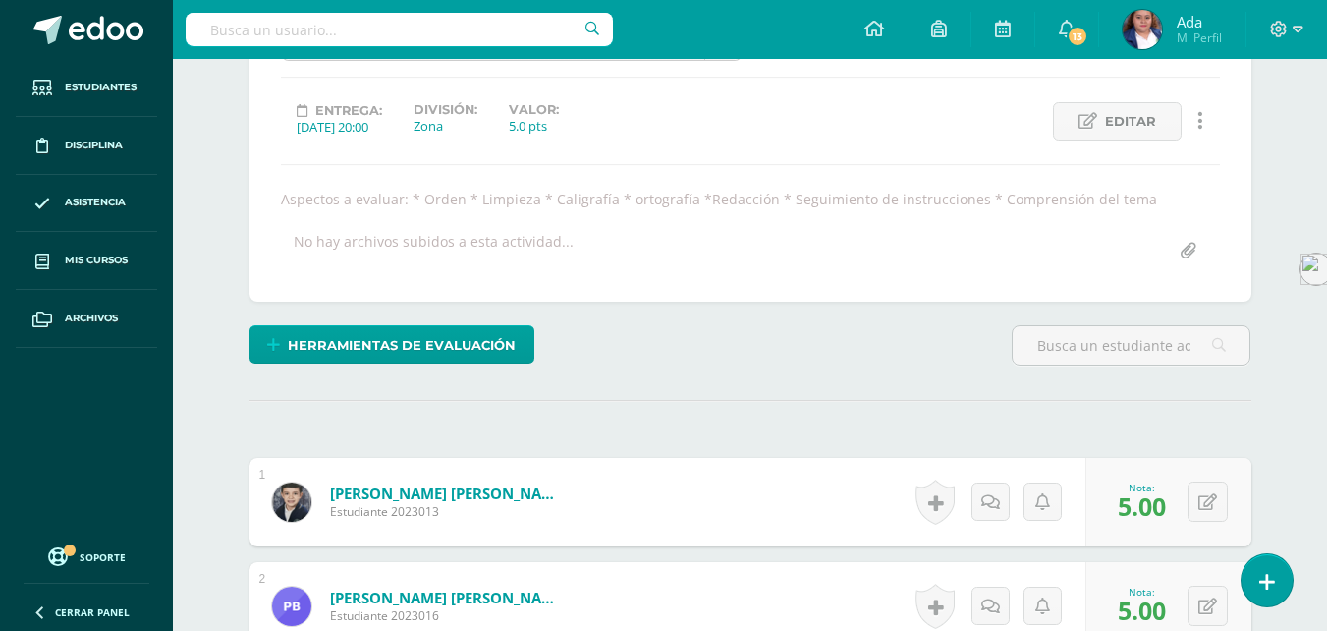
scroll to position [0, 0]
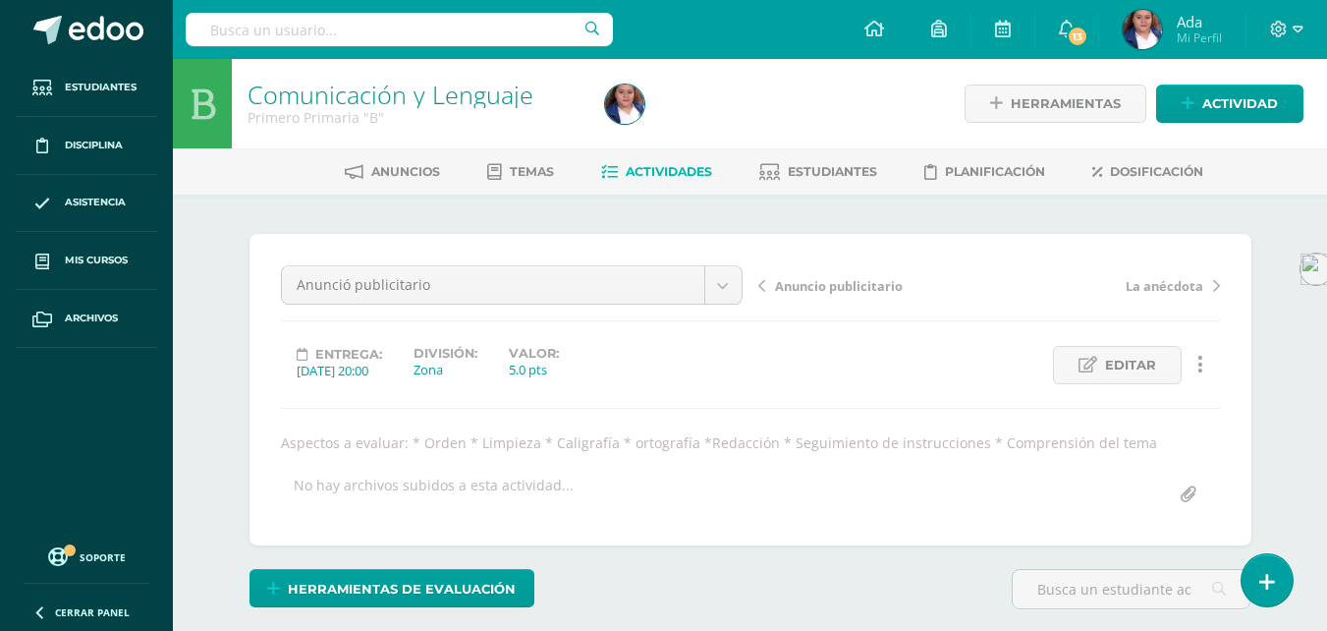
click at [671, 168] on span "Actividades" at bounding box center [669, 171] width 86 height 15
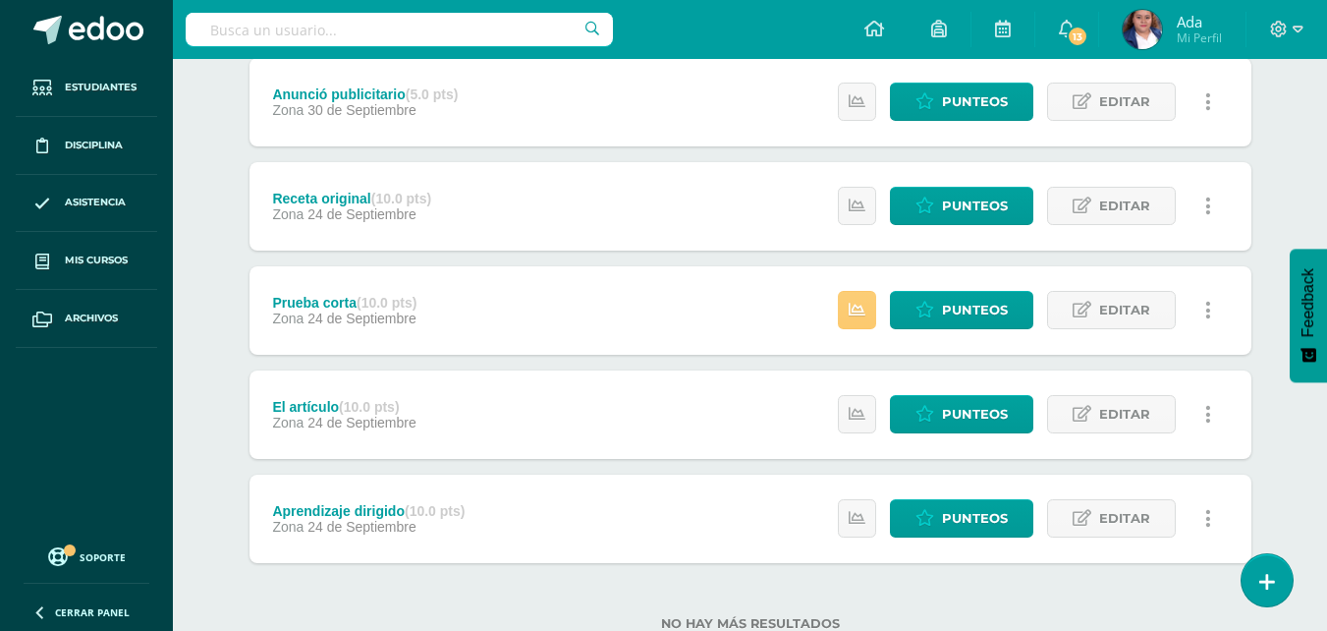
scroll to position [687, 0]
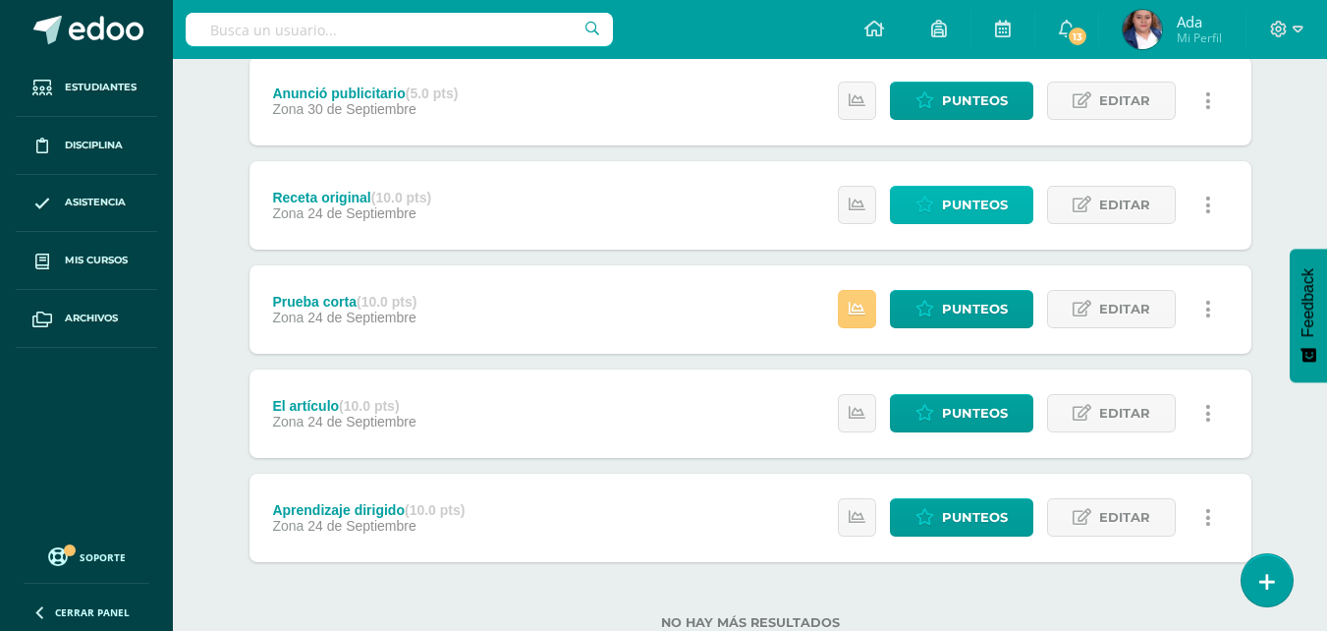
click at [953, 195] on span "Punteos" at bounding box center [975, 205] width 66 height 36
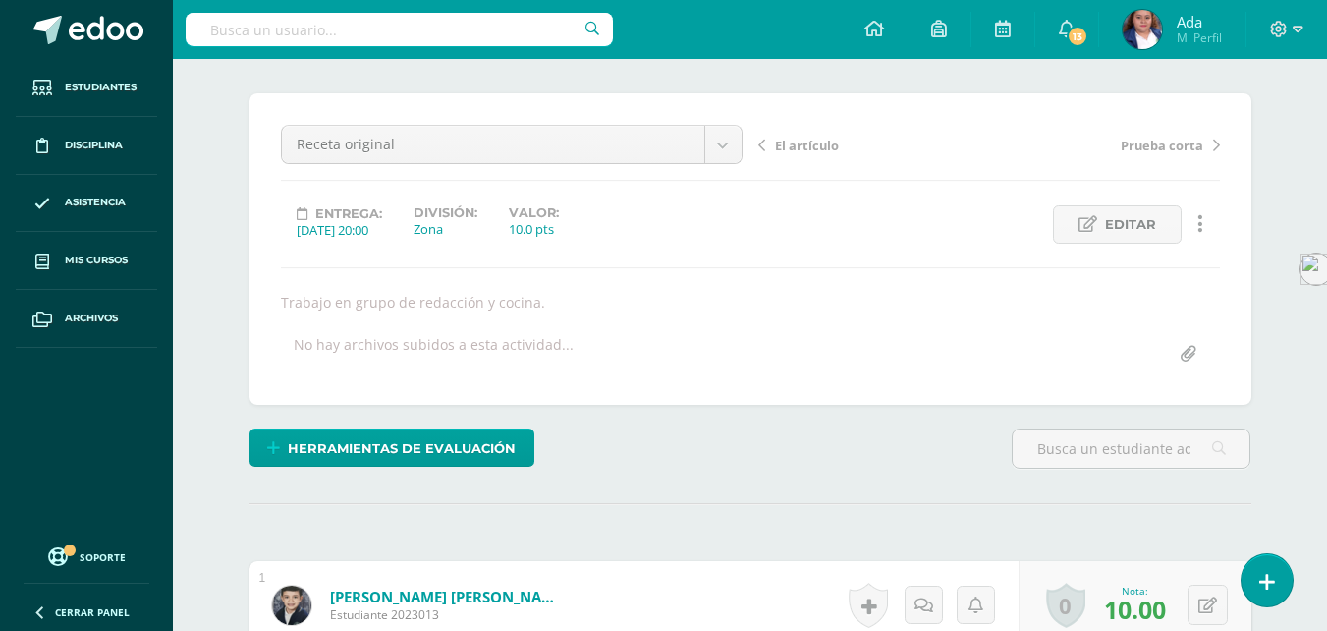
scroll to position [85, 0]
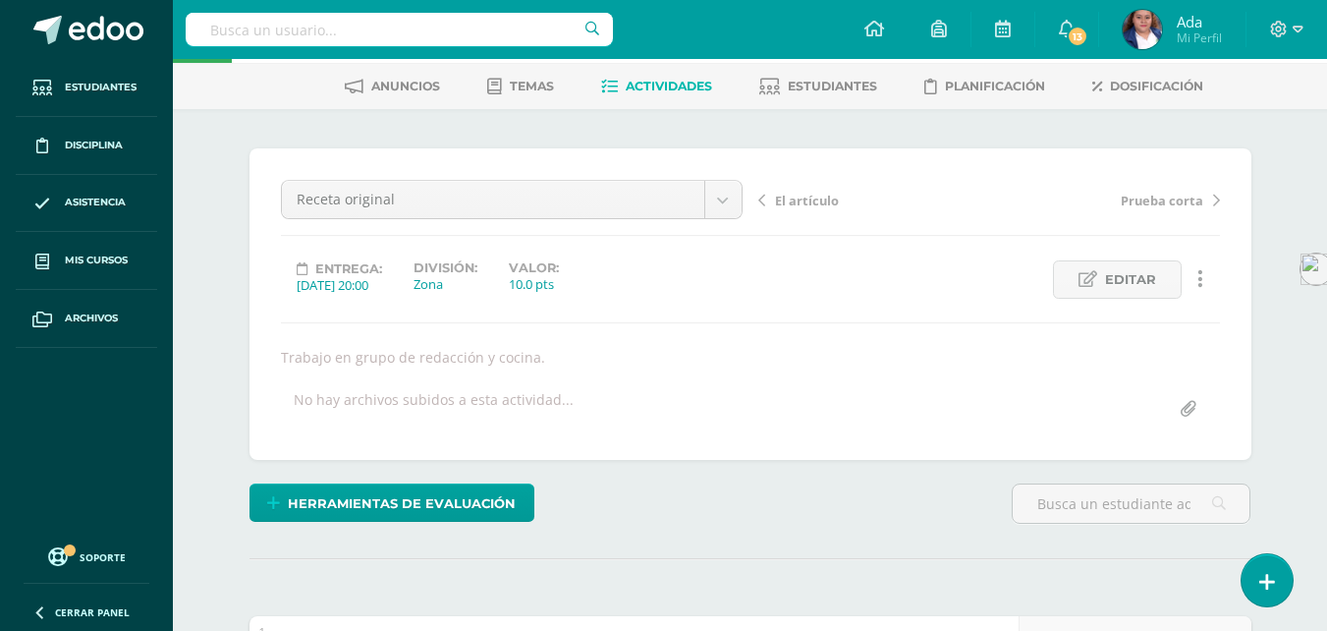
click at [647, 92] on span "Actividades" at bounding box center [669, 86] width 86 height 15
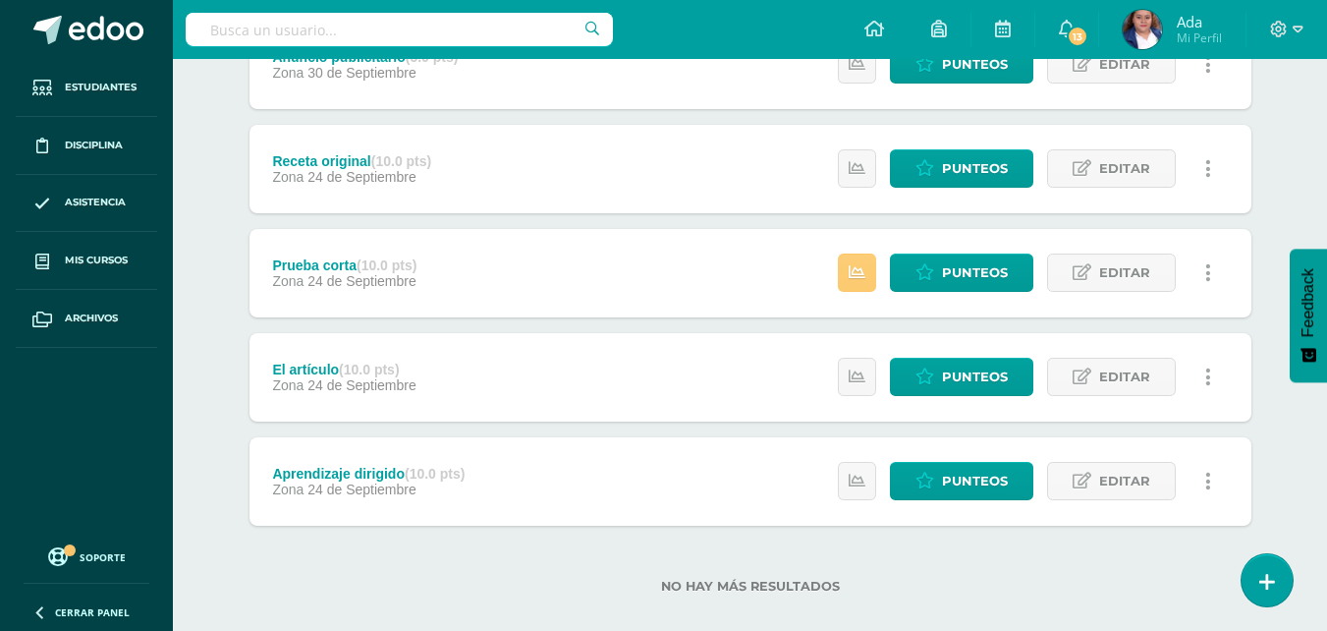
scroll to position [748, 0]
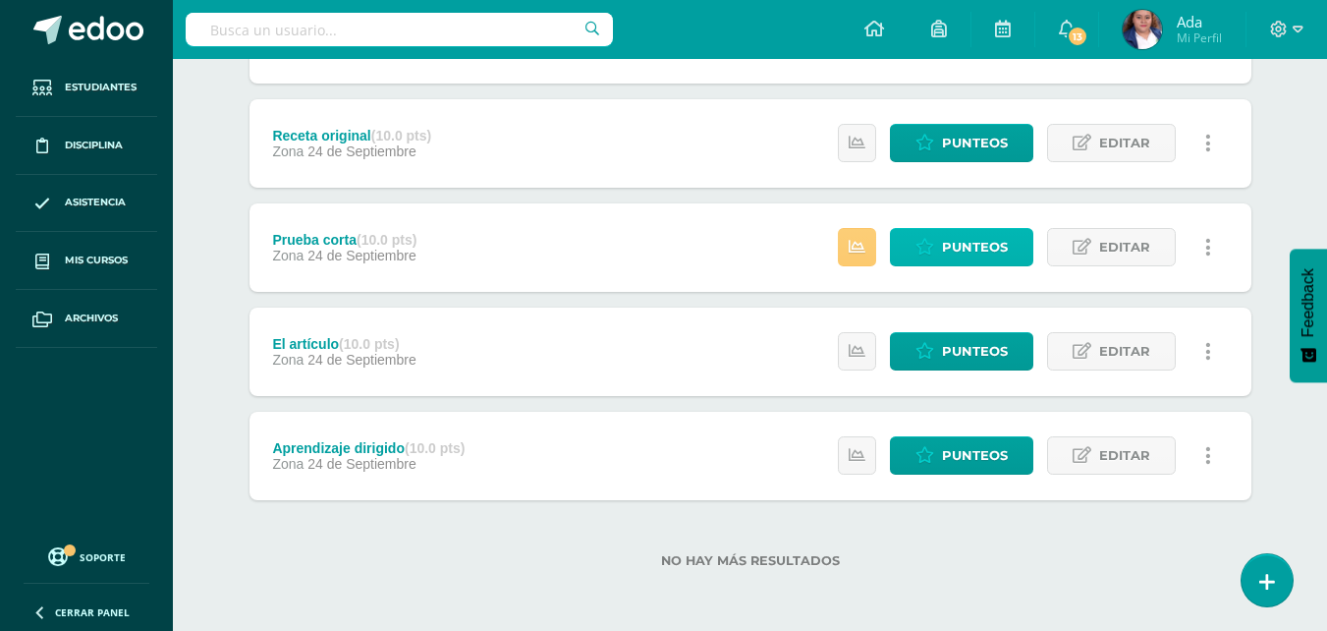
click at [948, 249] on span "Punteos" at bounding box center [975, 247] width 66 height 36
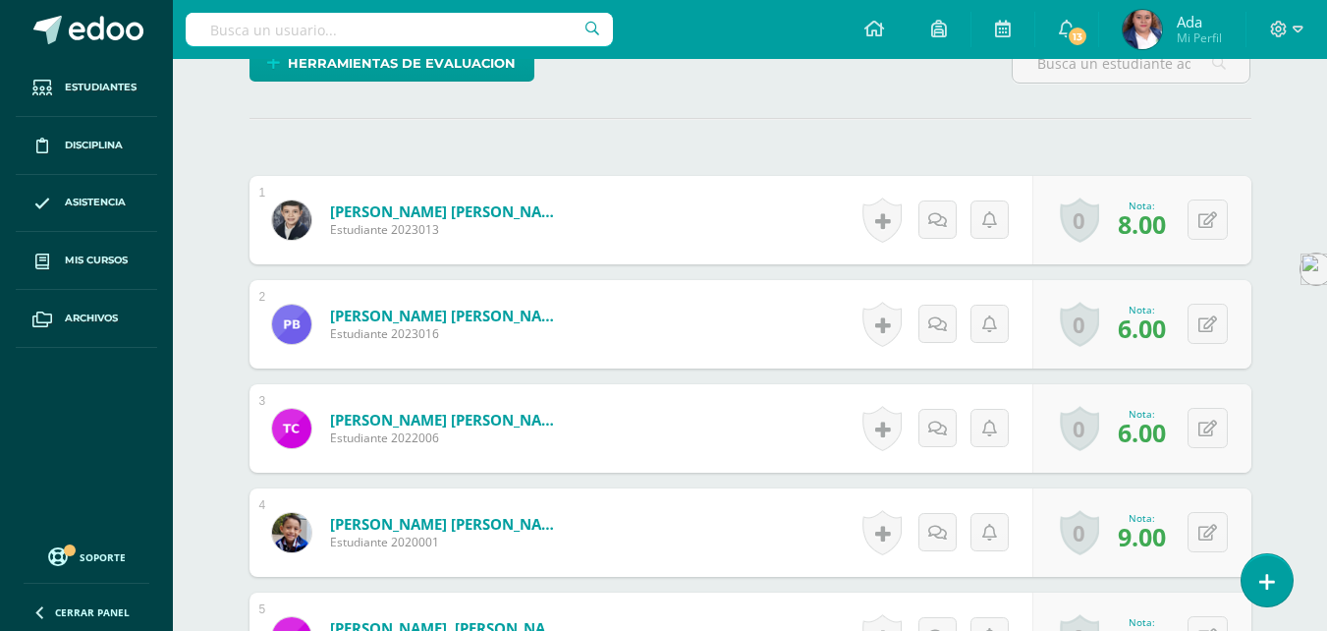
scroll to position [499, 0]
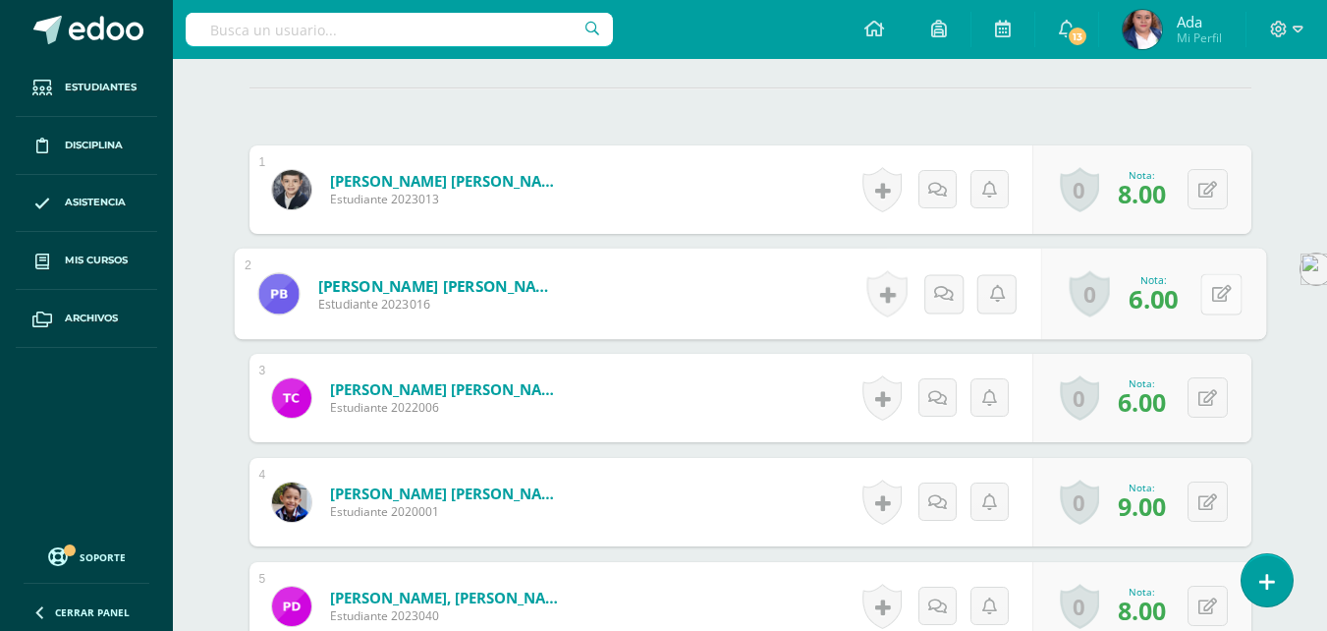
click at [1218, 303] on button at bounding box center [1220, 293] width 41 height 41
type input "8"
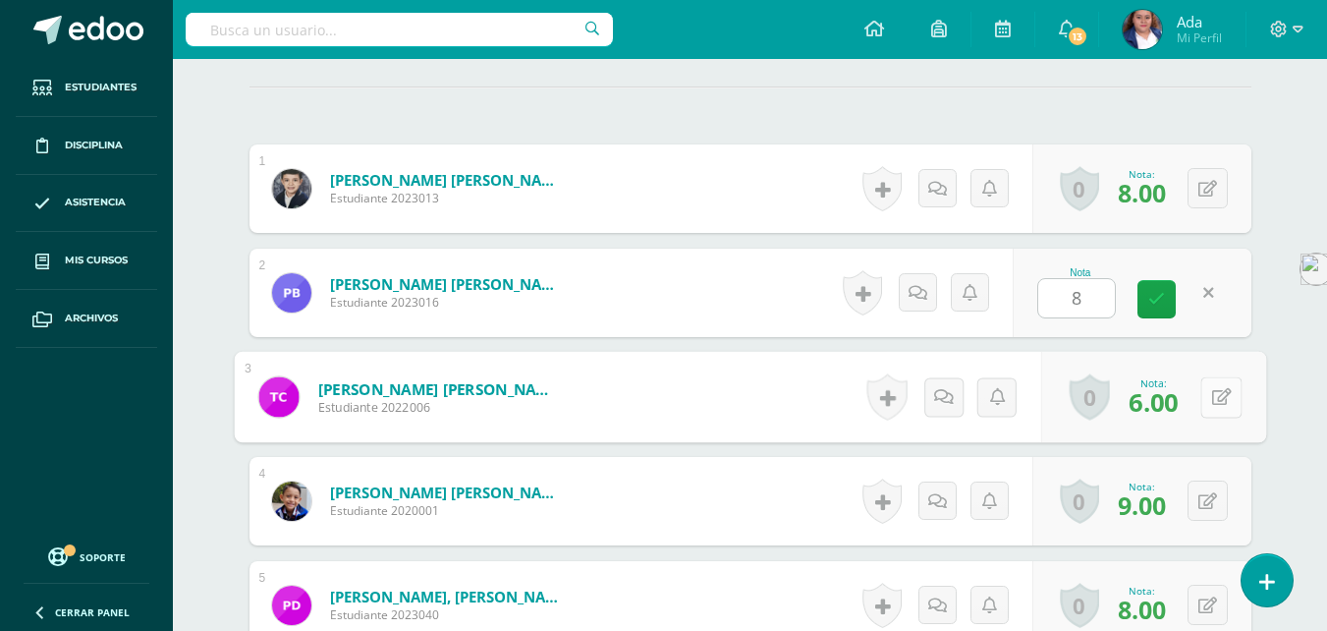
click at [1201, 395] on button at bounding box center [1220, 396] width 41 height 41
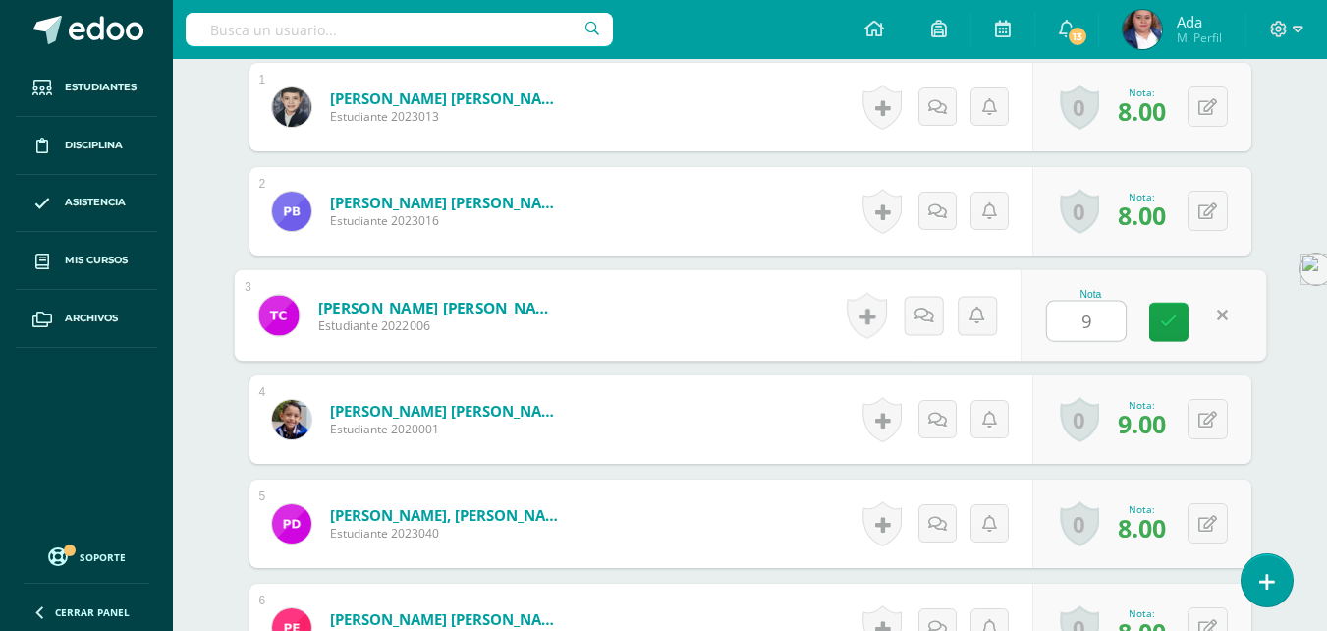
scroll to position [639, 0]
type input "9"
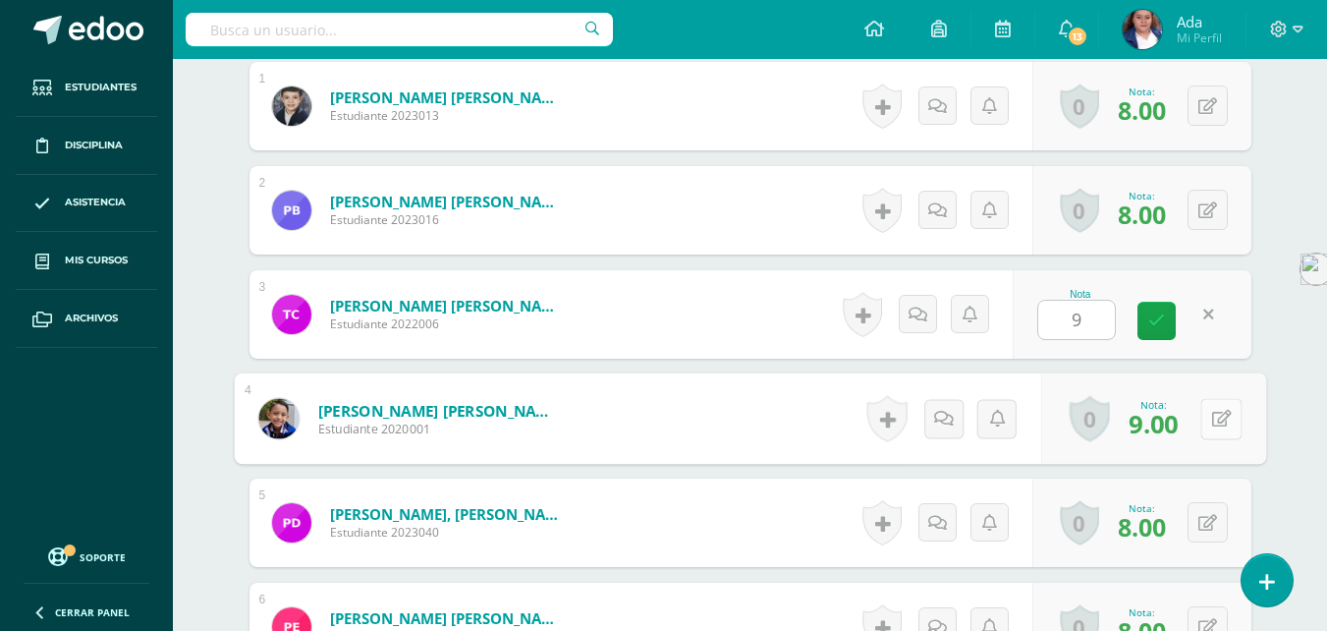
click at [1205, 412] on button at bounding box center [1220, 418] width 41 height 41
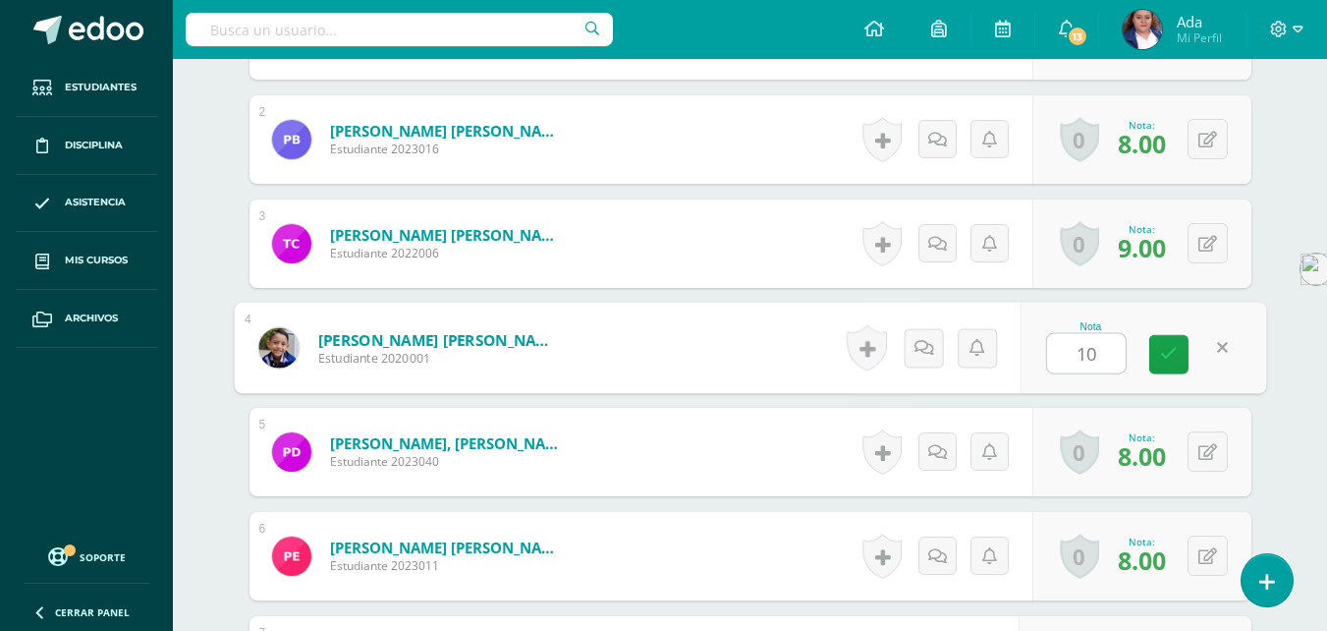
scroll to position [715, 0]
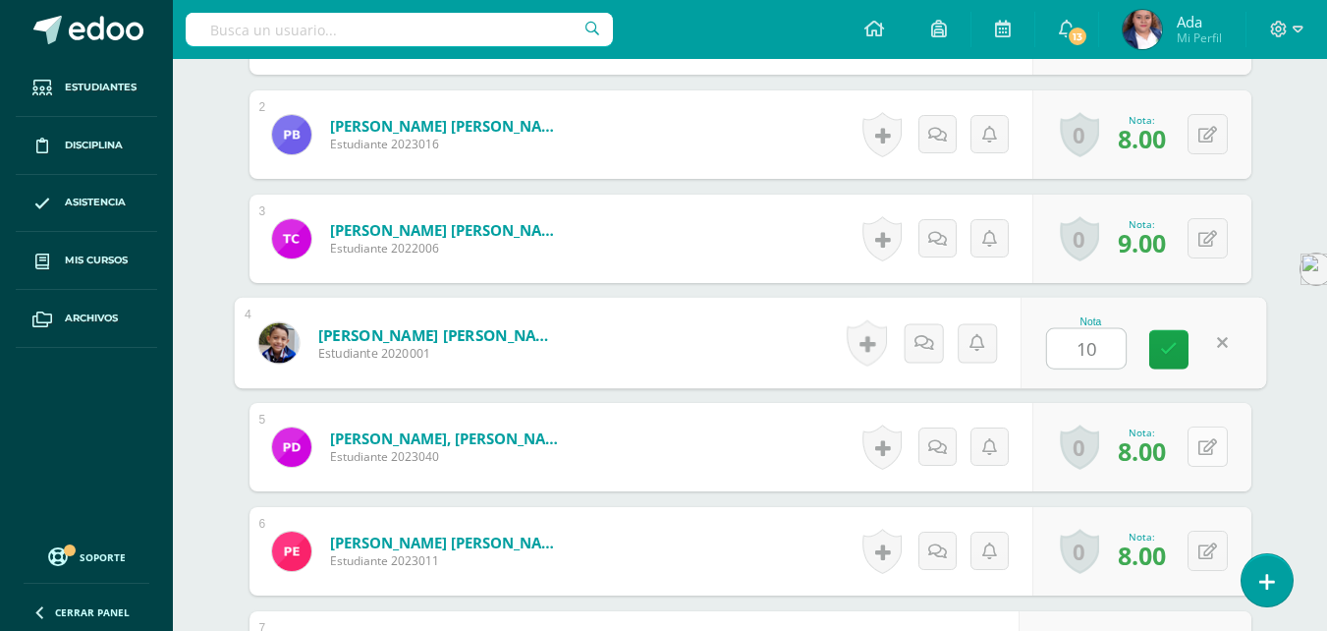
type input "10"
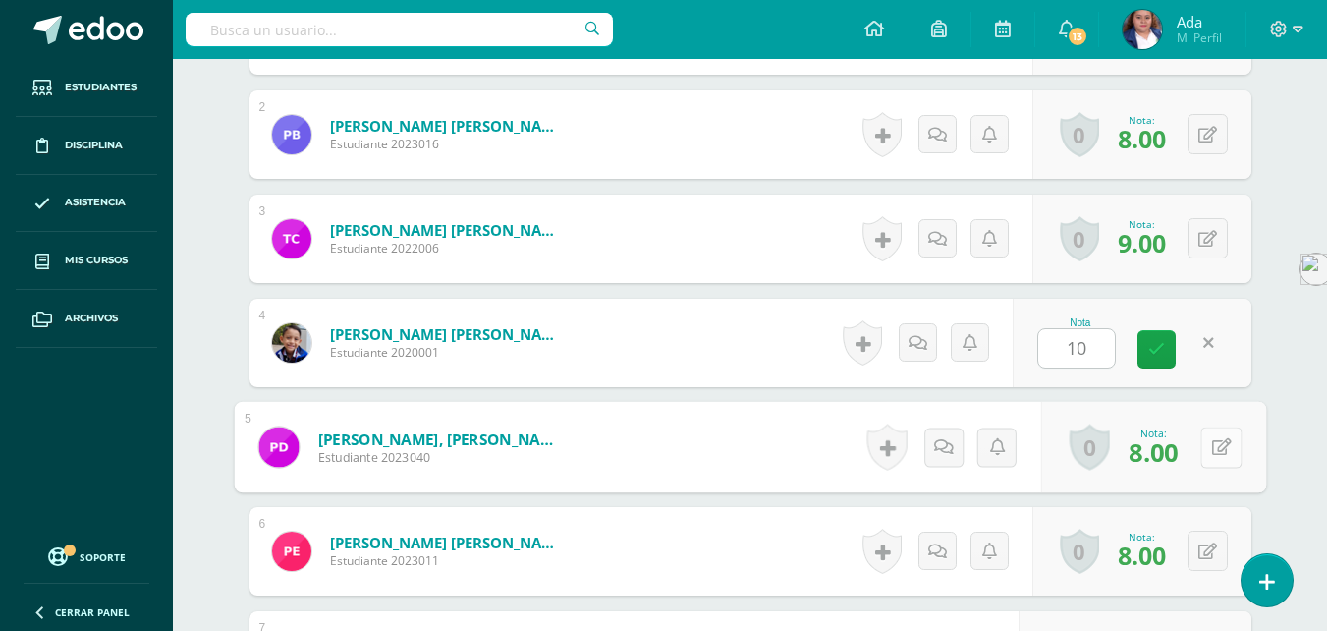
click at [1213, 443] on icon at bounding box center [1221, 446] width 20 height 17
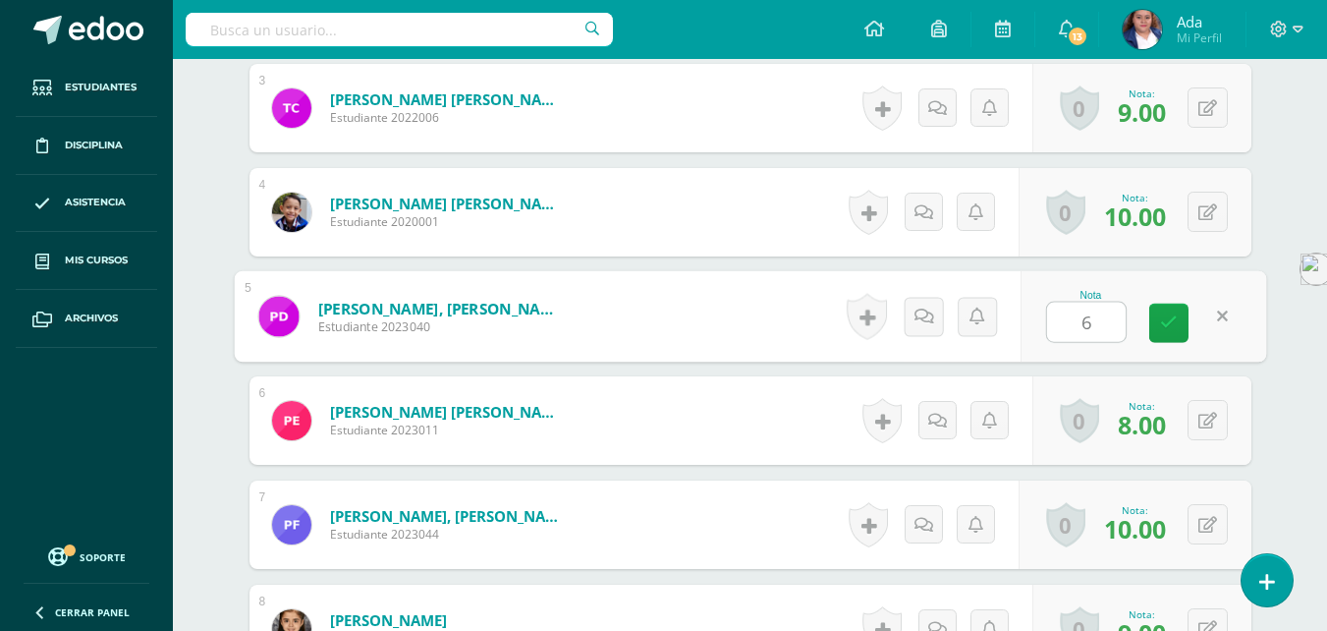
scroll to position [847, 0]
type input "6"
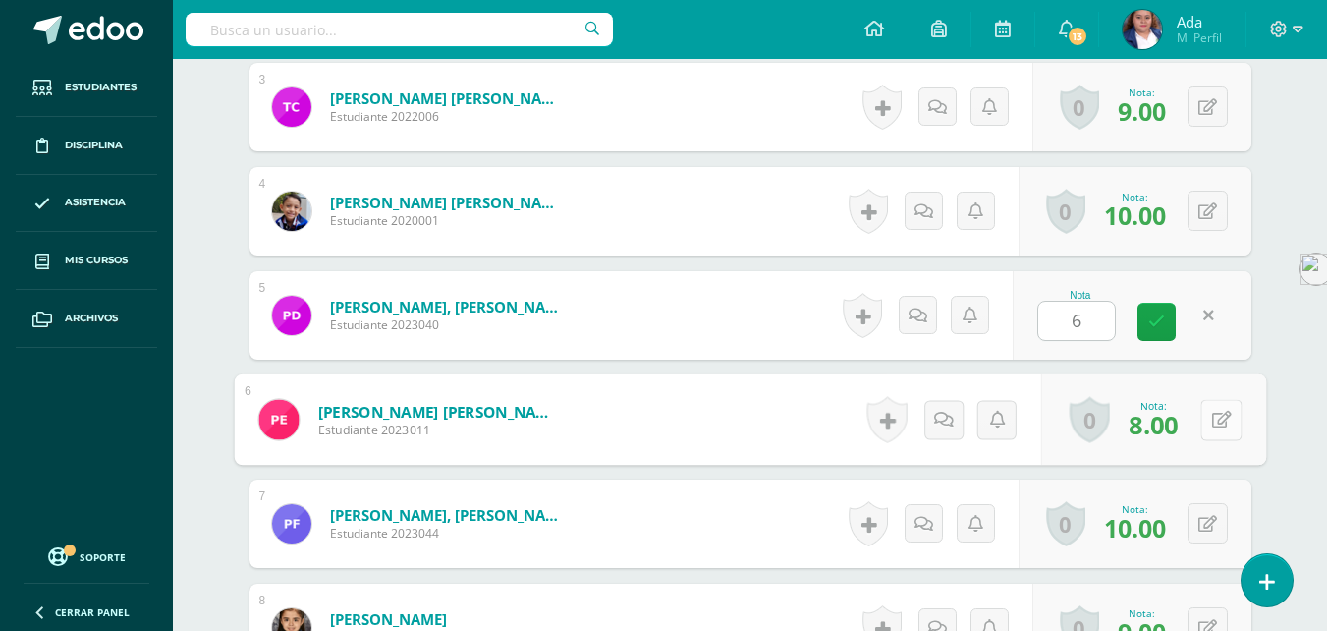
click at [1200, 423] on button at bounding box center [1220, 419] width 41 height 41
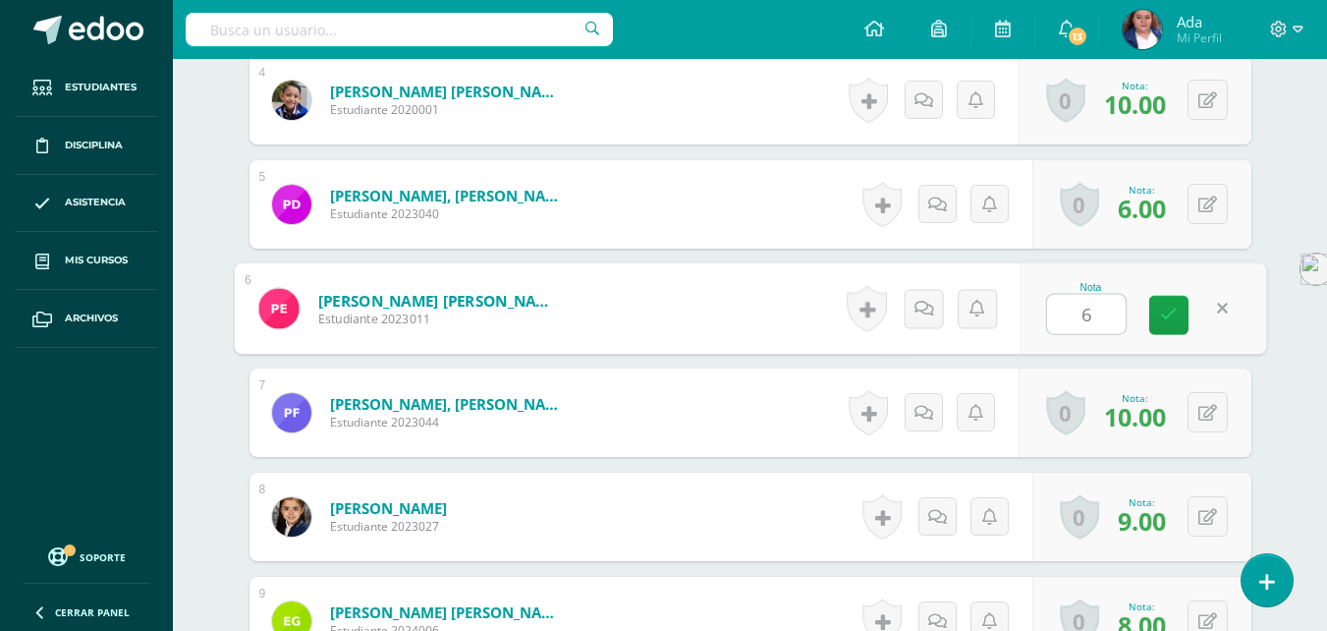
scroll to position [959, 0]
type input "6"
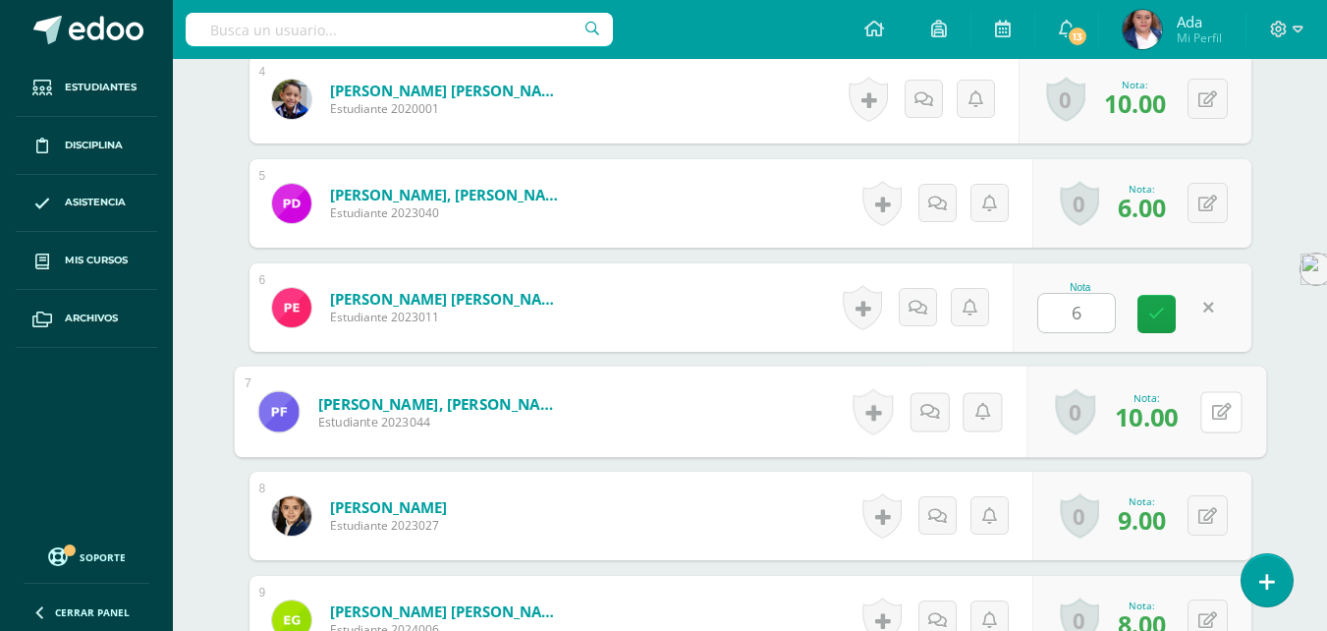
click at [1200, 423] on button at bounding box center [1220, 411] width 41 height 41
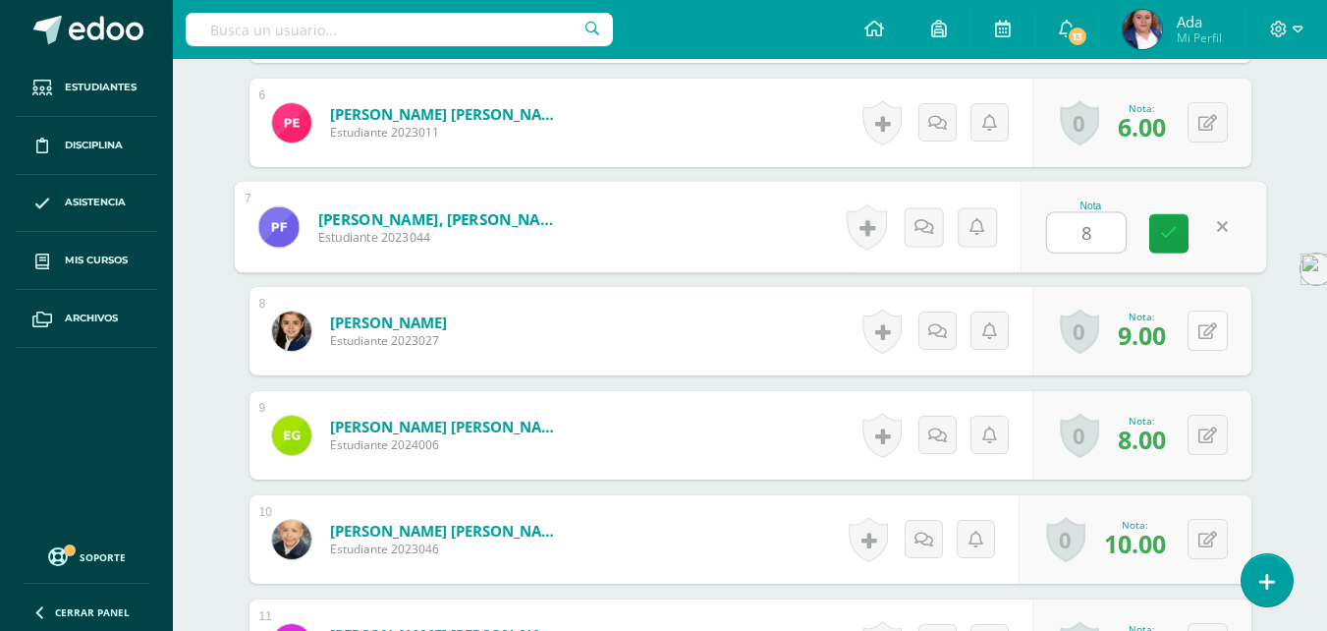
scroll to position [1153, 0]
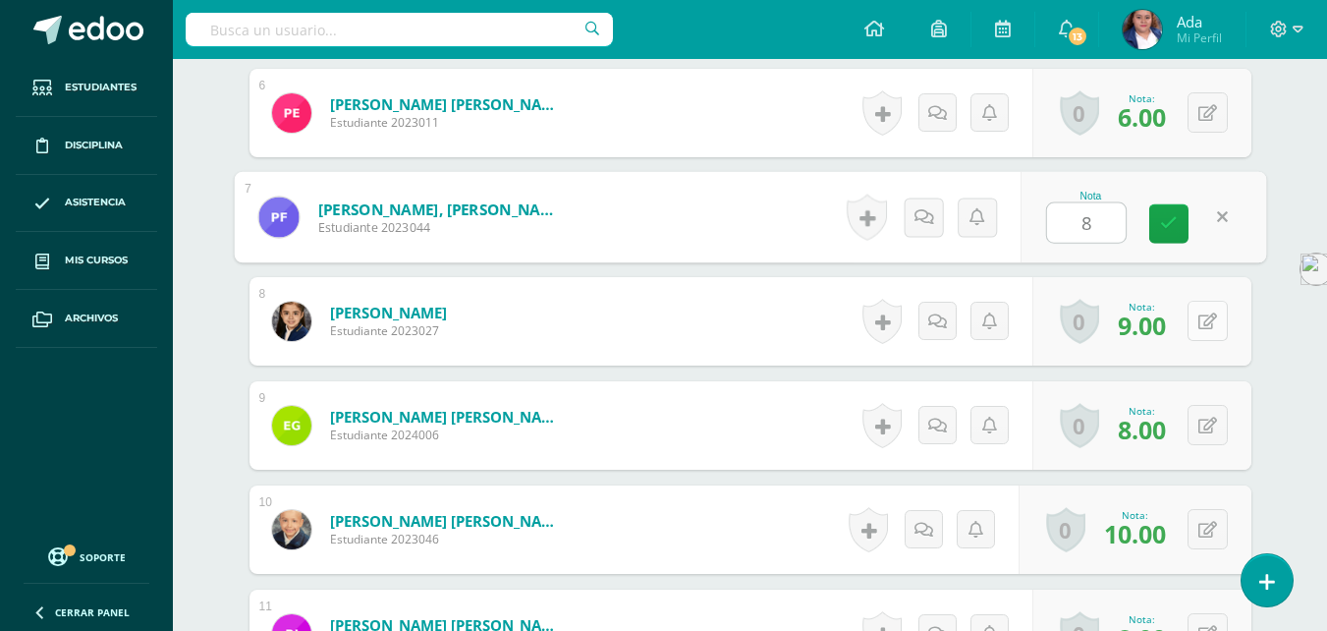
type input "8"
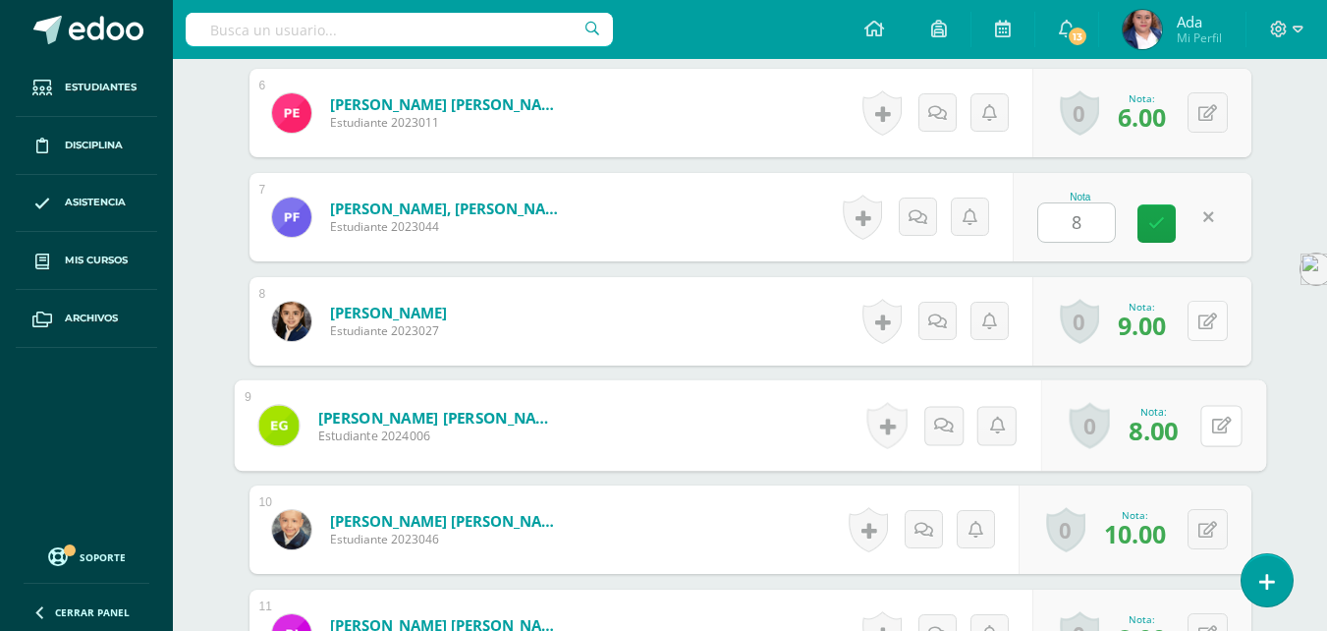
click at [1200, 421] on button at bounding box center [1220, 425] width 41 height 41
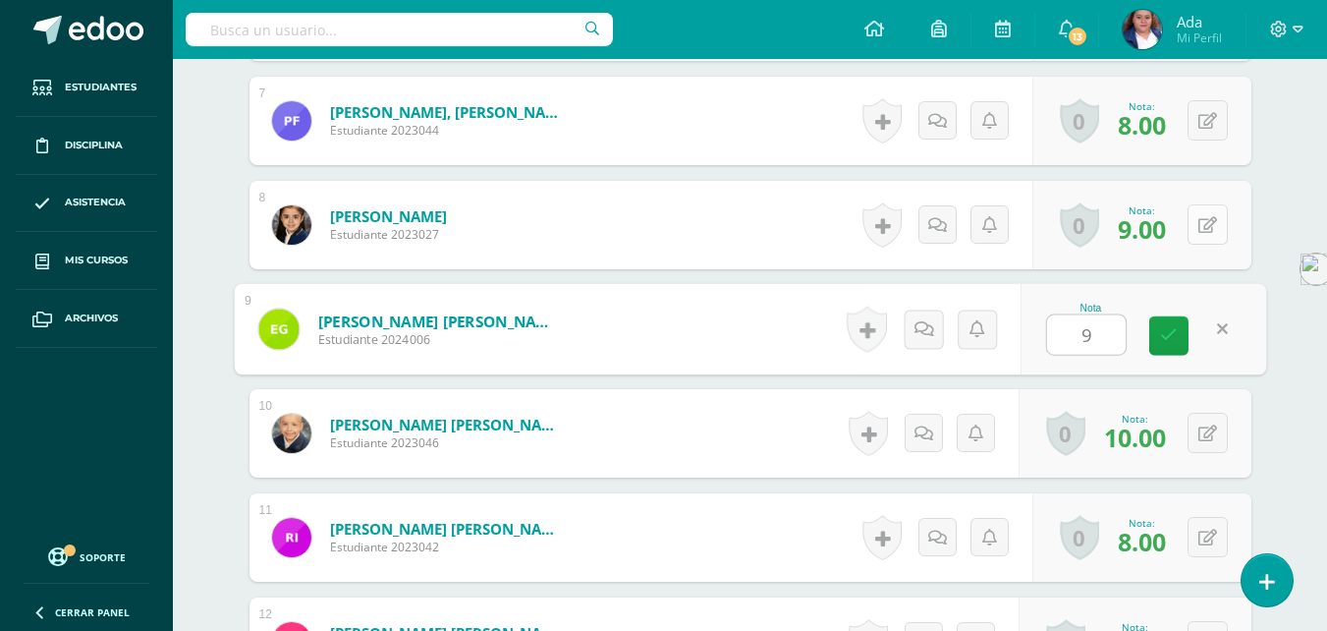
scroll to position [1252, 0]
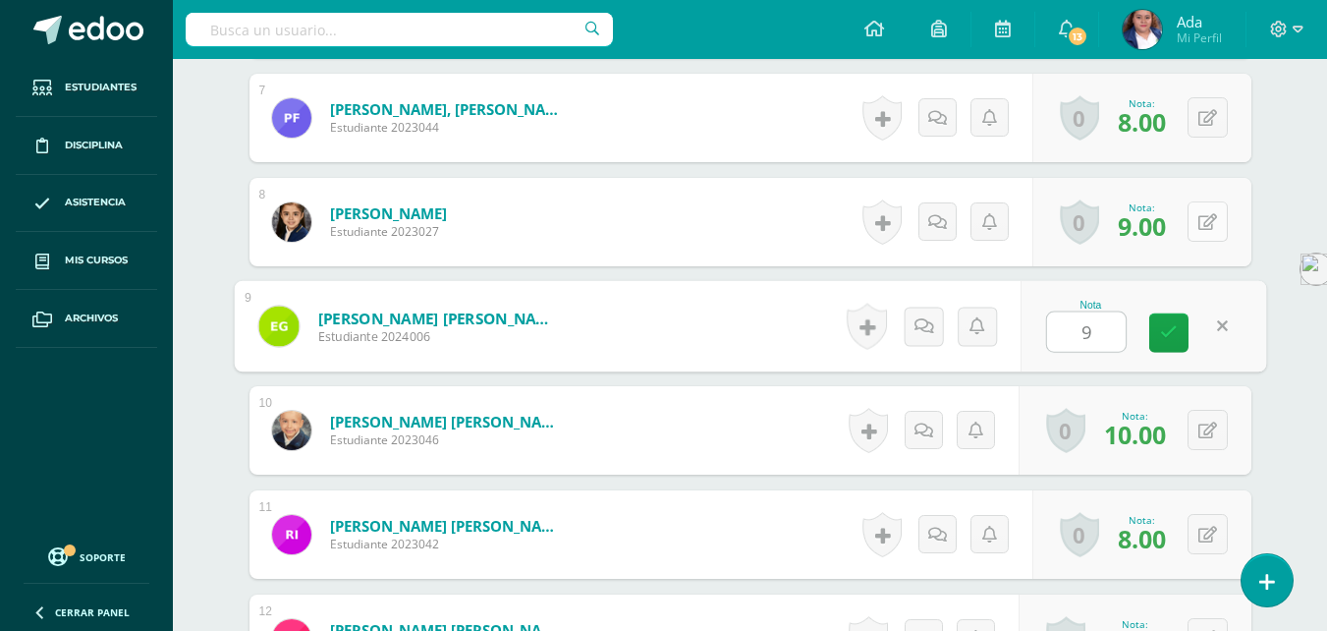
type input "9"
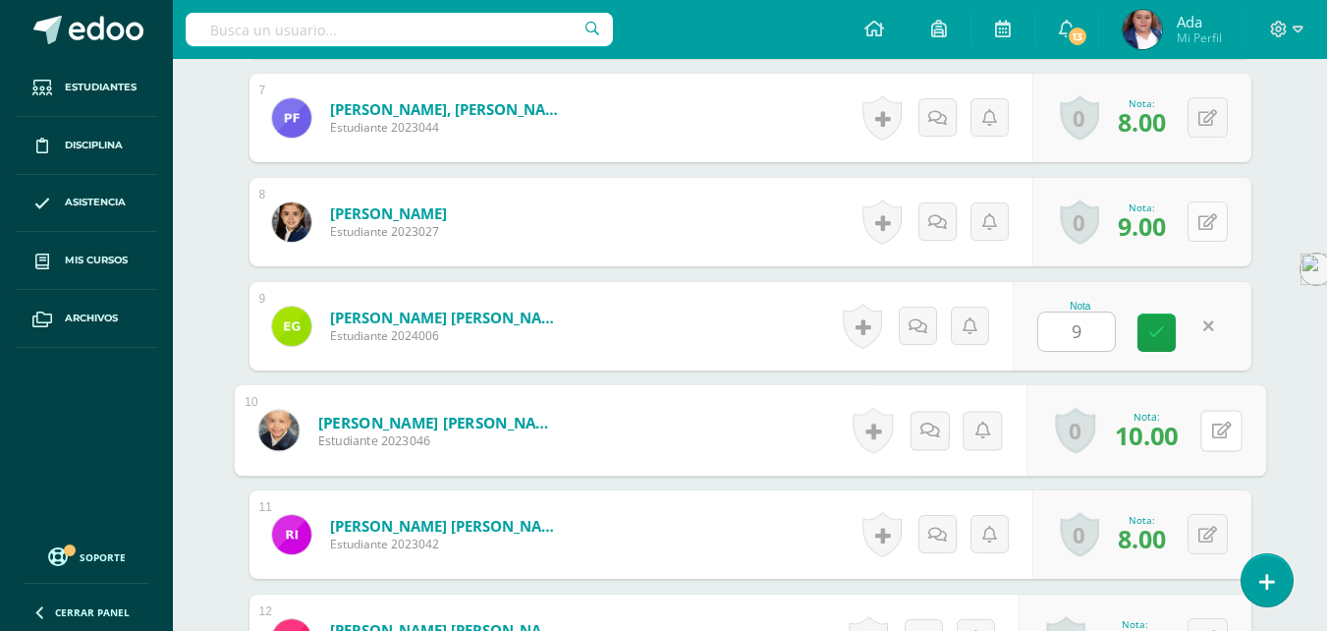
click at [1200, 421] on button at bounding box center [1220, 430] width 41 height 41
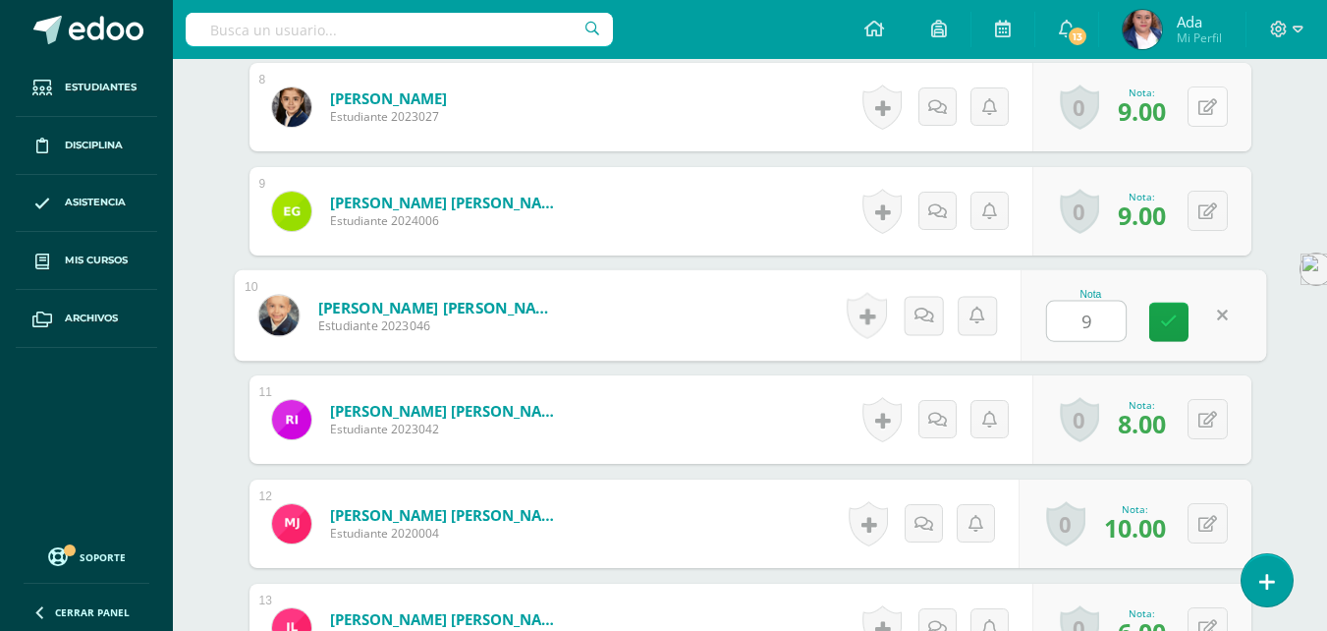
scroll to position [1370, 0]
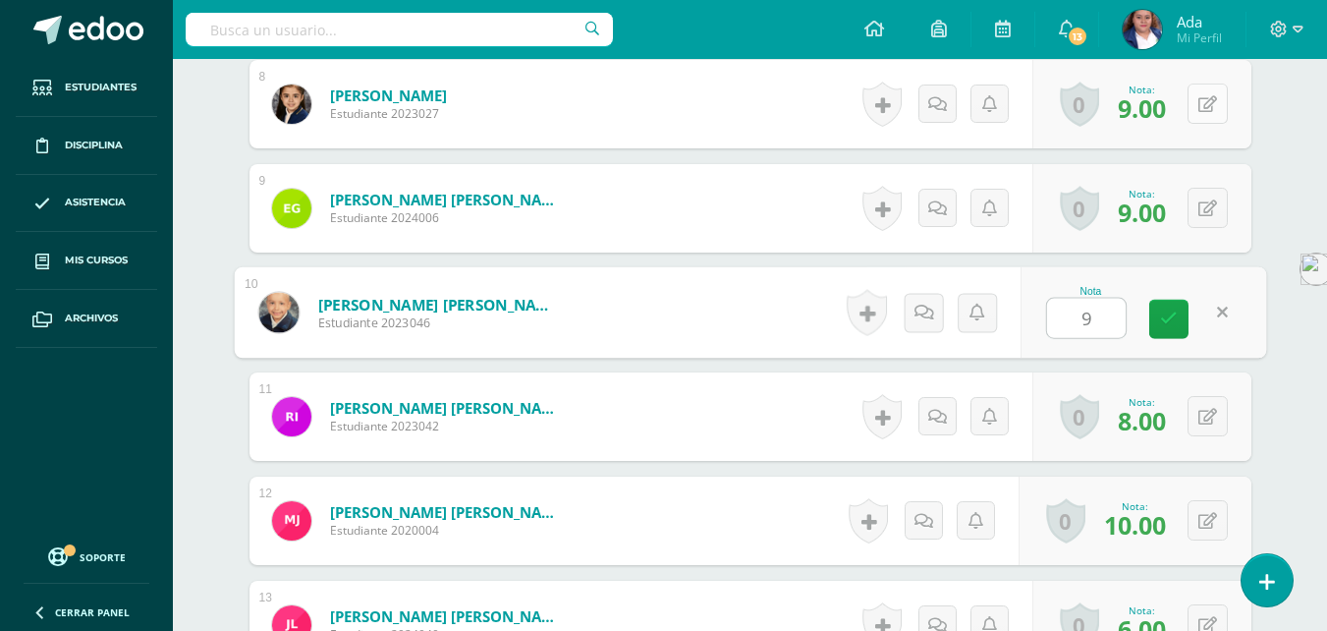
type input "9"
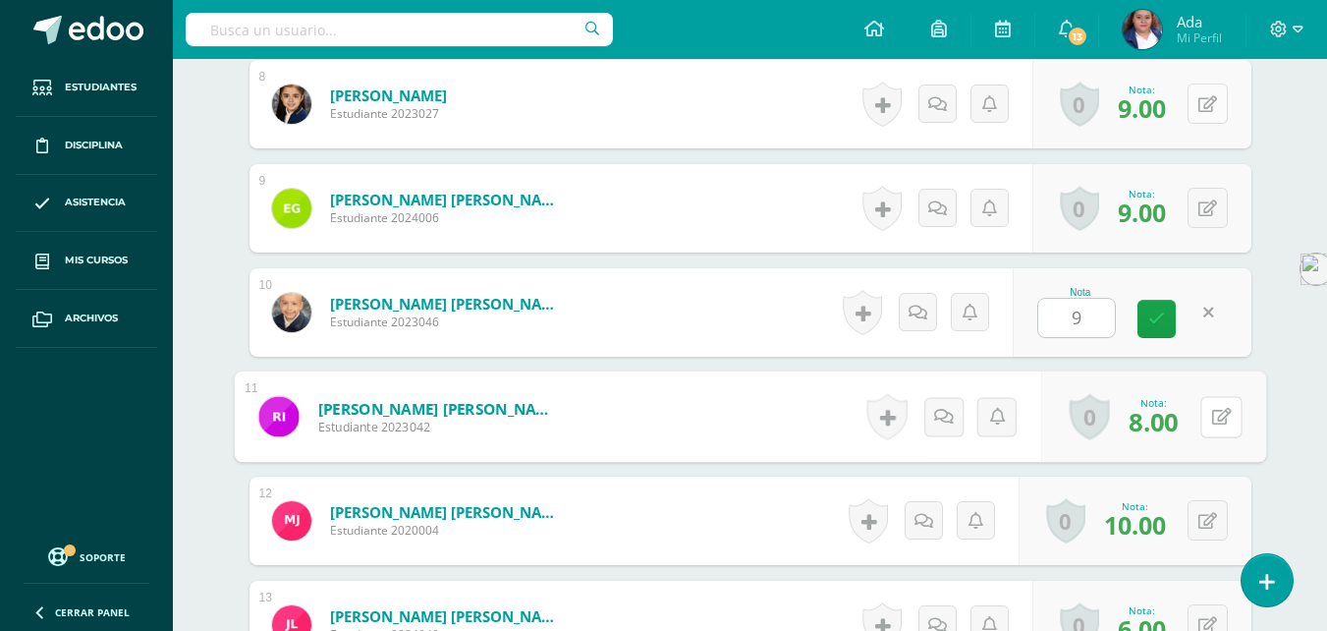
click at [1200, 421] on button at bounding box center [1220, 416] width 41 height 41
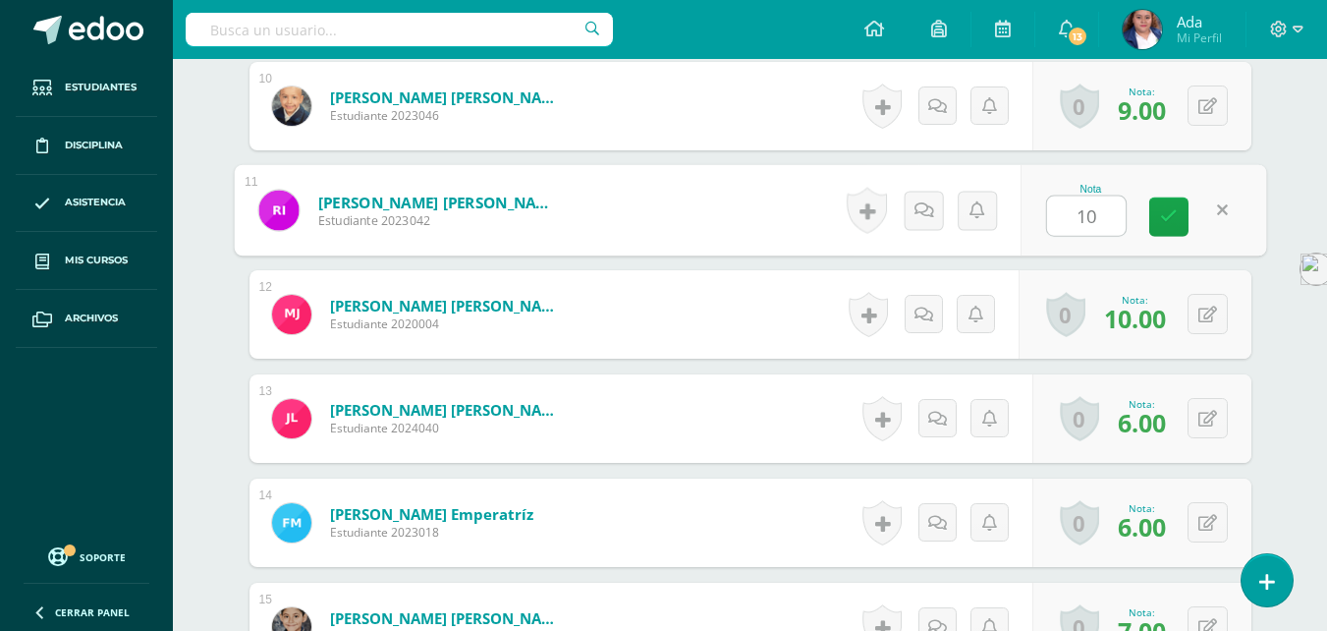
scroll to position [1579, 0]
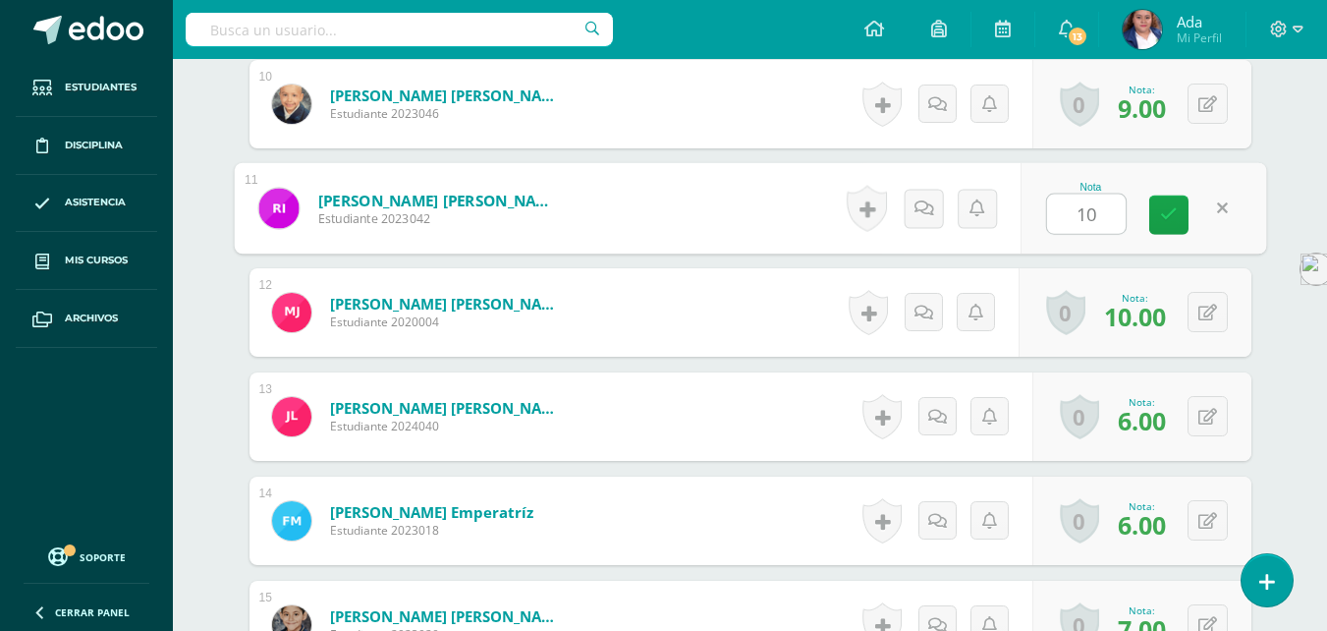
type input "10"
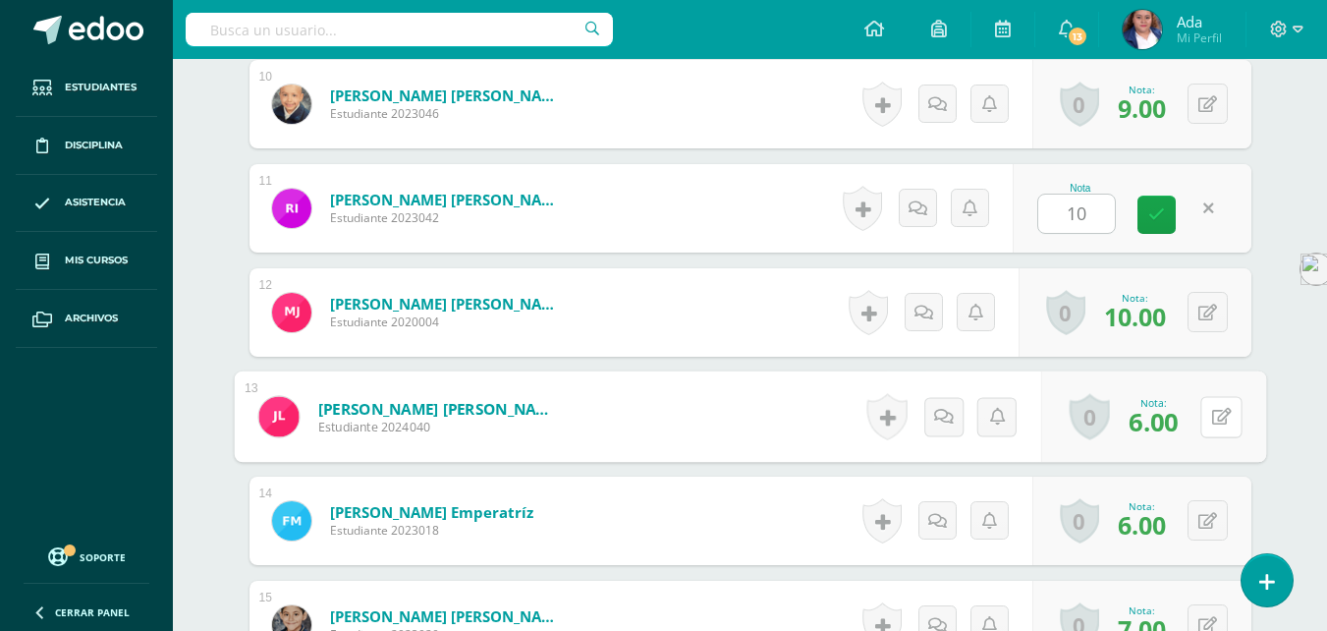
click at [1200, 421] on button at bounding box center [1220, 416] width 41 height 41
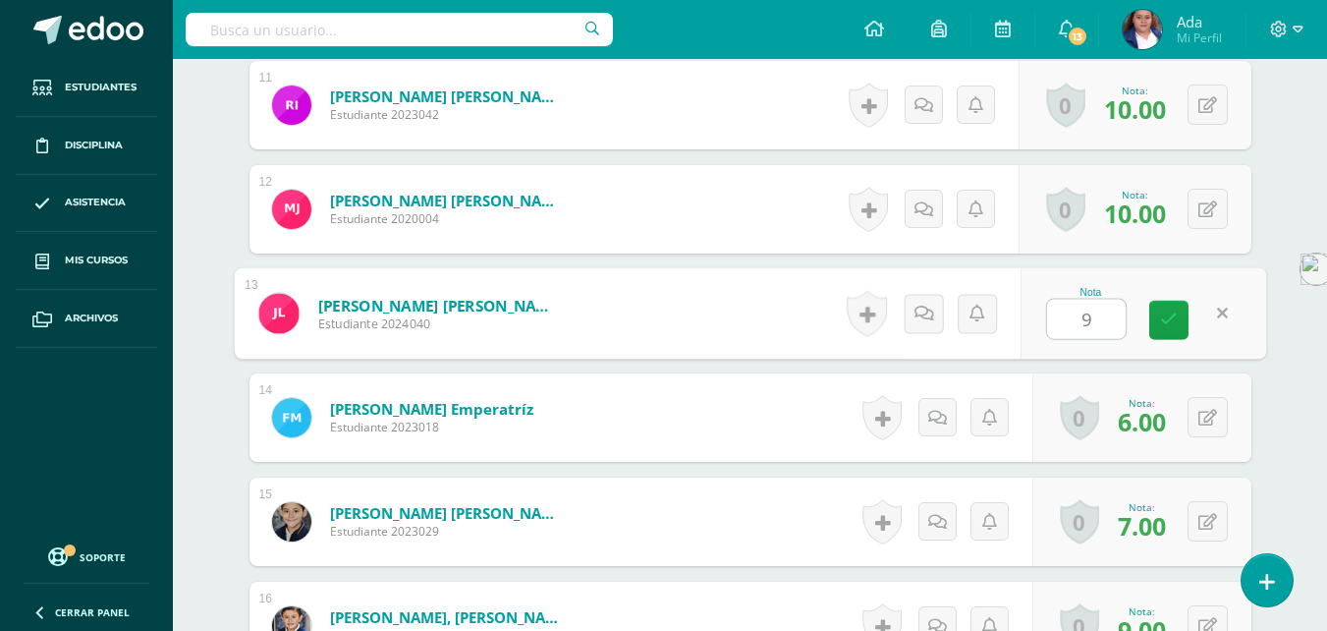
scroll to position [1683, 0]
type input "9"
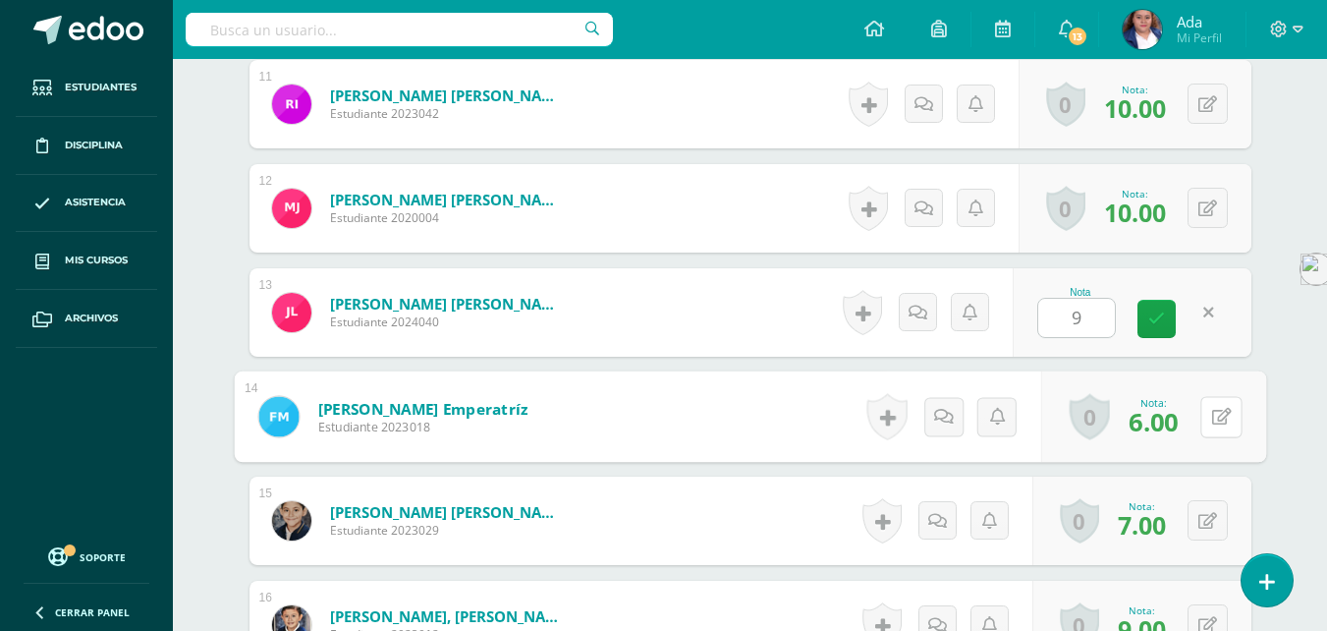
click at [1200, 421] on button at bounding box center [1220, 416] width 41 height 41
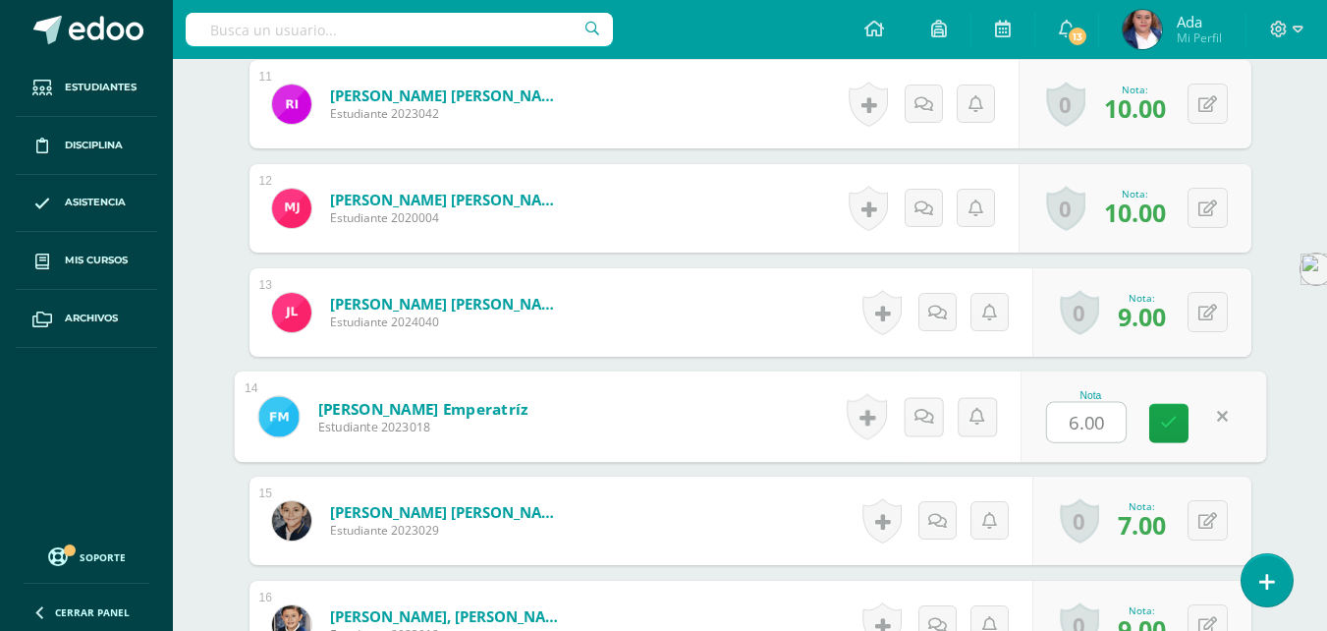
type input "8"
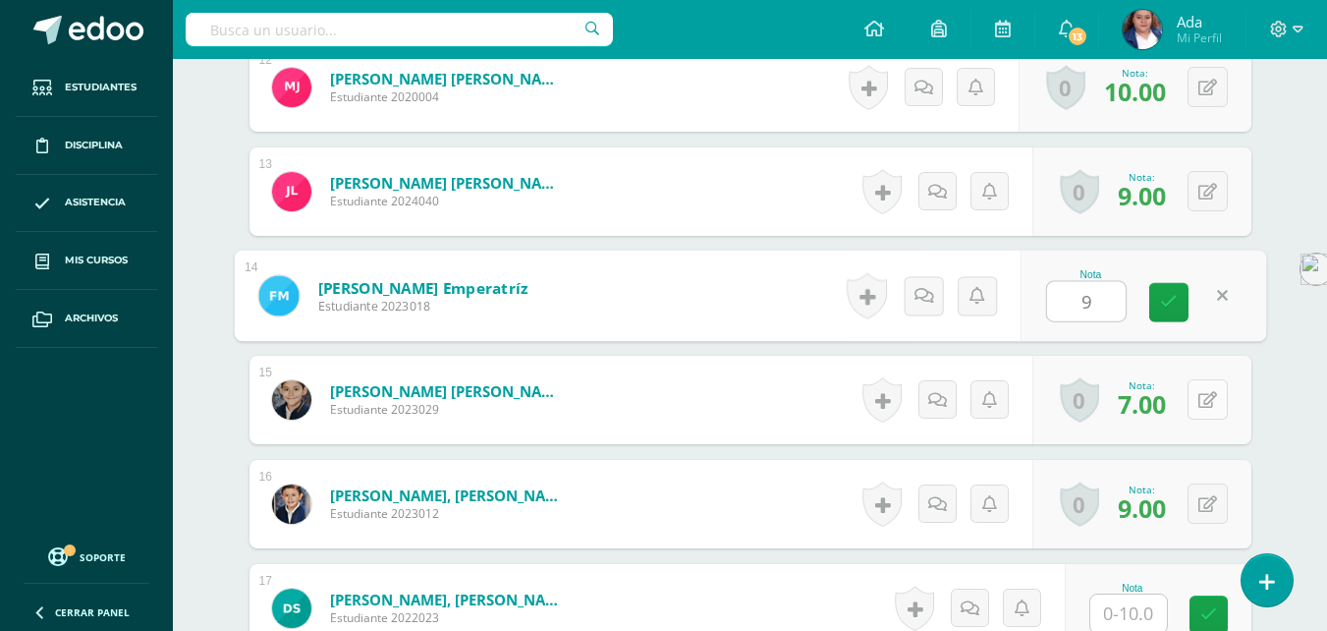
type input "9"
click at [1214, 395] on icon at bounding box center [1207, 400] width 19 height 17
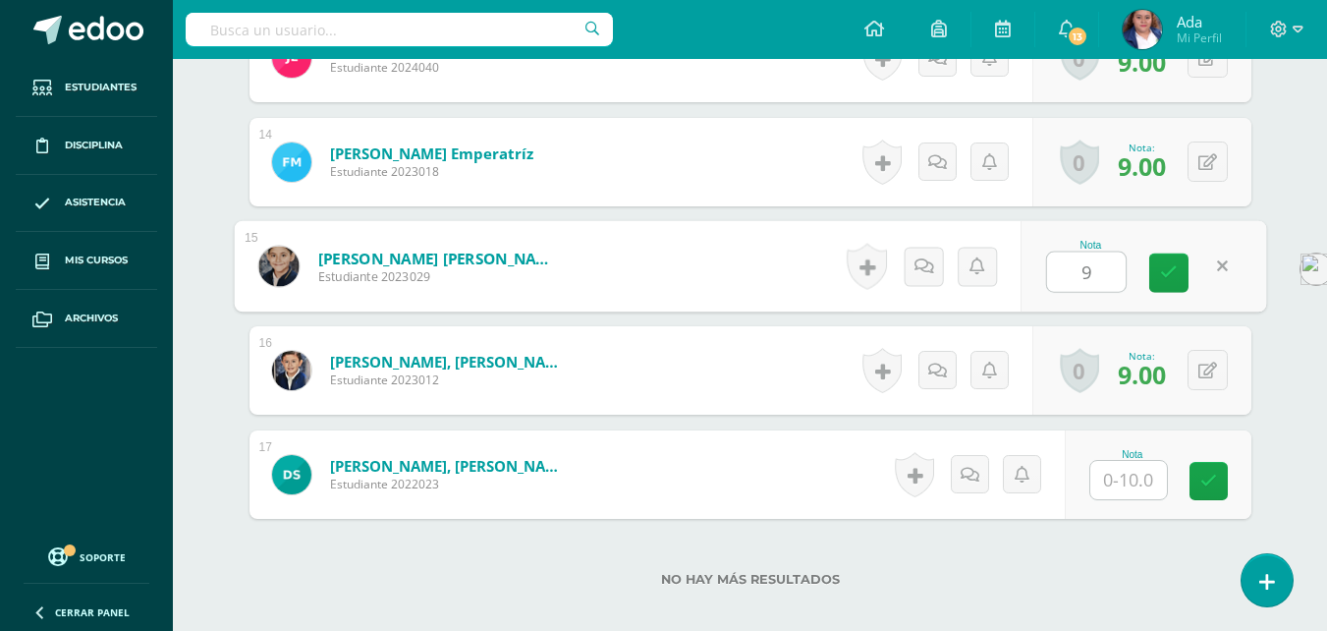
scroll to position [1938, 0]
type input "9"
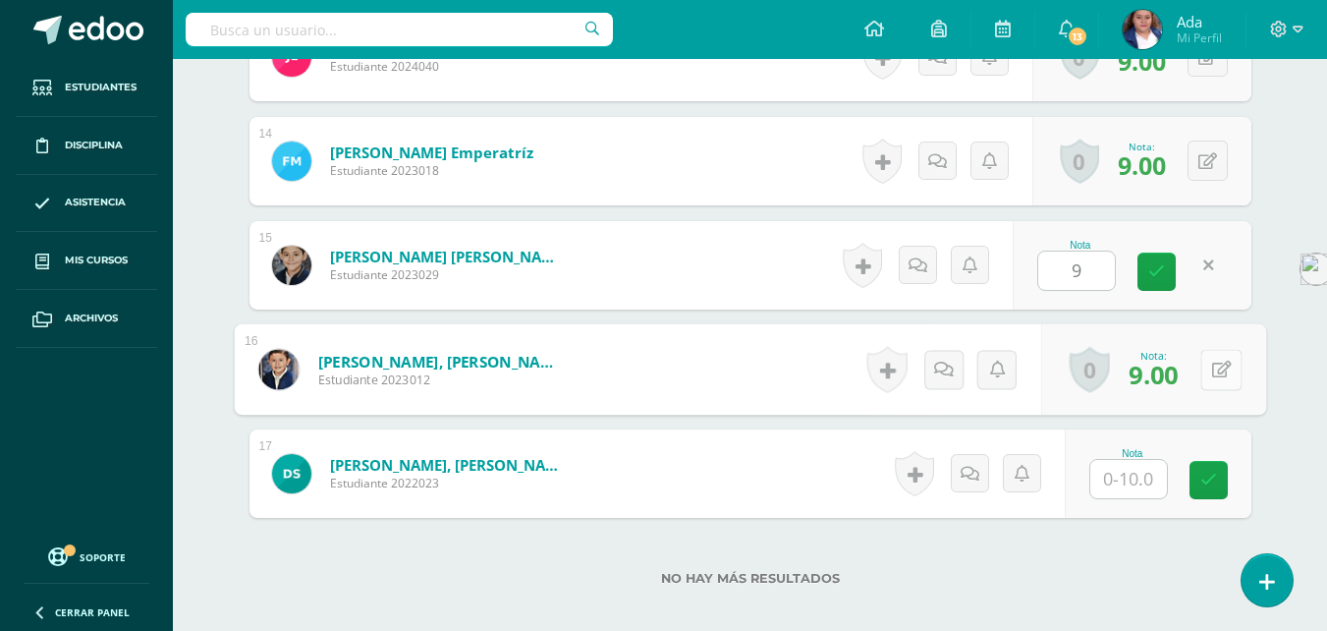
click at [1212, 370] on icon at bounding box center [1221, 368] width 20 height 17
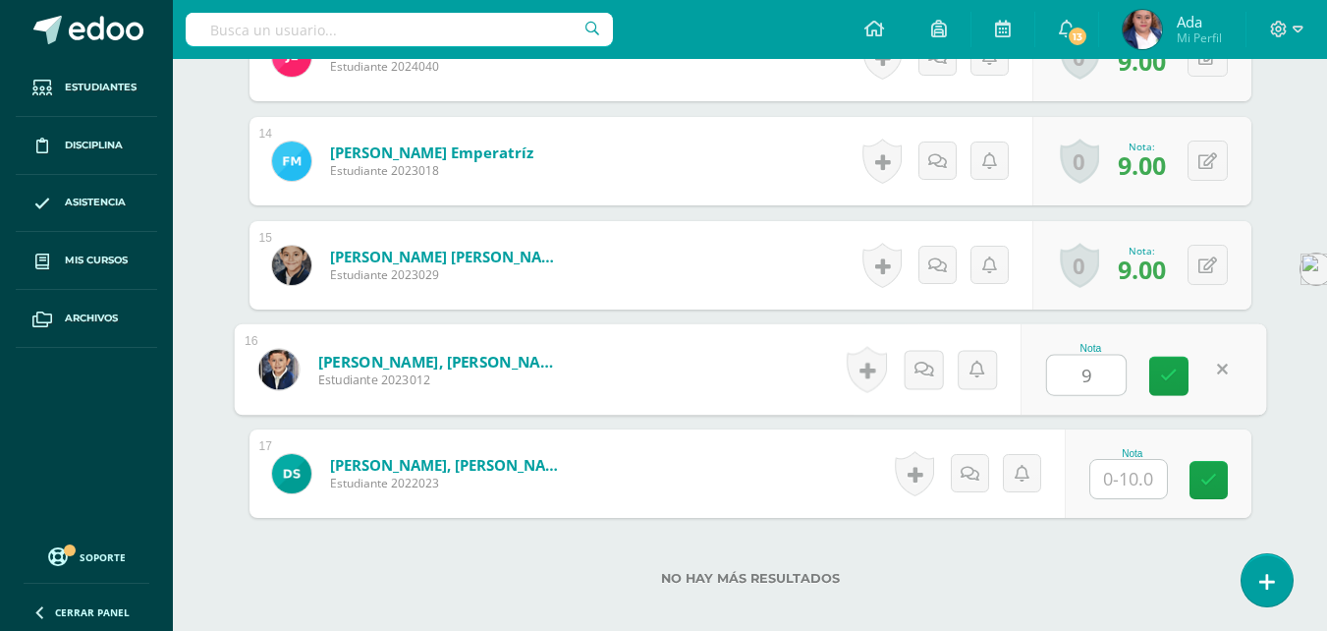
type input "9"
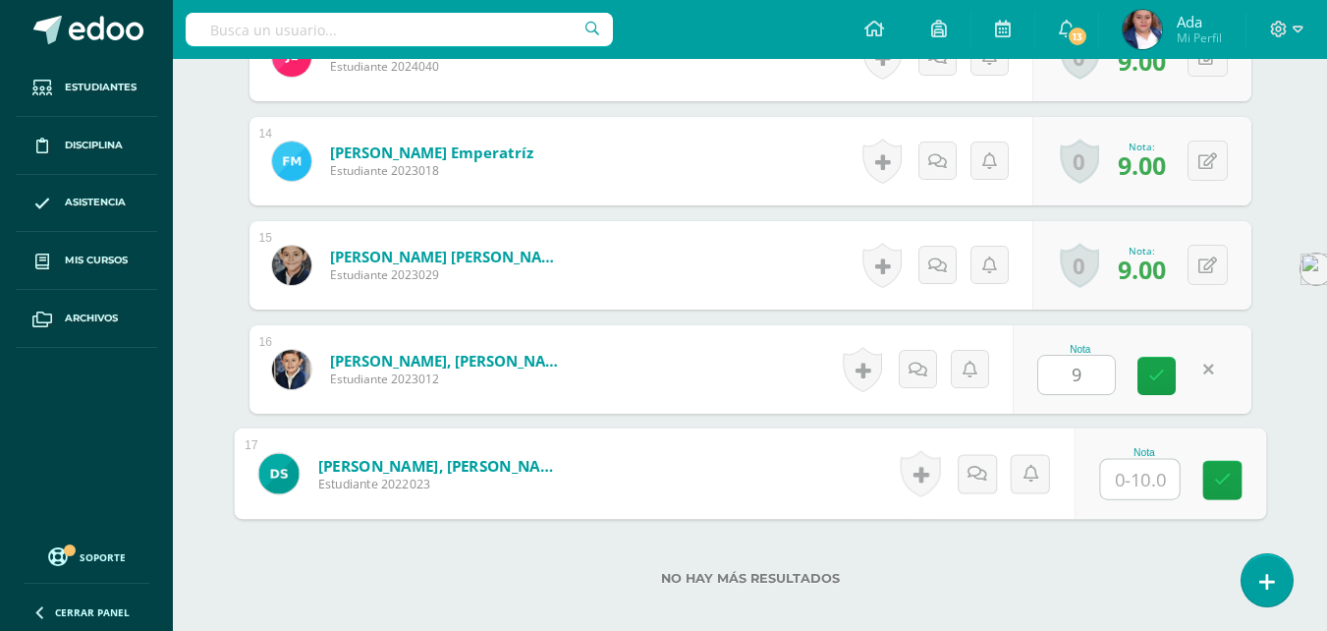
click at [1135, 478] on input "text" at bounding box center [1139, 479] width 79 height 39
type input "9"
click at [1220, 483] on icon at bounding box center [1222, 479] width 18 height 17
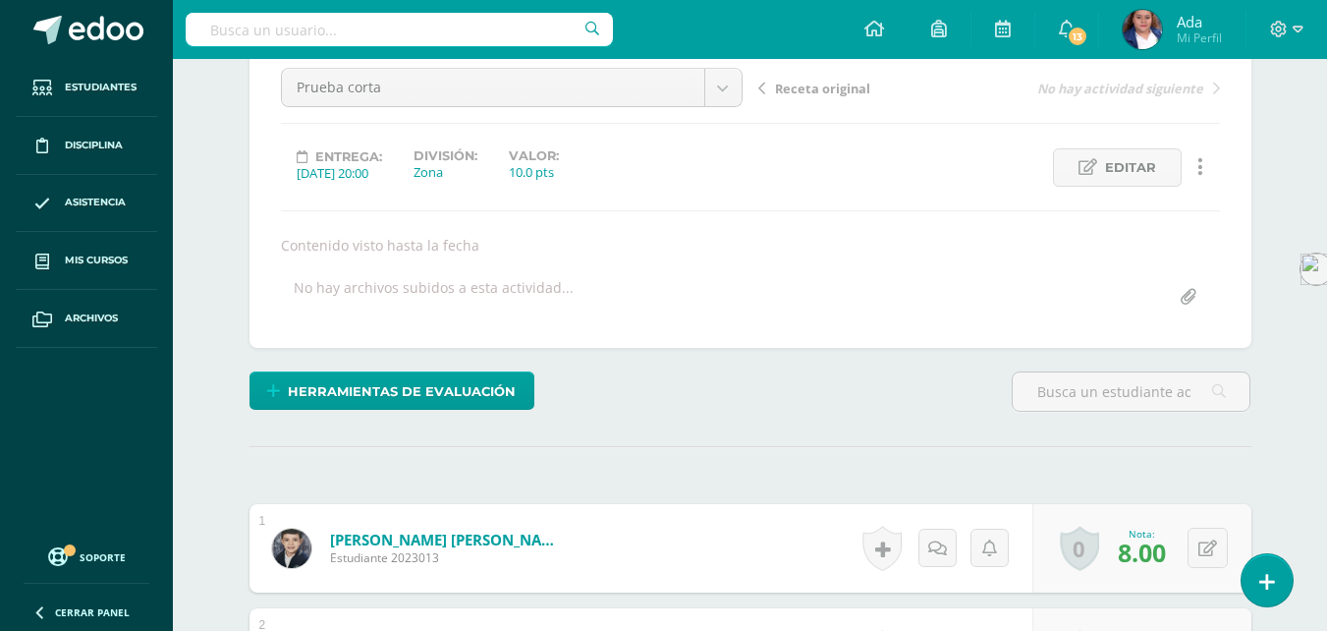
scroll to position [0, 0]
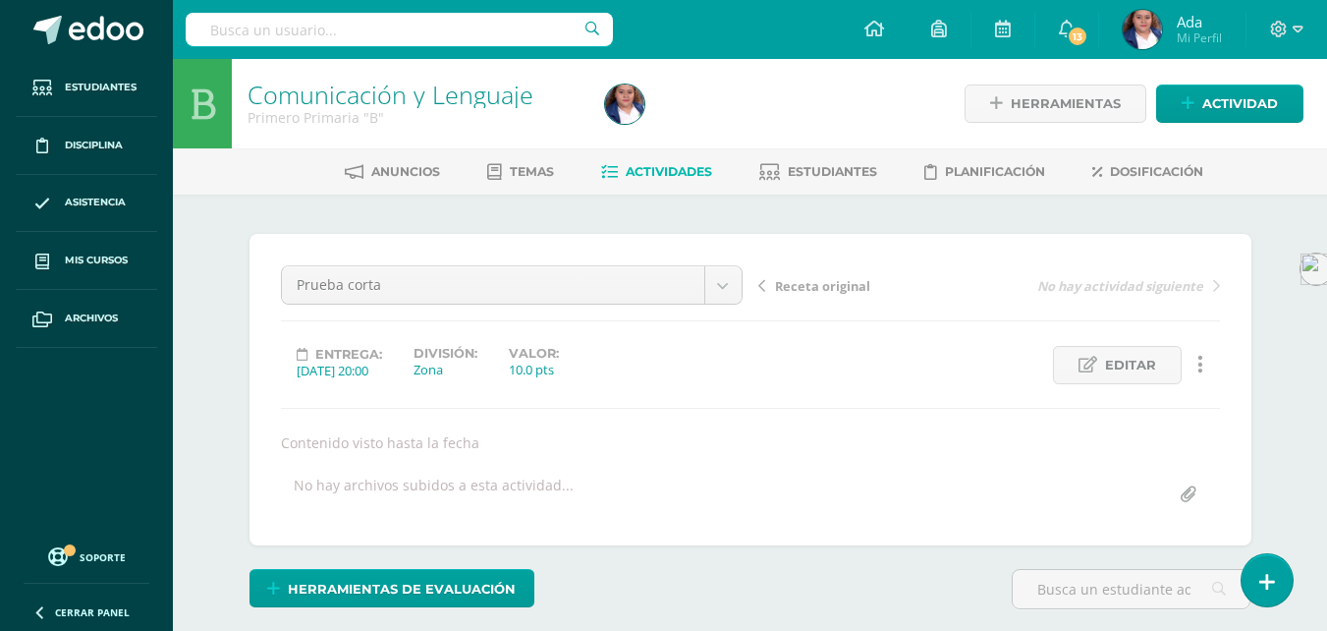
click at [679, 159] on link "Actividades" at bounding box center [656, 171] width 111 height 31
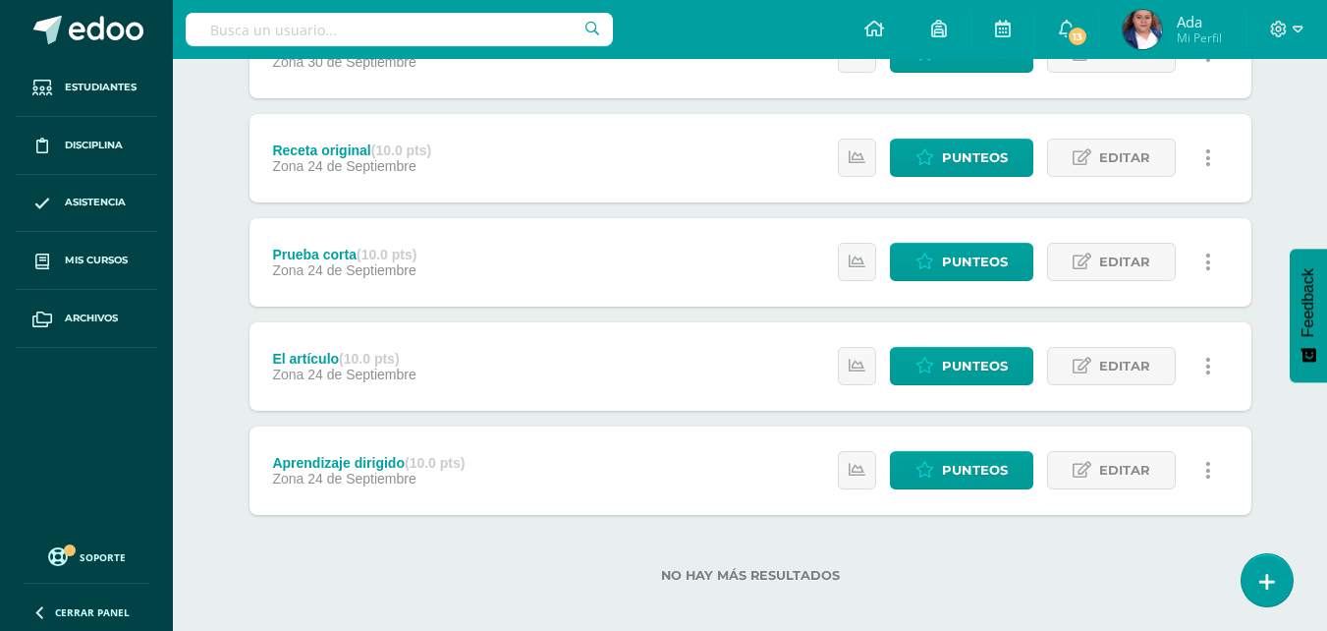
scroll to position [748, 0]
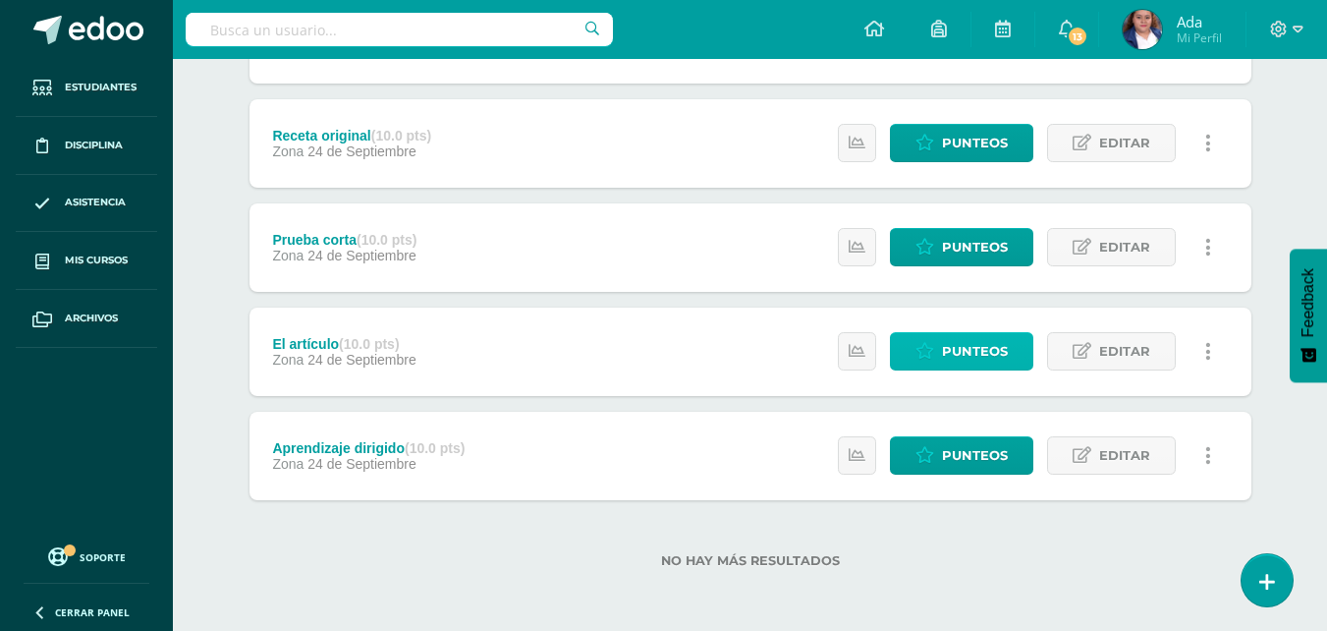
click at [936, 344] on link "Punteos" at bounding box center [961, 351] width 143 height 38
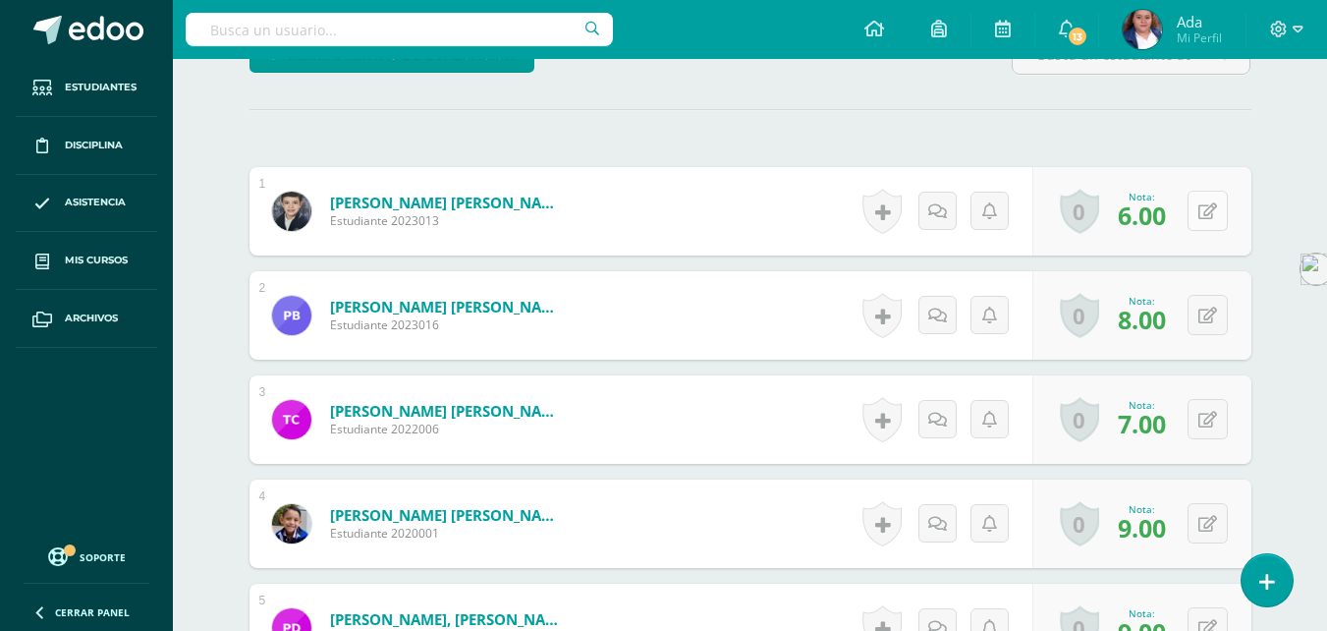
scroll to position [515, 0]
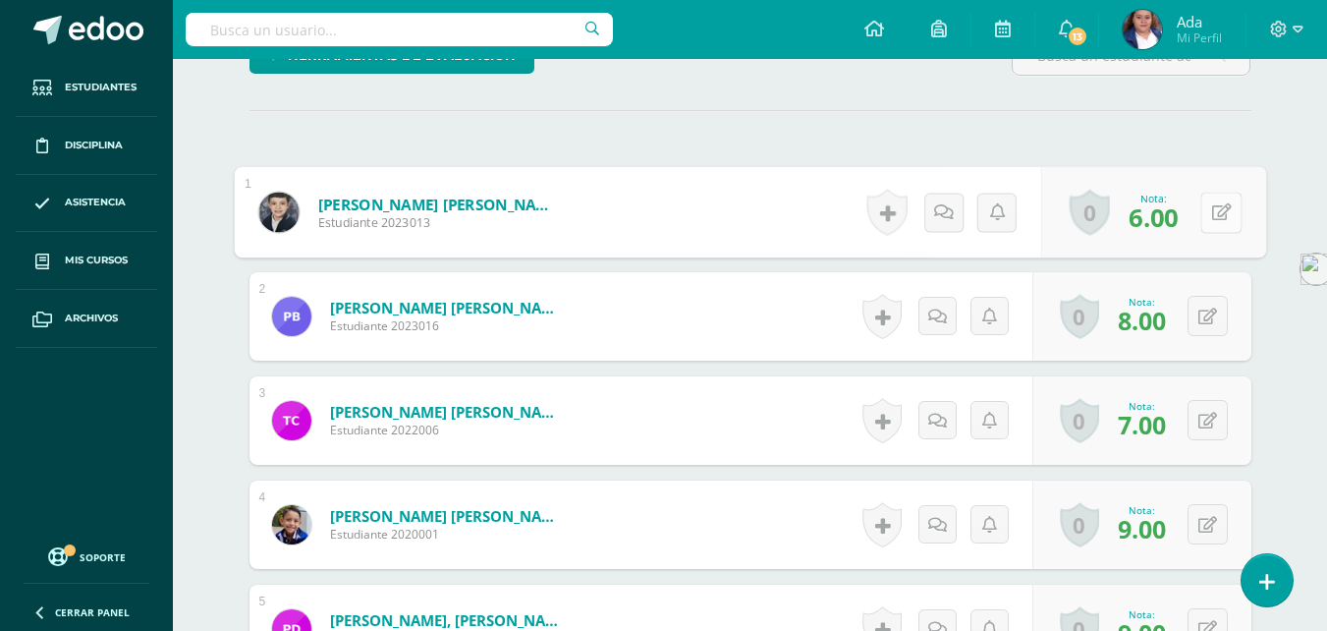
click at [1214, 213] on icon at bounding box center [1221, 211] width 20 height 17
type input "9"
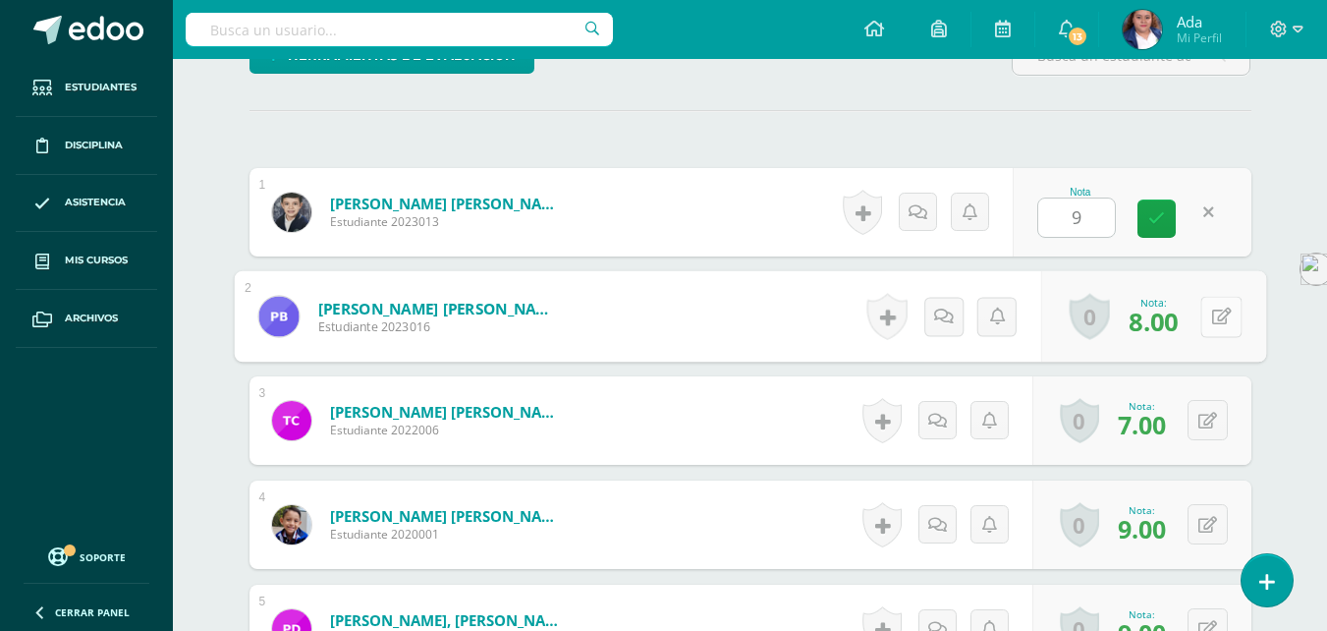
click at [1207, 308] on button at bounding box center [1220, 316] width 41 height 41
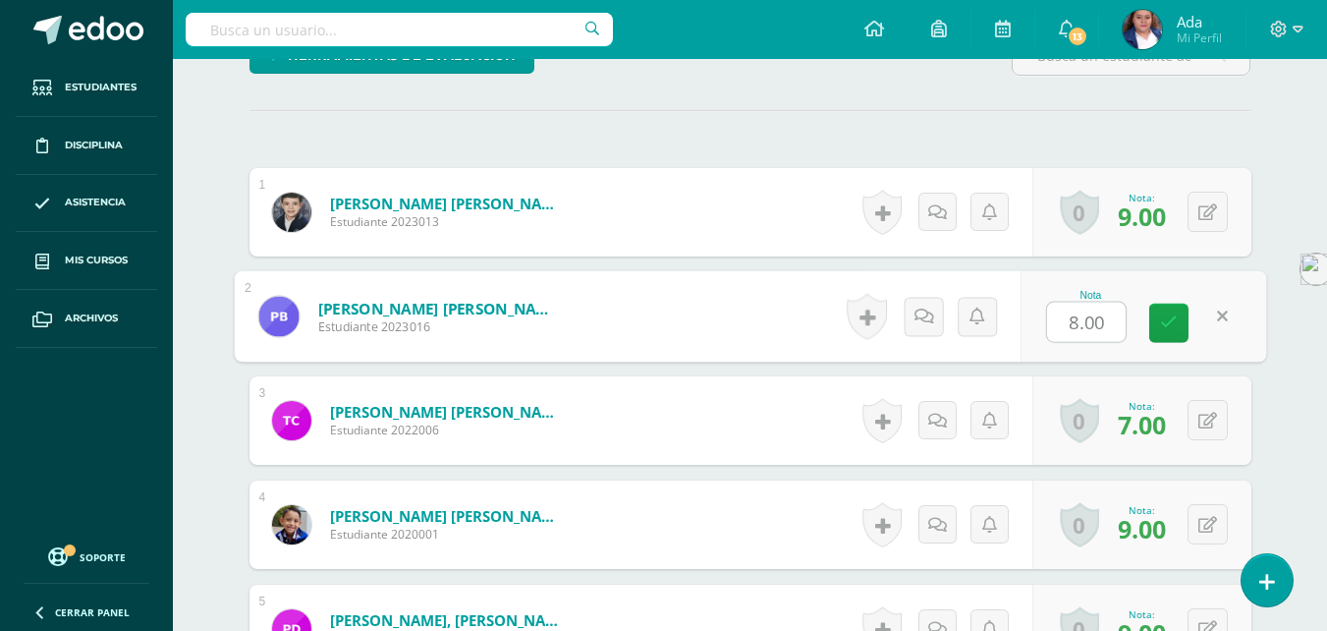
scroll to position [562, 0]
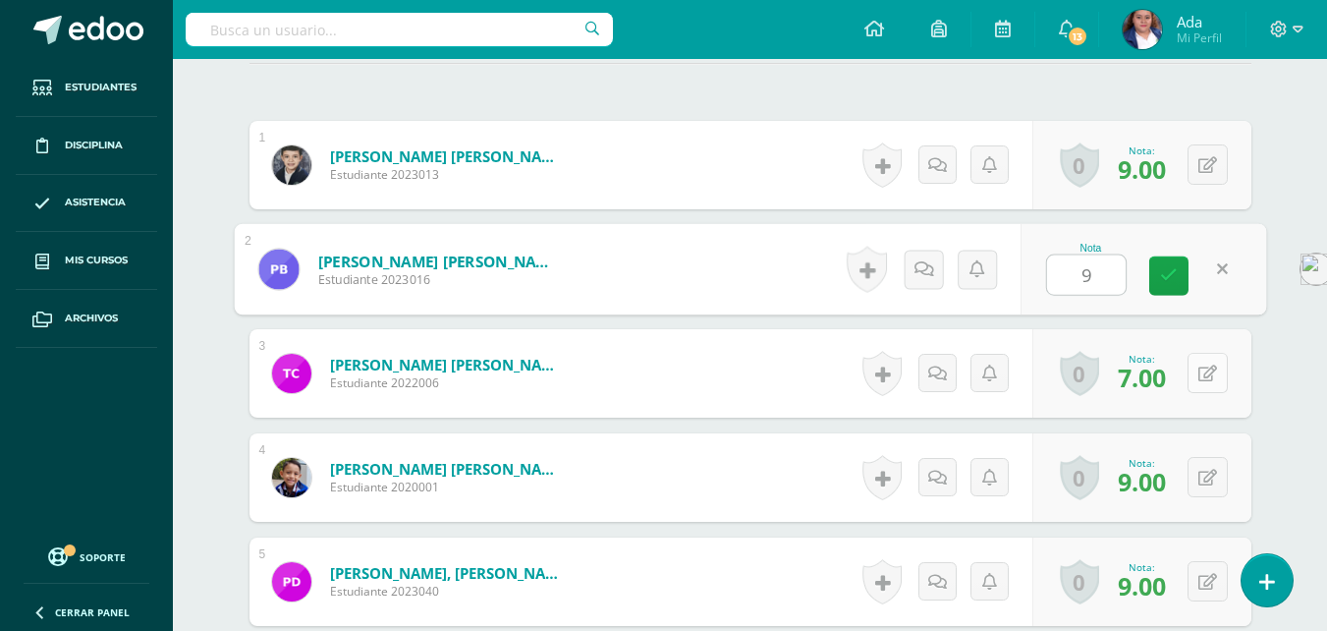
type input "9"
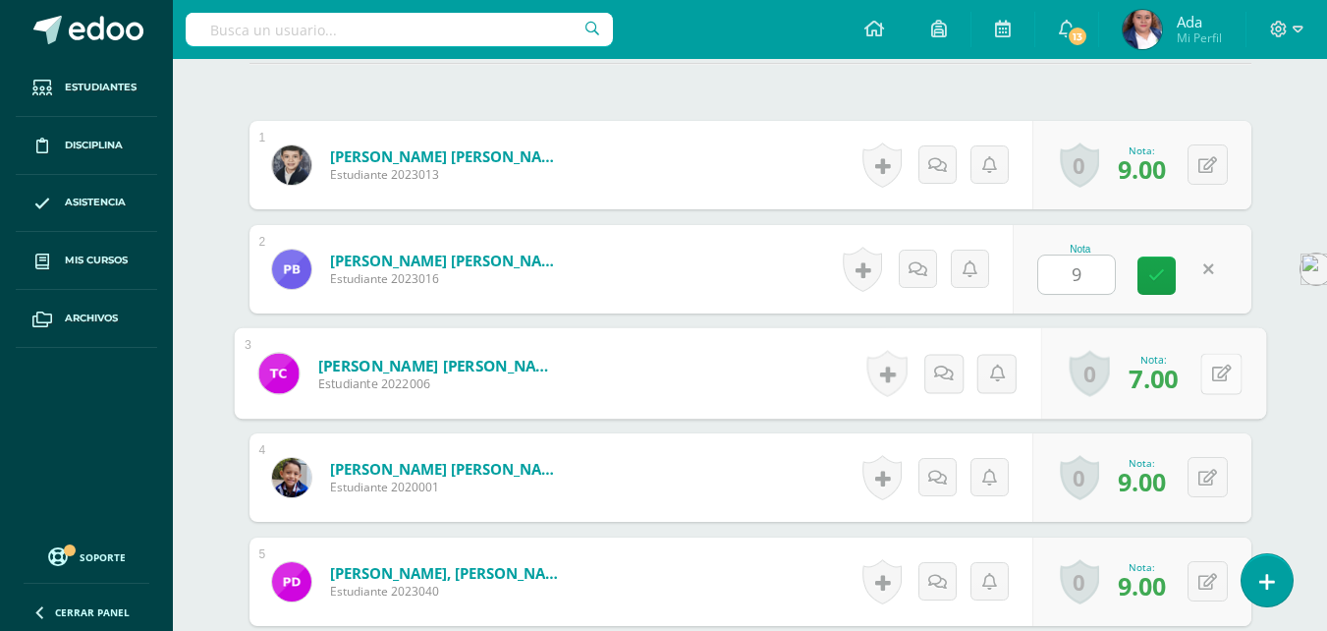
click at [1207, 384] on button at bounding box center [1220, 373] width 41 height 41
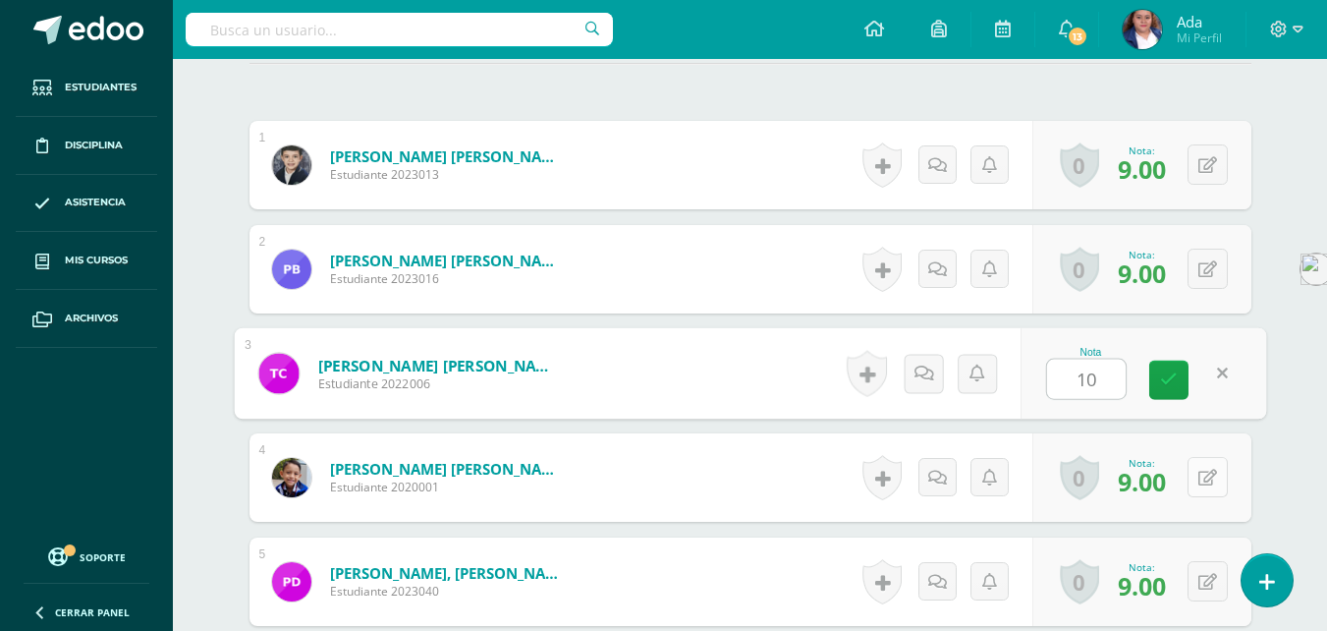
type input "10"
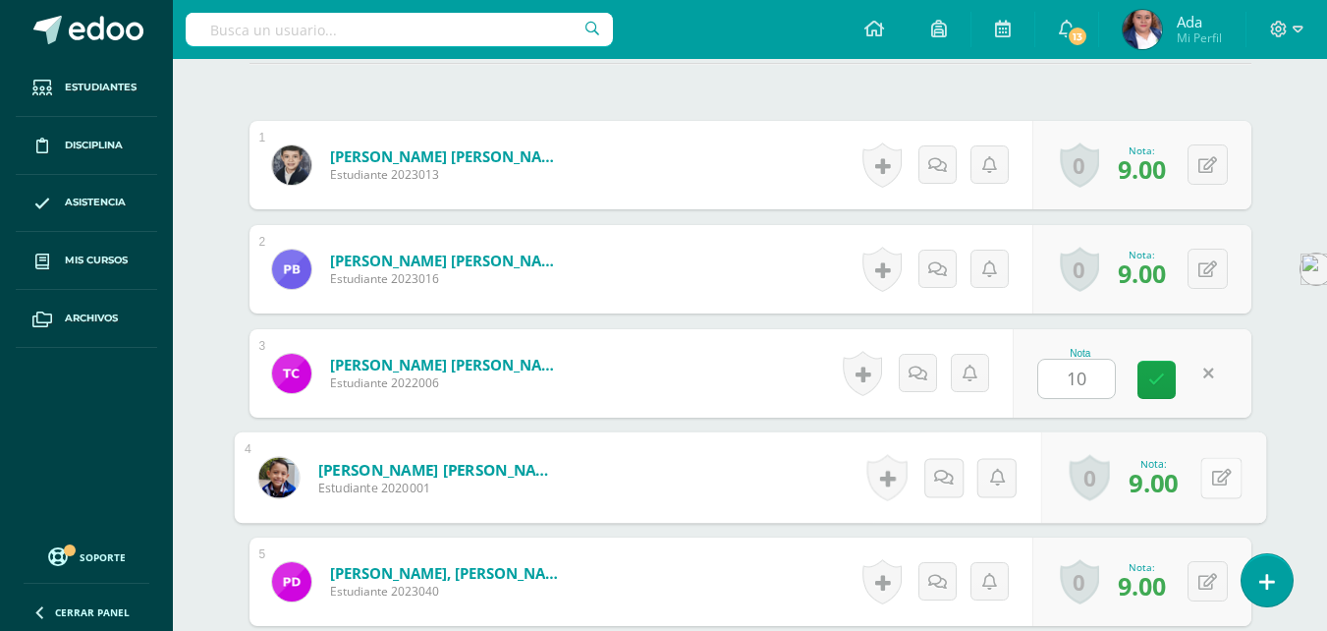
click at [1206, 482] on button at bounding box center [1220, 477] width 41 height 41
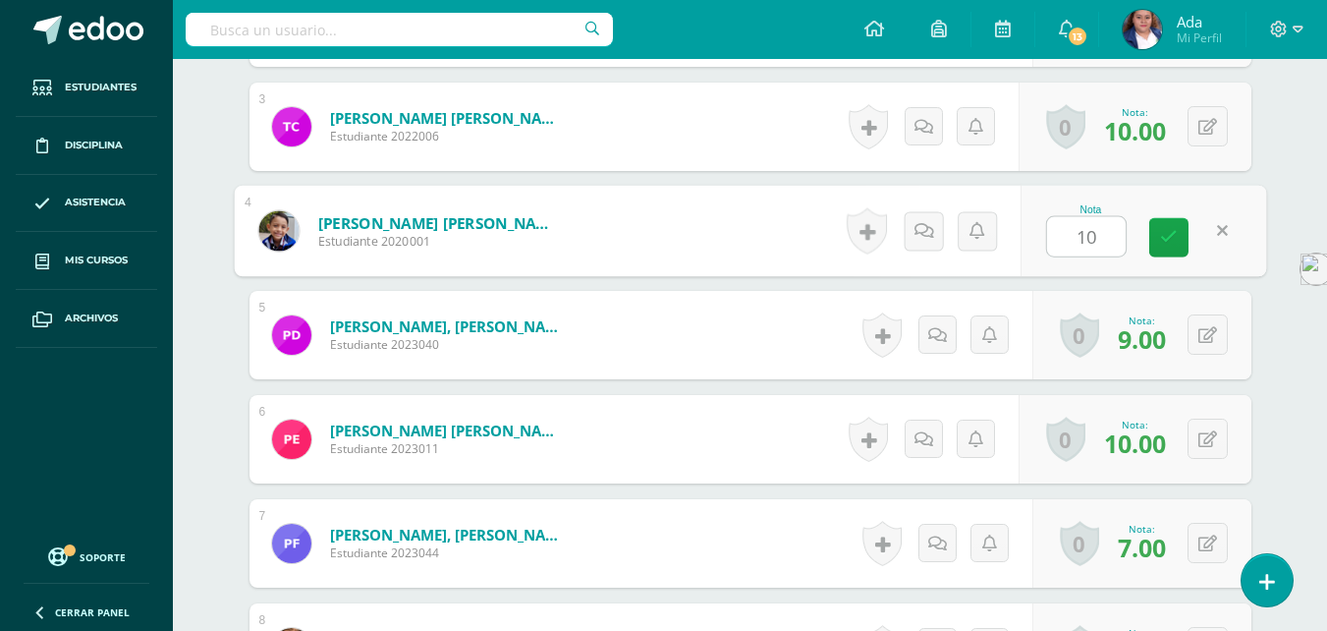
scroll to position [809, 0]
type input "10"
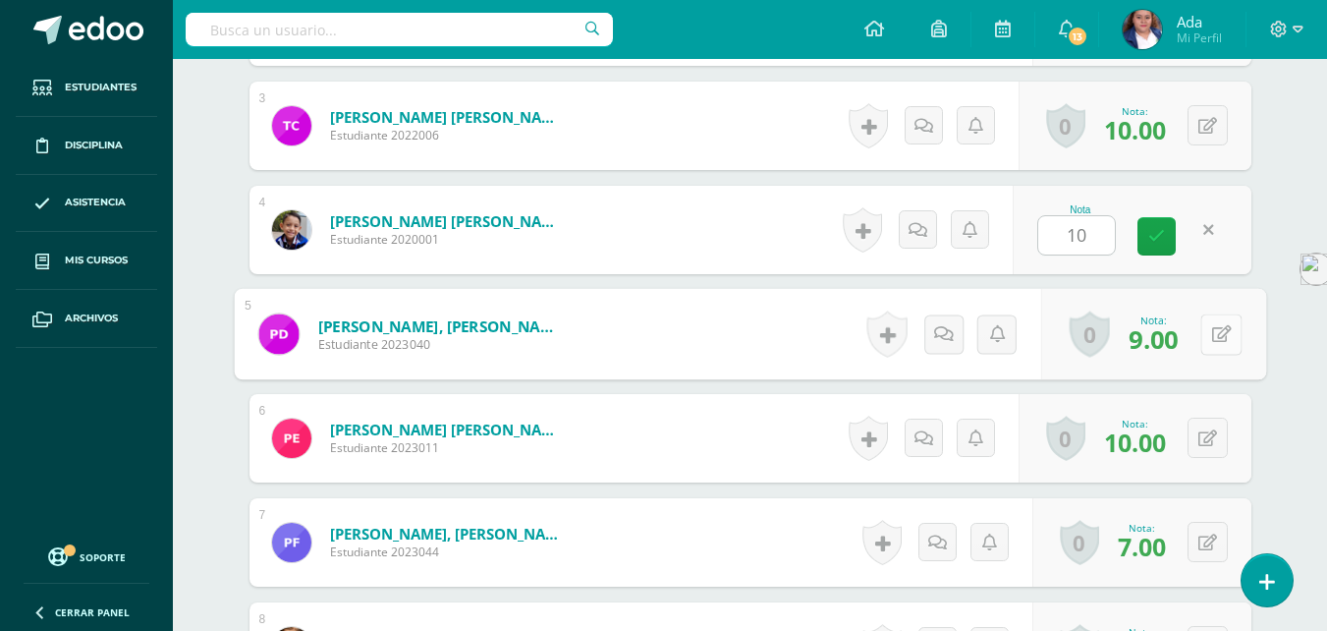
click at [1212, 334] on icon at bounding box center [1221, 333] width 20 height 17
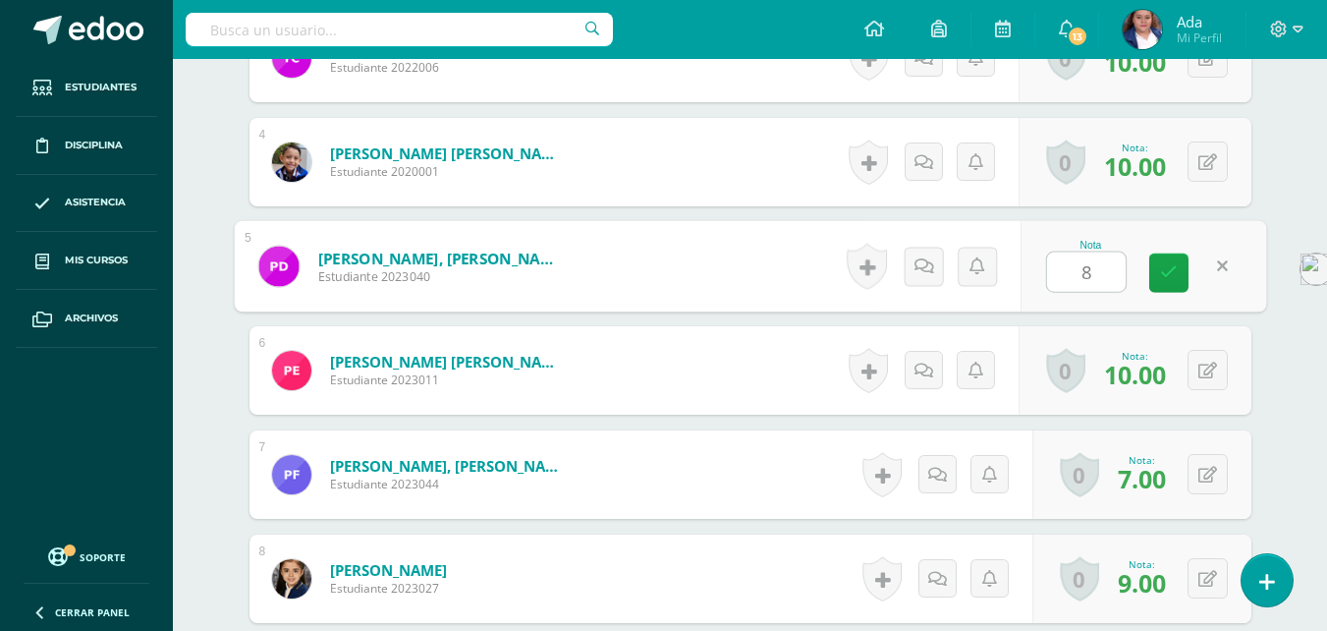
scroll to position [911, 0]
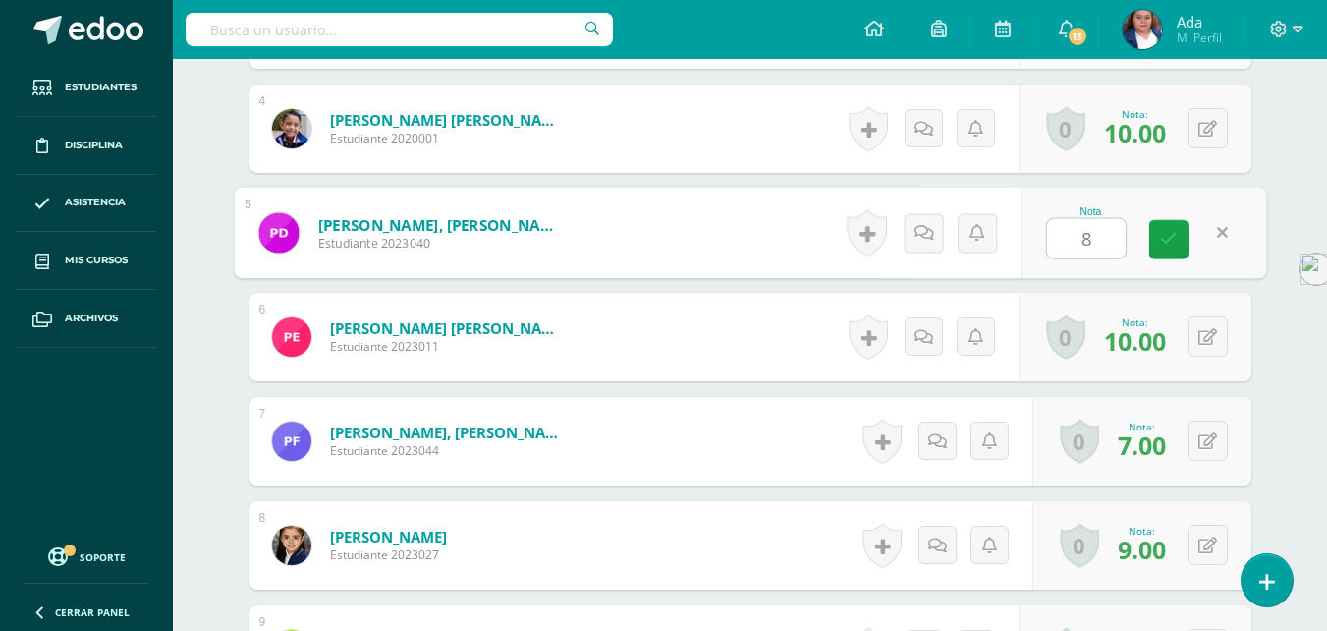
type input "8"
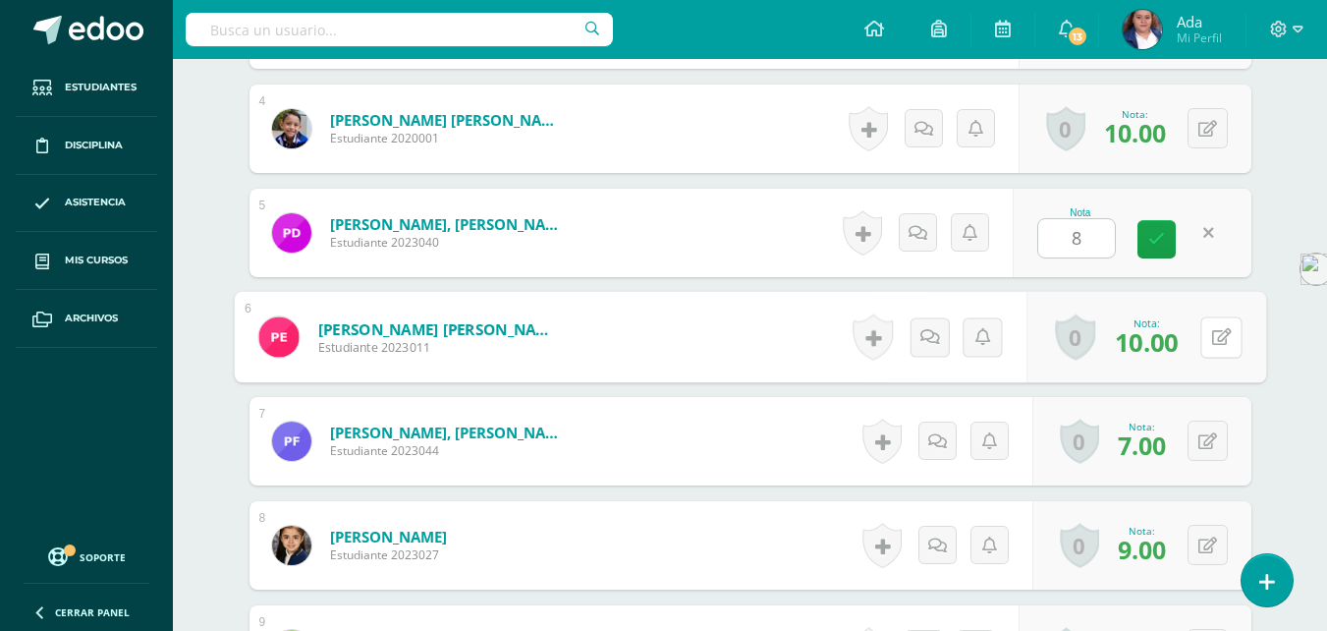
click at [1212, 334] on icon at bounding box center [1221, 336] width 20 height 17
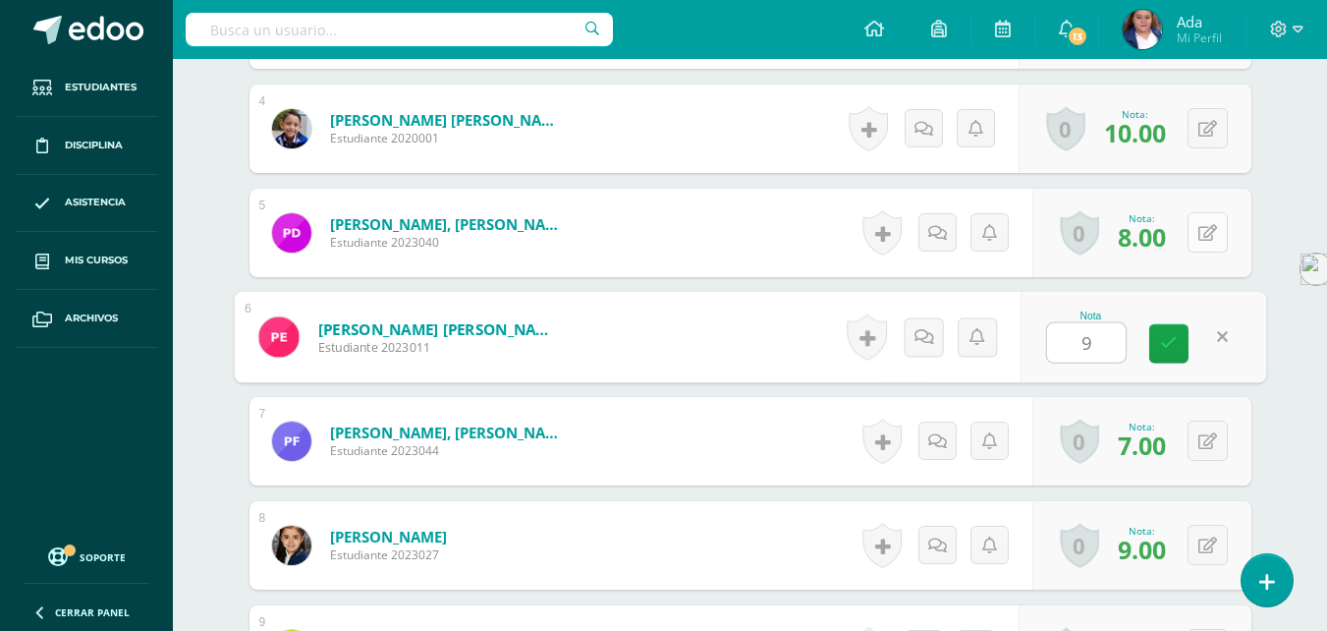
scroll to position [1006, 0]
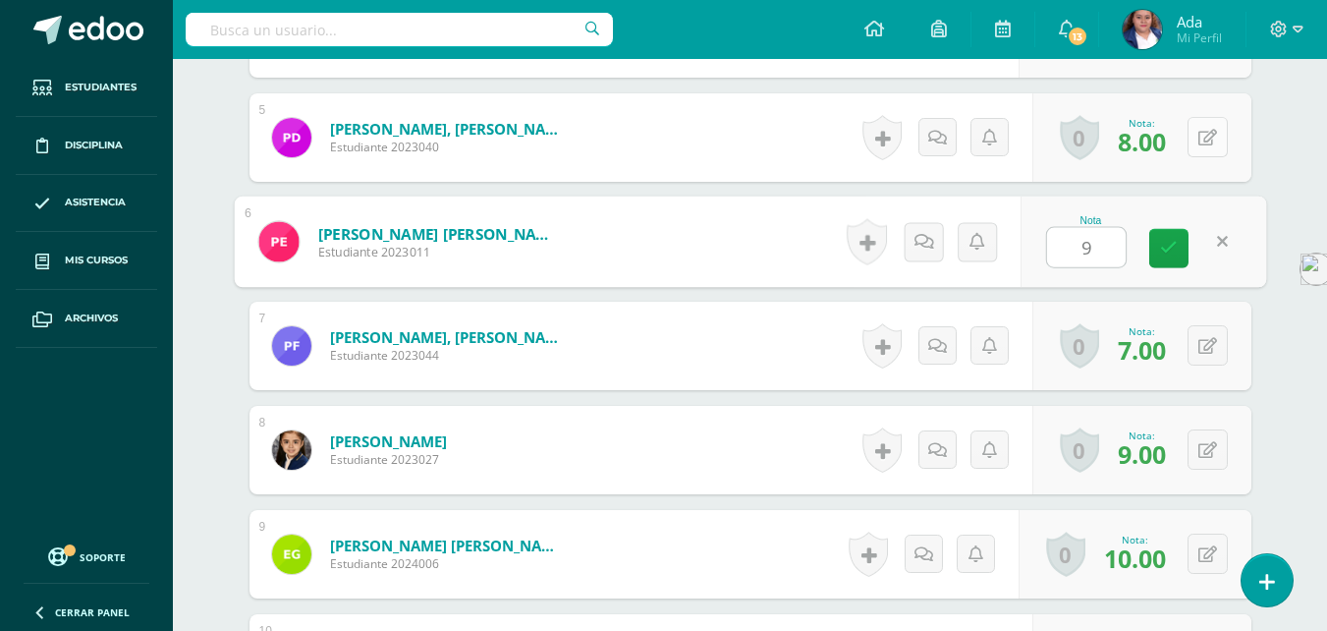
type input "9"
click at [1212, 334] on button at bounding box center [1208, 345] width 40 height 40
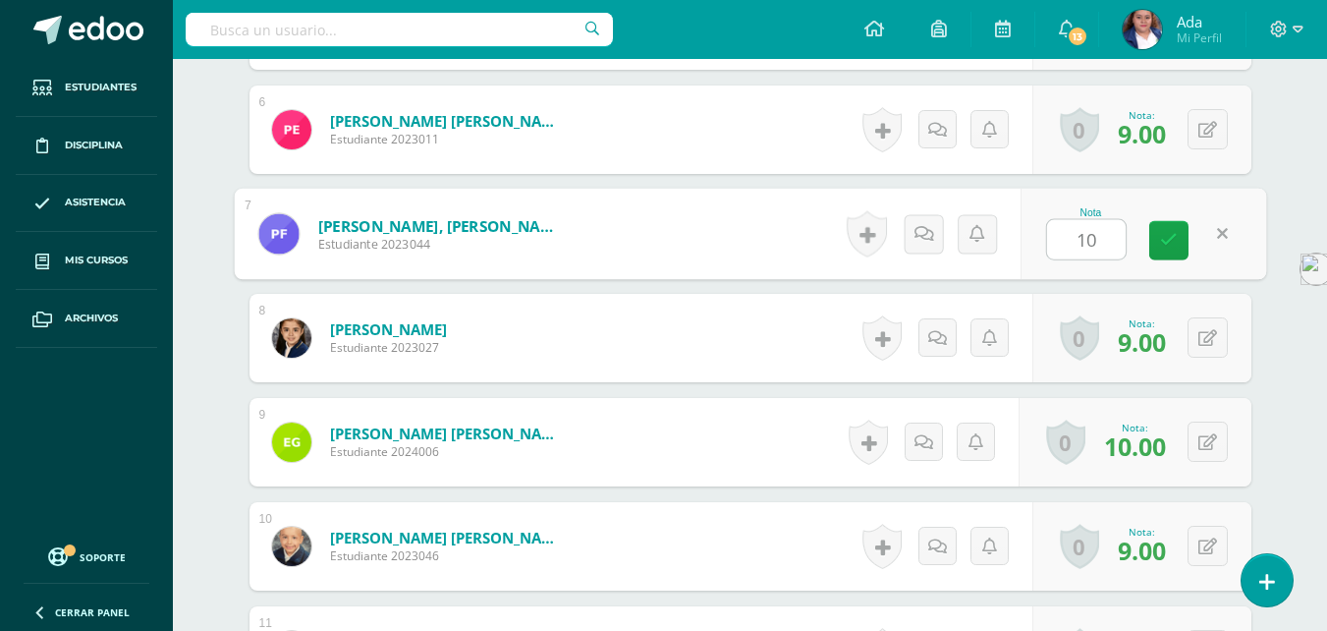
scroll to position [1119, 0]
type input "10"
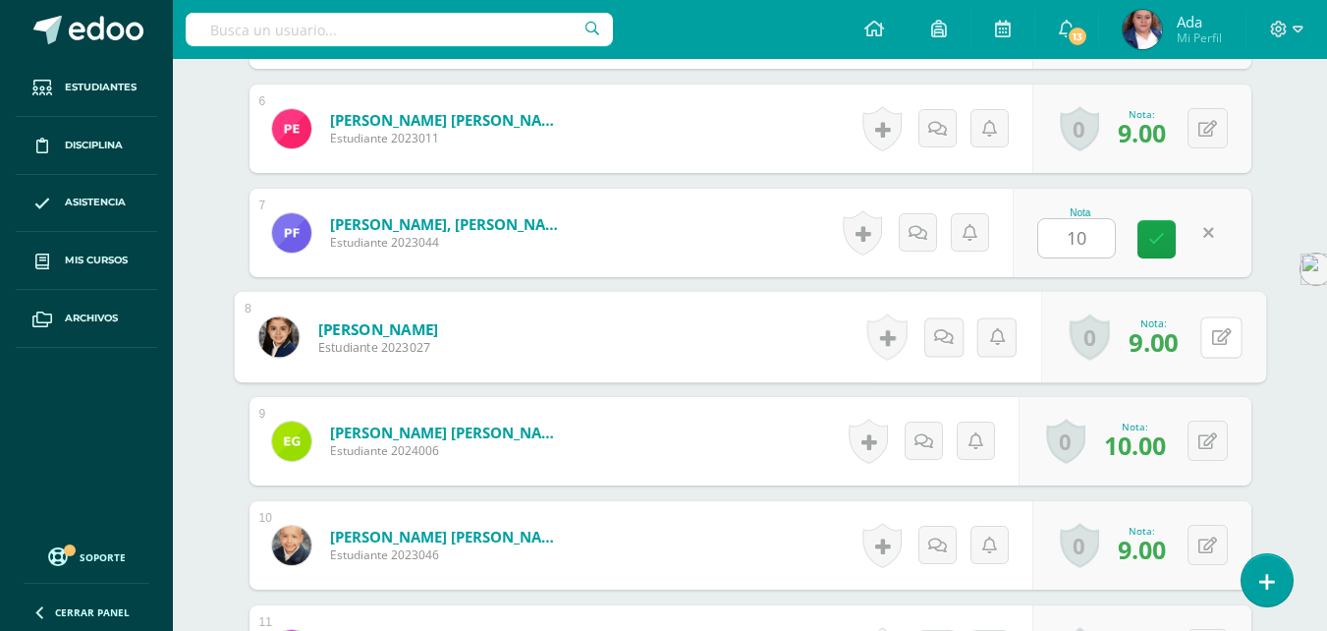
click at [1212, 334] on icon at bounding box center [1221, 336] width 20 height 17
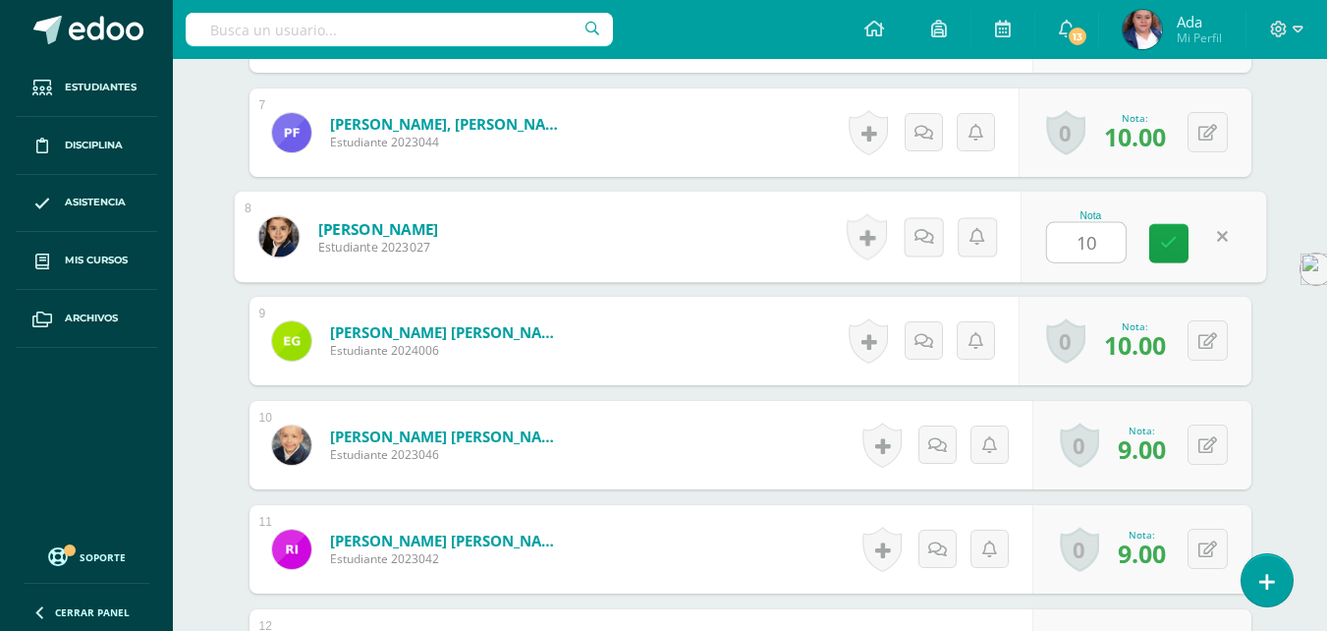
scroll to position [1222, 0]
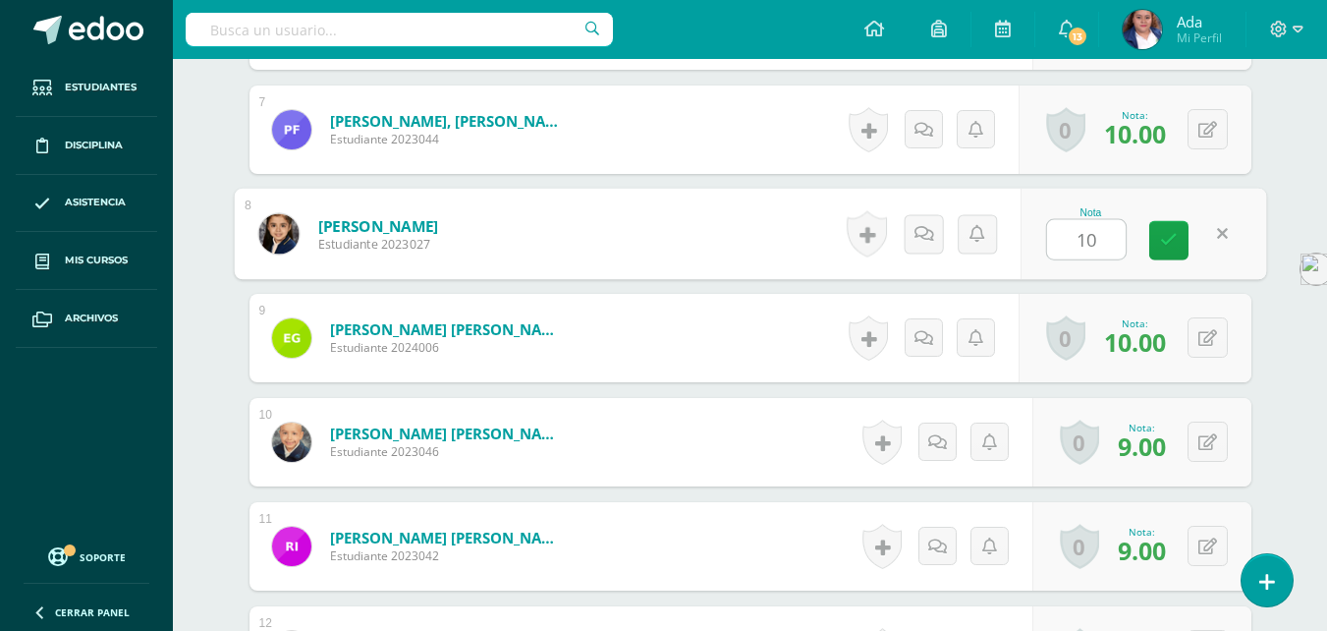
type input "10"
click at [1212, 334] on icon at bounding box center [1207, 338] width 19 height 17
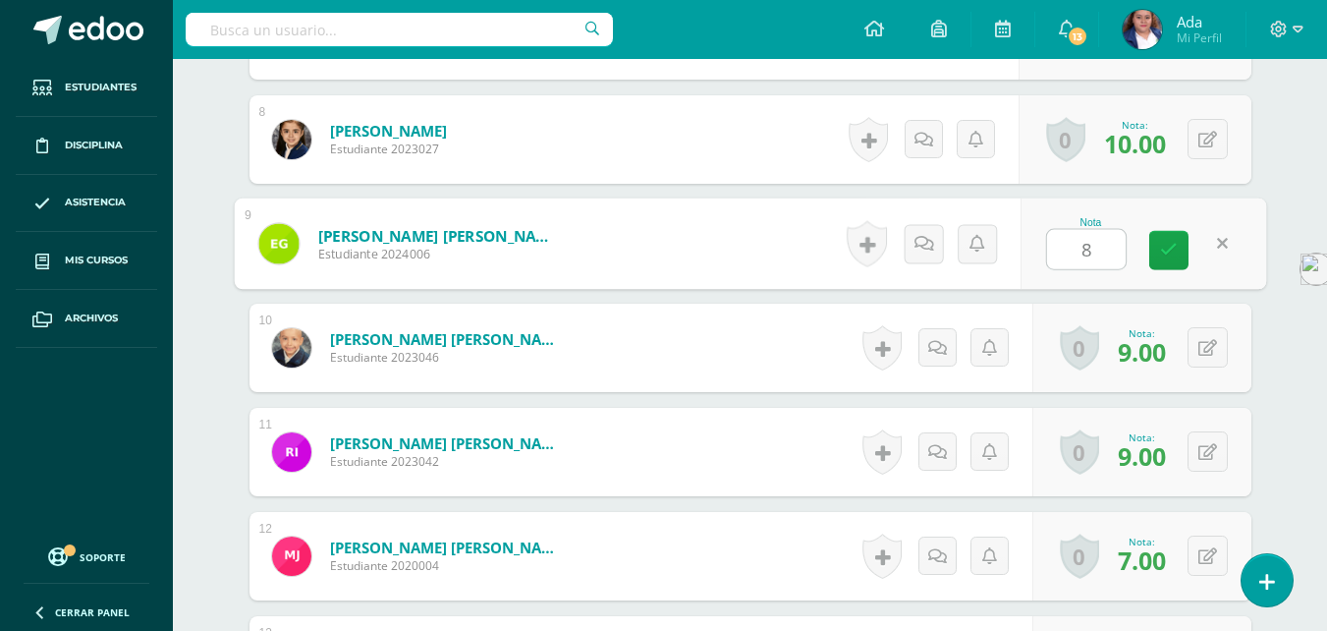
scroll to position [1324, 0]
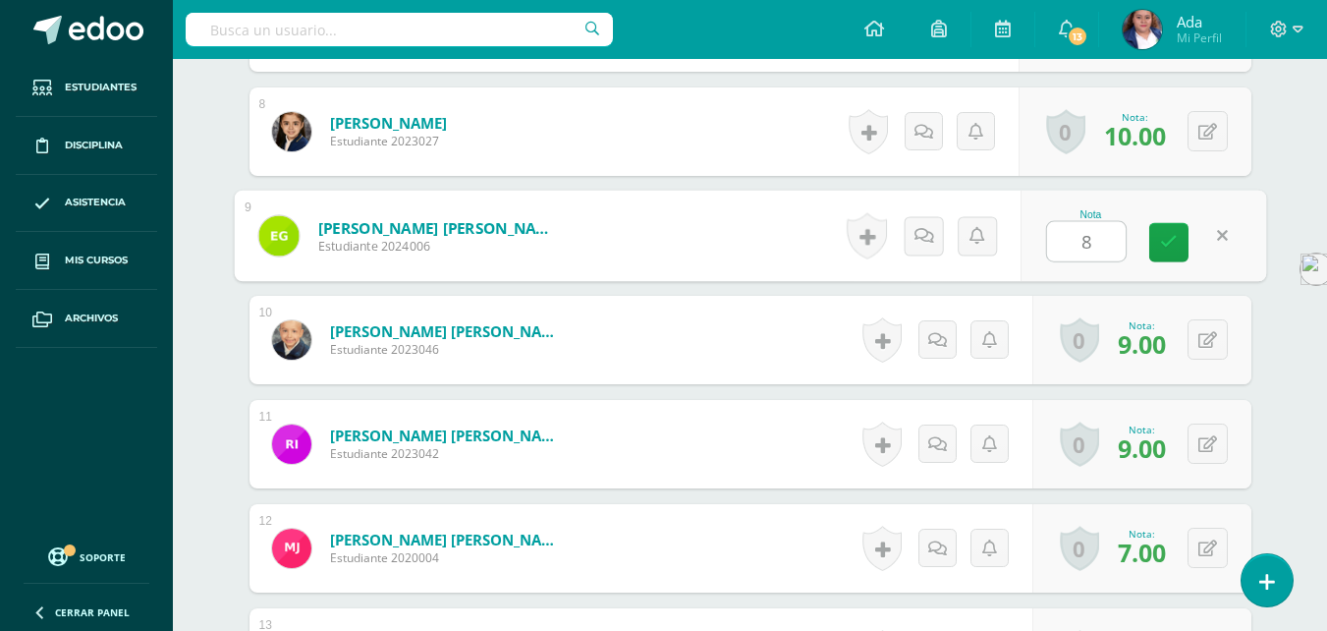
type input "8"
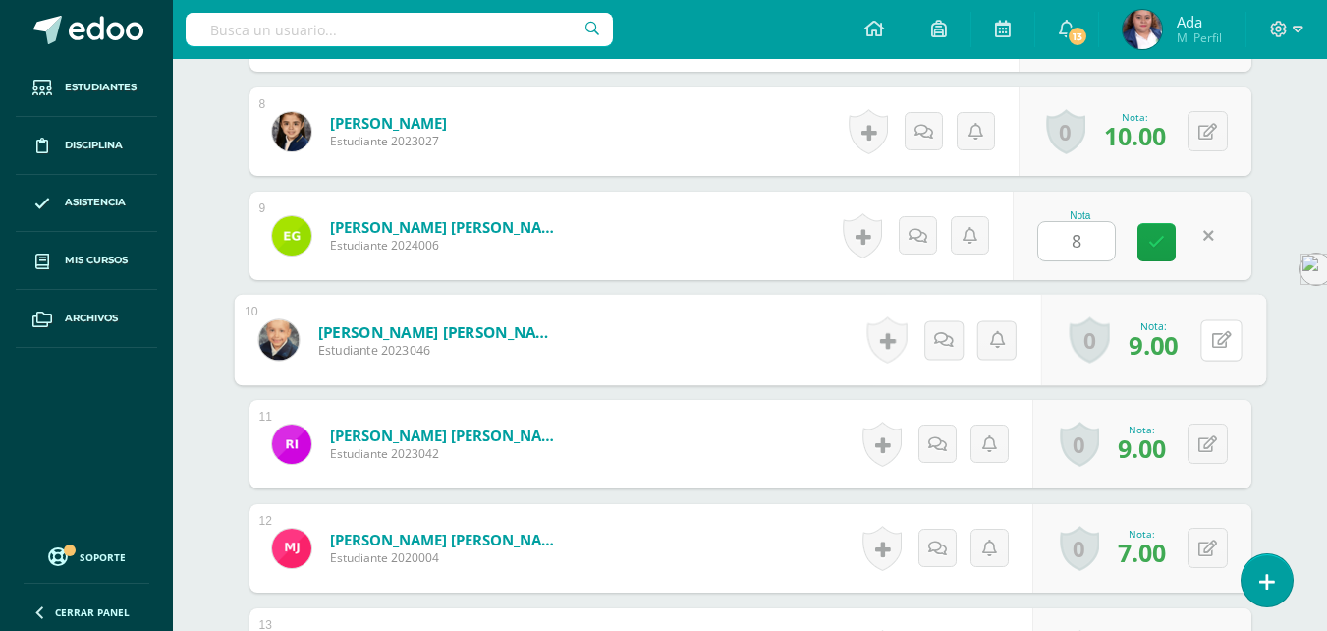
click at [1212, 334] on icon at bounding box center [1221, 339] width 20 height 17
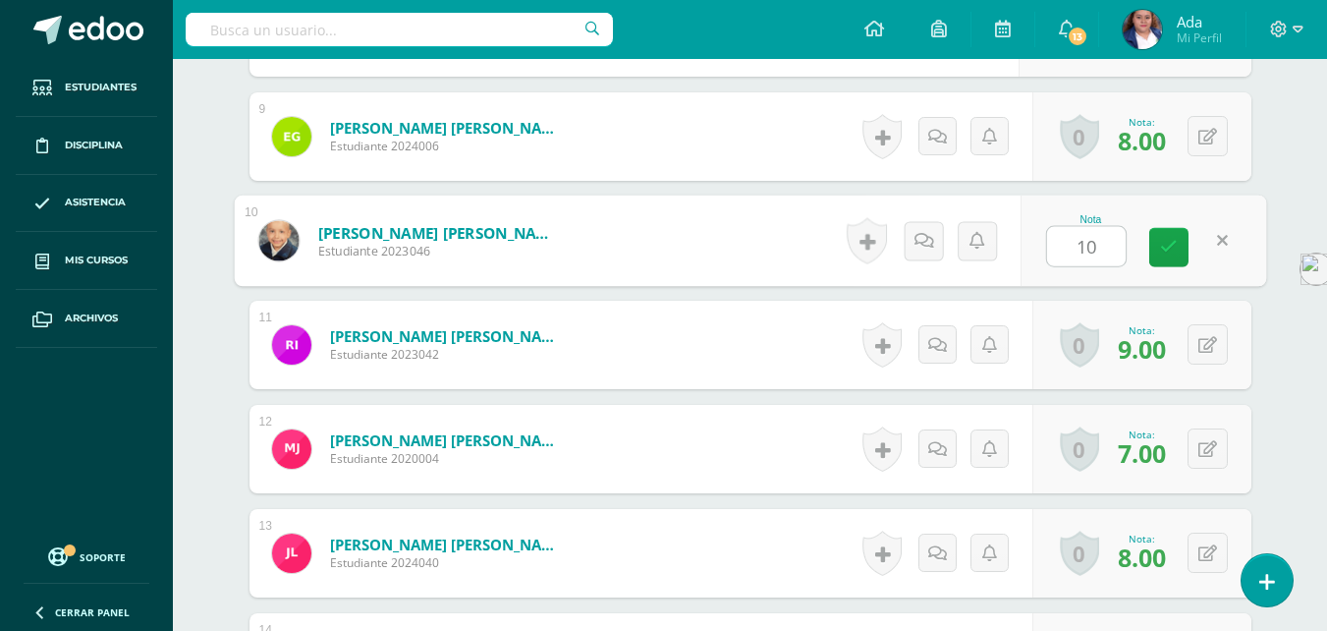
scroll to position [1428, 0]
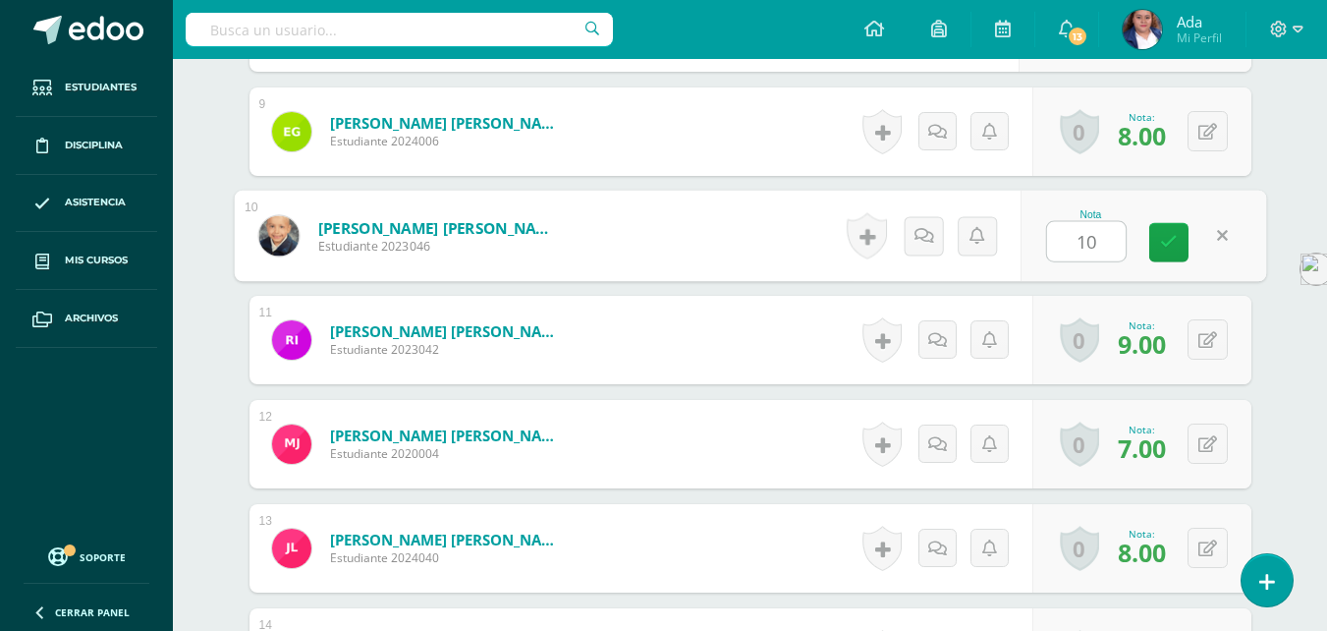
type input "10"
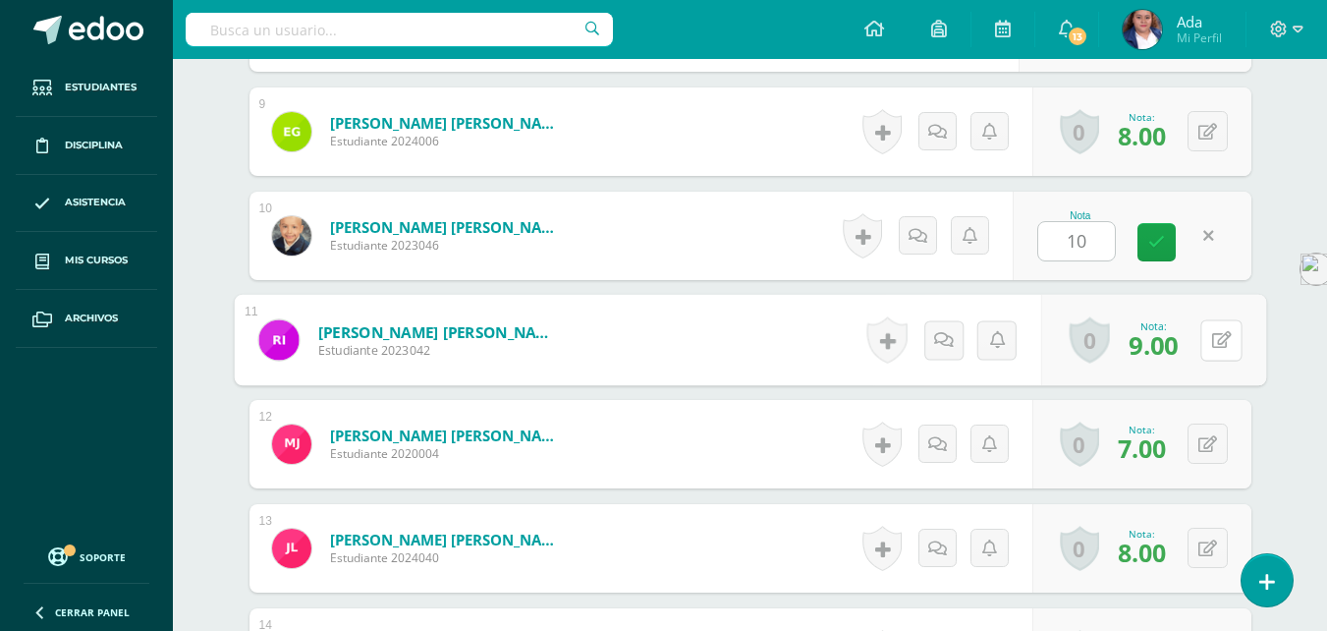
click at [1212, 334] on icon at bounding box center [1221, 339] width 20 height 17
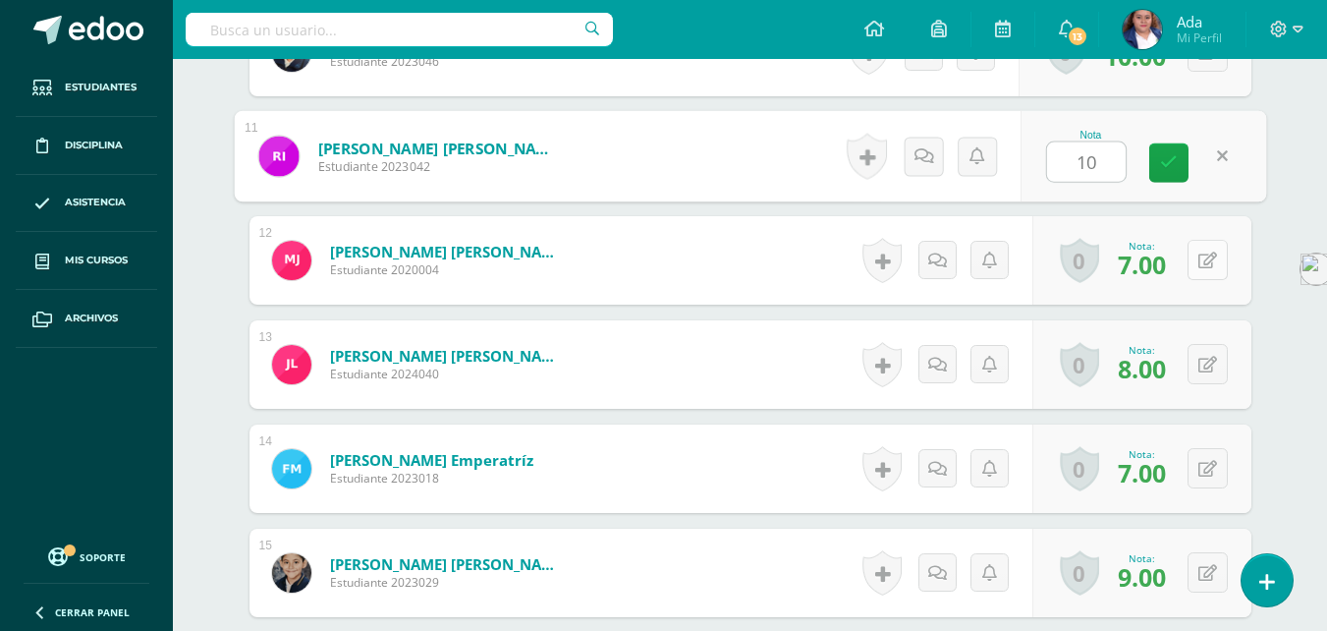
scroll to position [1613, 0]
type input "10"
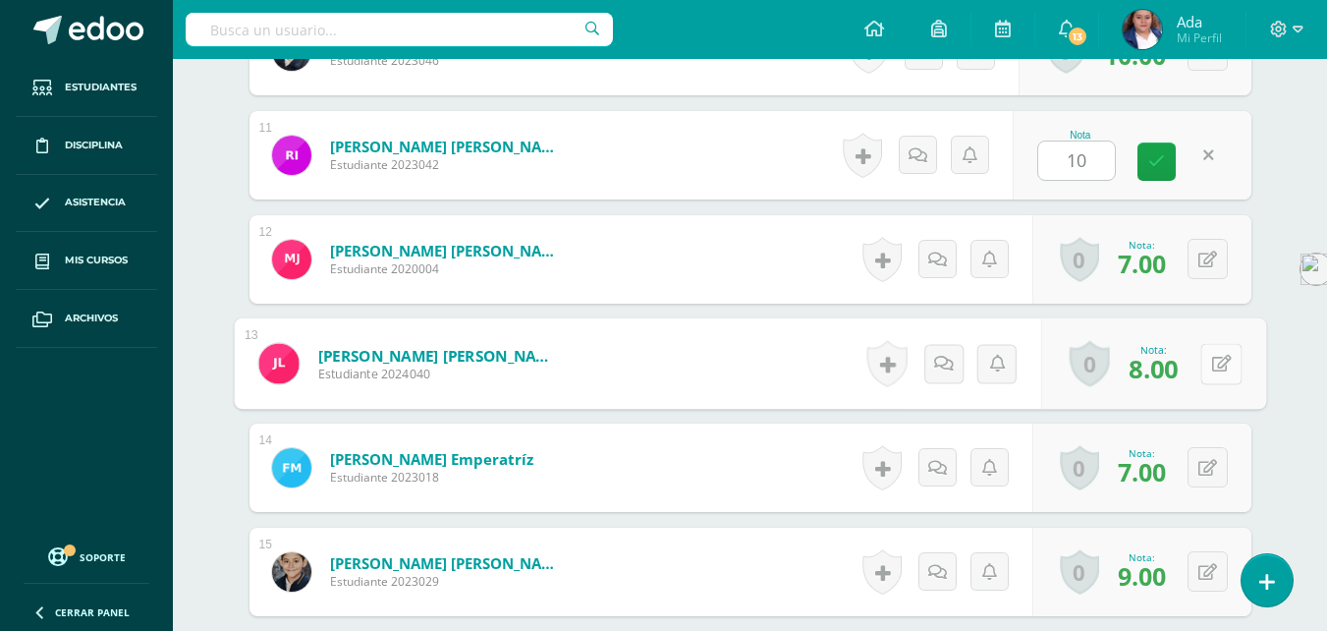
click at [1213, 354] on button at bounding box center [1220, 363] width 41 height 41
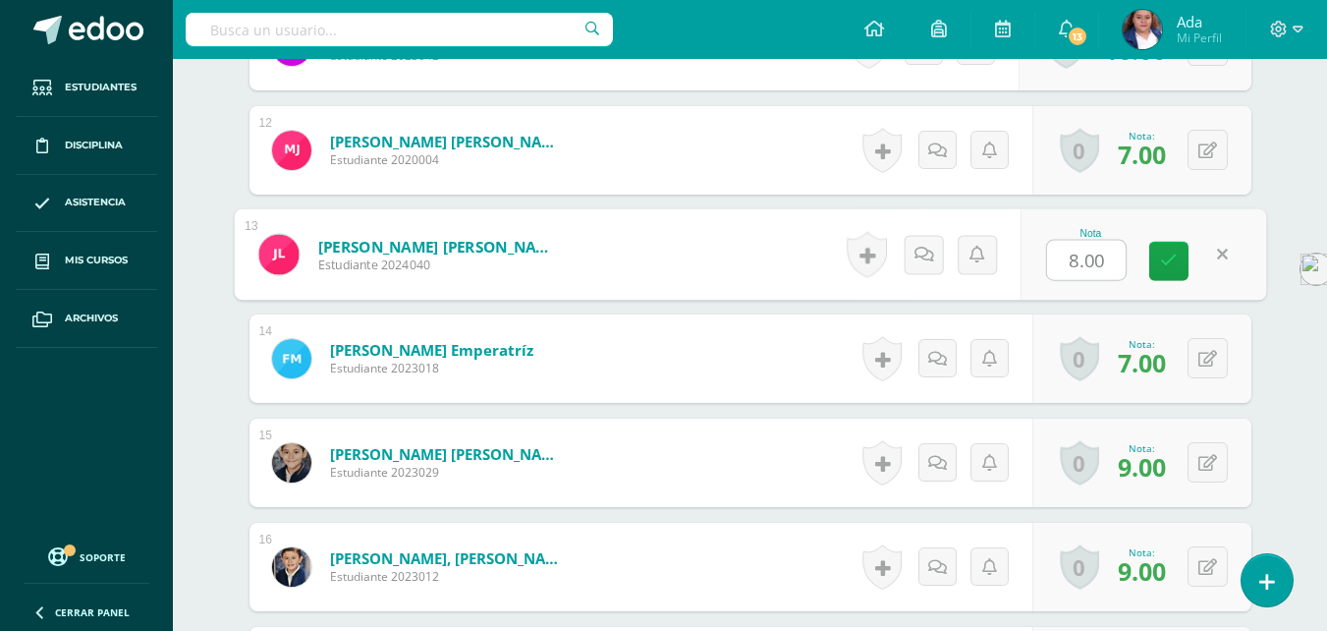
scroll to position [1723, 0]
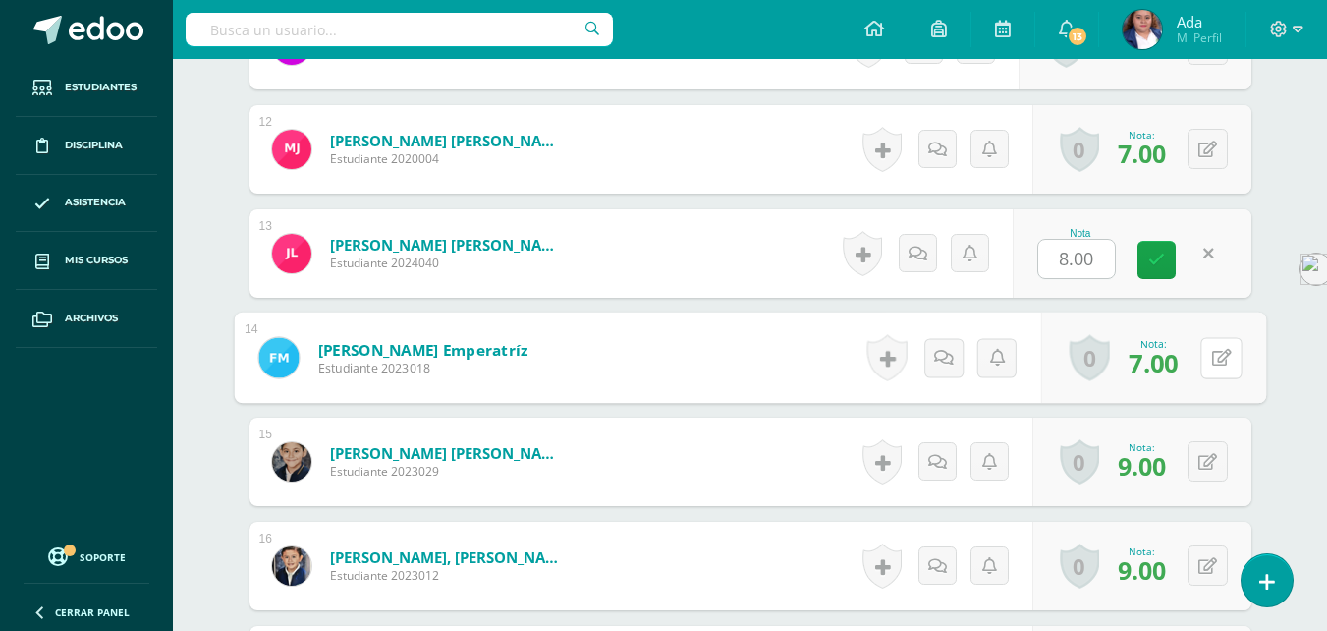
click at [1213, 354] on icon at bounding box center [1221, 357] width 20 height 17
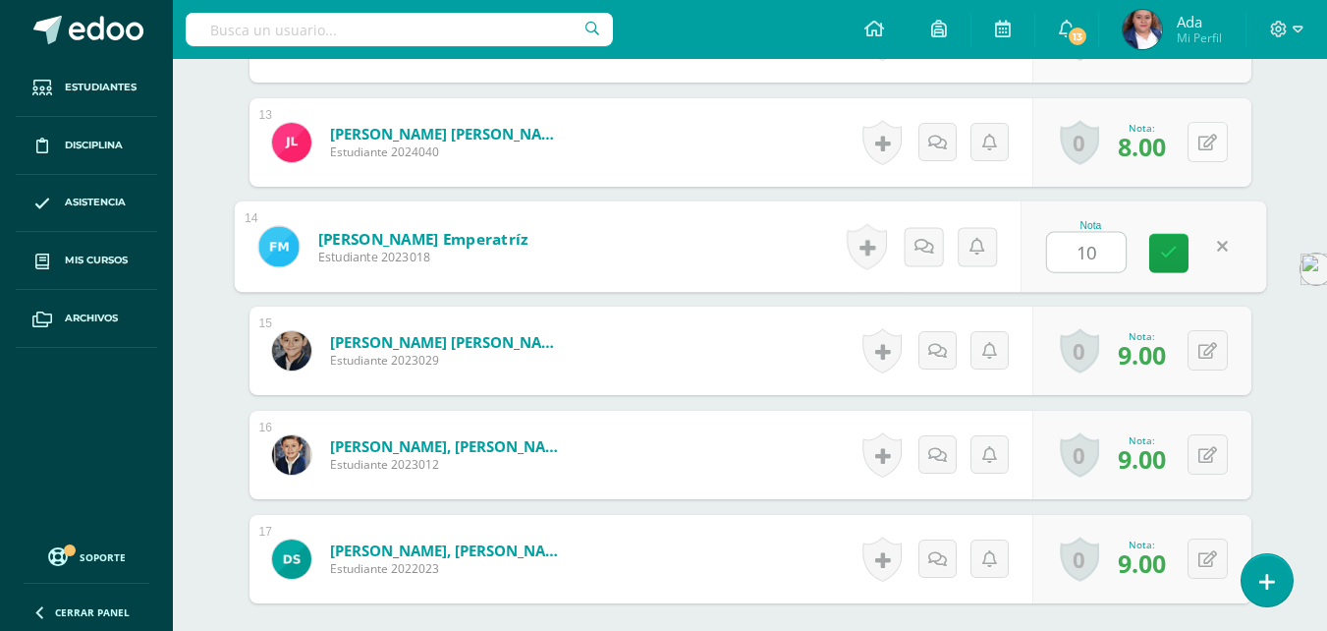
scroll to position [1835, 0]
type input "10"
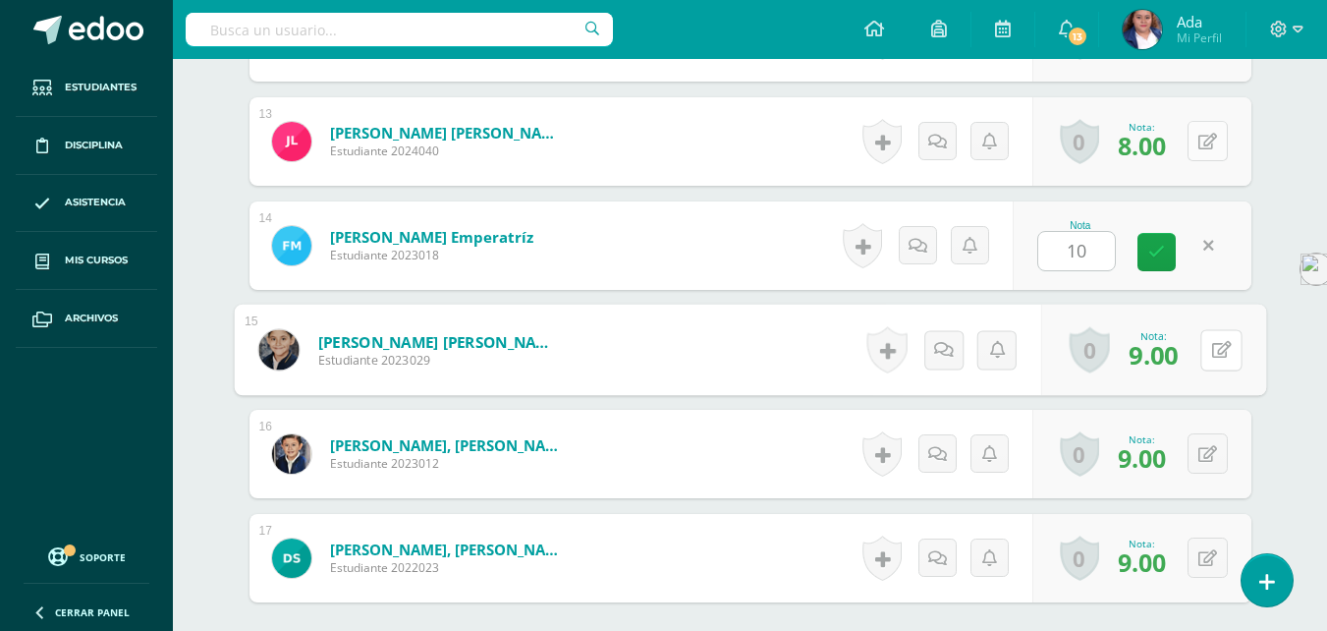
click at [1213, 354] on icon at bounding box center [1221, 349] width 20 height 17
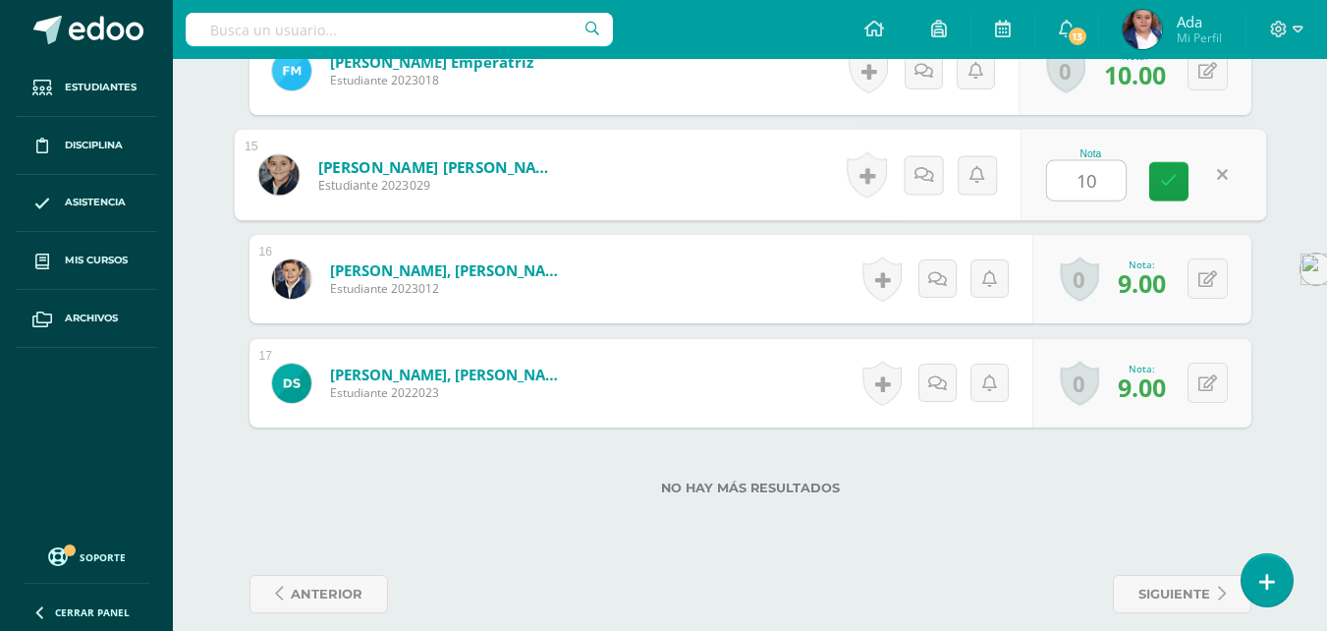
scroll to position [2011, 0]
type input "10"
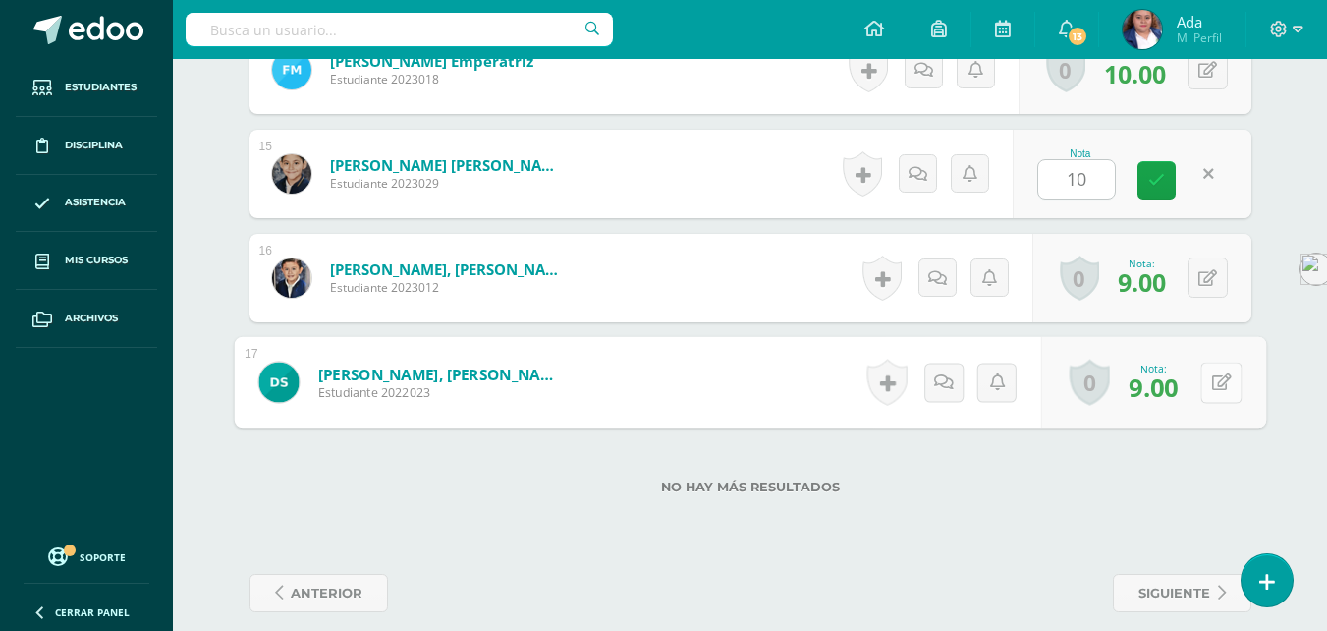
click at [1213, 379] on icon at bounding box center [1221, 381] width 20 height 17
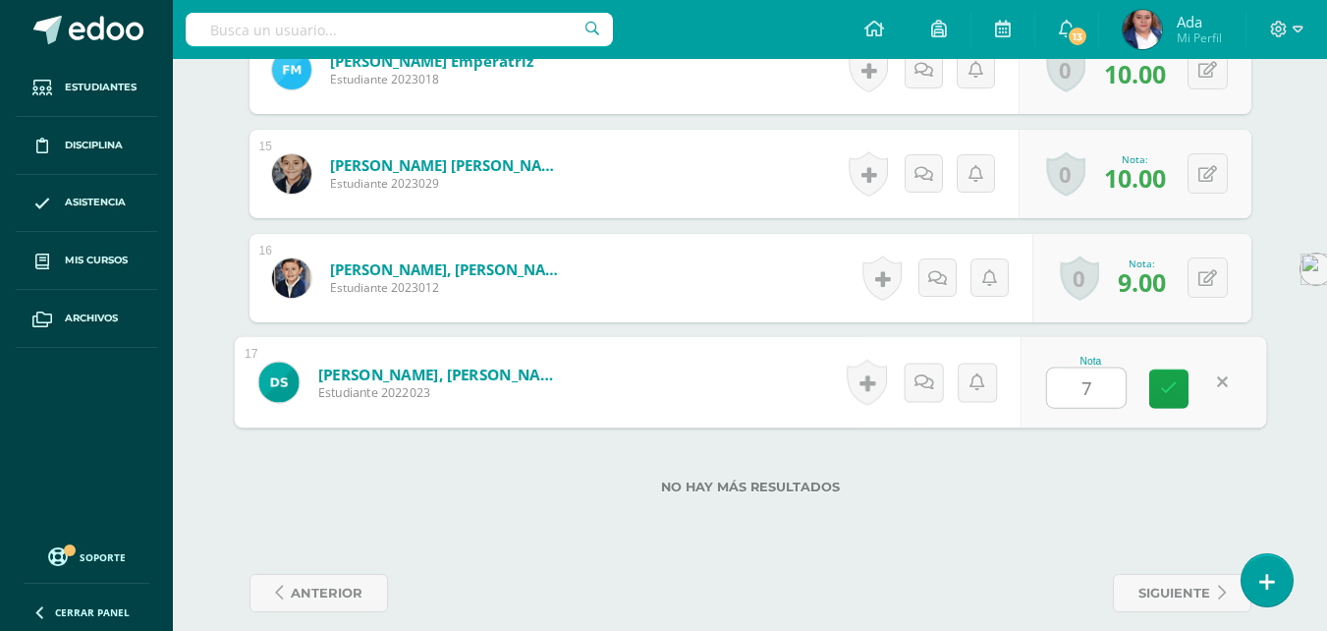
type input "7"
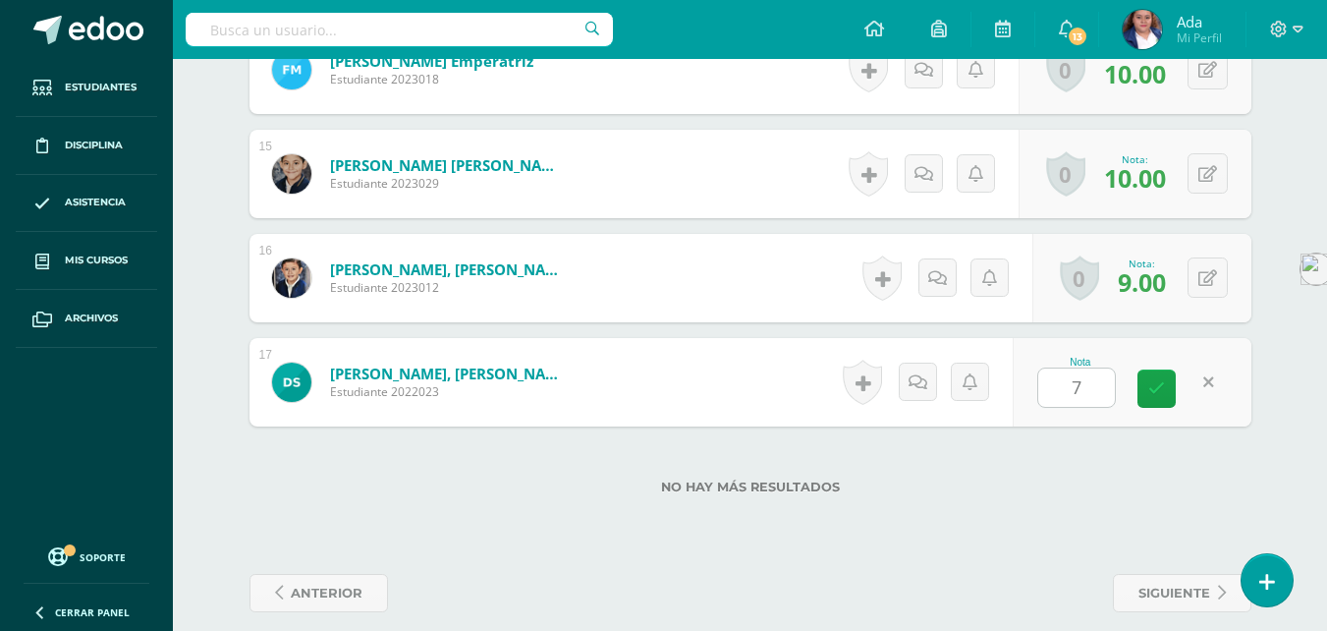
click at [977, 476] on div "No hay más resultados" at bounding box center [750, 471] width 1002 height 91
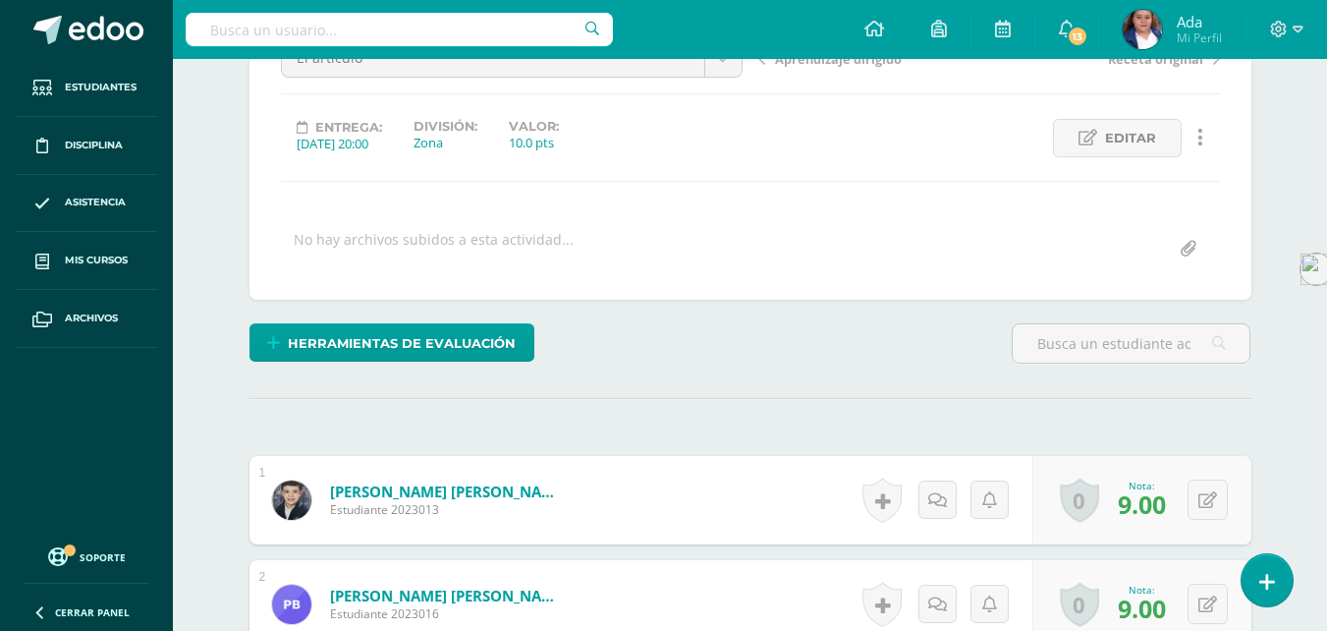
scroll to position [0, 0]
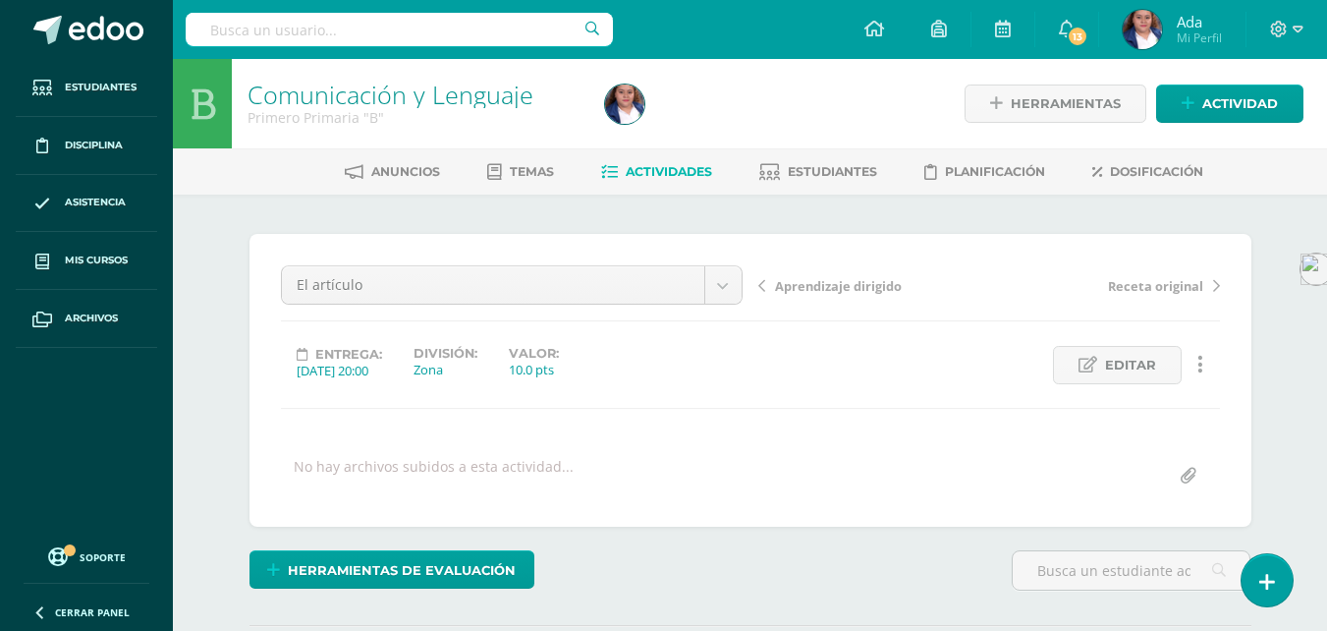
click at [646, 162] on link "Actividades" at bounding box center [656, 171] width 111 height 31
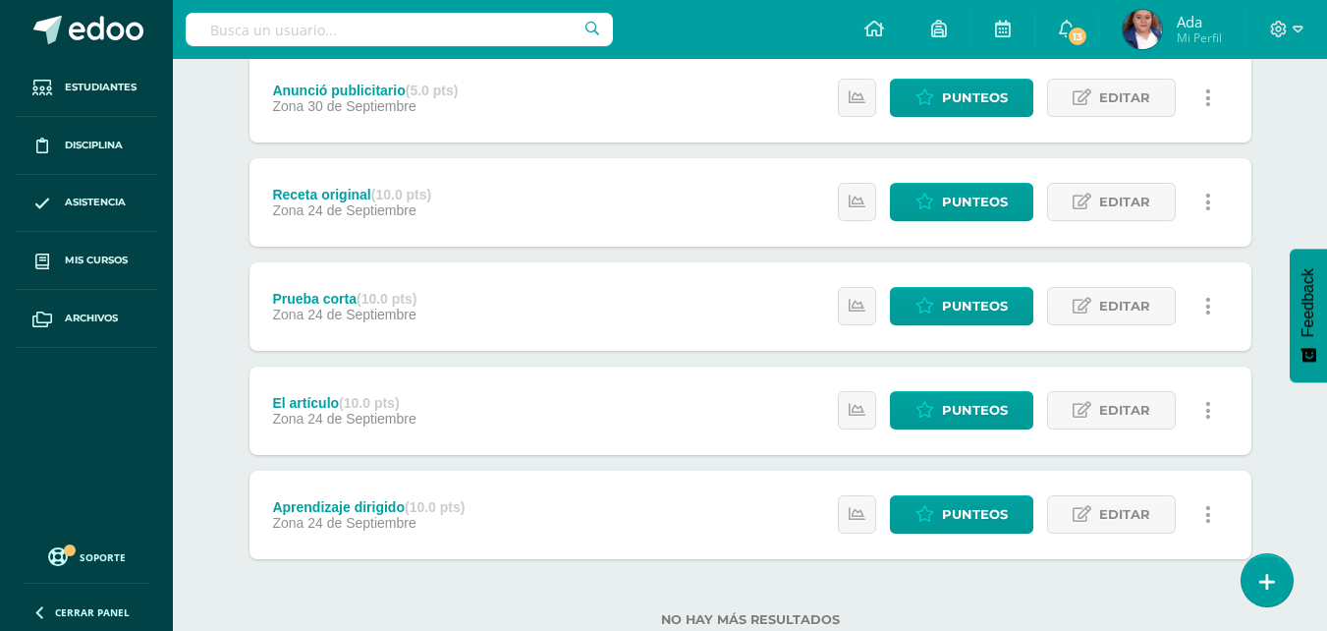
scroll to position [748, 0]
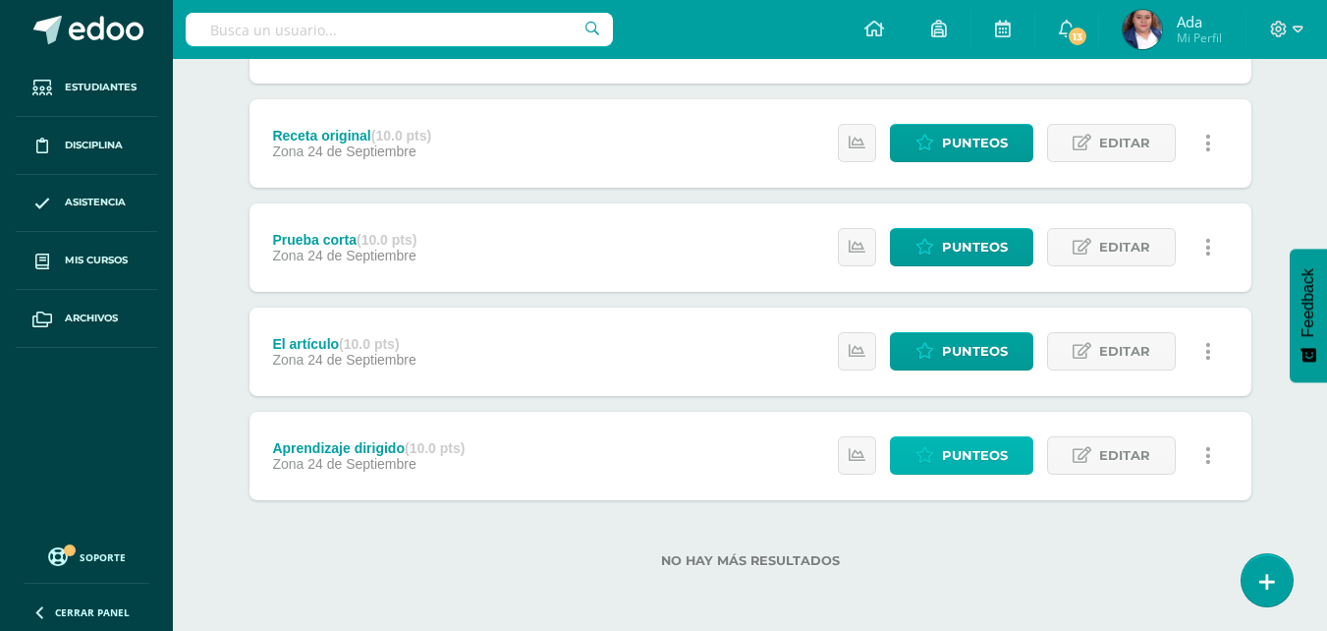
click at [940, 458] on link "Punteos" at bounding box center [961, 455] width 143 height 38
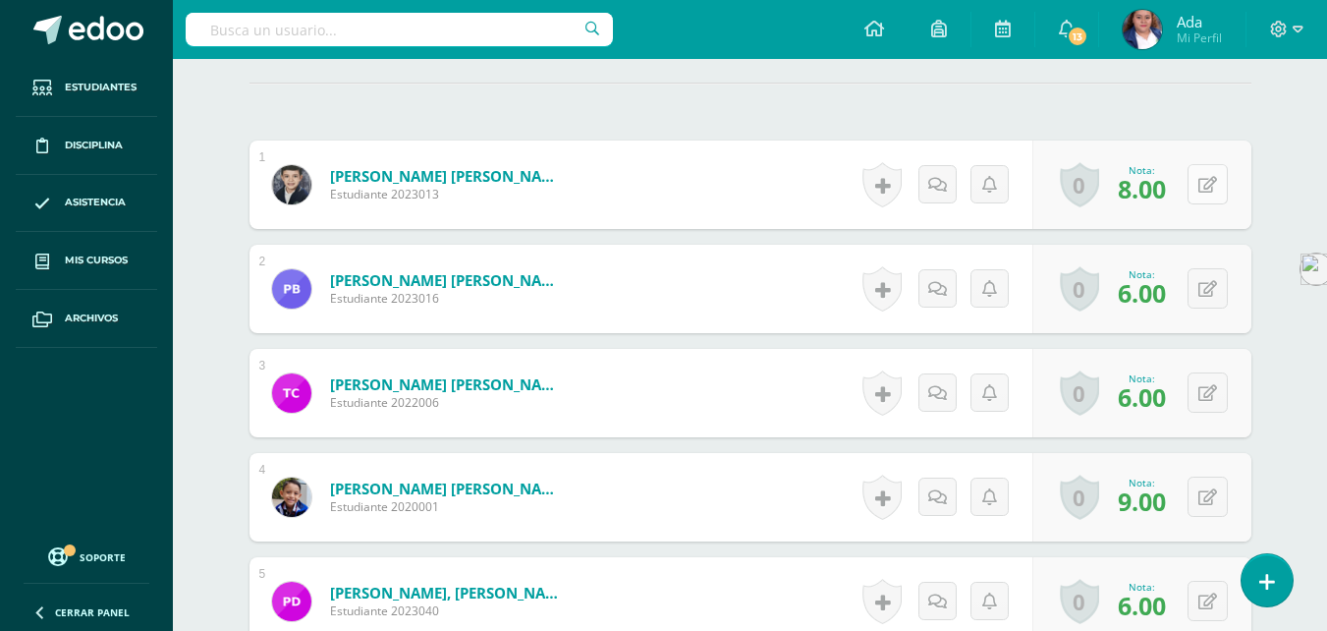
scroll to position [543, 0]
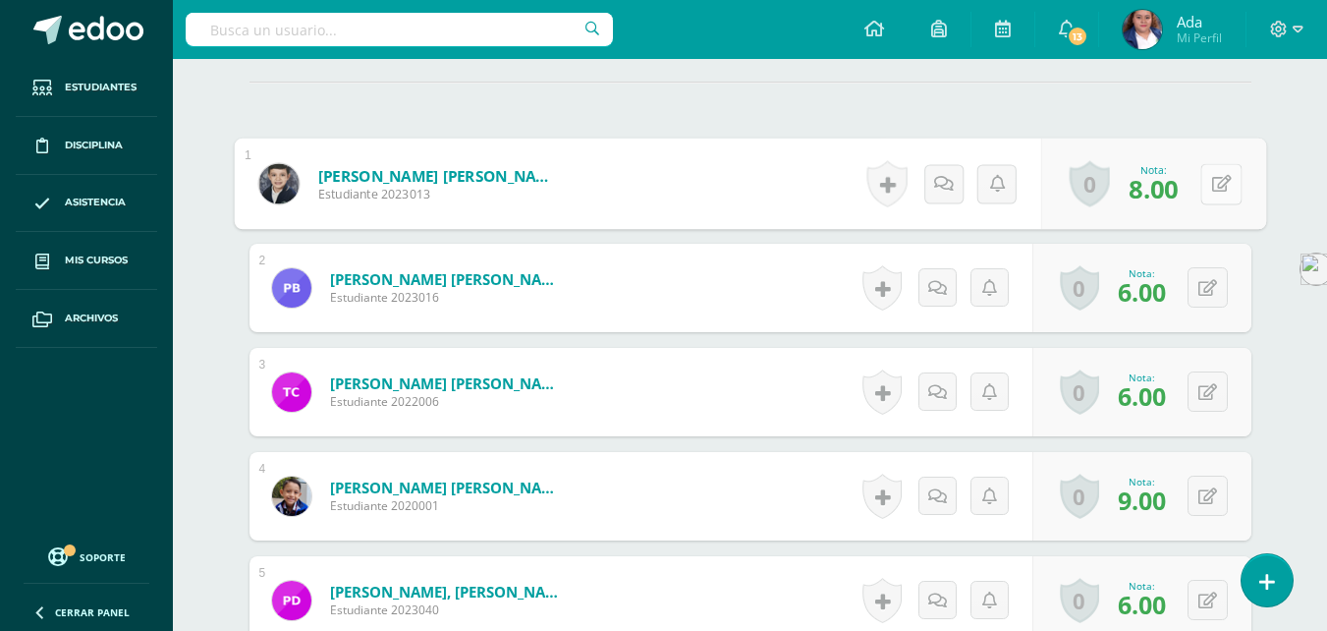
click at [1213, 181] on icon at bounding box center [1221, 183] width 20 height 17
type input "7"
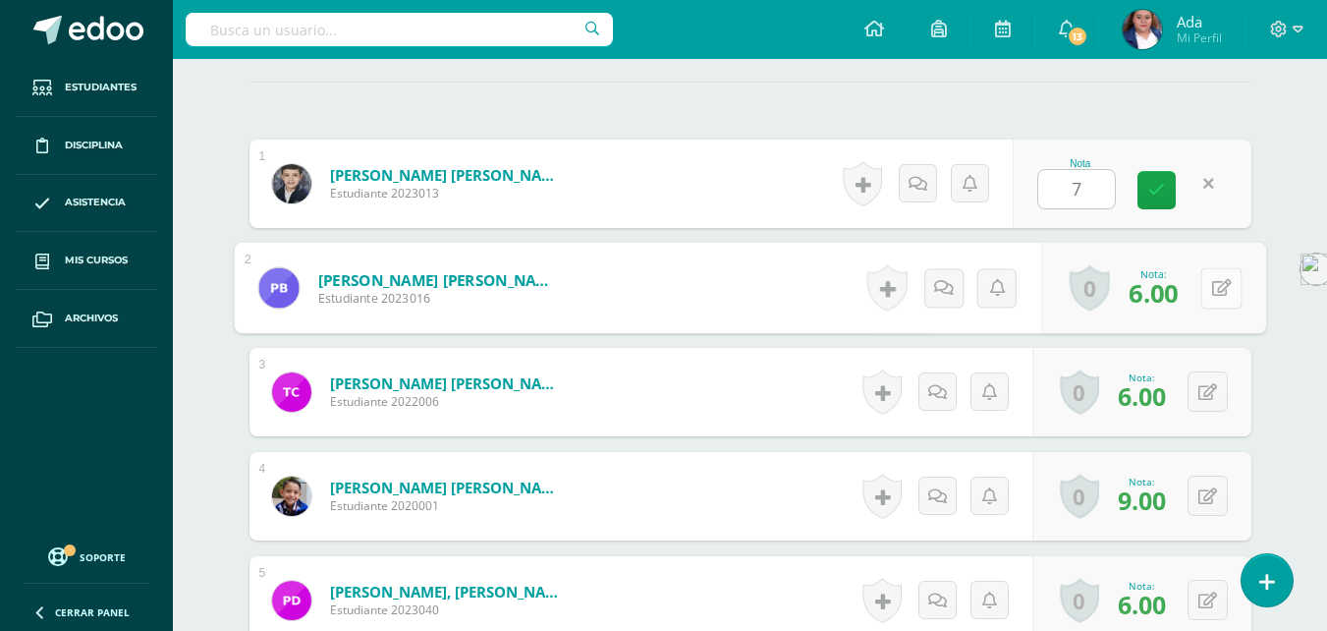
click at [1189, 290] on div "0 [GEOGRAPHIC_DATA] Logros obtenidos Aún no hay logros agregados Nota: 6.00" at bounding box center [1152, 288] width 225 height 91
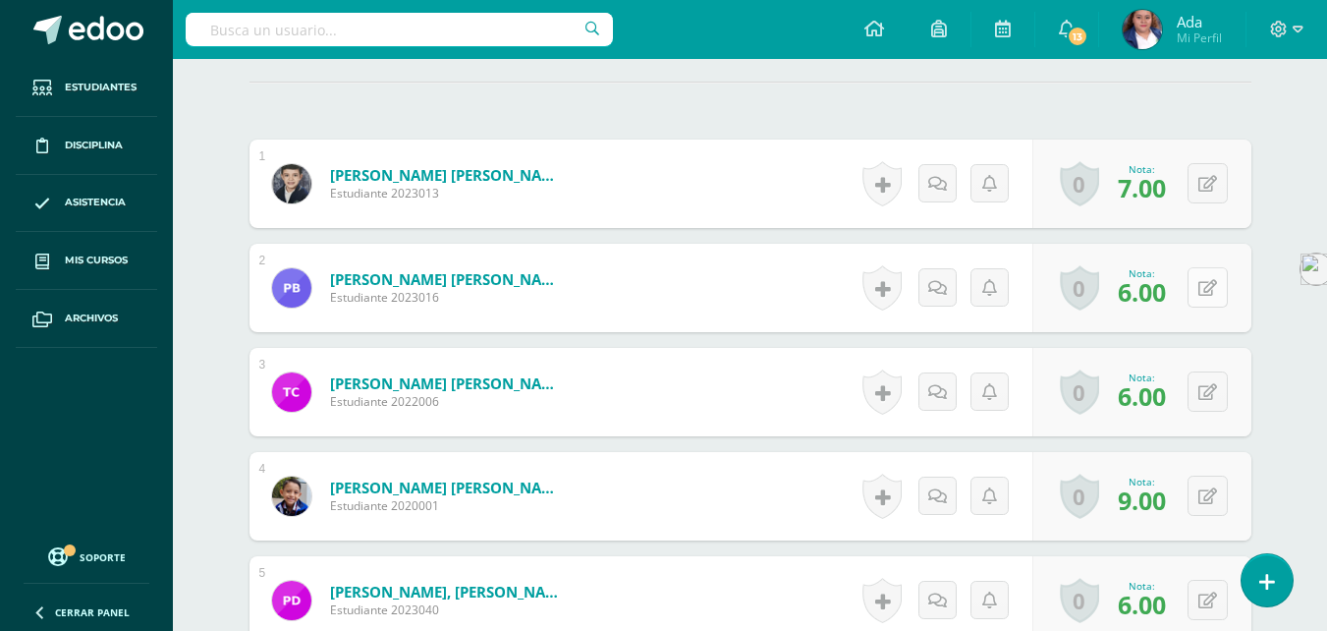
drag, startPoint x: 1189, startPoint y: 290, endPoint x: 1215, endPoint y: 295, distance: 27.0
click at [1215, 295] on div "0 [GEOGRAPHIC_DATA] Logros obtenidos Aún no hay logros agregados Nota: 6.00" at bounding box center [1141, 288] width 219 height 88
click at [1215, 295] on icon at bounding box center [1221, 287] width 20 height 17
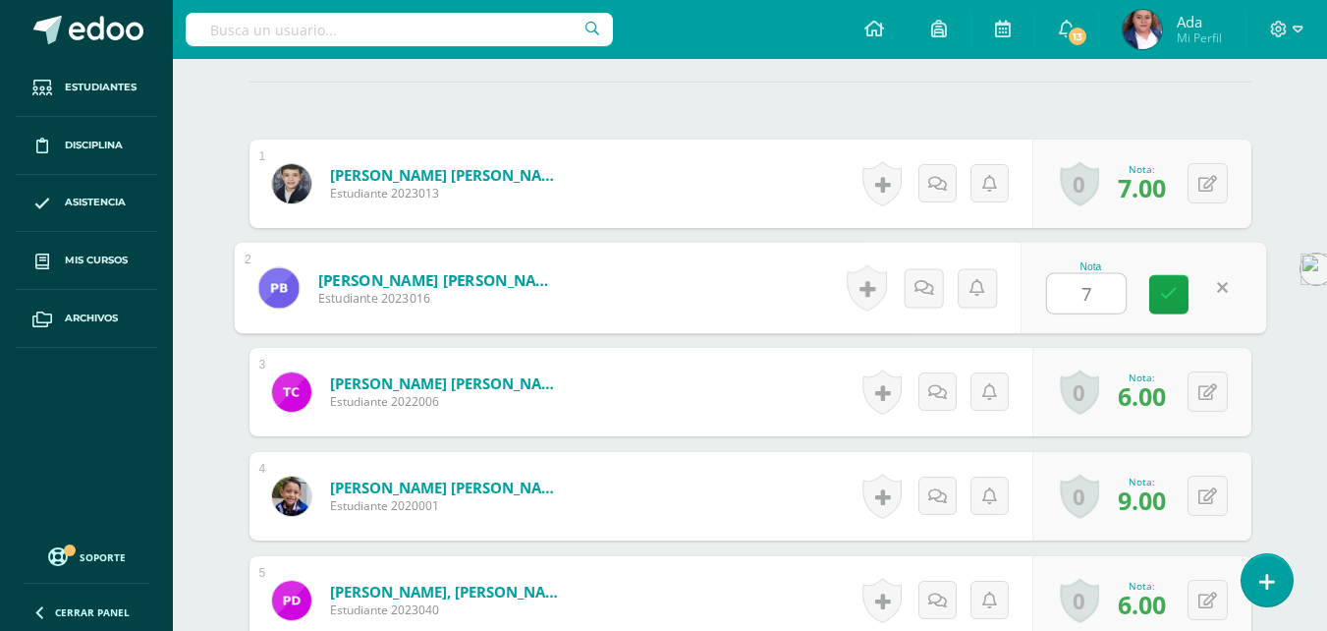
scroll to position [639, 0]
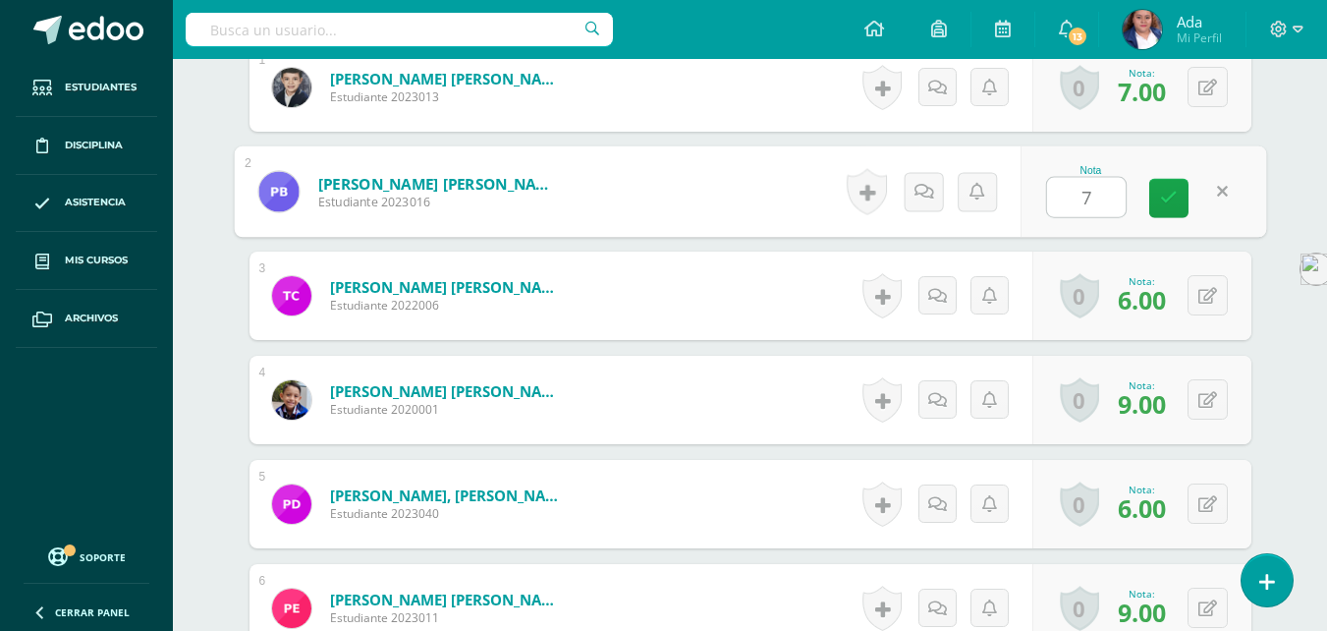
type input "7"
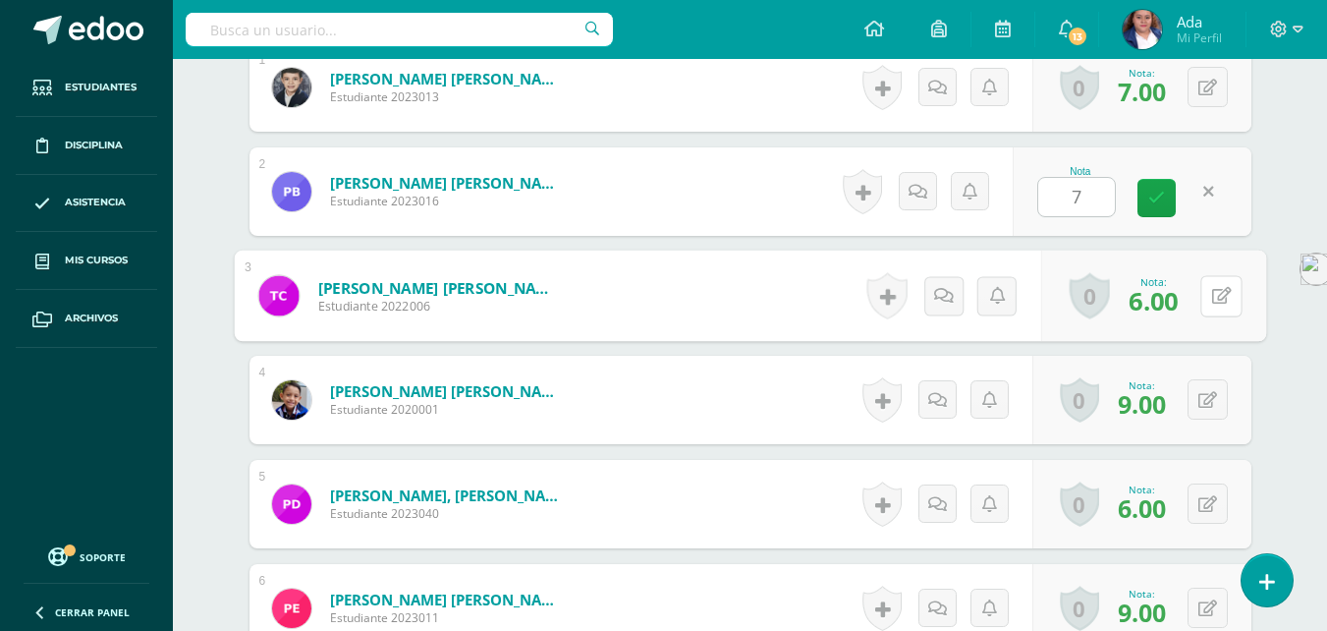
click at [1215, 295] on icon at bounding box center [1221, 295] width 20 height 17
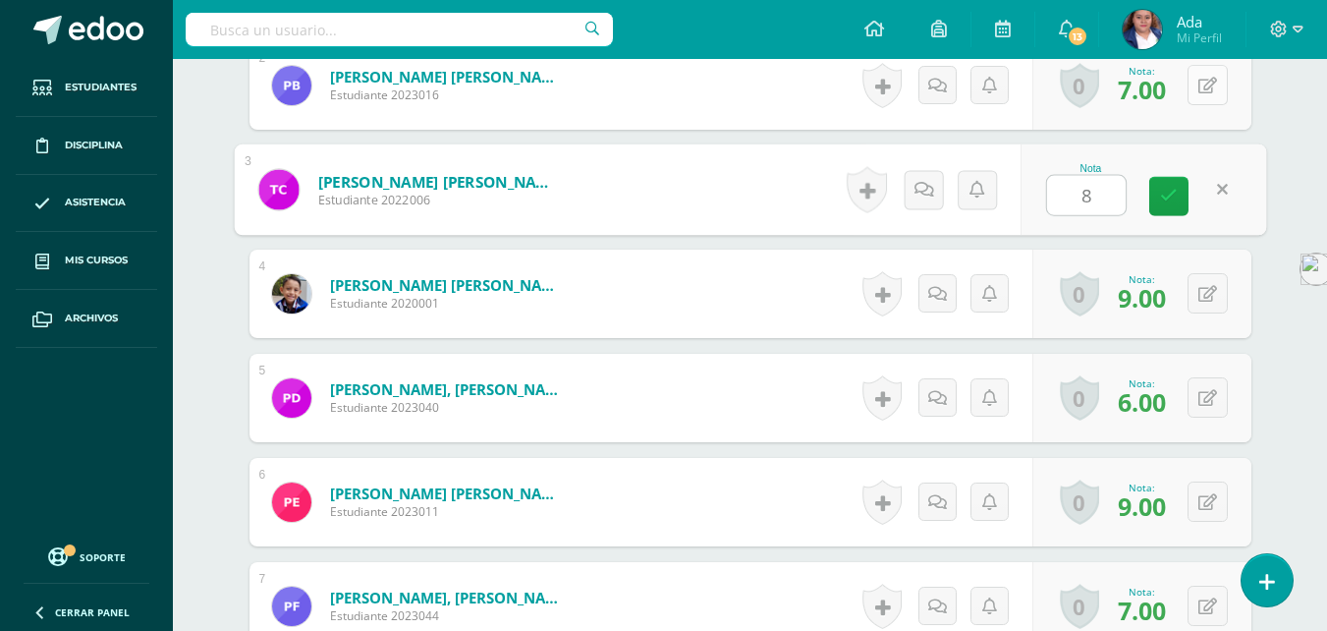
scroll to position [747, 0]
type input "8"
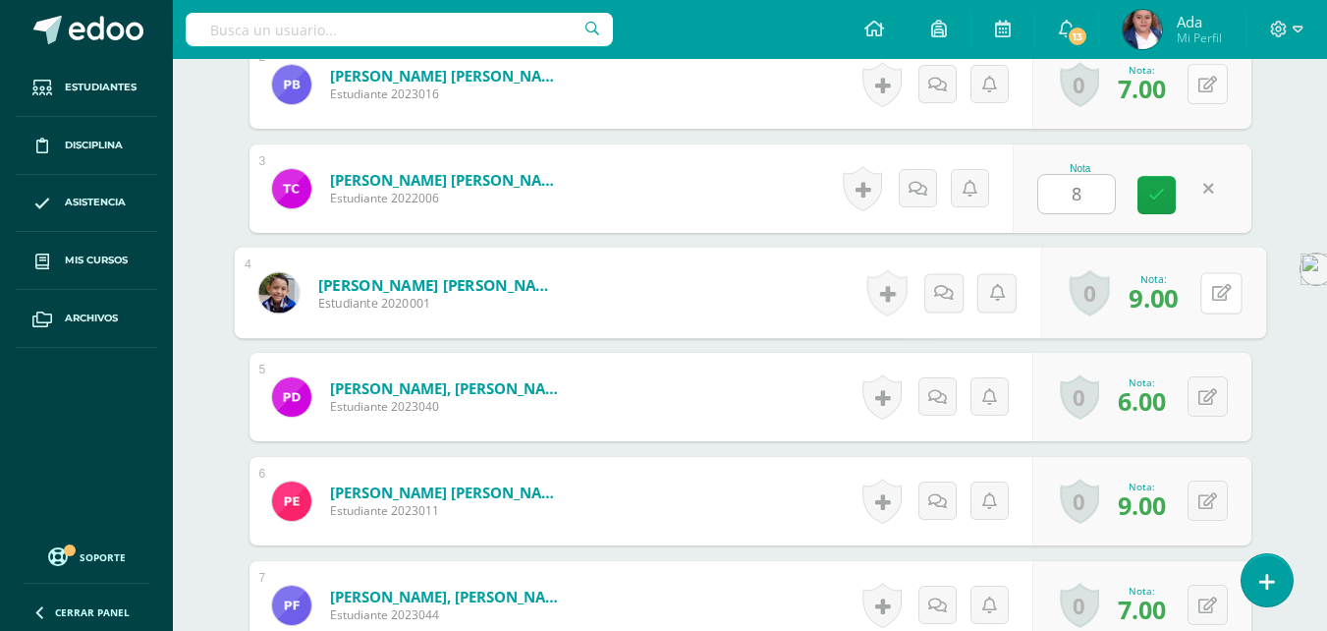
click at [1215, 295] on icon at bounding box center [1221, 292] width 20 height 17
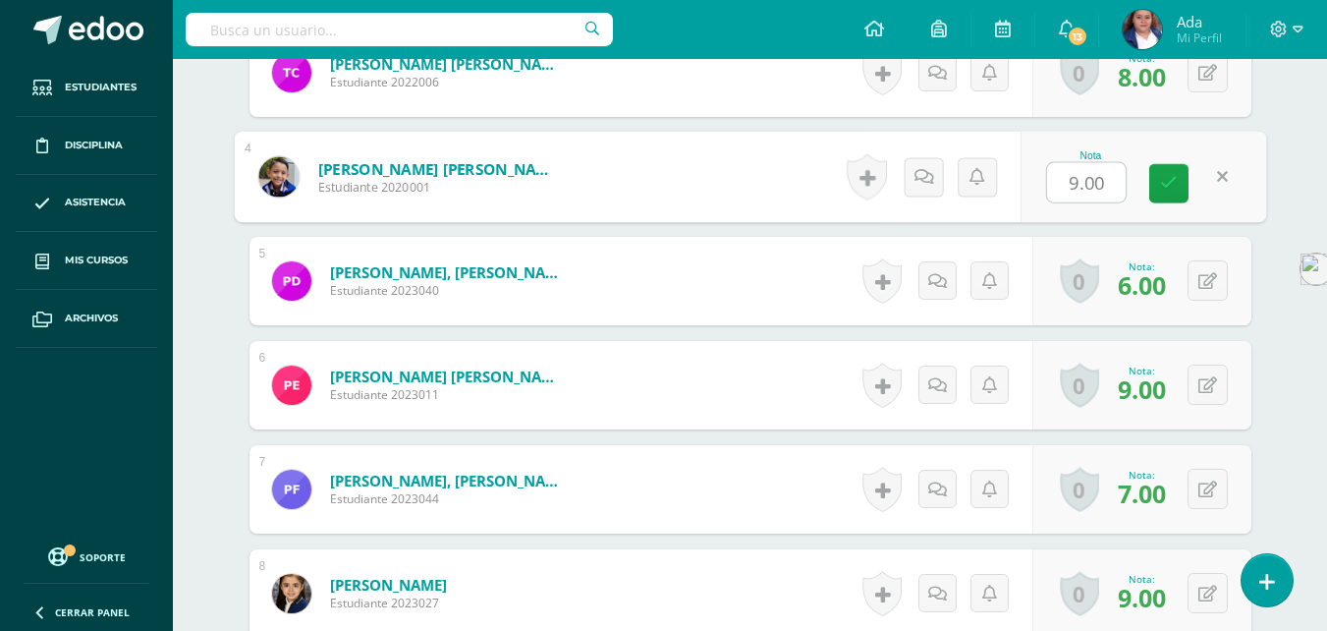
scroll to position [863, 0]
click at [1215, 295] on button at bounding box center [1208, 279] width 40 height 40
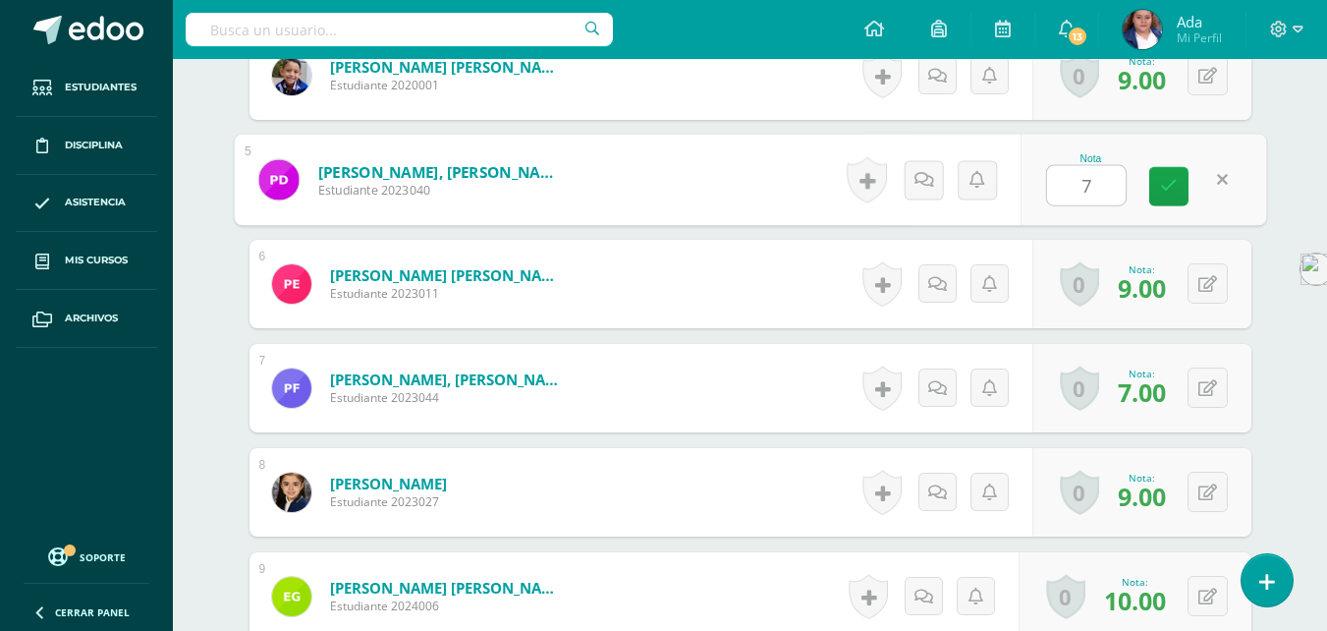
scroll to position [965, 0]
type input "7"
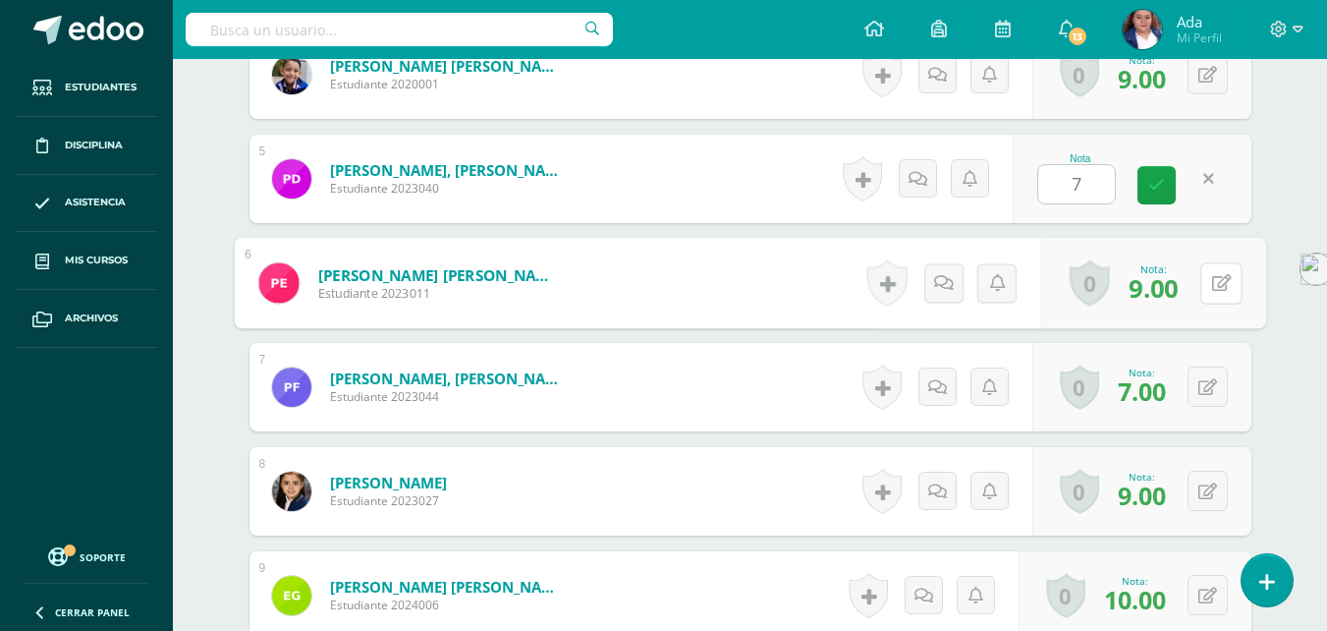
click at [1215, 295] on button at bounding box center [1220, 282] width 41 height 41
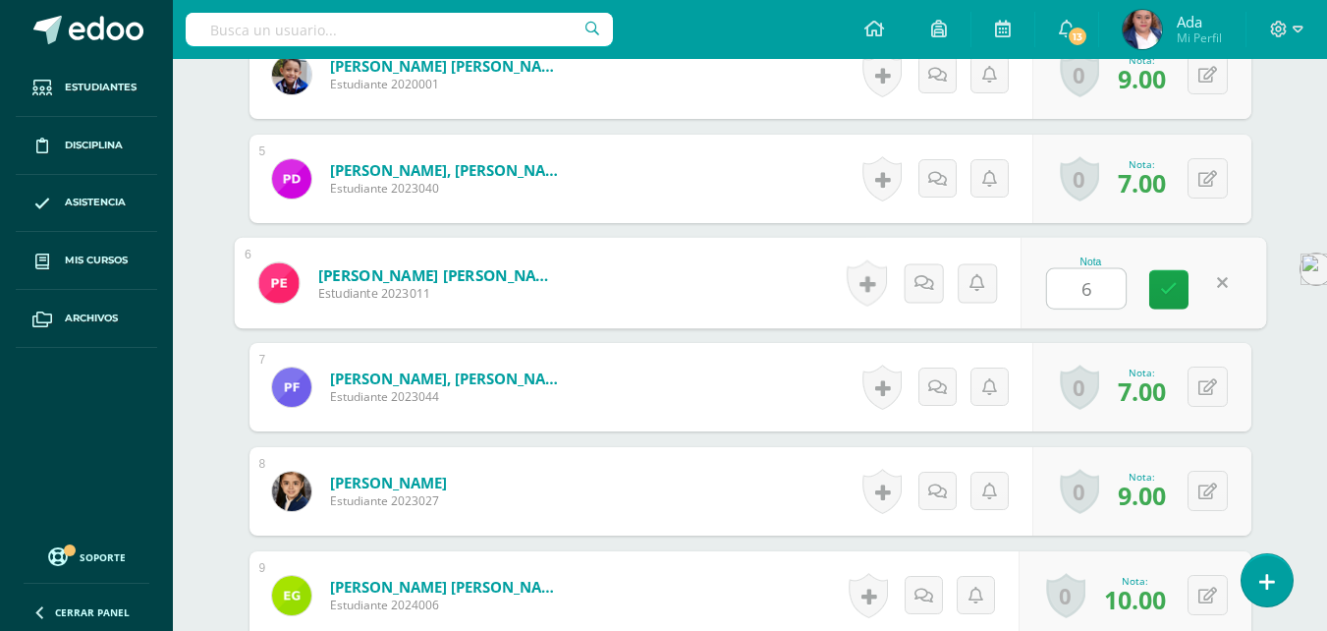
scroll to position [1058, 0]
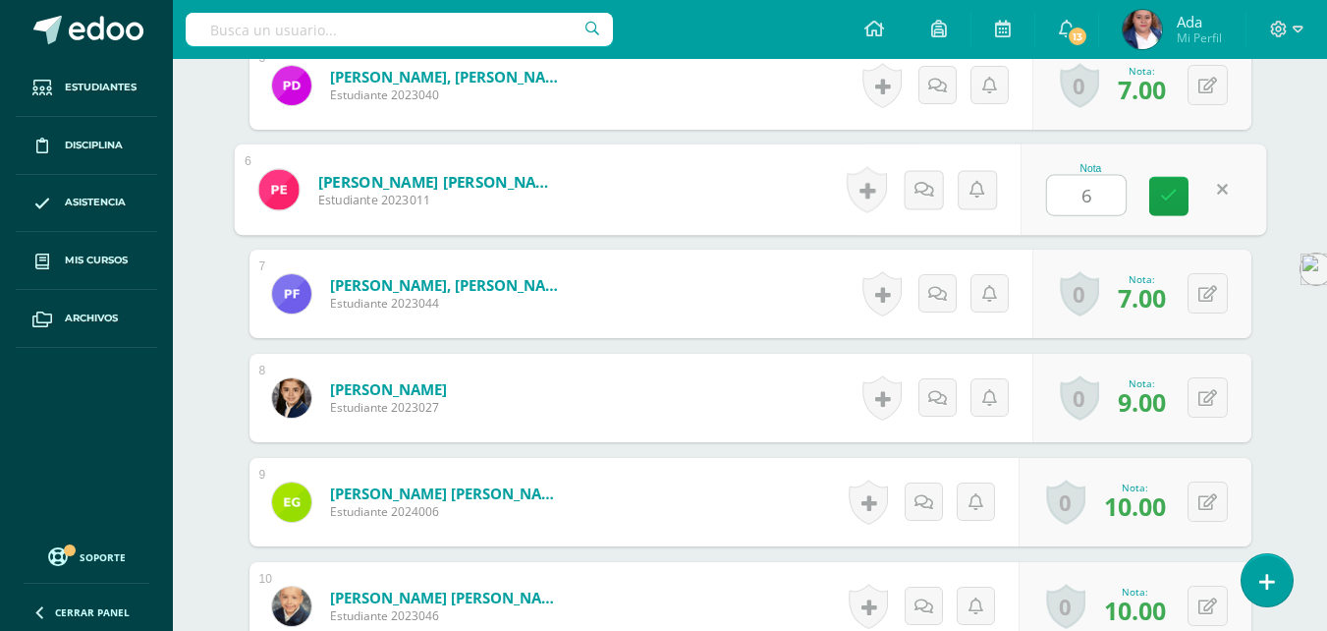
type input "6"
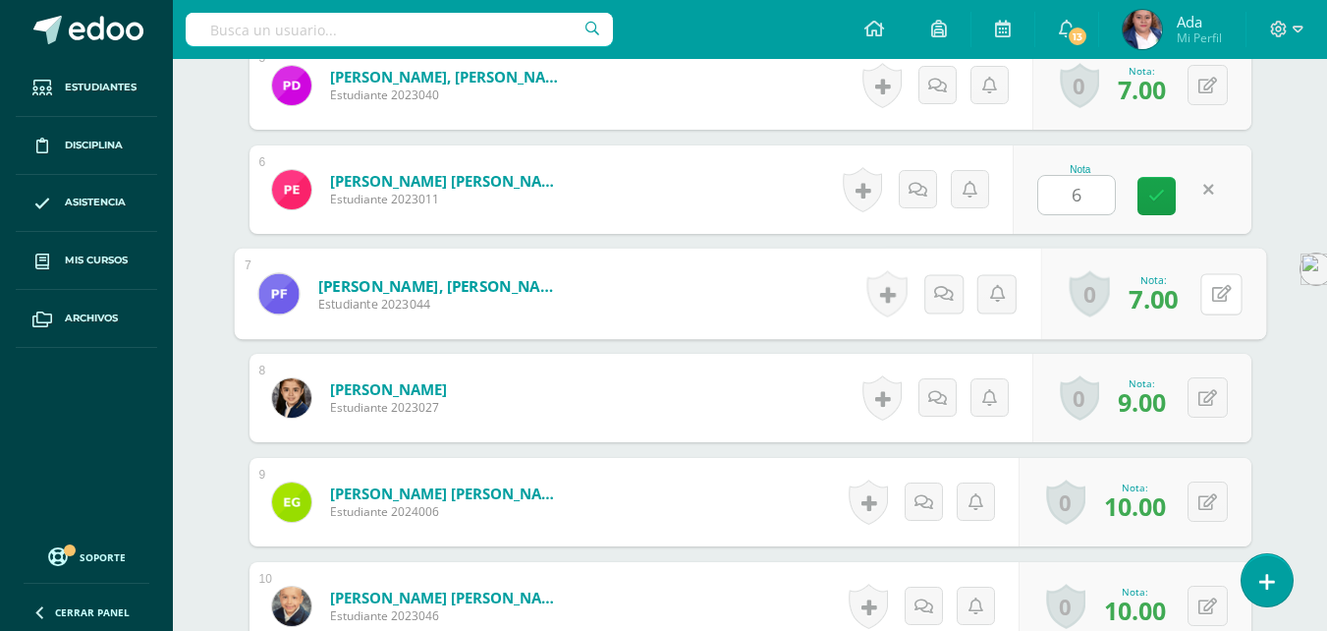
click at [1215, 295] on icon at bounding box center [1221, 293] width 20 height 17
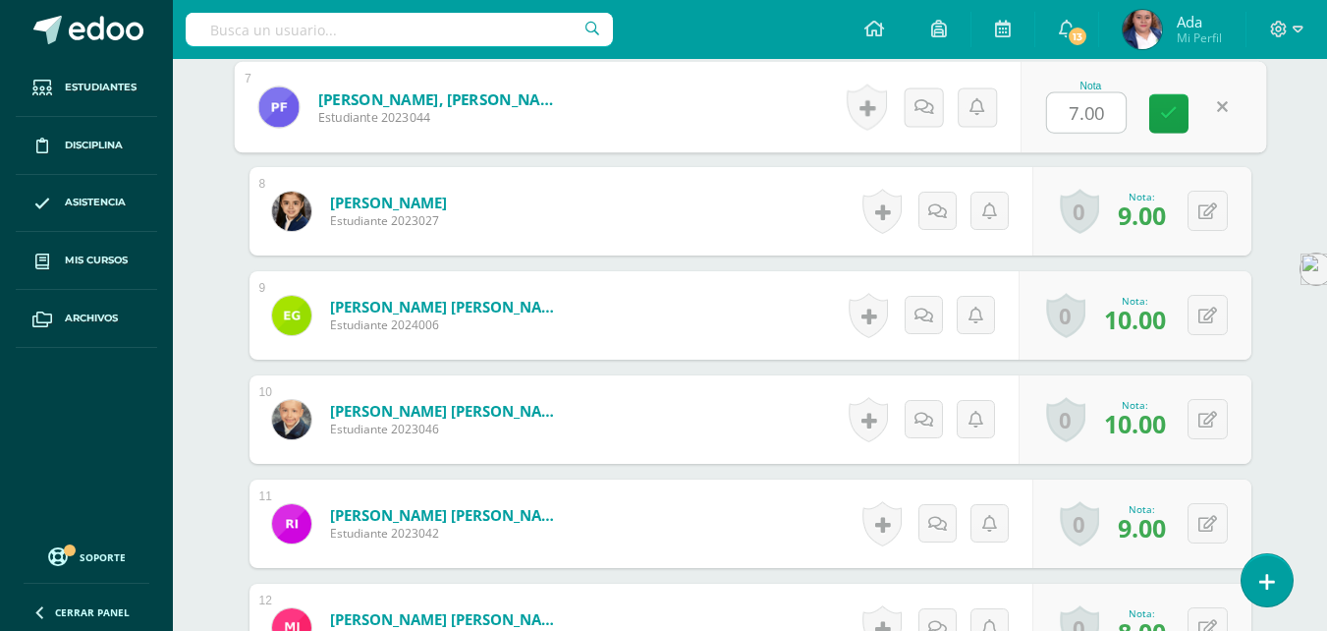
scroll to position [1252, 0]
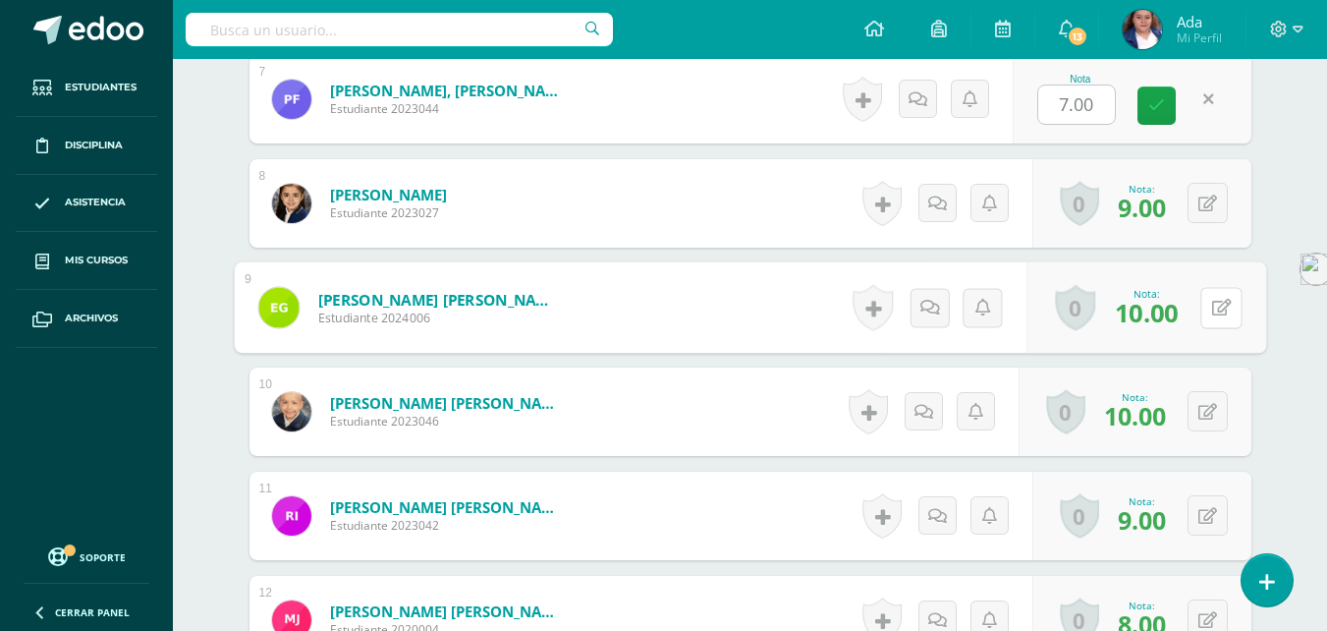
click at [1215, 295] on button at bounding box center [1220, 307] width 41 height 41
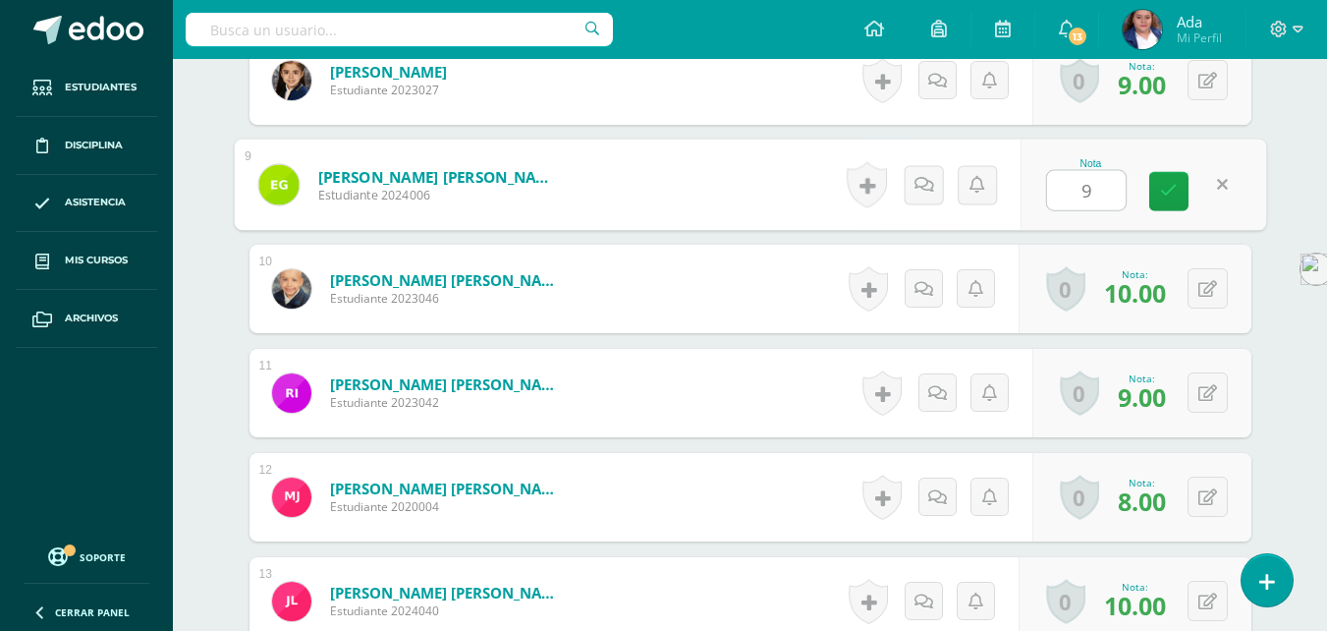
scroll to position [1376, 0]
type input "9"
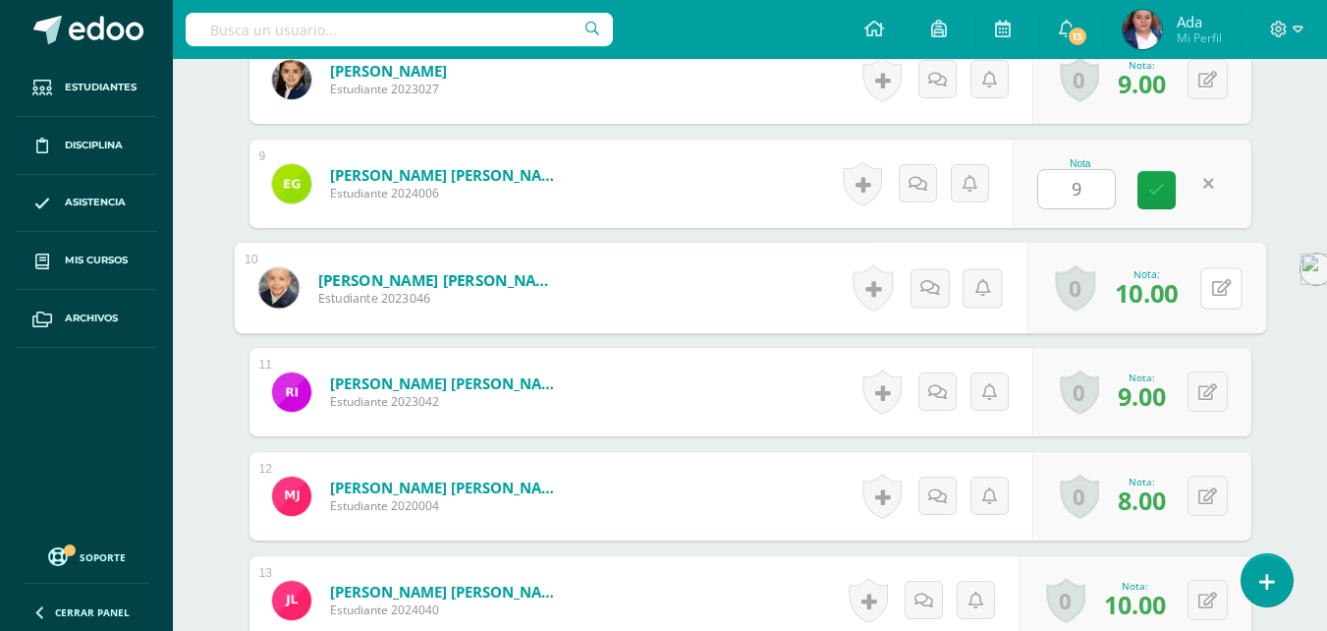
click at [1215, 295] on icon at bounding box center [1221, 287] width 20 height 17
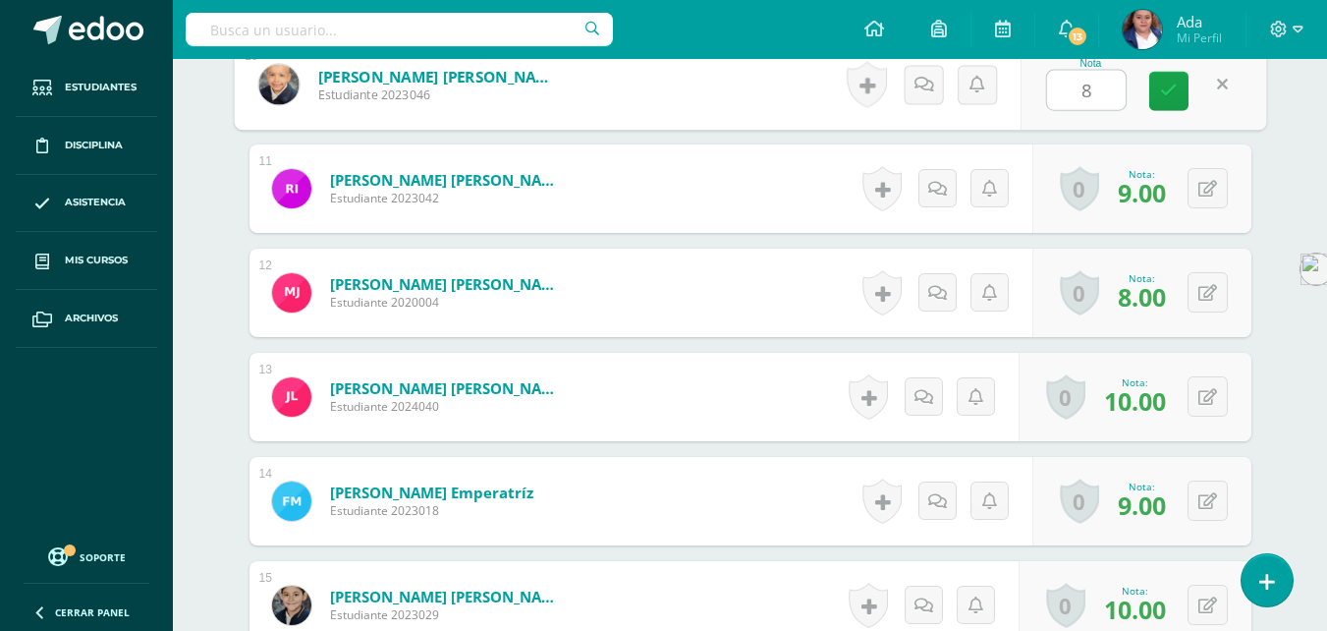
scroll to position [1580, 0]
type input "8"
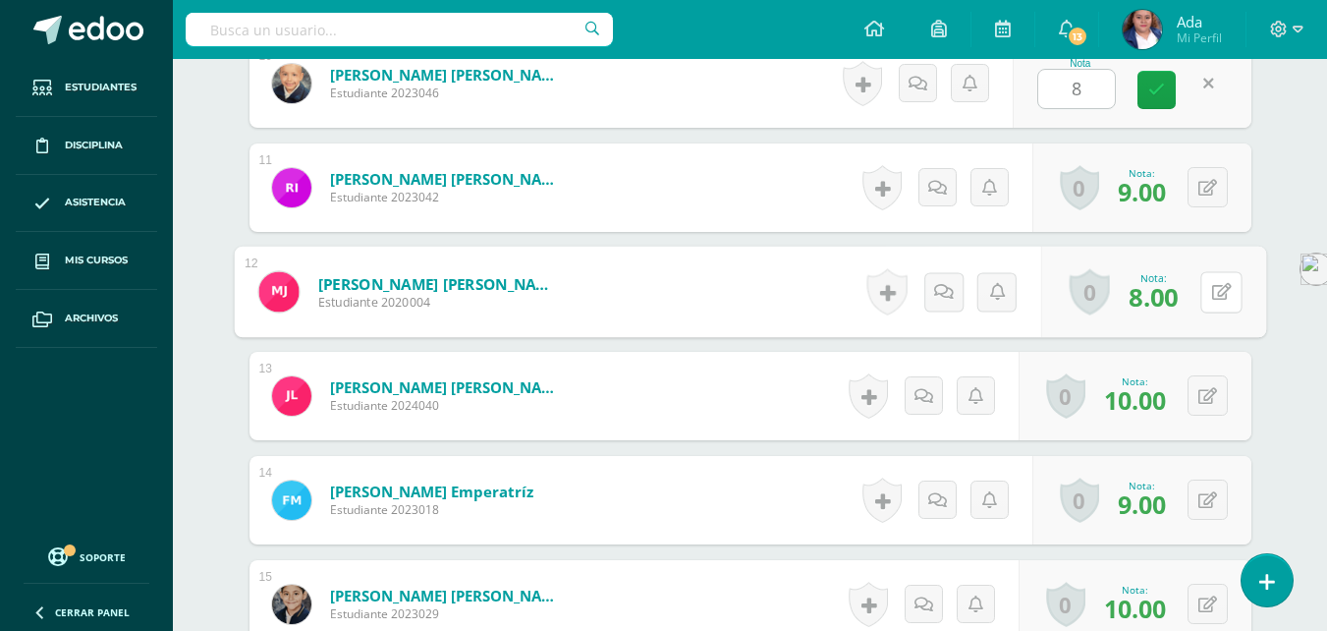
click at [1215, 295] on icon at bounding box center [1221, 291] width 20 height 17
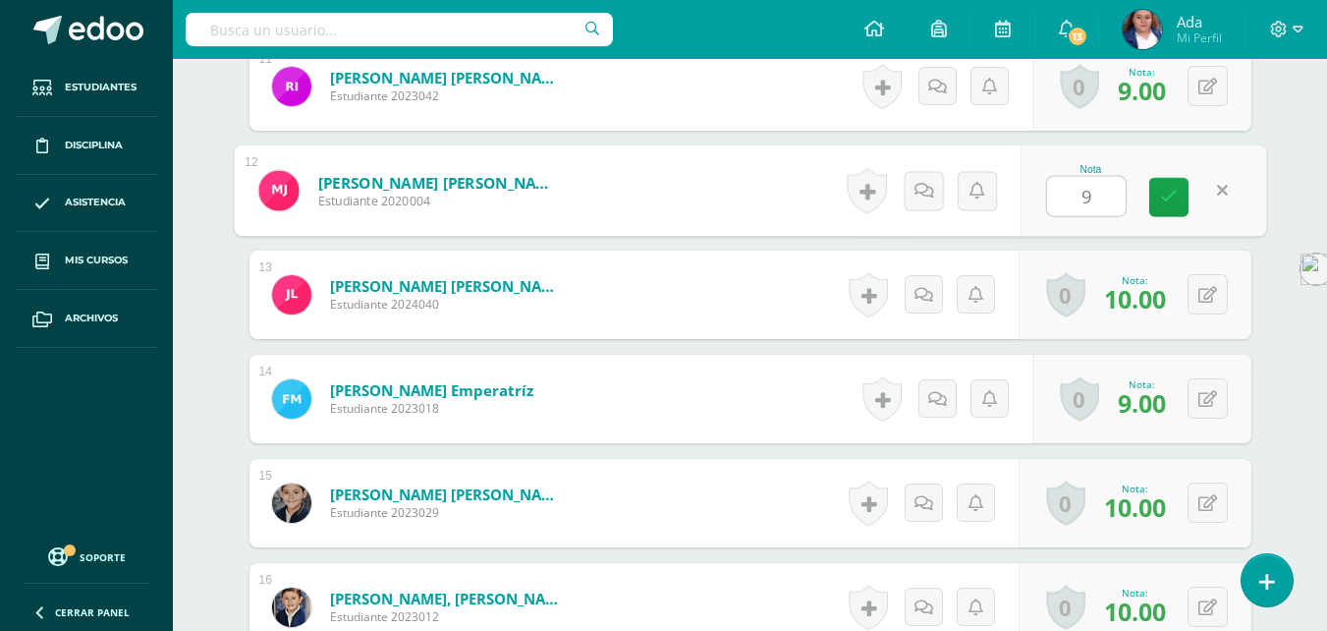
scroll to position [1683, 0]
type input "9"
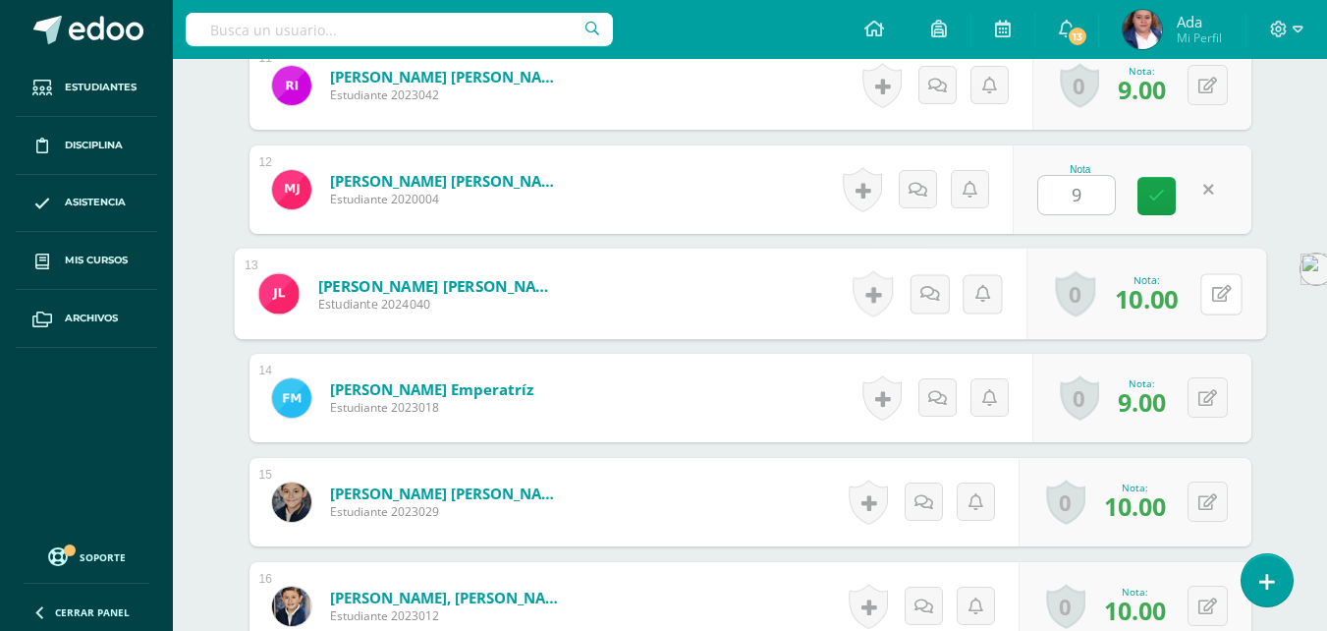
click at [1215, 295] on icon at bounding box center [1221, 293] width 20 height 17
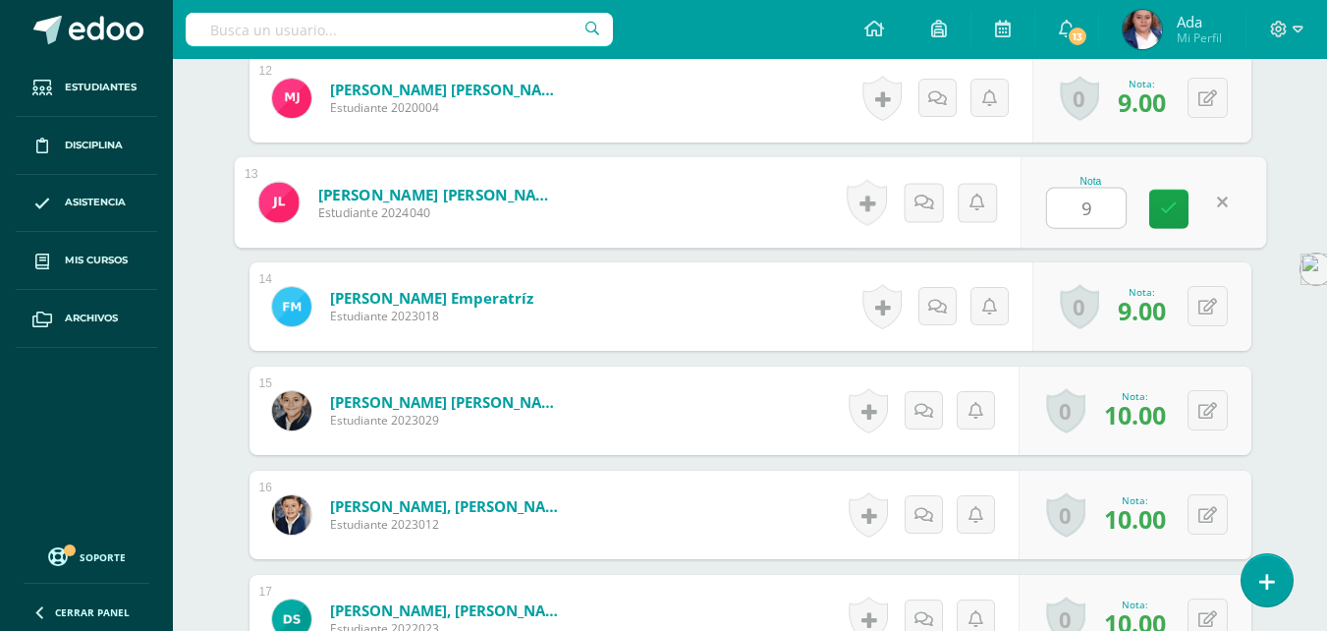
scroll to position [1781, 0]
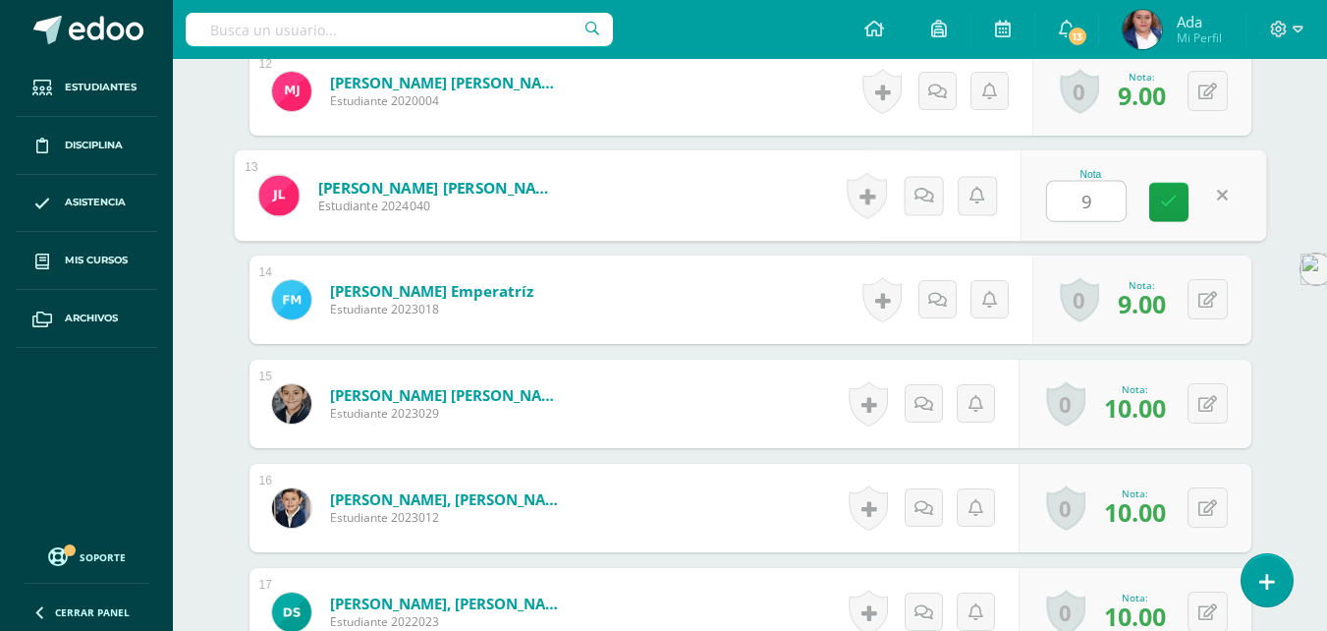
type input "9"
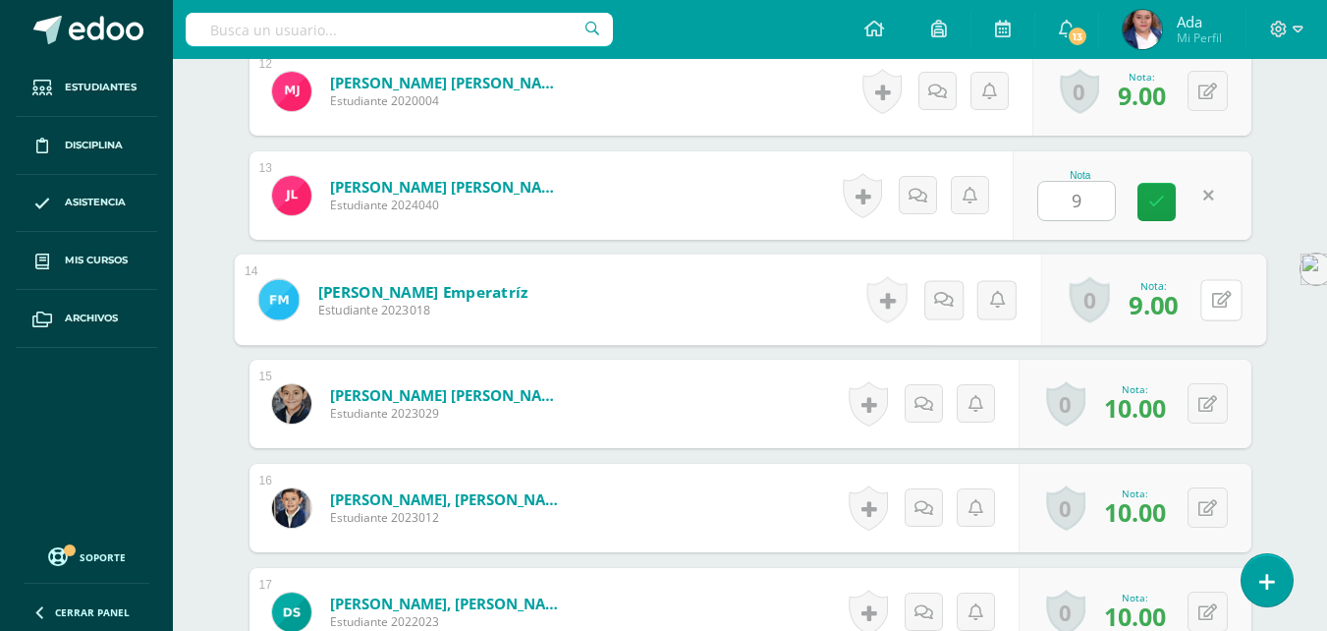
click at [1215, 295] on icon at bounding box center [1221, 299] width 20 height 17
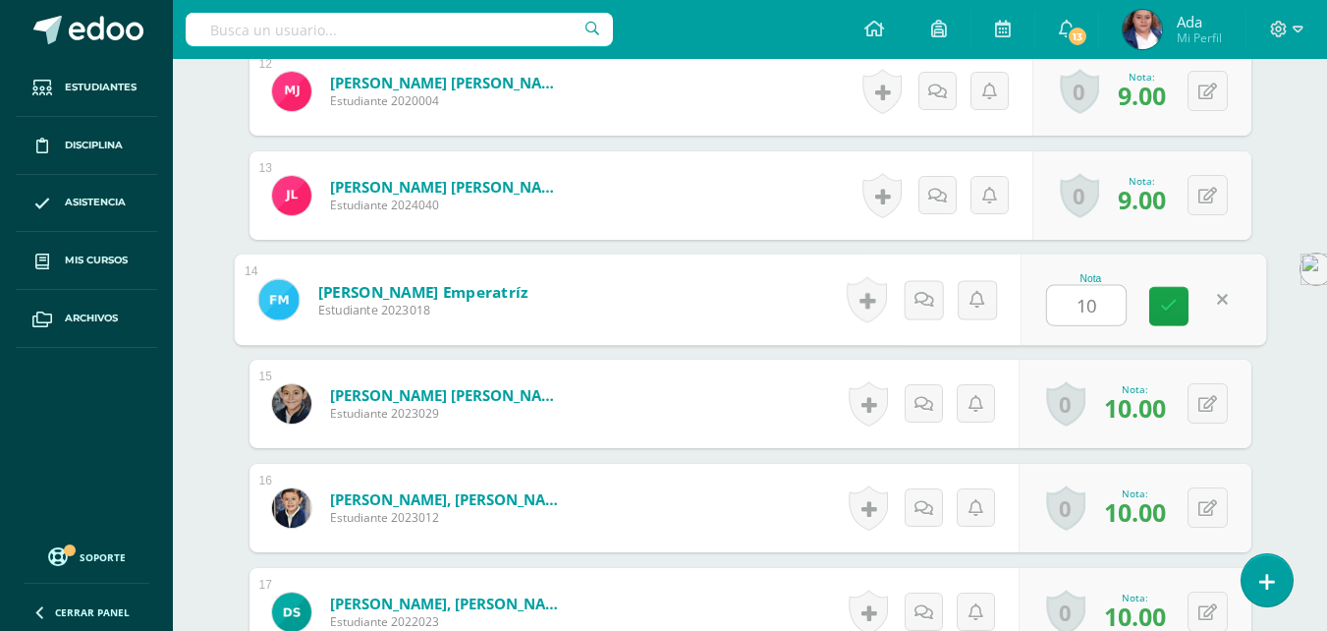
scroll to position [1887, 0]
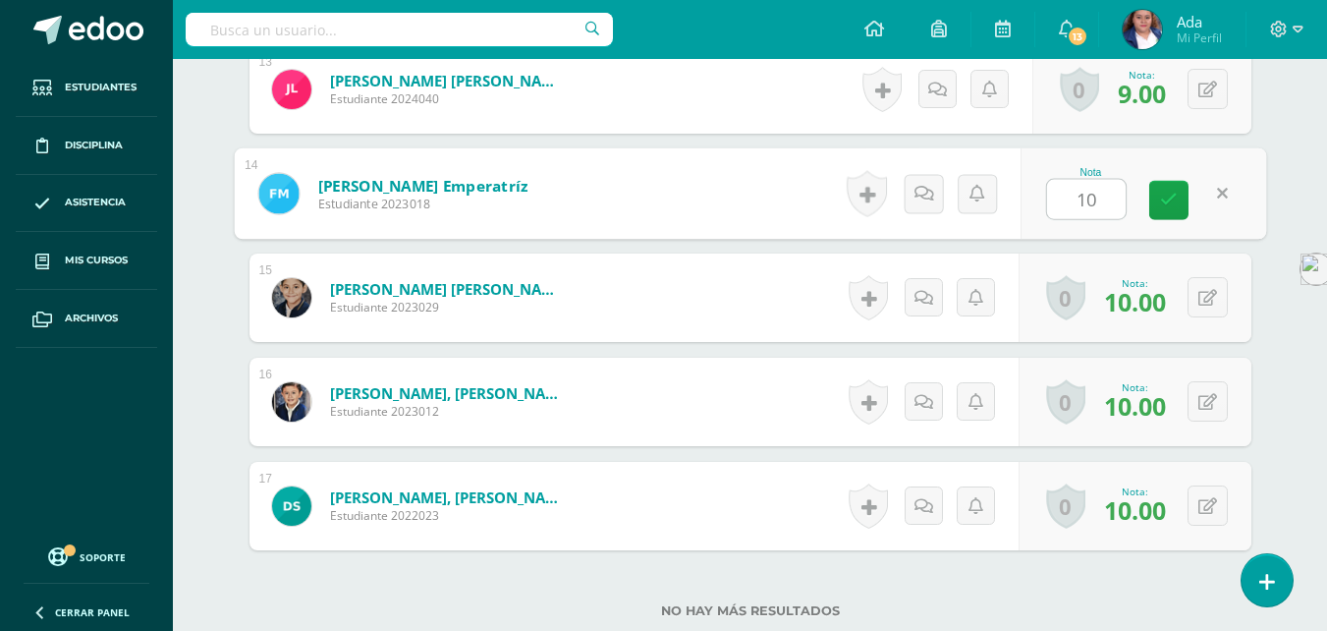
type input "10"
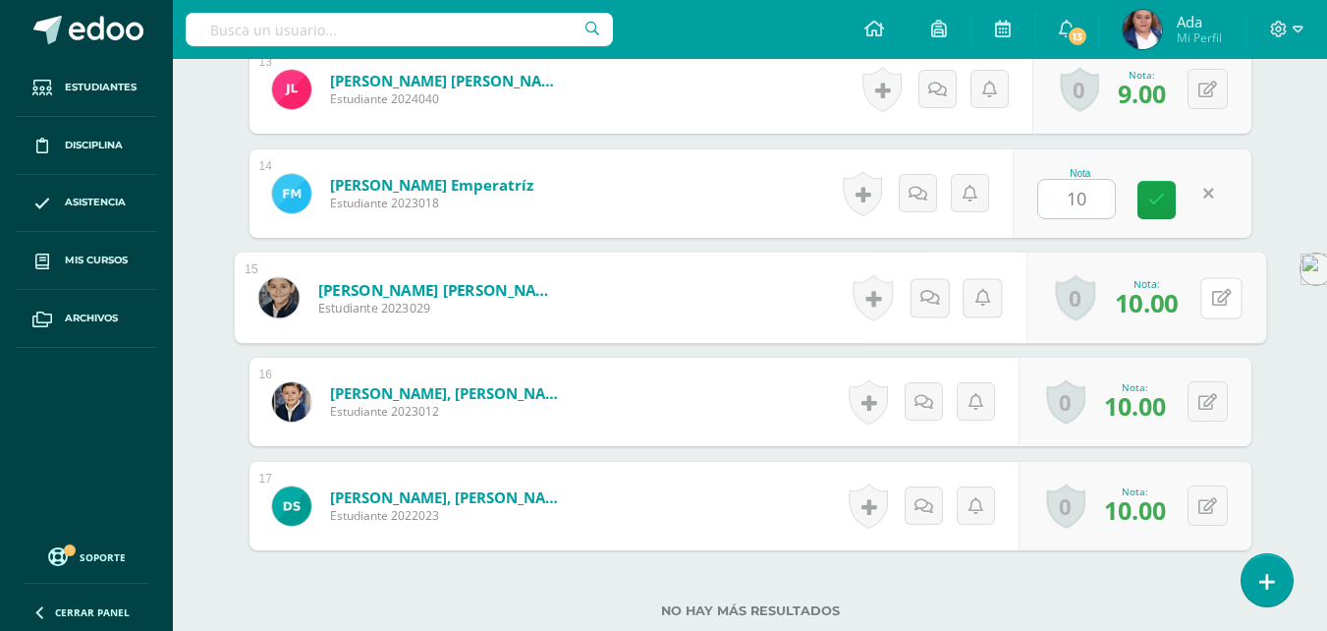
click at [1215, 295] on icon at bounding box center [1221, 297] width 20 height 17
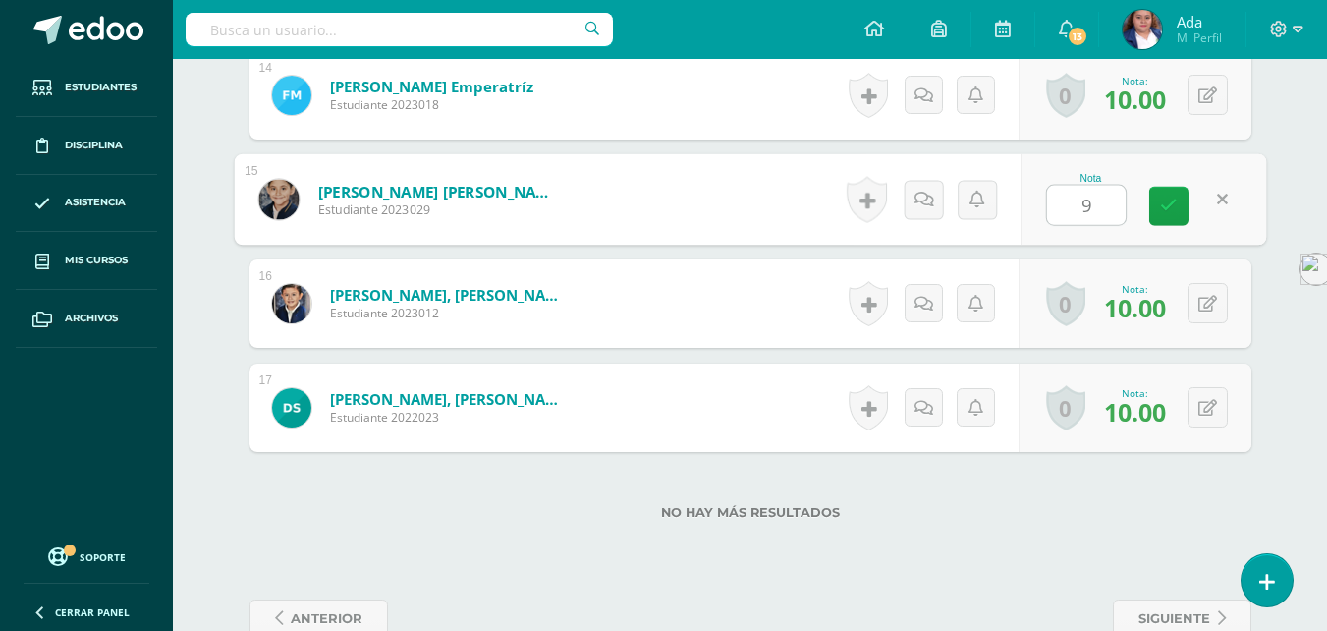
scroll to position [1990, 0]
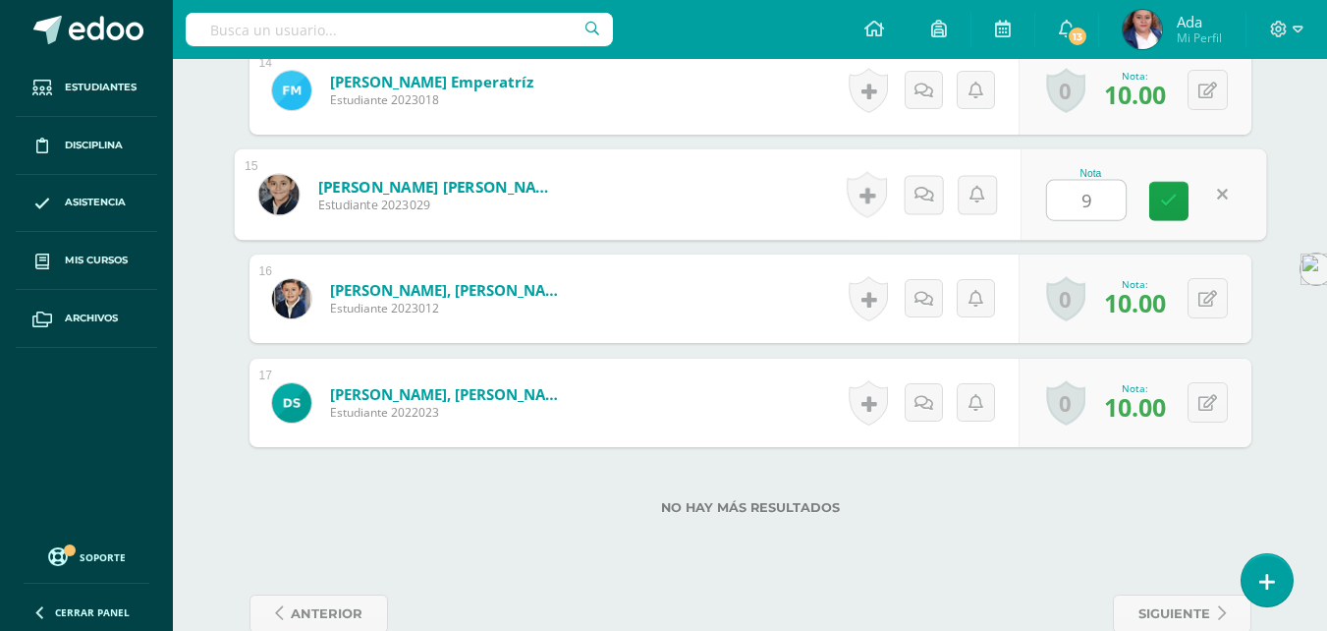
type input "9"
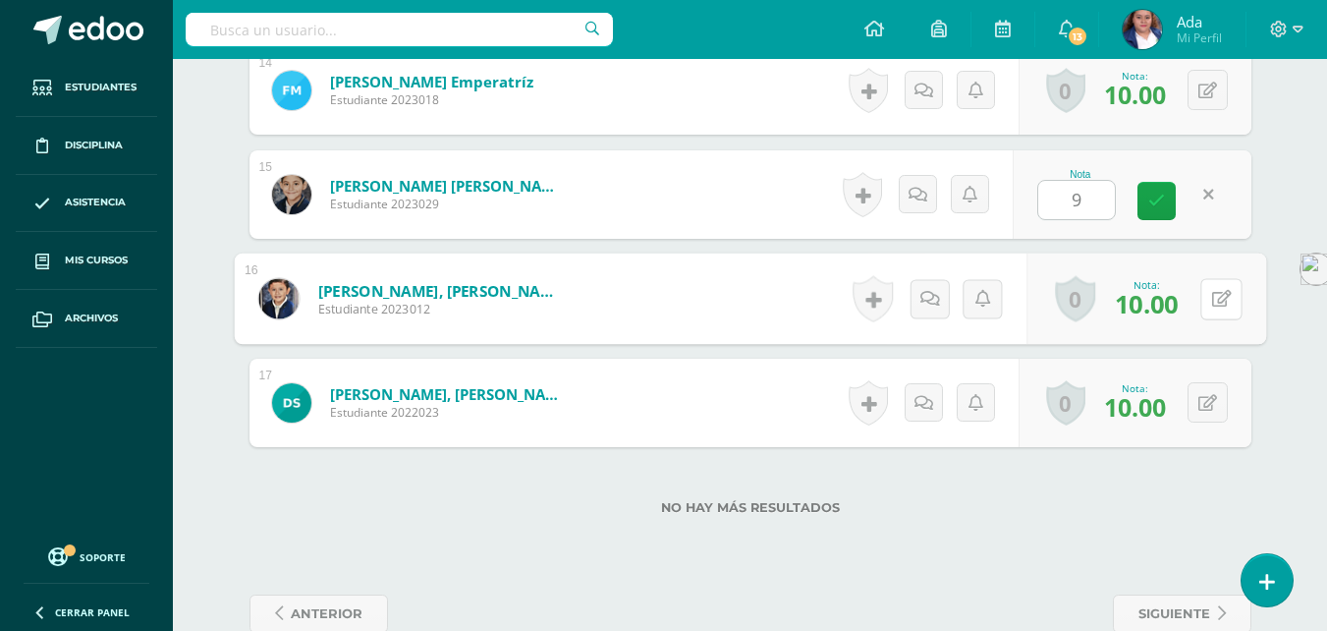
click at [1215, 295] on icon at bounding box center [1221, 298] width 20 height 17
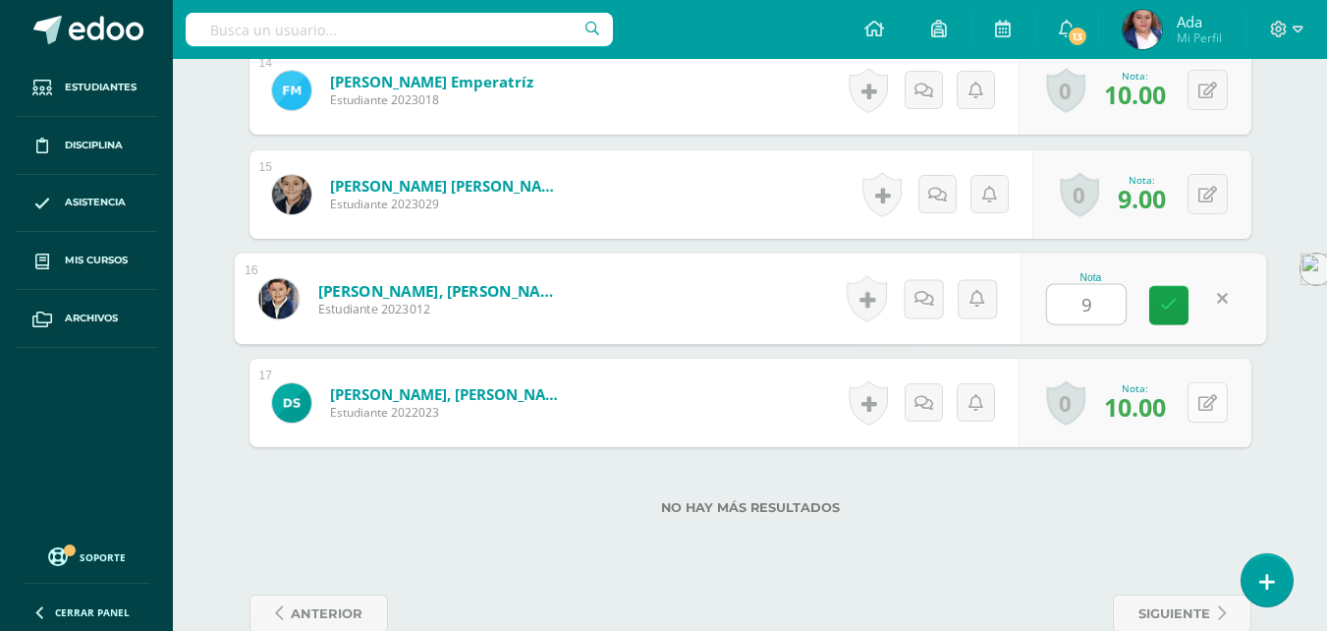
type input "9"
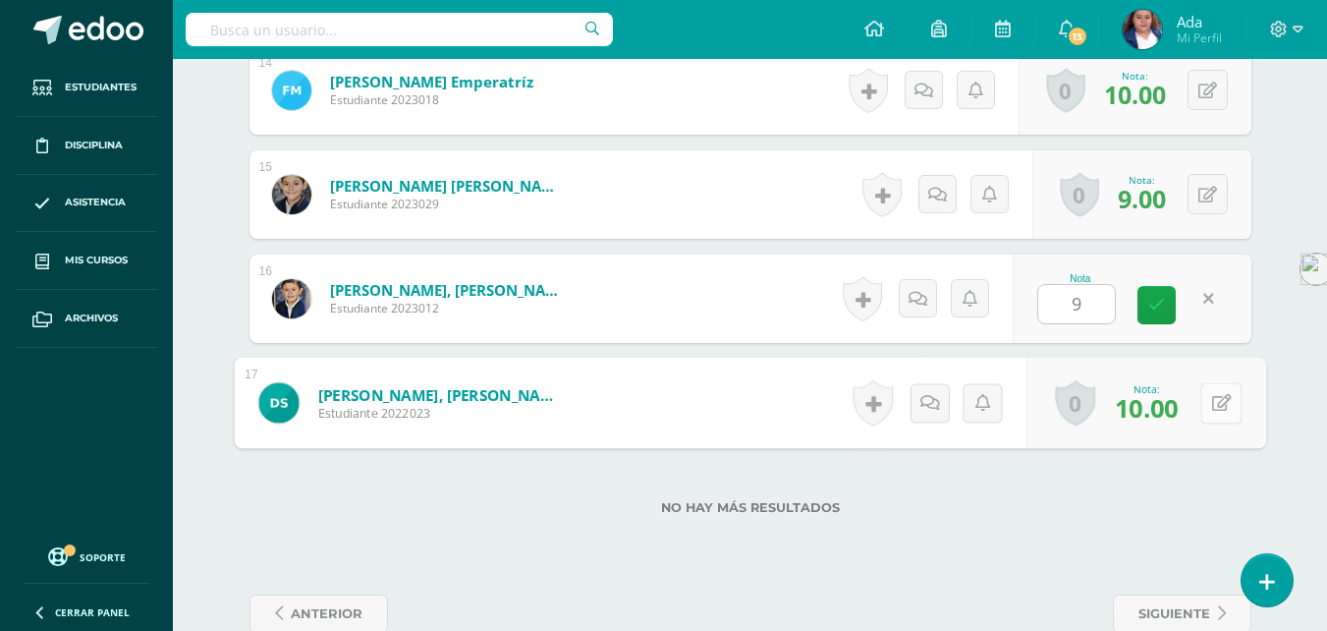
click at [1207, 391] on button at bounding box center [1220, 402] width 41 height 41
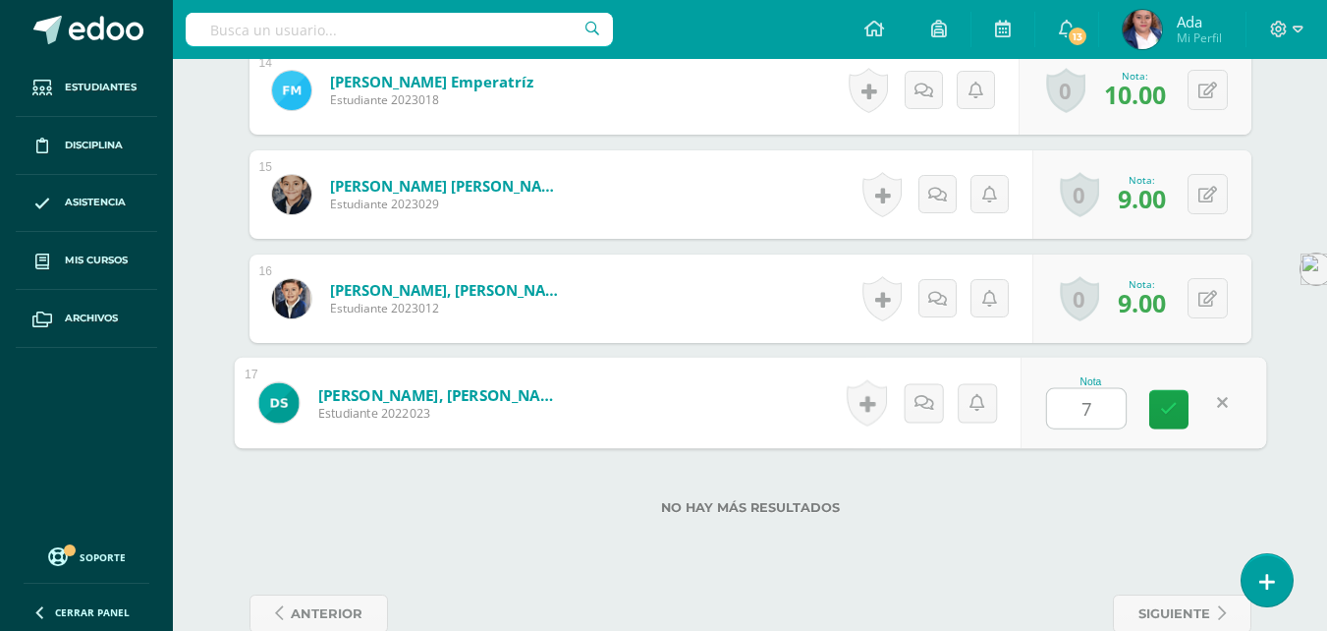
type input "7"
click at [1039, 498] on div "No hay más resultados" at bounding box center [750, 492] width 1002 height 91
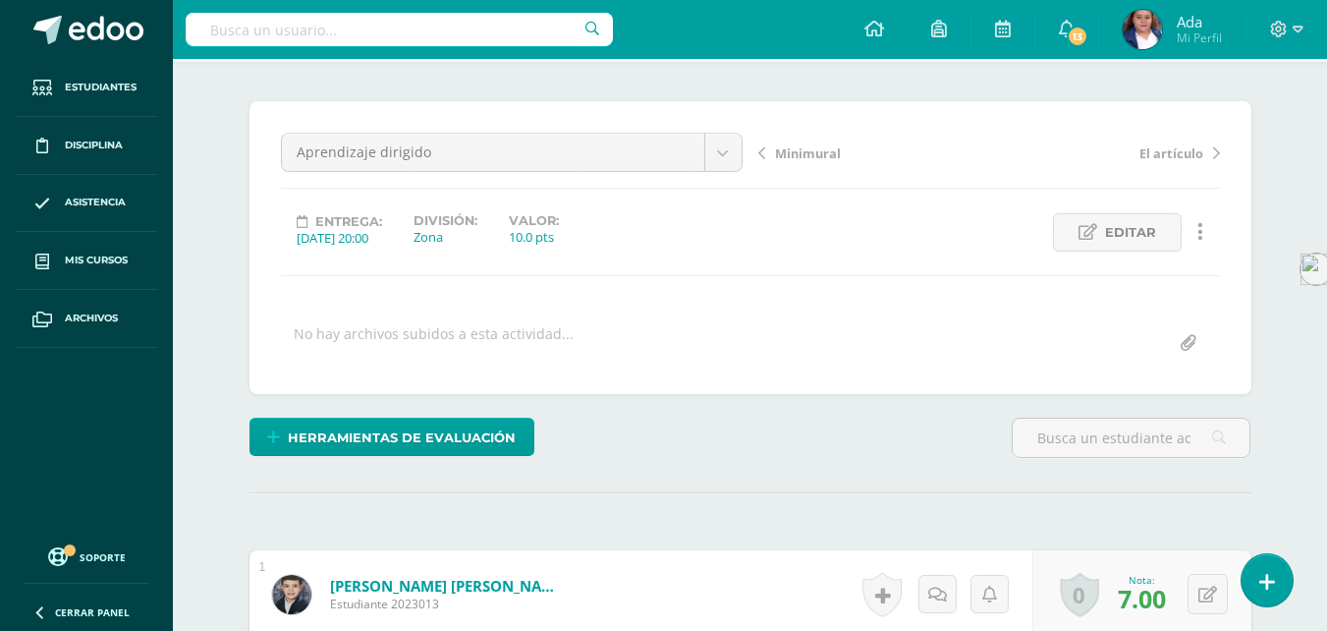
scroll to position [0, 0]
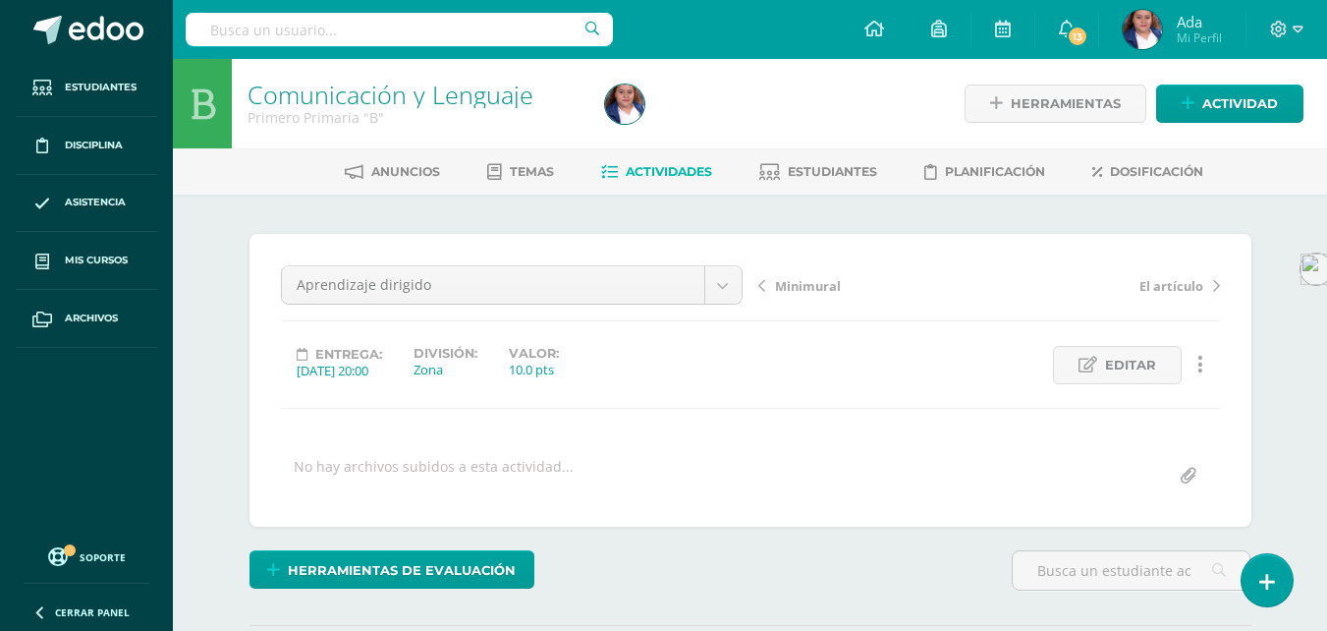
click at [662, 177] on span "Actividades" at bounding box center [669, 171] width 86 height 15
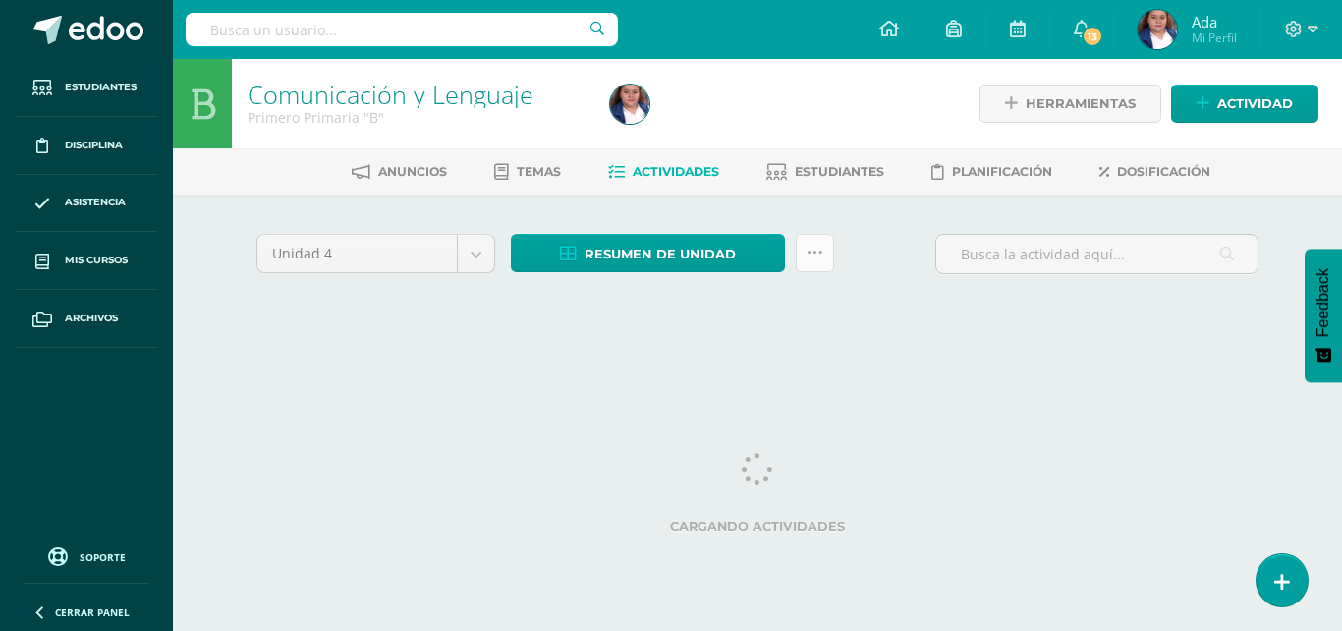
click at [808, 245] on icon at bounding box center [814, 253] width 17 height 17
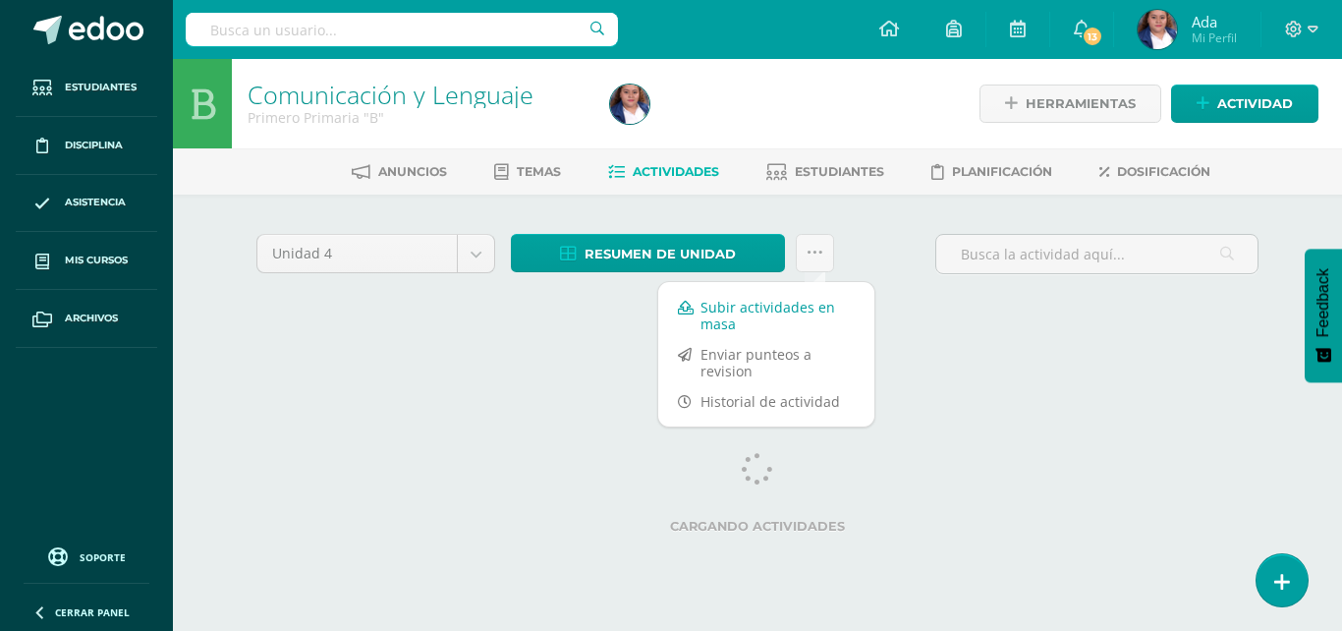
click at [765, 304] on link "Subir actividades en masa" at bounding box center [766, 315] width 216 height 47
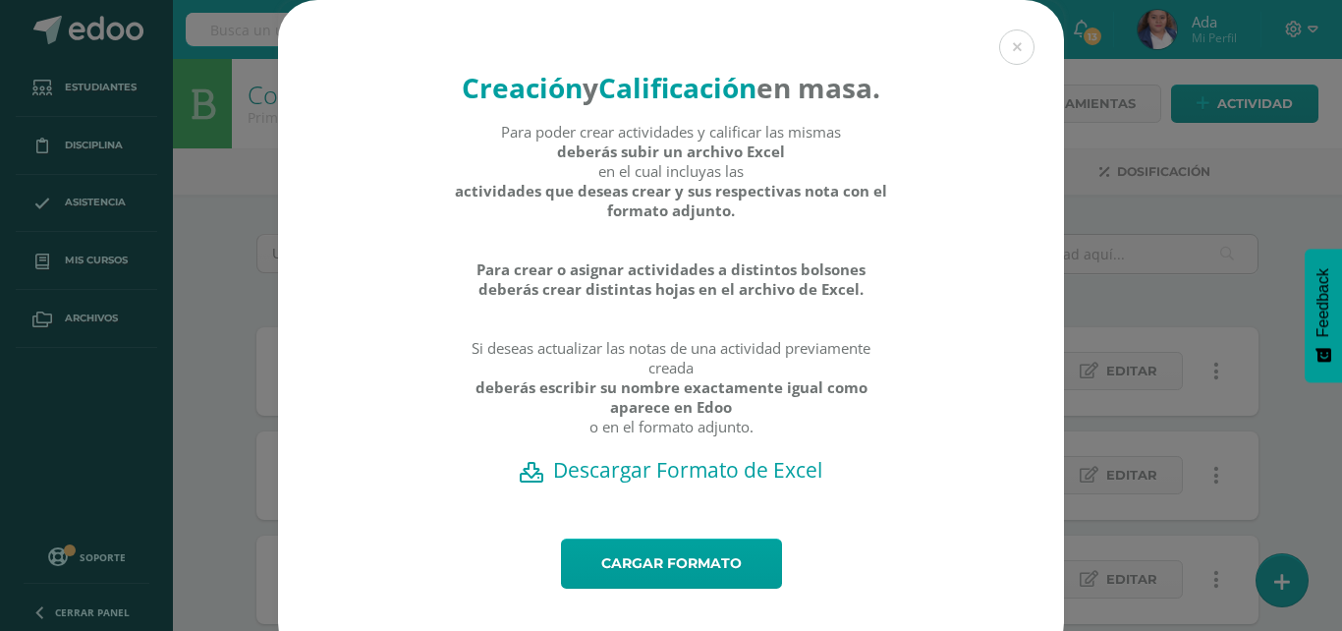
click at [651, 483] on h2 "Descargar Formato de Excel" at bounding box center [670, 470] width 717 height 28
click at [1010, 41] on button at bounding box center [1016, 46] width 35 height 35
